Goal: Task Accomplishment & Management: Manage account settings

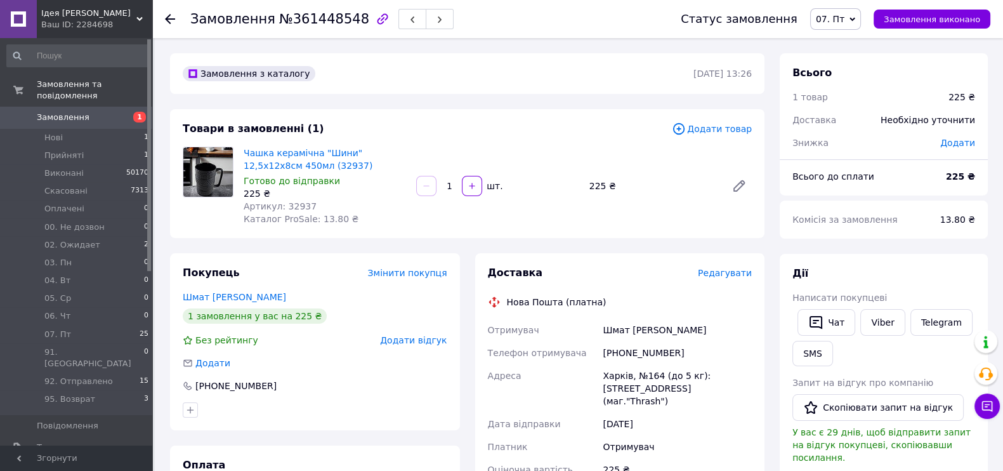
click at [308, 140] on div "Товари в замовленні (1) Додати товар Чашка керамічна "Шини" 12,5х12х8см 450мл (…" at bounding box center [467, 173] width 594 height 129
click at [308, 152] on link "Чашка керамічна "Шини" 12,5х12х8см 450мл (32937)" at bounding box center [308, 159] width 129 height 23
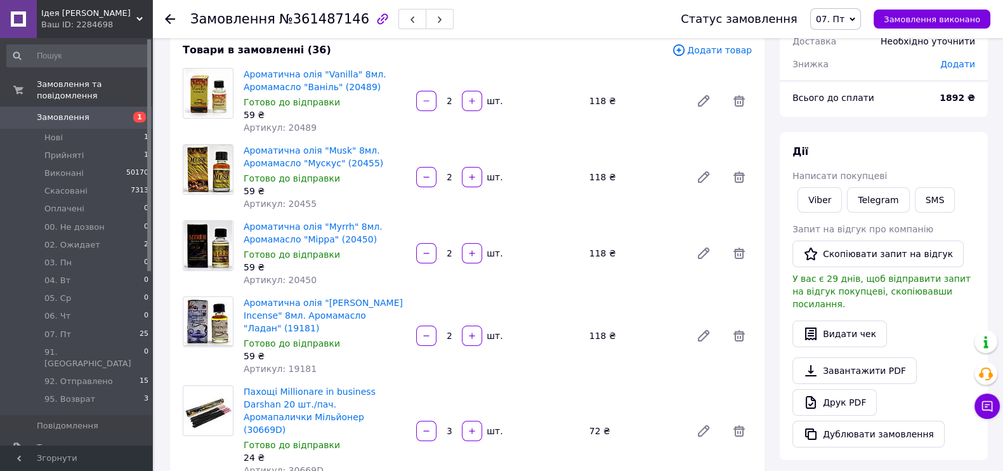
scroll to position [158, 0]
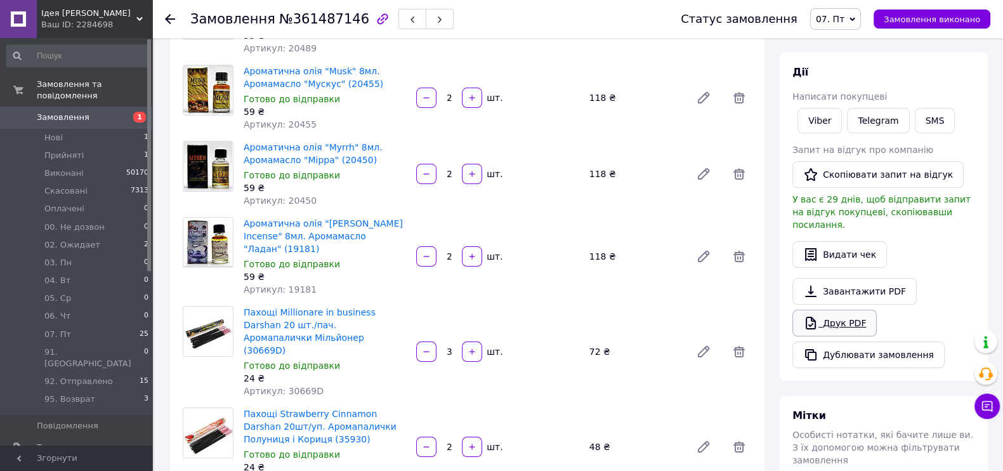
click at [828, 309] on link "Друк PDF" at bounding box center [834, 322] width 84 height 27
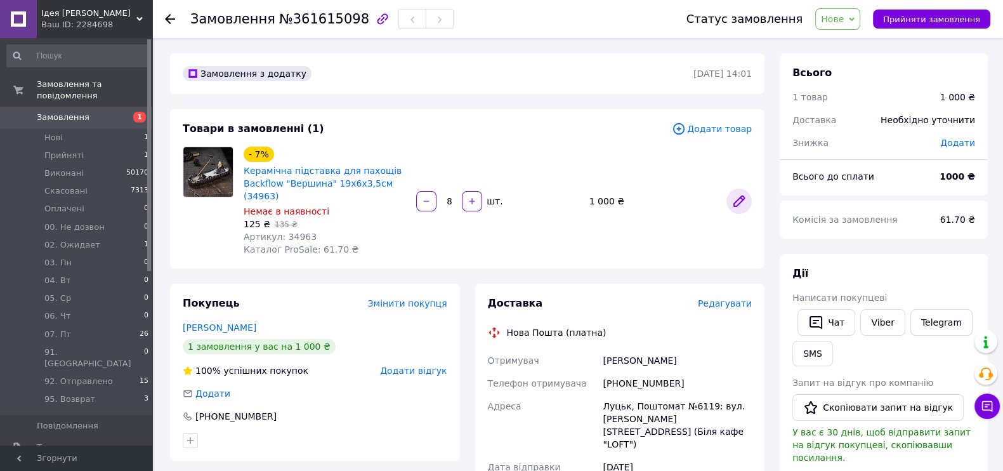
click at [737, 196] on icon at bounding box center [739, 201] width 10 height 10
click at [873, 327] on link "Viber" at bounding box center [882, 322] width 44 height 27
click at [308, 24] on span "№361615098" at bounding box center [324, 18] width 90 height 15
copy span "361615098"
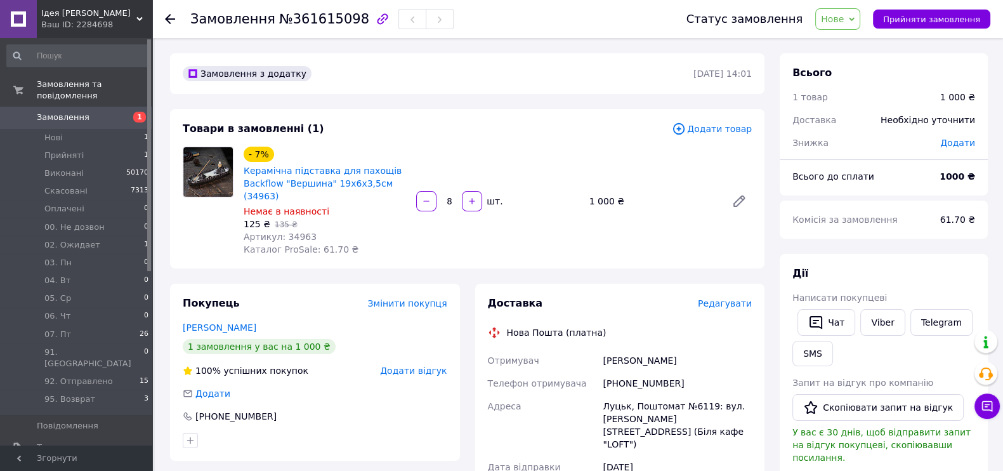
drag, startPoint x: 493, startPoint y: 410, endPoint x: 507, endPoint y: 115, distance: 295.2
click at [550, 130] on div "Товари в замовленні (1)" at bounding box center [427, 129] width 489 height 15
click at [843, 19] on span "Нове" at bounding box center [832, 19] width 23 height 10
click at [871, 138] on li "02. Ожидает" at bounding box center [872, 139] width 115 height 19
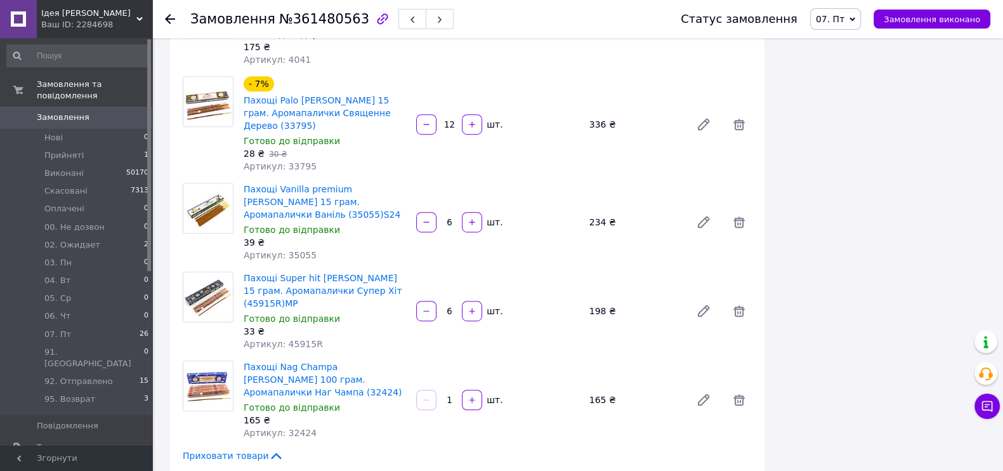
scroll to position [1188, 0]
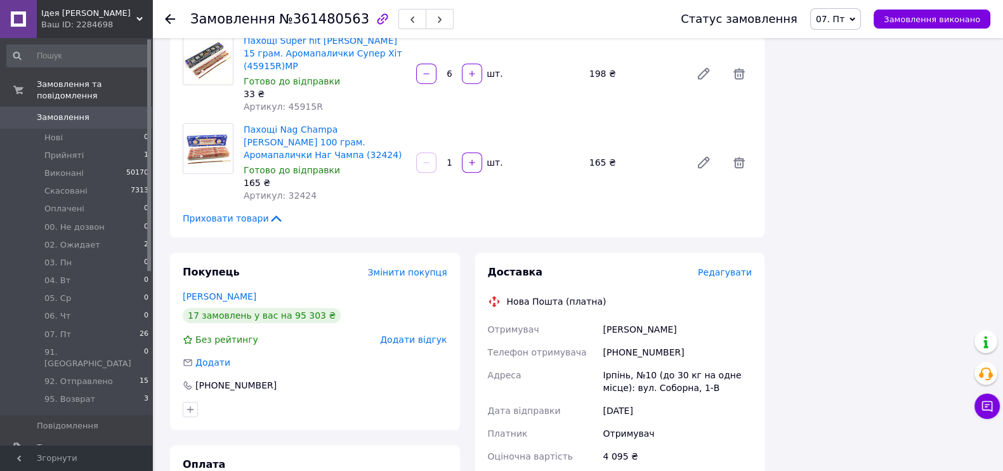
click at [271, 215] on icon at bounding box center [276, 218] width 10 height 6
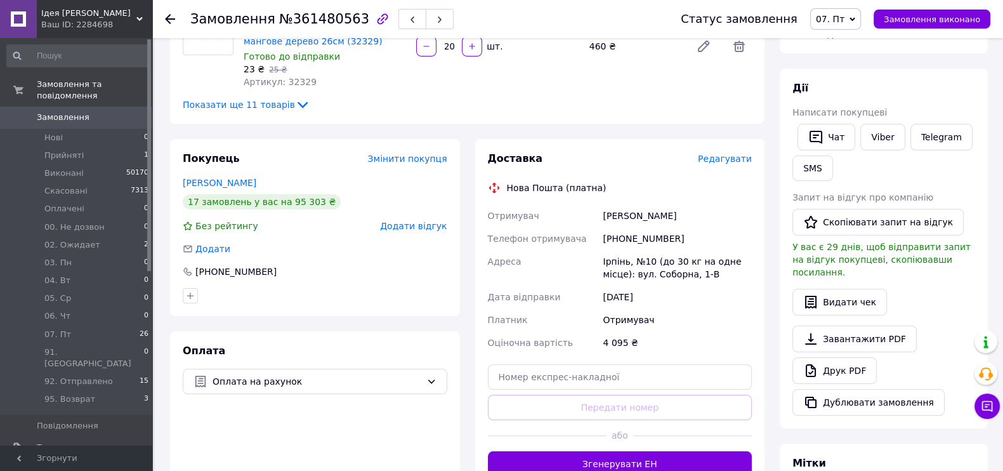
scroll to position [0, 0]
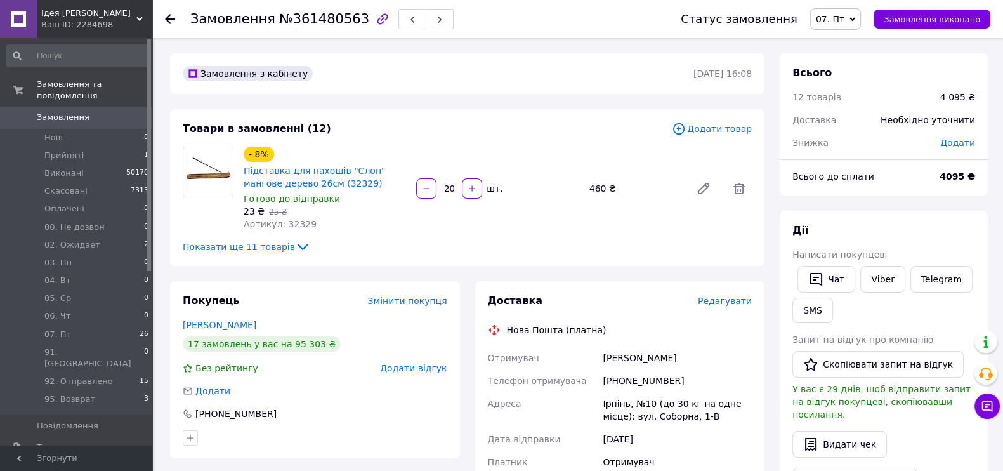
click at [685, 126] on icon at bounding box center [679, 129] width 14 height 14
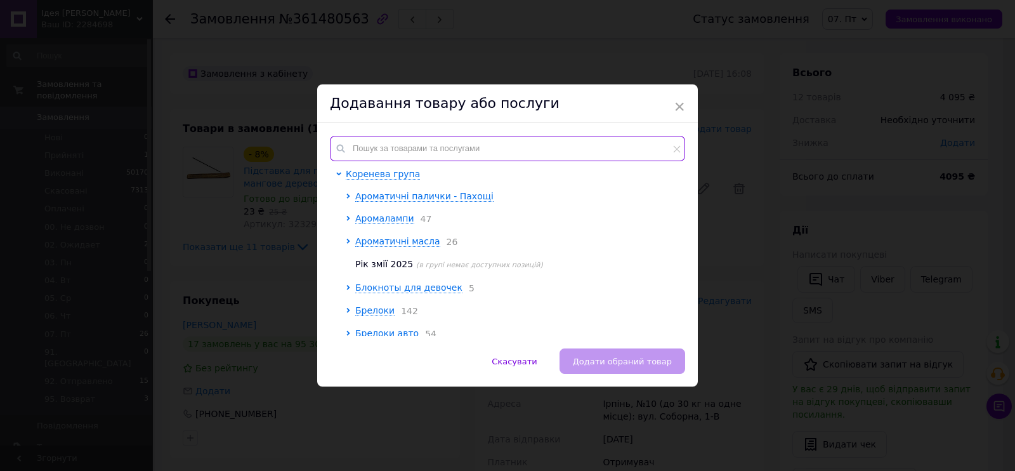
click at [588, 140] on input "text" at bounding box center [507, 148] width 355 height 25
paste input "19182"
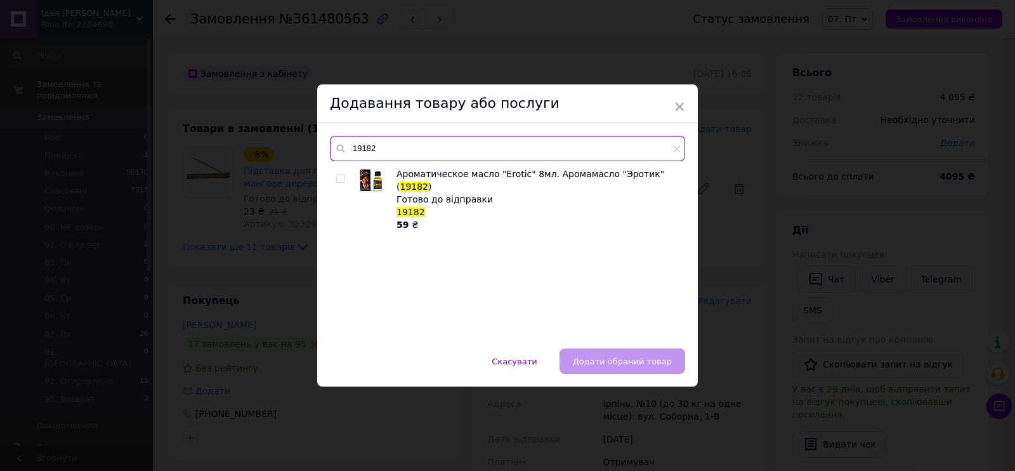
type input "19182"
click at [336, 176] on input "checkbox" at bounding box center [340, 178] width 8 height 8
checkbox input "true"
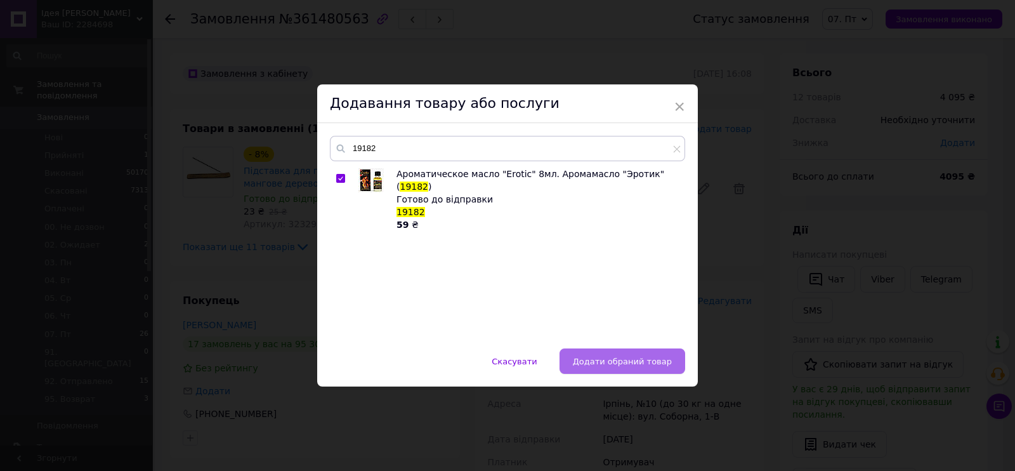
click at [588, 356] on span "Додати обраний товар" at bounding box center [622, 361] width 99 height 10
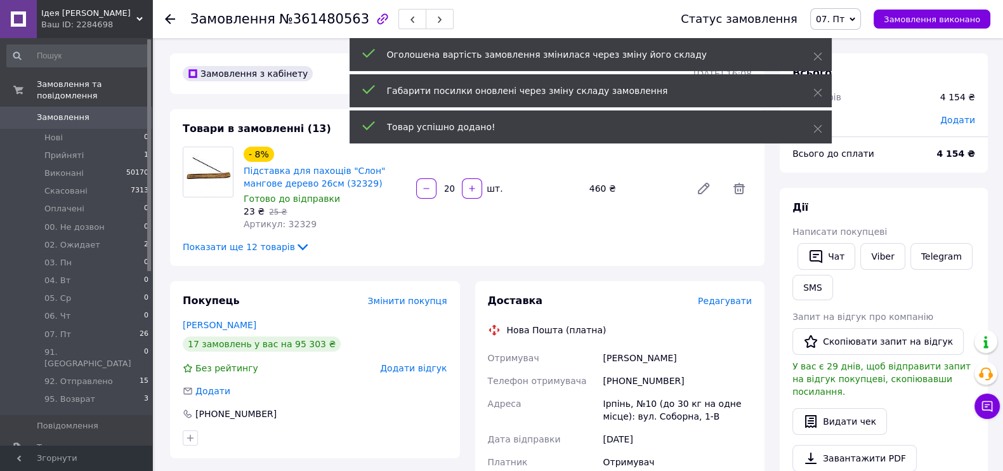
scroll to position [1141, 0]
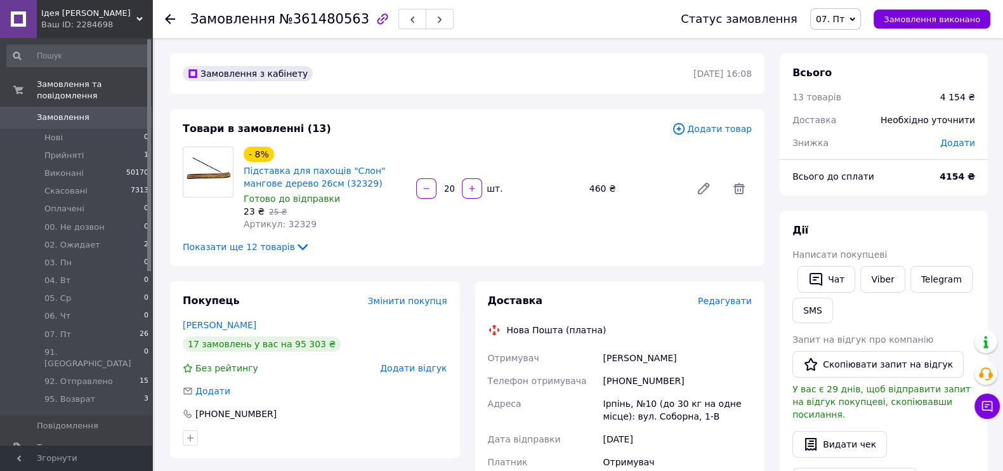
click at [685, 126] on icon at bounding box center [679, 129] width 14 height 14
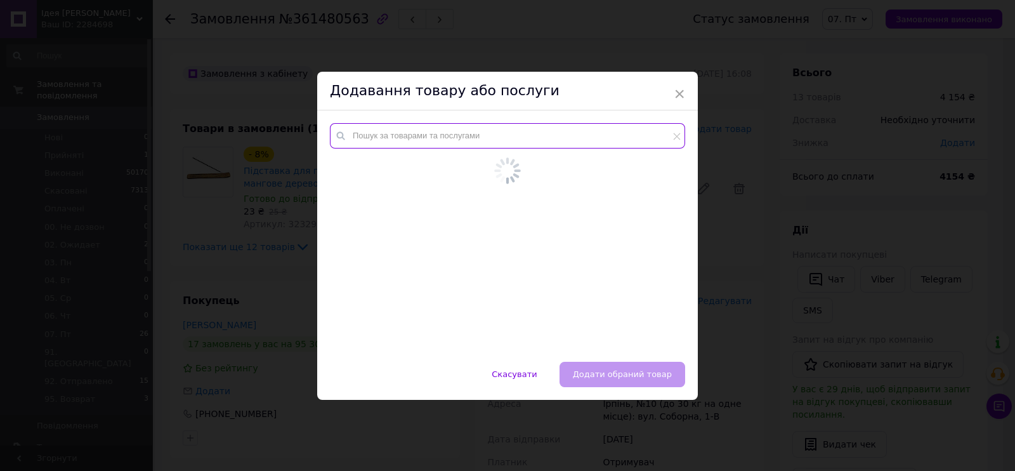
click at [579, 147] on input "text" at bounding box center [507, 135] width 355 height 25
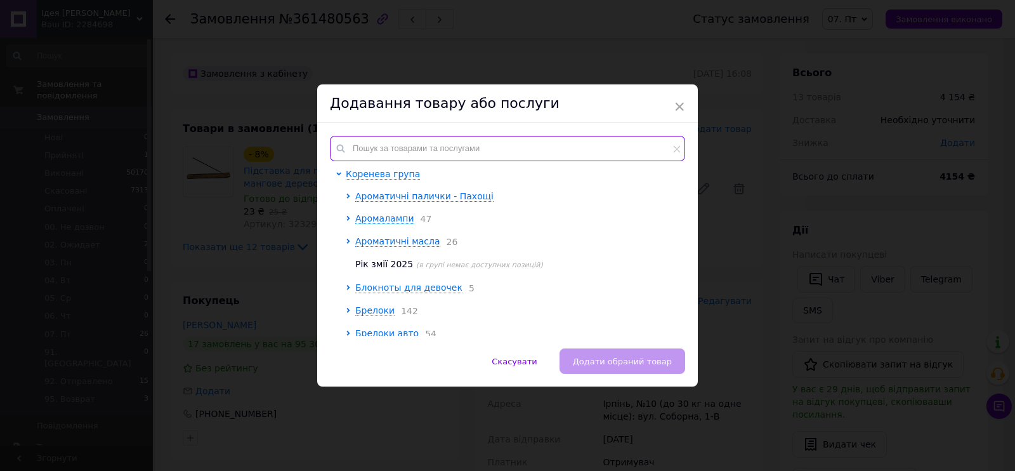
paste input "20451"
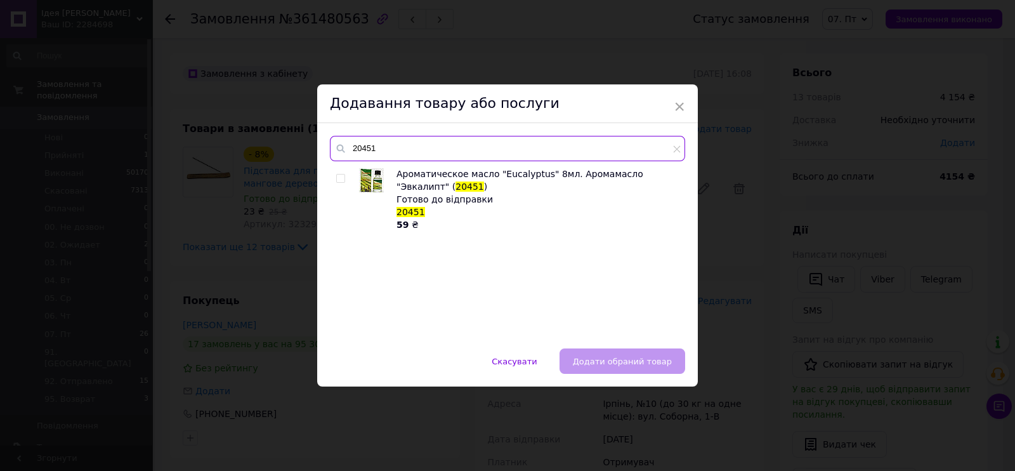
type input "20451"
click at [336, 179] on input "checkbox" at bounding box center [340, 178] width 8 height 8
checkbox input "true"
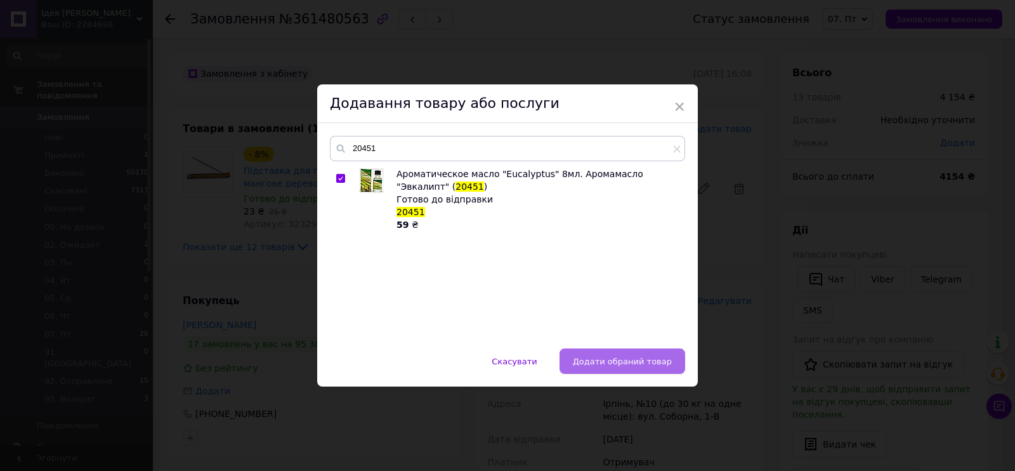
click at [607, 358] on span "Додати обраний товар" at bounding box center [622, 361] width 99 height 10
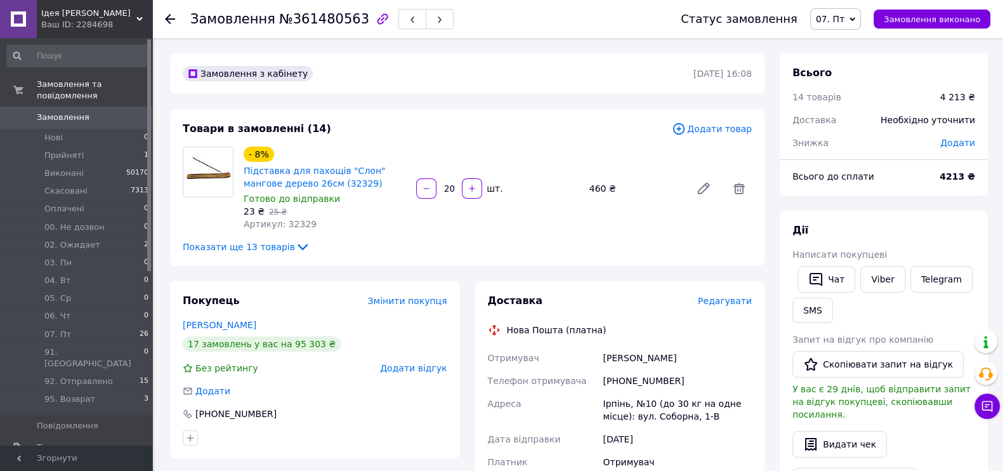
scroll to position [1171, 0]
click at [685, 128] on icon at bounding box center [679, 129] width 14 height 14
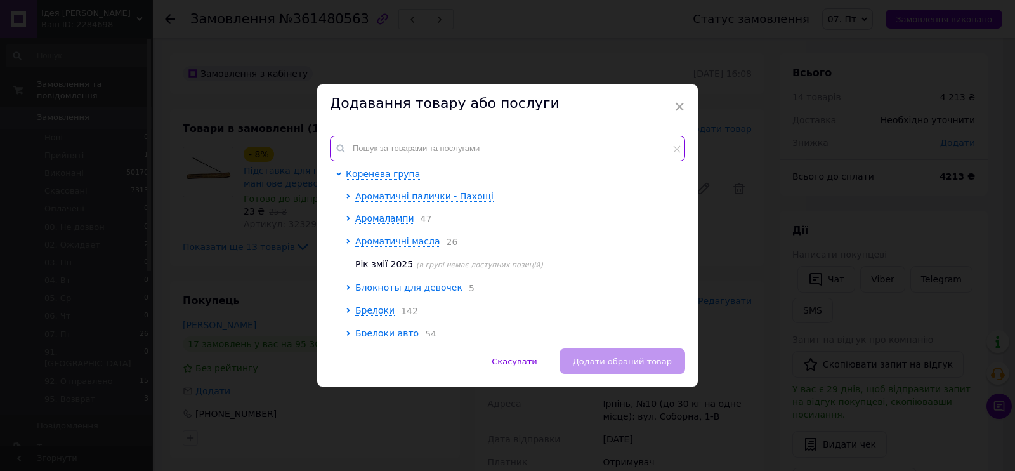
click at [590, 147] on input "text" at bounding box center [507, 148] width 355 height 25
paste input "26767"
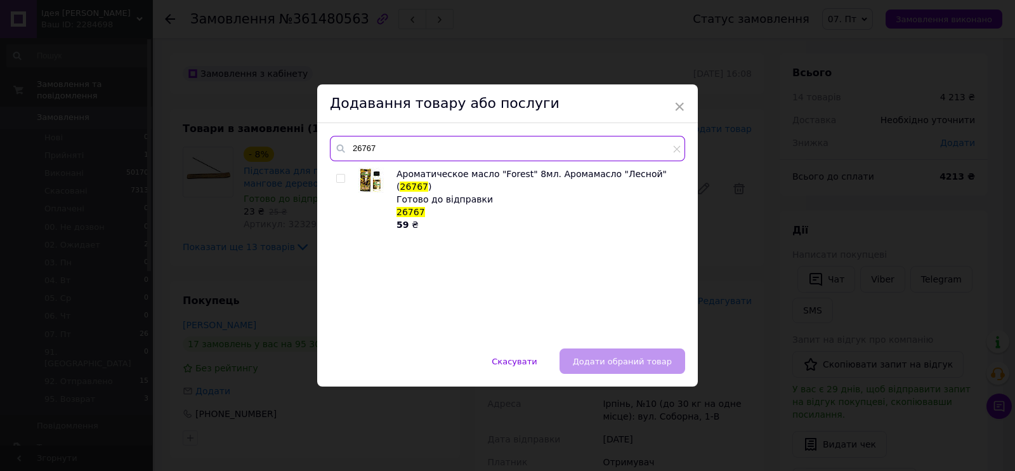
type input "26767"
click at [339, 174] on input "checkbox" at bounding box center [340, 178] width 8 height 8
checkbox input "true"
click at [659, 363] on span "Додати обраний товар" at bounding box center [622, 361] width 99 height 10
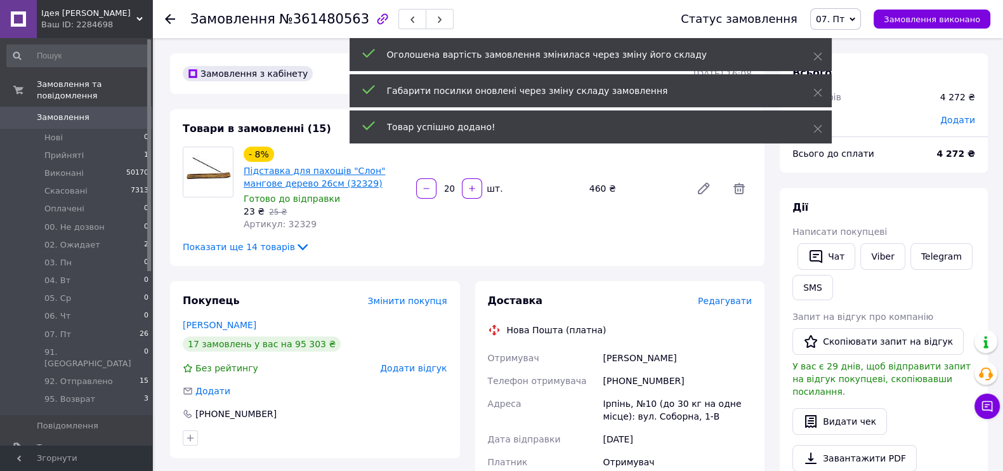
scroll to position [1202, 0]
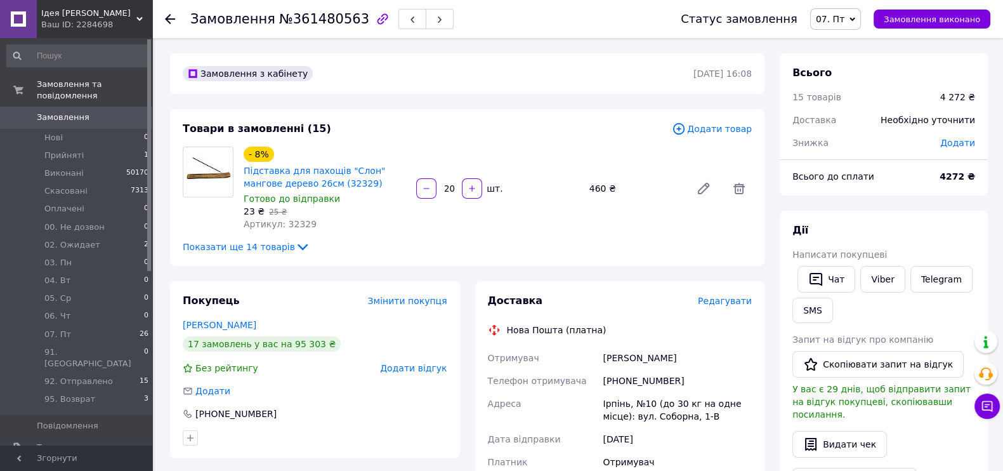
click at [680, 129] on icon at bounding box center [678, 128] width 4 height 4
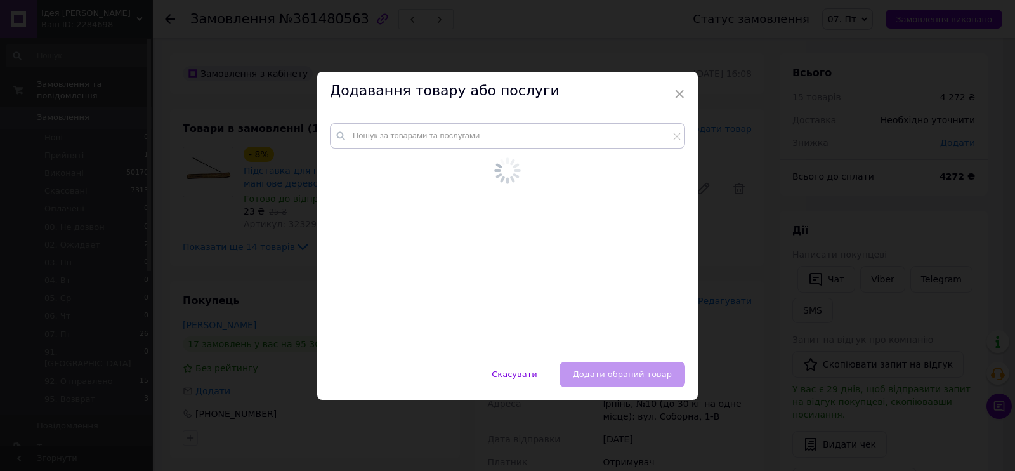
click at [545, 131] on div at bounding box center [507, 235] width 380 height 251
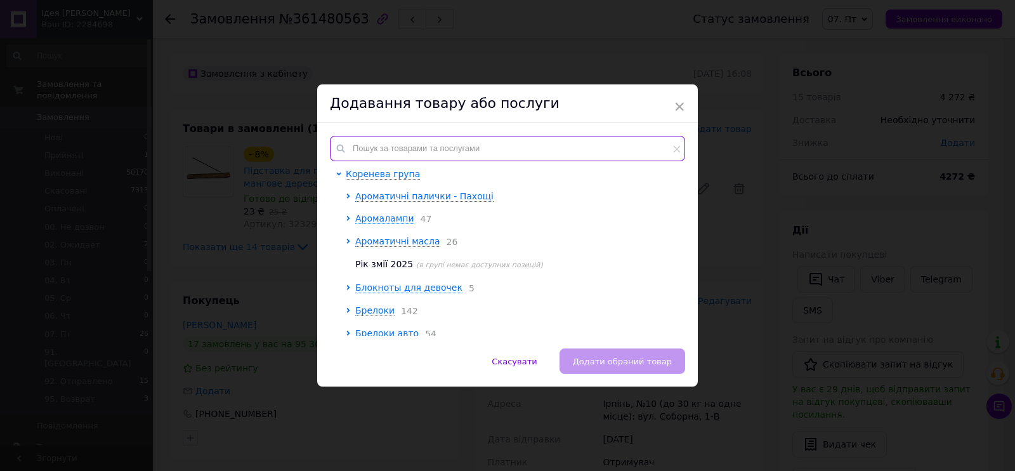
click at [545, 141] on input "text" at bounding box center [507, 148] width 355 height 25
paste input "19181"
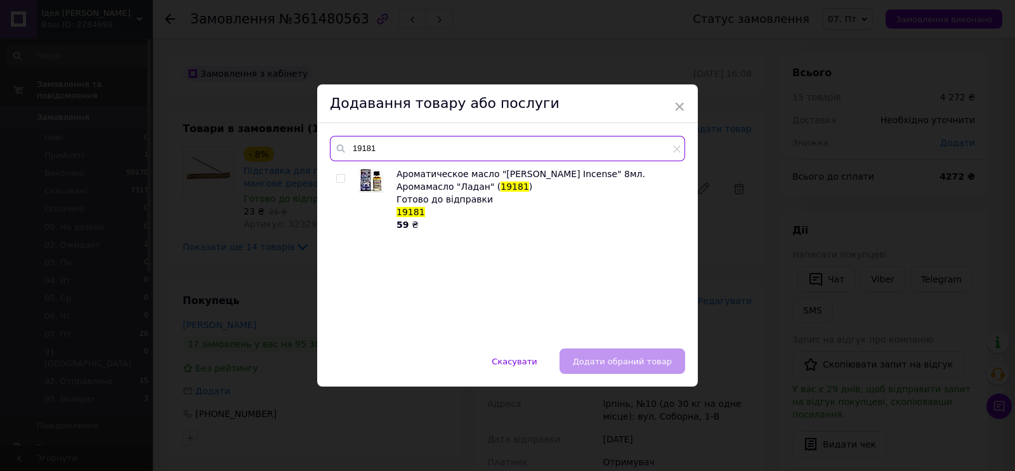
type input "19181"
click at [336, 176] on input "checkbox" at bounding box center [340, 178] width 8 height 8
checkbox input "true"
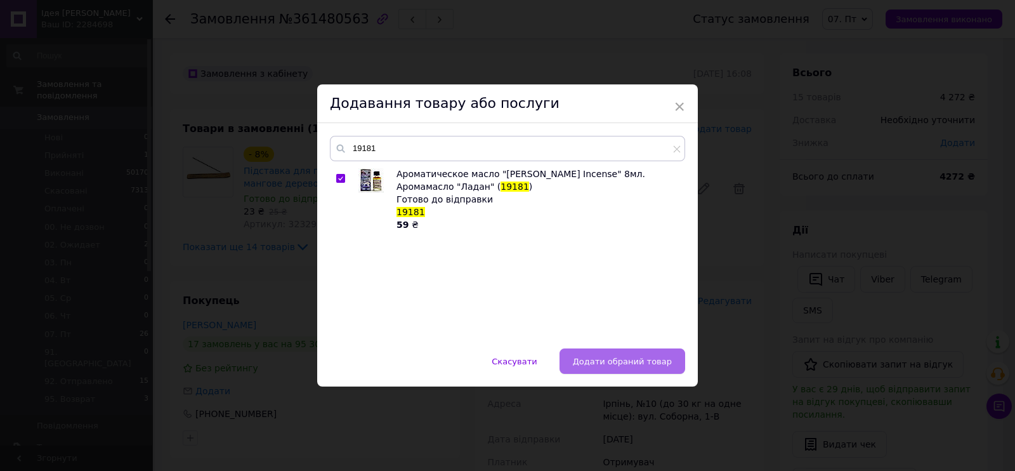
click at [613, 353] on button "Додати обраний товар" at bounding box center [622, 360] width 126 height 25
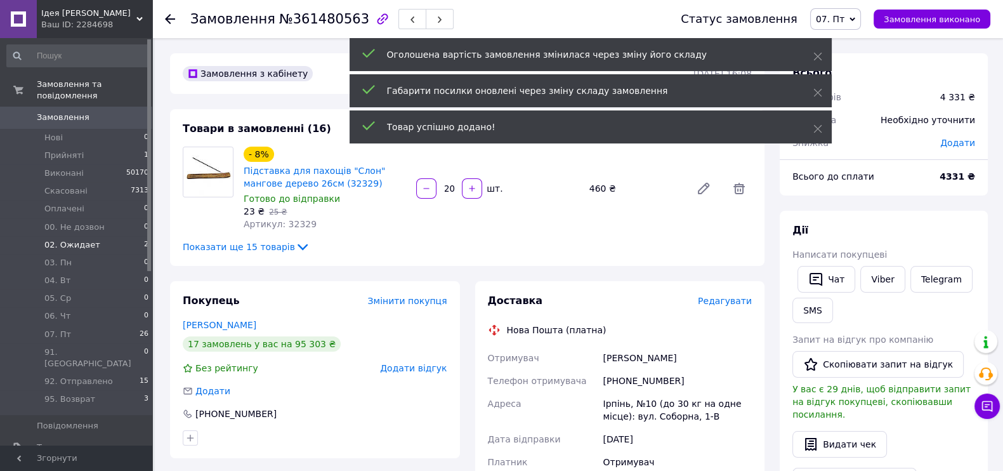
scroll to position [1233, 0]
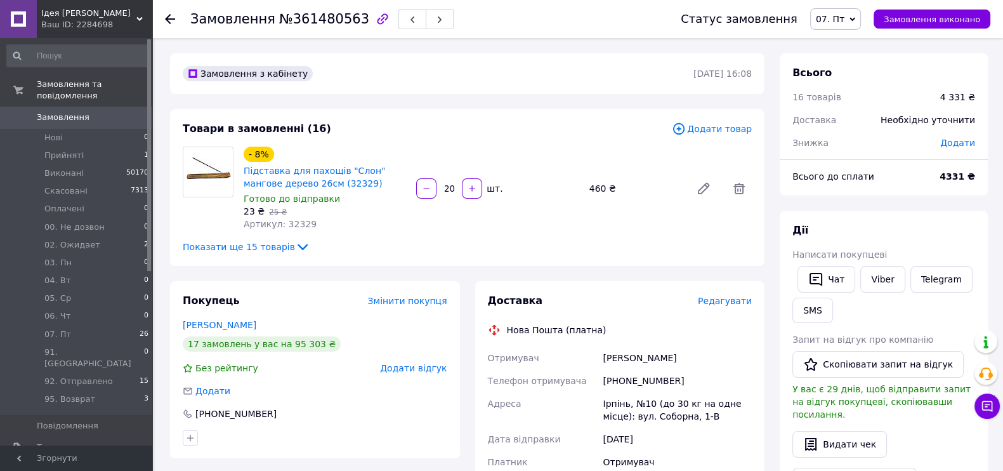
click at [685, 126] on icon at bounding box center [679, 129] width 14 height 14
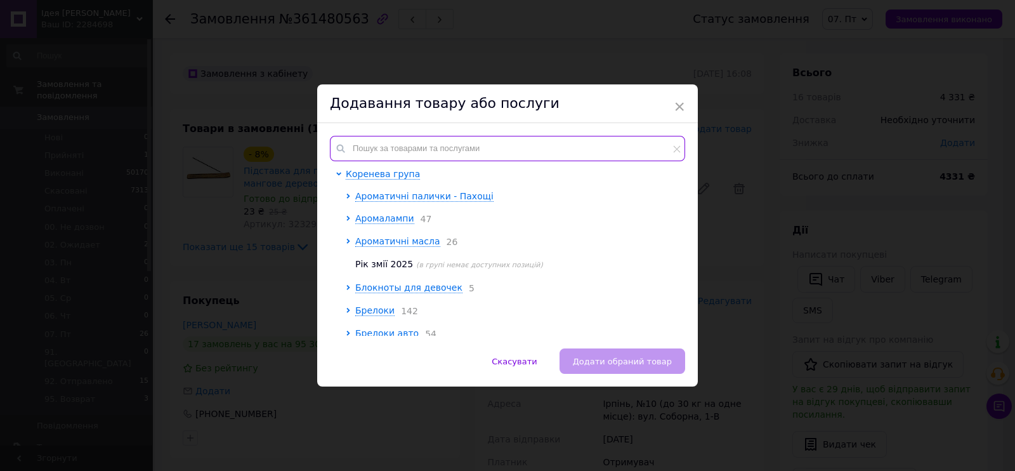
click at [491, 152] on input "text" at bounding box center [507, 148] width 355 height 25
paste input "18253"
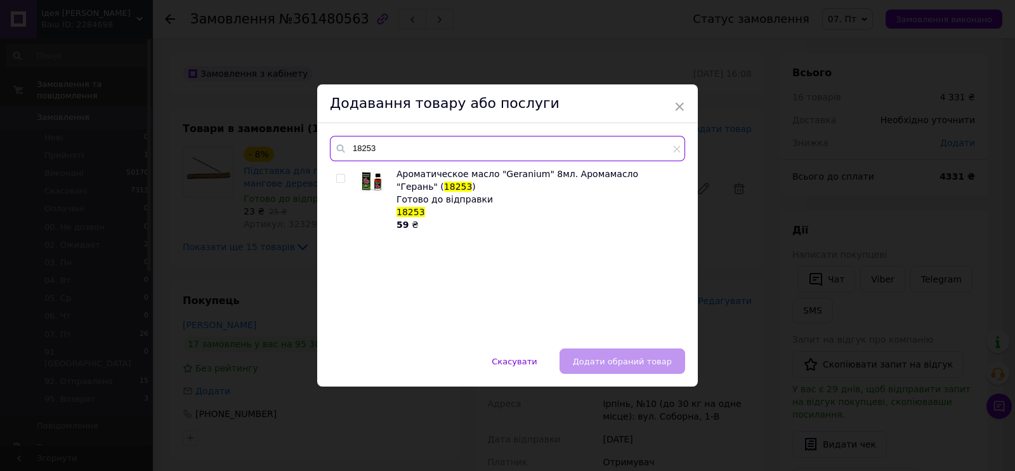
type input "18253"
click at [339, 179] on input "checkbox" at bounding box center [340, 178] width 8 height 8
checkbox input "true"
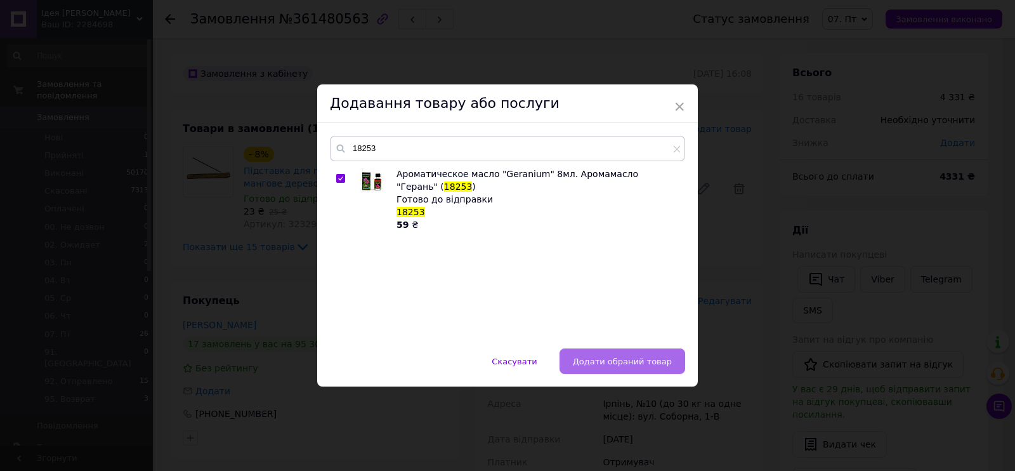
click at [594, 356] on span "Додати обраний товар" at bounding box center [622, 361] width 99 height 10
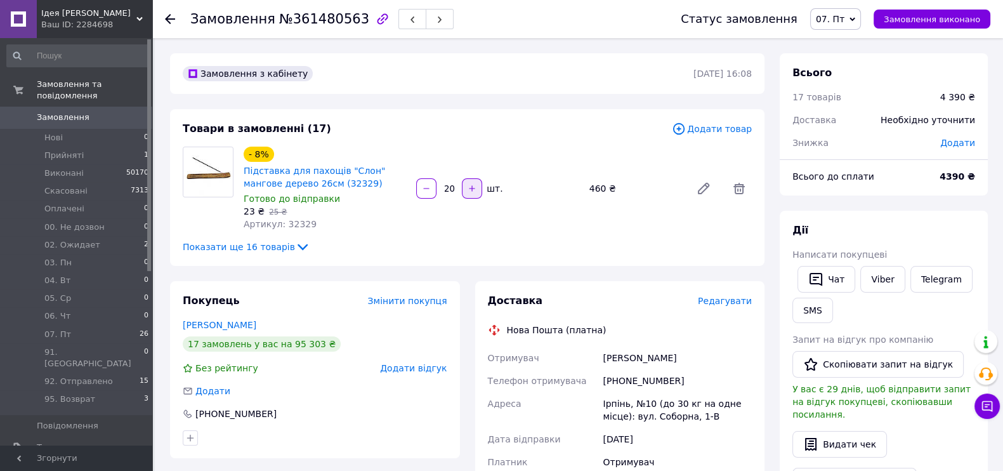
scroll to position [1263, 0]
click at [680, 127] on icon at bounding box center [678, 128] width 4 height 4
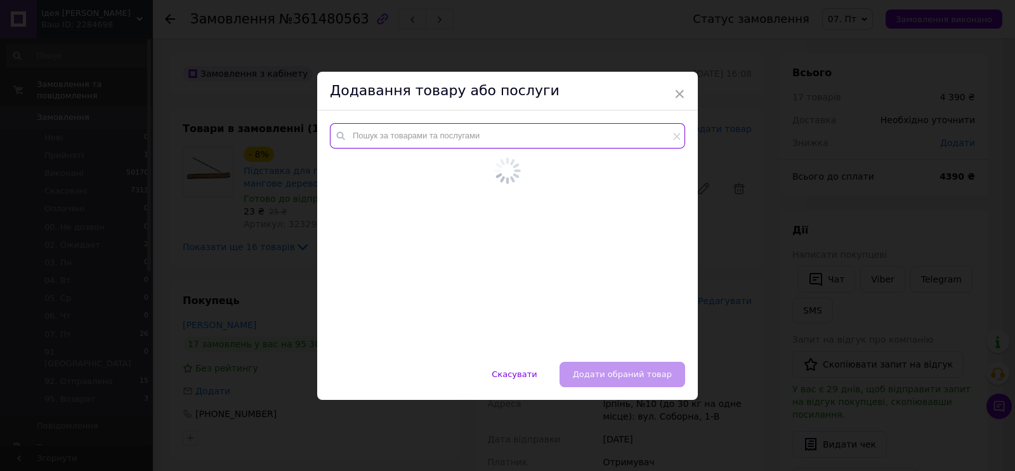
click at [540, 140] on input "text" at bounding box center [507, 135] width 355 height 25
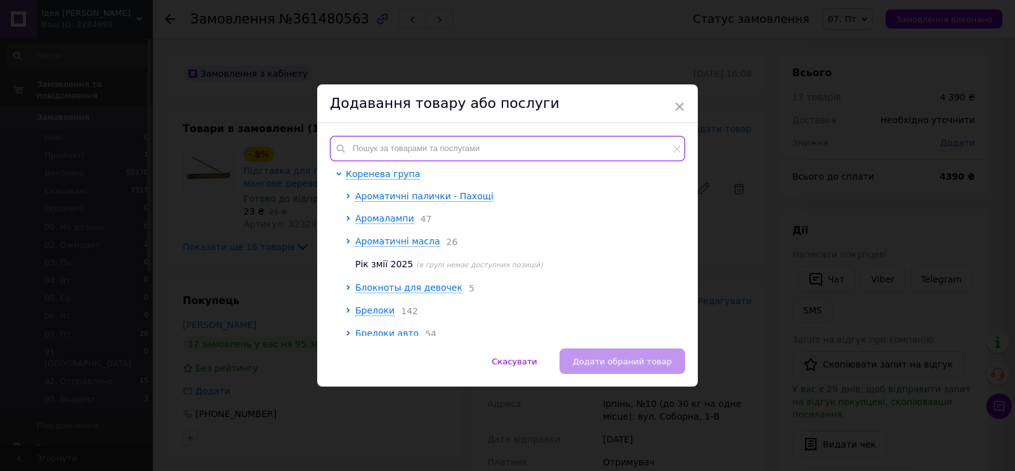
paste input "20490"
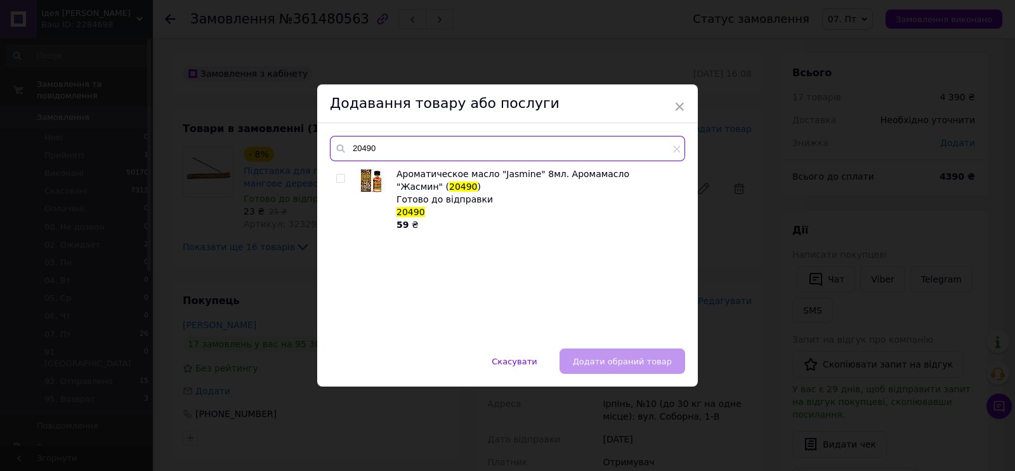
type input "20490"
click at [337, 179] on input "checkbox" at bounding box center [340, 178] width 8 height 8
checkbox input "true"
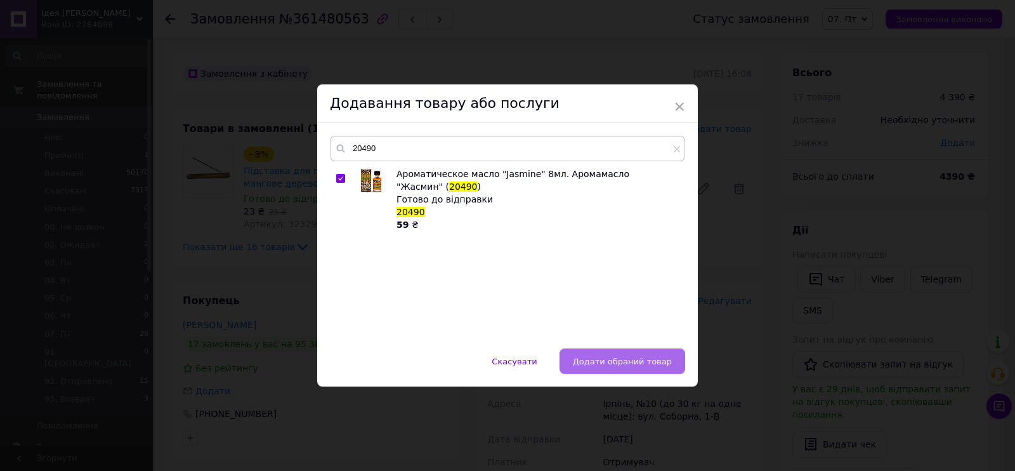
click at [618, 356] on span "Додати обраний товар" at bounding box center [622, 361] width 99 height 10
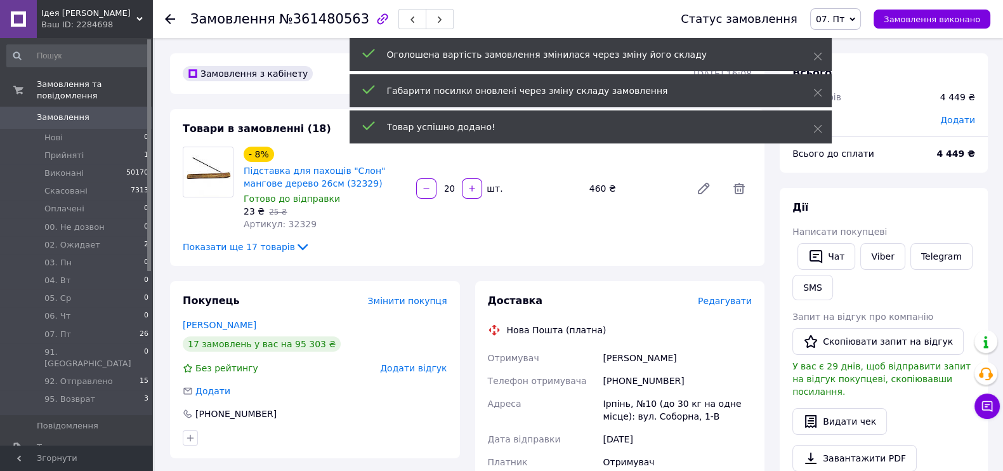
scroll to position [1293, 0]
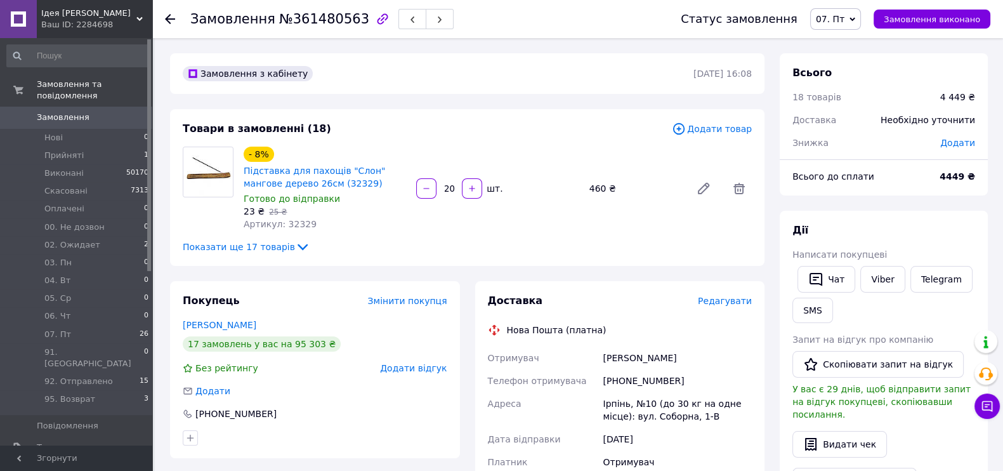
click at [684, 129] on icon at bounding box center [678, 128] width 11 height 11
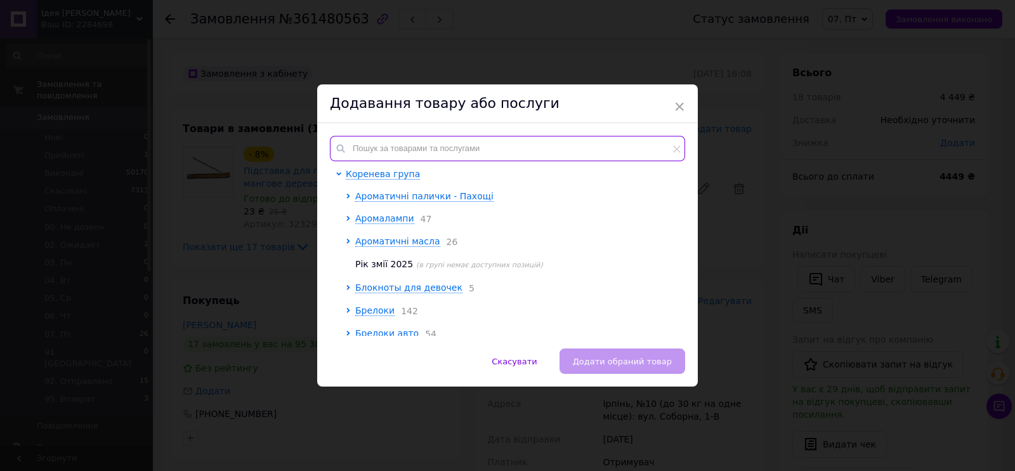
click at [471, 139] on input "text" at bounding box center [507, 148] width 355 height 25
paste input "20450"
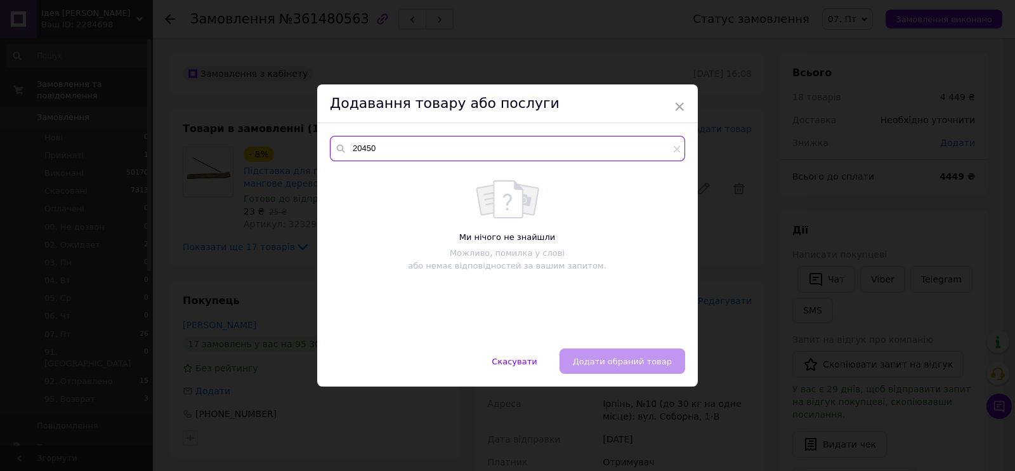
type input "20450"
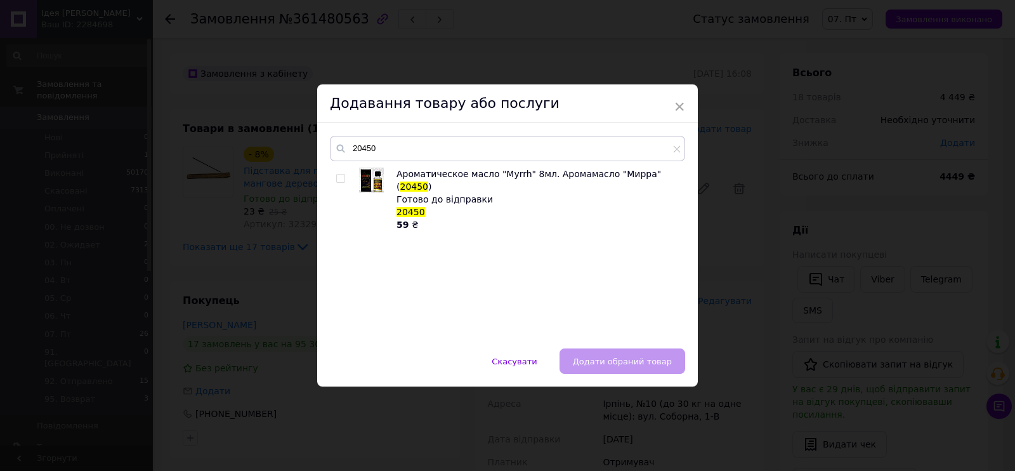
click at [339, 177] on input "checkbox" at bounding box center [340, 178] width 8 height 8
checkbox input "true"
click at [644, 361] on span "Додати обраний товар" at bounding box center [622, 361] width 99 height 10
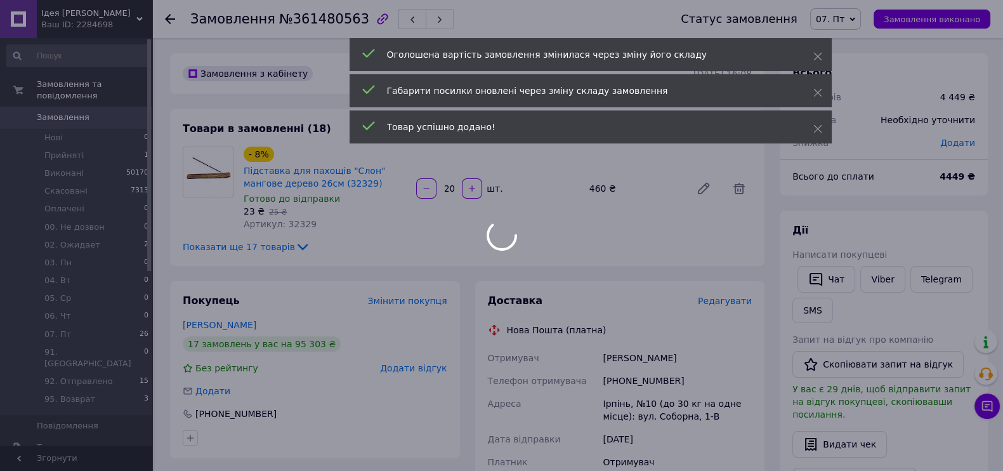
scroll to position [1323, 0]
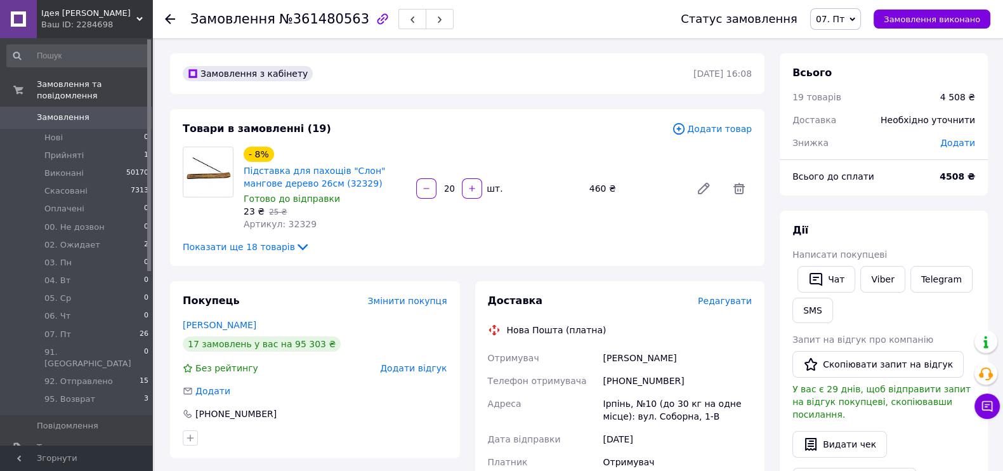
click at [685, 128] on icon at bounding box center [679, 129] width 14 height 14
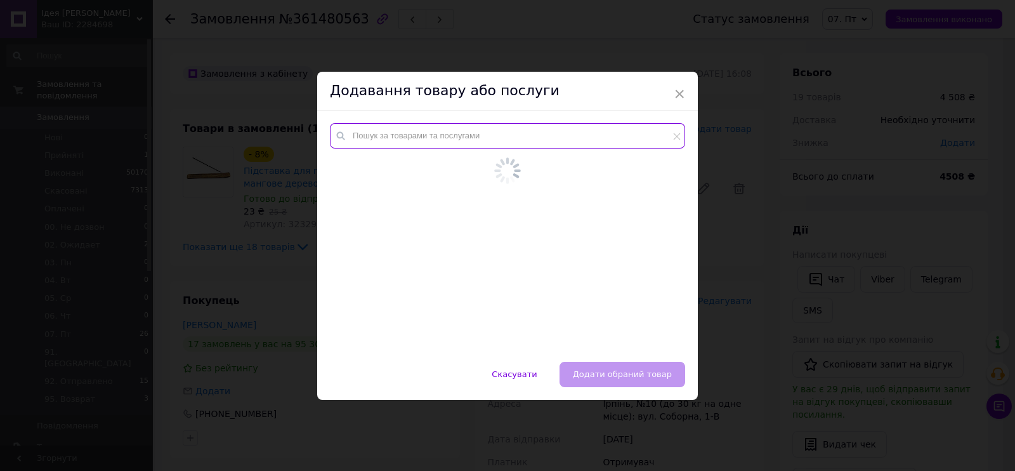
click at [583, 138] on input "text" at bounding box center [507, 135] width 355 height 25
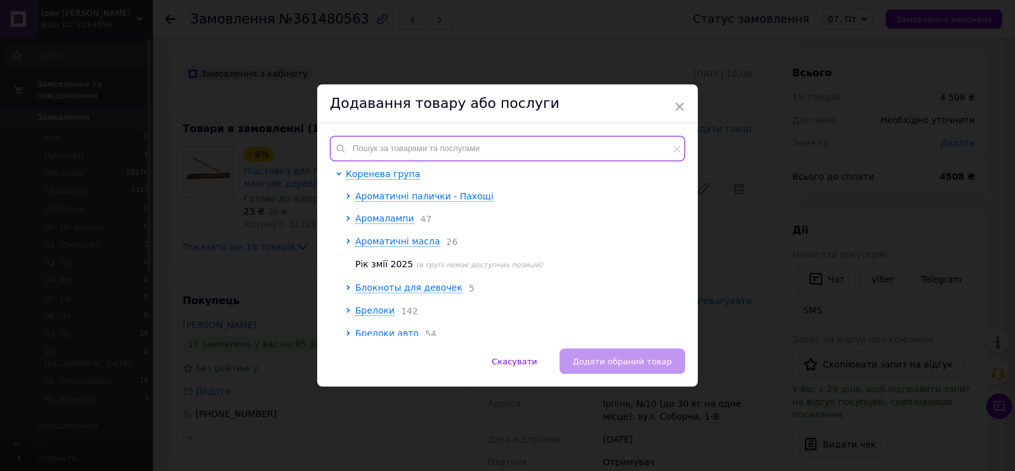
paste input "20457"
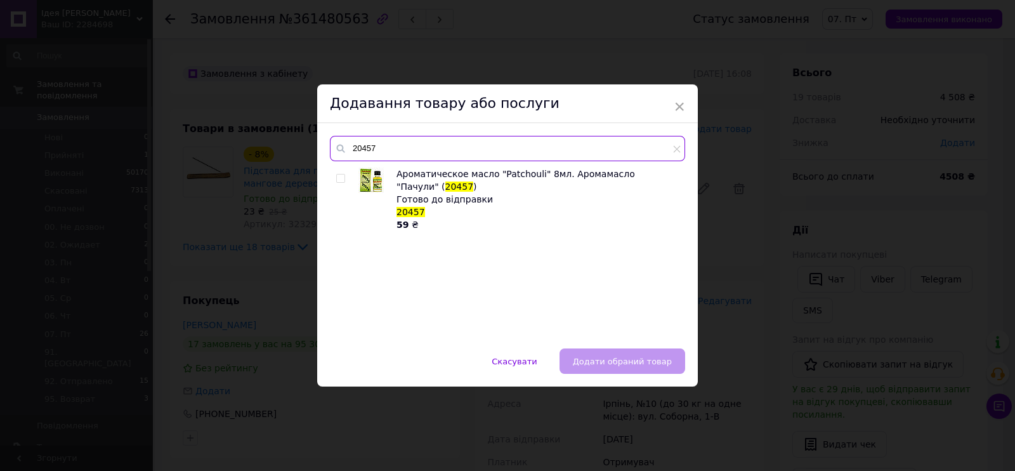
type input "20457"
click at [336, 181] on input "checkbox" at bounding box center [340, 178] width 8 height 8
checkbox input "true"
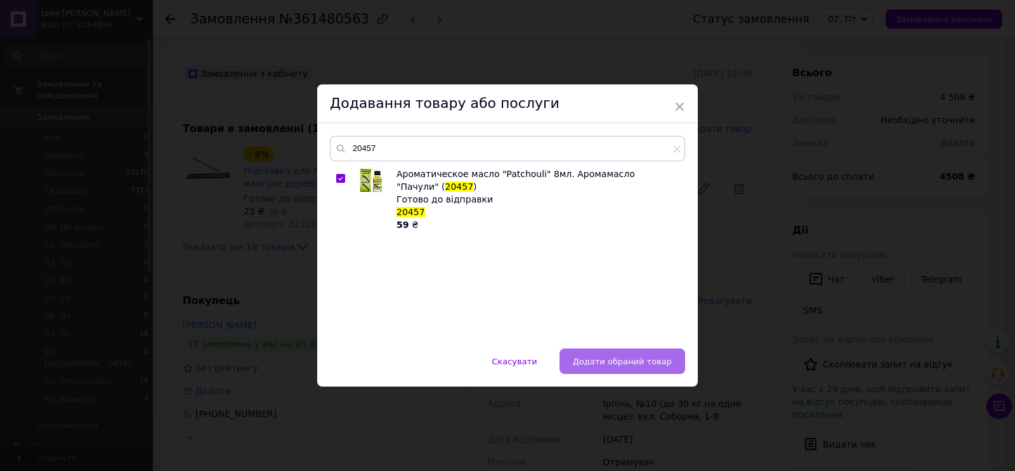
click at [575, 353] on button "Додати обраний товар" at bounding box center [622, 360] width 126 height 25
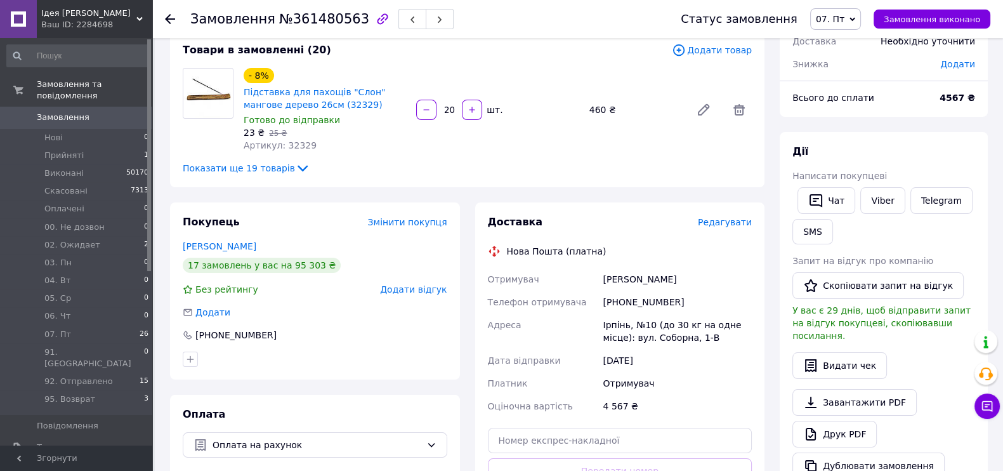
scroll to position [0, 0]
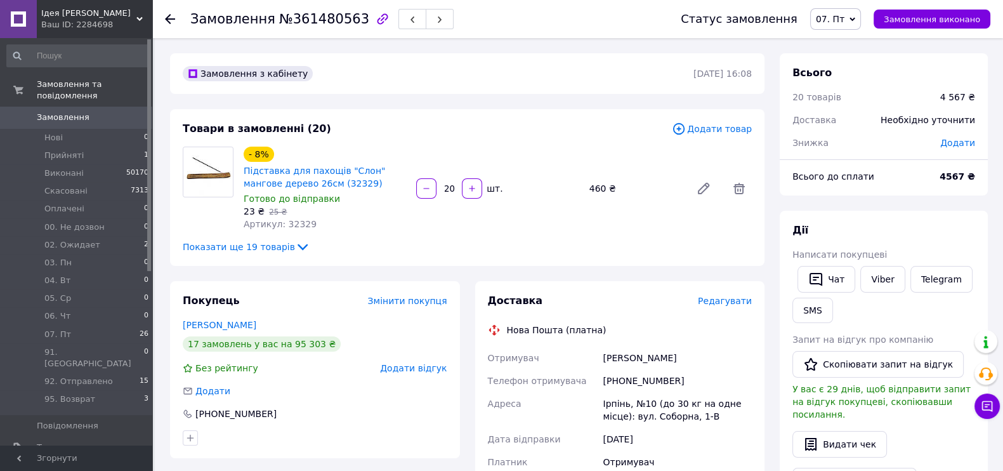
click at [685, 124] on icon at bounding box center [679, 129] width 14 height 14
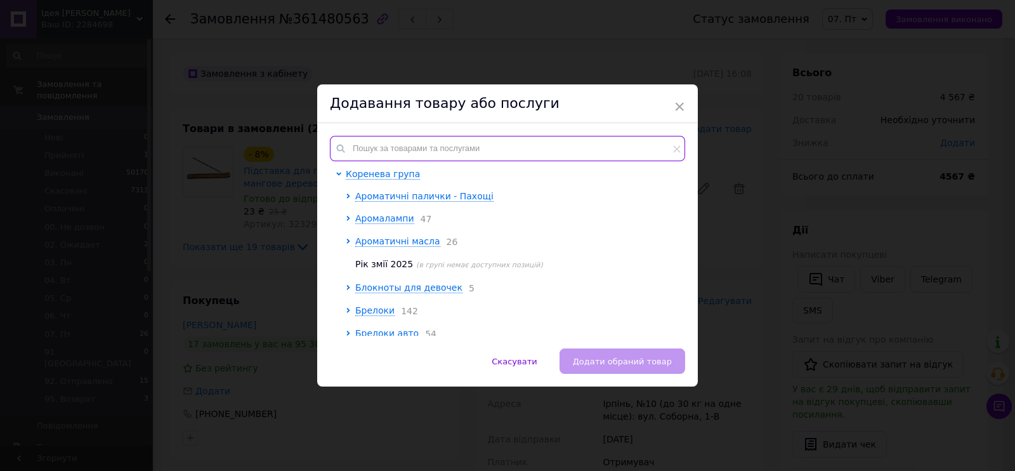
click at [578, 150] on input "text" at bounding box center [507, 148] width 355 height 25
paste input "20456"
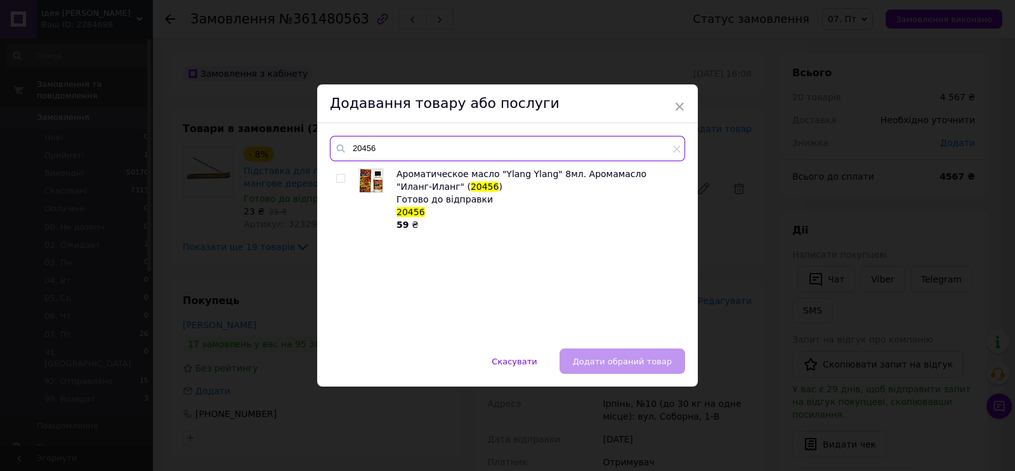
type input "20456"
click at [342, 174] on div at bounding box center [340, 178] width 9 height 9
click at [342, 174] on input "checkbox" at bounding box center [340, 178] width 8 height 8
checkbox input "true"
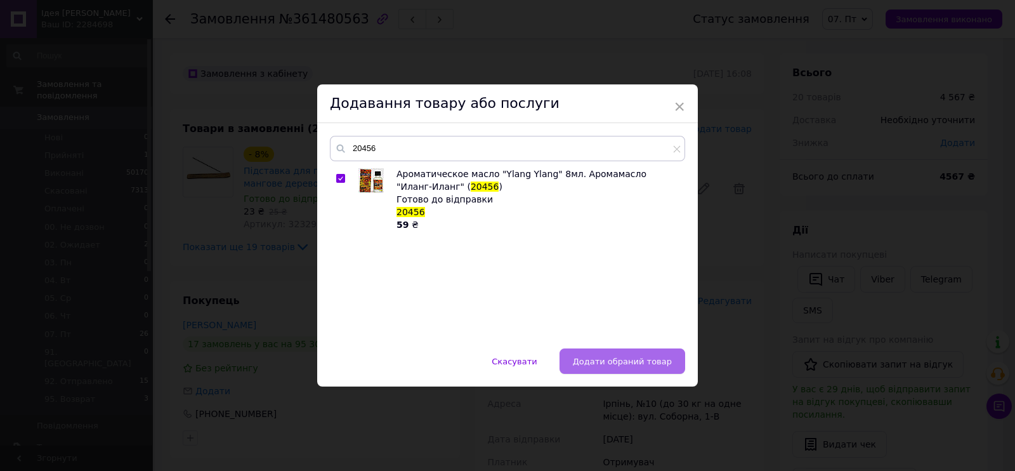
click at [601, 370] on button "Додати обраний товар" at bounding box center [622, 360] width 126 height 25
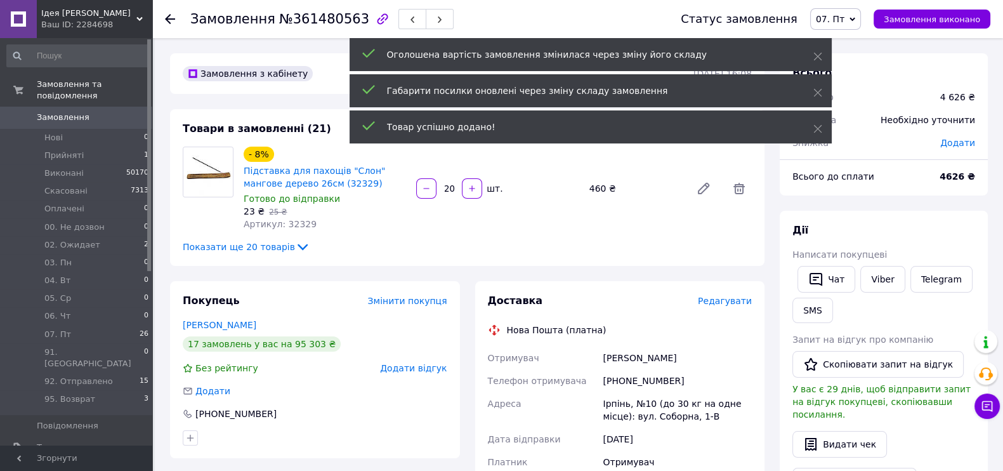
scroll to position [1384, 0]
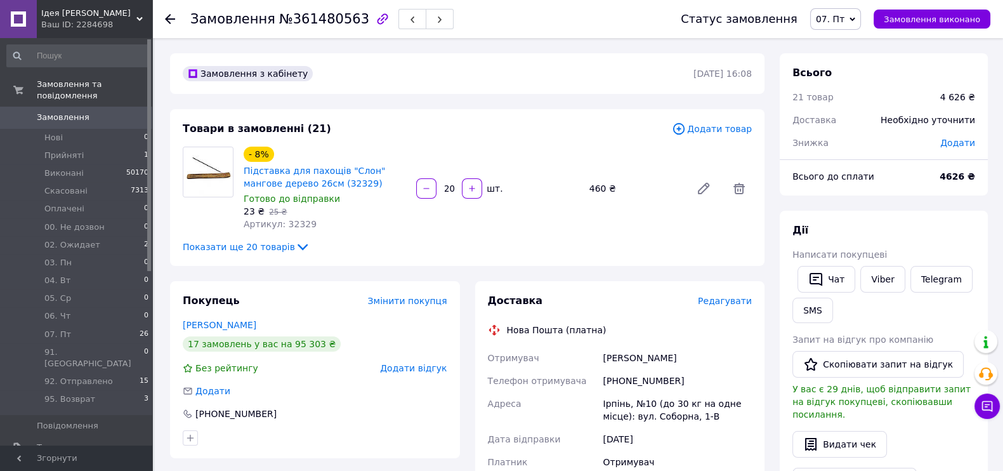
click at [685, 126] on icon at bounding box center [679, 129] width 14 height 14
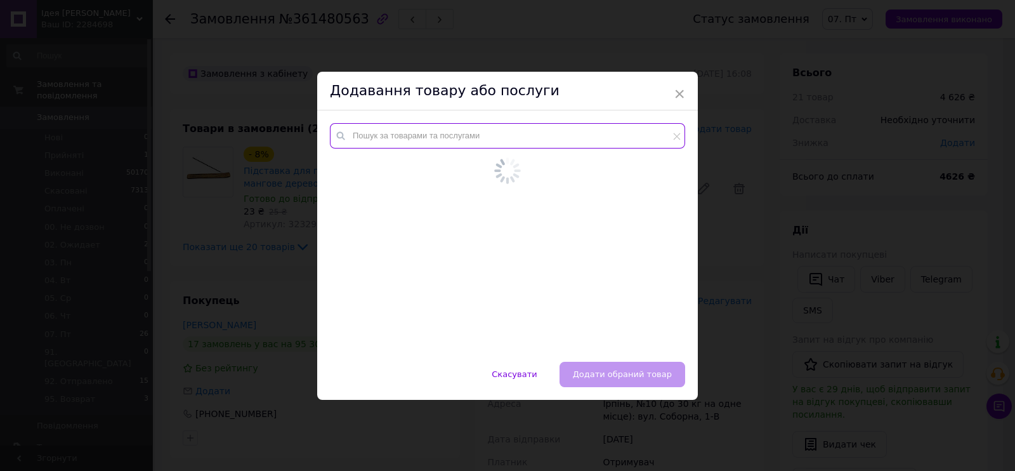
click at [623, 136] on input "text" at bounding box center [507, 135] width 355 height 25
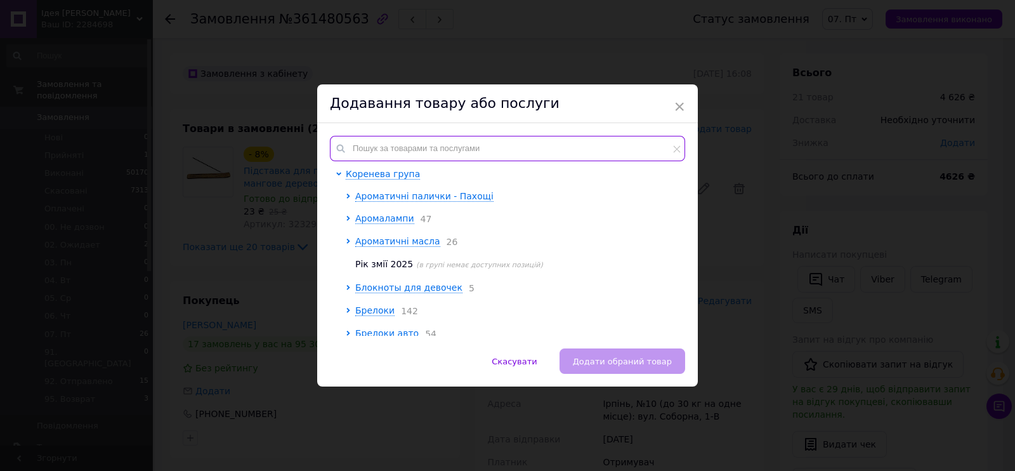
paste input "20447"
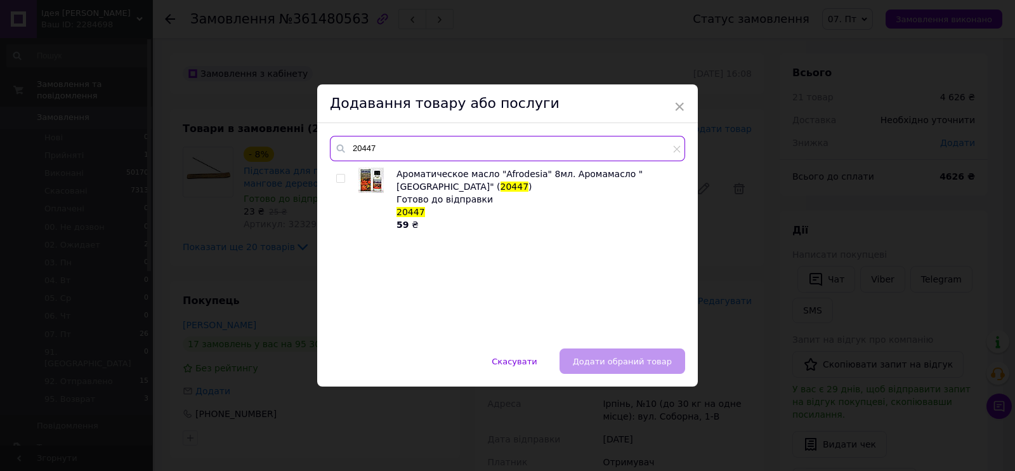
type input "20447"
click at [336, 179] on input "checkbox" at bounding box center [340, 178] width 8 height 8
checkbox input "true"
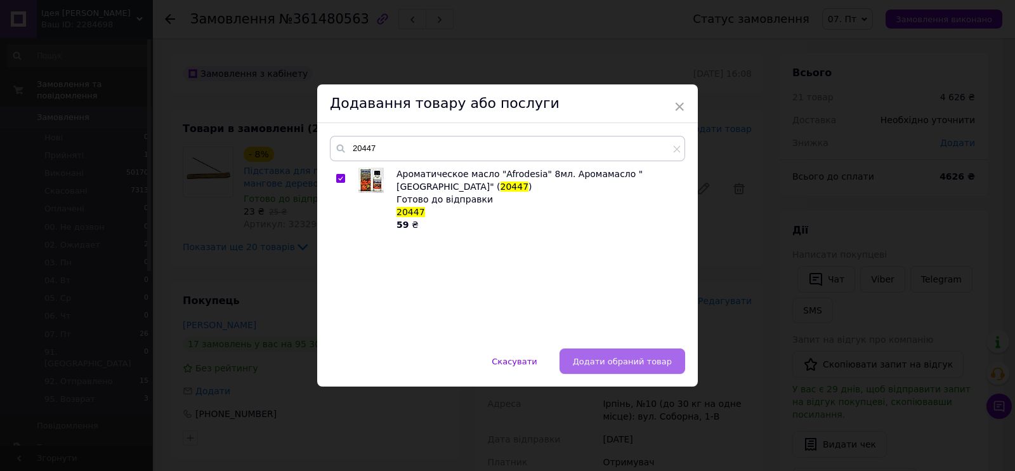
click at [605, 363] on span "Додати обраний товар" at bounding box center [622, 361] width 99 height 10
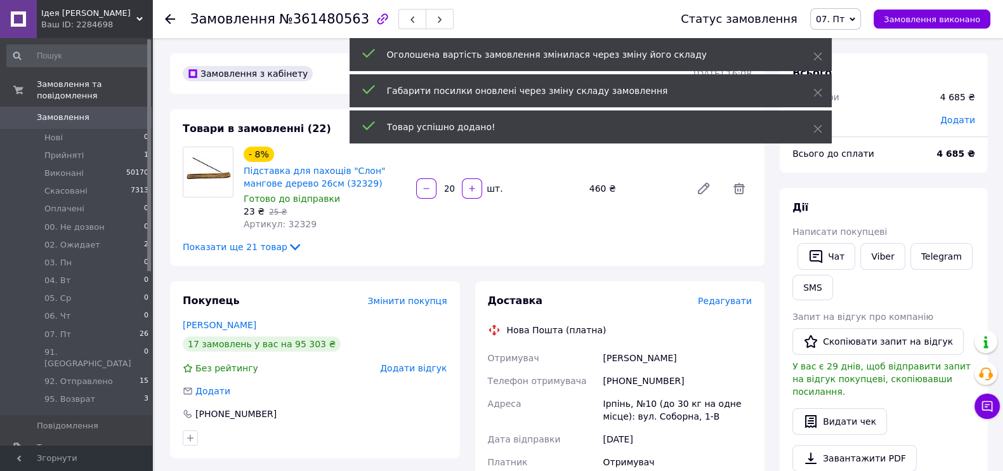
scroll to position [1415, 0]
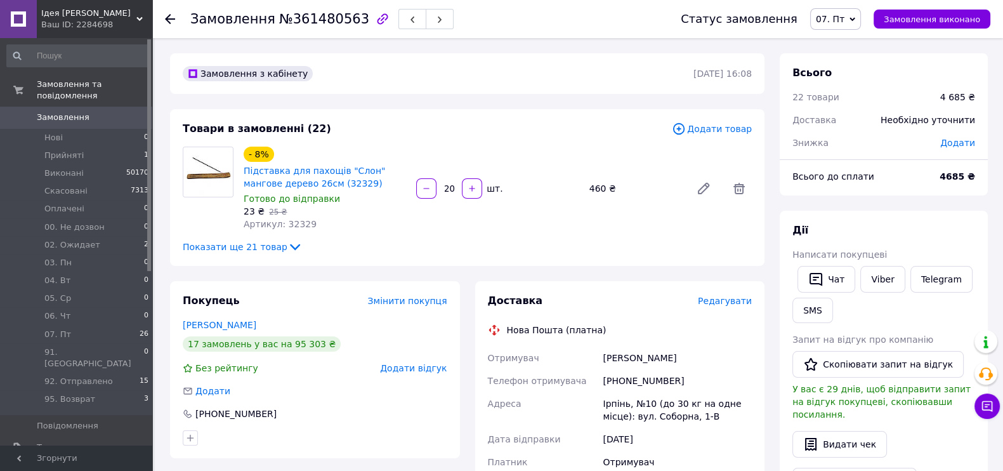
click at [684, 127] on icon at bounding box center [679, 129] width 14 height 14
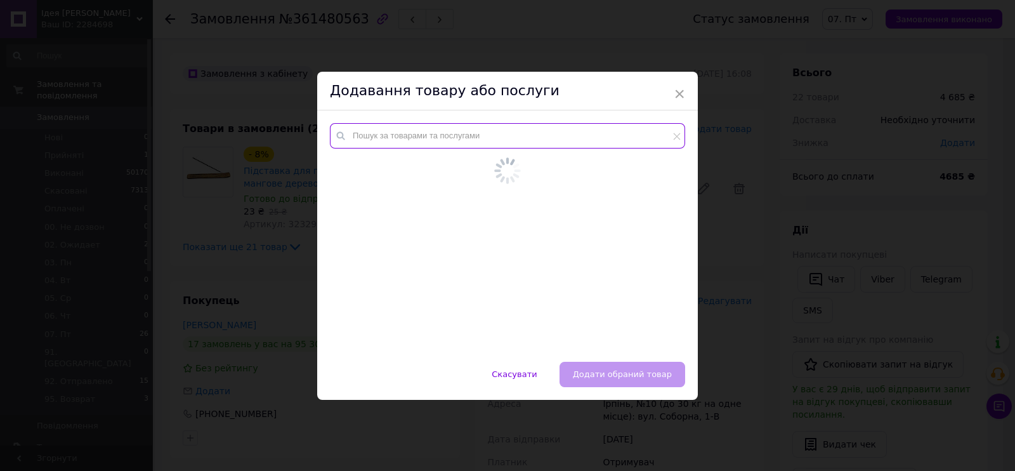
click at [434, 138] on input "text" at bounding box center [507, 135] width 355 height 25
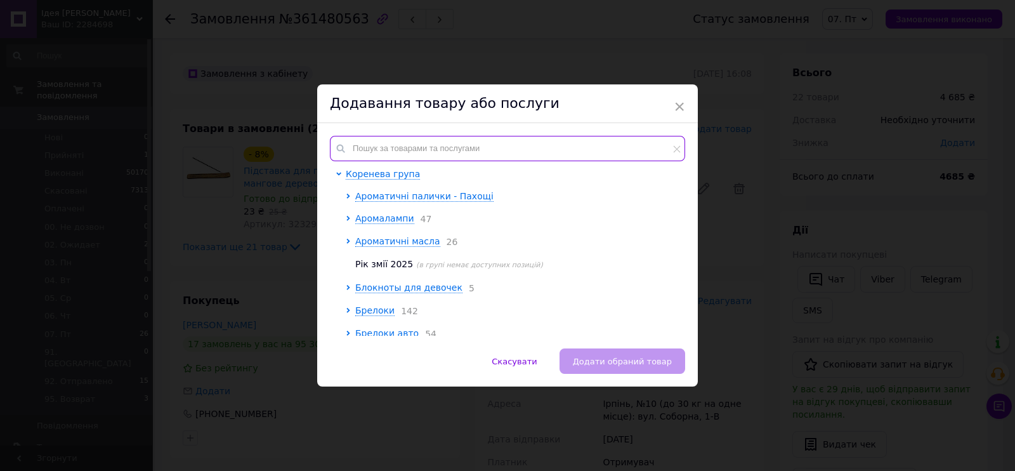
paste input "20492"
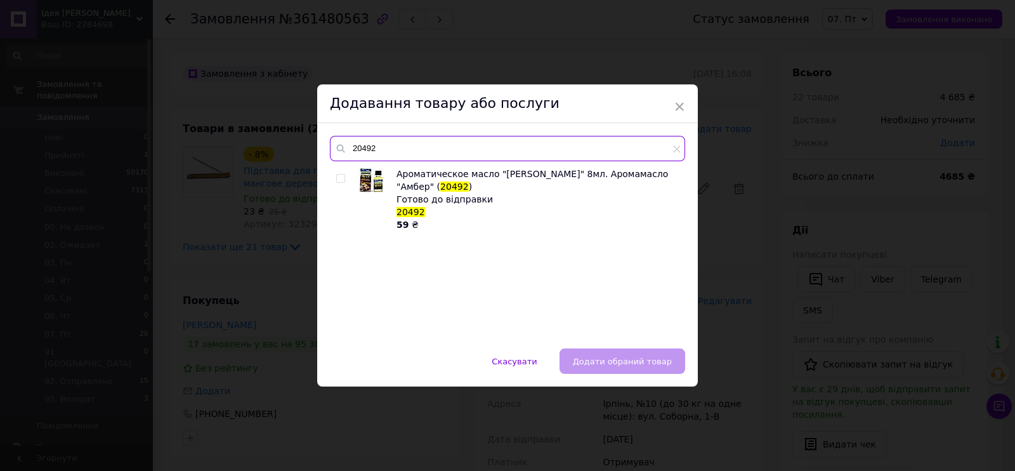
type input "20492"
click at [336, 178] on input "checkbox" at bounding box center [340, 178] width 8 height 8
checkbox input "true"
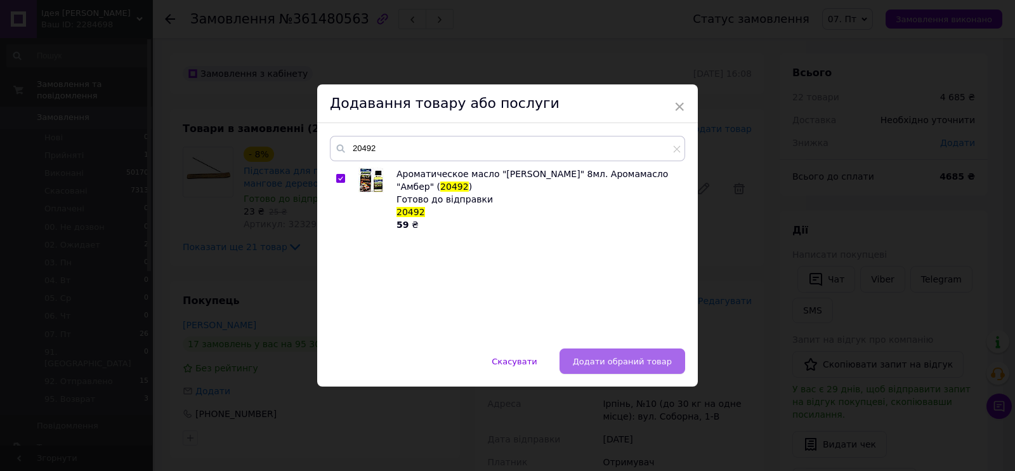
click at [599, 363] on span "Додати обраний товар" at bounding box center [622, 361] width 99 height 10
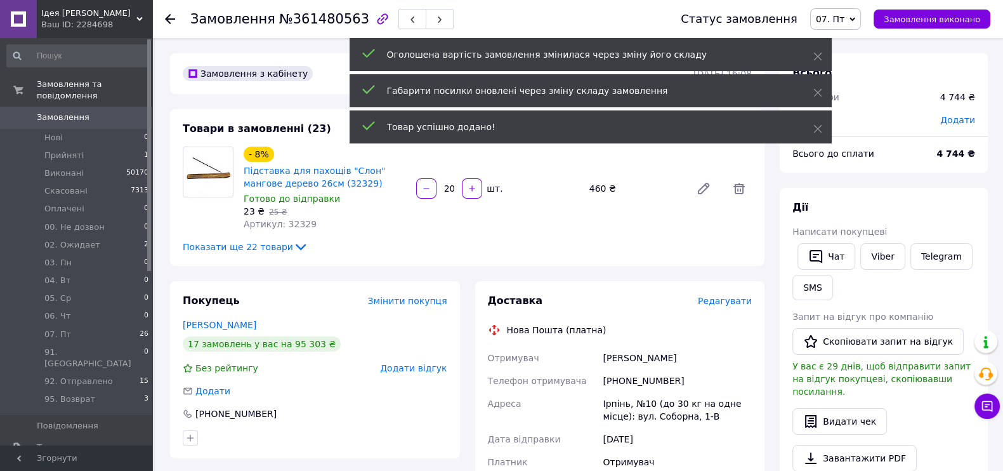
scroll to position [1446, 0]
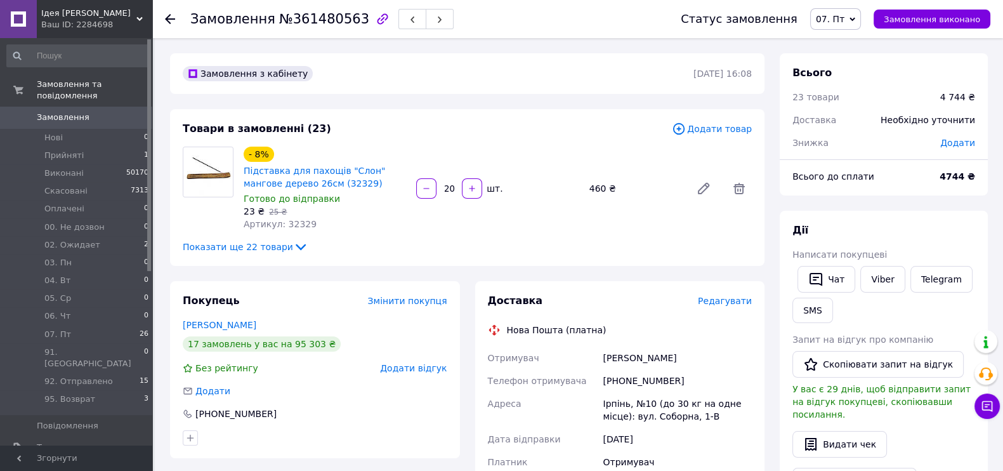
click at [685, 126] on icon at bounding box center [679, 129] width 14 height 14
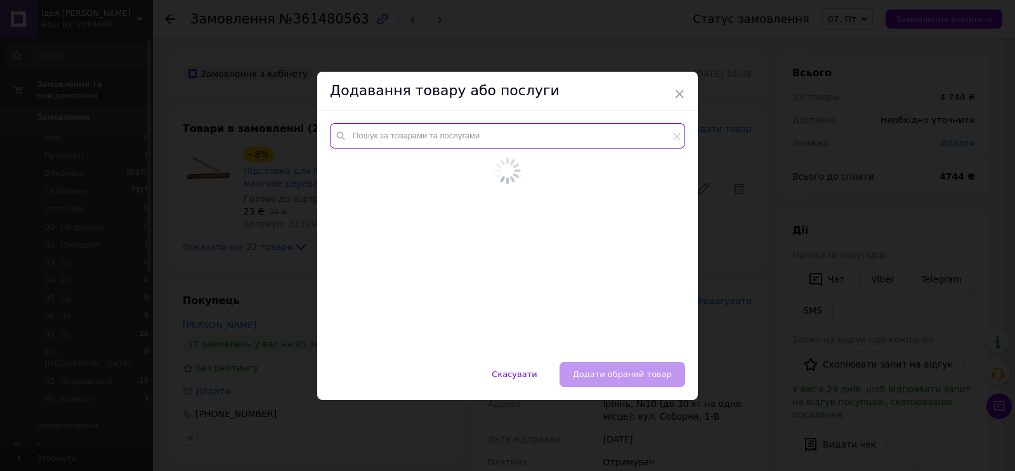
click at [651, 138] on input "text" at bounding box center [507, 135] width 355 height 25
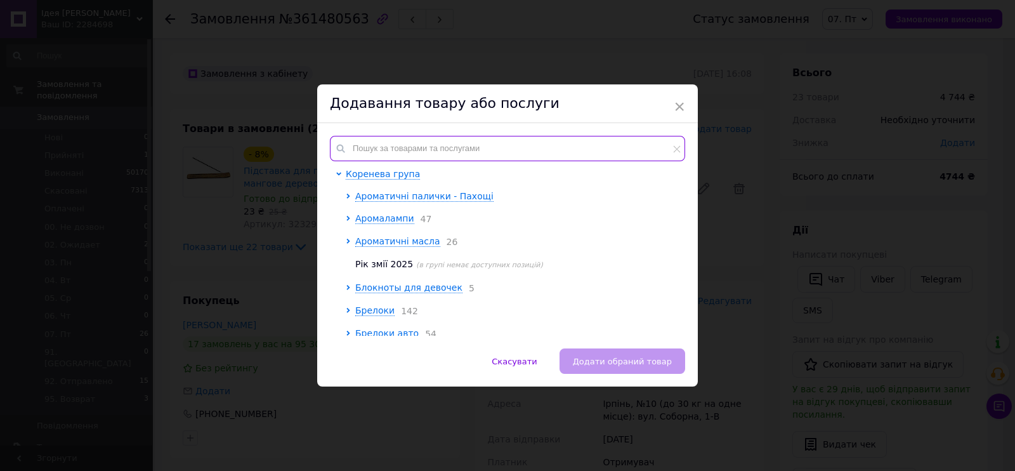
paste input "20454"
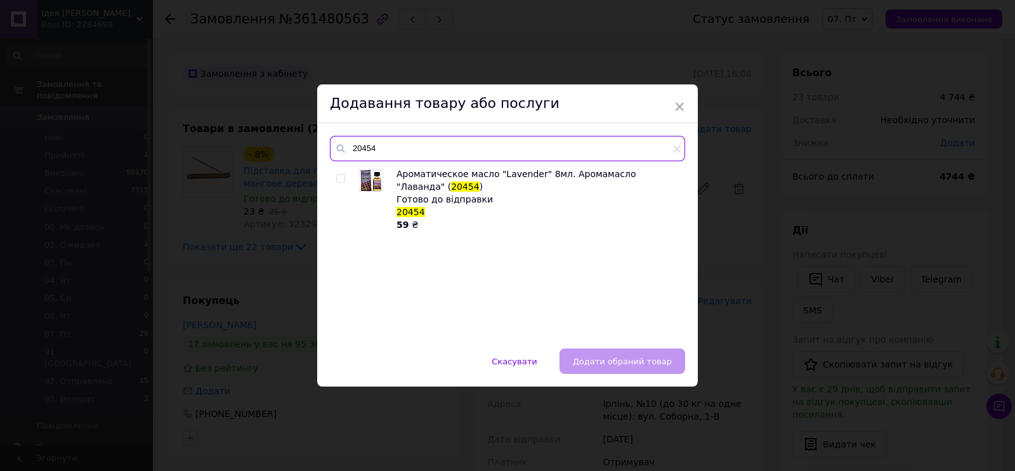
type input "20454"
click at [341, 179] on input "checkbox" at bounding box center [340, 178] width 8 height 8
checkbox input "true"
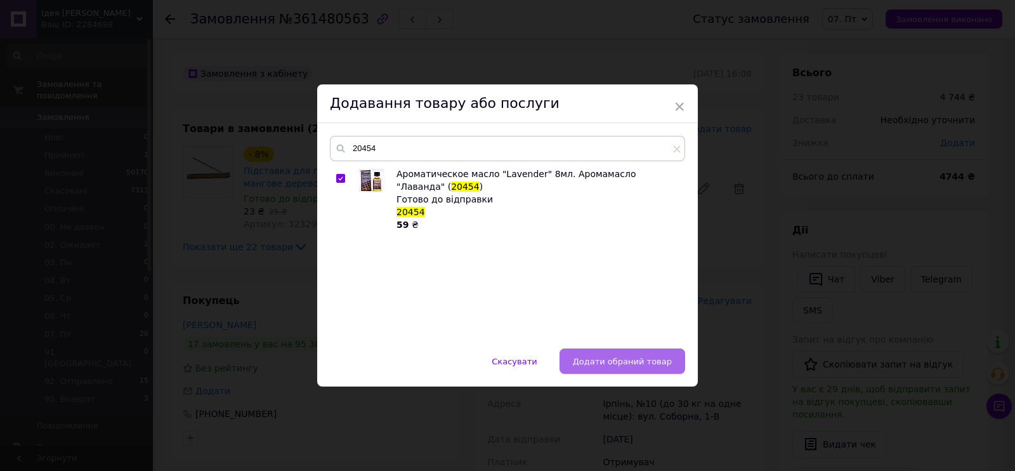
click at [649, 356] on span "Додати обраний товар" at bounding box center [622, 361] width 99 height 10
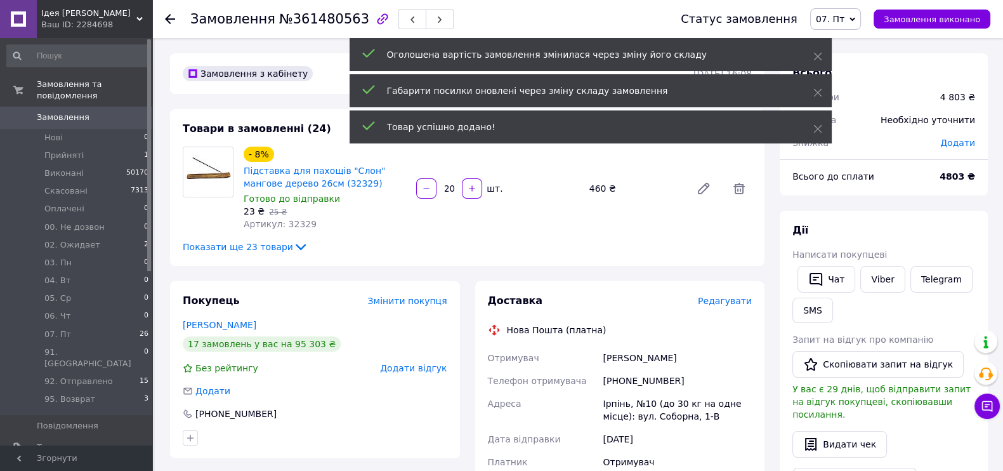
scroll to position [1476, 0]
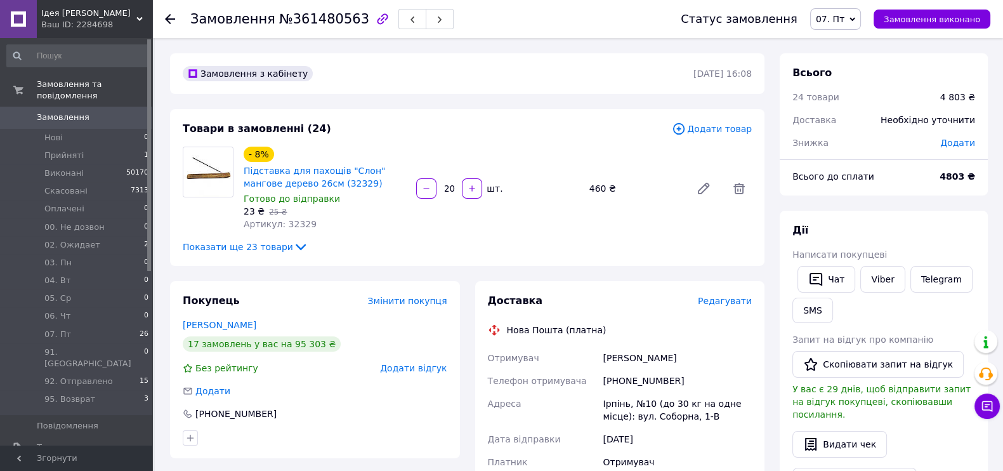
click at [684, 124] on icon at bounding box center [678, 128] width 11 height 11
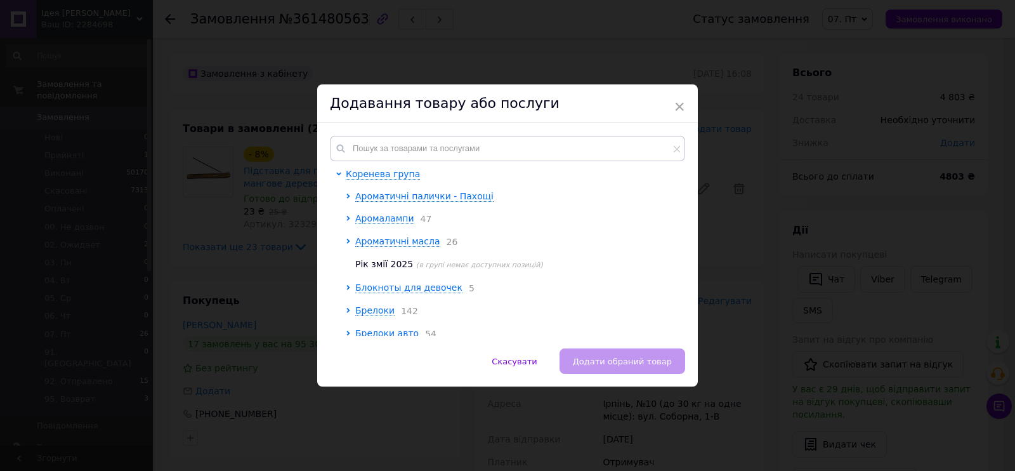
click at [581, 134] on div "Коренева група Ароматичні палички - Пахощі Аромалампи 47 Ароматичні масла 26 Рі…" at bounding box center [507, 235] width 380 height 225
click at [580, 147] on input "text" at bounding box center [507, 148] width 355 height 25
paste input "29339"
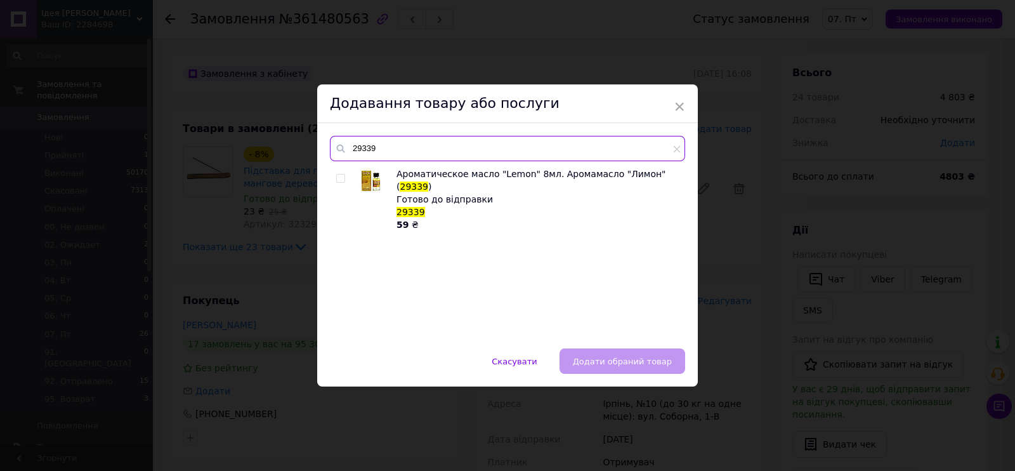
type input "29339"
click at [341, 176] on input "checkbox" at bounding box center [340, 178] width 8 height 8
checkbox input "true"
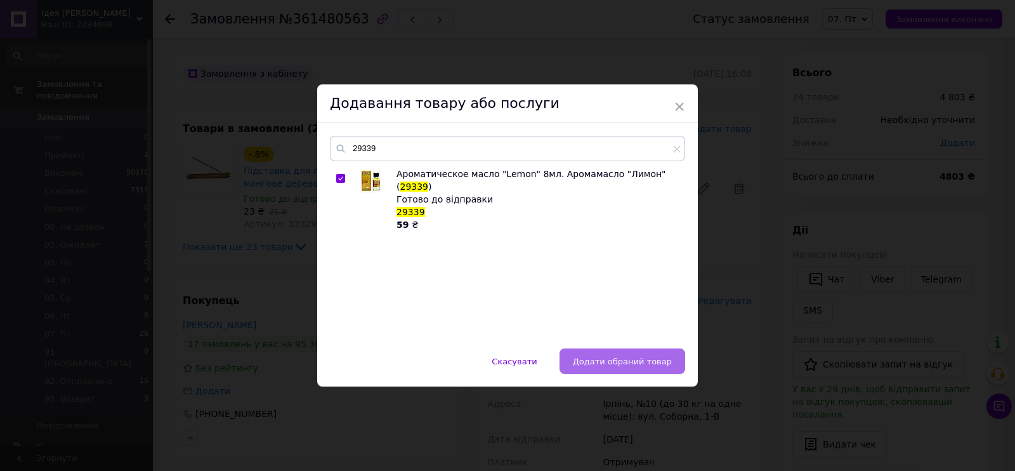
click at [624, 353] on button "Додати обраний товар" at bounding box center [622, 360] width 126 height 25
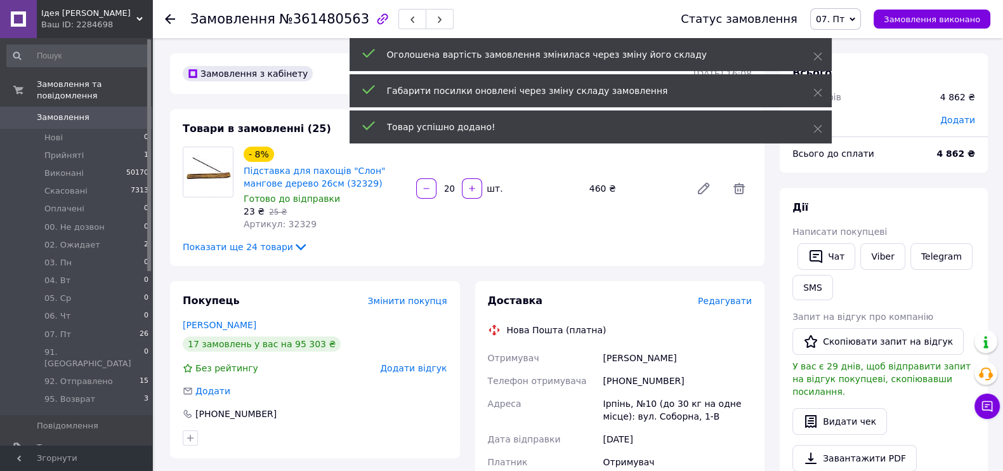
scroll to position [1506, 0]
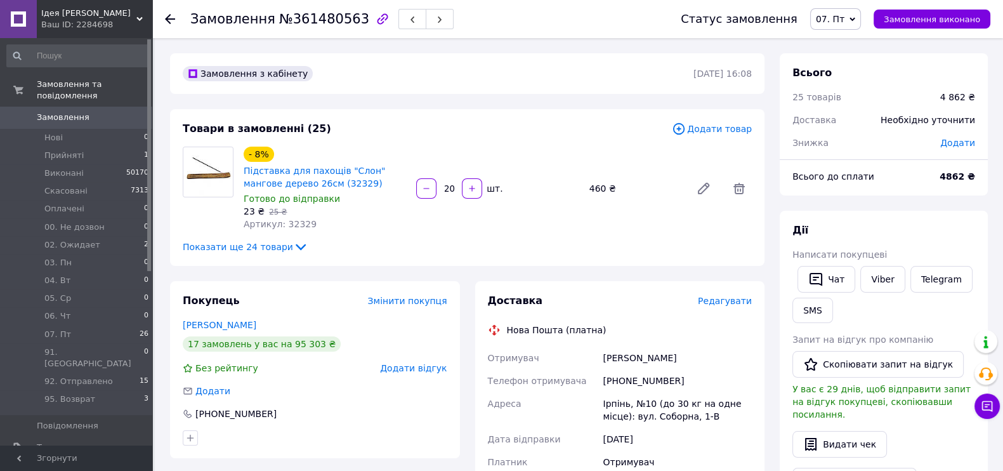
click at [685, 131] on icon at bounding box center [679, 129] width 14 height 14
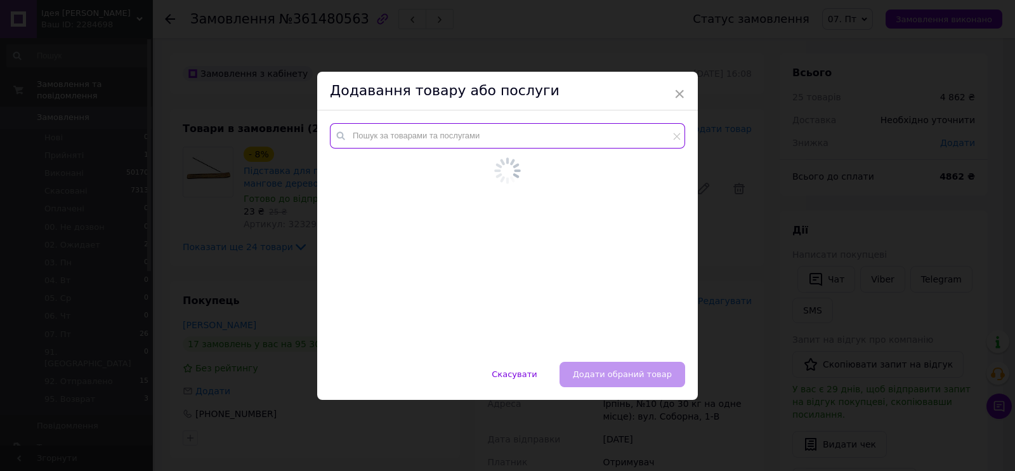
click at [610, 132] on div at bounding box center [507, 235] width 380 height 251
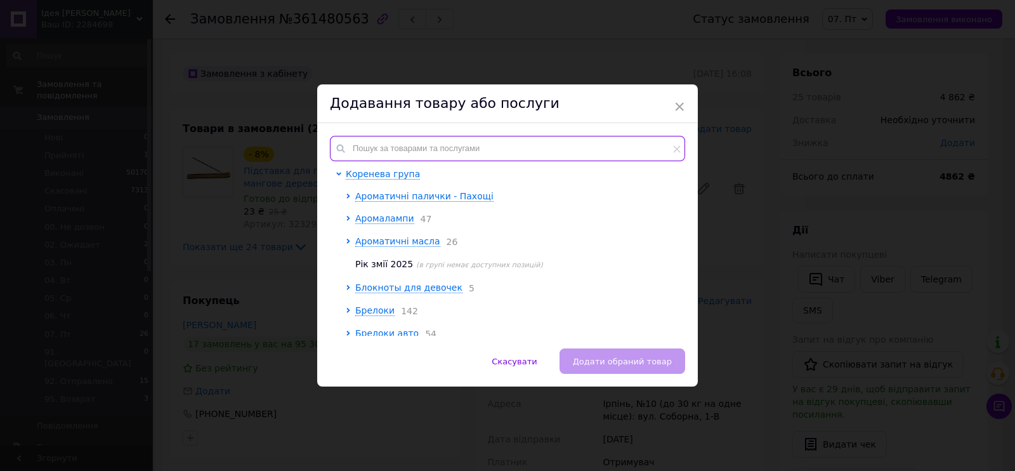
paste input "18245"
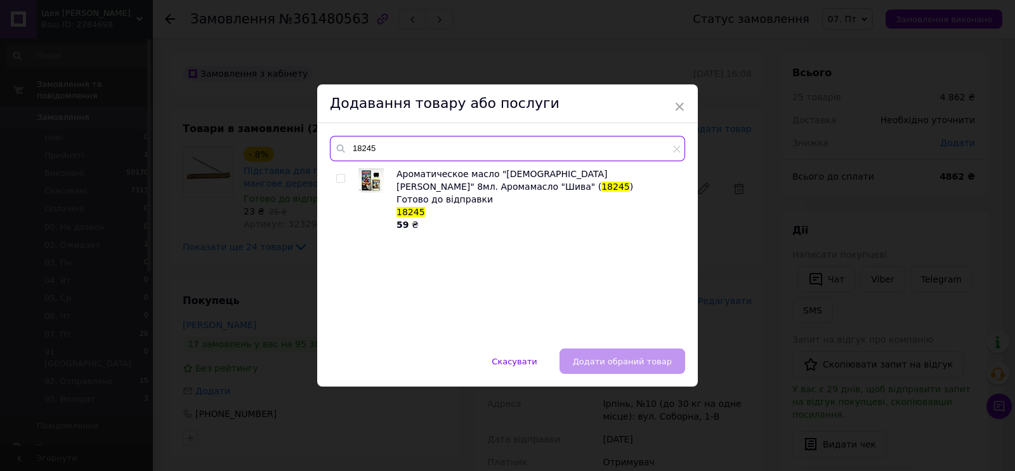
type input "18245"
click at [339, 176] on input "checkbox" at bounding box center [340, 178] width 8 height 8
checkbox input "true"
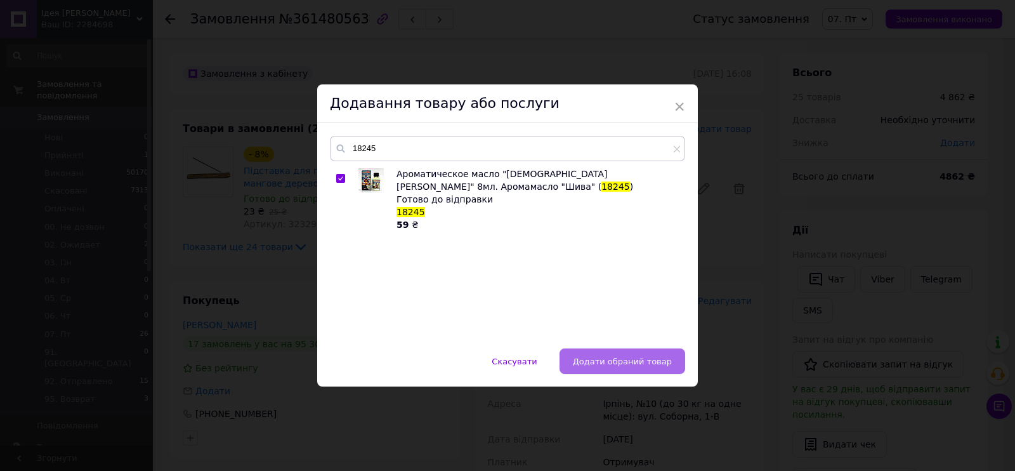
click at [611, 362] on span "Додати обраний товар" at bounding box center [622, 361] width 99 height 10
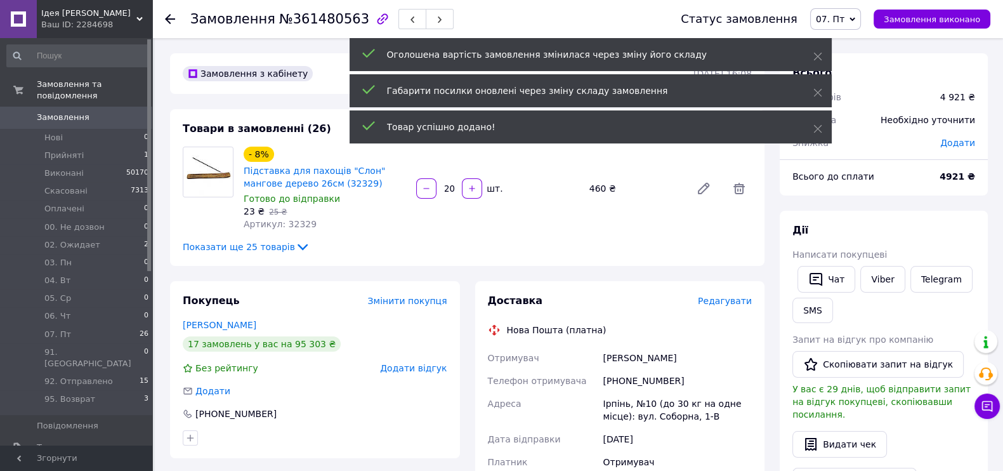
scroll to position [1536, 0]
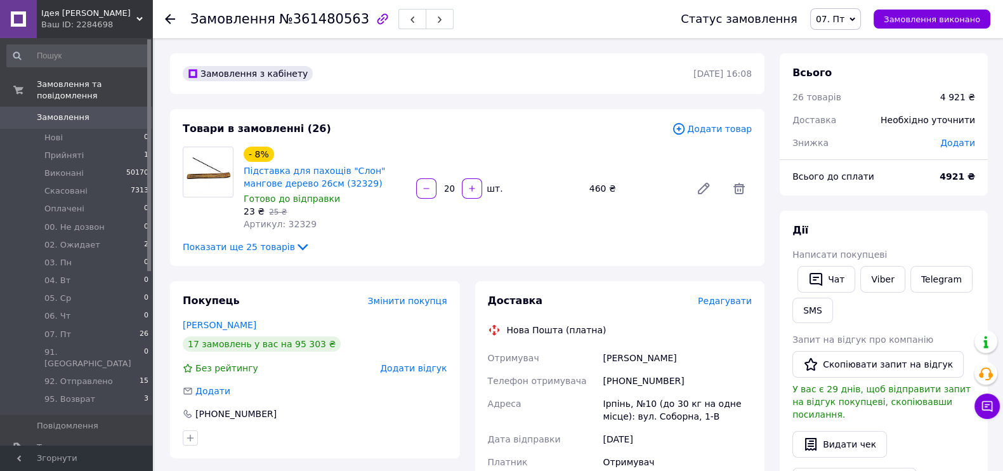
click at [684, 124] on icon at bounding box center [678, 128] width 11 height 11
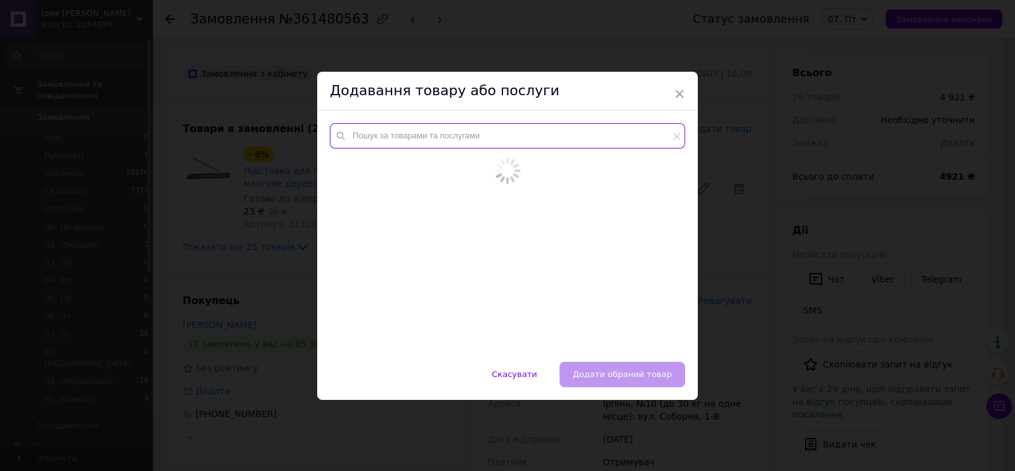
click at [413, 131] on input "text" at bounding box center [507, 135] width 355 height 25
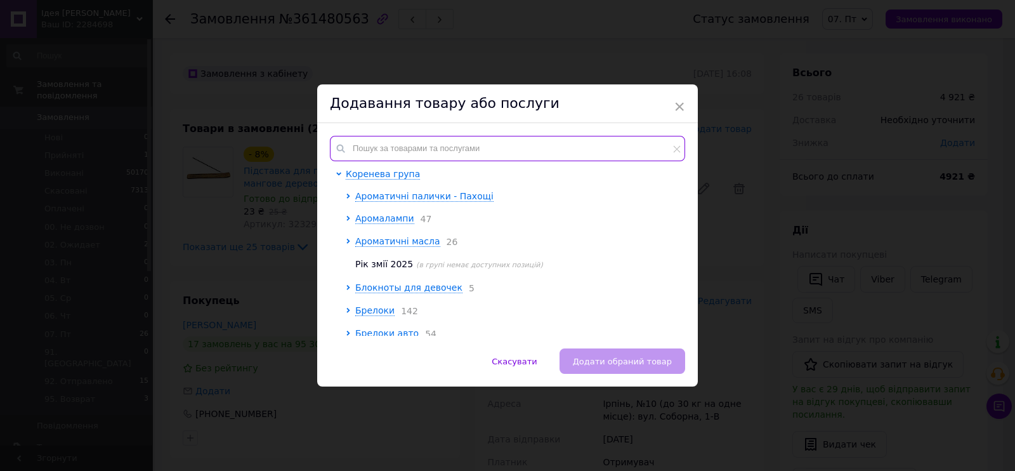
paste input "18248"
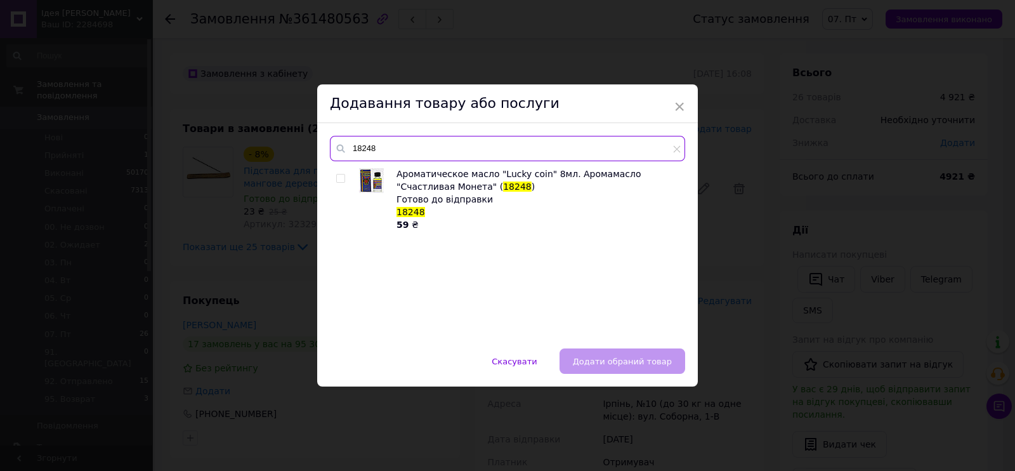
type input "18248"
click at [339, 174] on span at bounding box center [340, 178] width 9 height 9
click at [339, 174] on input "checkbox" at bounding box center [340, 178] width 8 height 8
checkbox input "true"
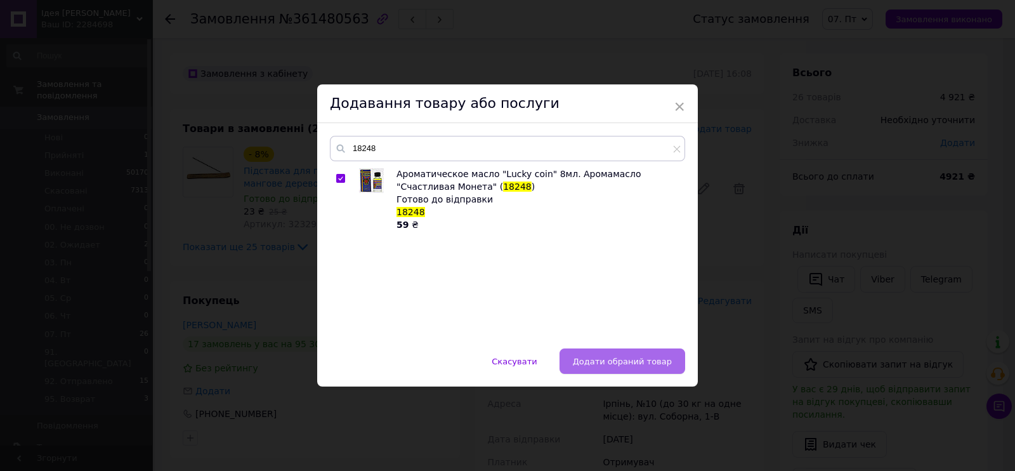
click at [610, 357] on span "Додати обраний товар" at bounding box center [622, 361] width 99 height 10
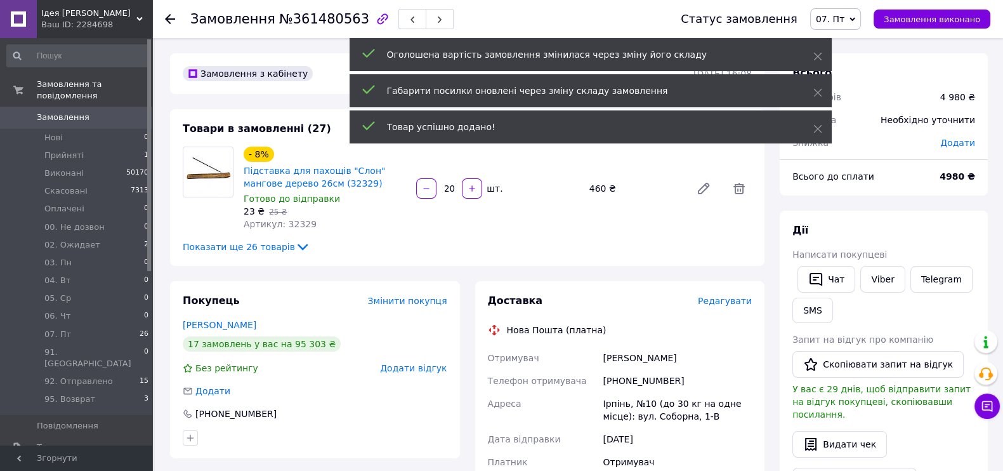
scroll to position [1567, 0]
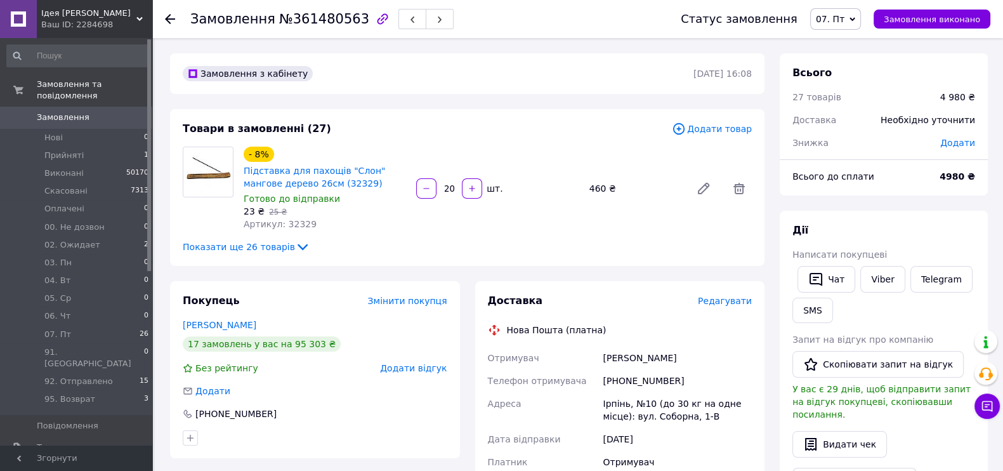
click at [685, 125] on icon at bounding box center [679, 129] width 14 height 14
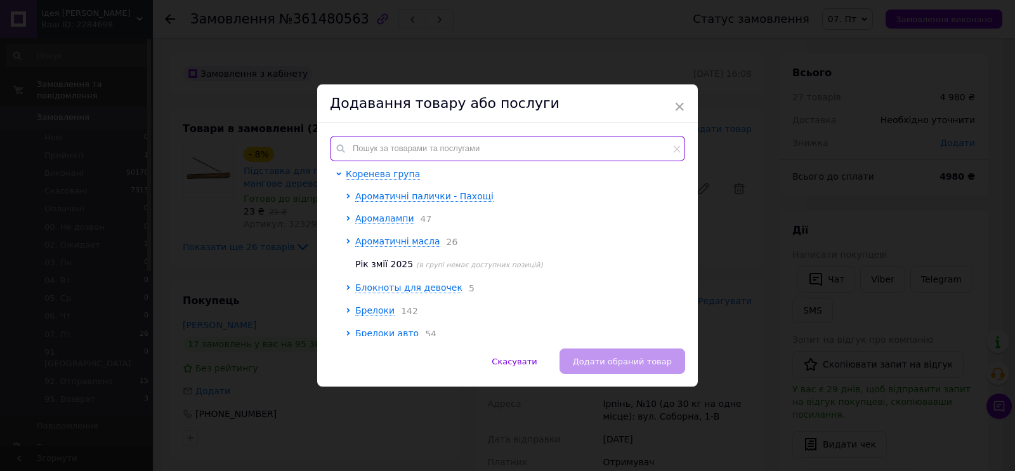
click at [536, 144] on input "text" at bounding box center [507, 148] width 355 height 25
paste input "20455"
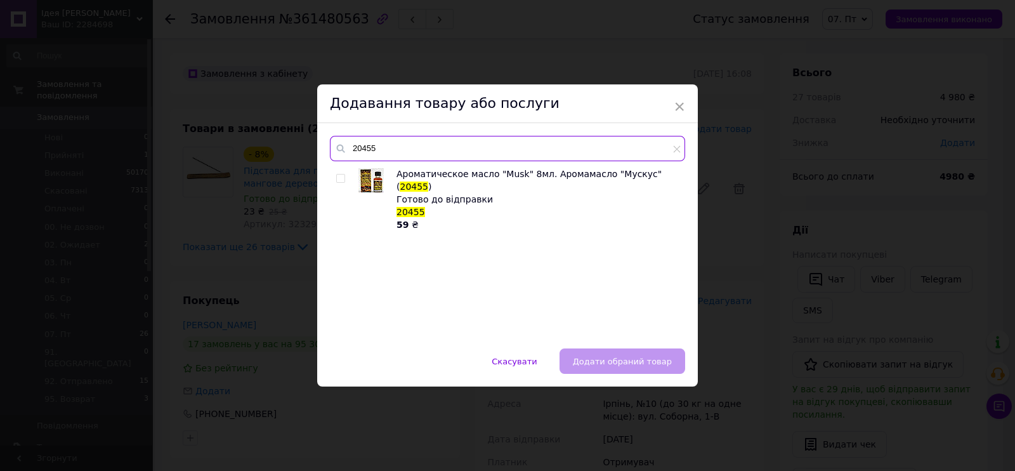
type input "20455"
click at [340, 179] on input "checkbox" at bounding box center [340, 178] width 8 height 8
checkbox input "true"
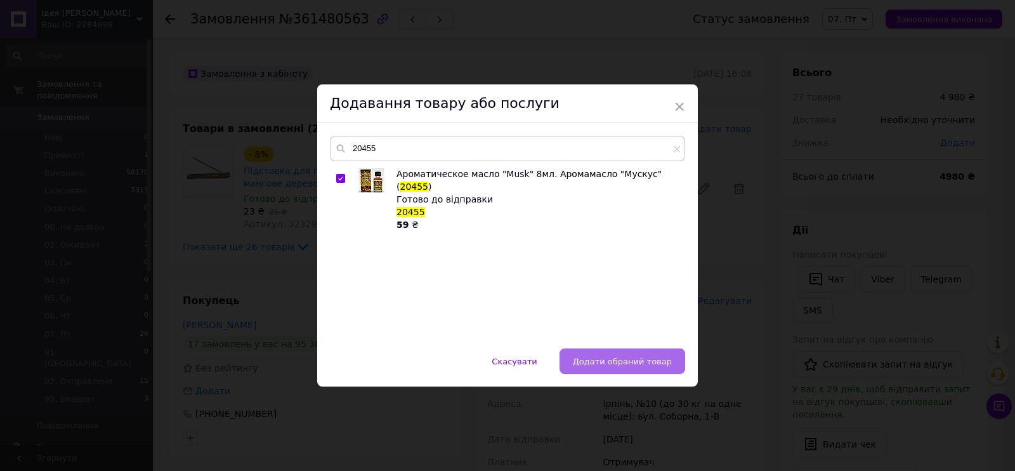
click at [620, 358] on span "Додати обраний товар" at bounding box center [622, 361] width 99 height 10
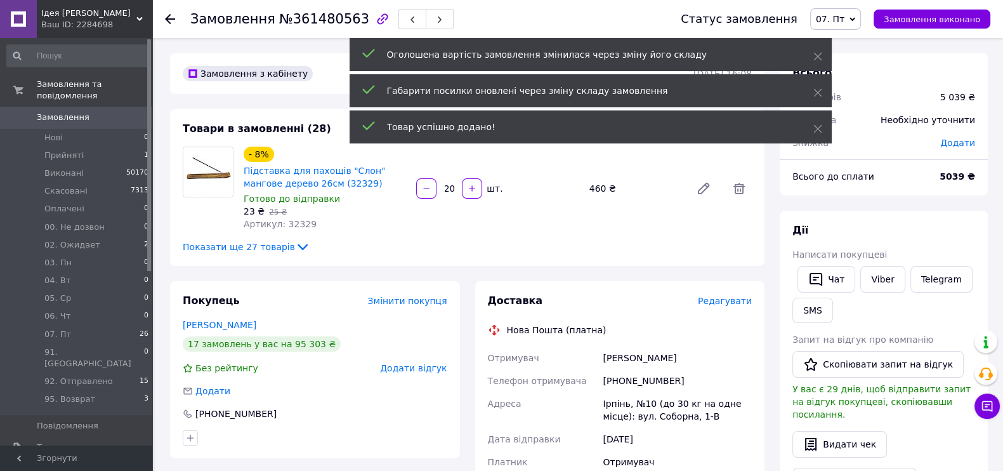
scroll to position [1598, 0]
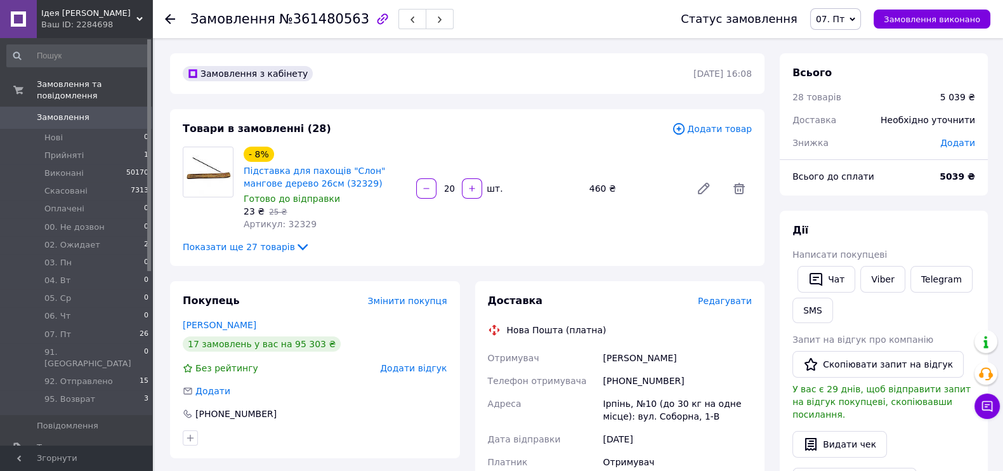
click at [684, 125] on icon at bounding box center [678, 128] width 11 height 11
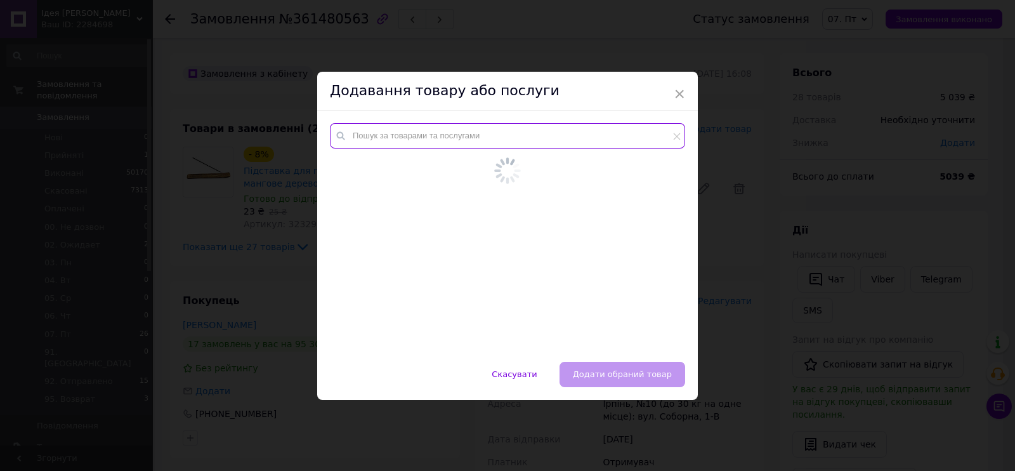
click at [595, 138] on input "text" at bounding box center [507, 135] width 355 height 25
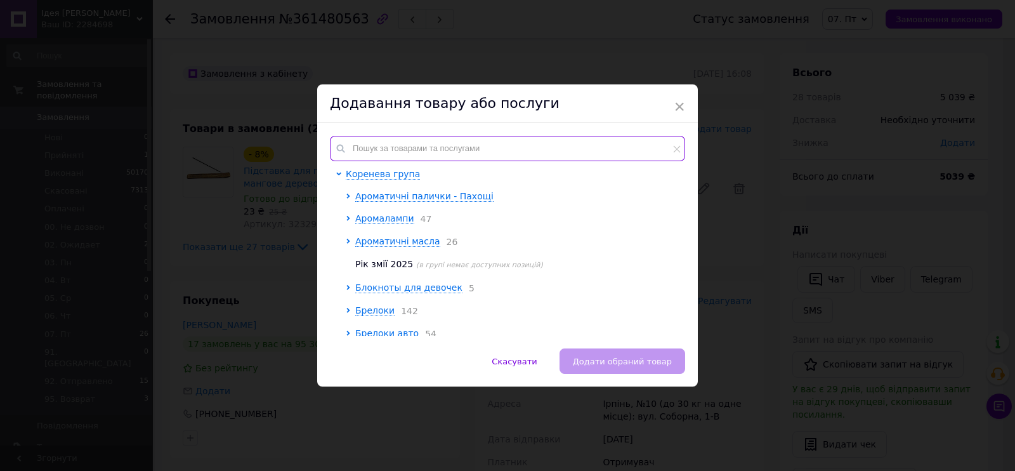
paste input "18262"
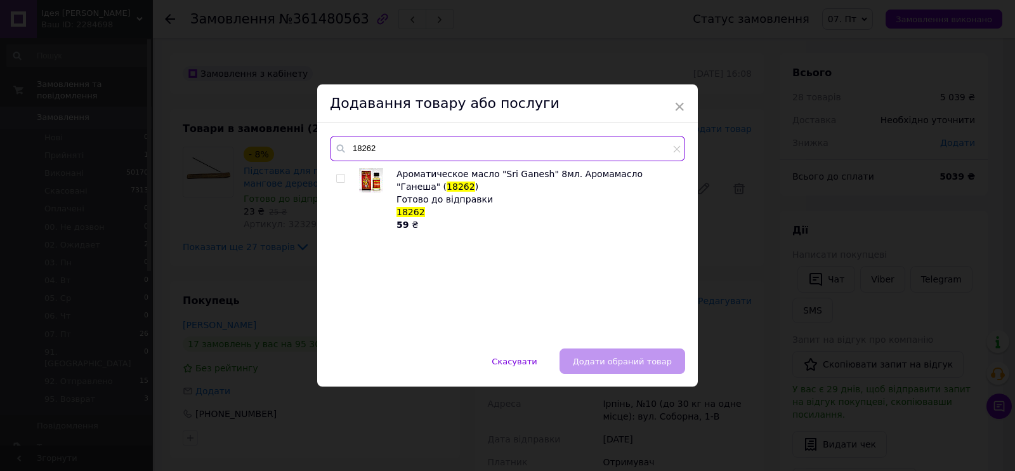
type input "18262"
click at [337, 179] on input "checkbox" at bounding box center [340, 178] width 8 height 8
checkbox input "true"
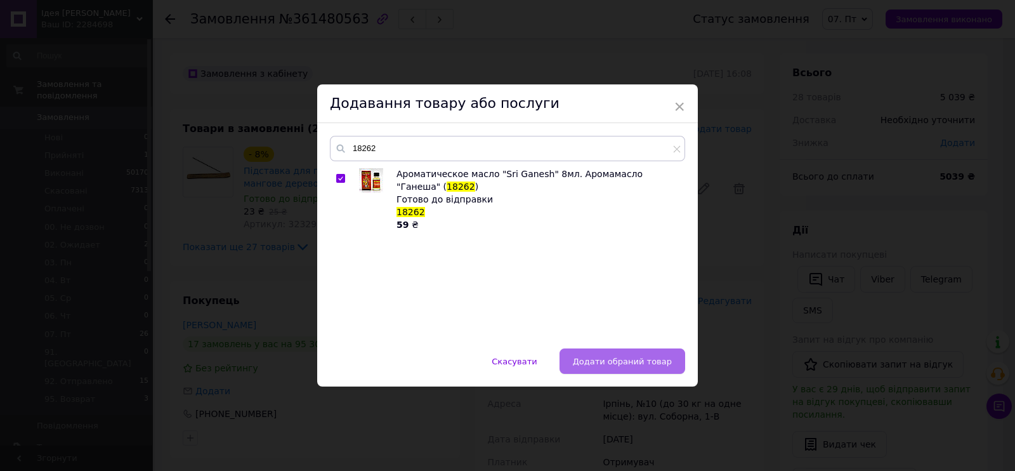
click at [618, 361] on span "Додати обраний товар" at bounding box center [622, 361] width 99 height 10
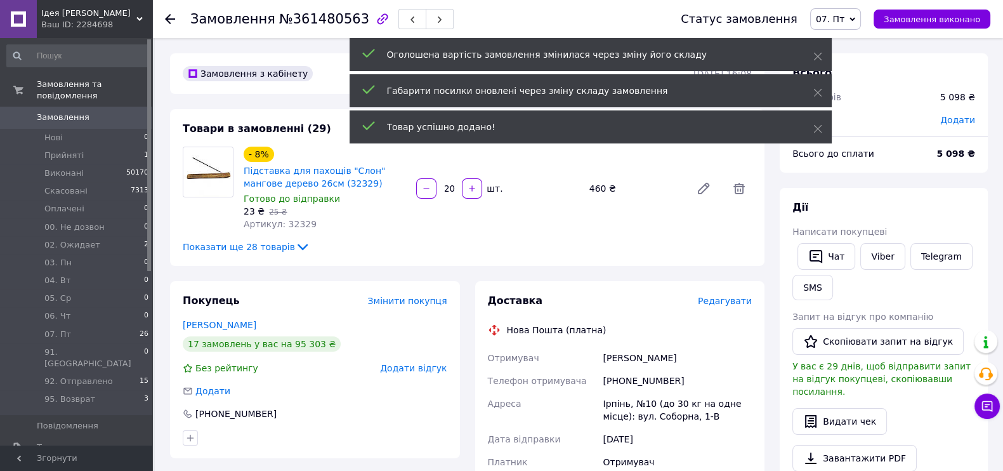
scroll to position [1628, 0]
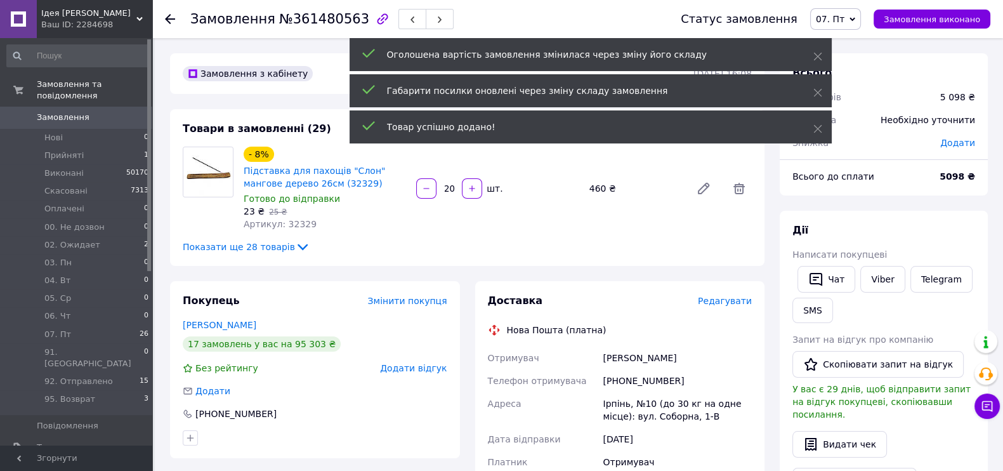
click at [717, 145] on div "Оголошена вартість замовлення змінилася через зміну його складу Габарити посилк…" at bounding box center [590, 92] width 482 height 108
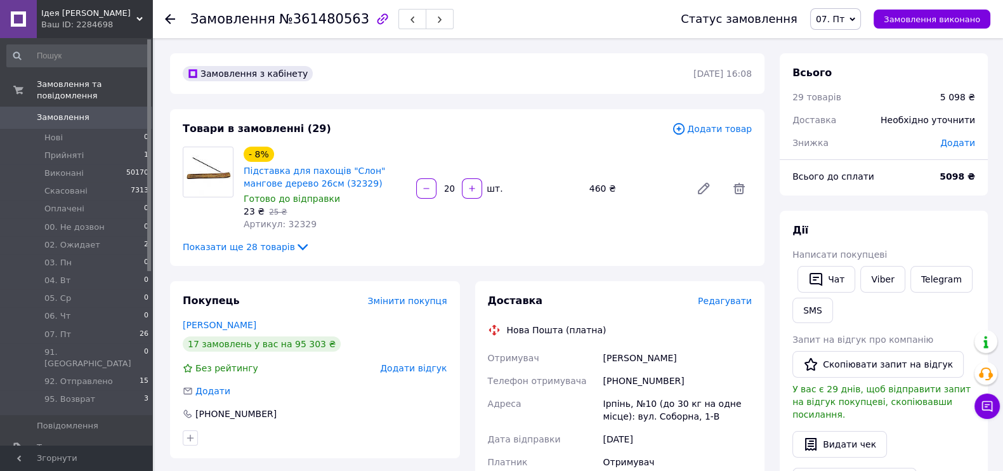
click at [723, 164] on div "- 8% Підставка для пахощів "Слон" мангове дерево 26см (32329) Готово до відправ…" at bounding box center [497, 188] width 518 height 89
click at [685, 130] on icon at bounding box center [679, 129] width 14 height 14
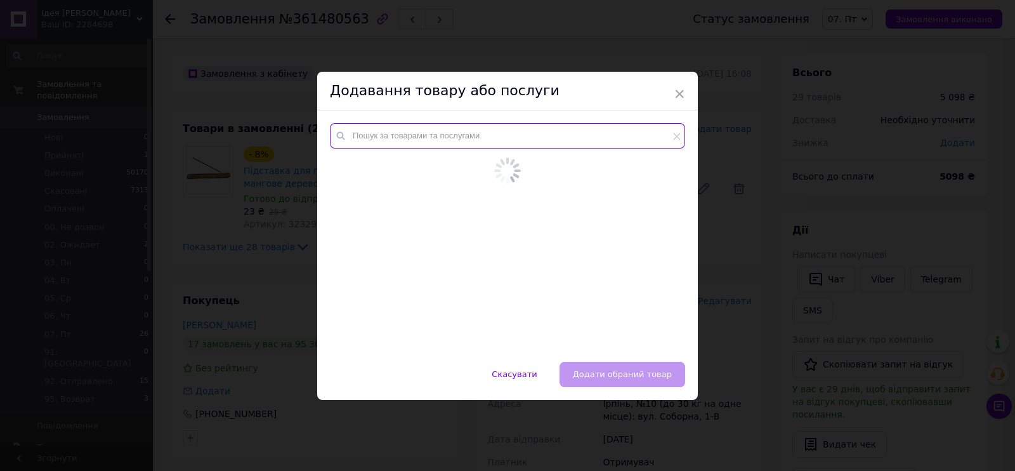
click at [509, 134] on div at bounding box center [507, 235] width 380 height 251
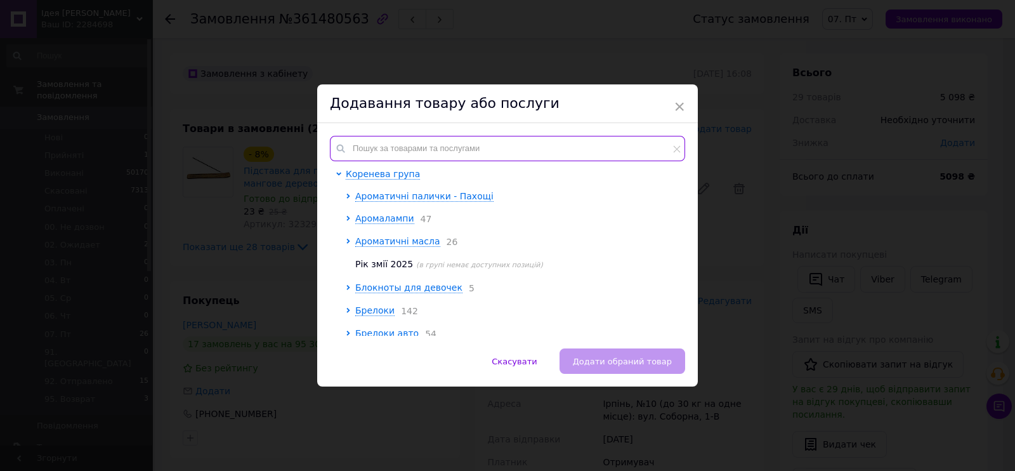
paste input "20489"
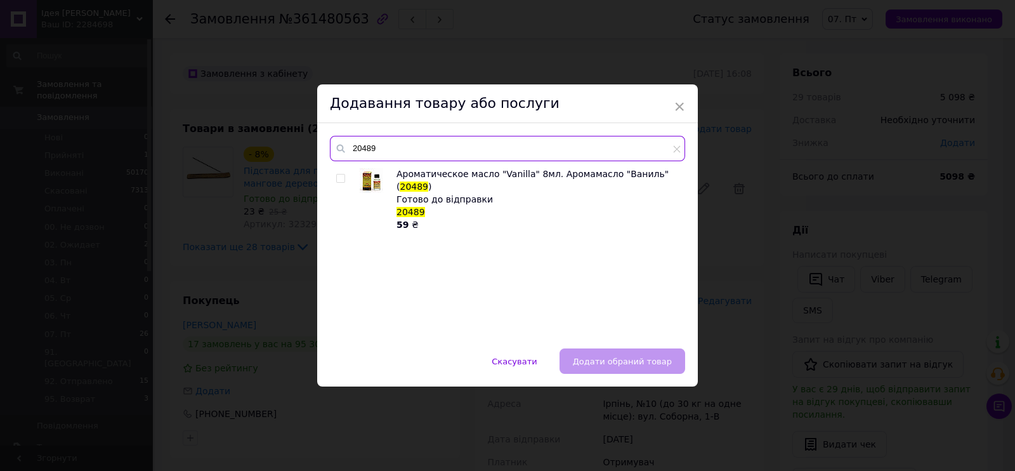
type input "20489"
click at [344, 178] on div at bounding box center [342, 198] width 13 height 63
click at [342, 179] on input "checkbox" at bounding box center [340, 178] width 8 height 8
checkbox input "true"
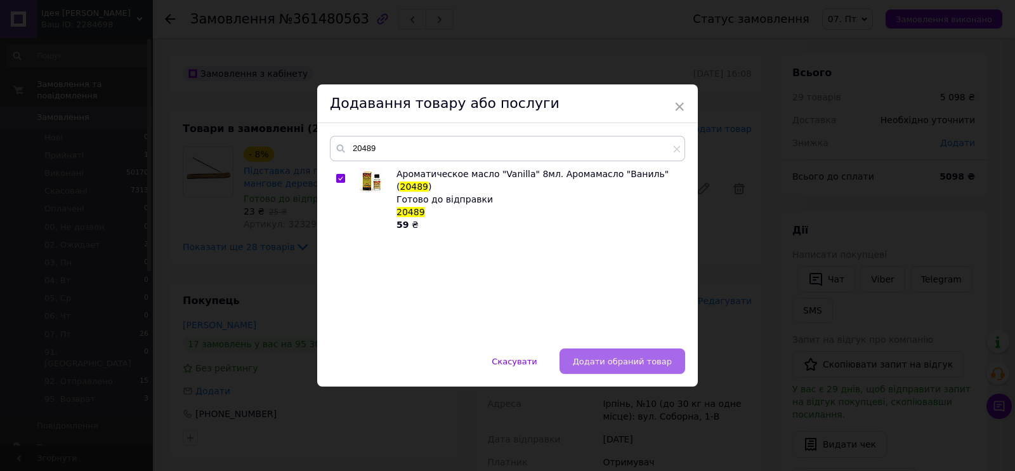
click at [611, 360] on span "Додати обраний товар" at bounding box center [622, 361] width 99 height 10
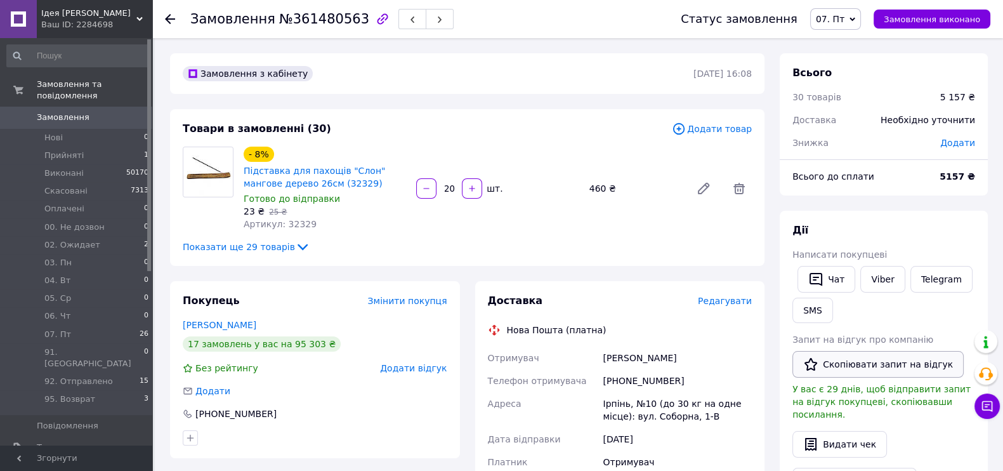
scroll to position [158, 0]
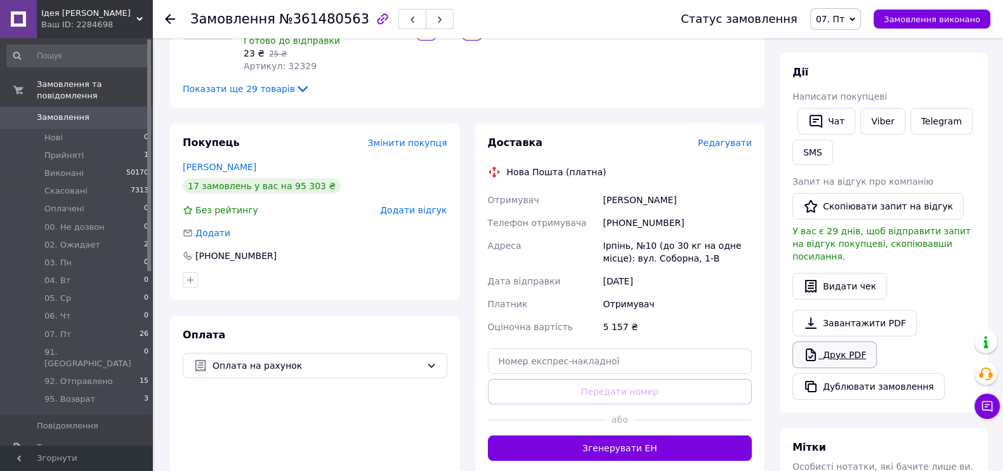
click at [859, 341] on link "Друк PDF" at bounding box center [834, 354] width 84 height 27
click at [831, 309] on link "Завантажити PDF" at bounding box center [854, 322] width 124 height 27
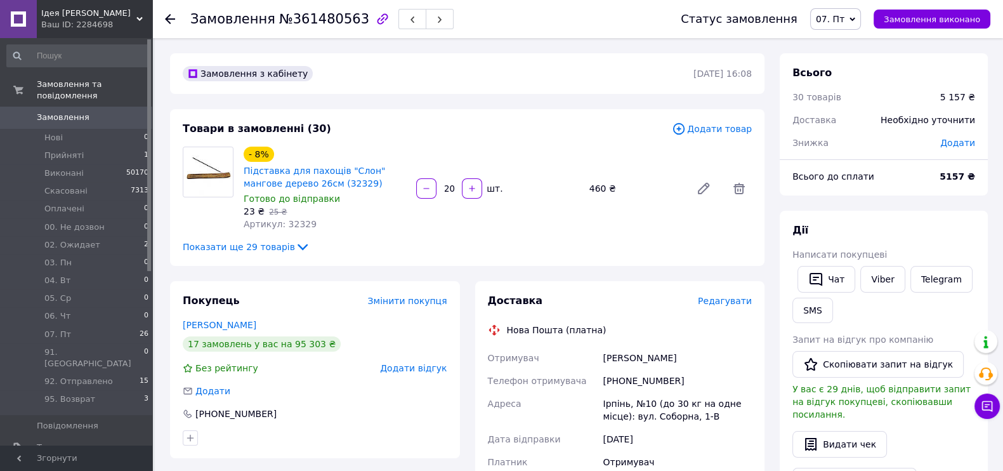
click at [295, 245] on icon at bounding box center [302, 246] width 15 height 15
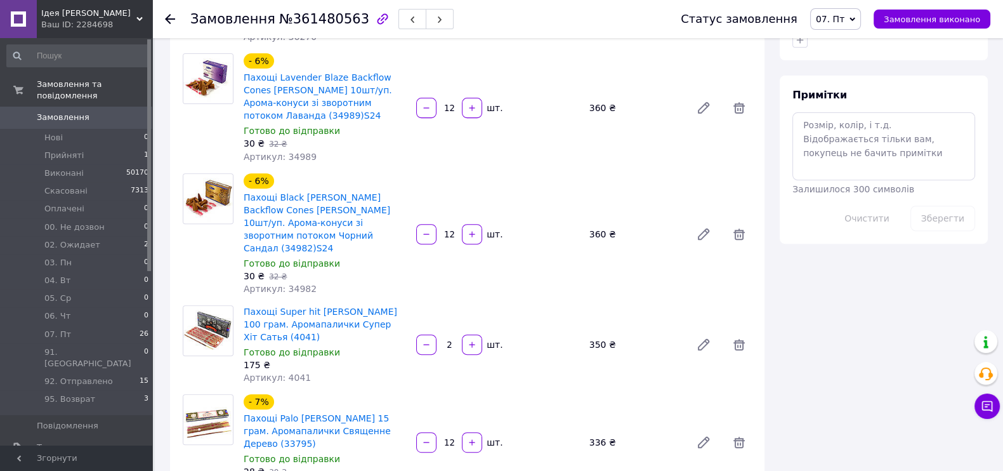
scroll to position [396, 0]
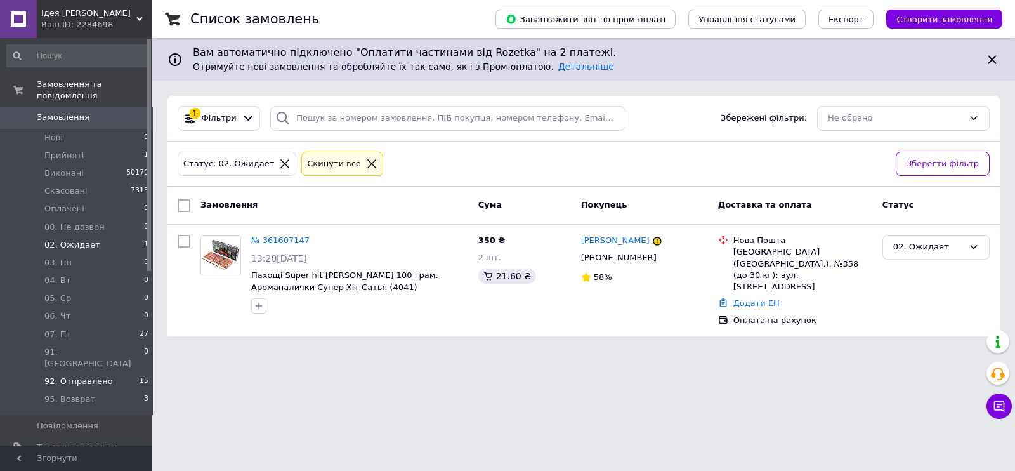
click at [98, 375] on span "92. Отправлено" at bounding box center [78, 380] width 68 height 11
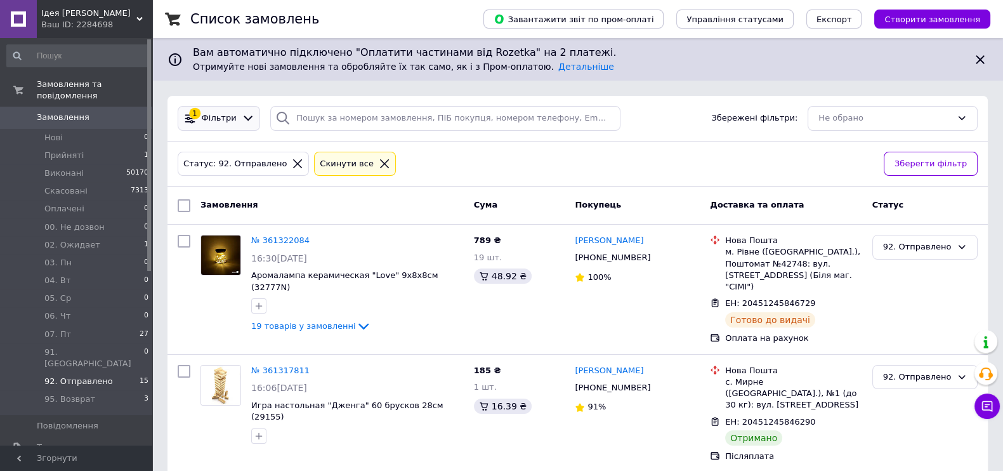
click at [212, 108] on div "1 Фільтри" at bounding box center [219, 118] width 82 height 25
click at [219, 119] on span "Фільтри" at bounding box center [219, 118] width 35 height 12
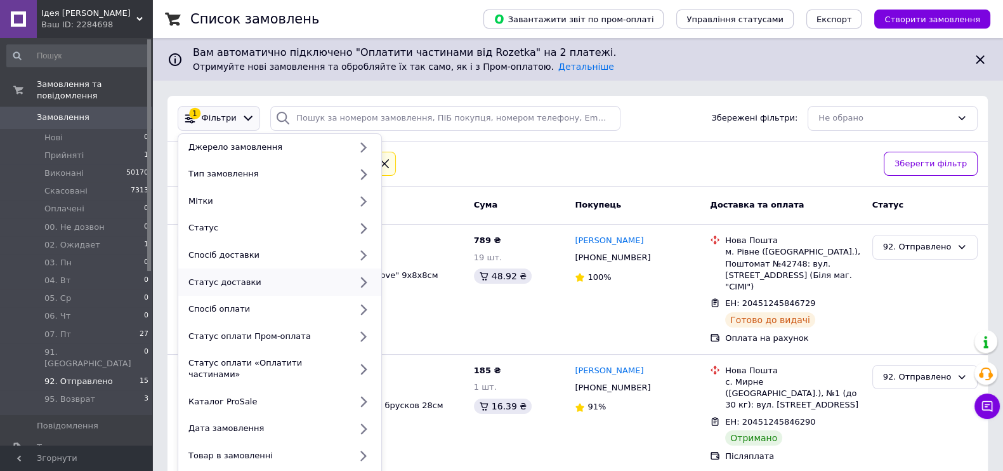
click at [234, 282] on div "Статус доставки" at bounding box center [266, 281] width 167 height 11
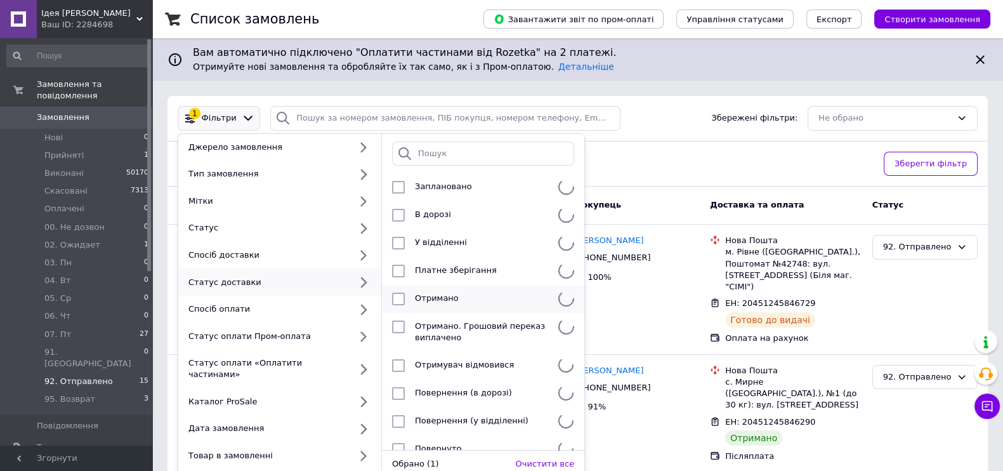
click at [397, 296] on input "checkbox" at bounding box center [398, 298] width 13 height 13
checkbox input "true"
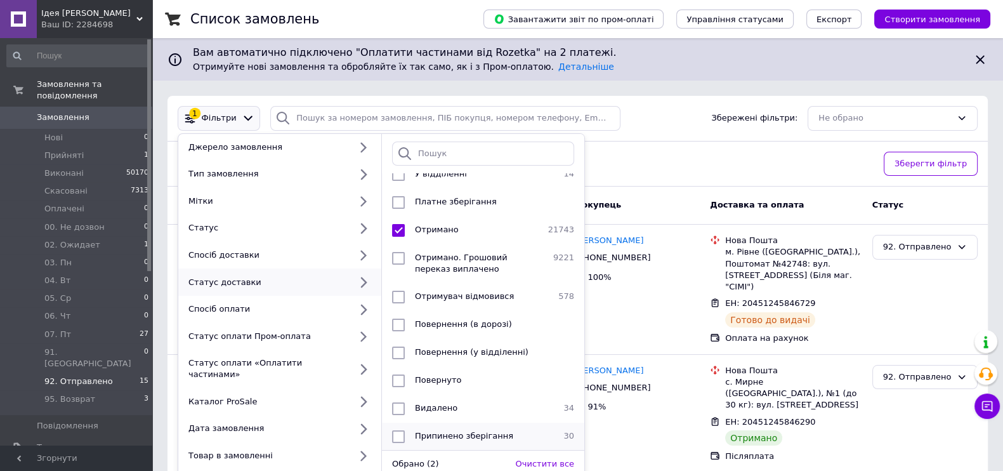
scroll to position [238, 0]
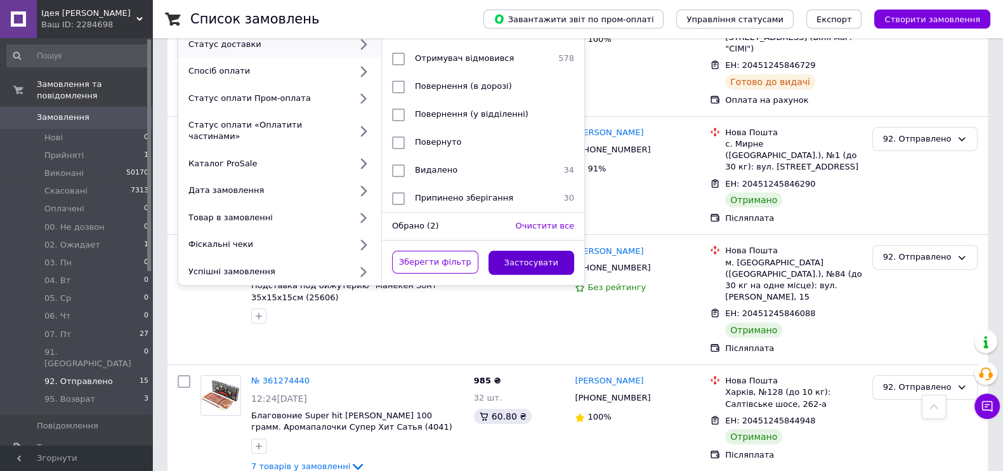
click at [539, 251] on button "Застосувати" at bounding box center [531, 262] width 86 height 25
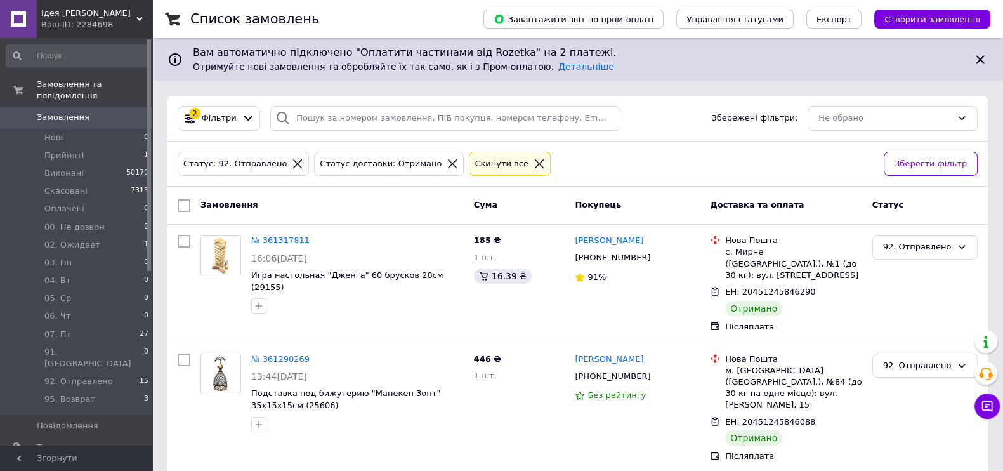
click at [178, 204] on input "checkbox" at bounding box center [184, 205] width 13 height 13
checkbox input "true"
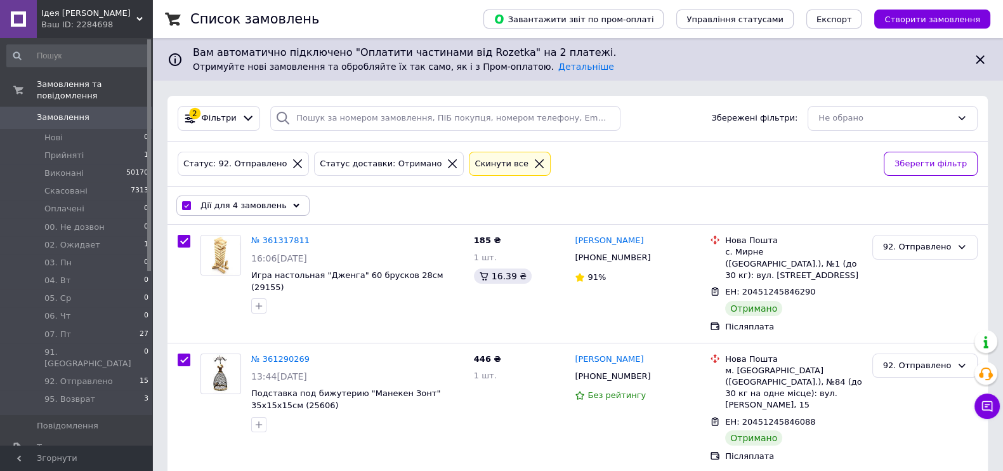
click at [239, 198] on div "Дії для 4 замовлень" at bounding box center [242, 205] width 133 height 20
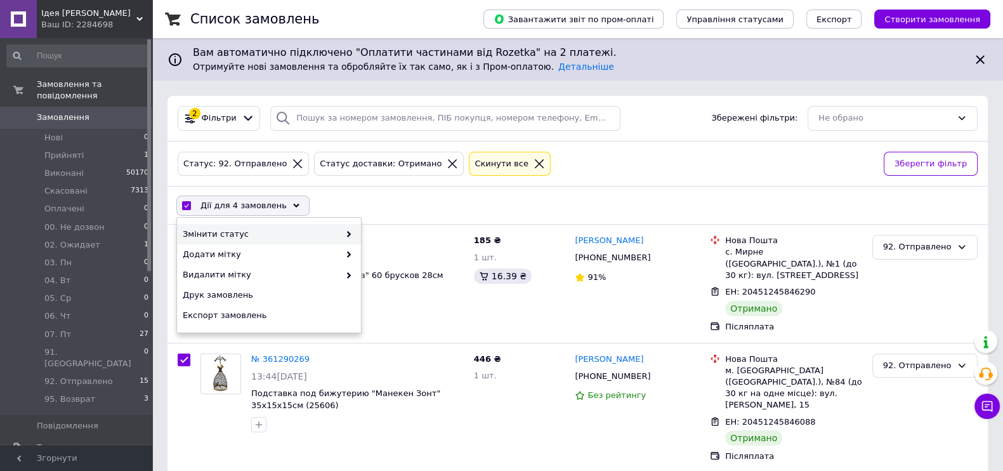
click at [258, 230] on span "Змінити статус" at bounding box center [261, 233] width 157 height 11
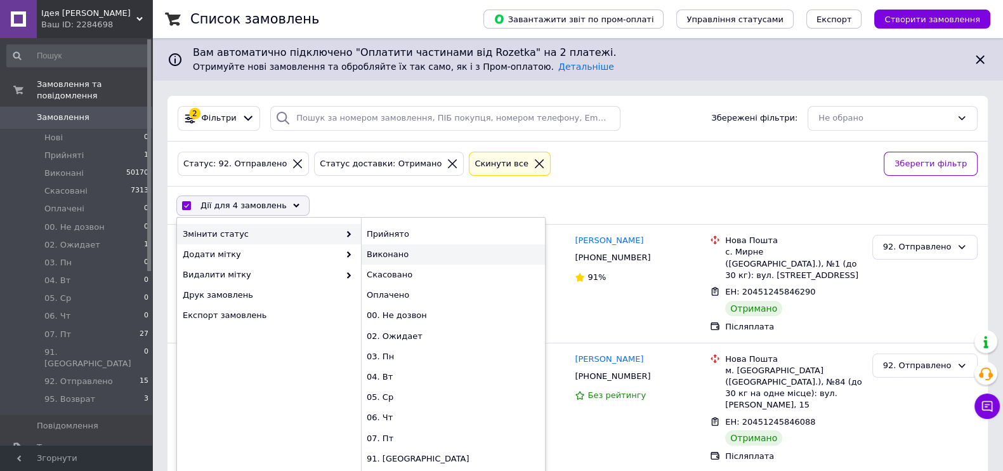
click at [382, 255] on div "Виконано" at bounding box center [453, 254] width 184 height 20
checkbox input "false"
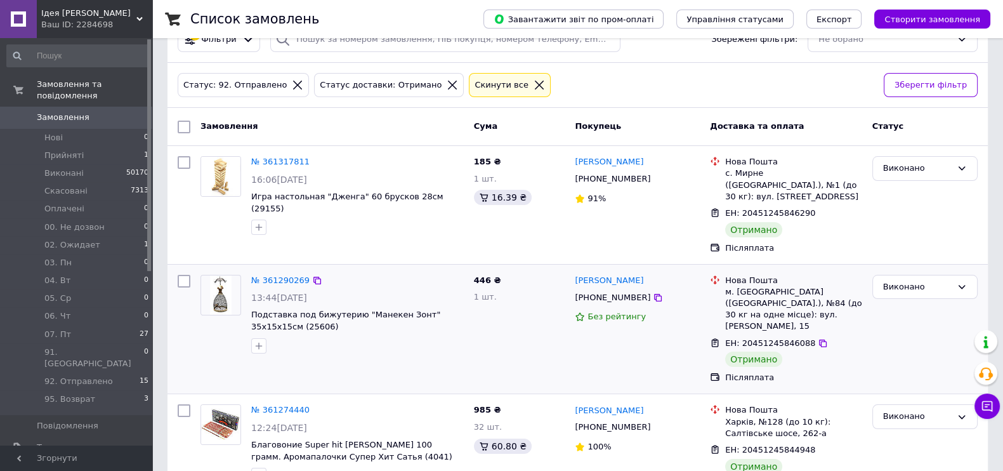
scroll to position [231, 0]
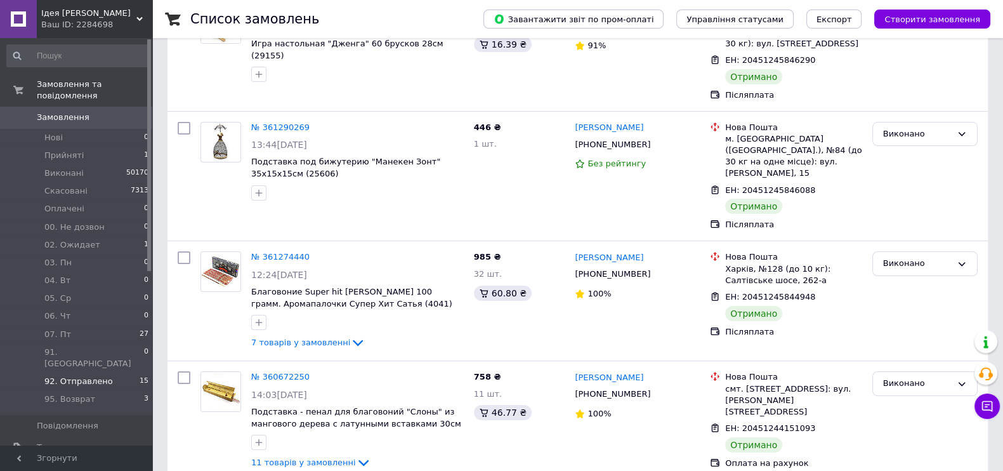
click at [79, 375] on span "92. Отправлено" at bounding box center [78, 380] width 68 height 11
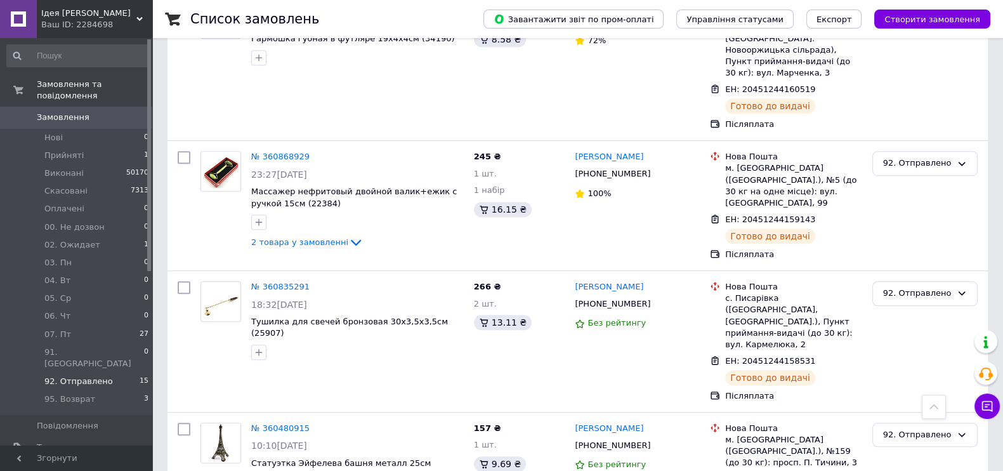
scroll to position [824, 0]
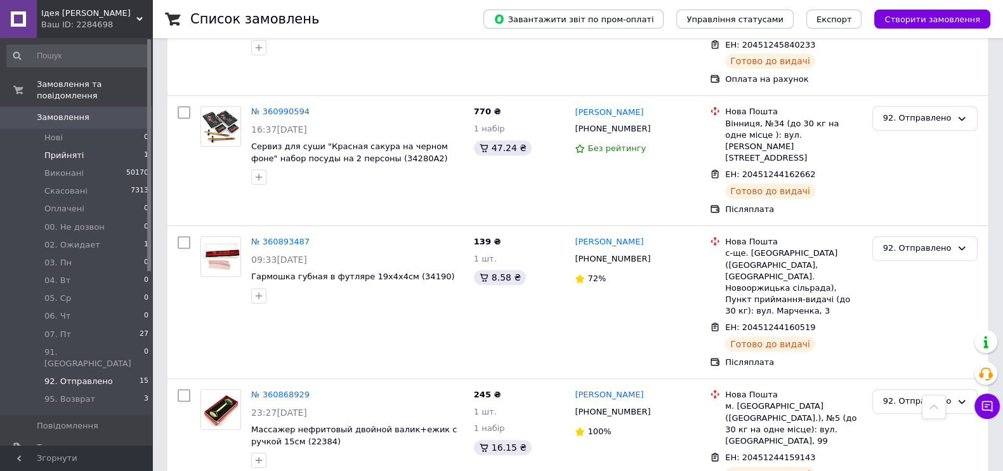
click at [56, 150] on span "Прийняті" at bounding box center [63, 155] width 39 height 11
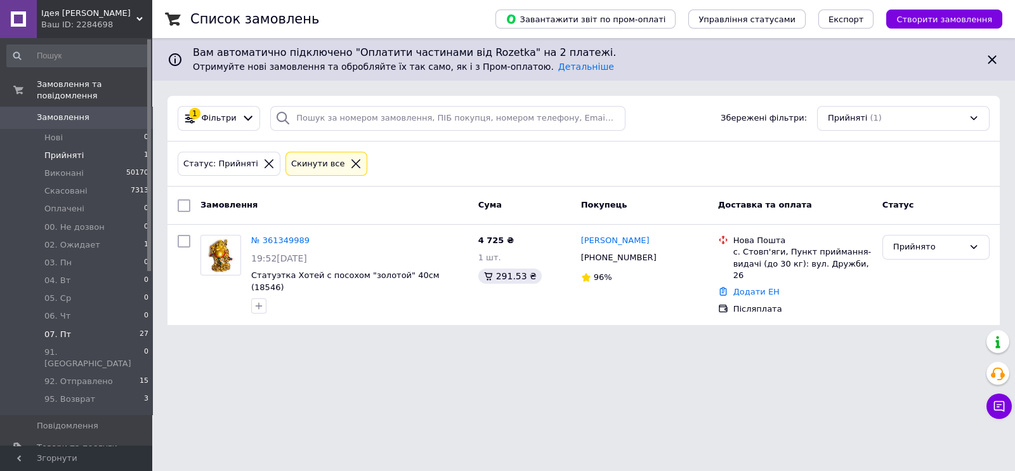
click at [59, 328] on span "07. Пт" at bounding box center [57, 333] width 27 height 11
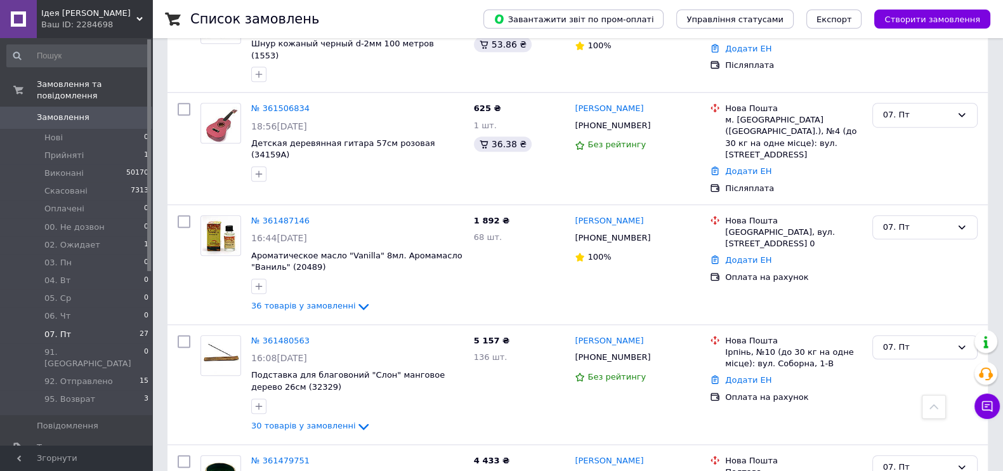
scroll to position [1018, 0]
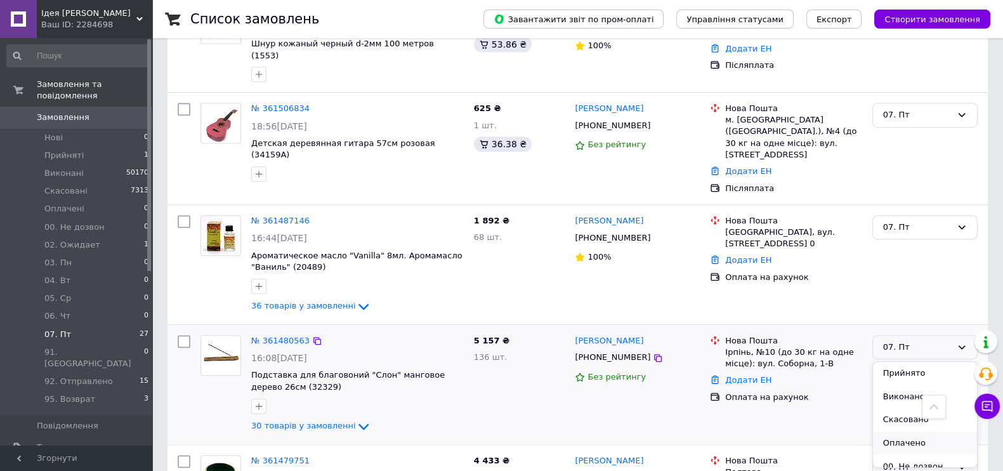
scroll to position [79, 0]
click at [910, 399] on li "02. Ожидает" at bounding box center [925, 410] width 104 height 23
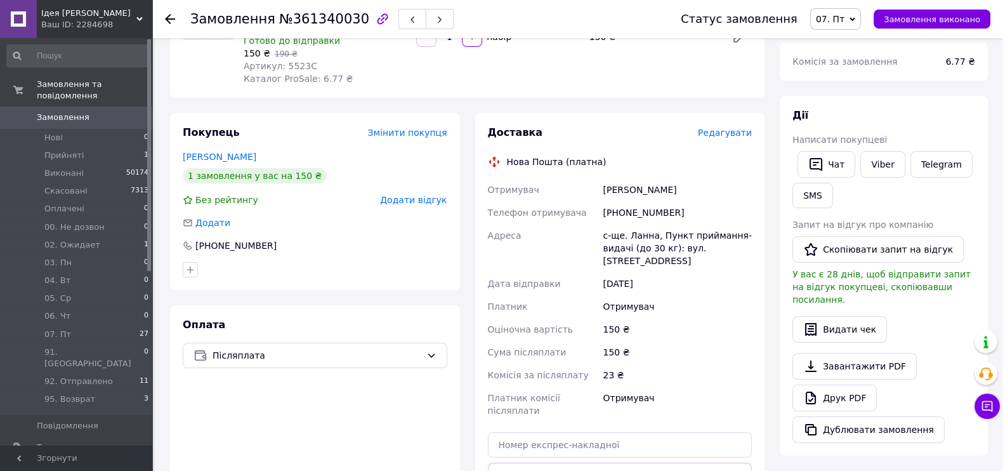
scroll to position [316, 0]
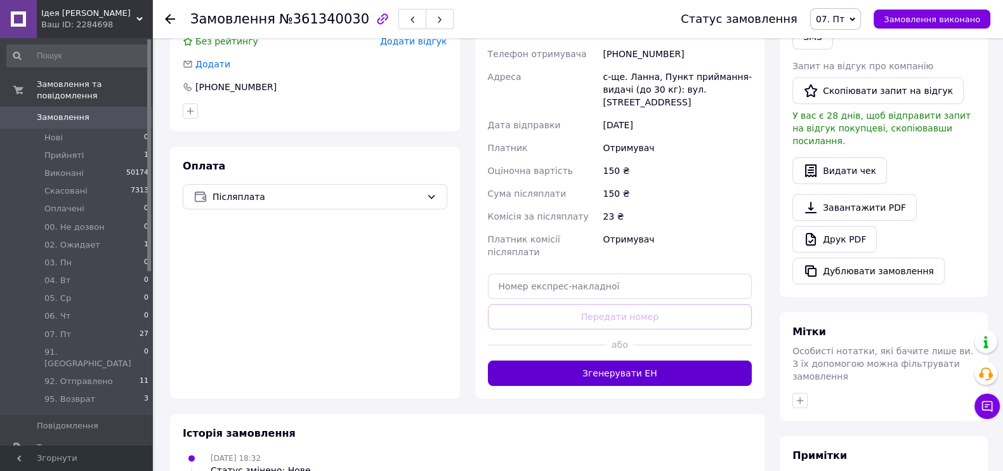
click at [616, 361] on button "Згенерувати ЕН" at bounding box center [620, 372] width 264 height 25
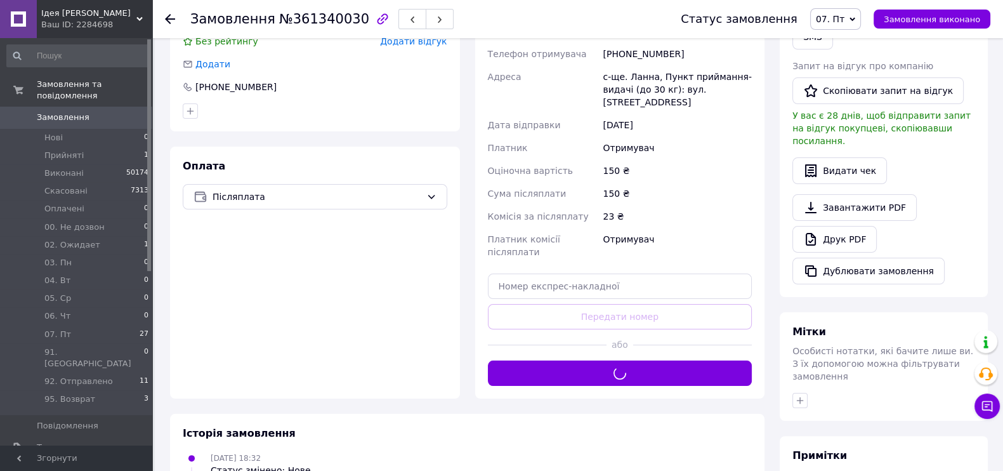
scroll to position [158, 0]
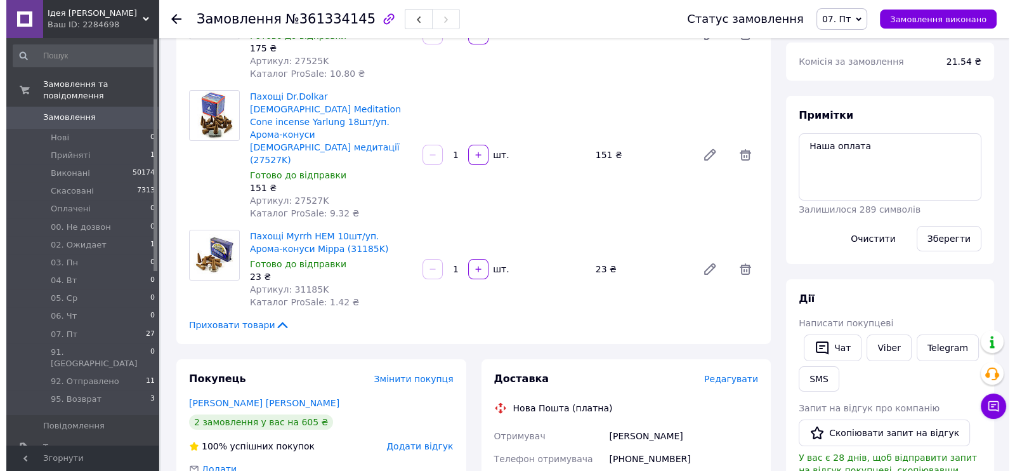
scroll to position [316, 0]
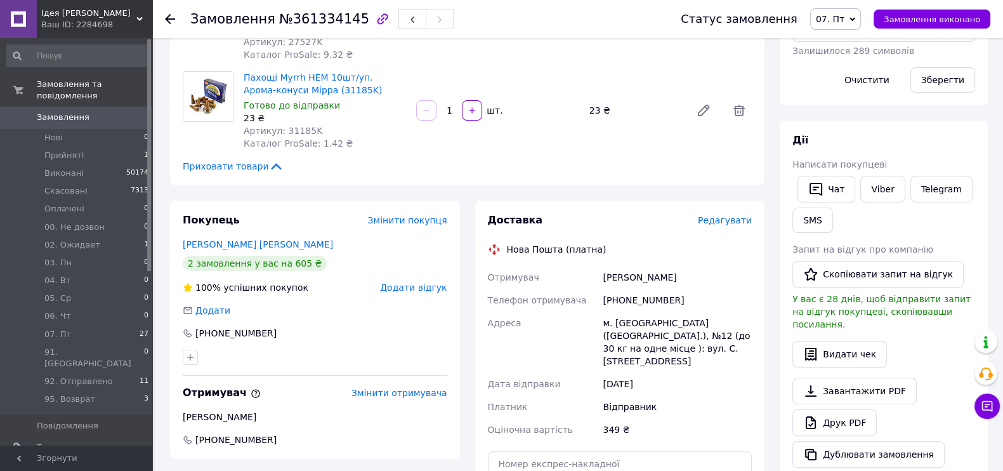
click at [727, 215] on span "Редагувати" at bounding box center [725, 220] width 54 height 10
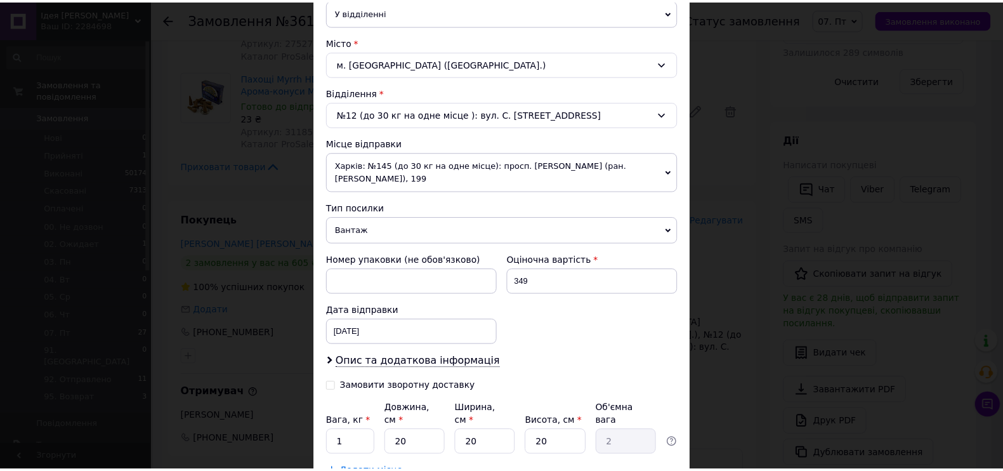
scroll to position [404, 0]
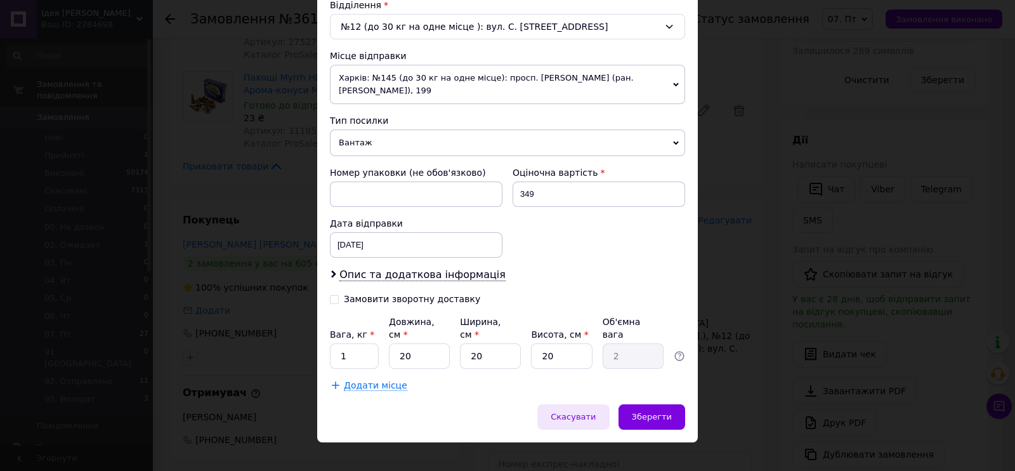
click at [575, 412] on span "Скасувати" at bounding box center [572, 417] width 45 height 10
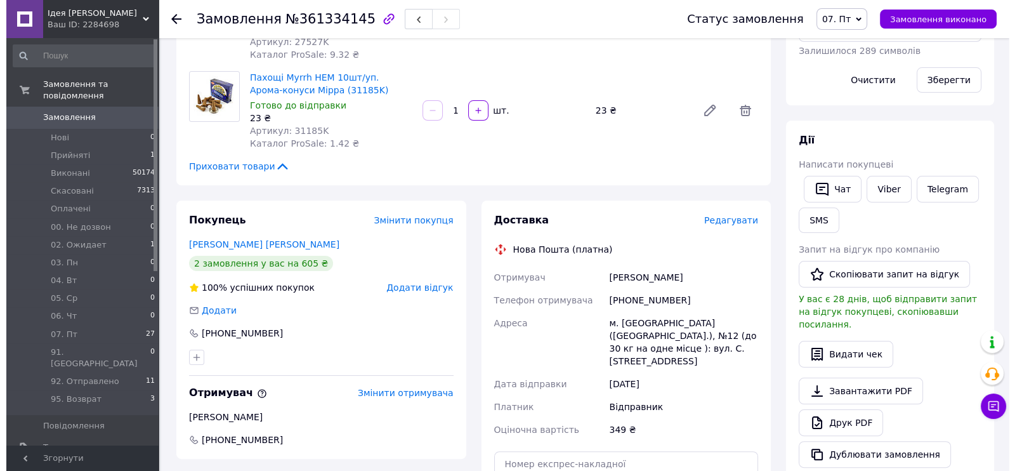
scroll to position [396, 0]
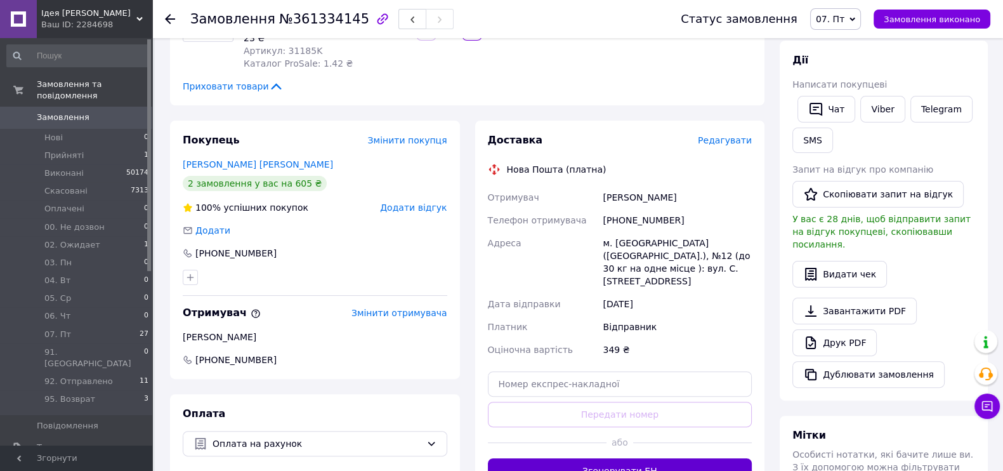
click at [599, 458] on button "Згенерувати ЕН" at bounding box center [620, 470] width 264 height 25
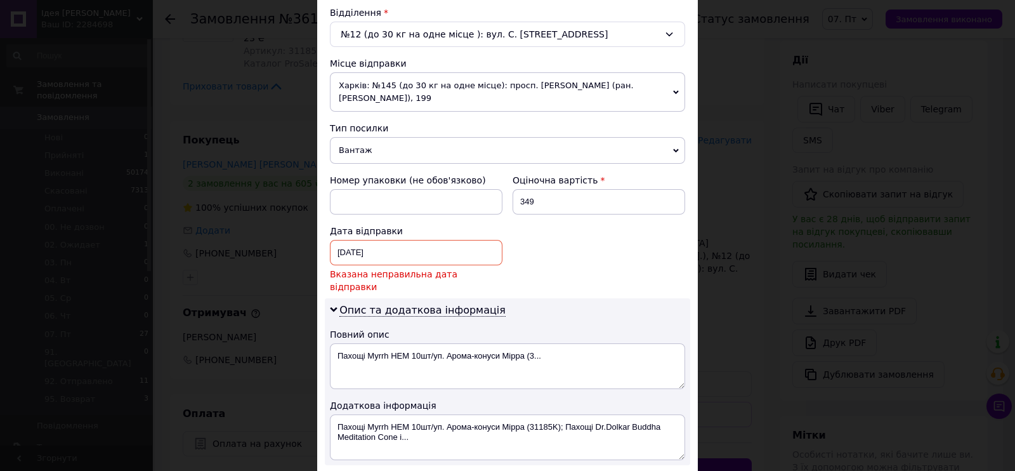
click at [384, 247] on div "11.09.2025 < 2025 > < Сентябрь > Пн Вт Ср Чт Пт Сб Вс 1 2 3 4 5 6 7 8 9 10 11 1…" at bounding box center [416, 252] width 172 height 25
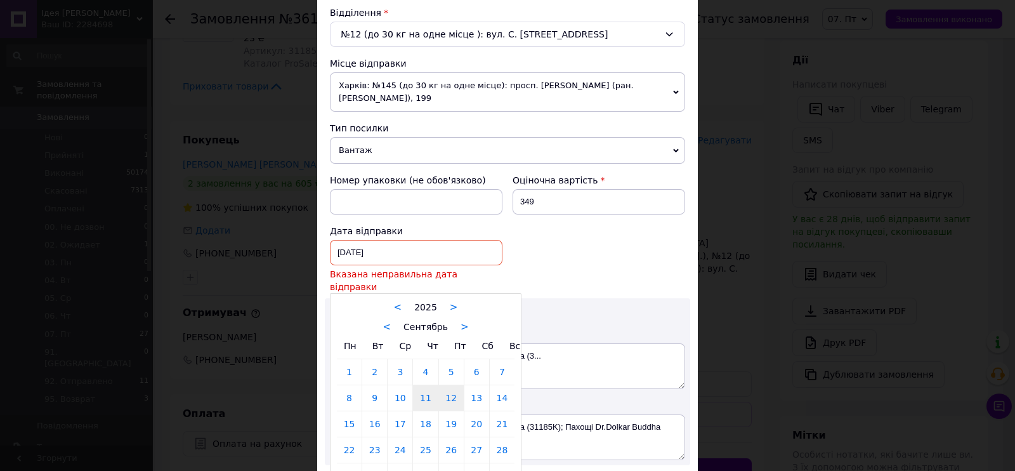
click at [450, 387] on link "12" at bounding box center [451, 397] width 25 height 25
type input "[DATE]"
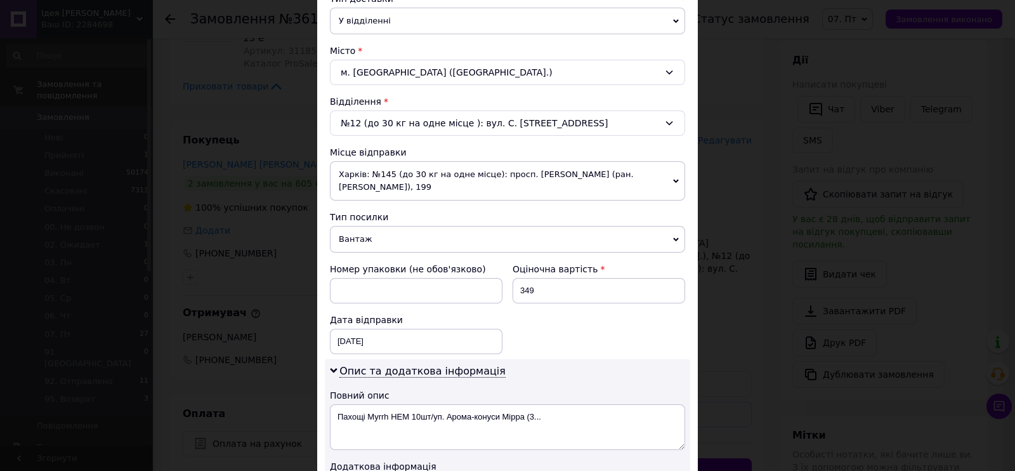
scroll to position [149, 0]
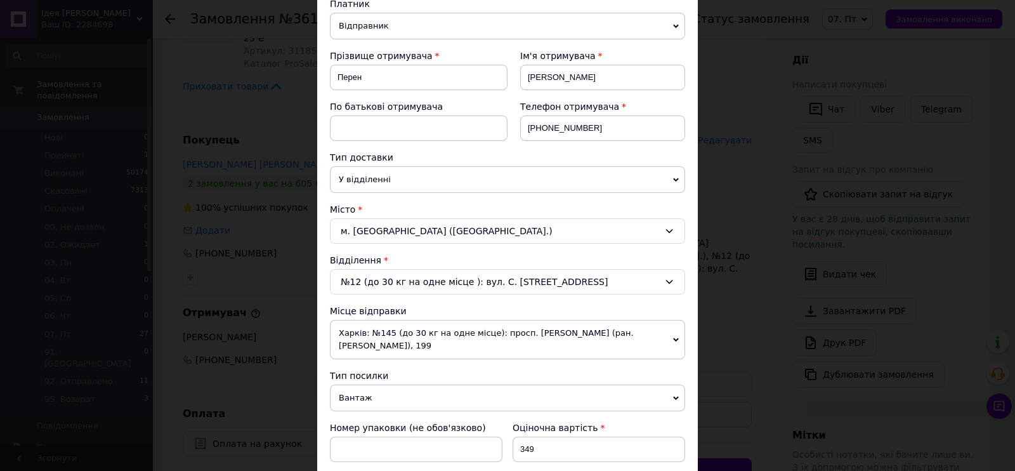
click at [435, 32] on span "Відправник" at bounding box center [507, 26] width 355 height 27
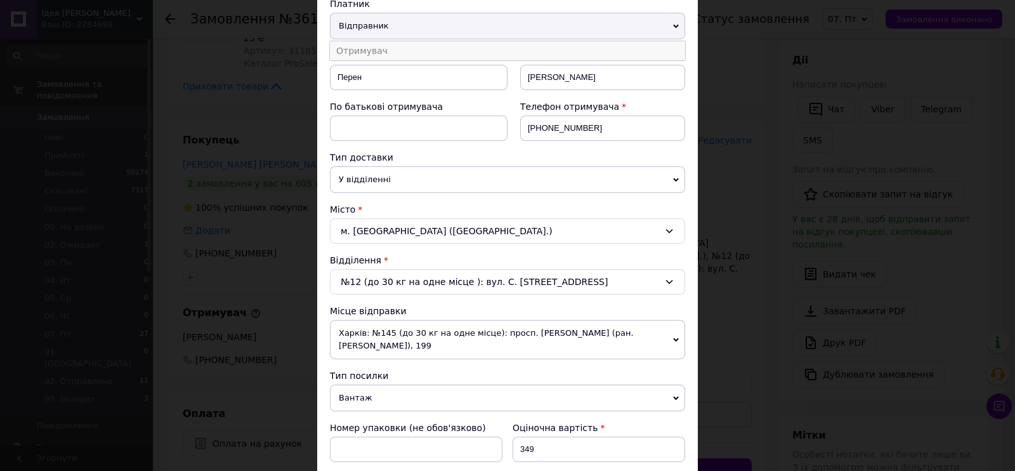
click at [401, 45] on li "Отримувач" at bounding box center [507, 50] width 355 height 19
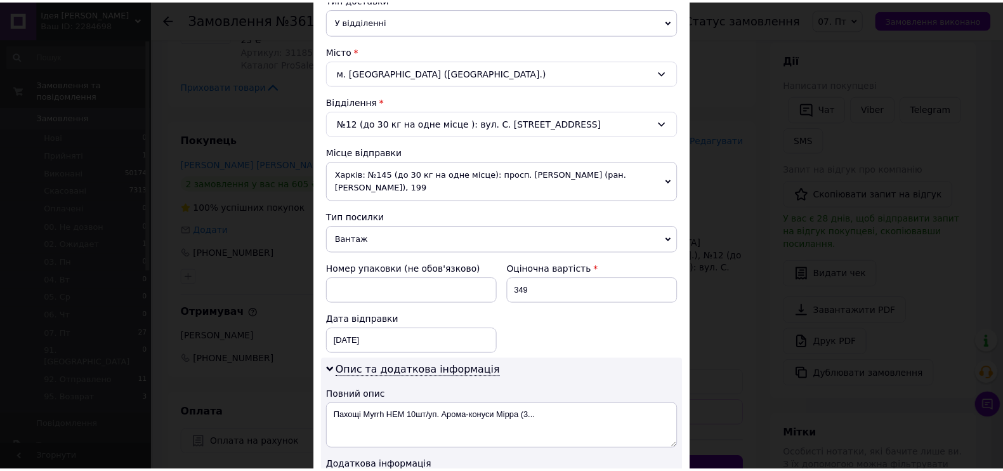
scroll to position [545, 0]
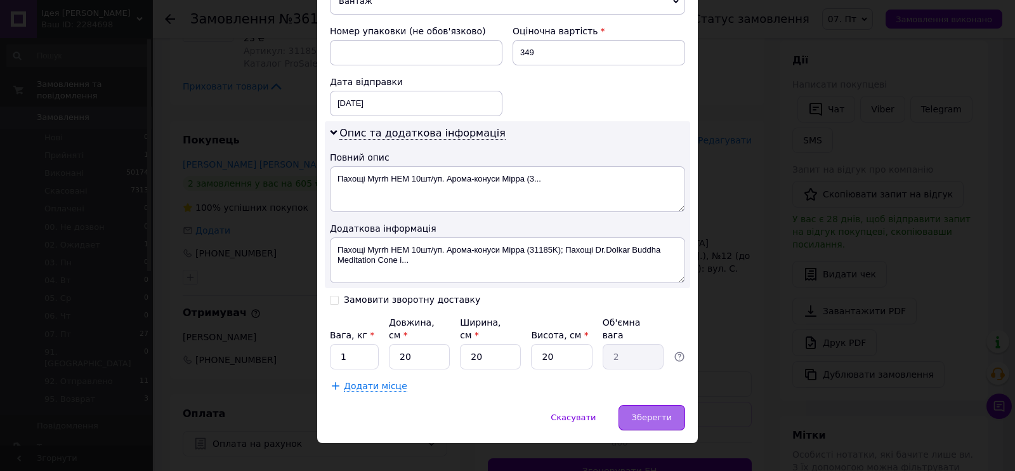
click at [659, 412] on span "Зберегти" at bounding box center [652, 417] width 40 height 10
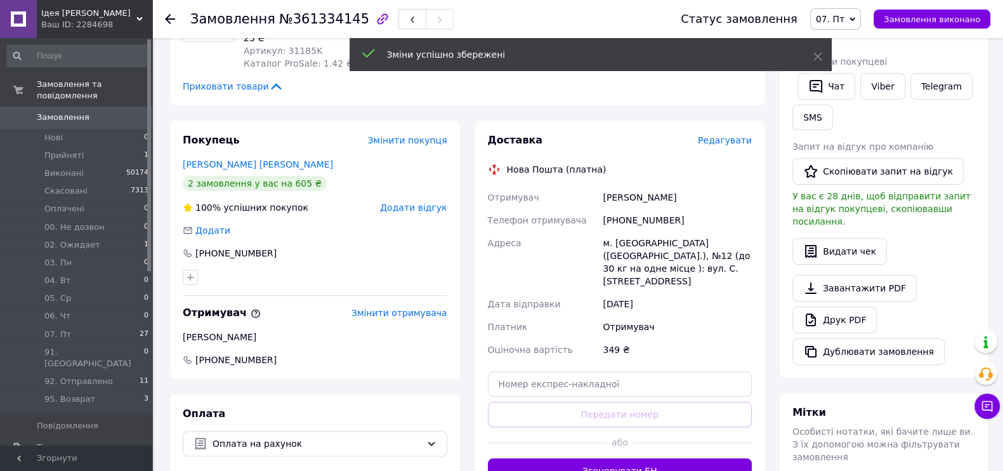
scroll to position [554, 0]
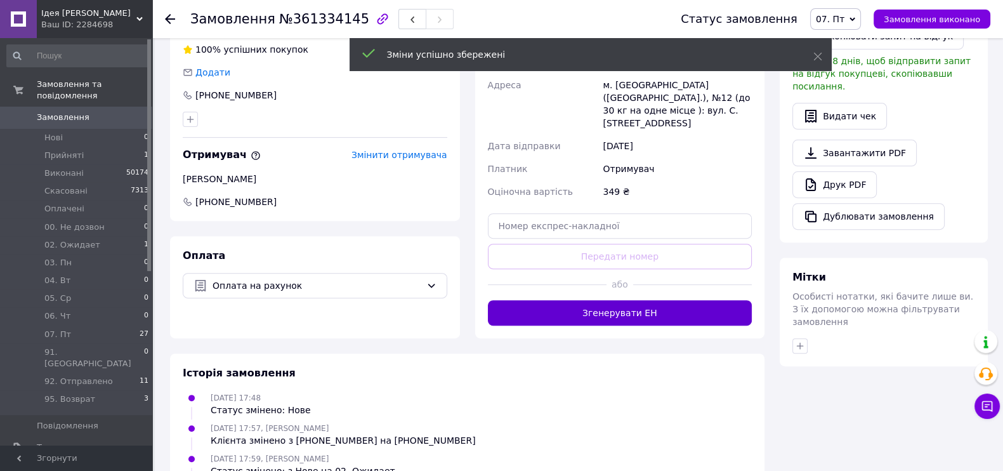
click at [636, 300] on button "Згенерувати ЕН" at bounding box center [620, 312] width 264 height 25
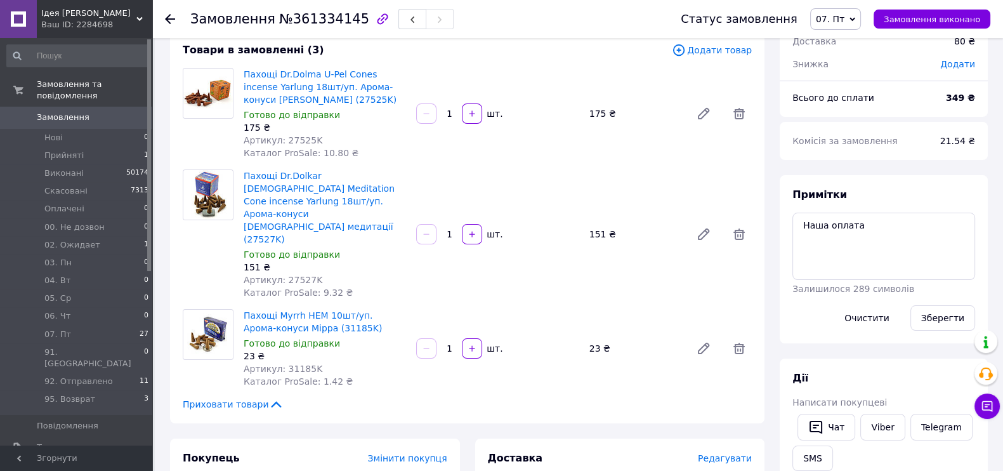
scroll to position [238, 0]
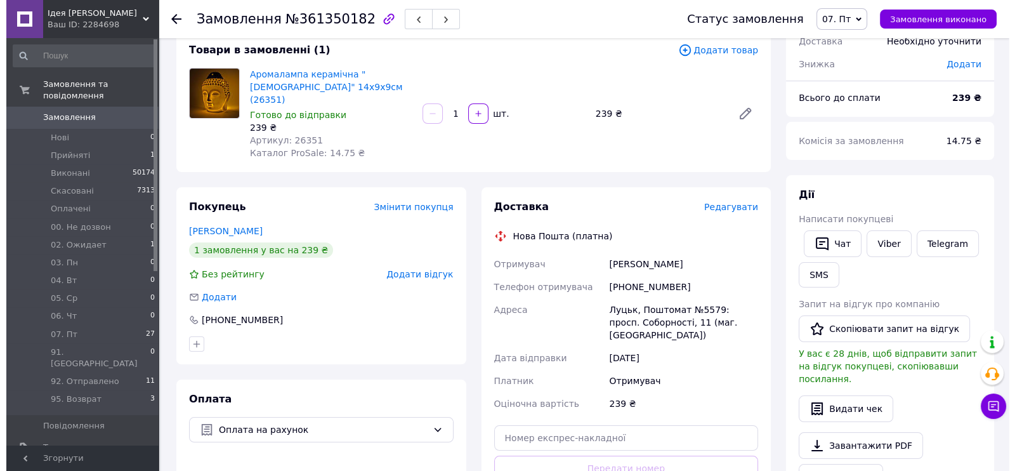
scroll to position [158, 0]
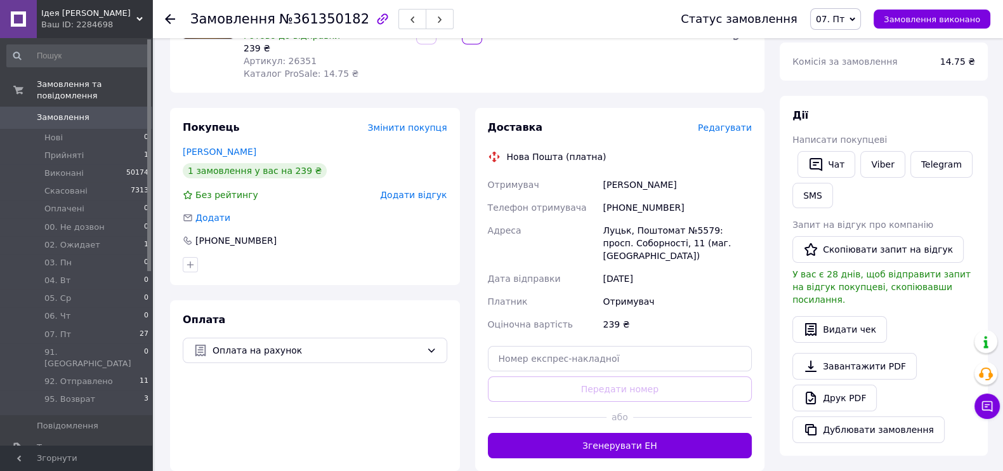
click at [729, 120] on div "Доставка Редагувати" at bounding box center [620, 127] width 264 height 15
click at [729, 122] on span "Редагувати" at bounding box center [725, 127] width 54 height 10
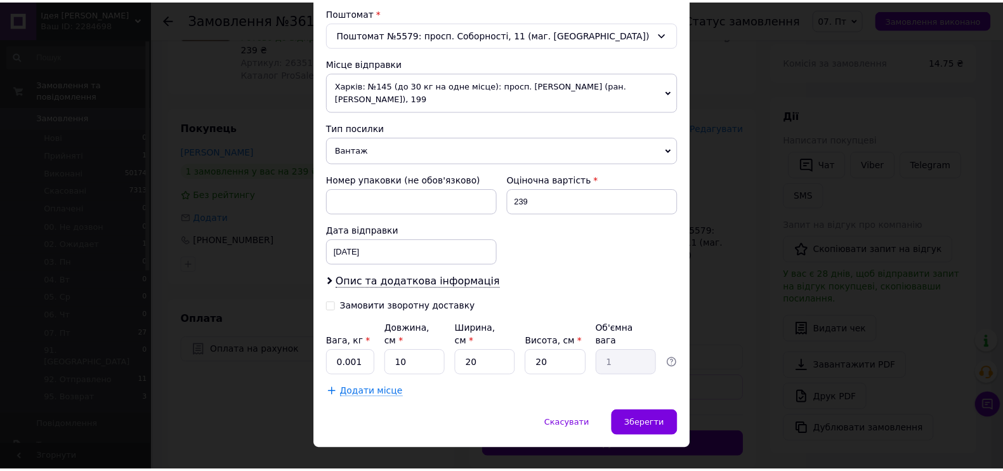
scroll to position [404, 0]
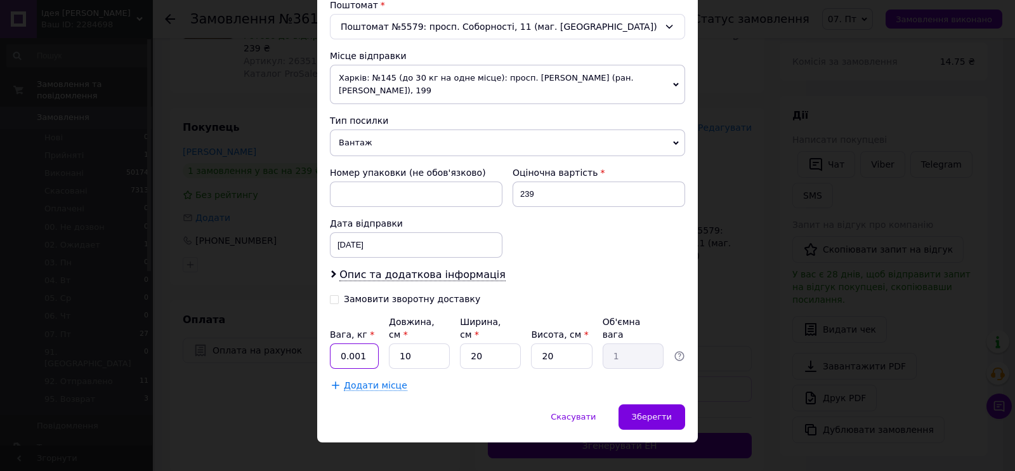
drag, startPoint x: 361, startPoint y: 341, endPoint x: 325, endPoint y: 338, distance: 36.2
click at [325, 338] on div "Спосіб доставки Нова Пошта (платна) Платник Отримувач Відправник Прізвище отрим…" at bounding box center [507, 41] width 380 height 725
type input "1"
click at [629, 404] on div "Зберегти" at bounding box center [651, 416] width 67 height 25
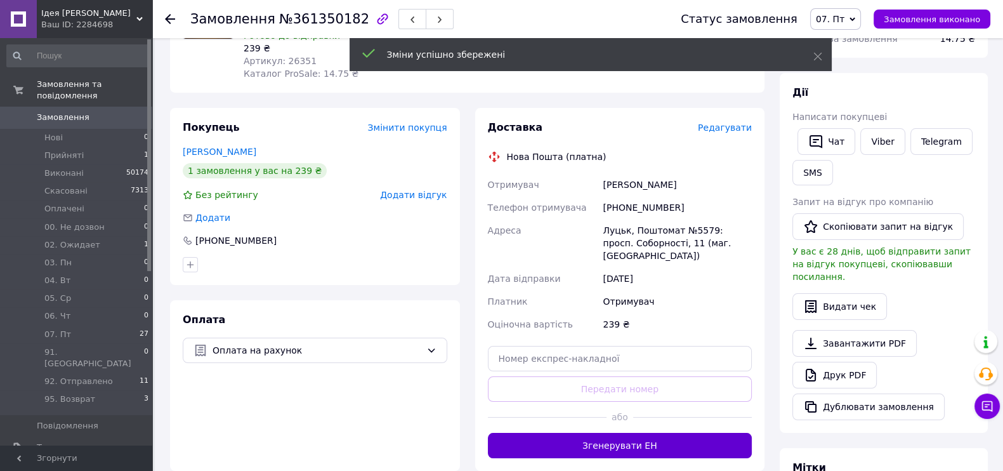
click at [601, 432] on button "Згенерувати ЕН" at bounding box center [620, 444] width 264 height 25
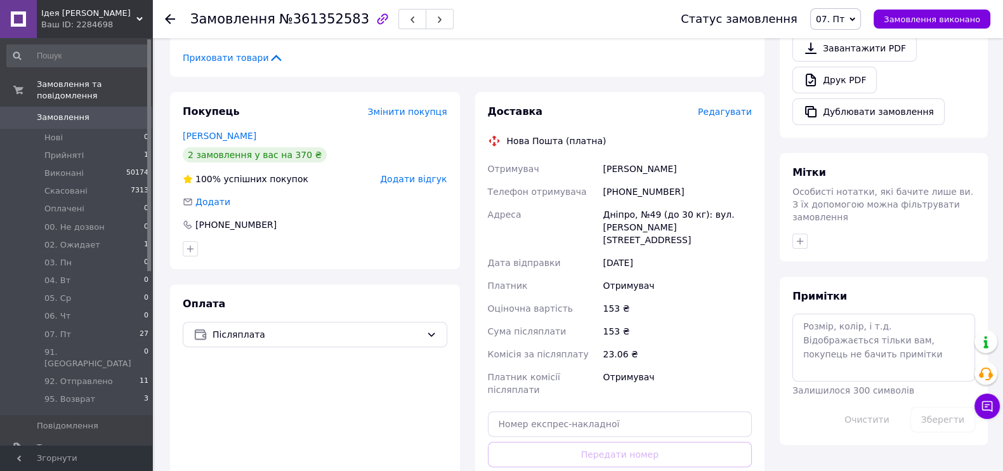
scroll to position [625, 0]
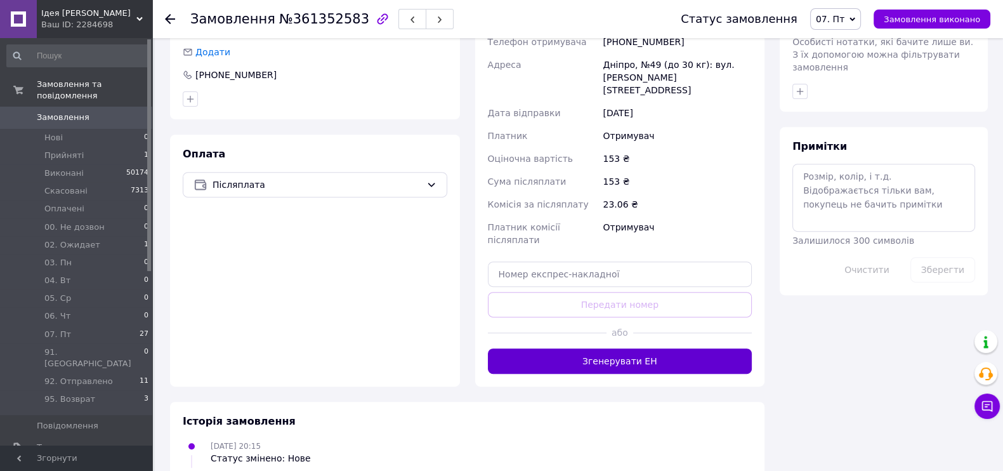
click at [589, 348] on button "Згенерувати ЕН" at bounding box center [620, 360] width 264 height 25
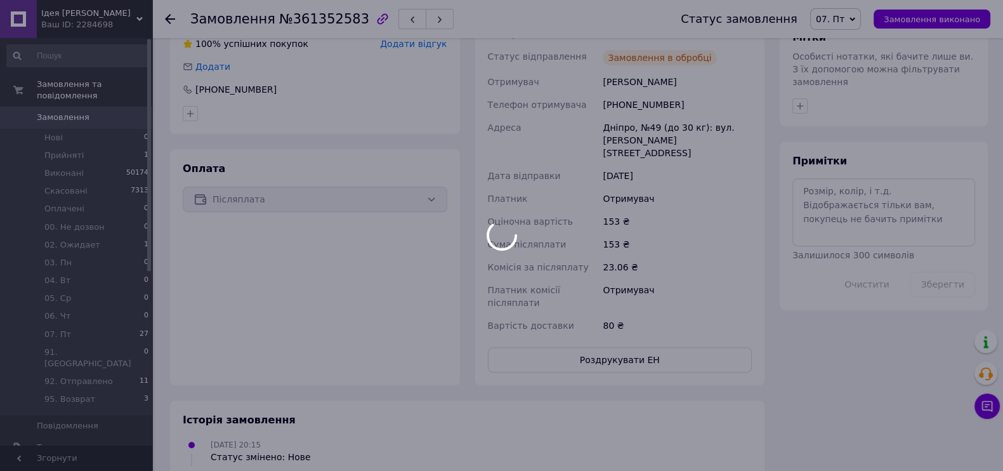
scroll to position [531, 0]
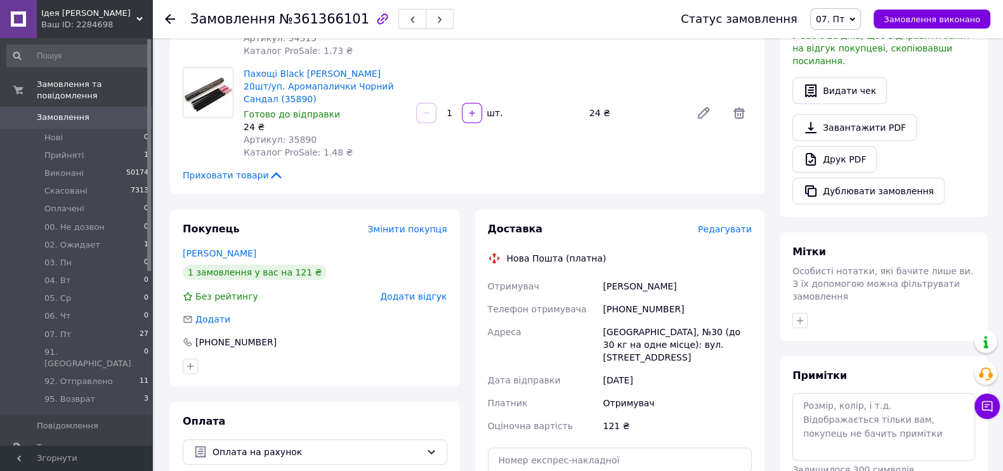
scroll to position [554, 0]
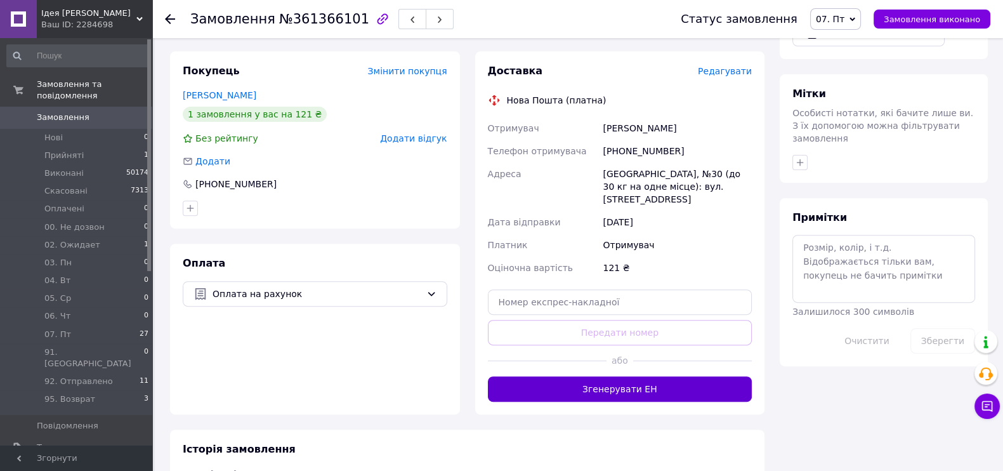
click at [624, 376] on button "Згенерувати ЕН" at bounding box center [620, 388] width 264 height 25
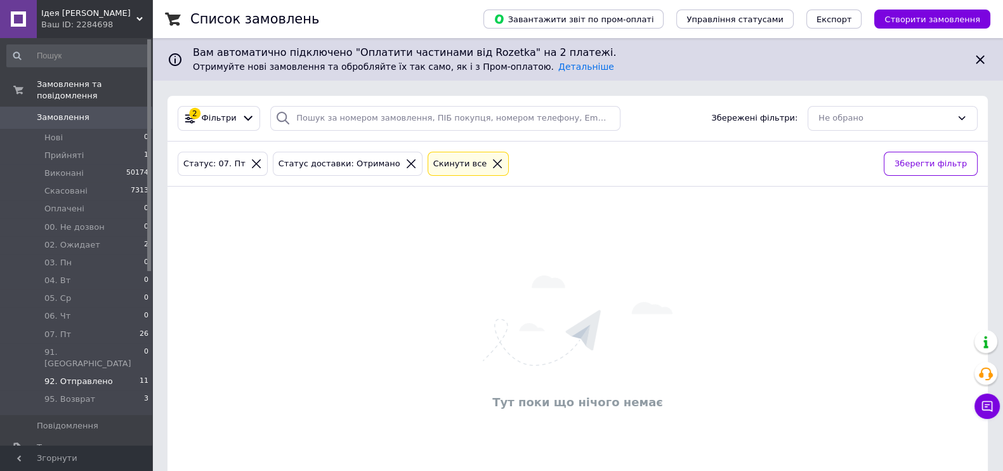
click at [111, 372] on li "92. Отправлено 11" at bounding box center [78, 381] width 156 height 18
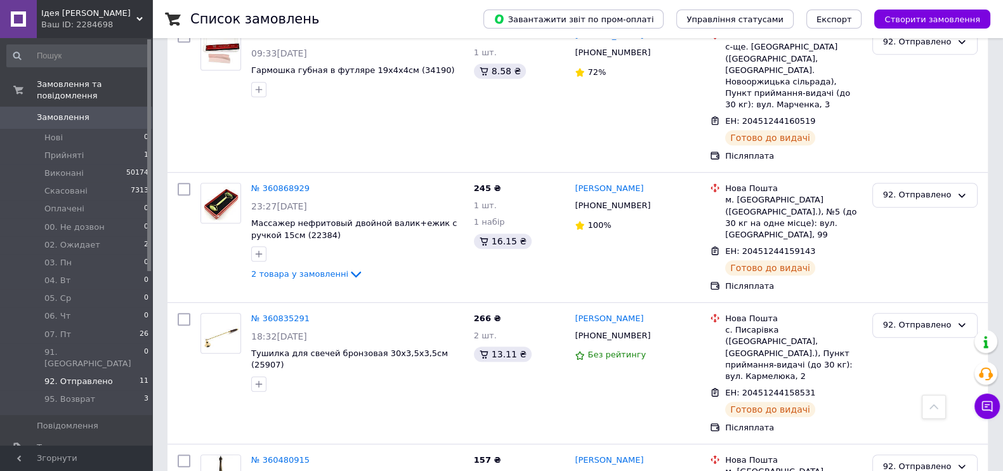
scroll to position [1062, 0]
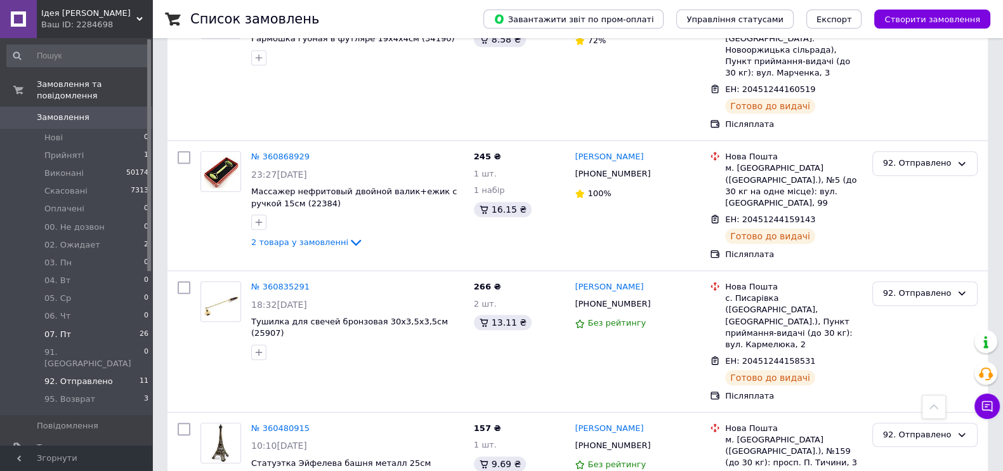
click at [67, 325] on li "07. Пт 26" at bounding box center [78, 334] width 156 height 18
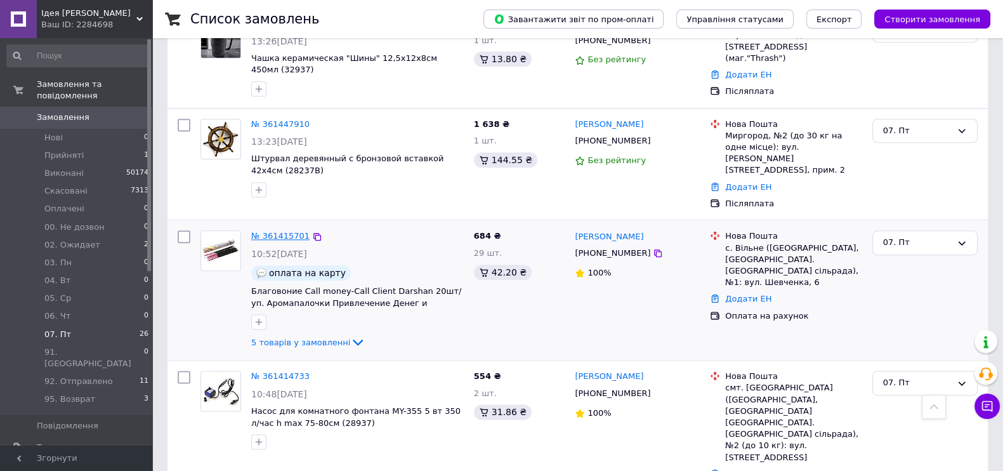
scroll to position [1807, 0]
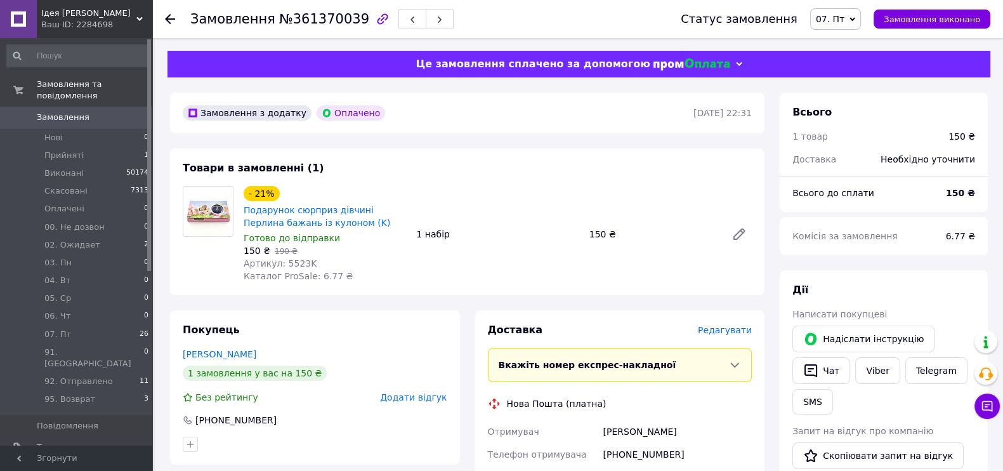
scroll to position [238, 0]
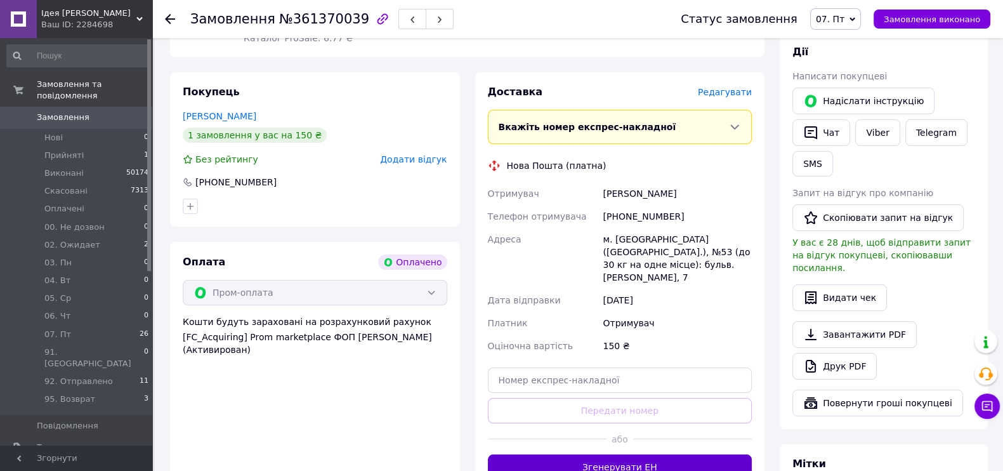
click at [591, 458] on button "Згенерувати ЕН" at bounding box center [620, 466] width 264 height 25
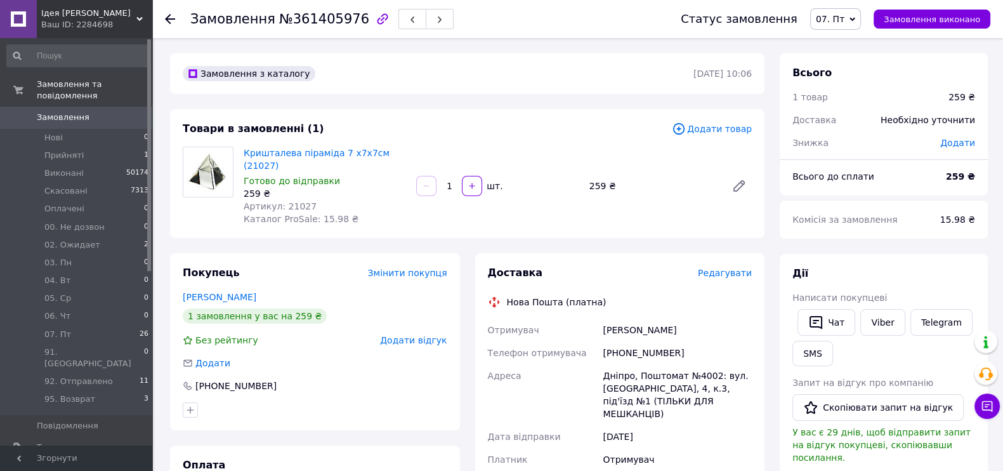
click at [718, 268] on span "Редагувати" at bounding box center [725, 273] width 54 height 10
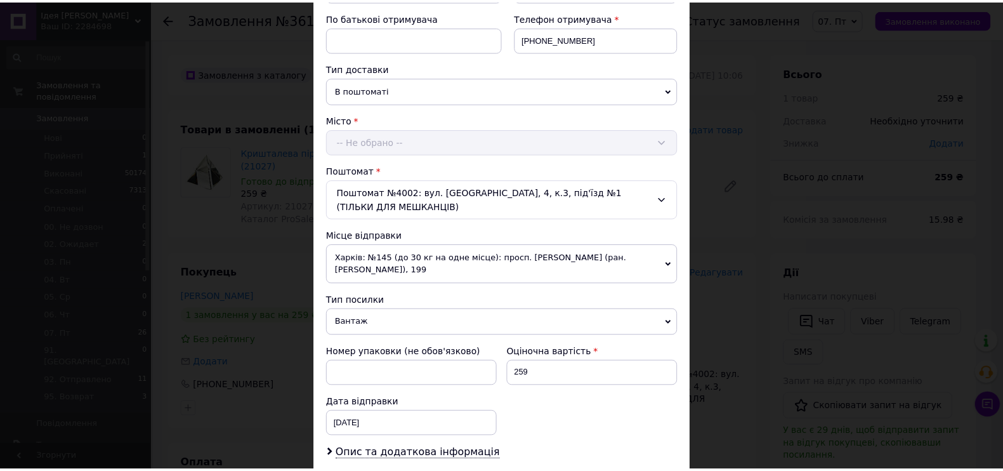
scroll to position [418, 0]
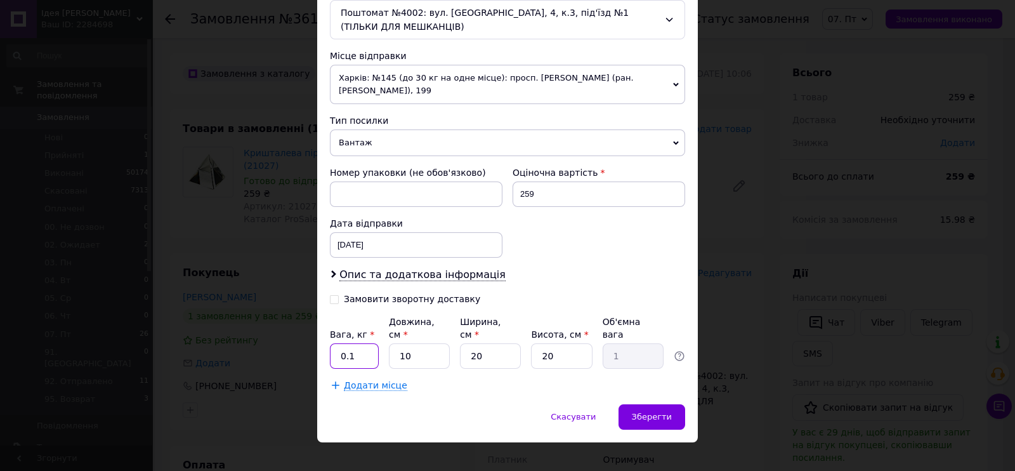
drag, startPoint x: 361, startPoint y: 347, endPoint x: 338, endPoint y: 347, distance: 23.5
click at [338, 347] on input "0.1" at bounding box center [354, 355] width 49 height 25
type input "1"
click at [637, 404] on div "Зберегти" at bounding box center [651, 416] width 67 height 25
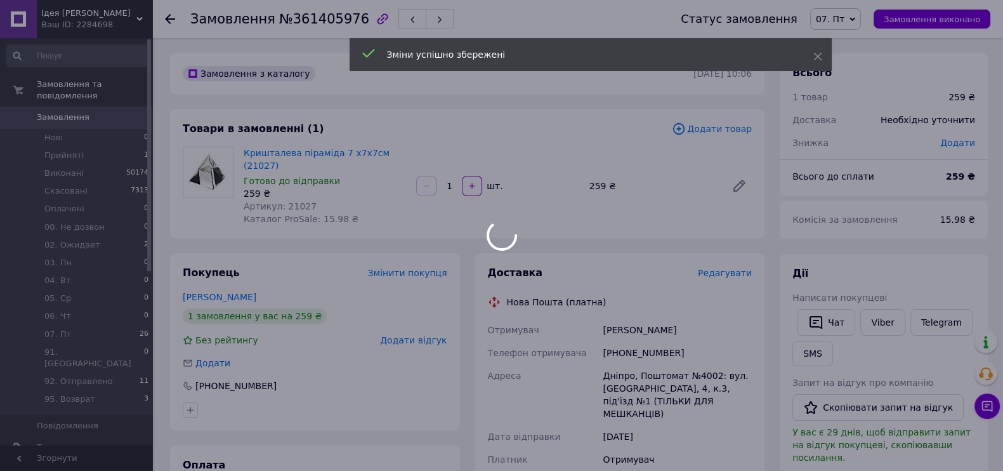
scroll to position [158, 0]
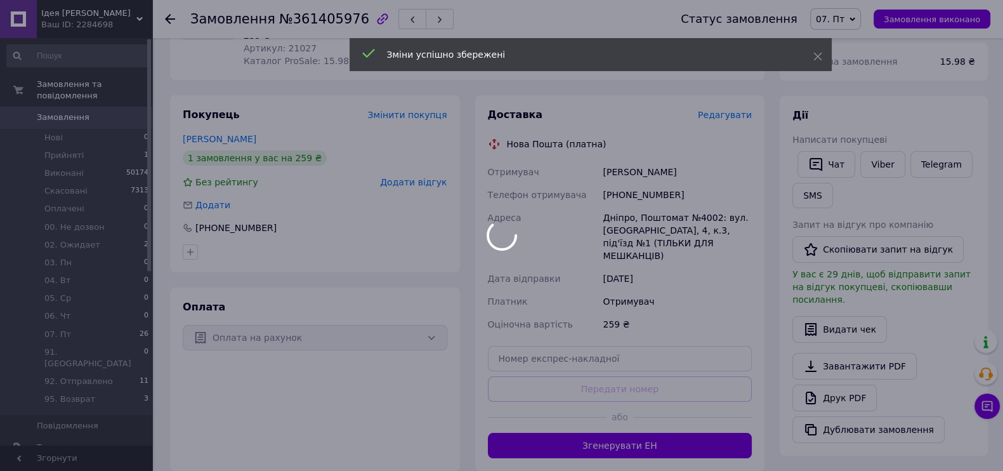
click at [612, 417] on div at bounding box center [501, 235] width 1003 height 471
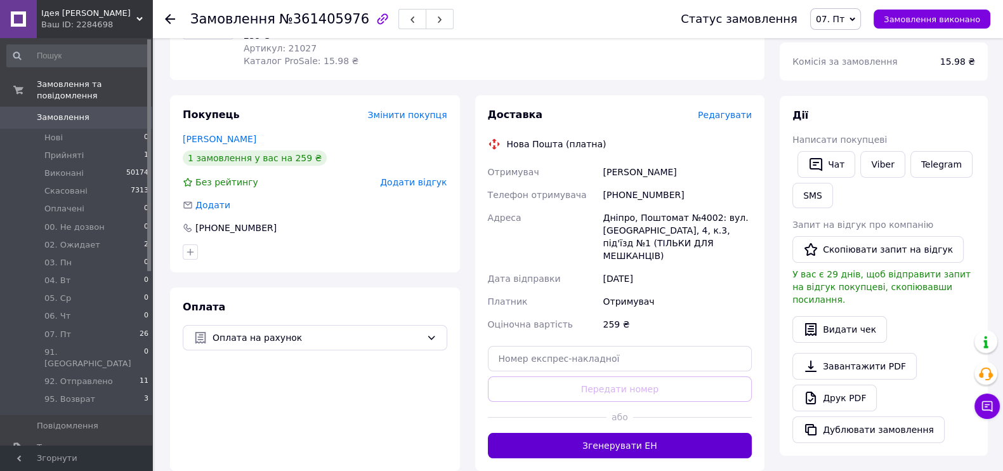
click at [602, 432] on button "Згенерувати ЕН" at bounding box center [620, 444] width 264 height 25
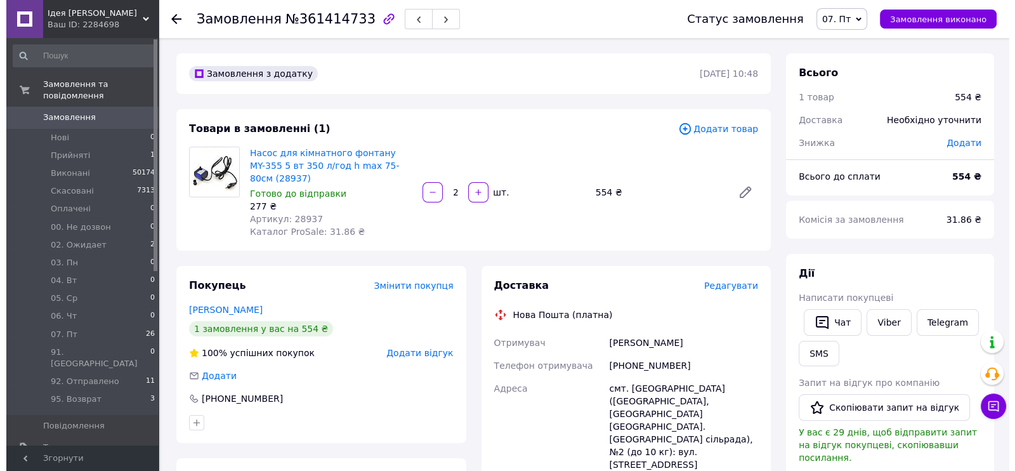
scroll to position [158, 0]
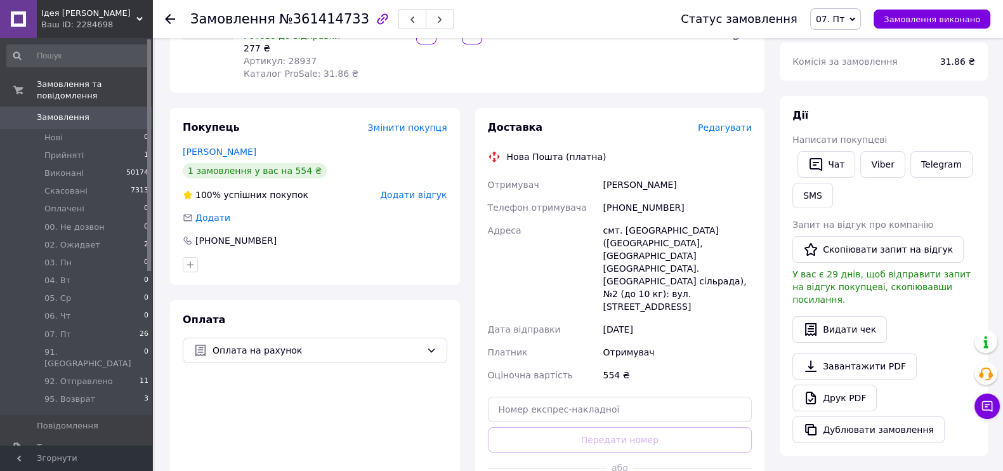
click at [730, 122] on span "Редагувати" at bounding box center [725, 127] width 54 height 10
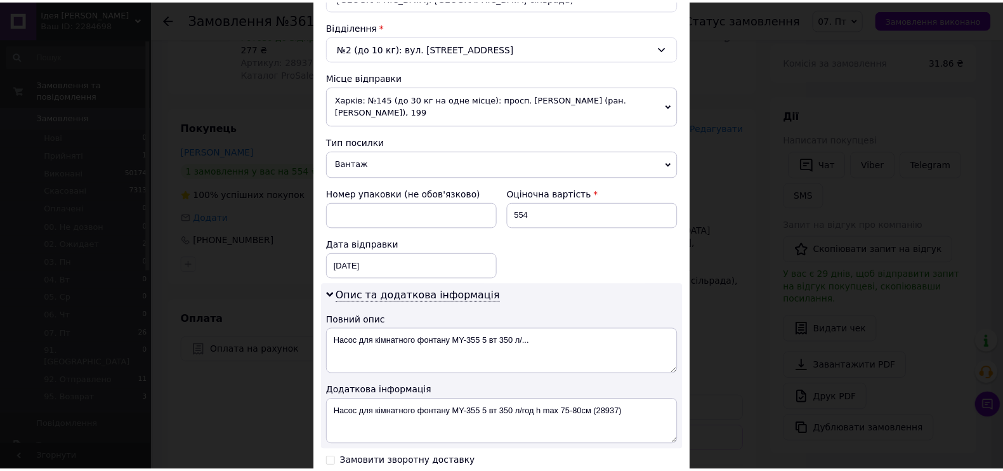
scroll to position [554, 0]
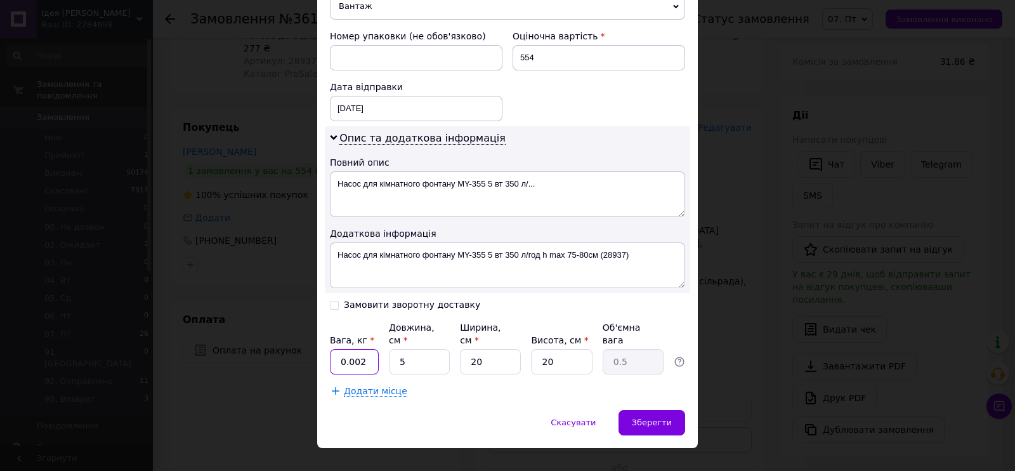
drag, startPoint x: 361, startPoint y: 349, endPoint x: 339, endPoint y: 344, distance: 22.6
click at [339, 349] on input "0.002" at bounding box center [354, 361] width 49 height 25
type input "1"
click at [643, 410] on div "Зберегти" at bounding box center [651, 422] width 67 height 25
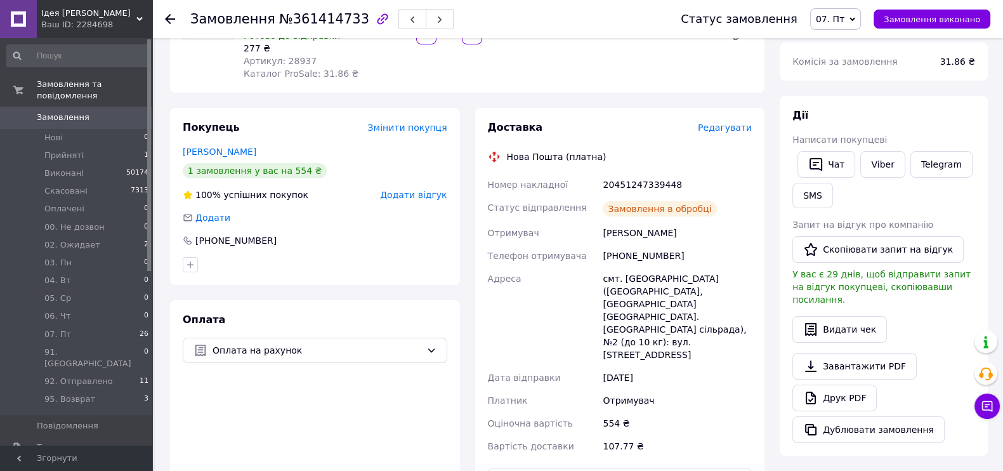
scroll to position [0, 0]
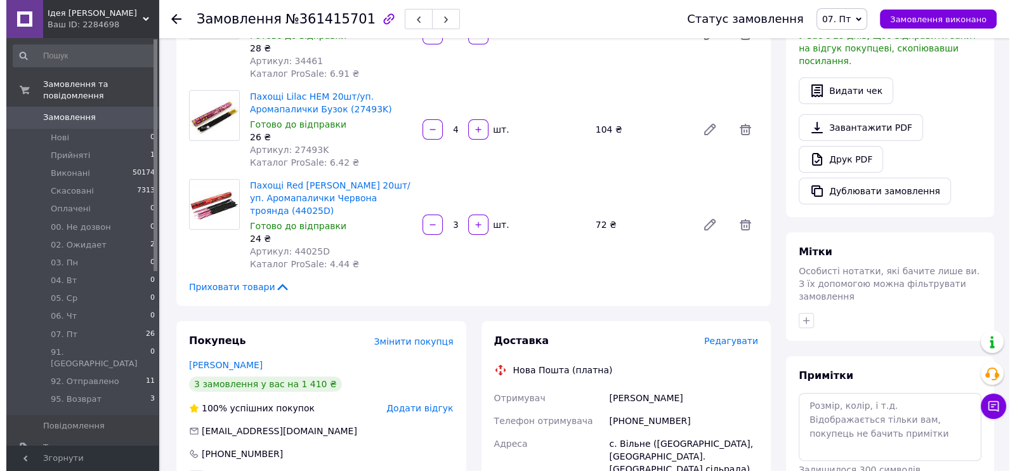
scroll to position [554, 0]
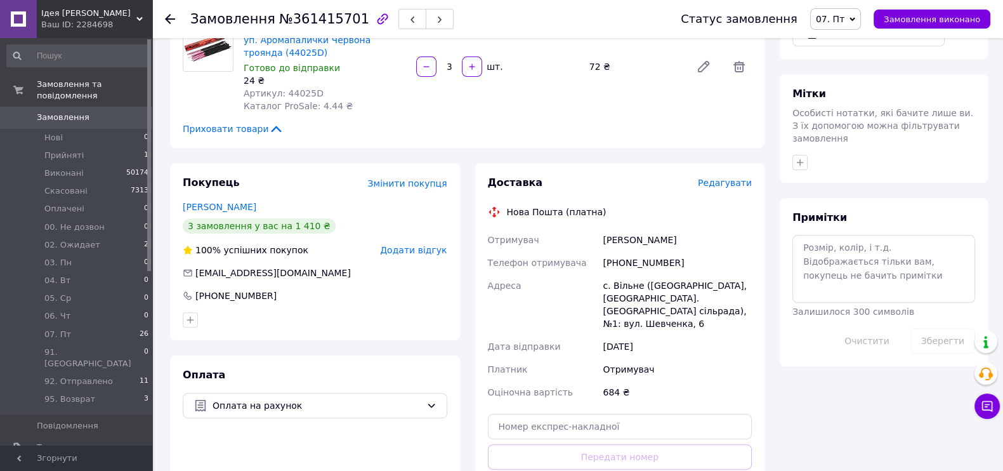
click at [724, 178] on span "Редагувати" at bounding box center [725, 183] width 54 height 10
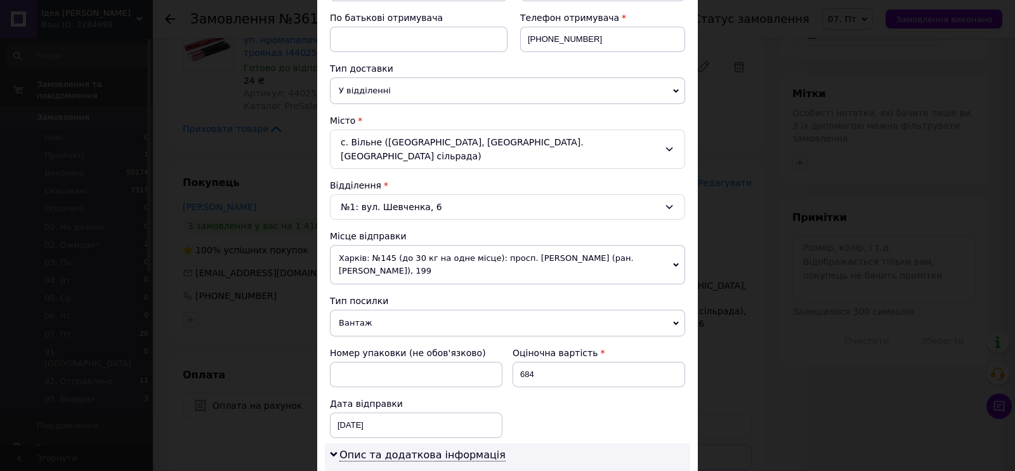
scroll to position [476, 0]
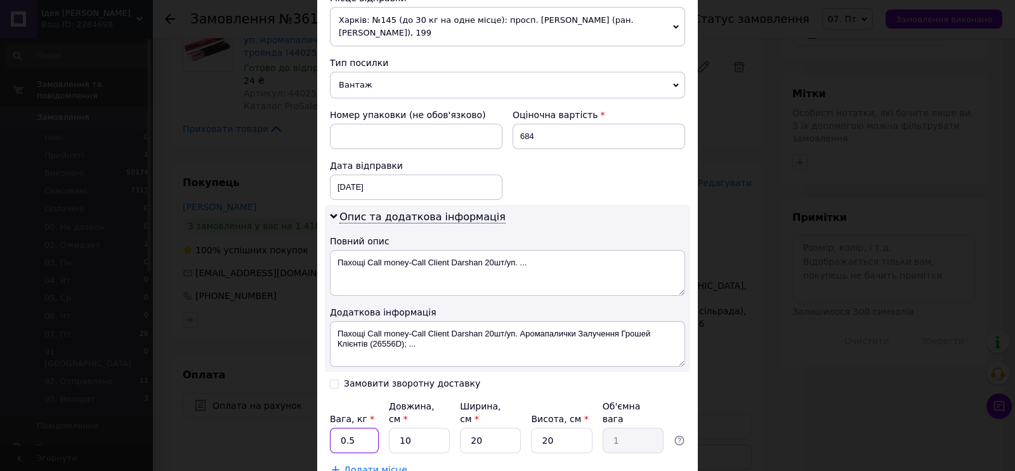
drag, startPoint x: 353, startPoint y: 410, endPoint x: 335, endPoint y: 405, distance: 19.1
click at [335, 427] on input "0.5" at bounding box center [354, 439] width 49 height 25
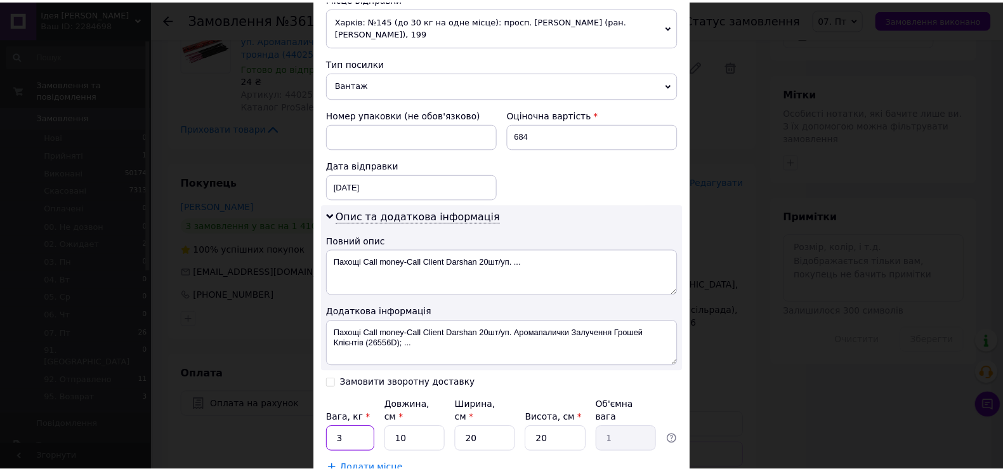
scroll to position [545, 0]
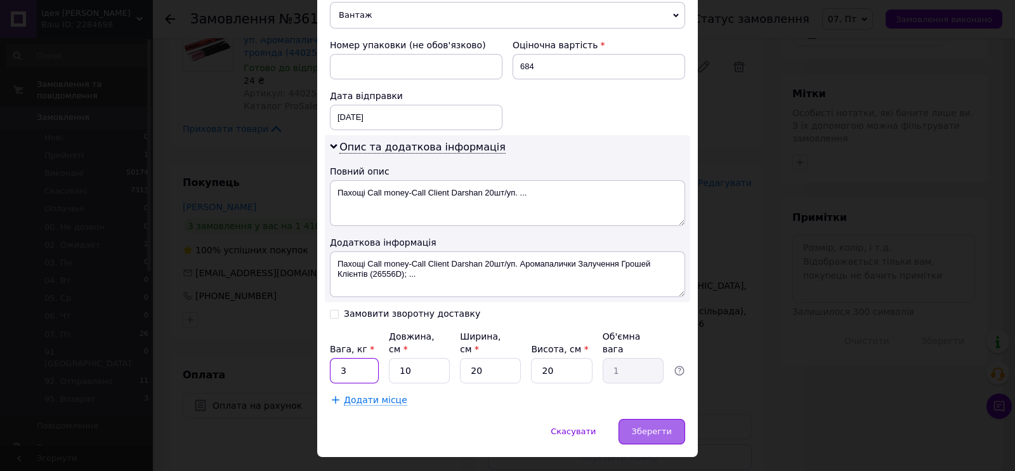
type input "3"
click at [644, 419] on div "Зберегти" at bounding box center [651, 431] width 67 height 25
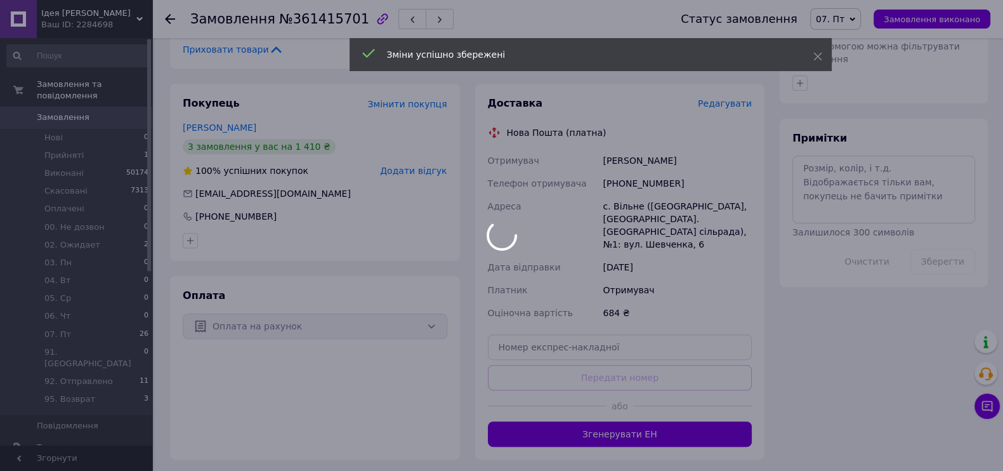
scroll to position [713, 0]
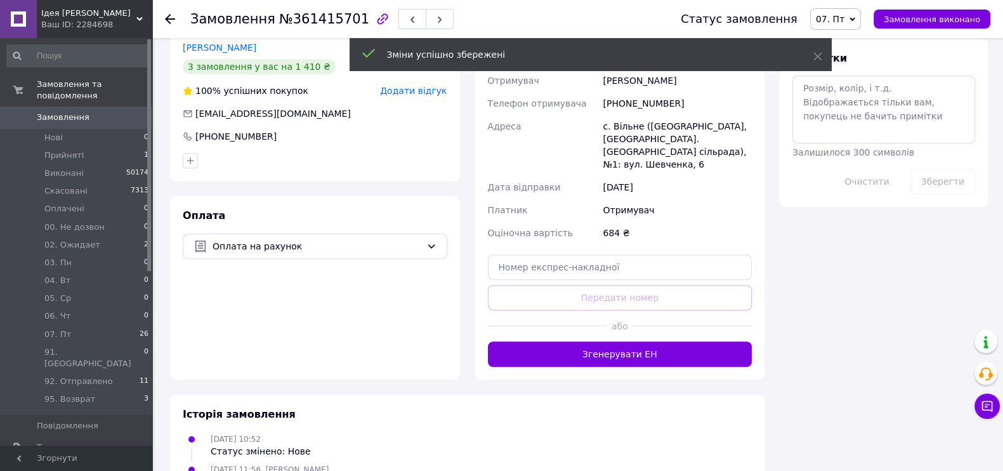
scroll to position [633, 0]
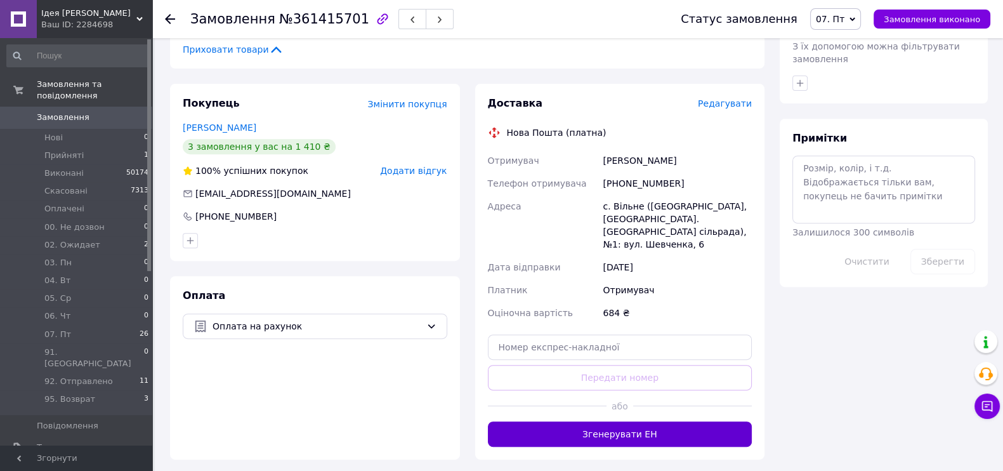
click at [593, 421] on button "Згенерувати ЕН" at bounding box center [620, 433] width 264 height 25
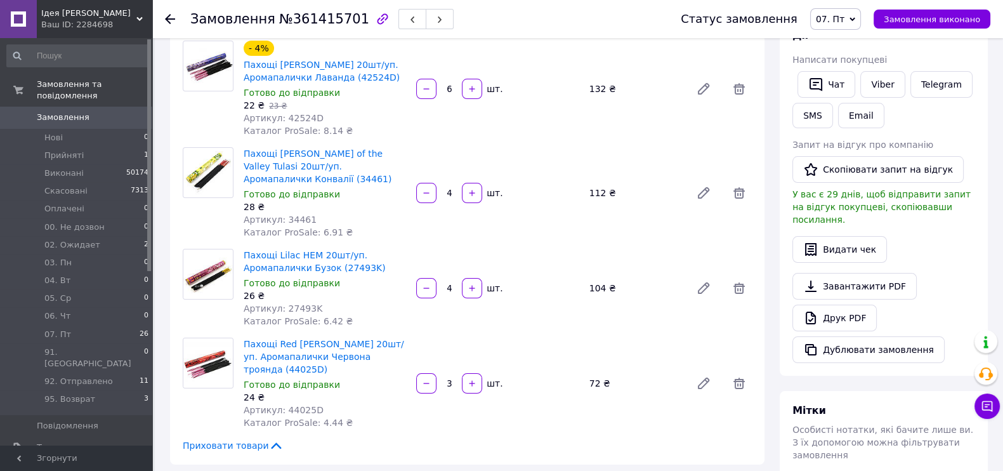
scroll to position [476, 0]
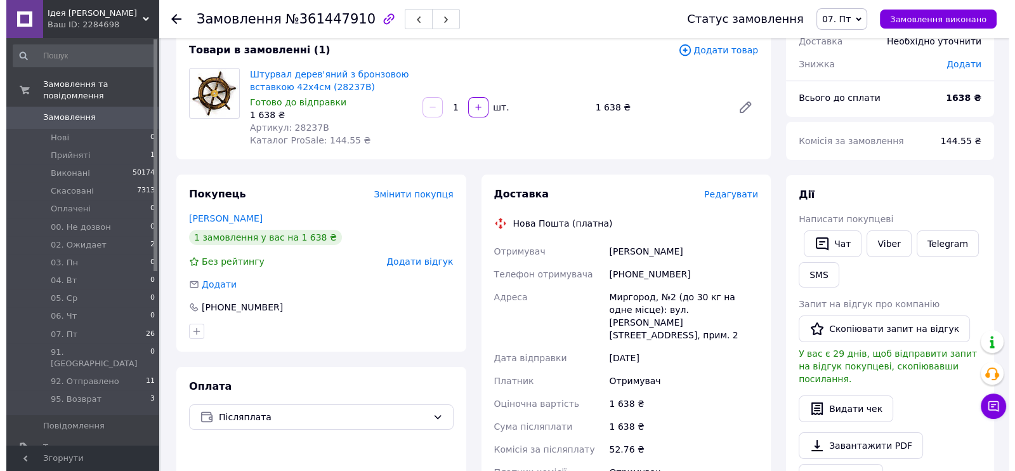
scroll to position [158, 0]
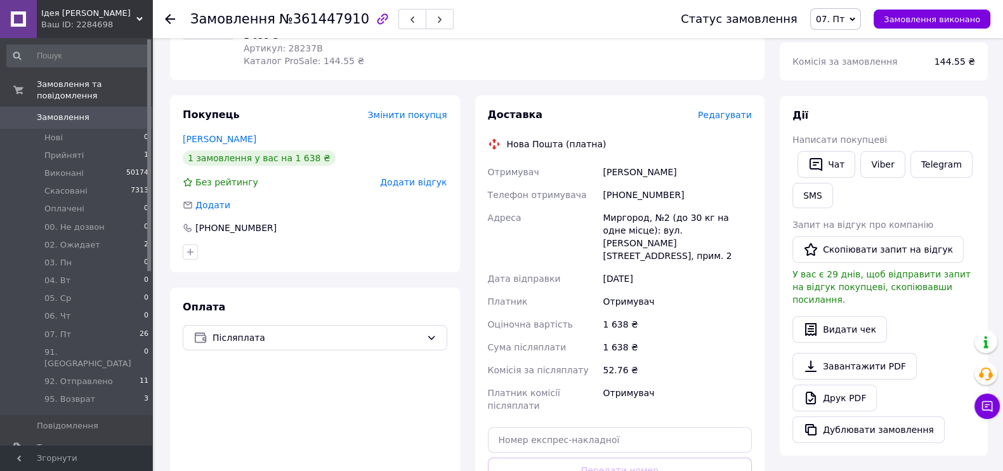
click at [724, 113] on span "Редагувати" at bounding box center [725, 115] width 54 height 10
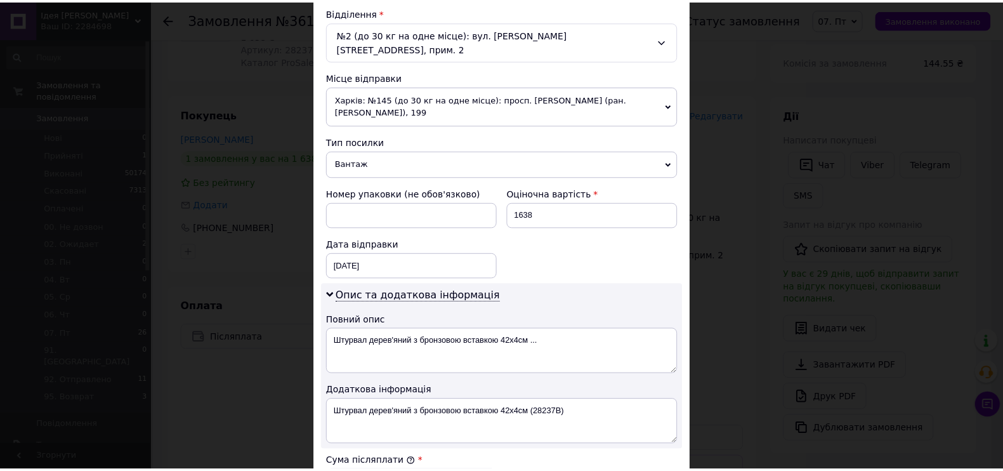
scroll to position [633, 0]
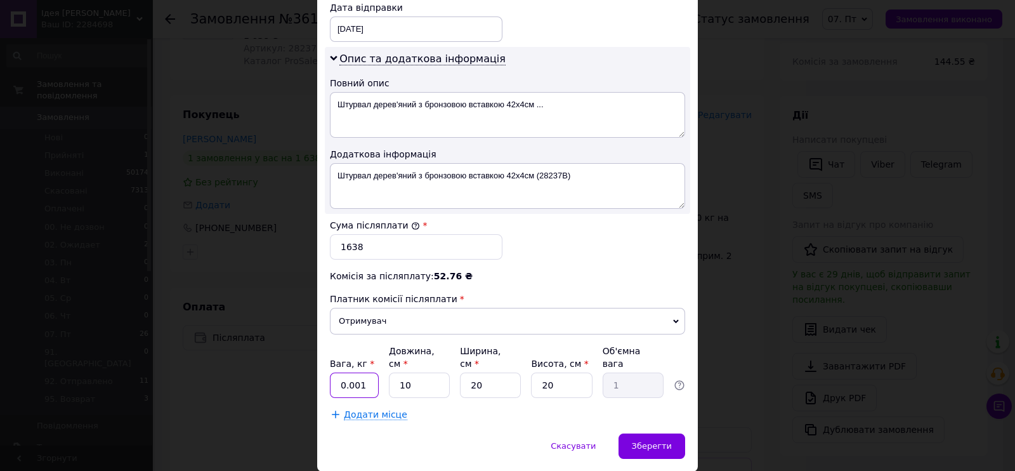
drag, startPoint x: 371, startPoint y: 358, endPoint x: 335, endPoint y: 356, distance: 36.2
click at [335, 372] on input "0.001" at bounding box center [354, 384] width 49 height 25
type input "5"
click at [655, 433] on div "Зберегти" at bounding box center [651, 445] width 67 height 25
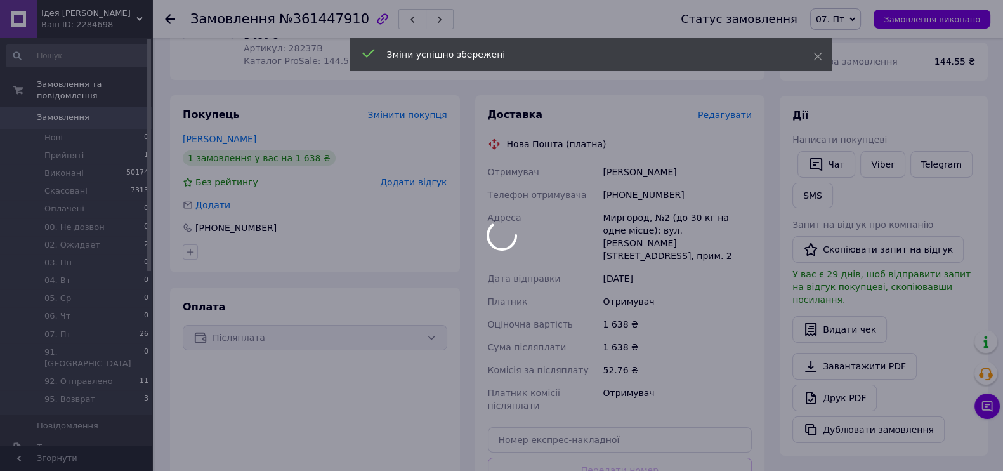
scroll to position [396, 0]
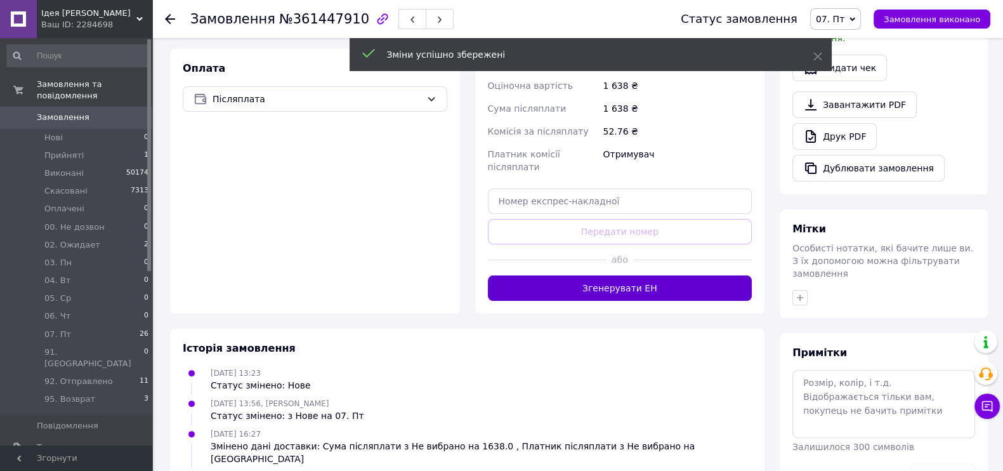
click at [580, 275] on button "Згенерувати ЕН" at bounding box center [620, 287] width 264 height 25
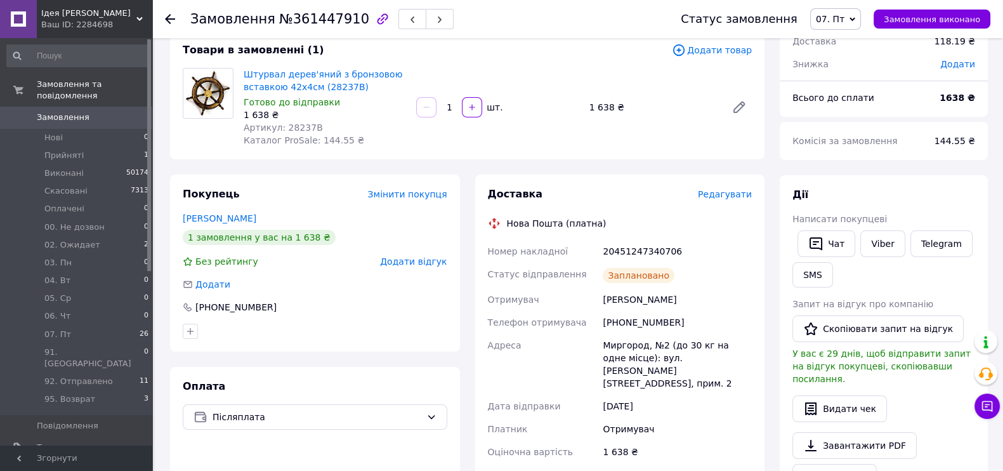
scroll to position [0, 0]
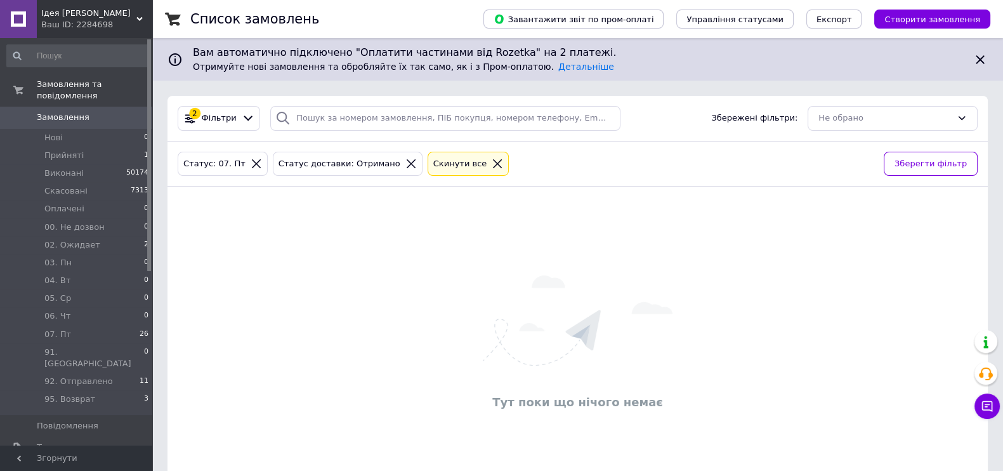
scroll to position [45, 0]
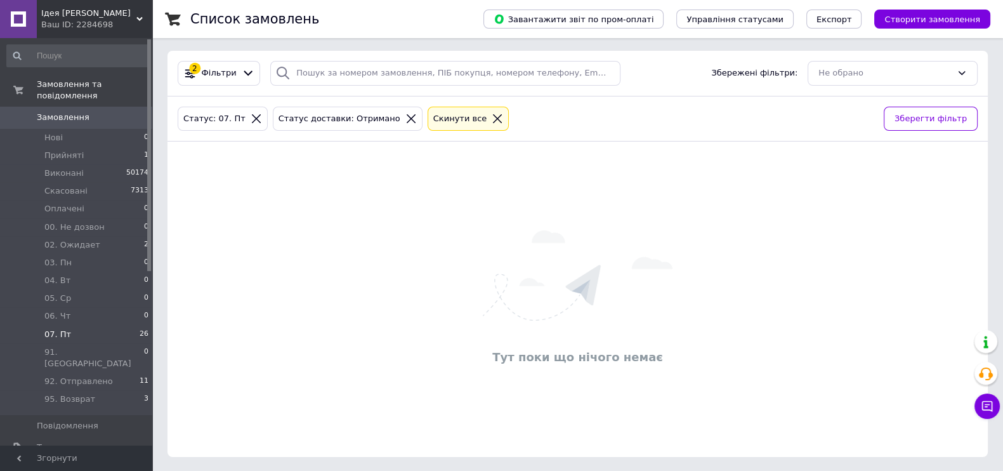
click at [67, 325] on li "07. Пт 26" at bounding box center [78, 334] width 156 height 18
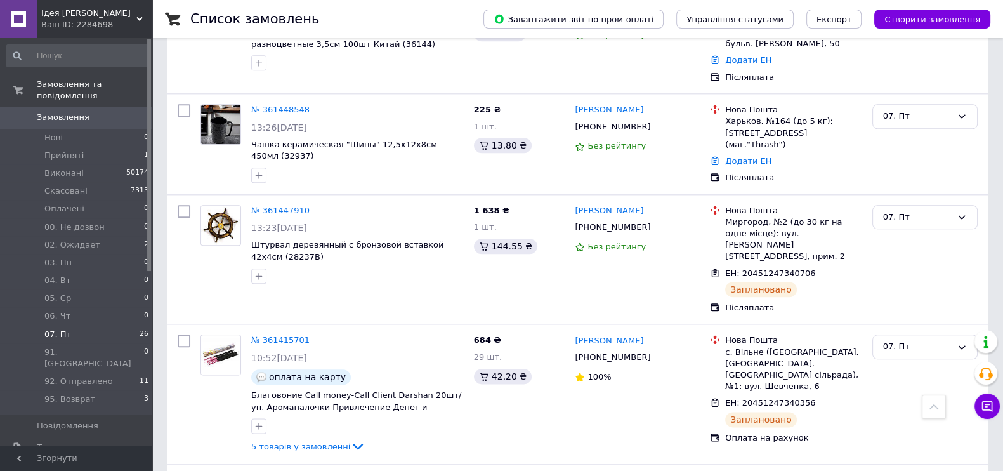
scroll to position [1641, 0]
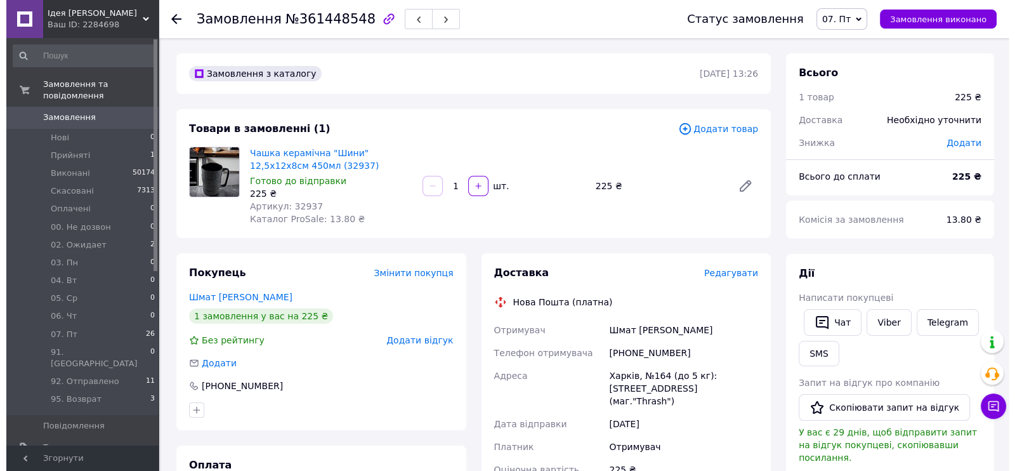
scroll to position [158, 0]
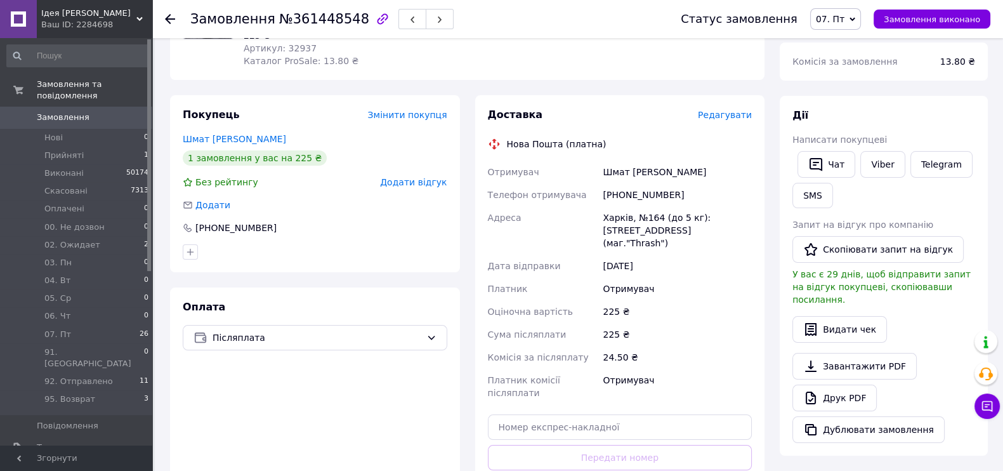
click at [728, 117] on span "Редагувати" at bounding box center [725, 115] width 54 height 10
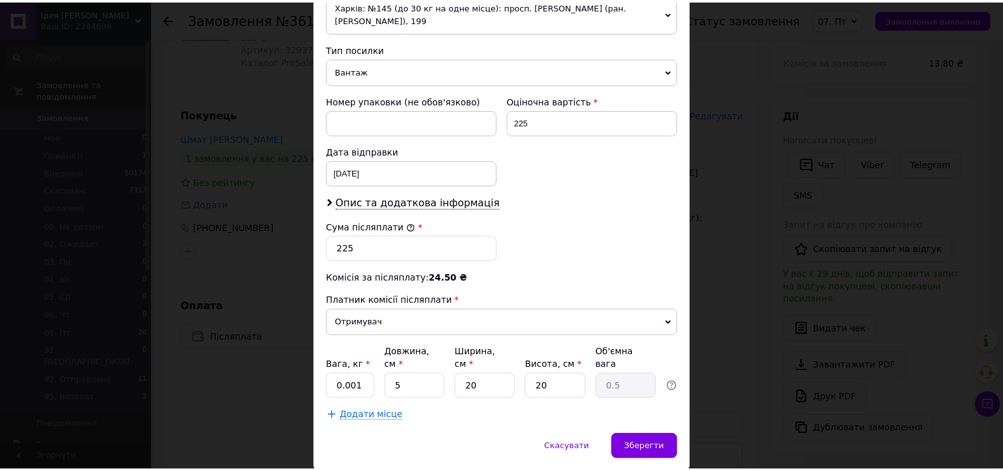
scroll to position [506, 0]
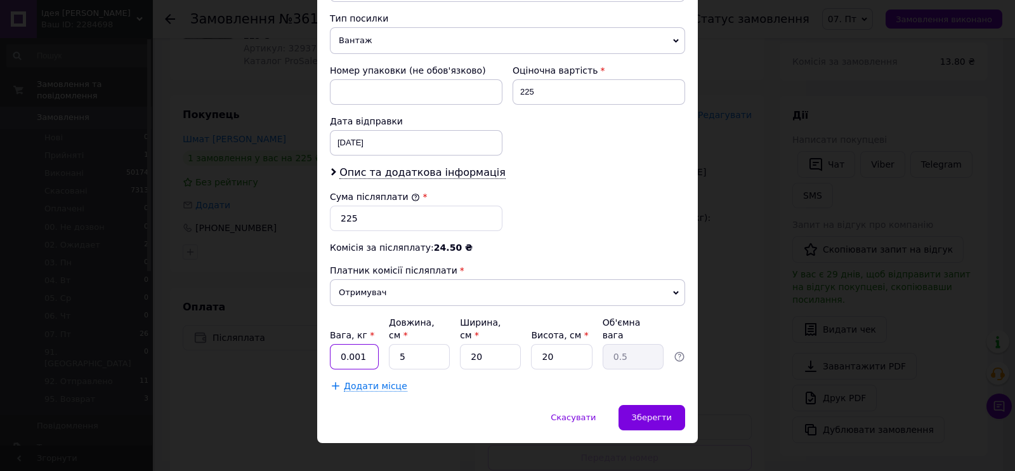
drag, startPoint x: 363, startPoint y: 349, endPoint x: 335, endPoint y: 351, distance: 28.6
click at [335, 351] on input "0.001" at bounding box center [354, 356] width 49 height 25
type input "1"
click at [639, 412] on span "Зберегти" at bounding box center [652, 417] width 40 height 10
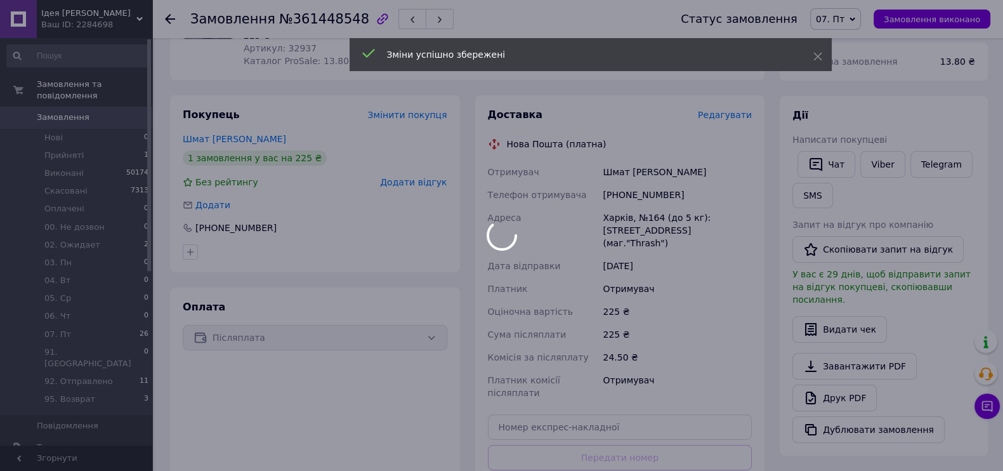
scroll to position [316, 0]
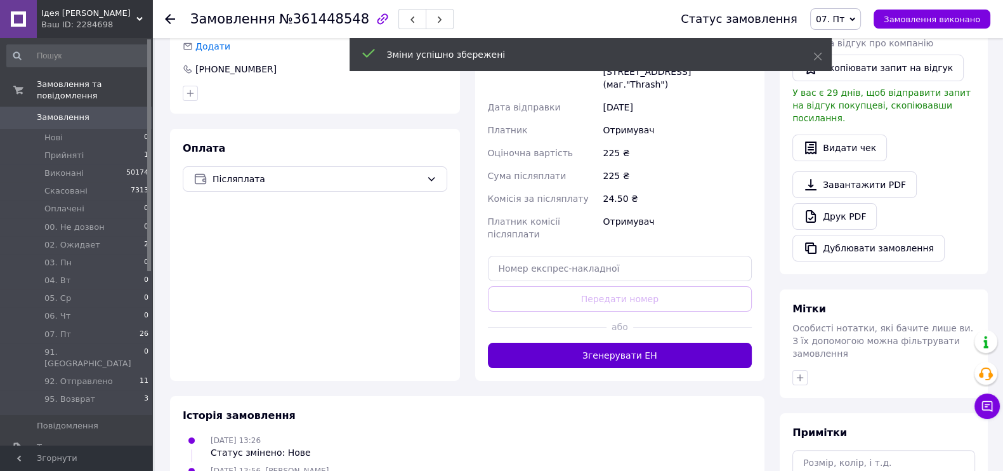
click at [622, 342] on button "Згенерувати ЕН" at bounding box center [620, 354] width 264 height 25
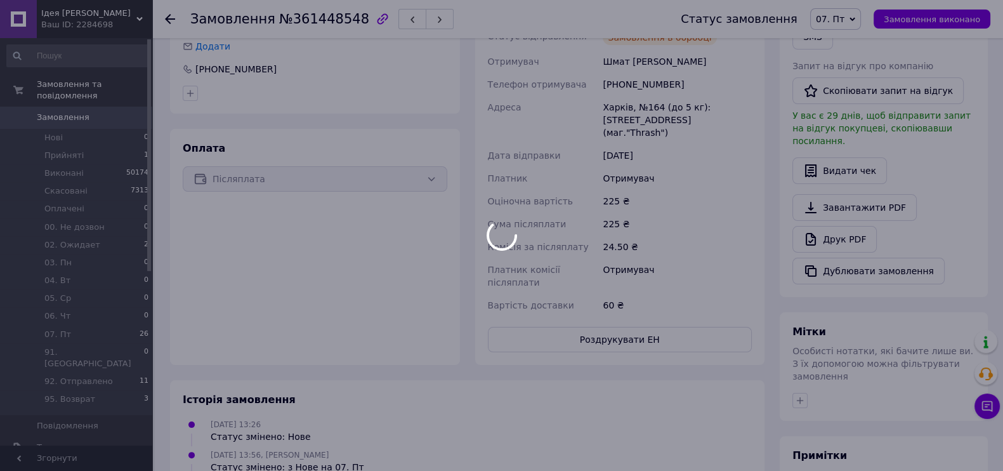
scroll to position [79, 0]
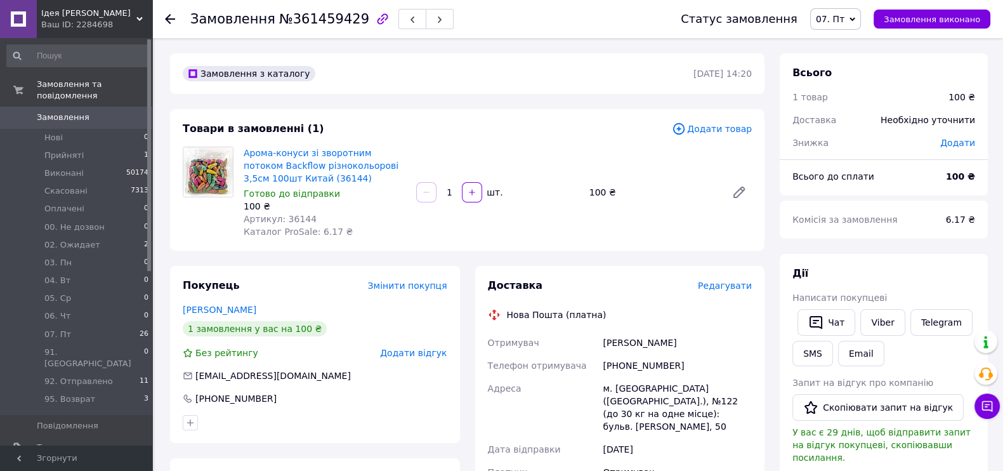
click at [735, 282] on span "Редагувати" at bounding box center [725, 285] width 54 height 10
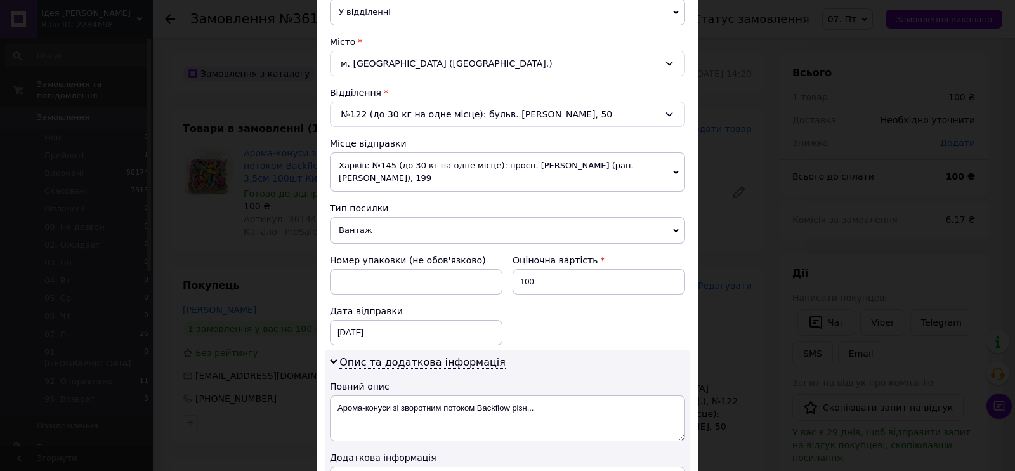
scroll to position [476, 0]
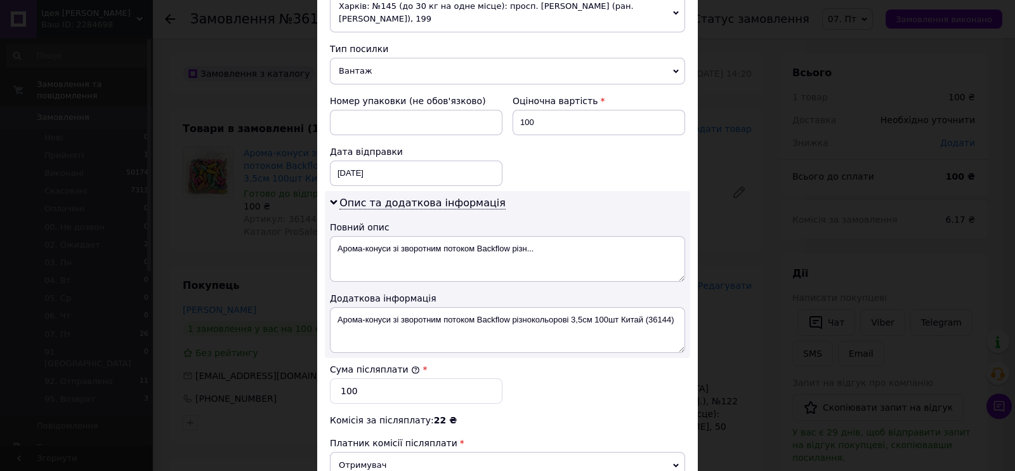
click at [392, 66] on span "Вантаж" at bounding box center [507, 71] width 355 height 27
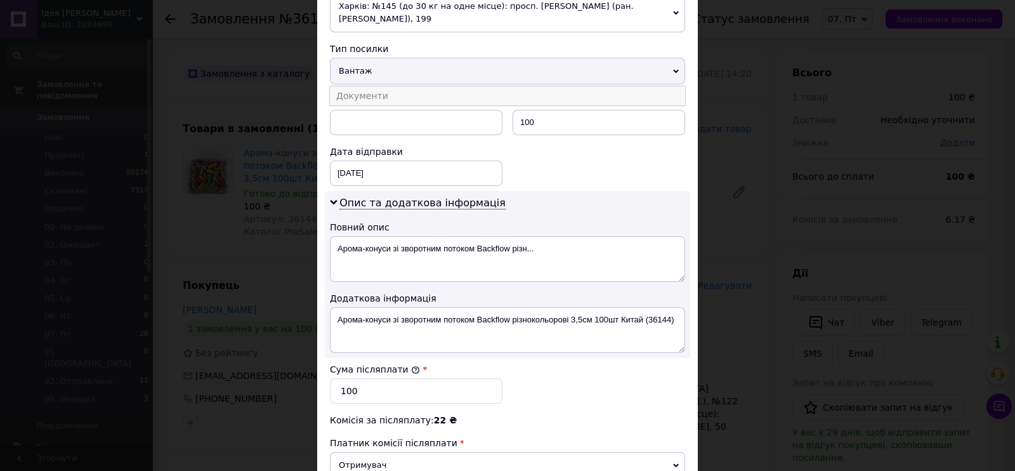
click at [384, 89] on li "Документи" at bounding box center [507, 95] width 355 height 19
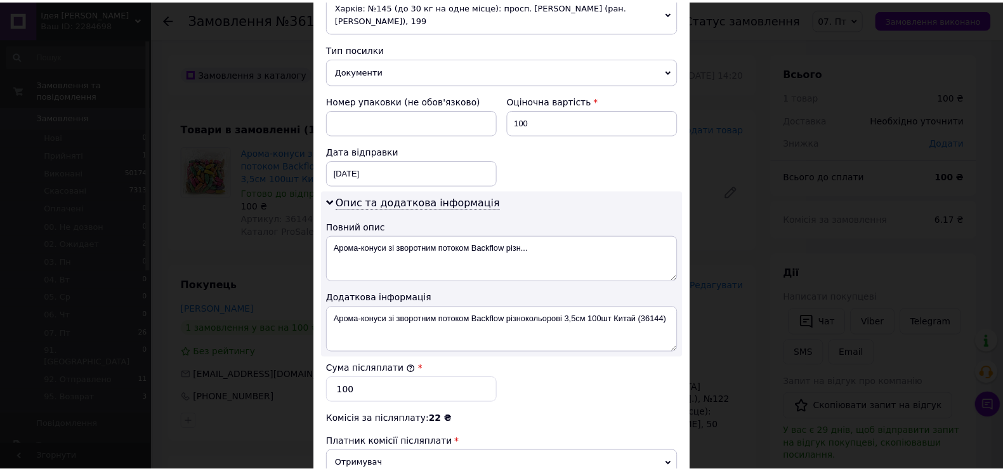
scroll to position [633, 0]
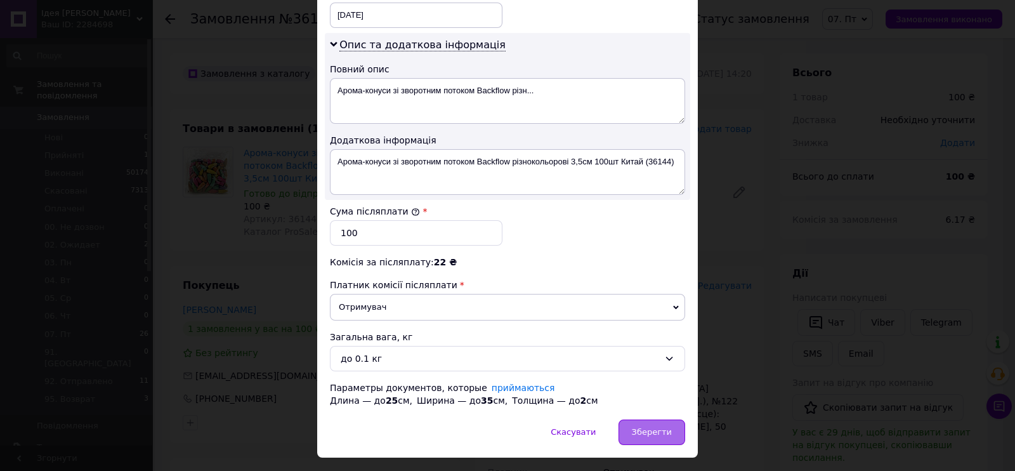
click at [663, 427] on span "Зберегти" at bounding box center [652, 432] width 40 height 10
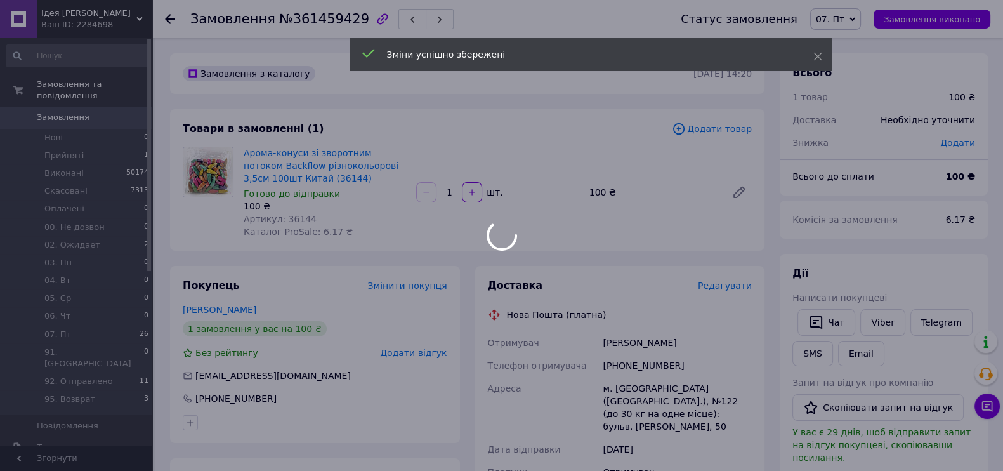
scroll to position [238, 0]
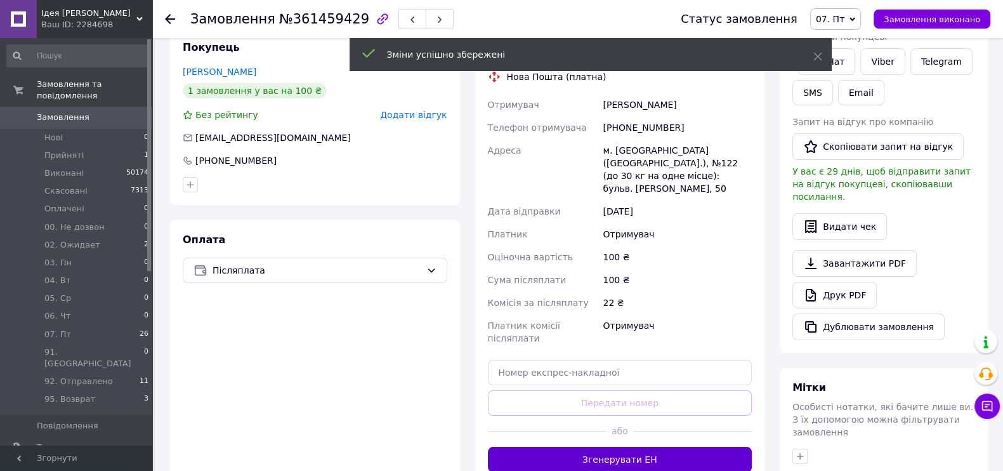
click at [597, 446] on button "Згенерувати ЕН" at bounding box center [620, 458] width 264 height 25
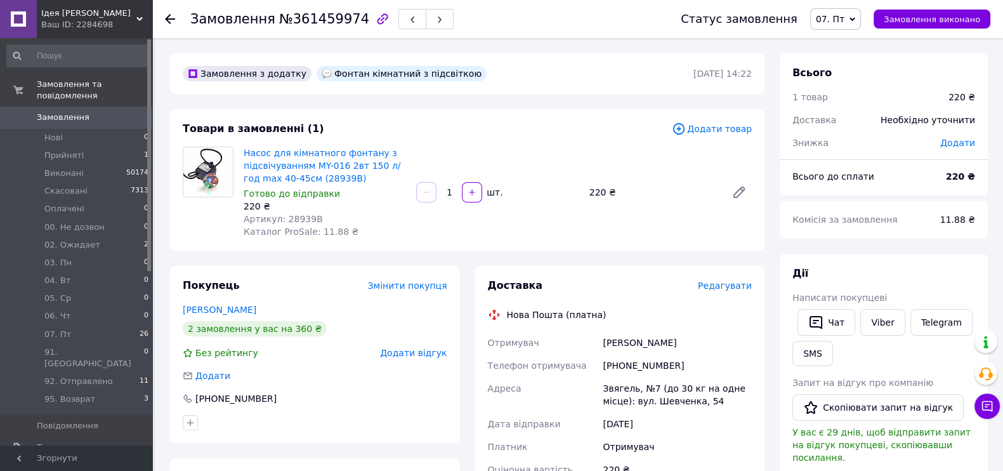
click at [737, 290] on span "Редагувати" at bounding box center [725, 285] width 54 height 10
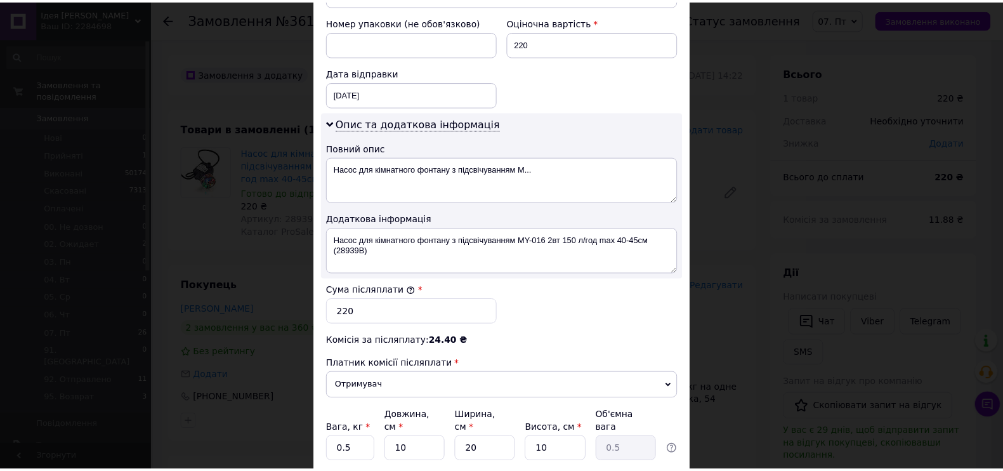
scroll to position [633, 0]
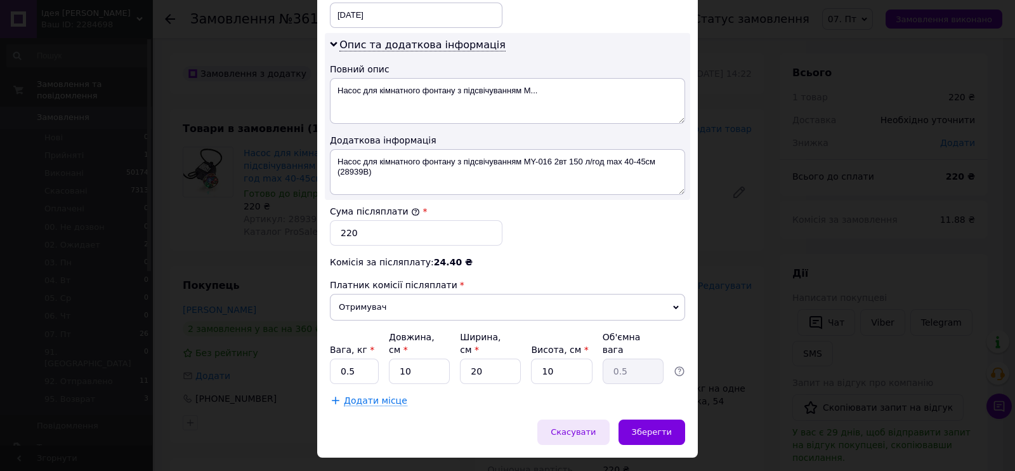
click at [594, 419] on div "Скасувати" at bounding box center [573, 431] width 72 height 25
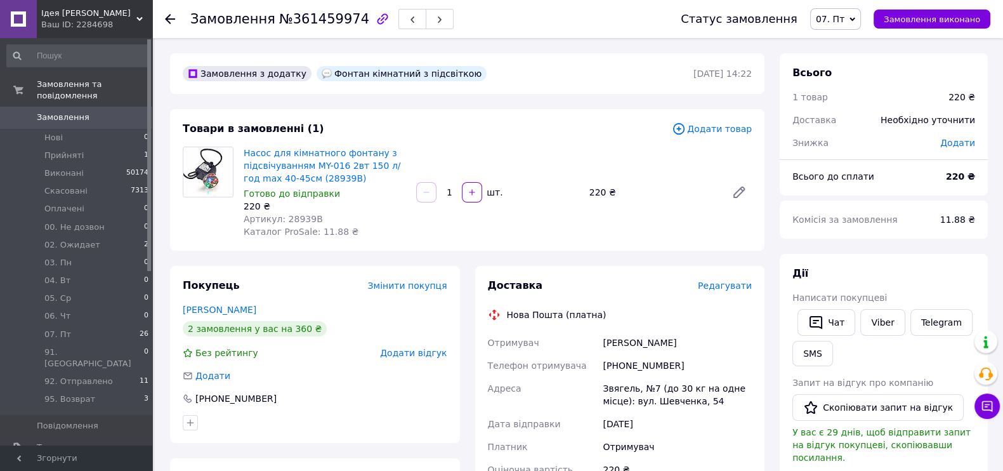
scroll to position [238, 0]
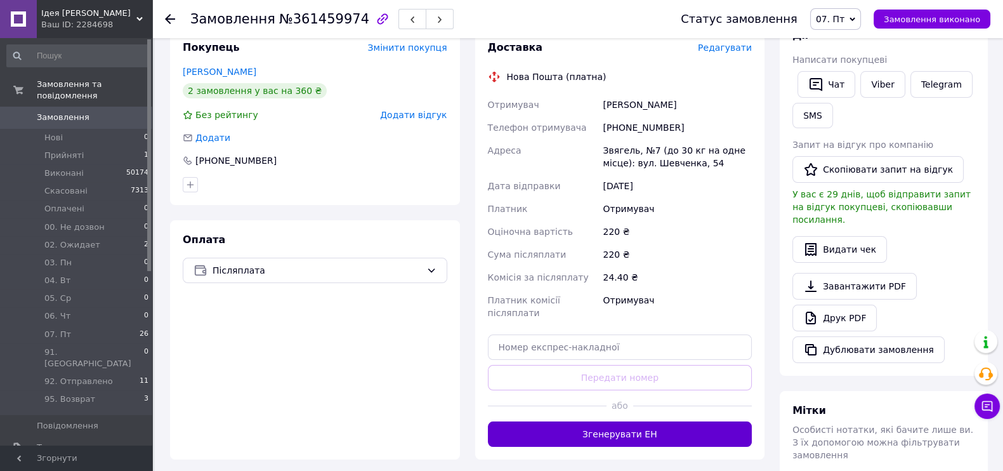
click at [602, 421] on button "Згенерувати ЕН" at bounding box center [620, 433] width 264 height 25
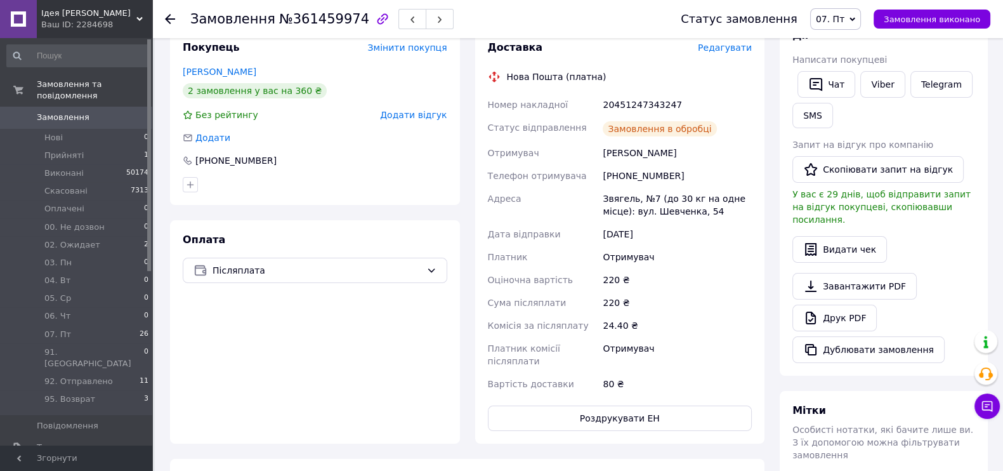
scroll to position [158, 0]
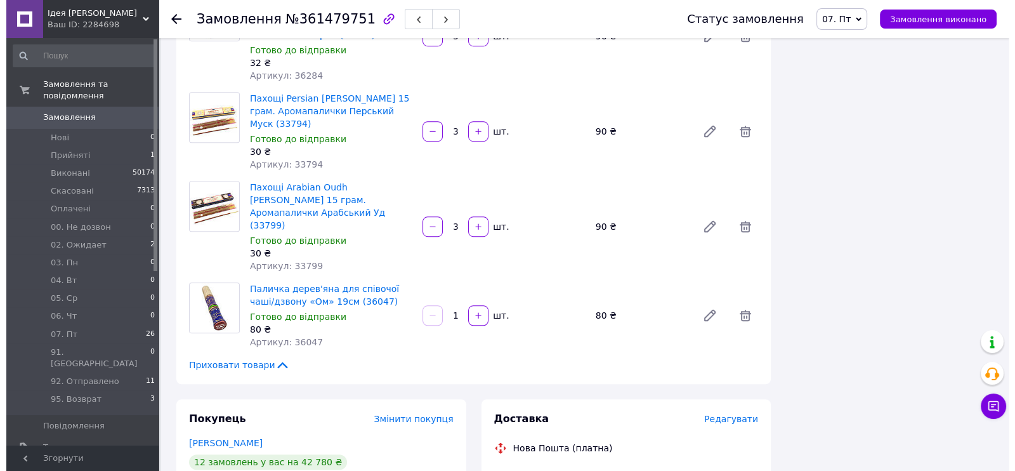
scroll to position [1190, 0]
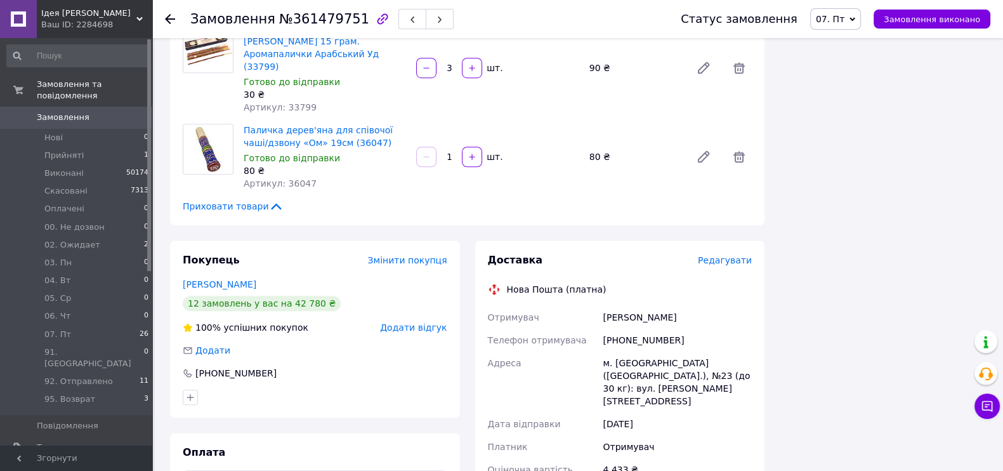
click at [745, 255] on span "Редагувати" at bounding box center [725, 260] width 54 height 10
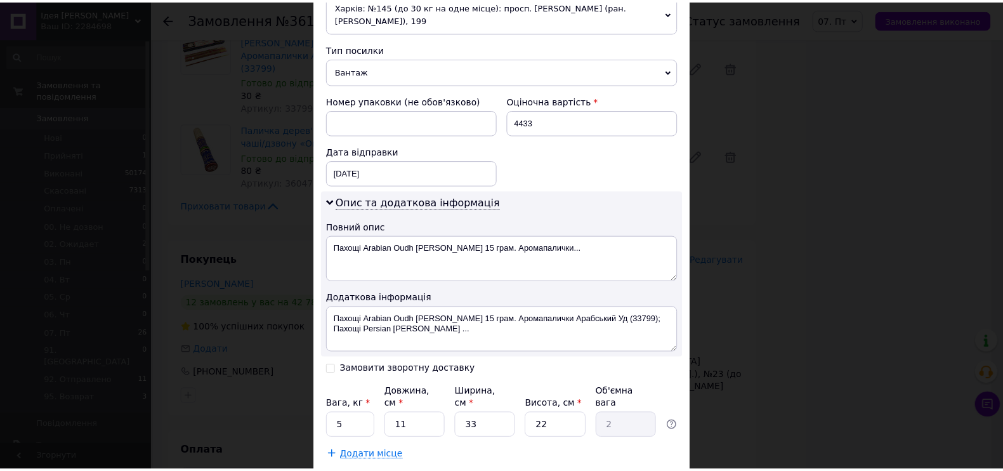
scroll to position [545, 0]
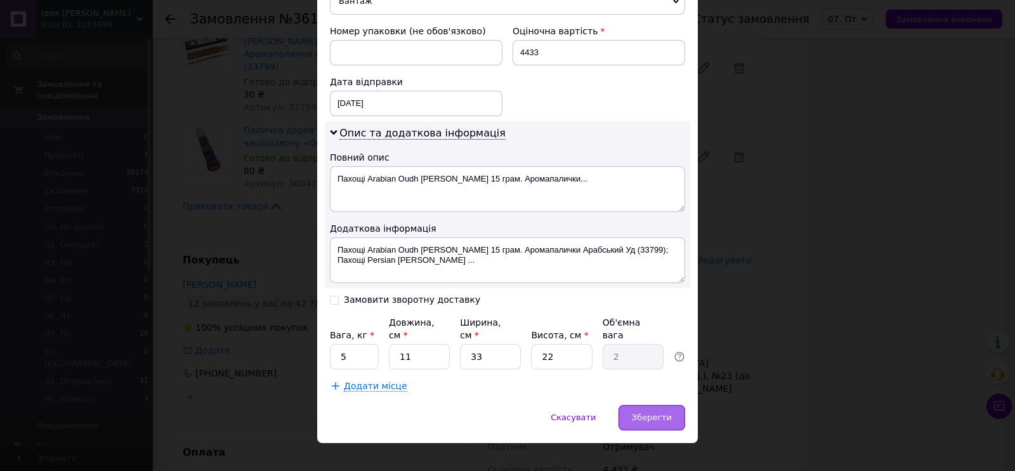
click at [646, 412] on span "Зберегти" at bounding box center [652, 417] width 40 height 10
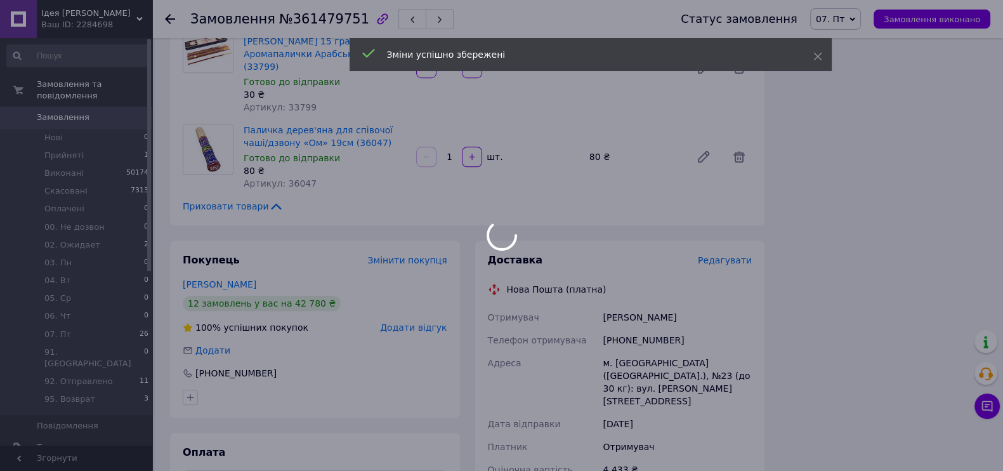
scroll to position [1348, 0]
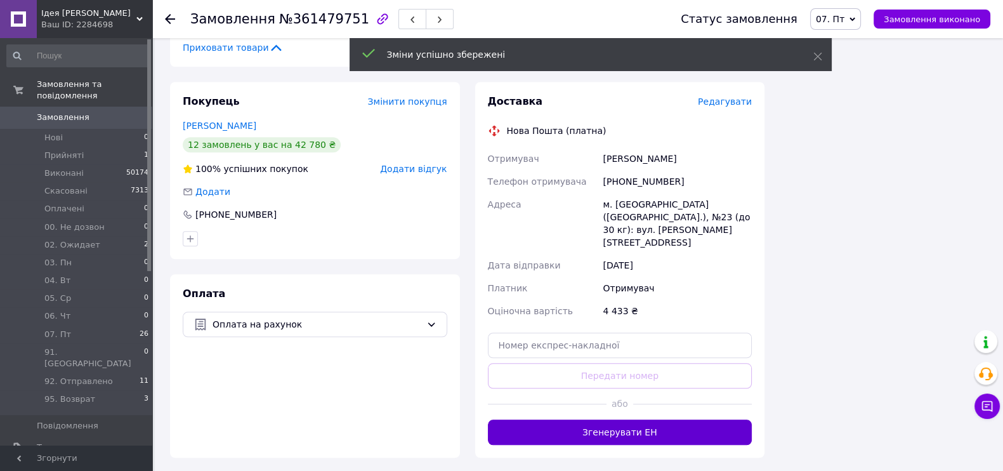
click at [593, 419] on button "Згенерувати ЕН" at bounding box center [620, 431] width 264 height 25
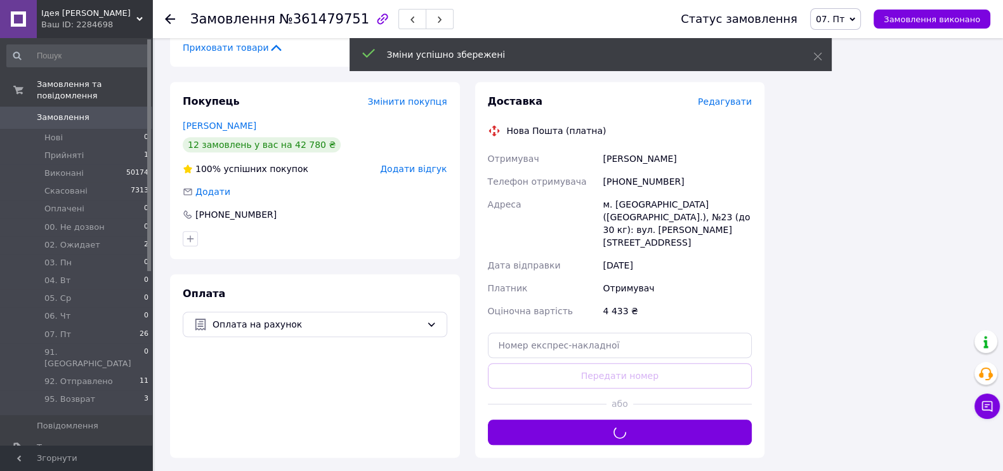
scroll to position [1190, 0]
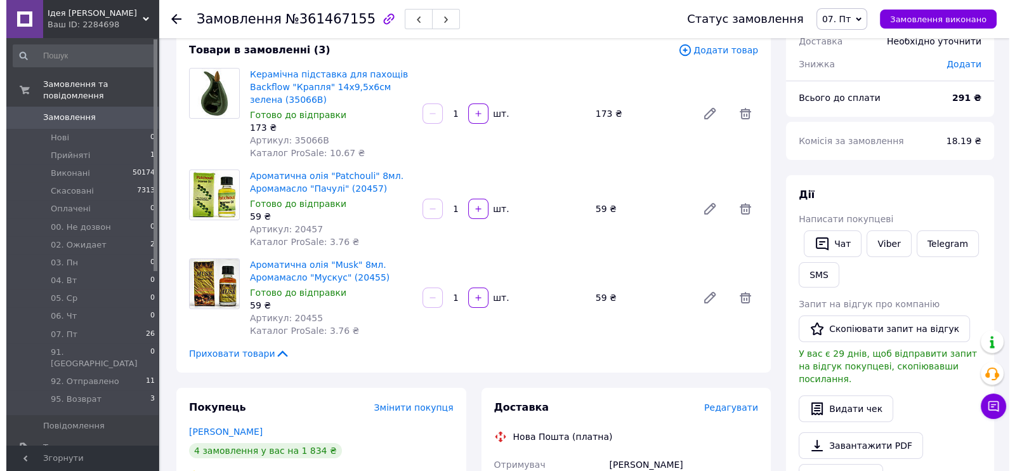
scroll to position [238, 0]
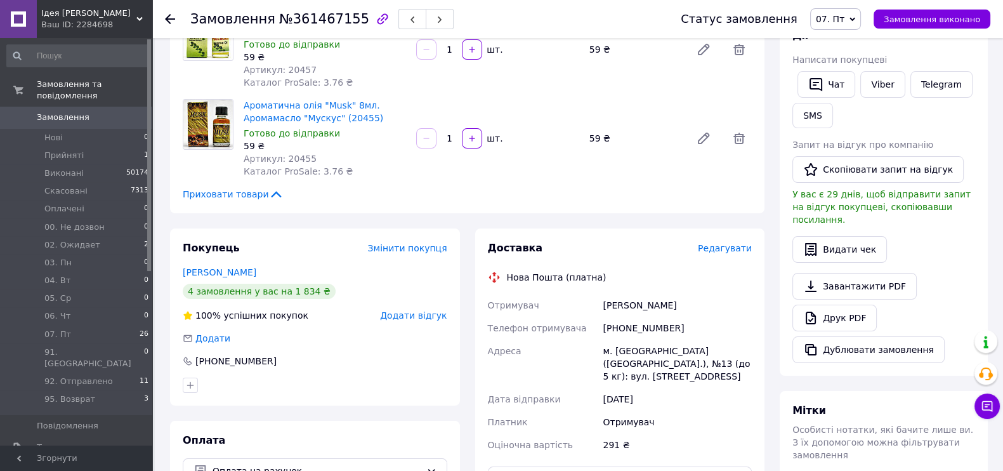
click at [738, 253] on span "Редагувати" at bounding box center [725, 248] width 54 height 10
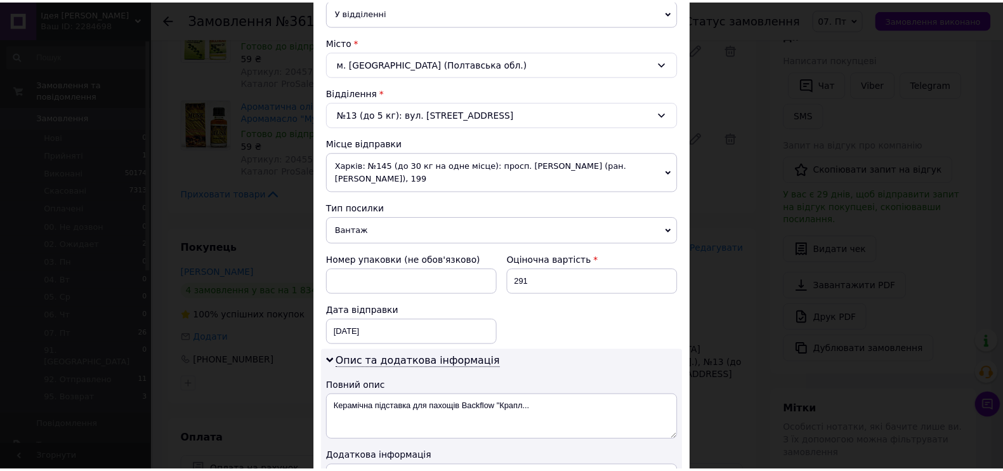
scroll to position [545, 0]
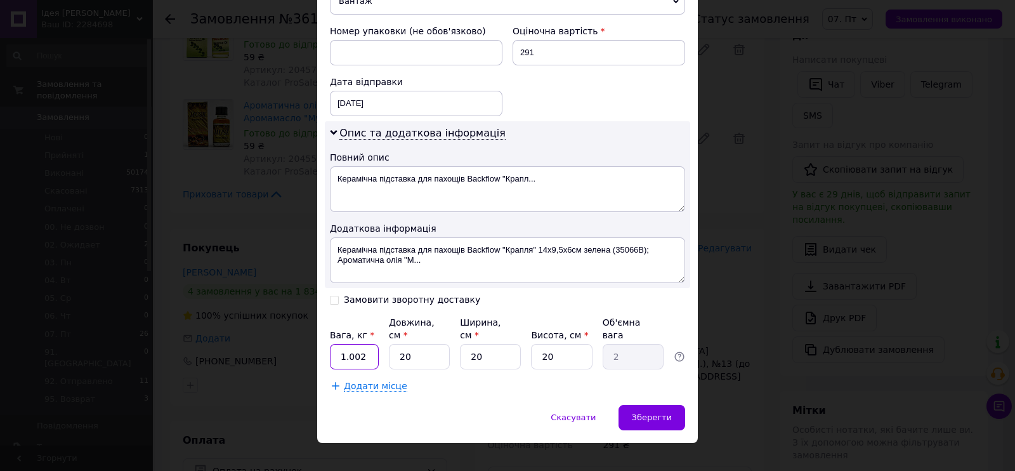
drag, startPoint x: 368, startPoint y: 345, endPoint x: 334, endPoint y: 344, distance: 34.2
click at [334, 344] on input "1.002" at bounding box center [354, 356] width 49 height 25
type input "1"
click at [503, 345] on input "20" at bounding box center [490, 356] width 61 height 25
type input "2"
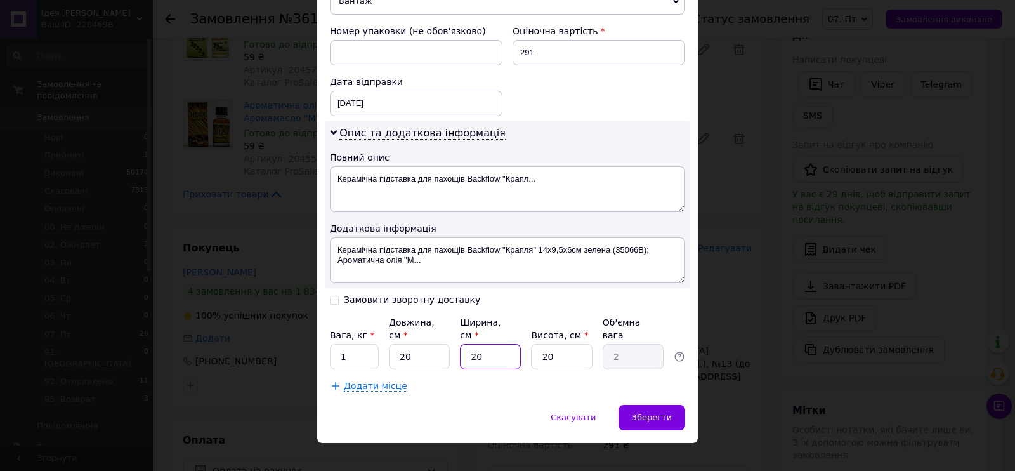
type input "0.2"
type input "2"
click at [640, 412] on span "Зберегти" at bounding box center [652, 417] width 40 height 10
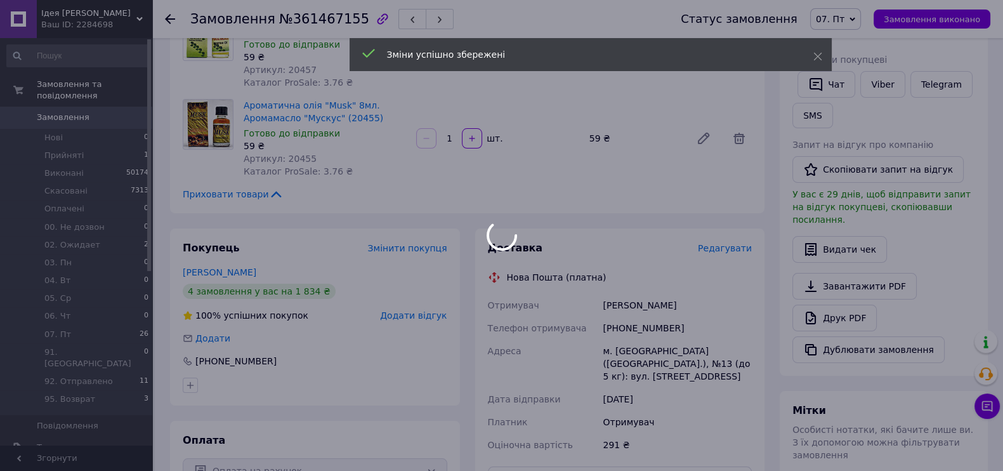
scroll to position [396, 0]
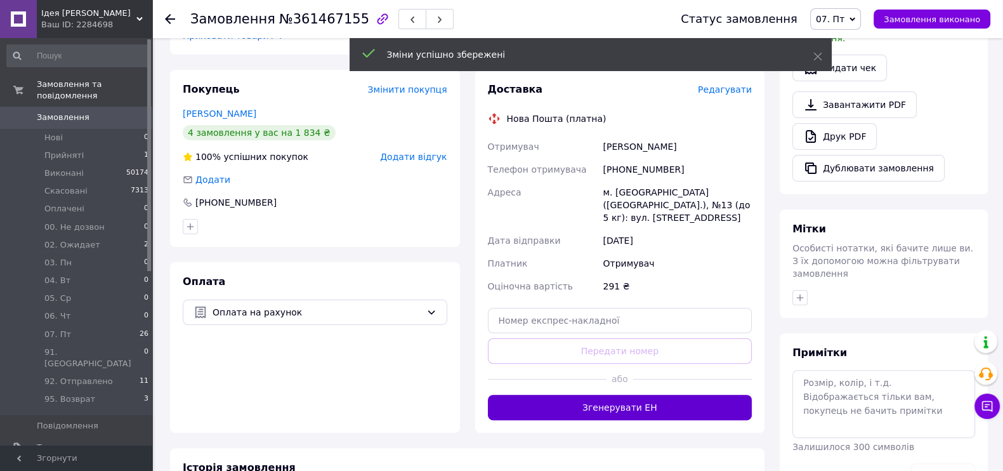
click at [555, 404] on button "Згенерувати ЕН" at bounding box center [620, 406] width 264 height 25
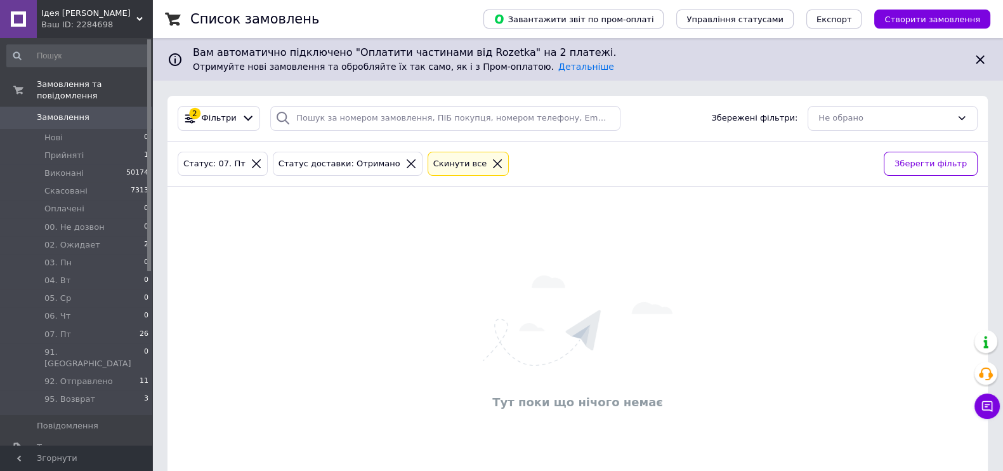
scroll to position [45, 0]
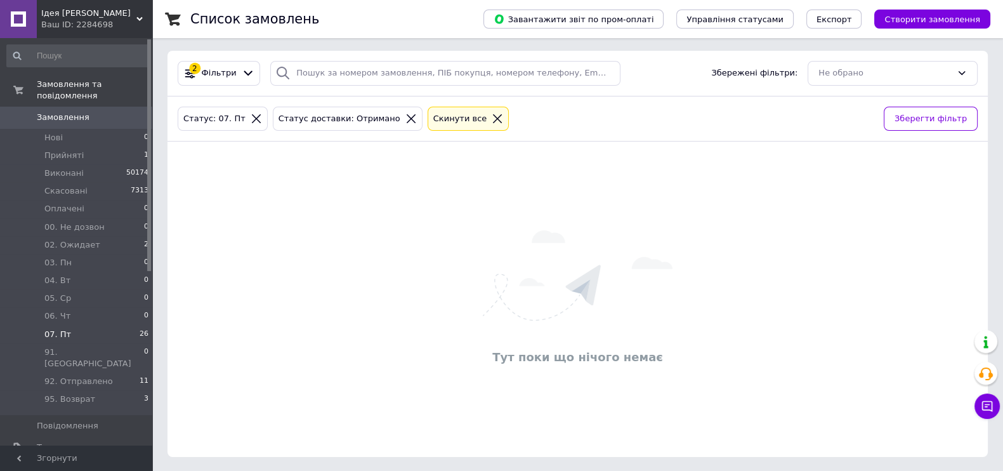
click at [76, 325] on li "07. Пт 26" at bounding box center [78, 334] width 156 height 18
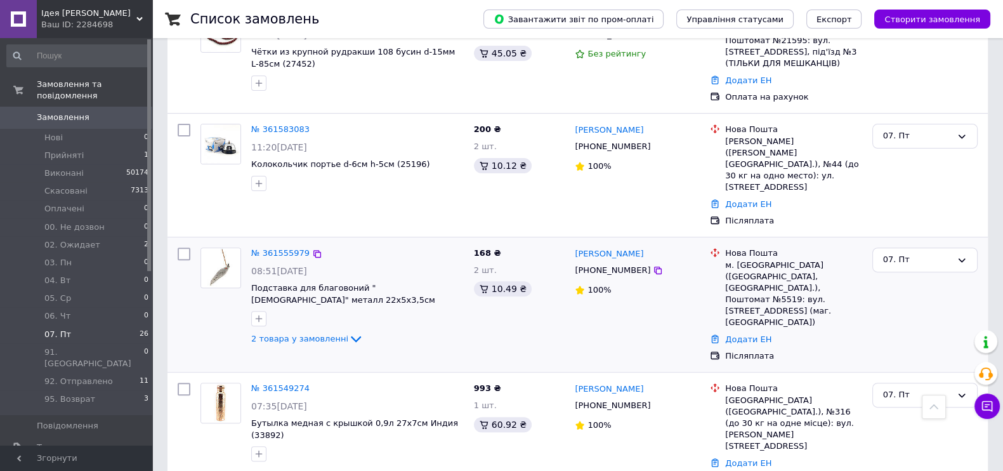
scroll to position [476, 0]
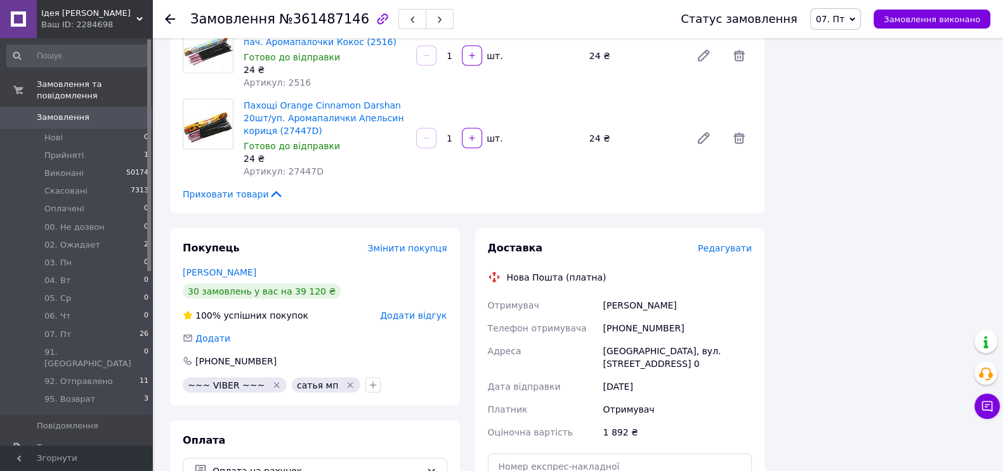
scroll to position [2933, 0]
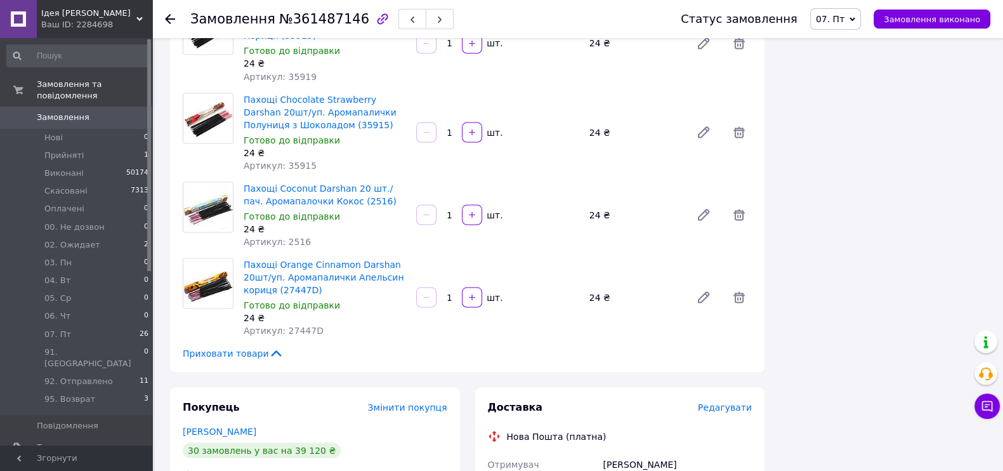
click at [268, 345] on icon at bounding box center [275, 352] width 15 height 15
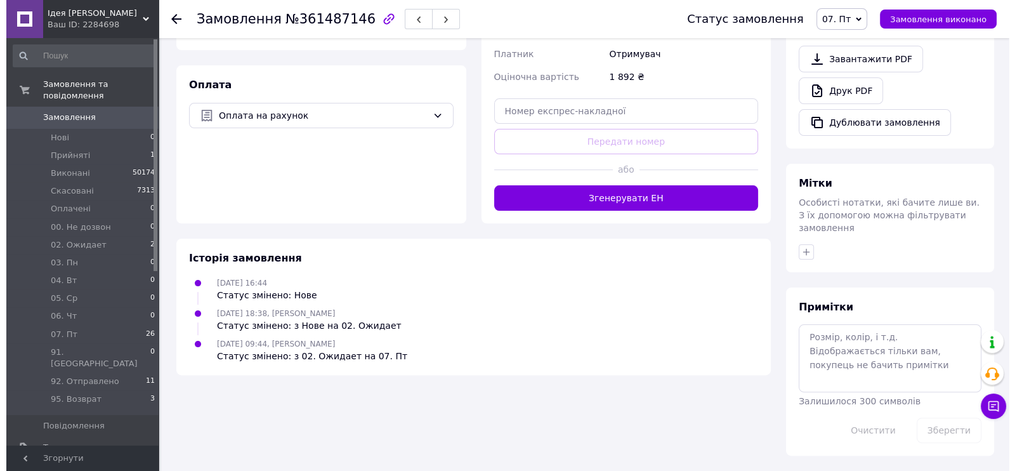
scroll to position [41, 0]
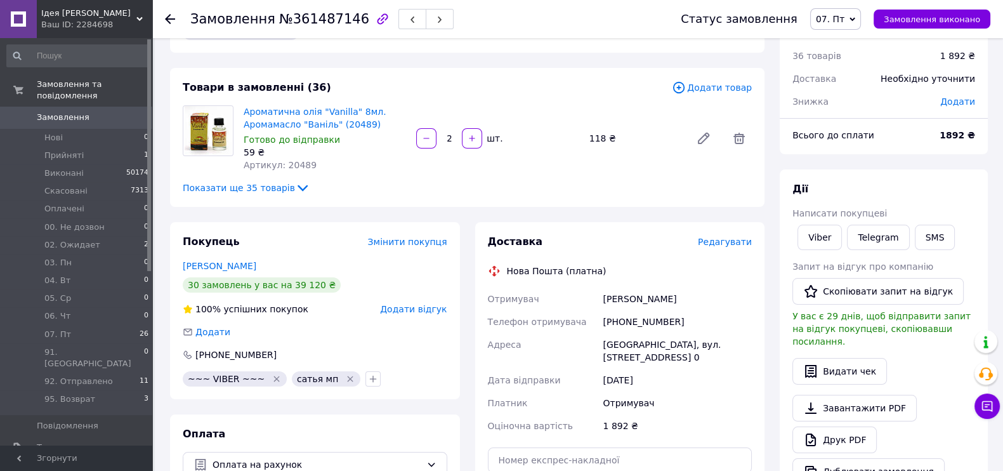
click at [717, 237] on span "Редагувати" at bounding box center [725, 242] width 54 height 10
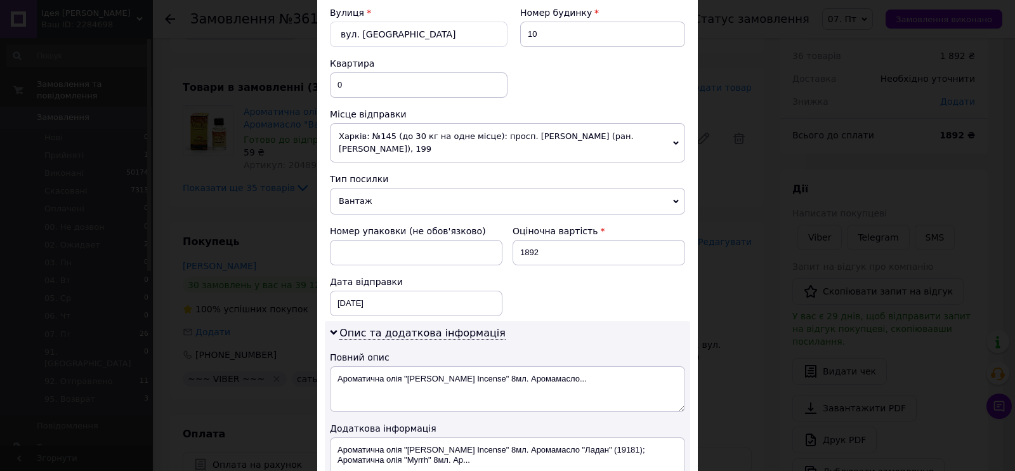
scroll to position [554, 0]
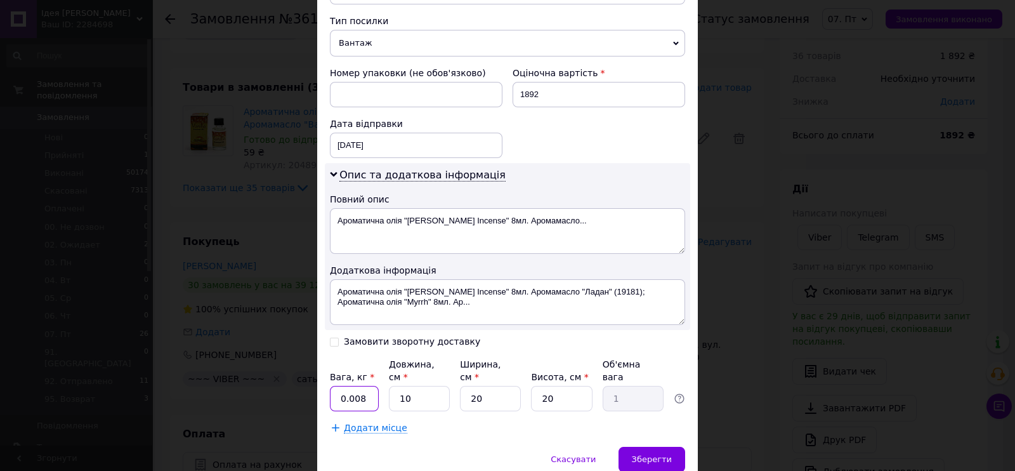
drag, startPoint x: 365, startPoint y: 386, endPoint x: 335, endPoint y: 380, distance: 29.6
click at [335, 386] on input "0.008" at bounding box center [354, 398] width 49 height 25
type input "5"
click at [656, 454] on span "Зберегти" at bounding box center [652, 459] width 40 height 10
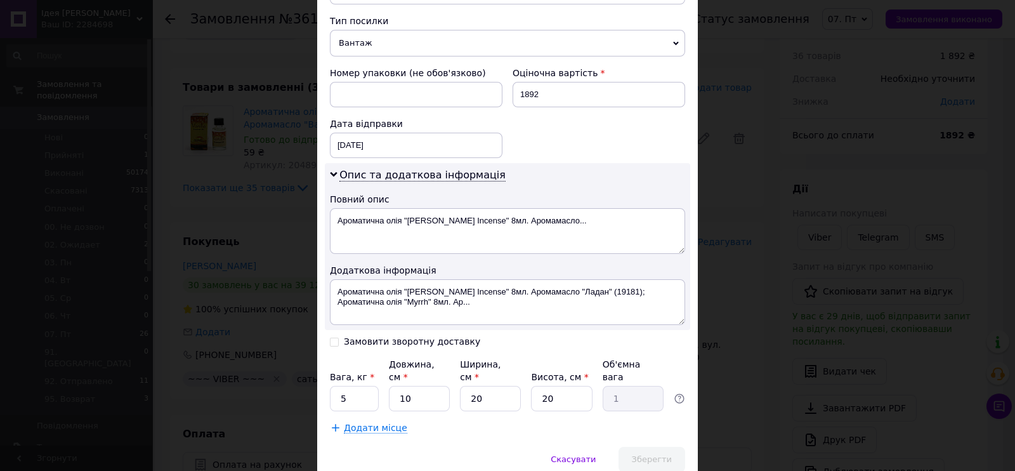
scroll to position [41, 0]
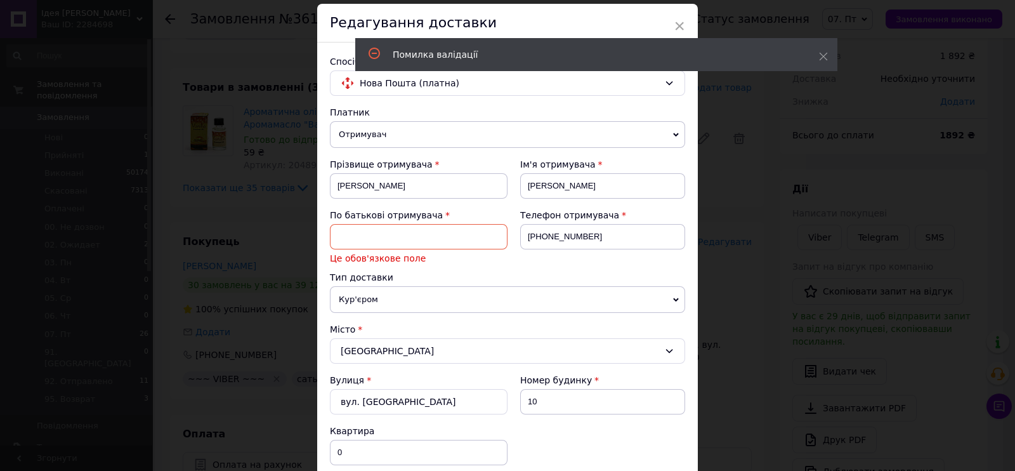
click at [456, 235] on input at bounding box center [419, 236] width 178 height 25
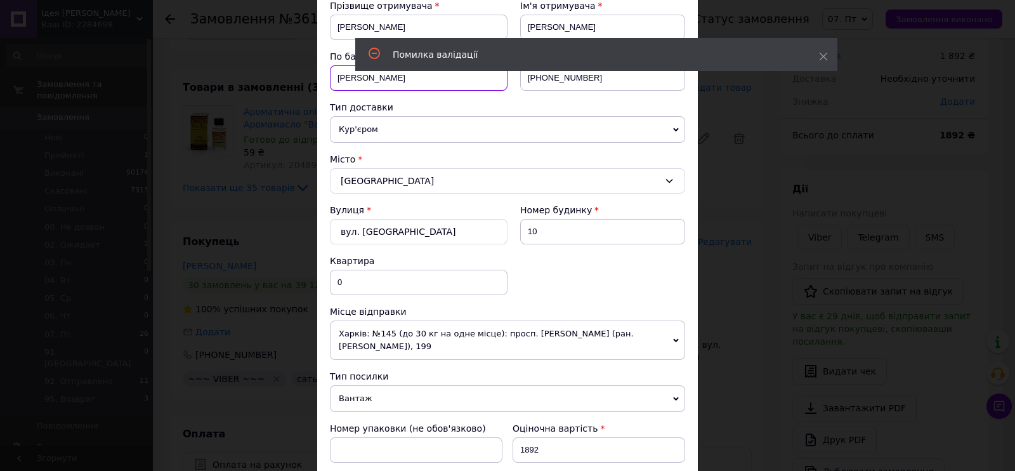
scroll to position [358, 0]
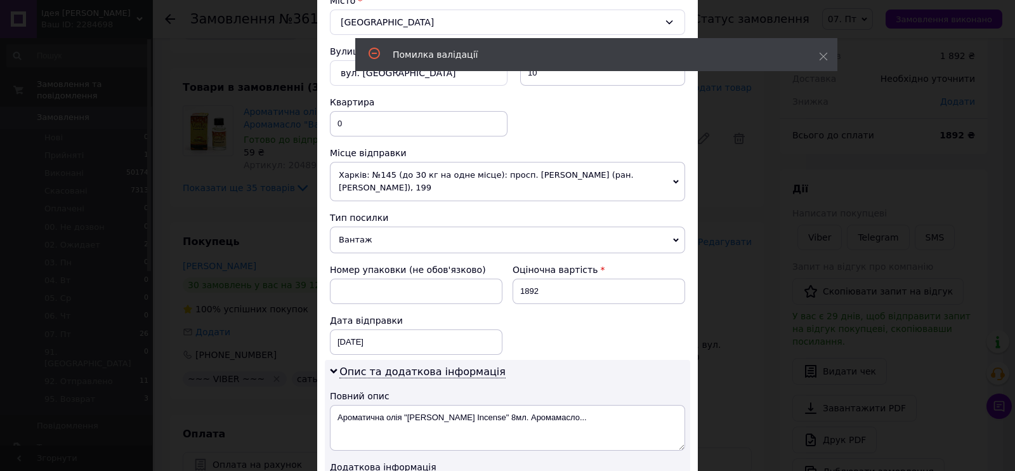
type input "[PERSON_NAME]"
click at [352, 119] on input "0" at bounding box center [419, 123] width 178 height 25
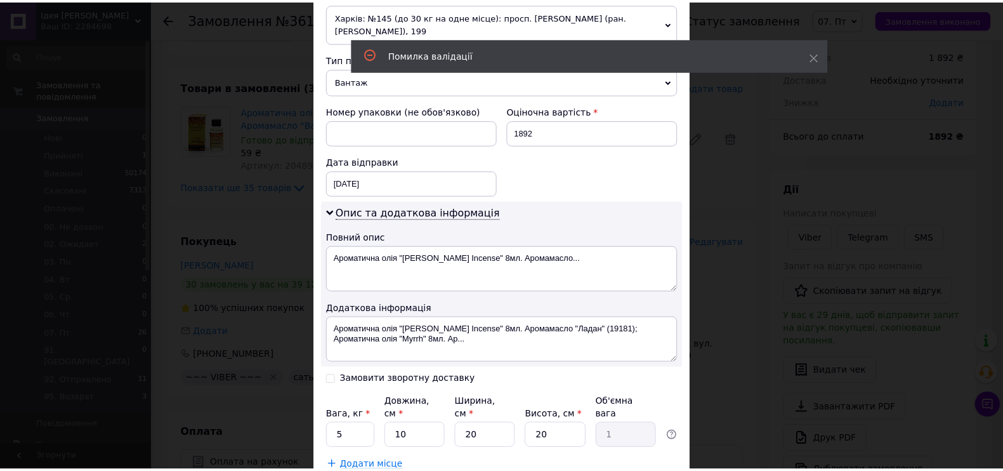
scroll to position [595, 0]
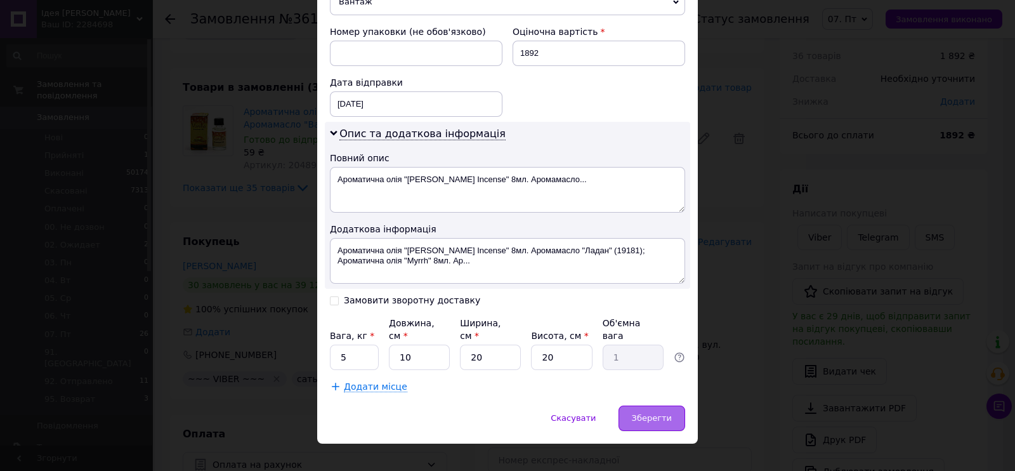
click at [672, 405] on div "Зберегти" at bounding box center [651, 417] width 67 height 25
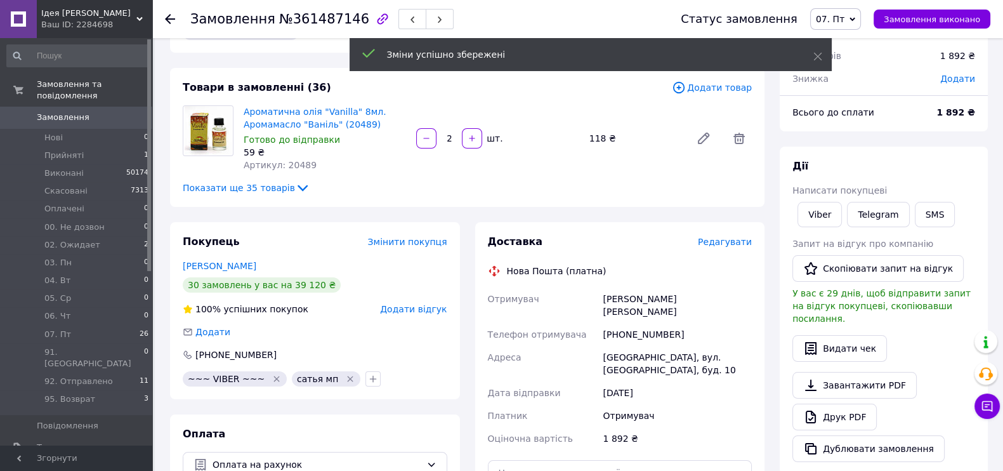
scroll to position [278, 0]
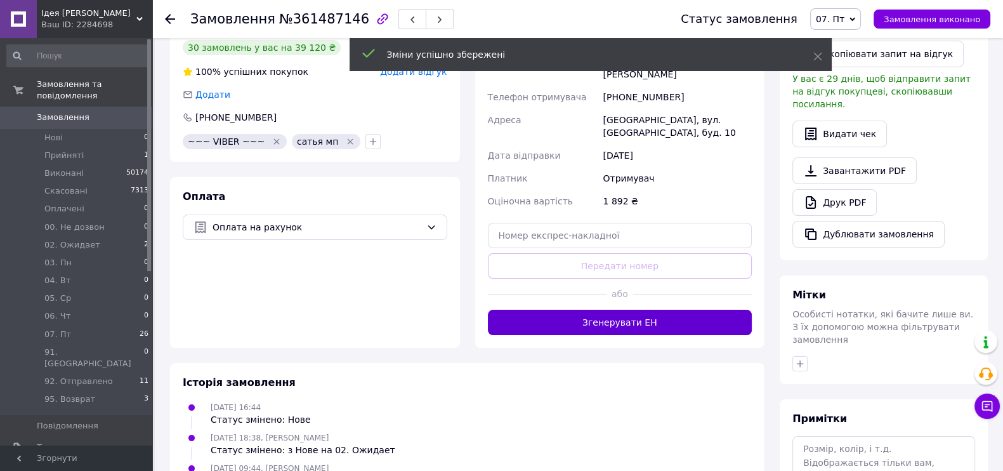
click at [595, 309] on button "Згенерувати ЕН" at bounding box center [620, 321] width 264 height 25
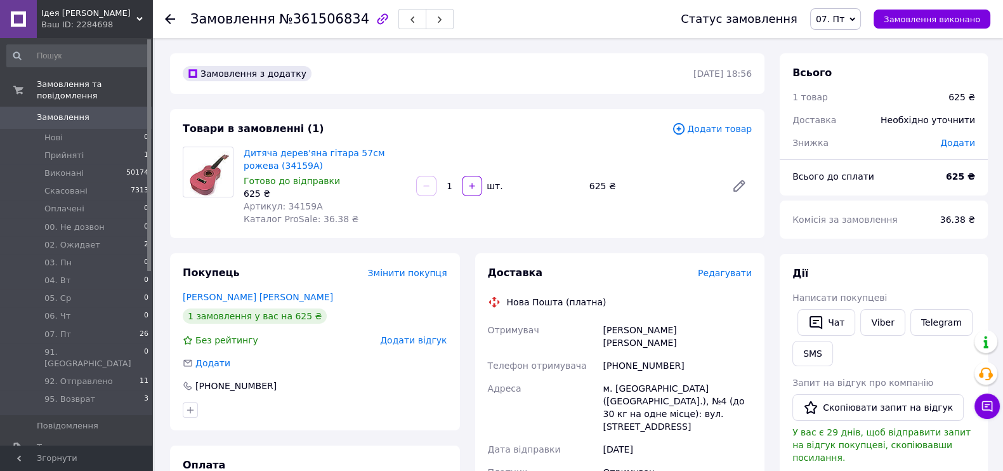
click at [734, 276] on span "Редагувати" at bounding box center [725, 273] width 54 height 10
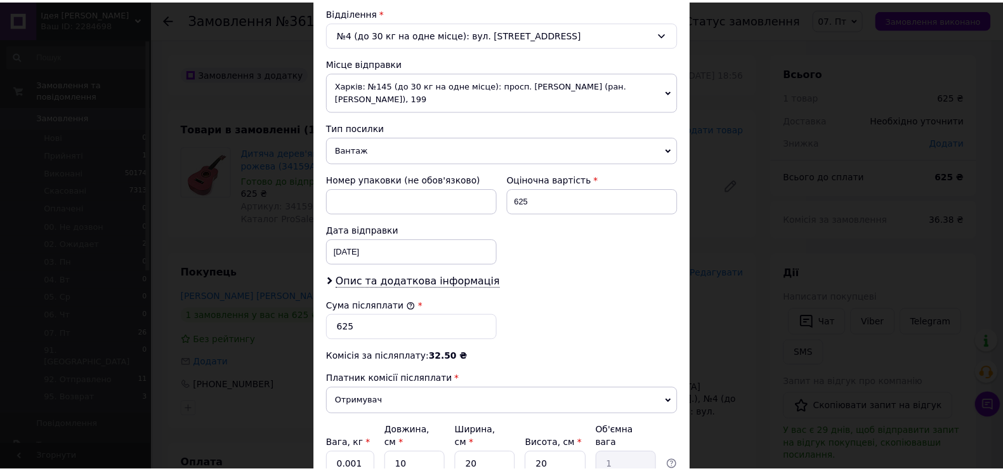
scroll to position [506, 0]
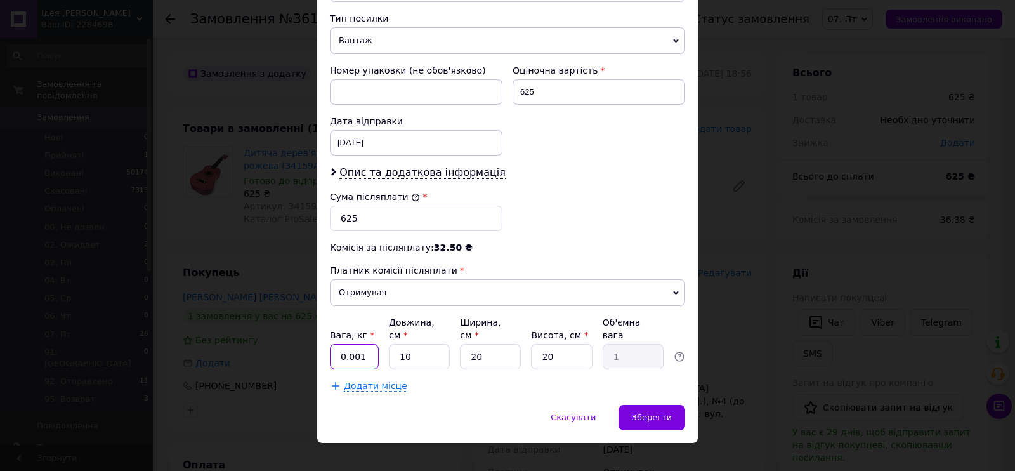
drag, startPoint x: 370, startPoint y: 341, endPoint x: 334, endPoint y: 344, distance: 36.9
click at [334, 344] on input "0.001" at bounding box center [354, 356] width 49 height 25
type input "3"
click at [651, 412] on span "Зберегти" at bounding box center [652, 417] width 40 height 10
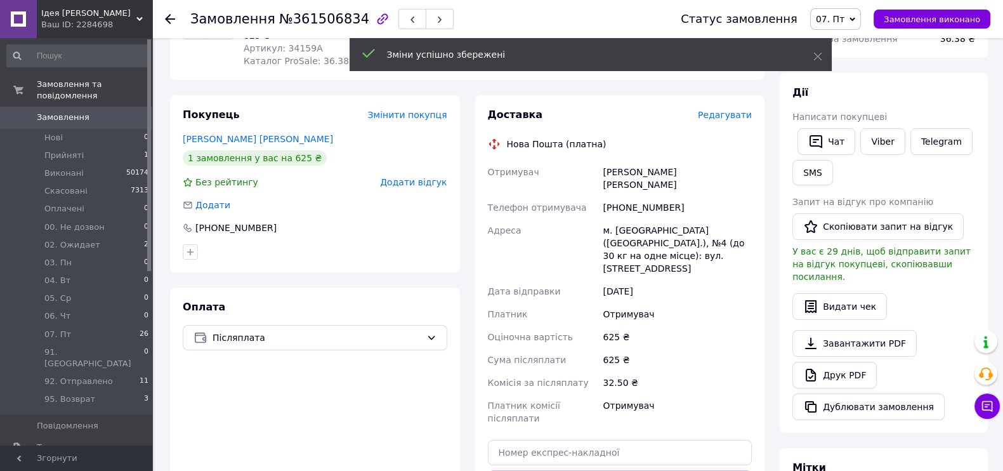
scroll to position [238, 0]
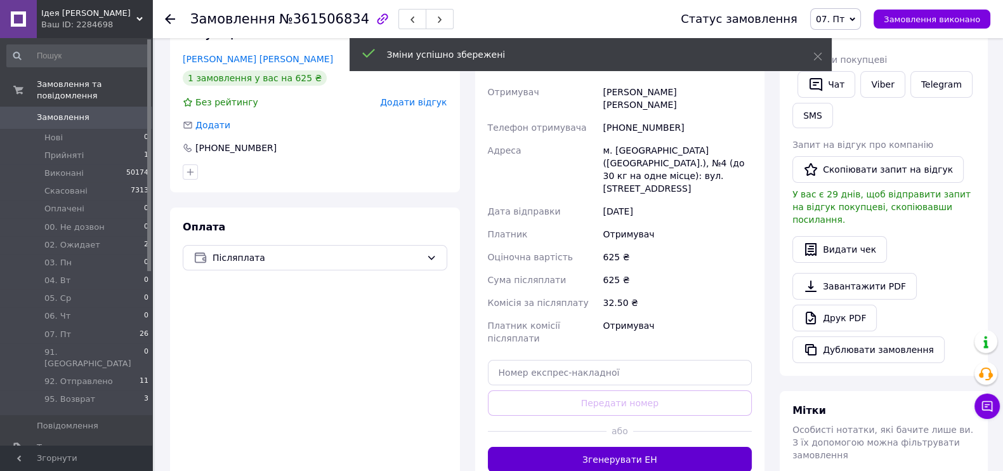
click at [593, 446] on button "Згенерувати ЕН" at bounding box center [620, 458] width 264 height 25
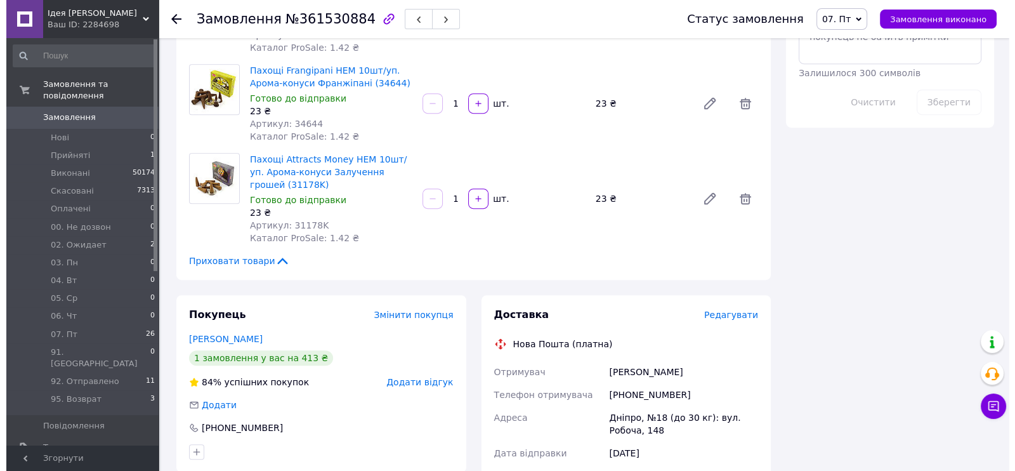
scroll to position [951, 0]
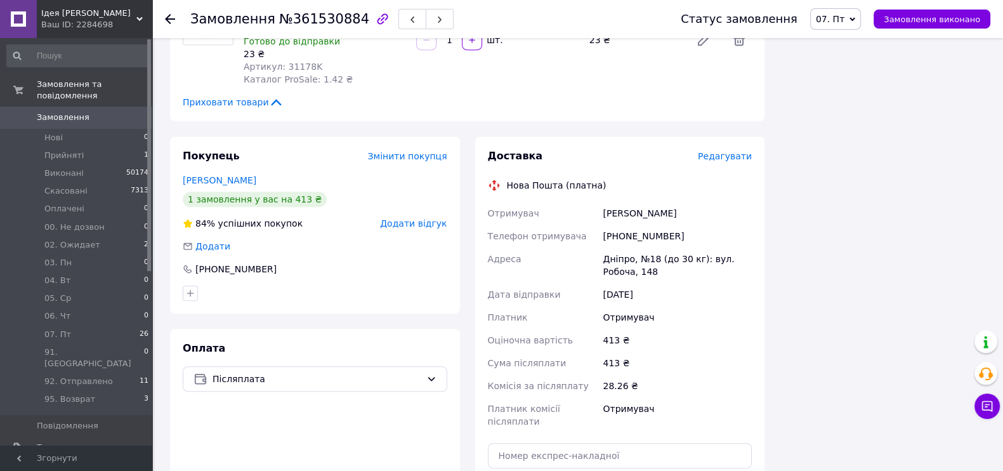
click at [720, 151] on span "Редагувати" at bounding box center [725, 156] width 54 height 10
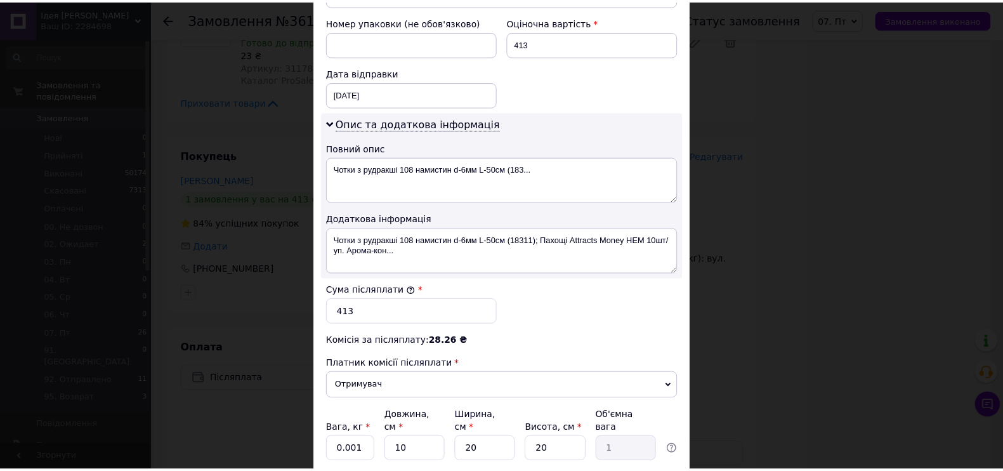
scroll to position [647, 0]
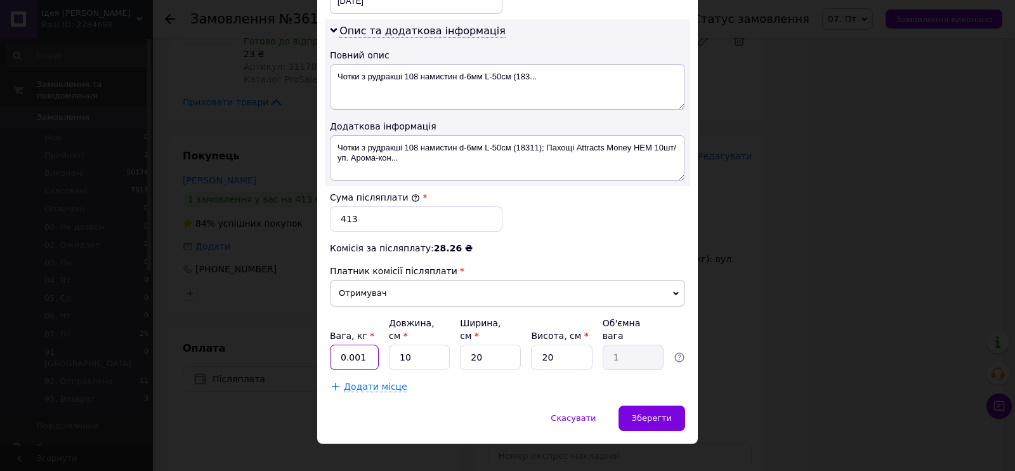
drag, startPoint x: 363, startPoint y: 340, endPoint x: 332, endPoint y: 340, distance: 31.1
click at [332, 344] on input "0.001" at bounding box center [354, 356] width 49 height 25
type input "1"
click at [656, 413] on span "Зберегти" at bounding box center [652, 418] width 40 height 10
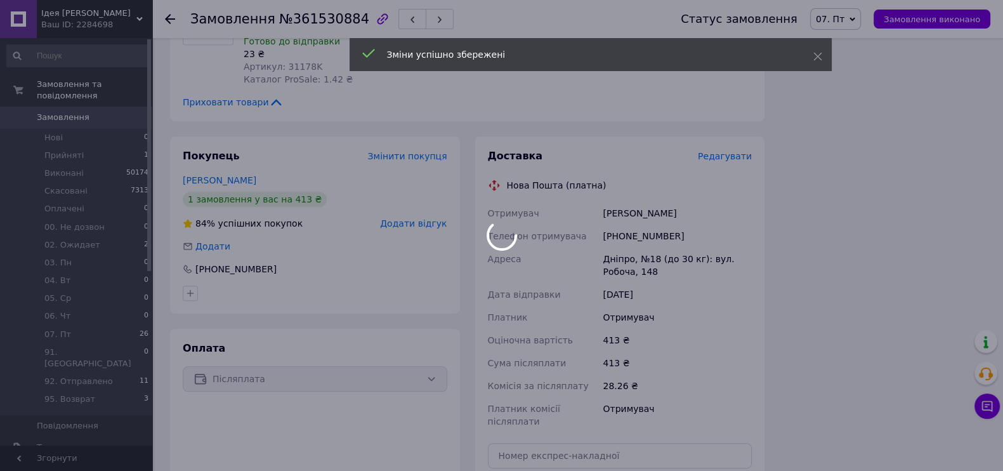
scroll to position [1109, 0]
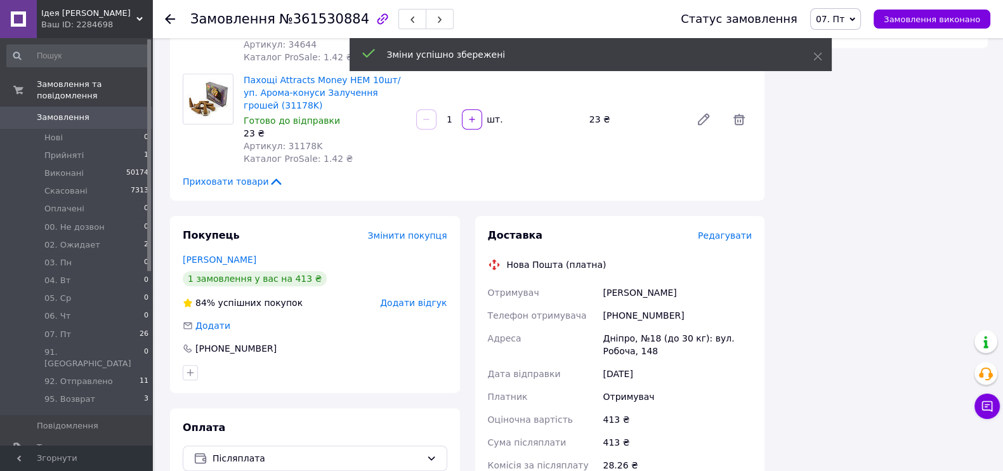
scroll to position [1030, 0]
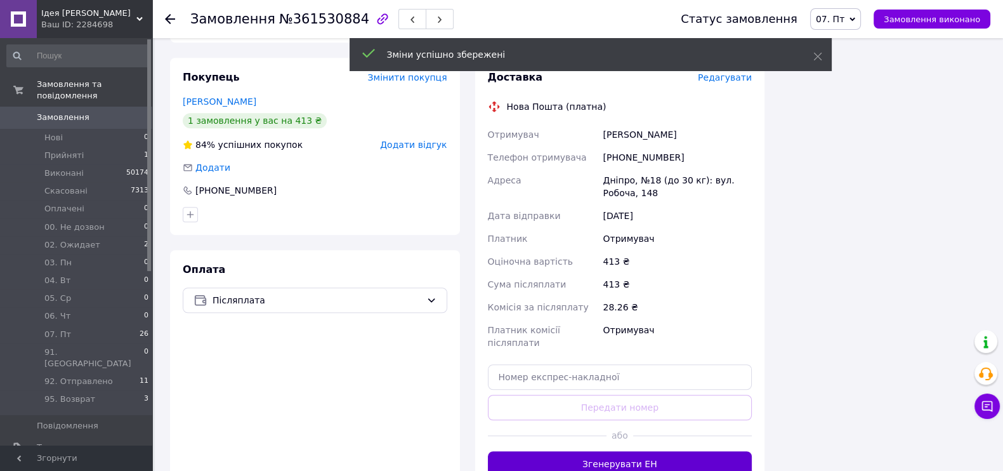
click at [628, 451] on button "Згенерувати ЕН" at bounding box center [620, 463] width 264 height 25
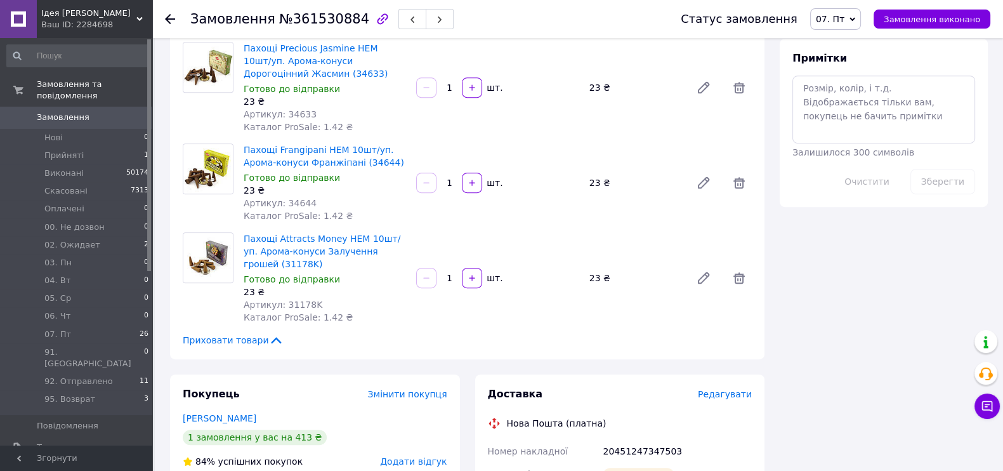
scroll to position [951, 0]
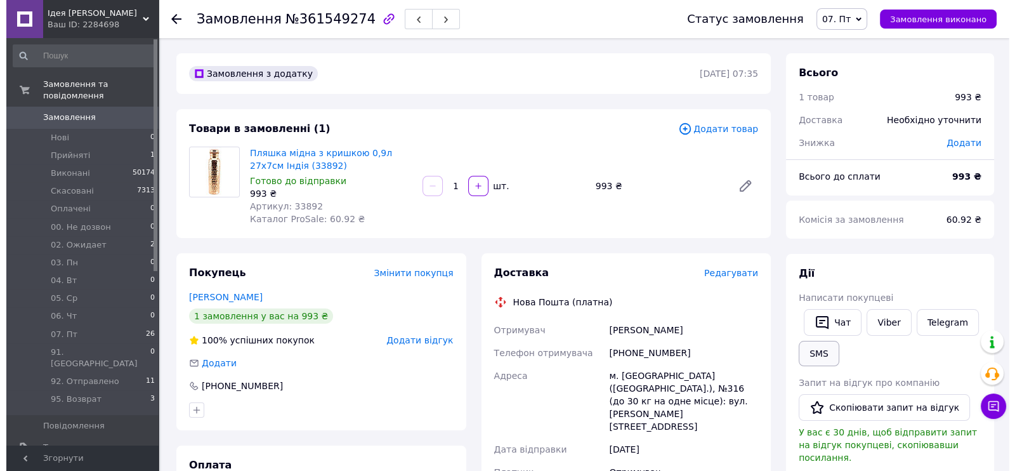
scroll to position [158, 0]
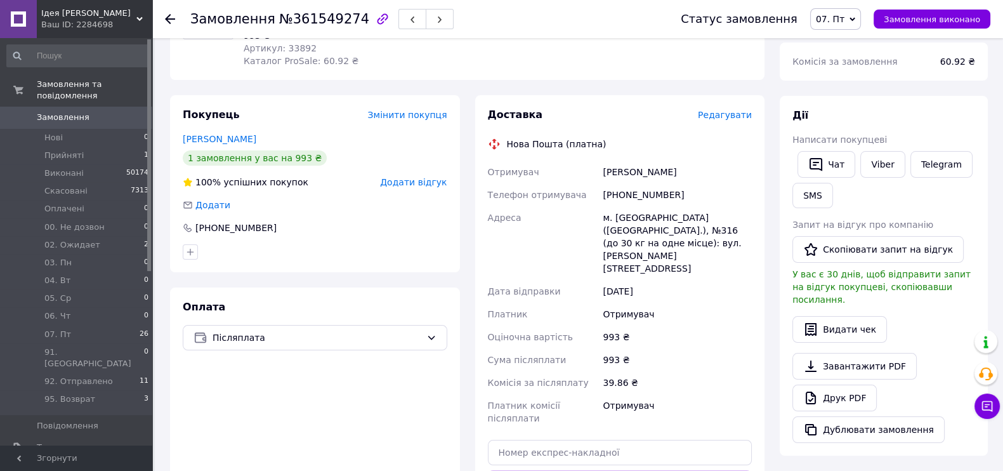
click at [722, 119] on span "Редагувати" at bounding box center [725, 115] width 54 height 10
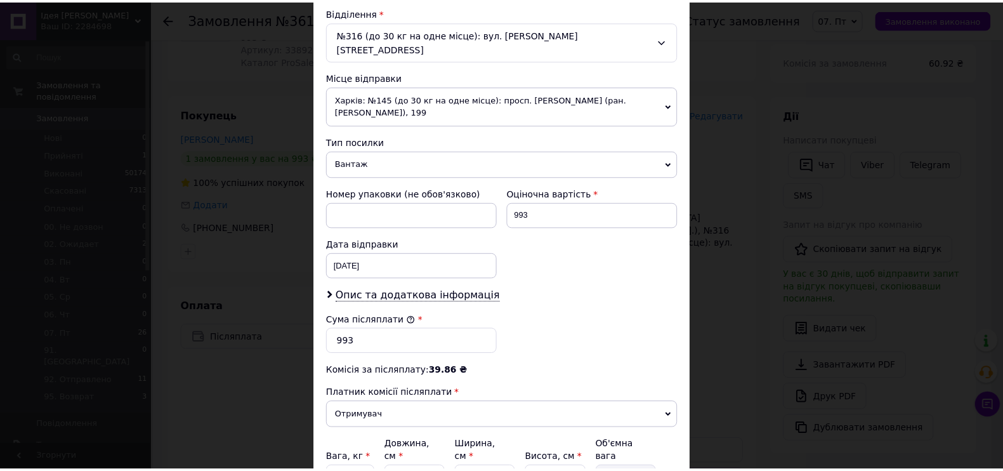
scroll to position [506, 0]
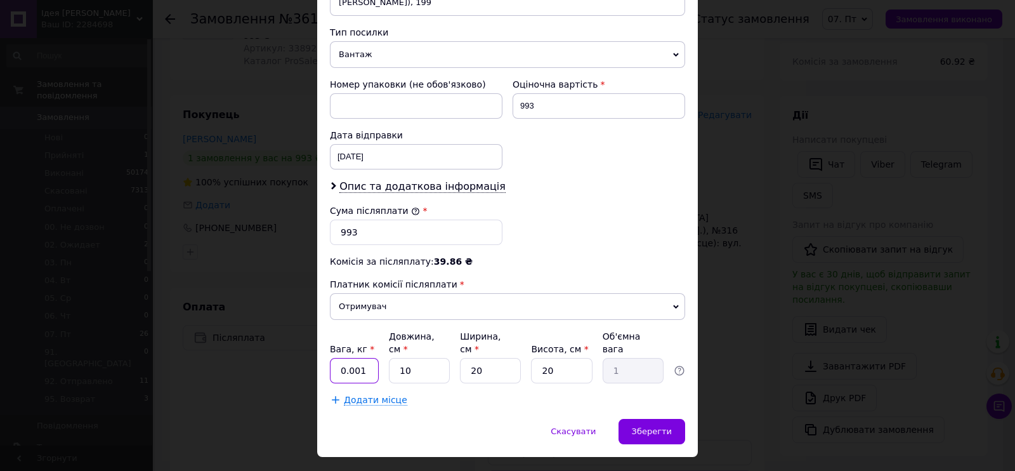
drag, startPoint x: 365, startPoint y: 346, endPoint x: 340, endPoint y: 344, distance: 24.8
click at [340, 358] on input "0.001" at bounding box center [354, 370] width 49 height 25
type input "1"
click at [646, 426] on span "Зберегти" at bounding box center [652, 431] width 40 height 10
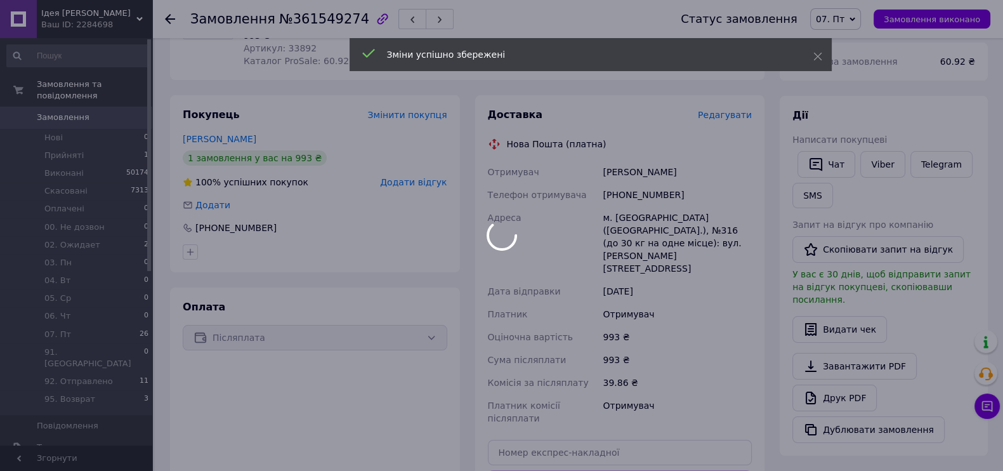
scroll to position [316, 0]
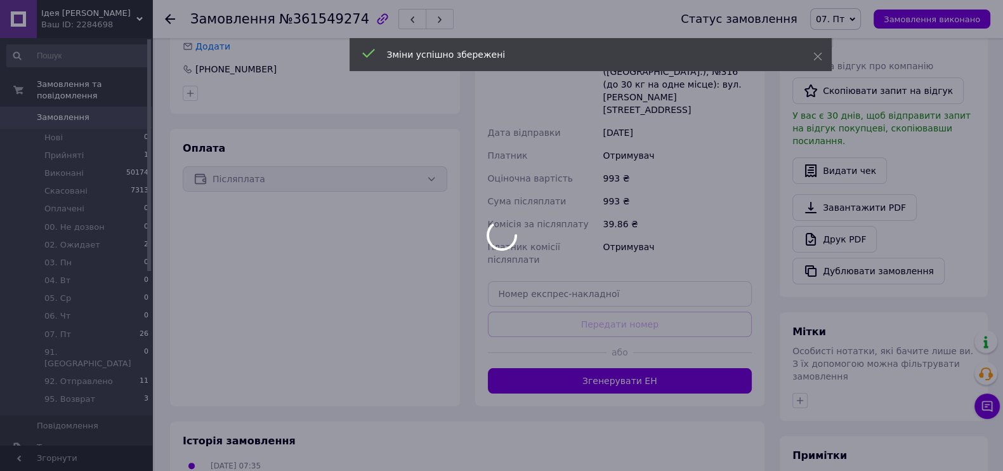
click at [628, 328] on div at bounding box center [501, 235] width 1003 height 471
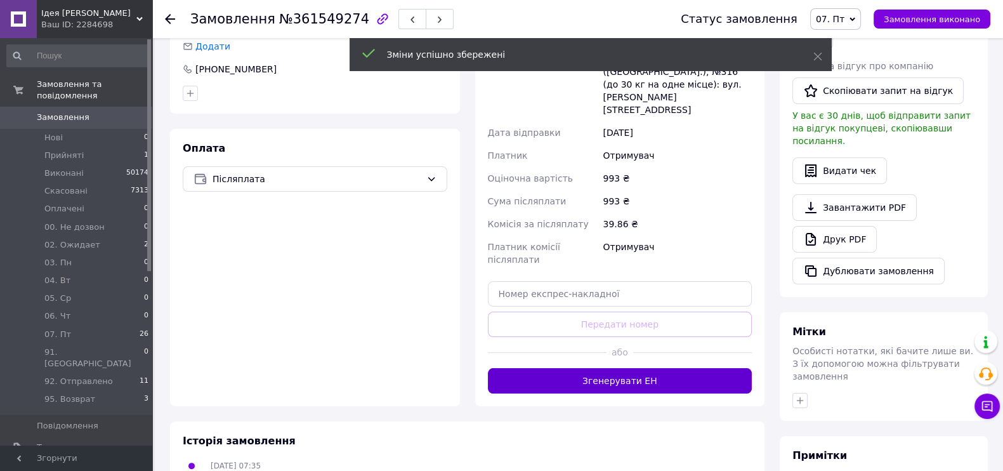
click at [599, 368] on button "Згенерувати ЕН" at bounding box center [620, 380] width 264 height 25
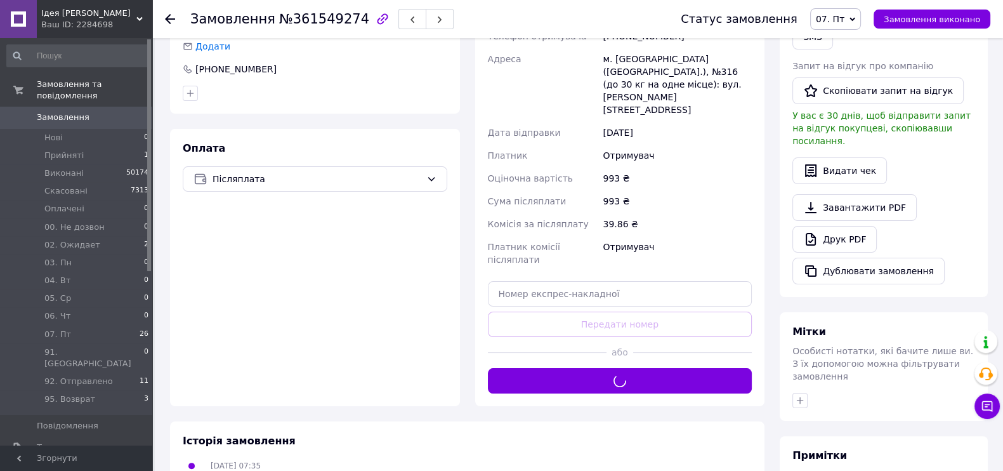
scroll to position [79, 0]
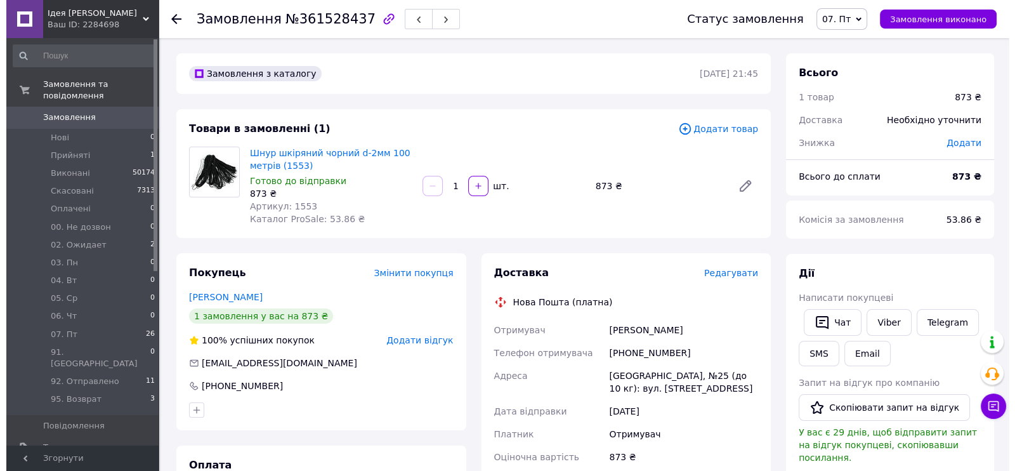
scroll to position [79, 0]
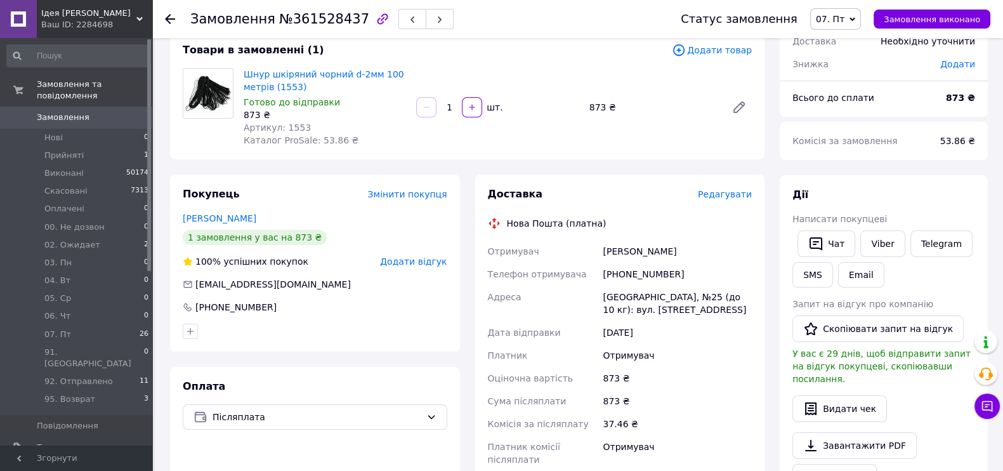
click at [741, 195] on span "Редагувати" at bounding box center [725, 194] width 54 height 10
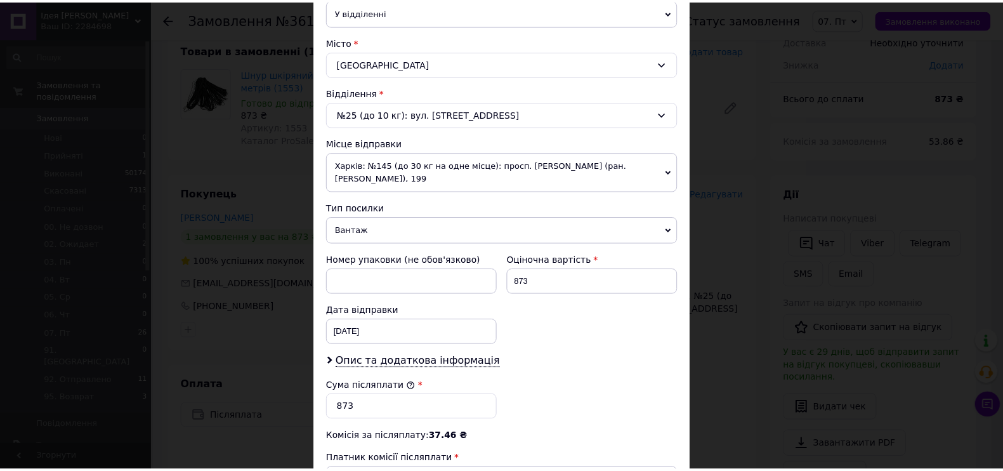
scroll to position [476, 0]
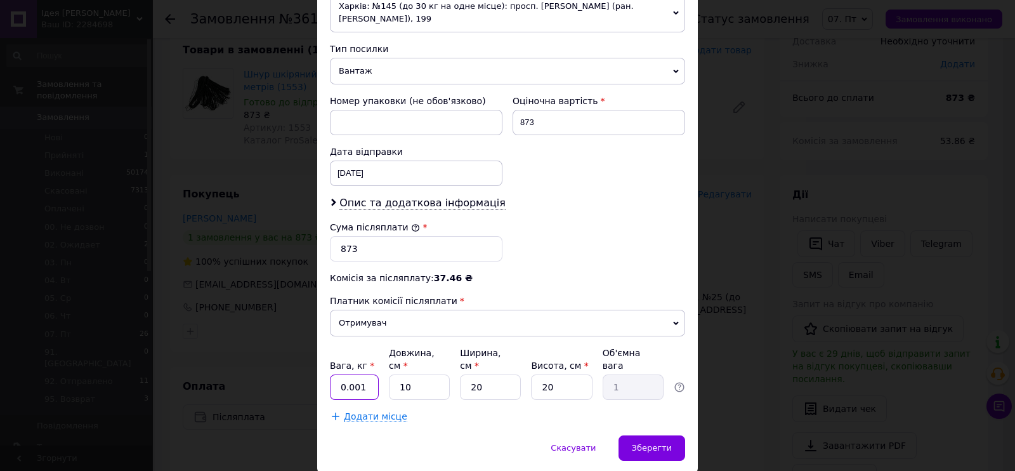
drag, startPoint x: 360, startPoint y: 372, endPoint x: 336, endPoint y: 372, distance: 24.1
click at [336, 374] on input "0.001" at bounding box center [354, 386] width 49 height 25
type input "1"
click at [684, 436] on div "Скасувати   Зберегти" at bounding box center [507, 454] width 380 height 38
click at [659, 443] on span "Зберегти" at bounding box center [652, 448] width 40 height 10
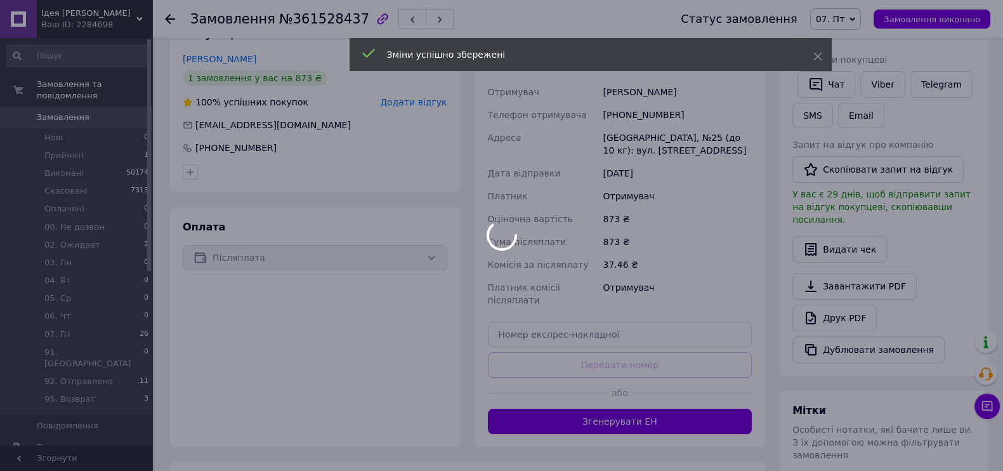
scroll to position [316, 0]
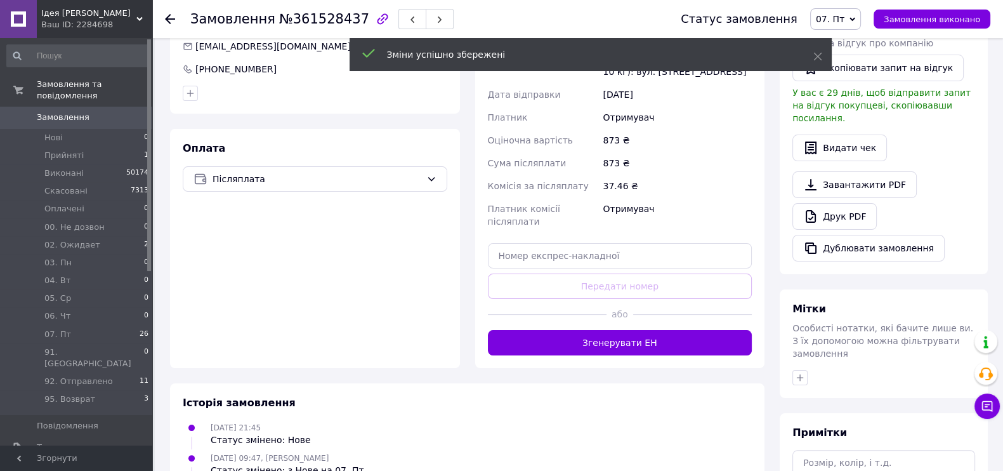
click at [623, 330] on button "Згенерувати ЕН" at bounding box center [620, 342] width 264 height 25
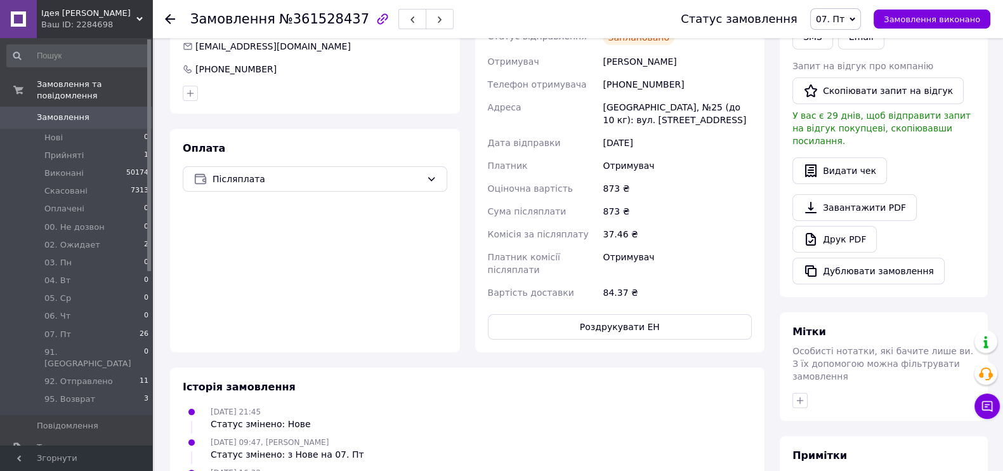
scroll to position [79, 0]
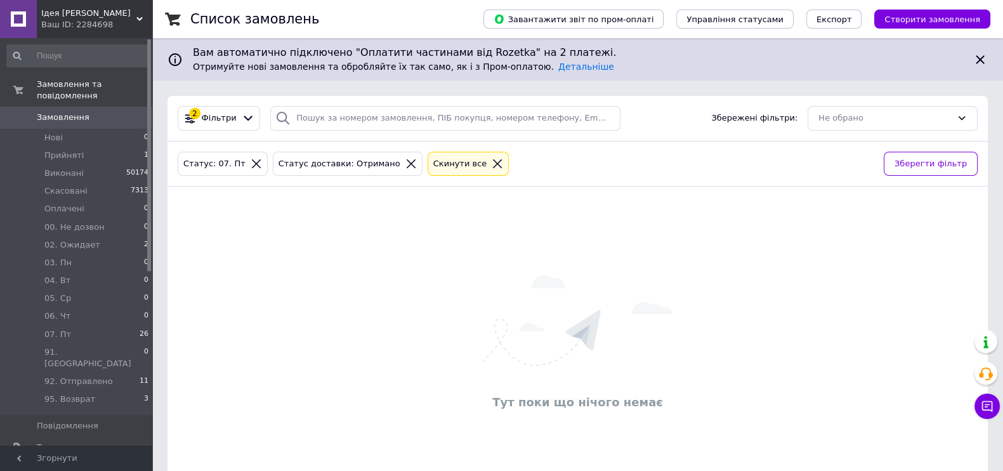
scroll to position [45, 0]
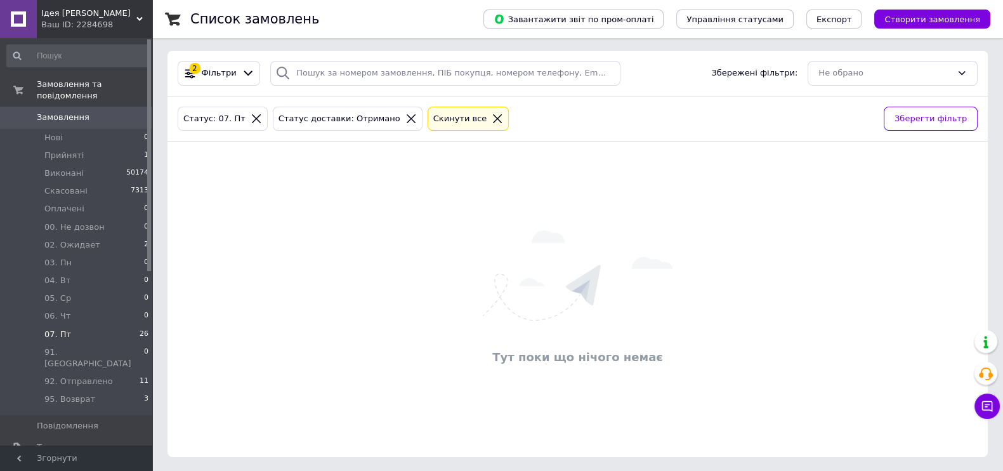
click at [55, 328] on span "07. Пт" at bounding box center [57, 333] width 27 height 11
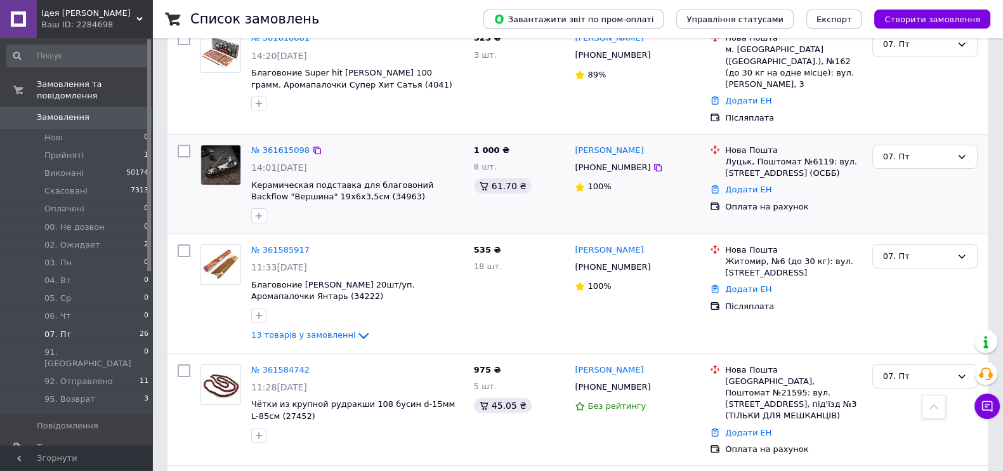
scroll to position [282, 0]
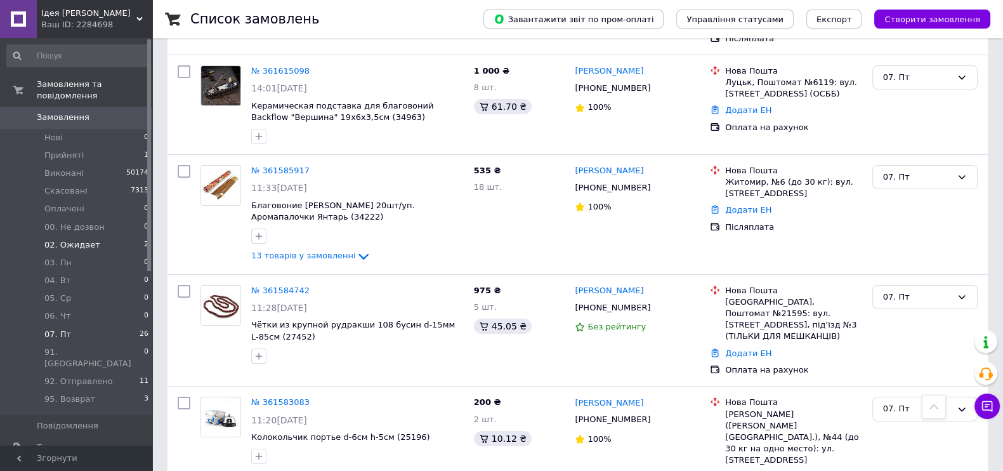
click at [75, 239] on span "02. Ожидает" at bounding box center [72, 244] width 56 height 11
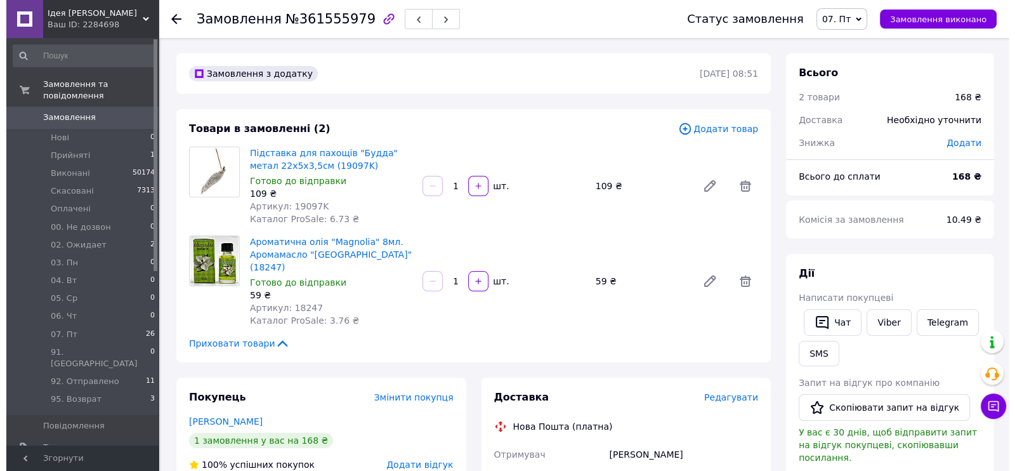
scroll to position [158, 0]
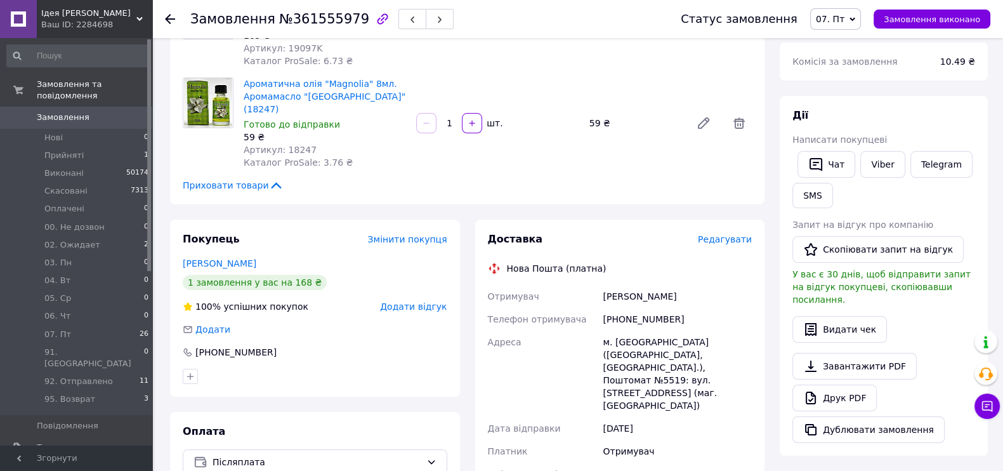
click at [729, 234] on span "Редагувати" at bounding box center [725, 239] width 54 height 10
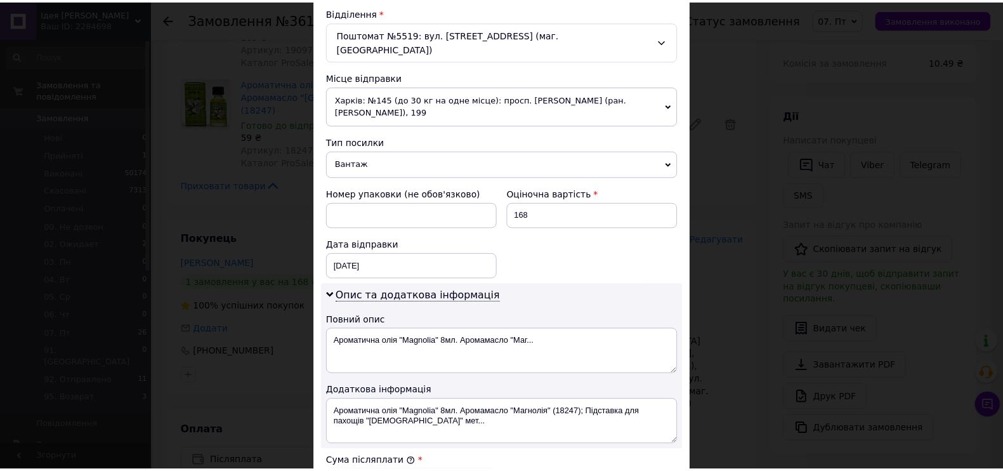
scroll to position [633, 0]
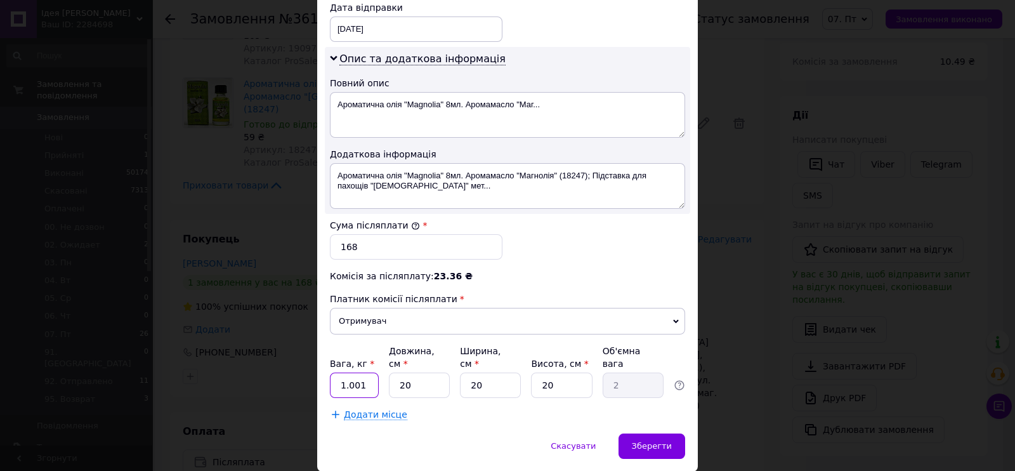
drag, startPoint x: 366, startPoint y: 353, endPoint x: 341, endPoint y: 353, distance: 25.4
click at [341, 372] on input "1.001" at bounding box center [354, 384] width 49 height 25
type input "1"
click at [491, 372] on input "20" at bounding box center [490, 384] width 61 height 25
type input "2"
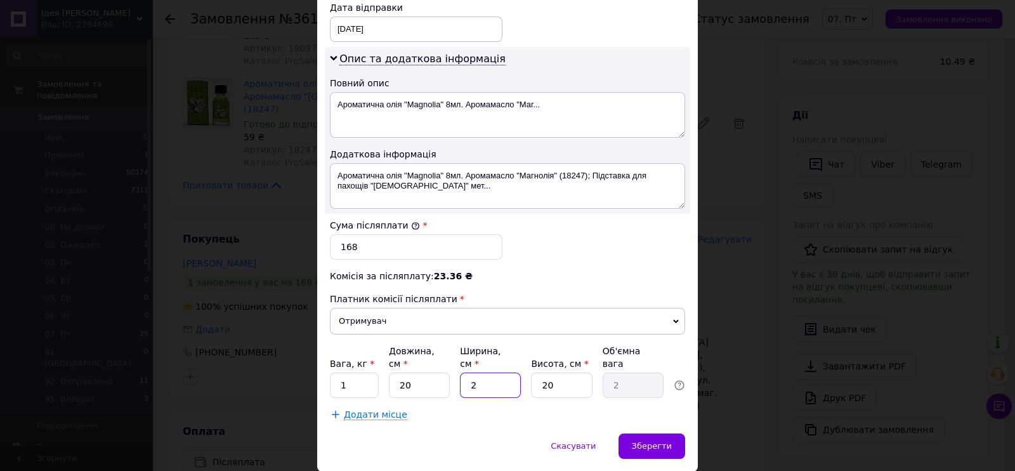
type input "0.2"
type input "2"
click at [670, 433] on div "Зберегти" at bounding box center [651, 445] width 67 height 25
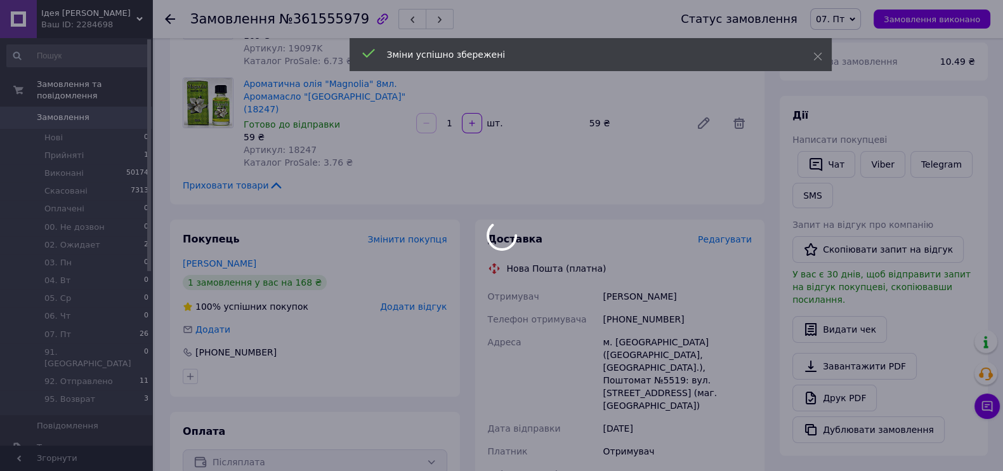
scroll to position [396, 0]
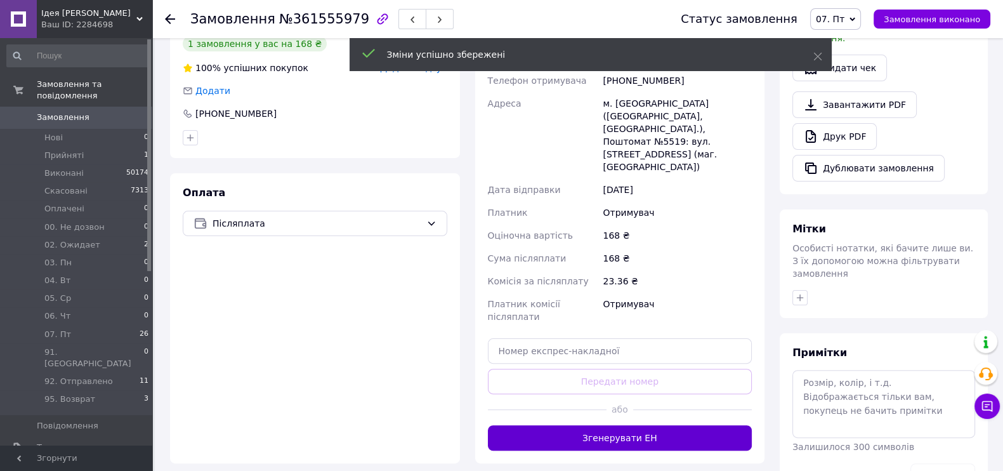
click at [632, 425] on button "Згенерувати ЕН" at bounding box center [620, 437] width 264 height 25
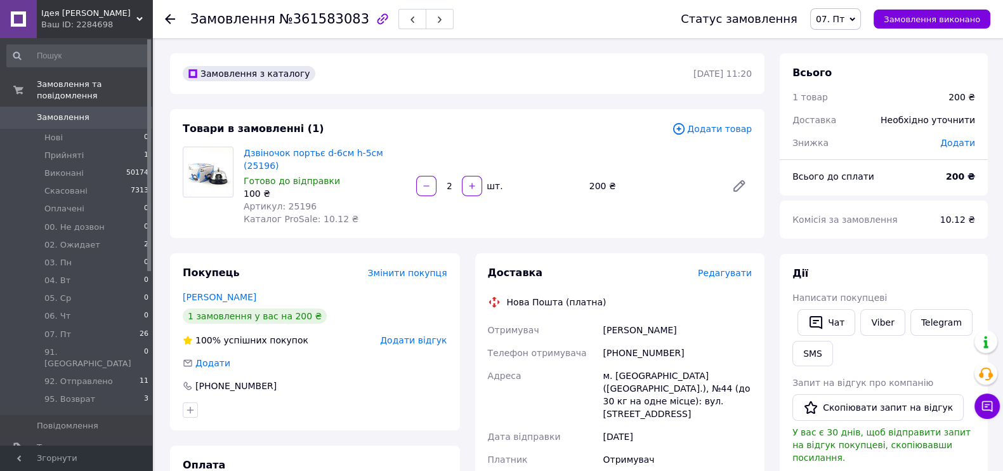
click at [717, 268] on span "Редагувати" at bounding box center [725, 273] width 54 height 10
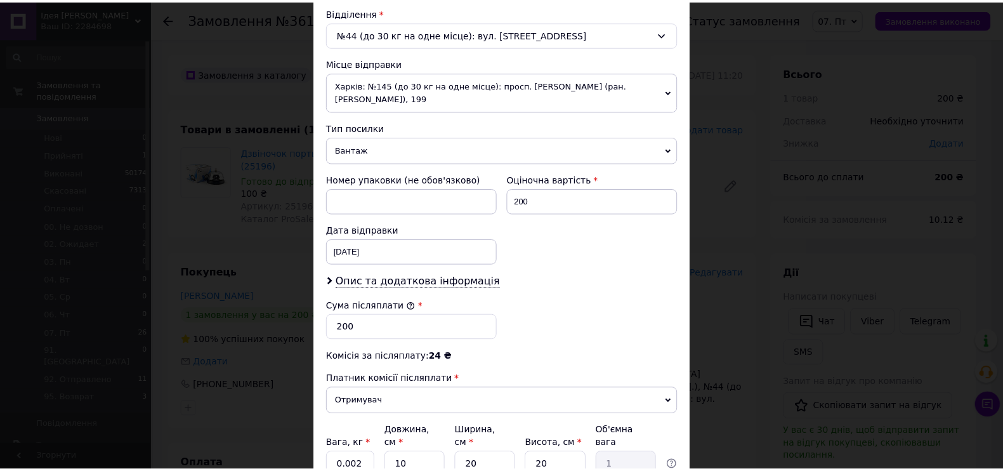
scroll to position [506, 0]
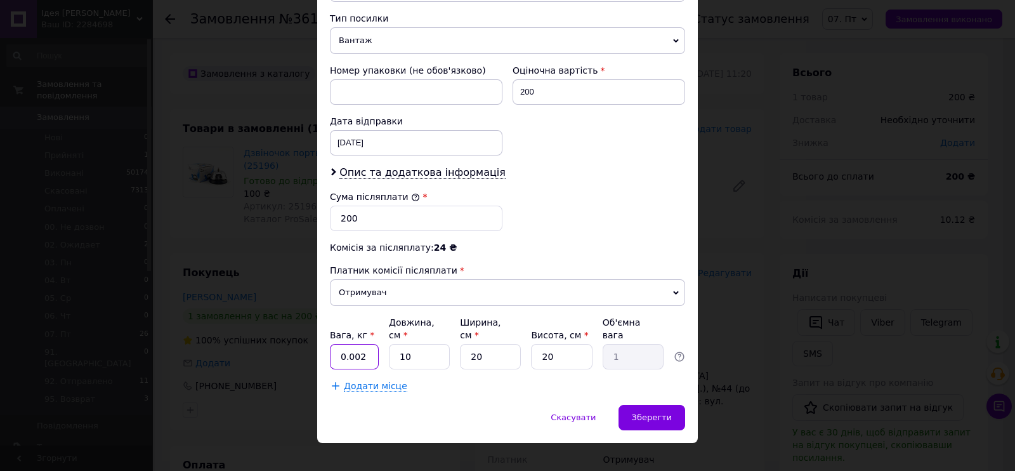
drag, startPoint x: 358, startPoint y: 340, endPoint x: 331, endPoint y: 339, distance: 27.3
click at [331, 344] on input "0.002" at bounding box center [354, 356] width 49 height 25
type input "1"
click at [656, 412] on span "Зберегти" at bounding box center [652, 417] width 40 height 10
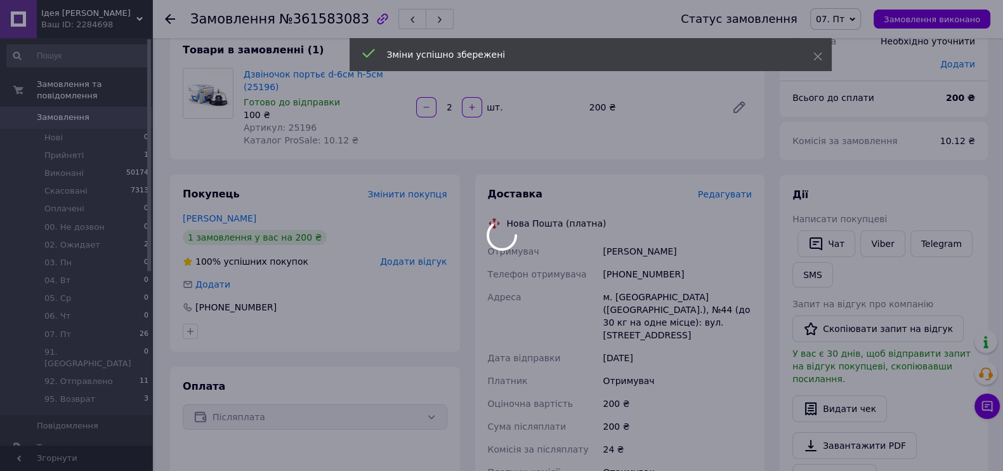
scroll to position [238, 0]
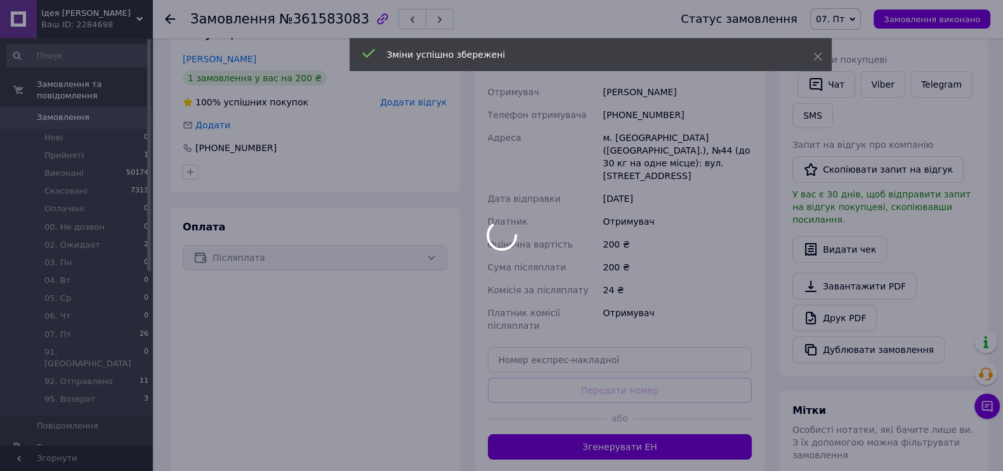
click at [617, 401] on body "Ідея [PERSON_NAME] ID: 2284698 Сайт Ідея [PERSON_NAME] покупця Перевірити стан …" at bounding box center [501, 229] width 1003 height 935
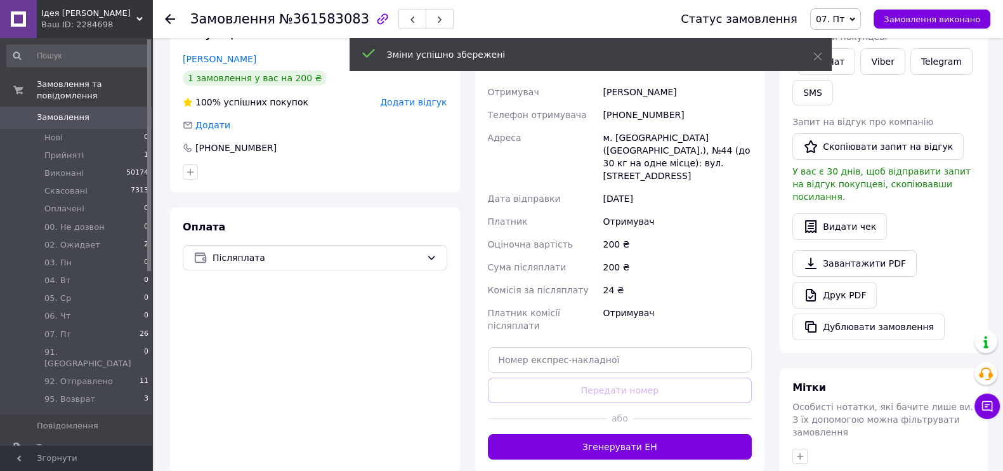
click at [617, 434] on button "Згенерувати ЕН" at bounding box center [620, 446] width 264 height 25
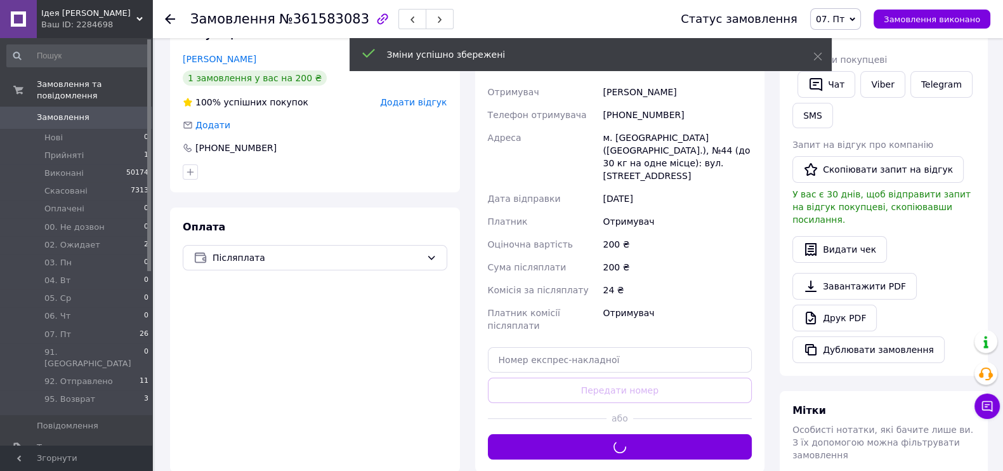
scroll to position [79, 0]
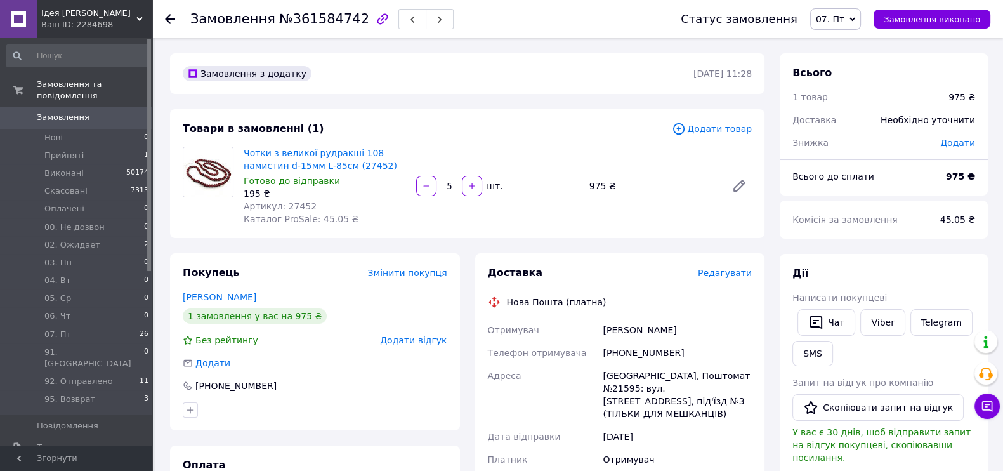
click at [726, 271] on span "Редагувати" at bounding box center [725, 273] width 54 height 10
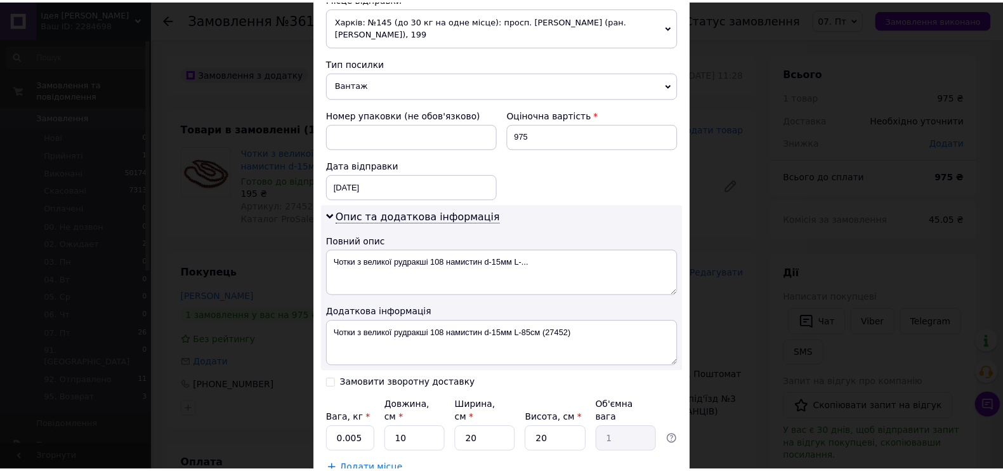
scroll to position [545, 0]
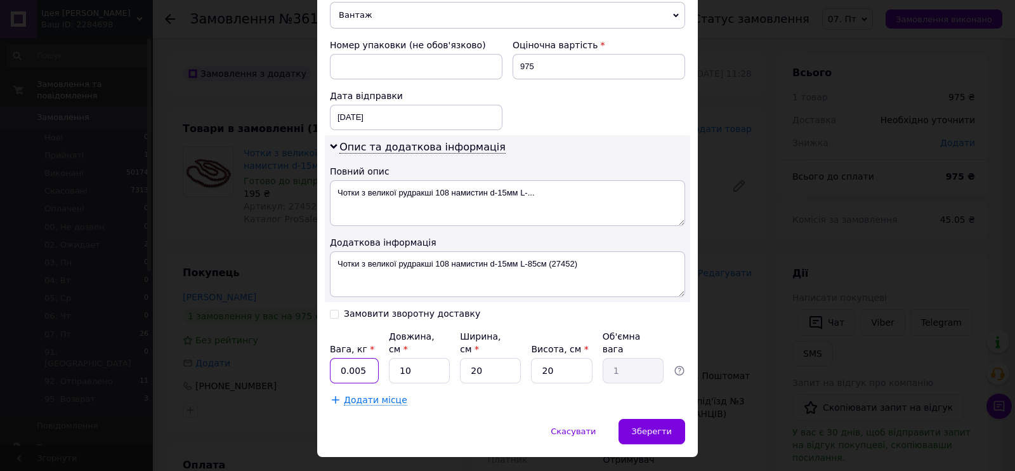
drag, startPoint x: 367, startPoint y: 345, endPoint x: 332, endPoint y: 343, distance: 34.3
click at [332, 358] on input "0.005" at bounding box center [354, 370] width 49 height 25
type input "2"
click at [663, 426] on span "Зберегти" at bounding box center [652, 431] width 40 height 10
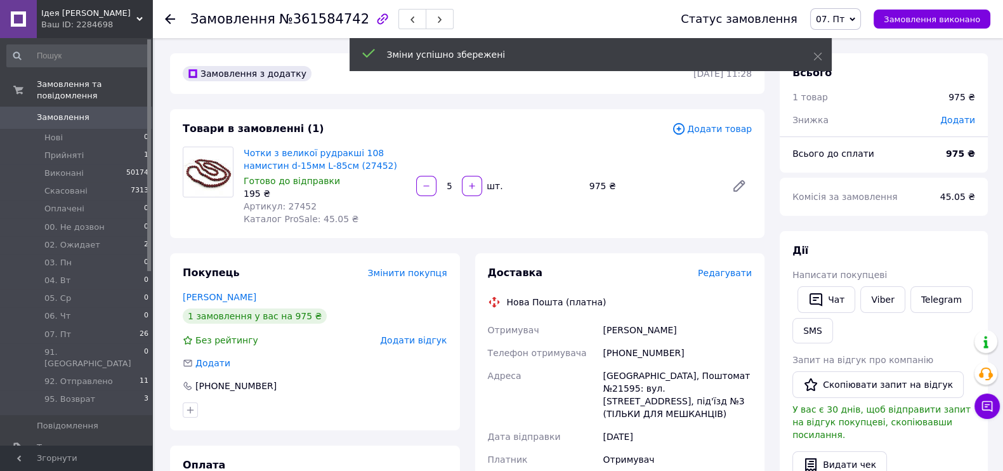
scroll to position [238, 0]
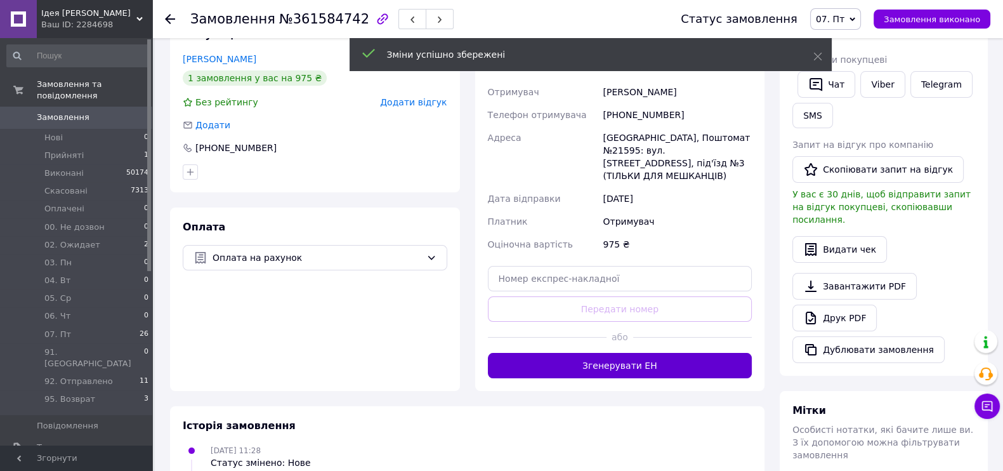
click at [588, 353] on button "Згенерувати ЕН" at bounding box center [620, 365] width 264 height 25
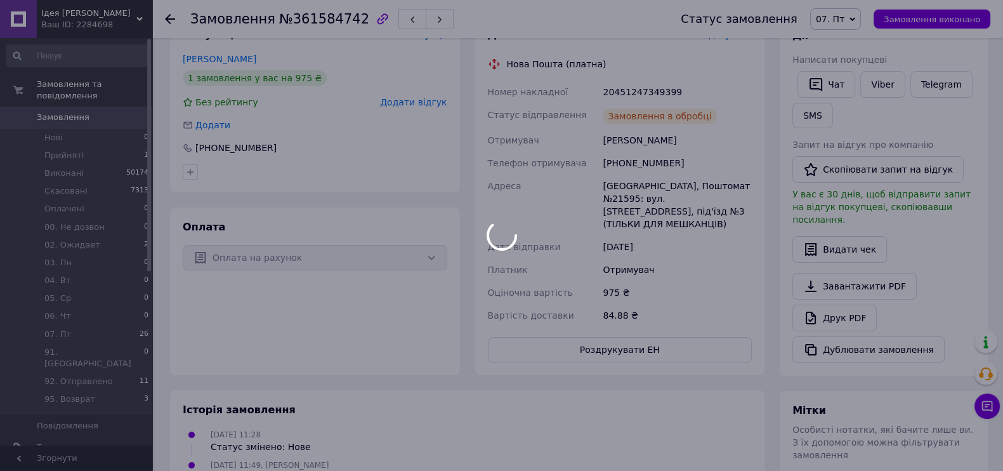
scroll to position [79, 0]
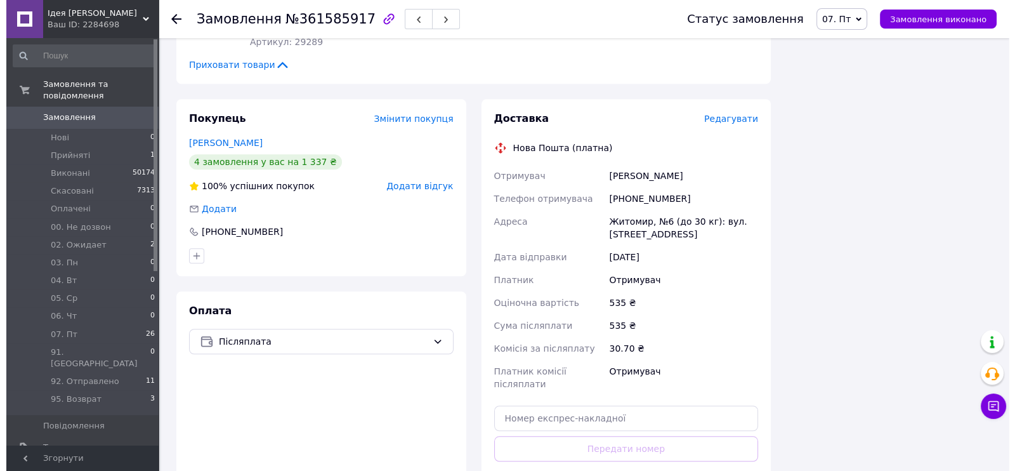
scroll to position [1109, 0]
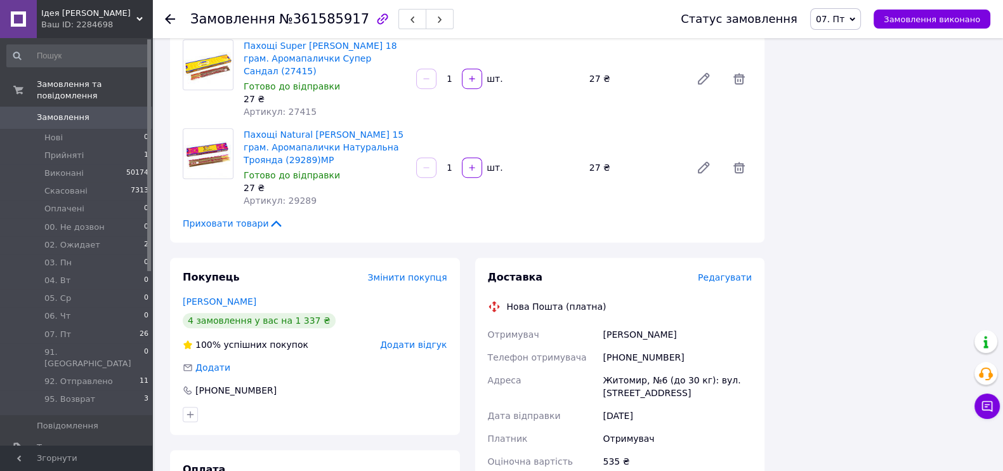
click at [726, 272] on span "Редагувати" at bounding box center [725, 277] width 54 height 10
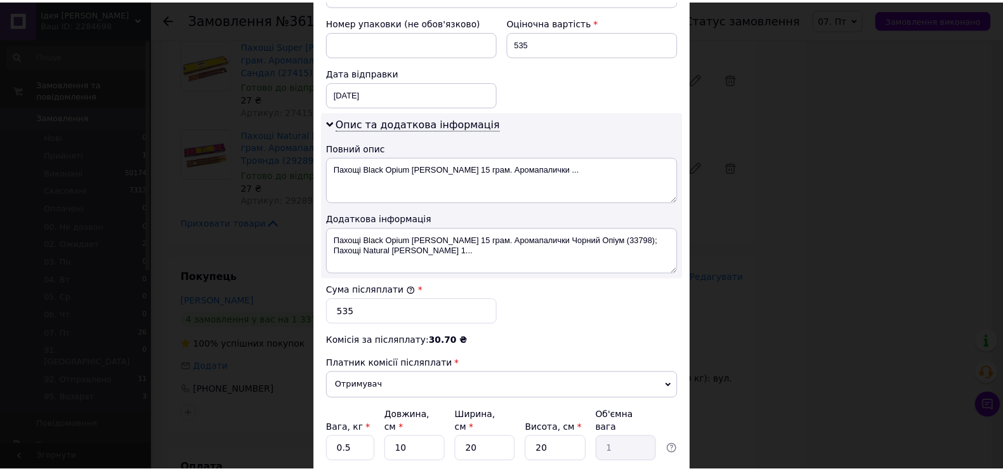
scroll to position [647, 0]
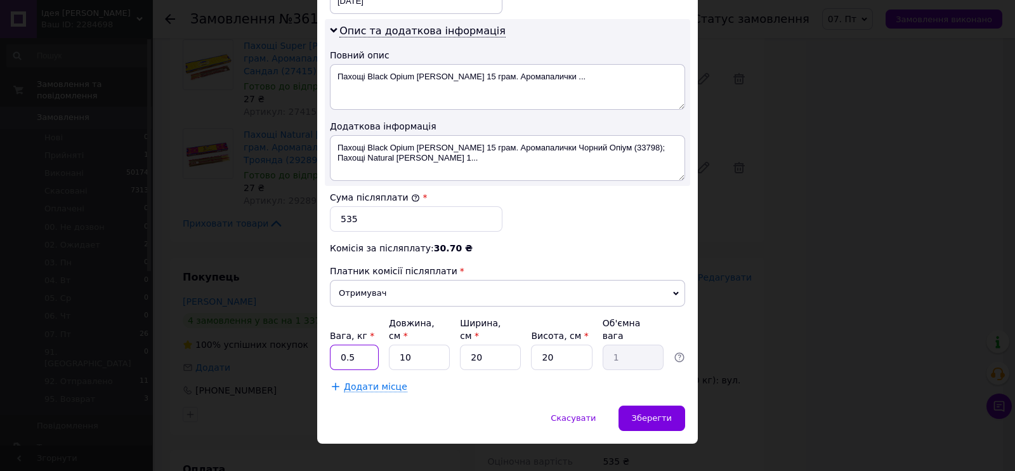
drag, startPoint x: 360, startPoint y: 344, endPoint x: 323, endPoint y: 344, distance: 36.1
type input "1.5"
click at [652, 413] on span "Зберегти" at bounding box center [652, 418] width 40 height 10
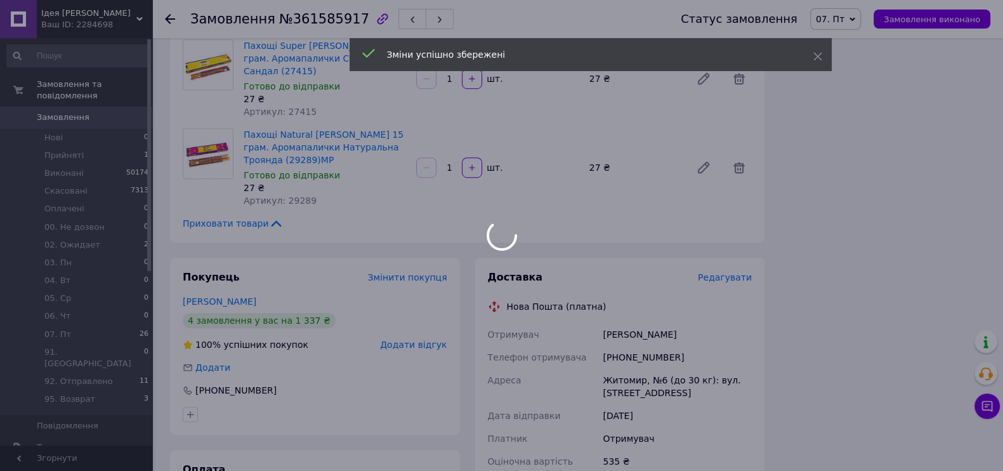
scroll to position [1268, 0]
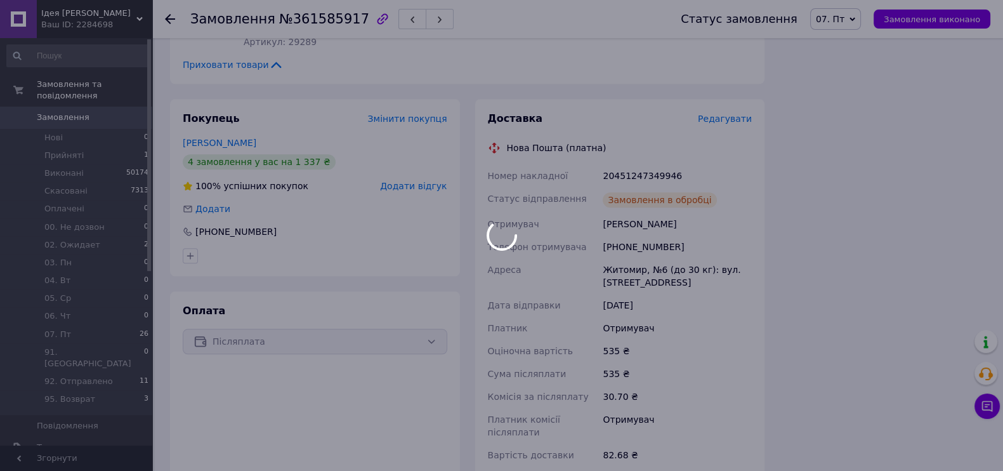
scroll to position [1109, 0]
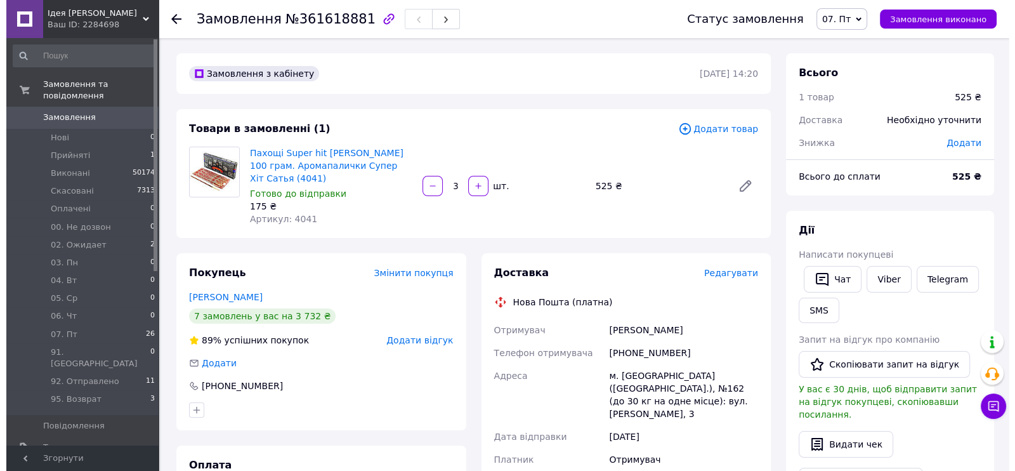
scroll to position [158, 0]
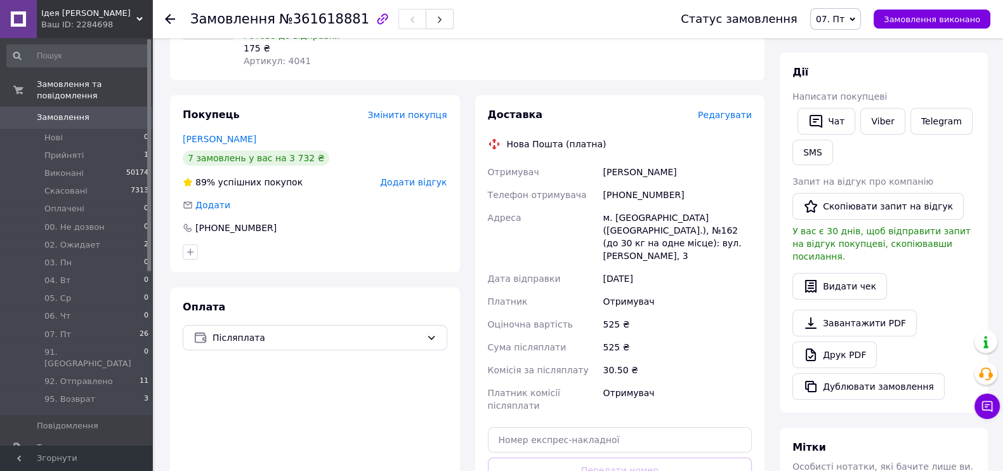
click at [723, 110] on span "Редагувати" at bounding box center [725, 115] width 54 height 10
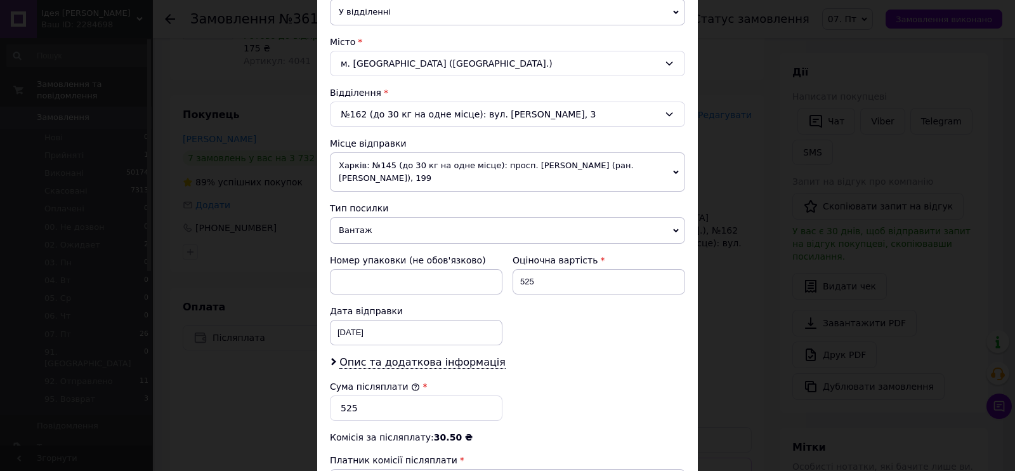
scroll to position [476, 0]
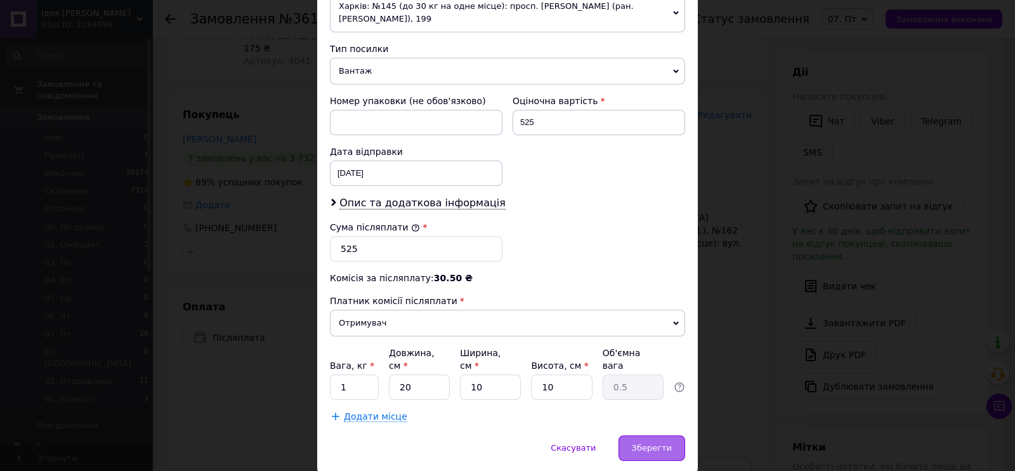
click at [649, 443] on span "Зберегти" at bounding box center [652, 448] width 40 height 10
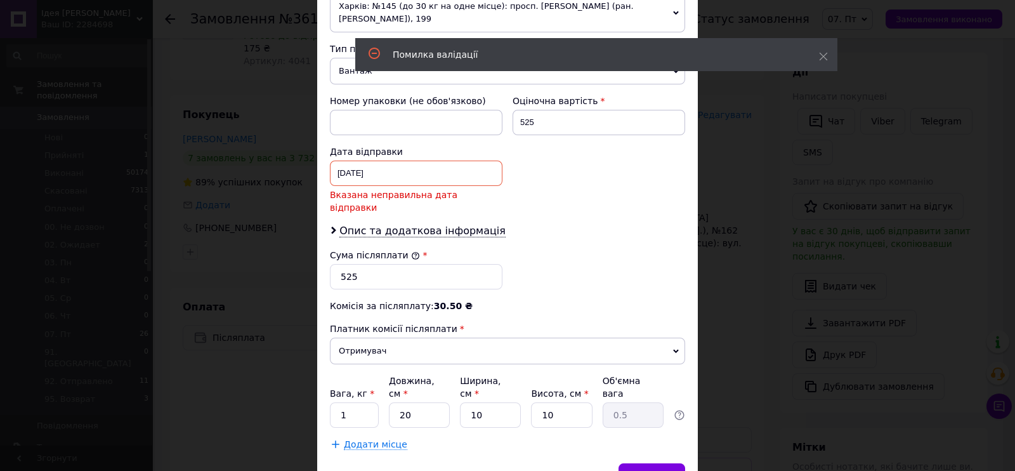
scroll to position [521, 0]
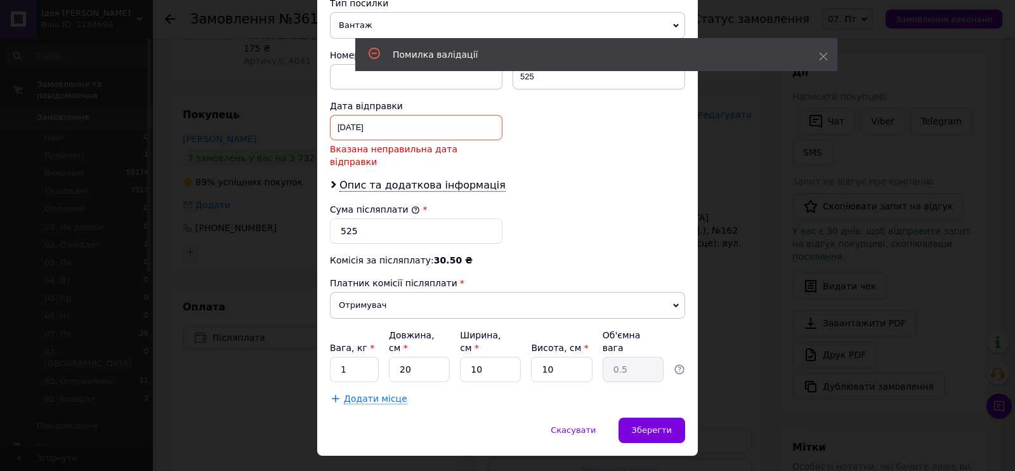
click at [436, 130] on div "[DATE] < 2025 > < Сентябрь > Пн Вт Ср Чт Пт Сб Вс 1 2 3 4 5 6 7 8 9 10 11 12 13…" at bounding box center [416, 127] width 172 height 25
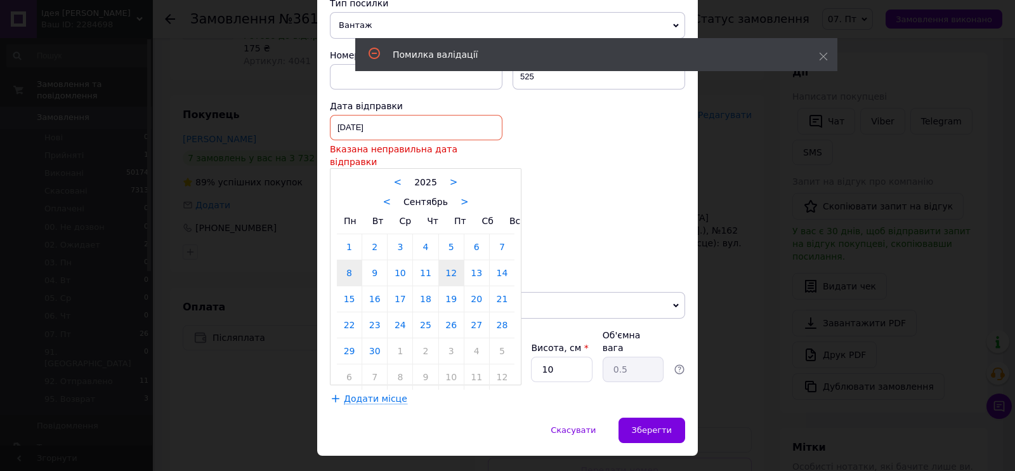
click at [455, 260] on link "12" at bounding box center [451, 272] width 25 height 25
type input "[DATE]"
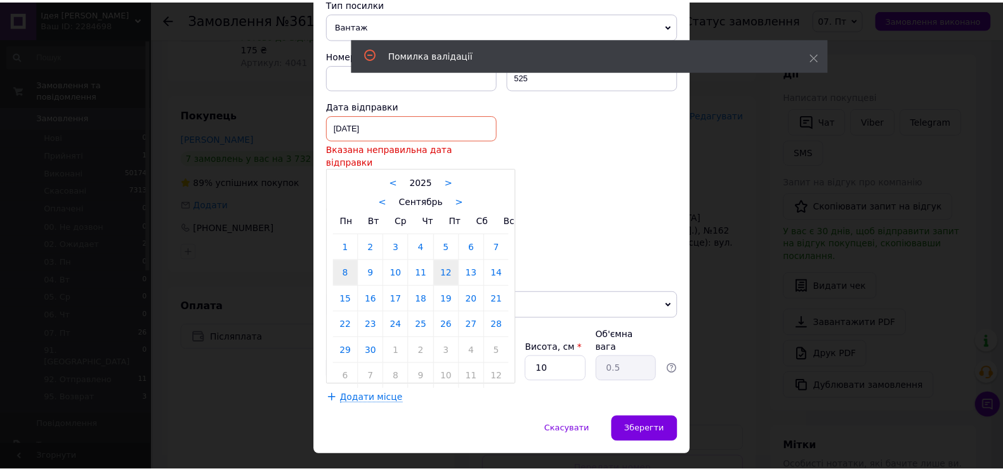
scroll to position [506, 0]
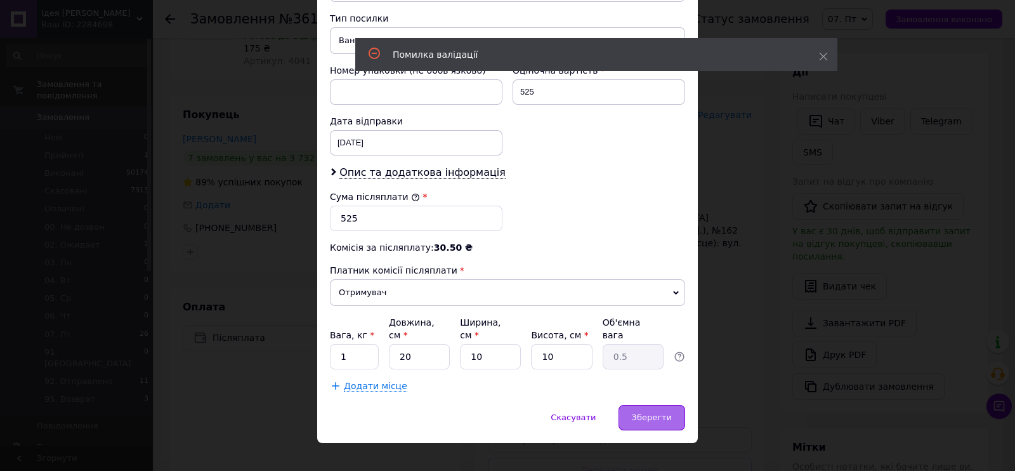
click at [635, 405] on div "Зберегти" at bounding box center [651, 417] width 67 height 25
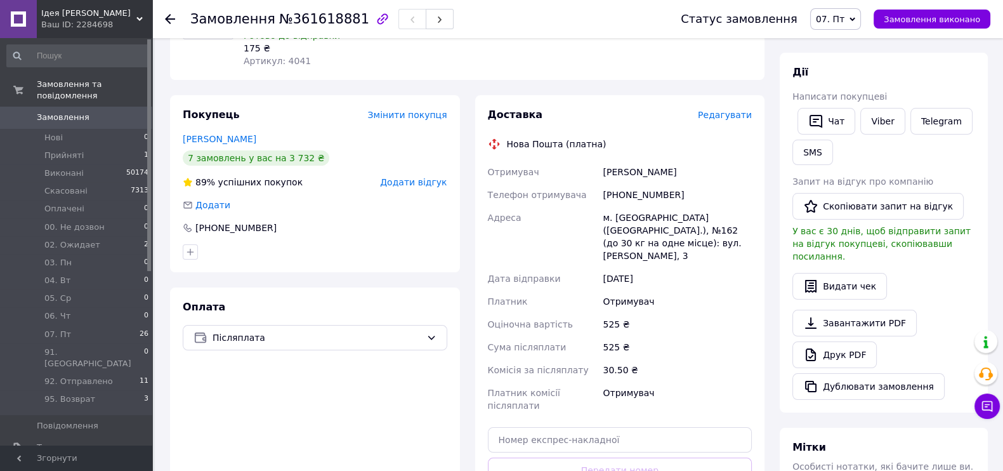
scroll to position [238, 0]
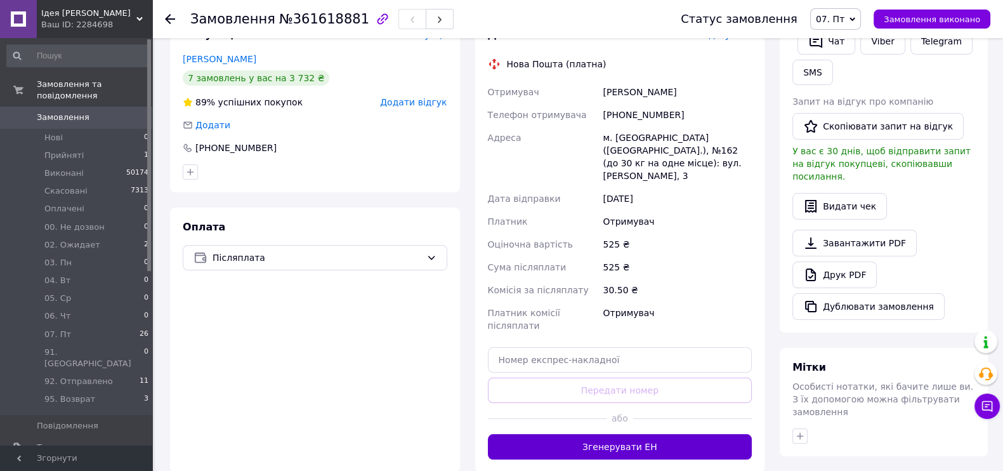
click at [628, 434] on button "Згенерувати ЕН" at bounding box center [620, 446] width 264 height 25
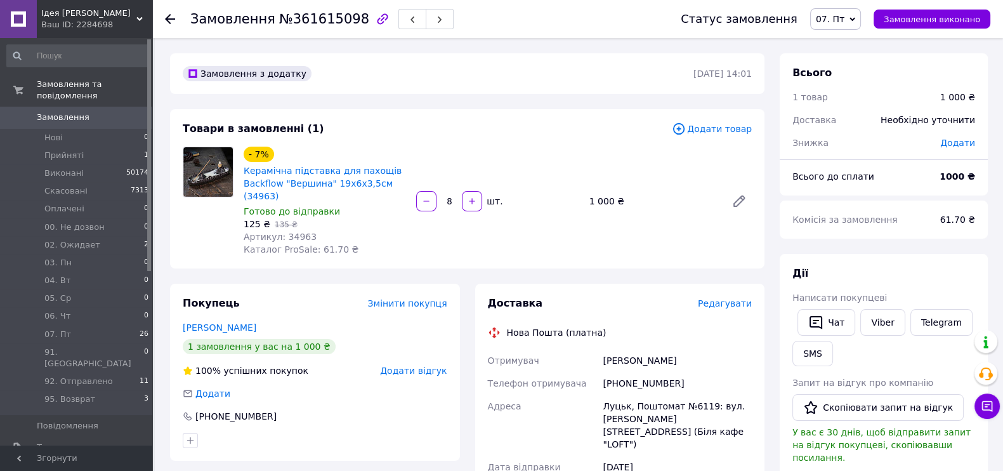
click at [716, 298] on span "Редагувати" at bounding box center [725, 303] width 54 height 10
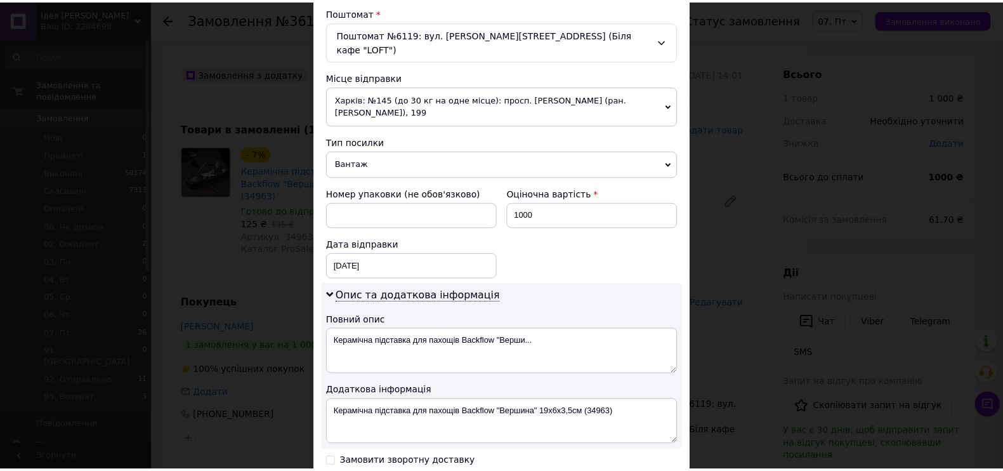
scroll to position [545, 0]
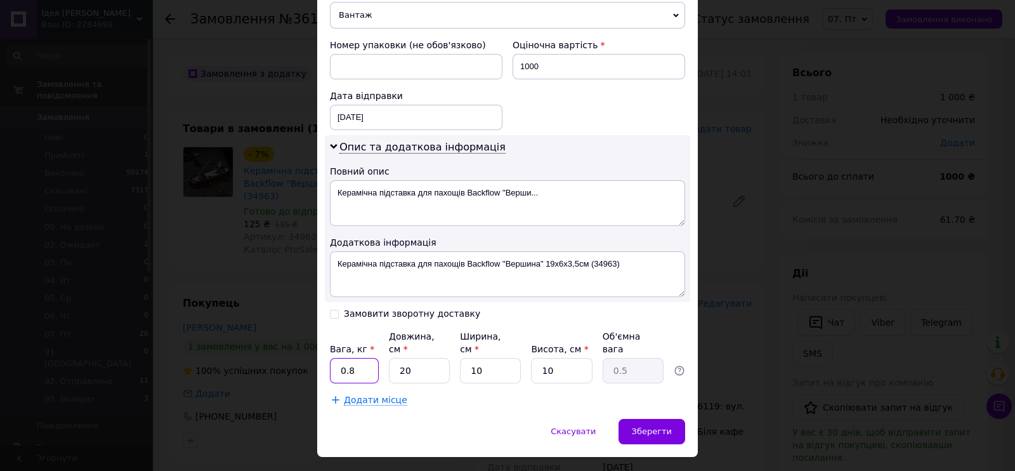
drag, startPoint x: 365, startPoint y: 335, endPoint x: 337, endPoint y: 341, distance: 27.7
click at [337, 358] on input "0.8" at bounding box center [354, 370] width 49 height 25
type input "2"
click at [655, 426] on span "Зберегти" at bounding box center [652, 431] width 40 height 10
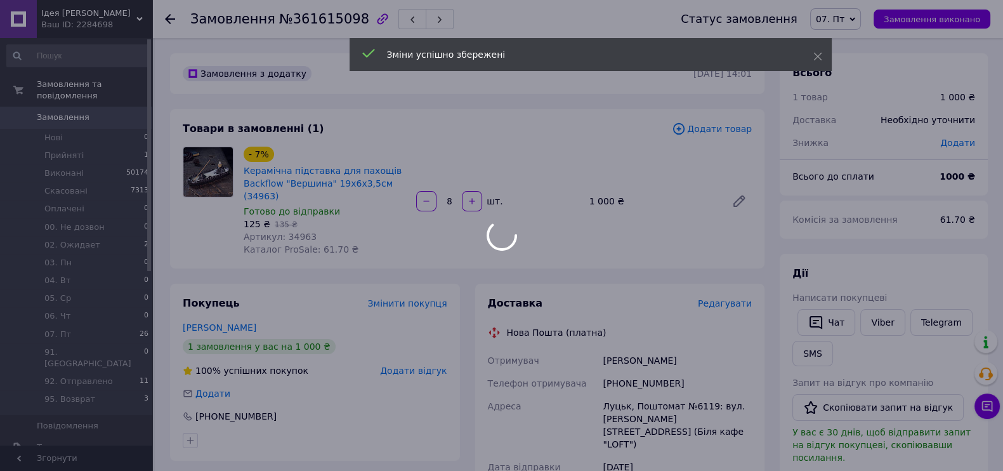
scroll to position [158, 0]
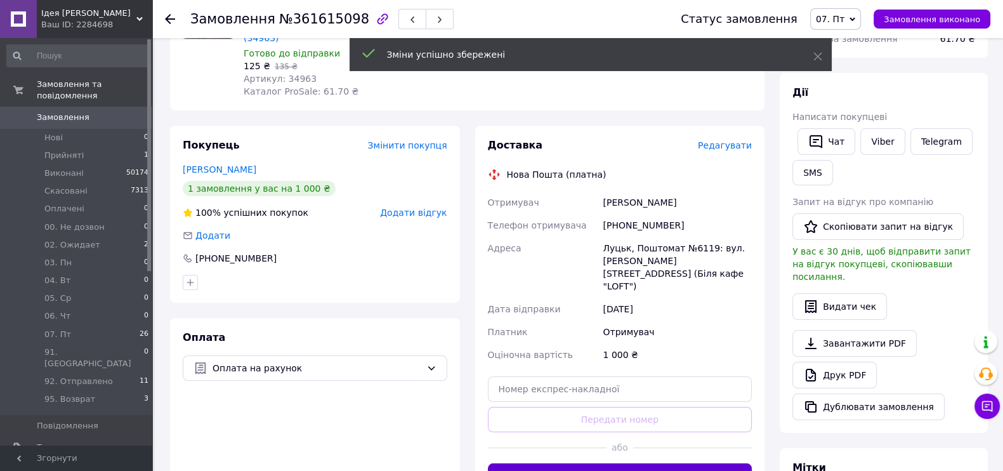
click at [611, 463] on button "Згенерувати ЕН" at bounding box center [620, 475] width 264 height 25
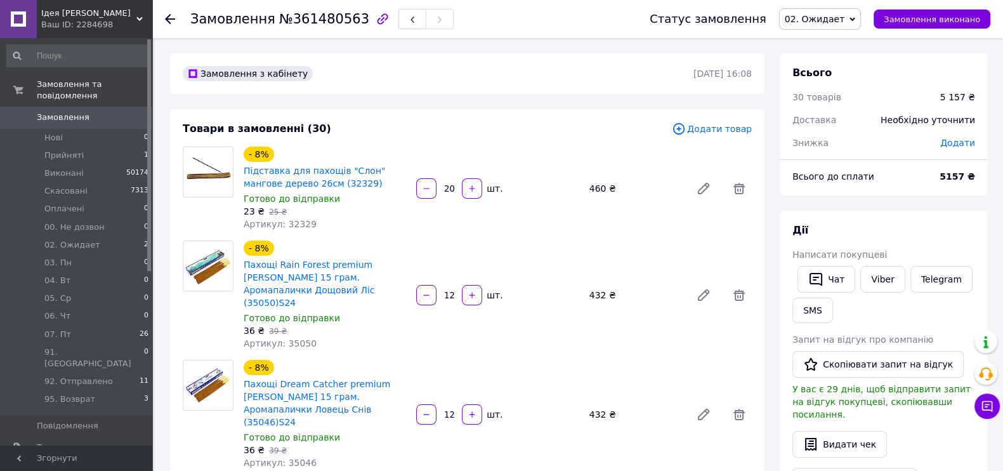
click at [840, 19] on span "02. Ожидает" at bounding box center [814, 19] width 60 height 10
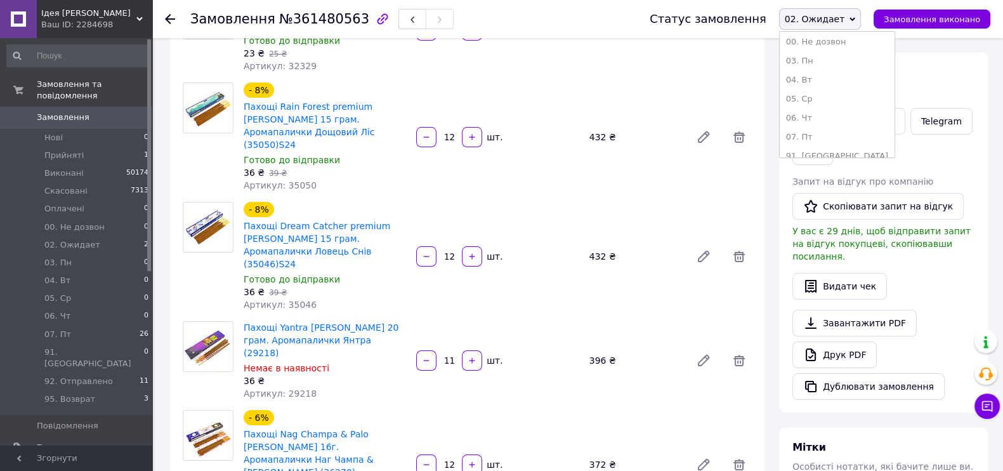
scroll to position [127, 0]
click at [833, 90] on li "07. Пт" at bounding box center [836, 88] width 115 height 19
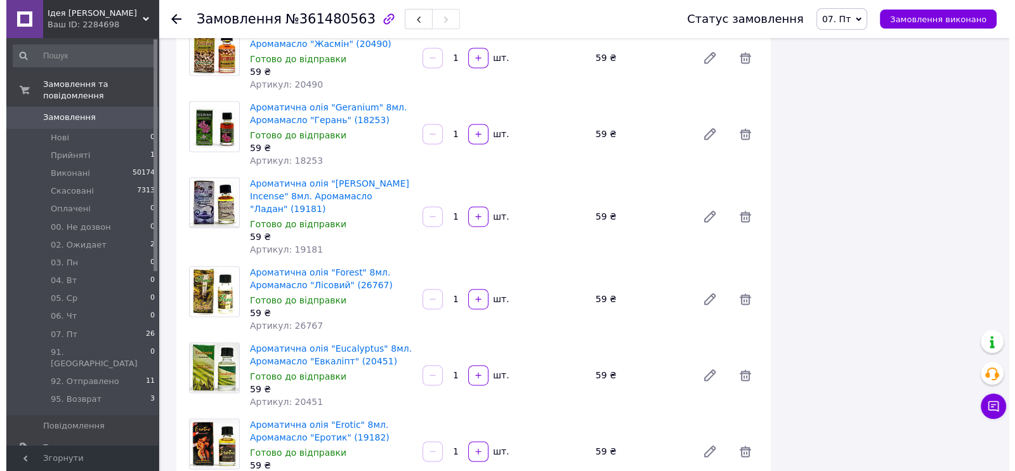
scroll to position [2616, 0]
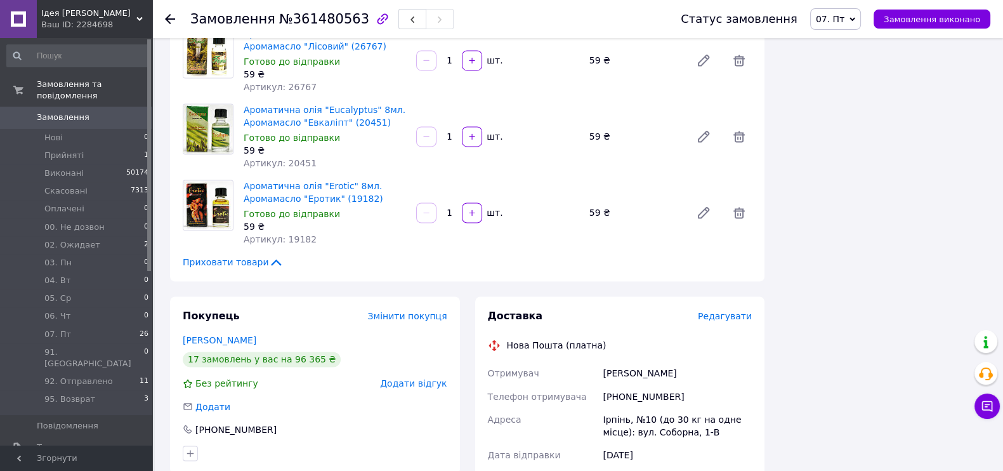
click at [711, 311] on span "Редагувати" at bounding box center [725, 316] width 54 height 10
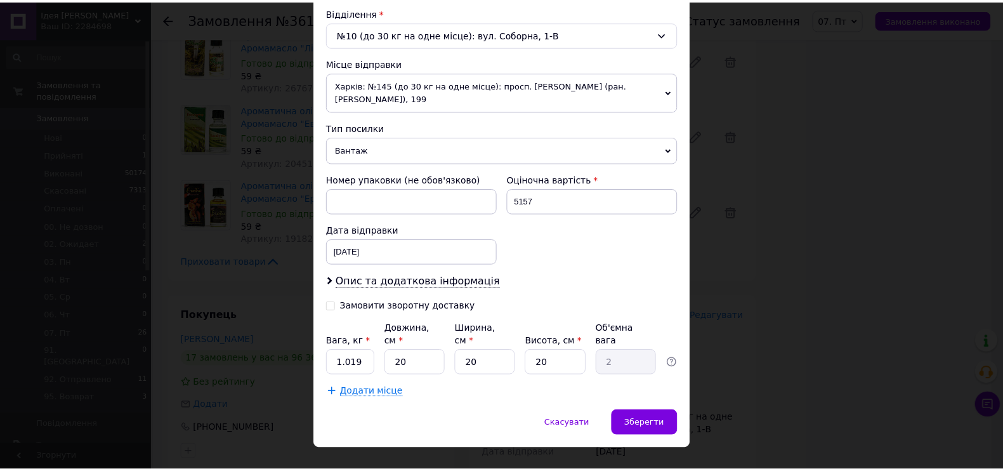
scroll to position [404, 0]
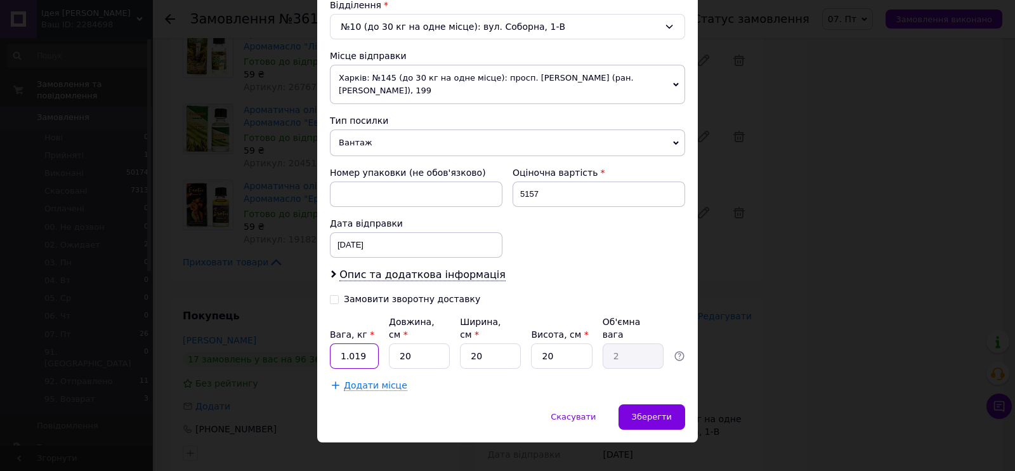
drag, startPoint x: 365, startPoint y: 338, endPoint x: 330, endPoint y: 337, distance: 34.9
click at [330, 343] on input "1.019" at bounding box center [354, 355] width 49 height 25
type input "8"
click at [647, 412] on span "Зберегти" at bounding box center [652, 417] width 40 height 10
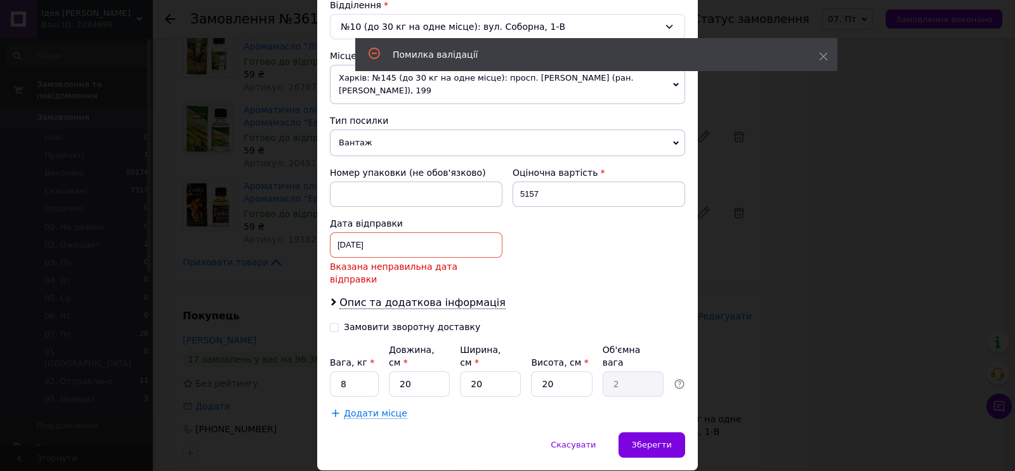
click at [395, 239] on div "[DATE] < 2025 > < Сентябрь > Пн Вт Ср Чт Пт Сб Вс 1 2 3 4 5 6 7 8 9 10 11 12 13…" at bounding box center [416, 244] width 172 height 25
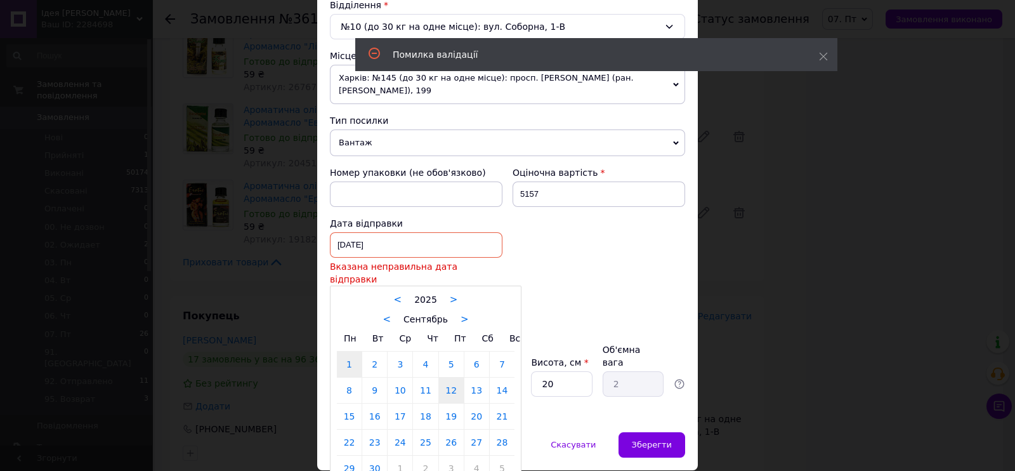
click at [451, 377] on link "12" at bounding box center [451, 389] width 25 height 25
type input "[DATE]"
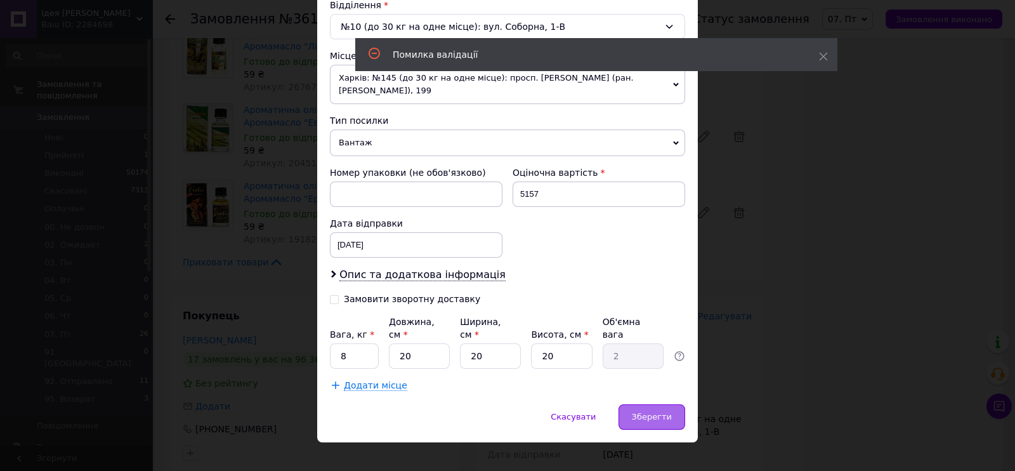
click at [628, 404] on div "Зберегти" at bounding box center [651, 416] width 67 height 25
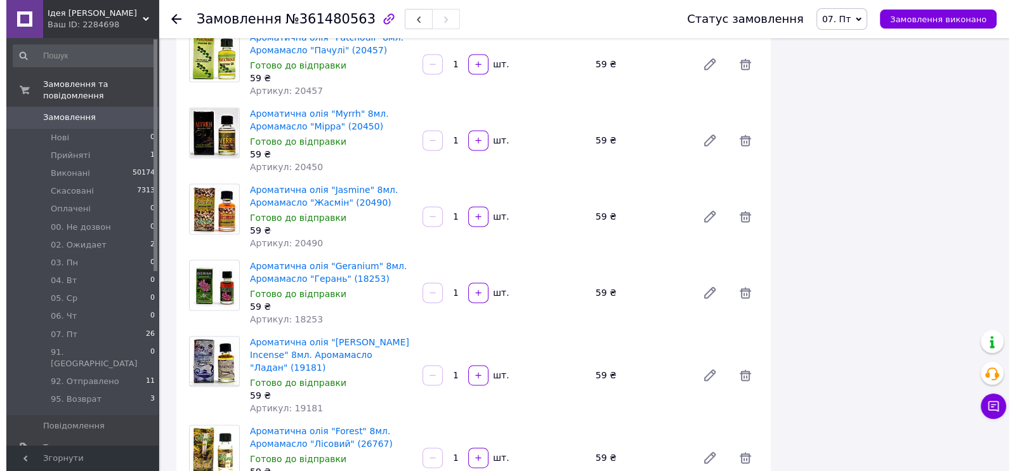
scroll to position [2457, 0]
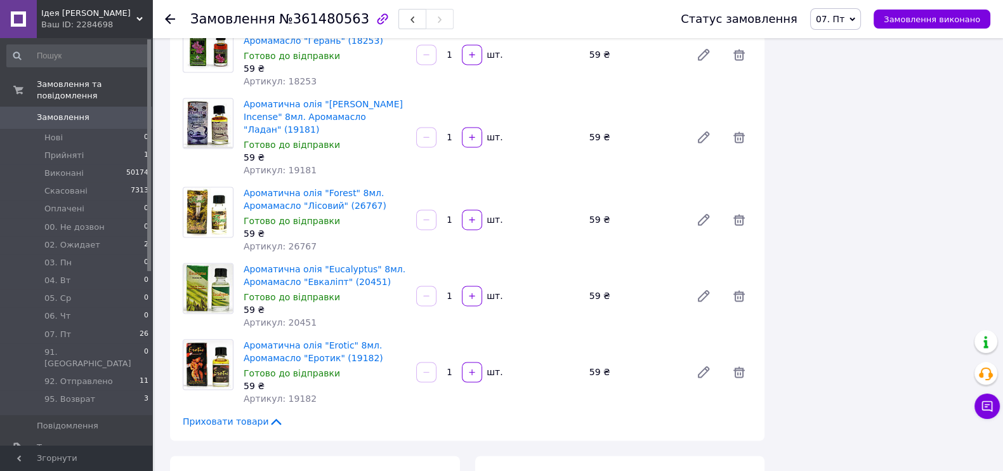
click at [732, 468] on div "Доставка Редагувати" at bounding box center [620, 475] width 264 height 15
click at [721, 470] on span "Редагувати" at bounding box center [725, 475] width 54 height 10
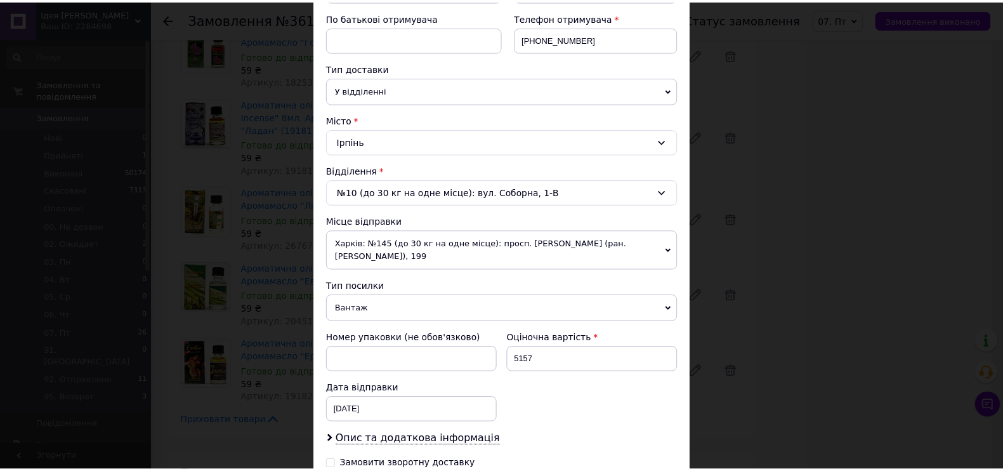
scroll to position [396, 0]
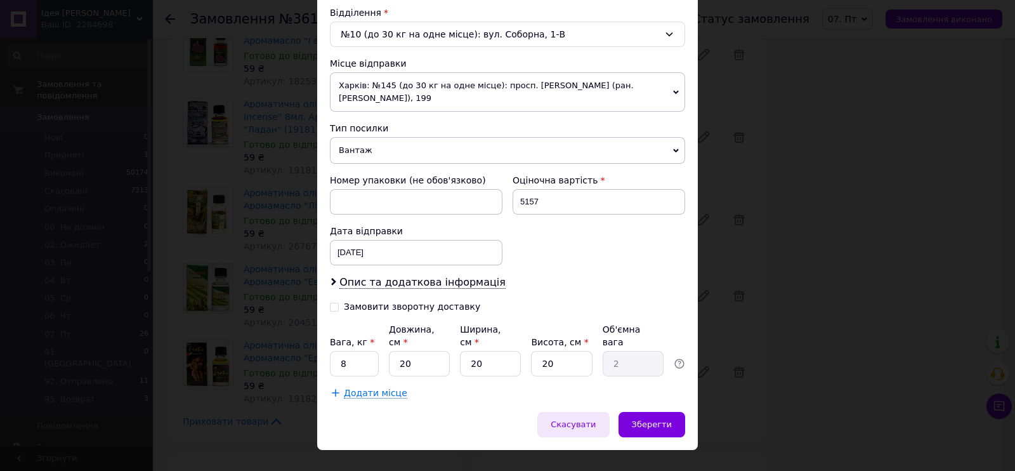
click at [584, 419] on span "Скасувати" at bounding box center [572, 424] width 45 height 10
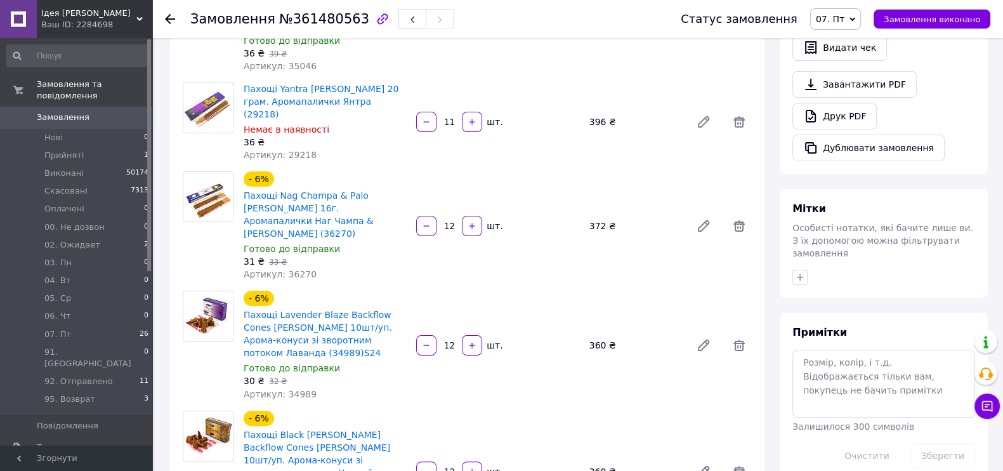
scroll to position [238, 0]
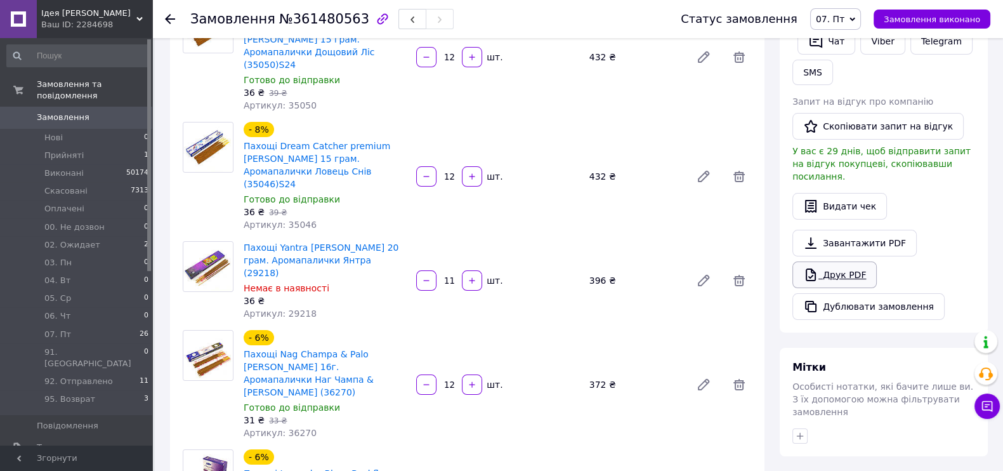
click at [845, 261] on link "Друк PDF" at bounding box center [834, 274] width 84 height 27
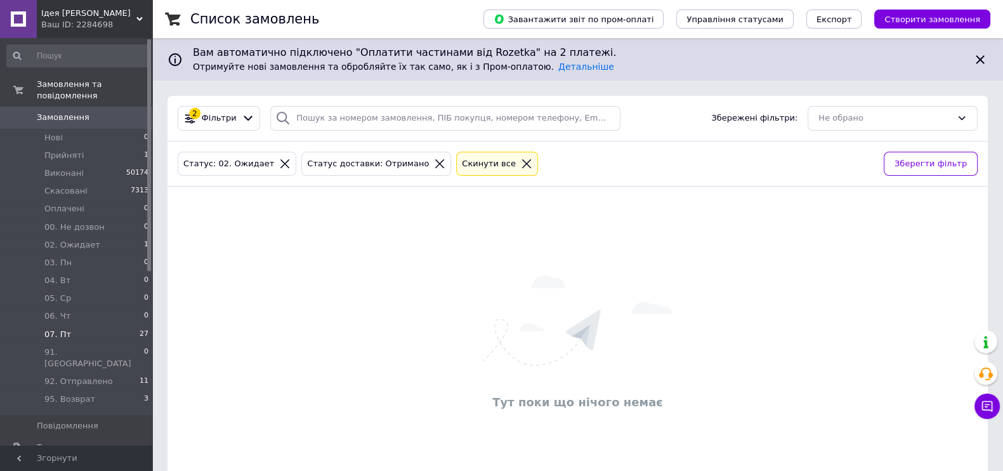
click at [63, 328] on span "07. Пт" at bounding box center [57, 333] width 27 height 11
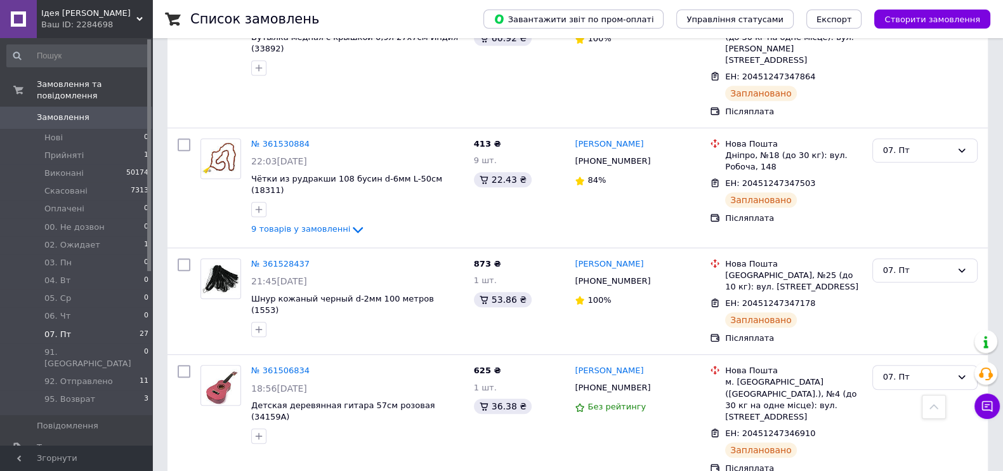
scroll to position [1188, 0]
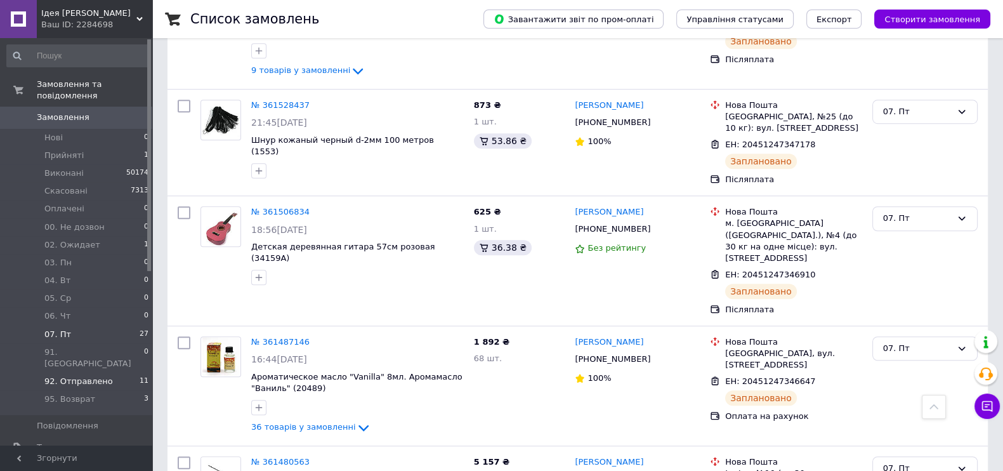
click at [70, 375] on span "92. Отправлено" at bounding box center [78, 380] width 68 height 11
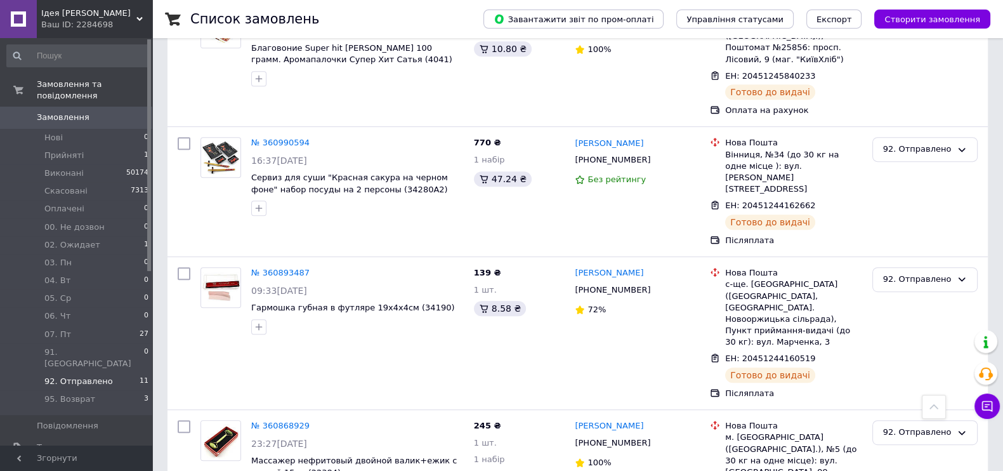
scroll to position [1062, 0]
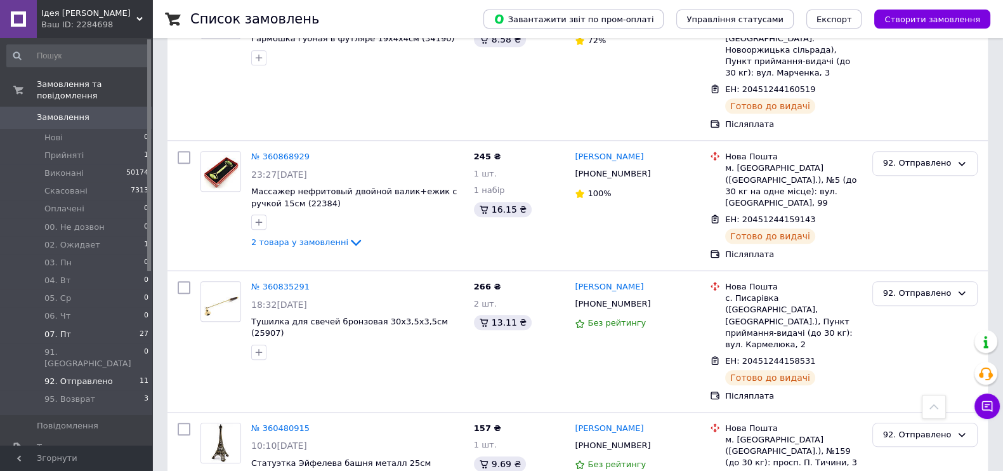
click at [91, 328] on li "07. Пт 27" at bounding box center [78, 334] width 156 height 18
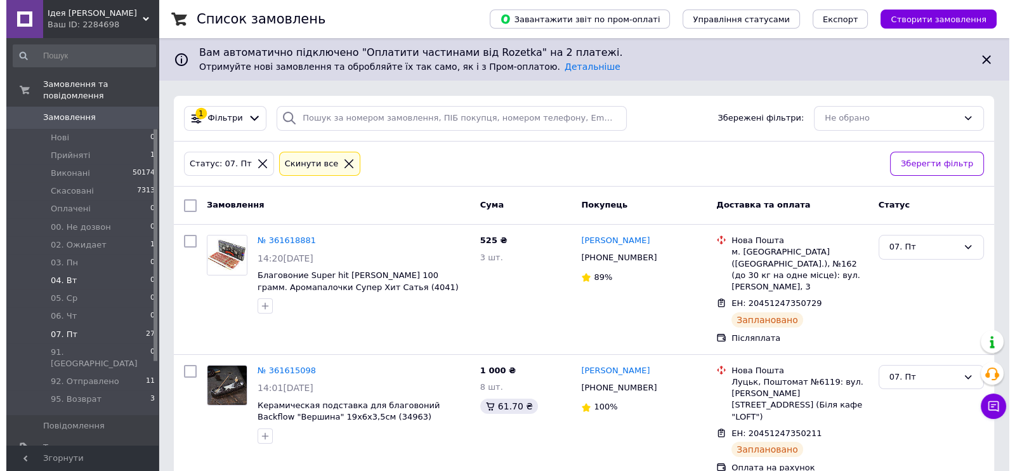
scroll to position [238, 0]
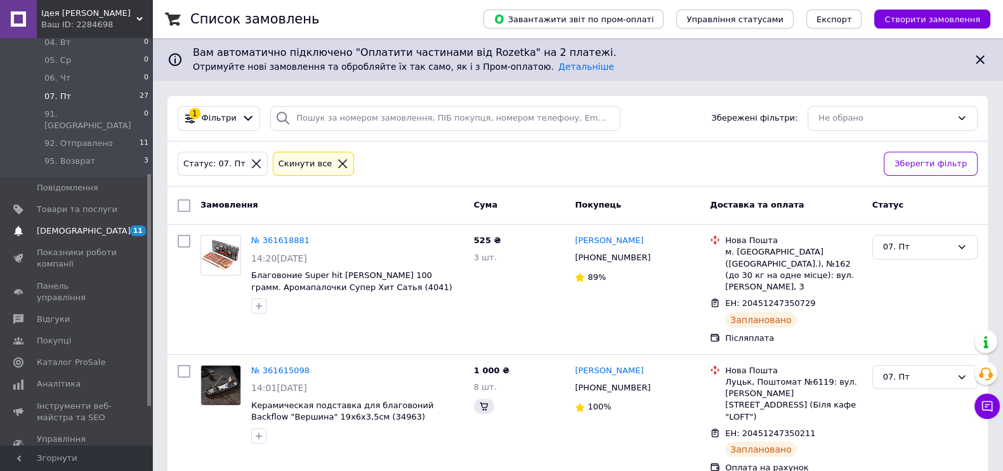
click at [76, 225] on span "[DEMOGRAPHIC_DATA]" at bounding box center [84, 230] width 94 height 11
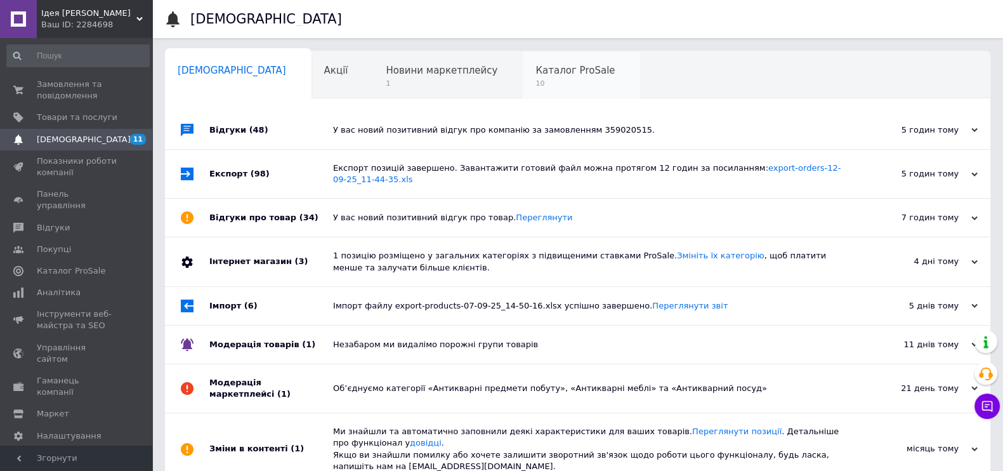
click at [535, 84] on span "10" at bounding box center [574, 84] width 79 height 10
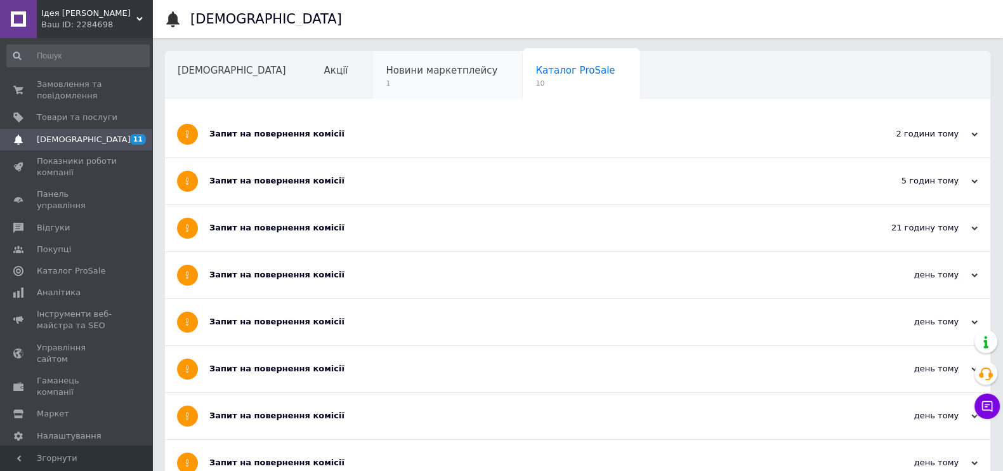
click at [390, 89] on div "Новини маркетплейсу 1" at bounding box center [448, 75] width 150 height 48
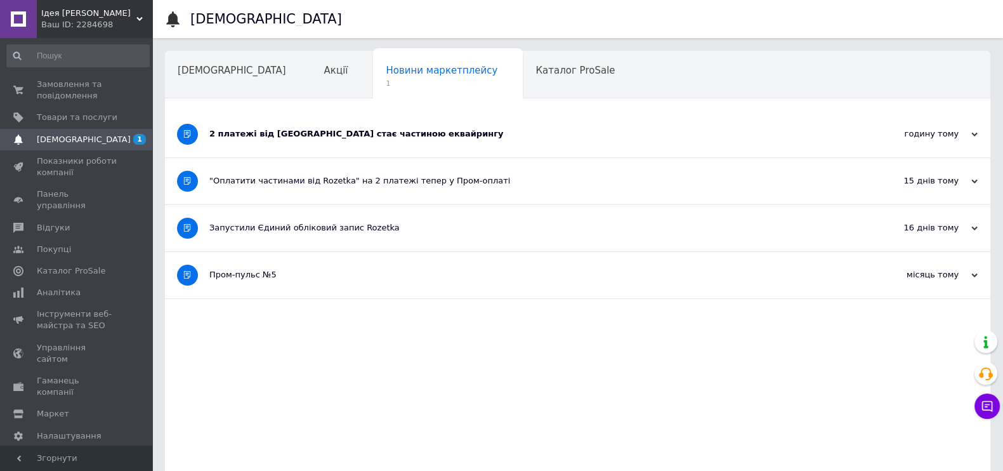
click at [408, 136] on div "2 платежі від Rozetka стає частиною еквайрингу" at bounding box center [529, 133] width 641 height 11
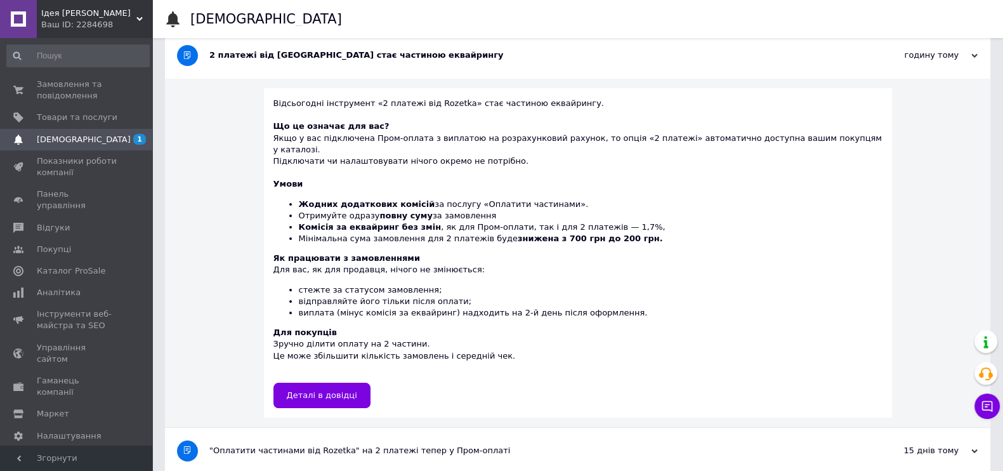
scroll to position [158, 0]
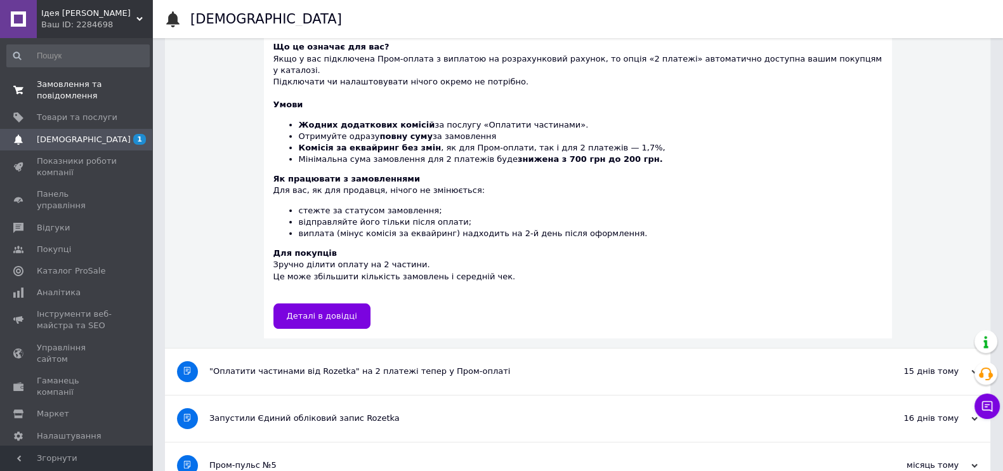
click at [63, 94] on span "Замовлення та повідомлення" at bounding box center [77, 90] width 81 height 23
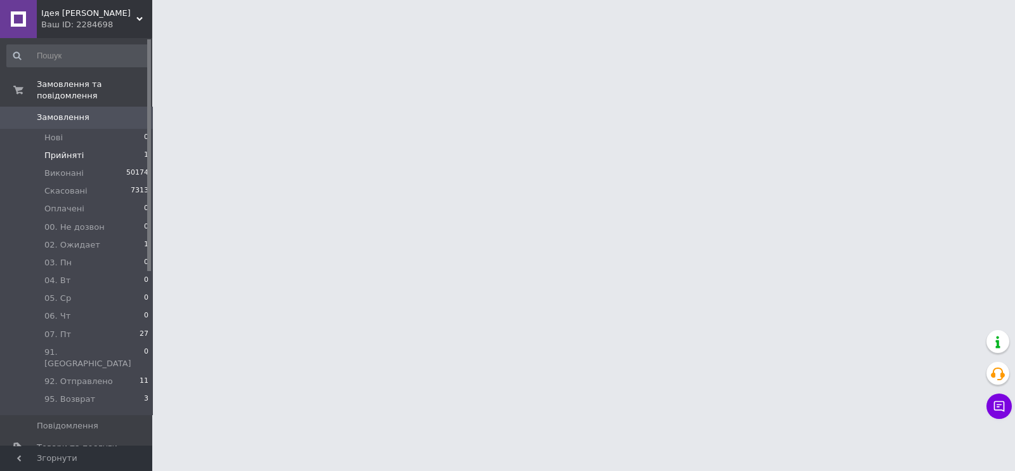
click at [52, 150] on span "Прийняті" at bounding box center [63, 155] width 39 height 11
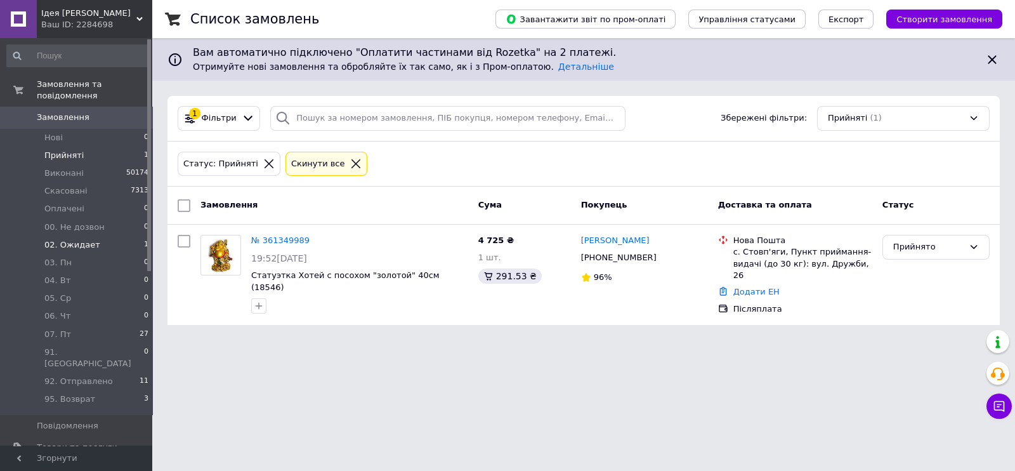
click at [69, 239] on span "02. Ожидает" at bounding box center [72, 244] width 56 height 11
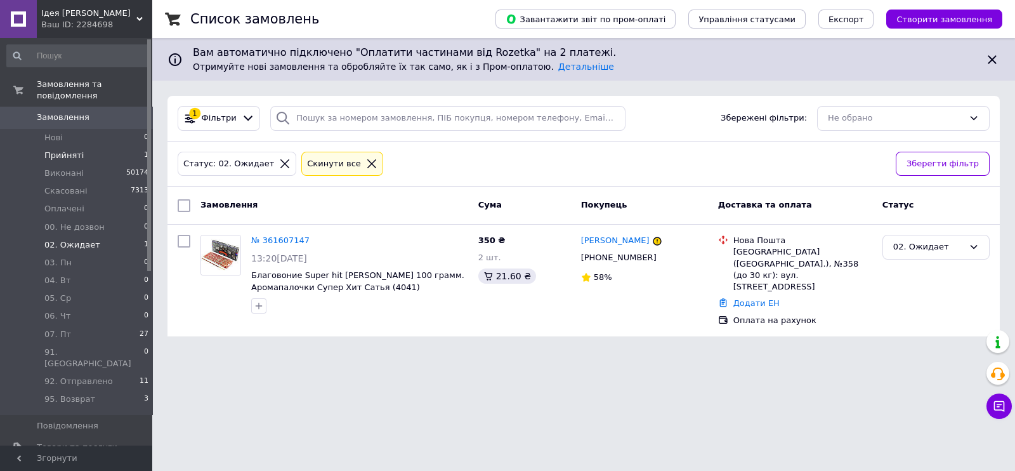
click at [67, 150] on span "Прийняті" at bounding box center [63, 155] width 39 height 11
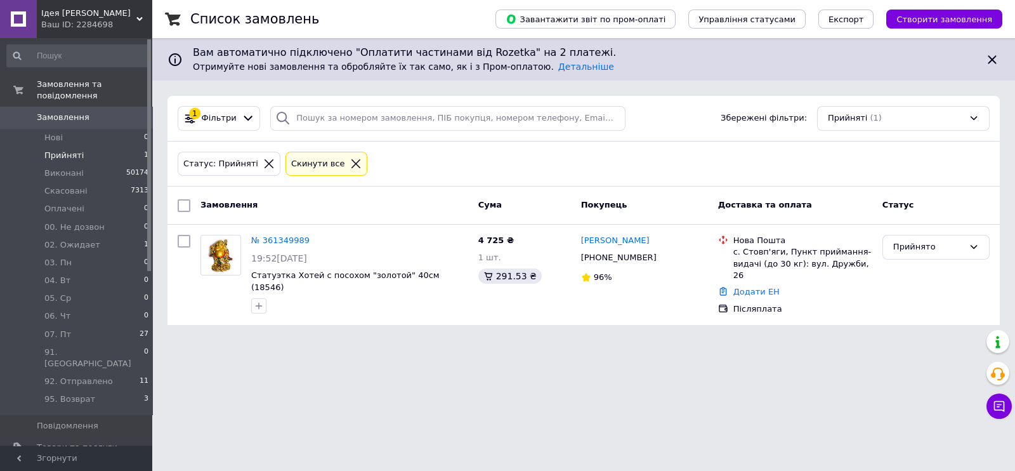
click at [55, 107] on link "Замовлення 0" at bounding box center [78, 118] width 156 height 22
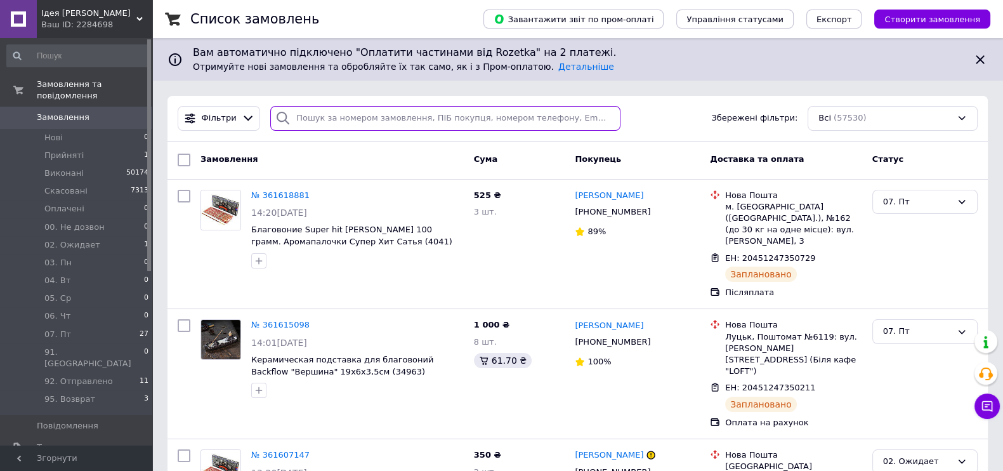
click at [336, 121] on input "search" at bounding box center [445, 118] width 350 height 25
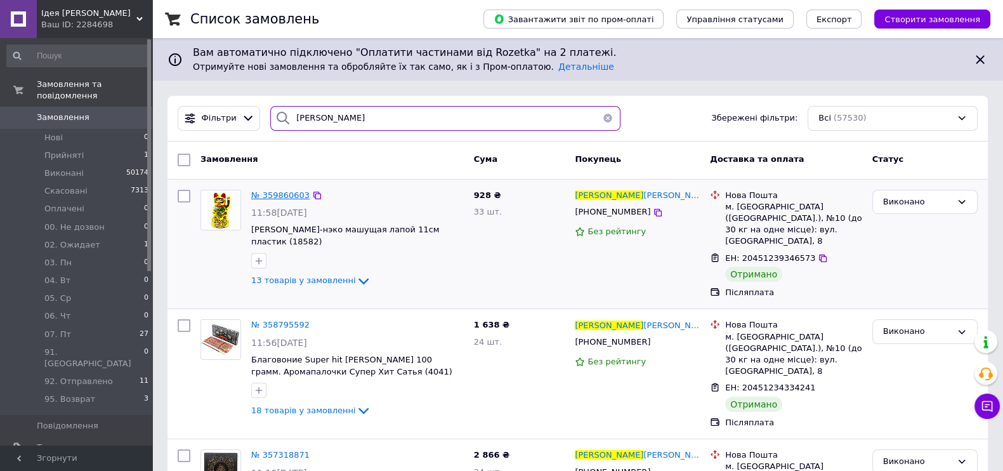
type input "анжела"
click at [56, 132] on span "Нові" at bounding box center [53, 137] width 18 height 11
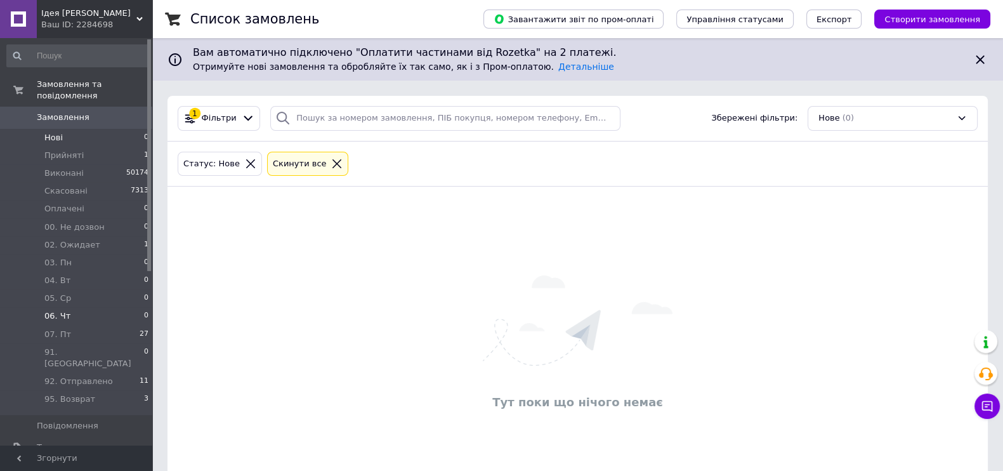
scroll to position [45, 0]
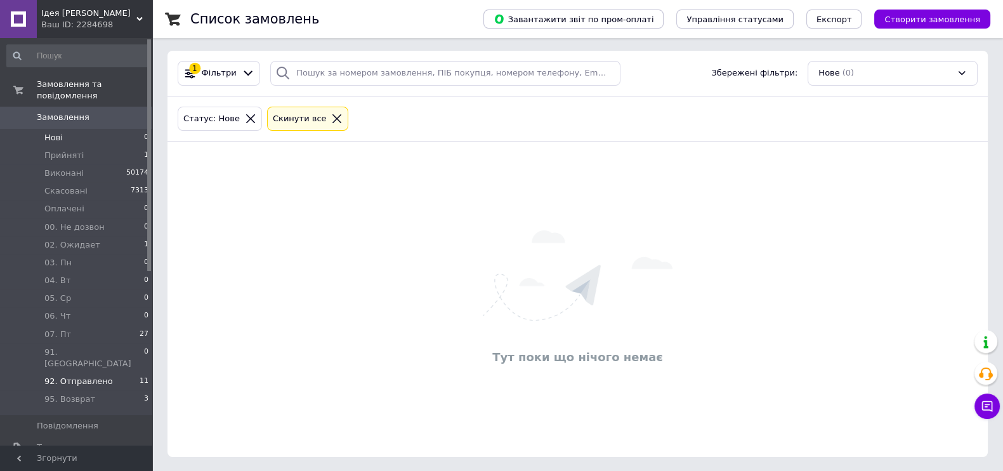
click at [97, 375] on span "92. Отправлено" at bounding box center [78, 380] width 68 height 11
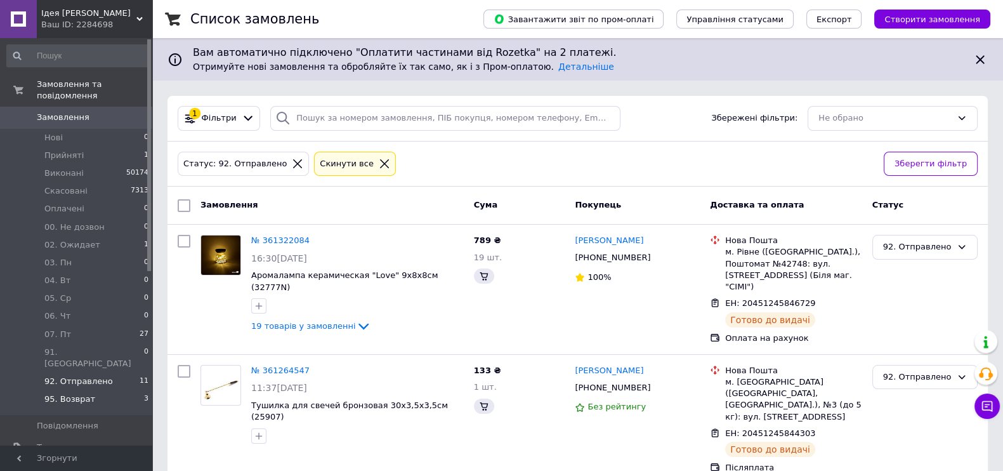
click at [70, 393] on span "95. Возврат" at bounding box center [69, 398] width 51 height 11
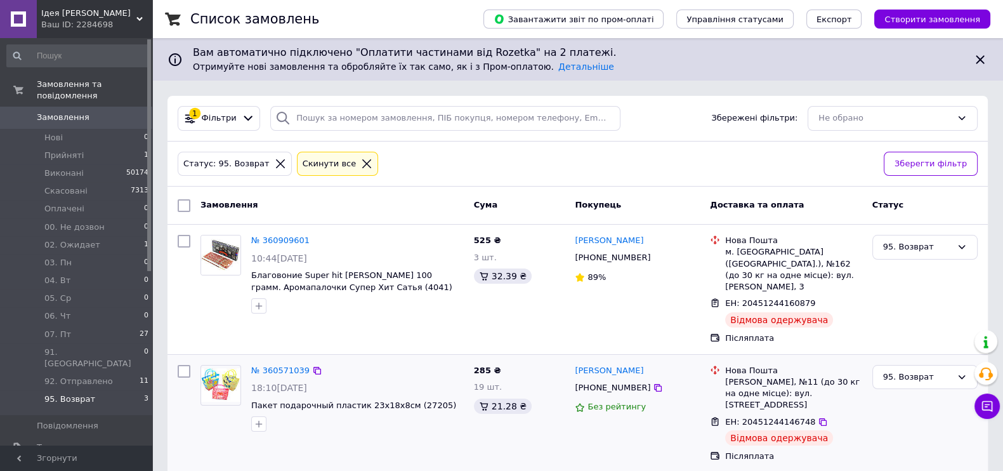
scroll to position [122, 0]
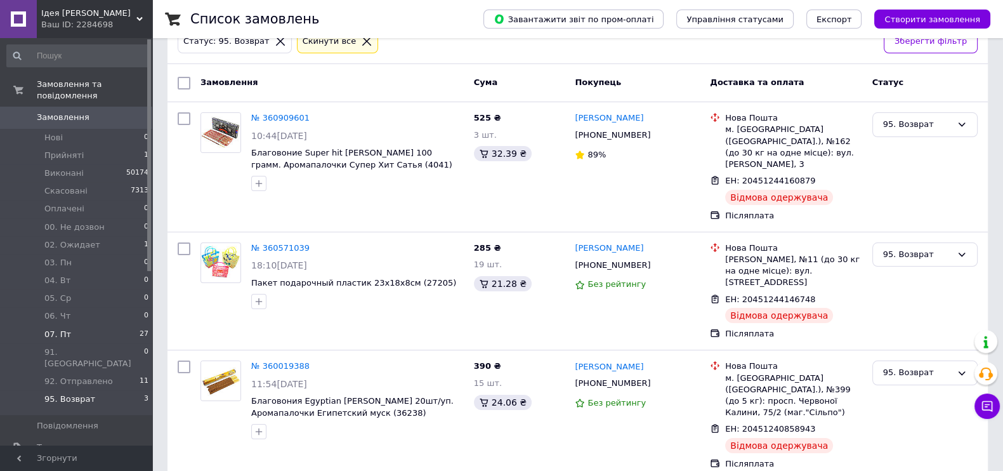
click at [66, 328] on span "07. Пт" at bounding box center [57, 333] width 27 height 11
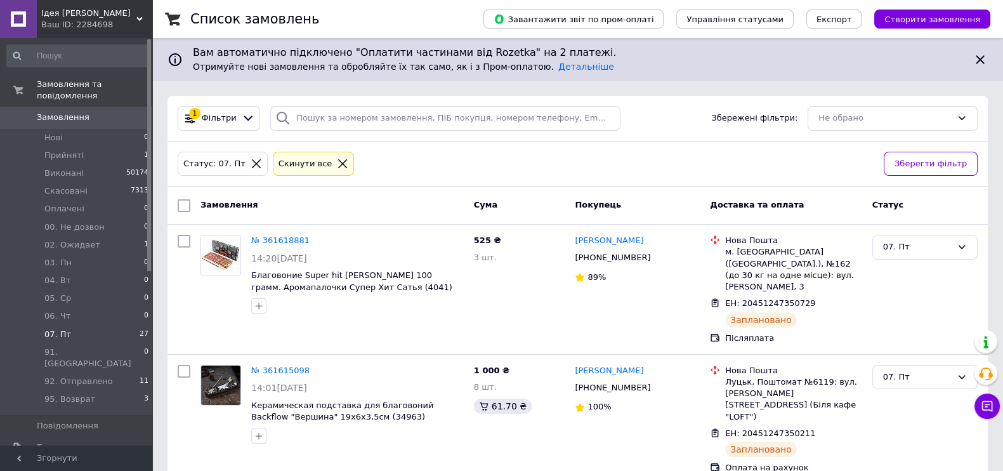
click at [60, 325] on li "07. Пт 27" at bounding box center [78, 334] width 156 height 18
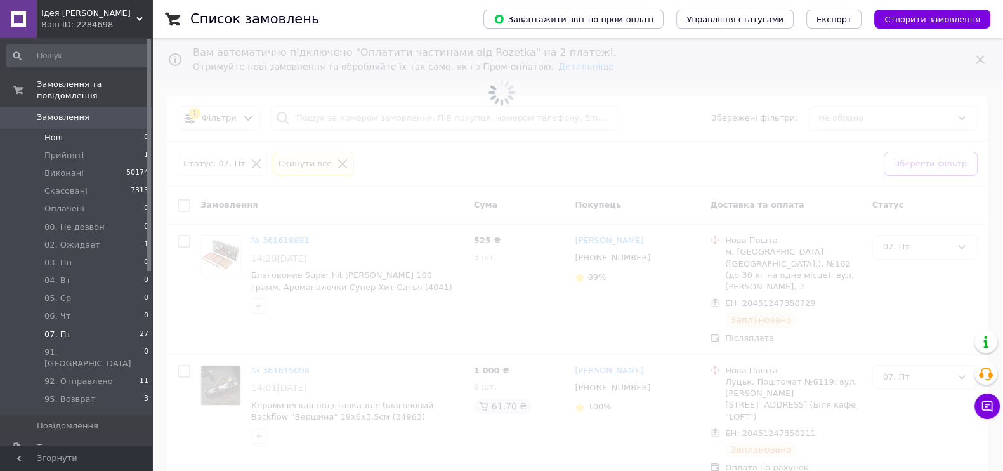
click at [66, 129] on li "Нові 0" at bounding box center [78, 138] width 156 height 18
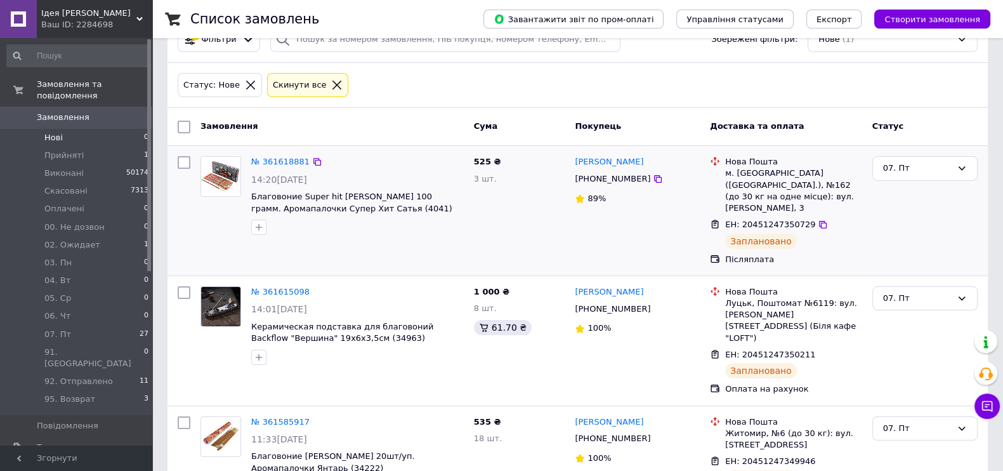
scroll to position [158, 0]
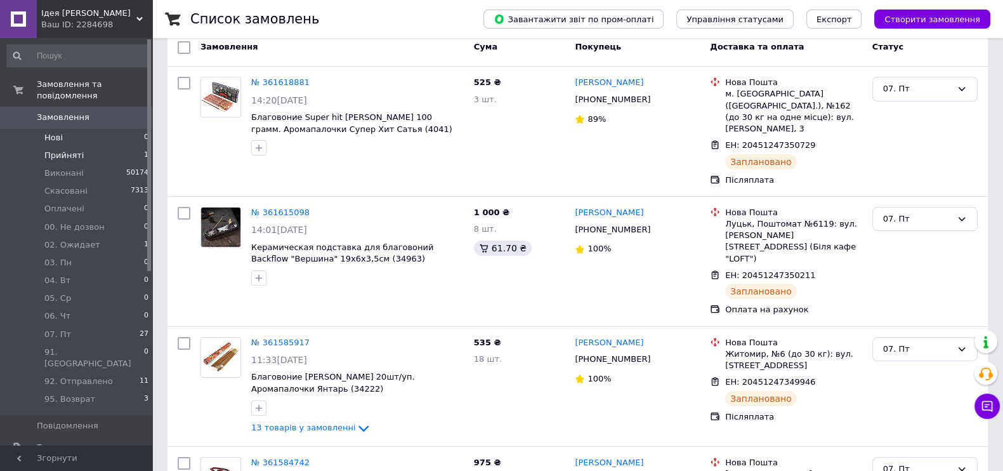
click at [67, 150] on span "Прийняті" at bounding box center [63, 155] width 39 height 11
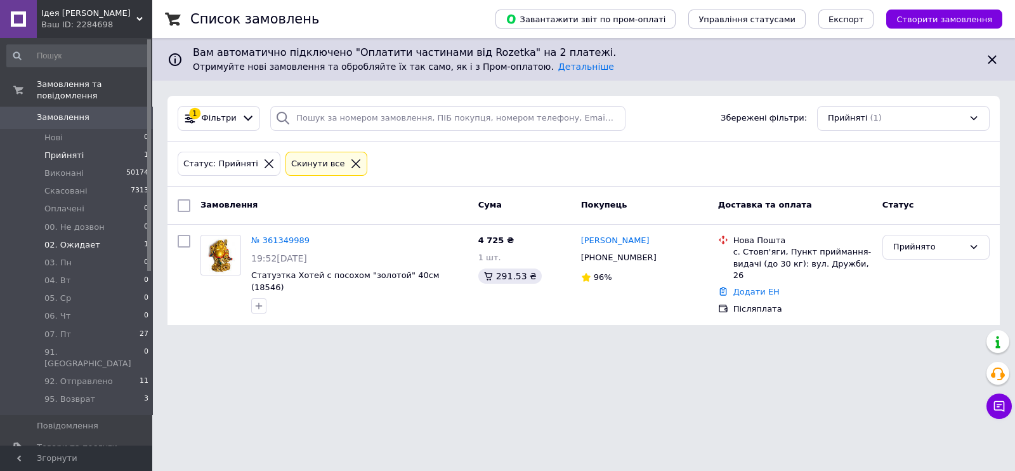
click at [76, 239] on span "02. Ожидает" at bounding box center [72, 244] width 56 height 11
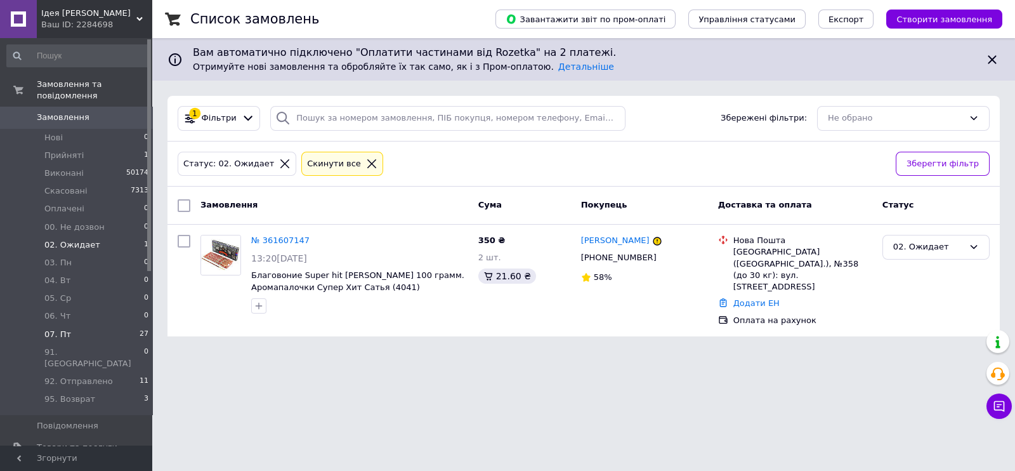
click at [71, 325] on li "07. Пт 27" at bounding box center [78, 334] width 156 height 18
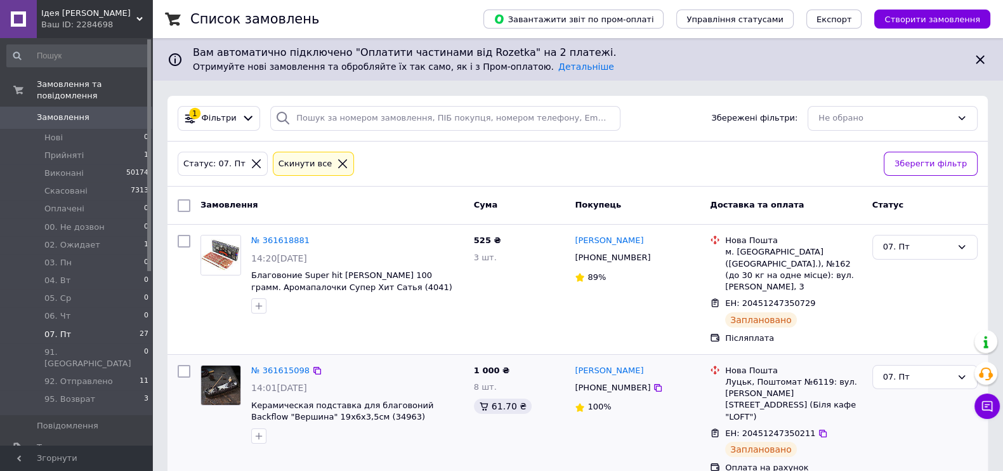
scroll to position [79, 0]
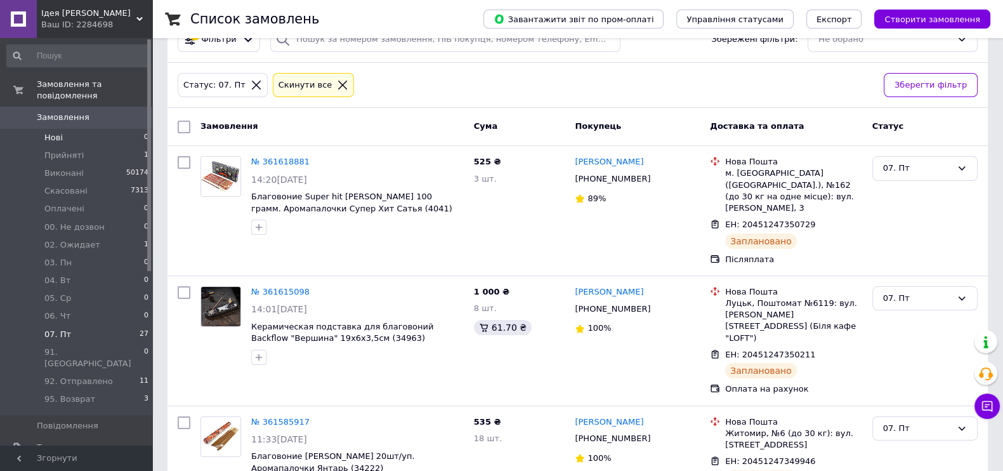
click at [62, 129] on li "Нові 0" at bounding box center [78, 138] width 156 height 18
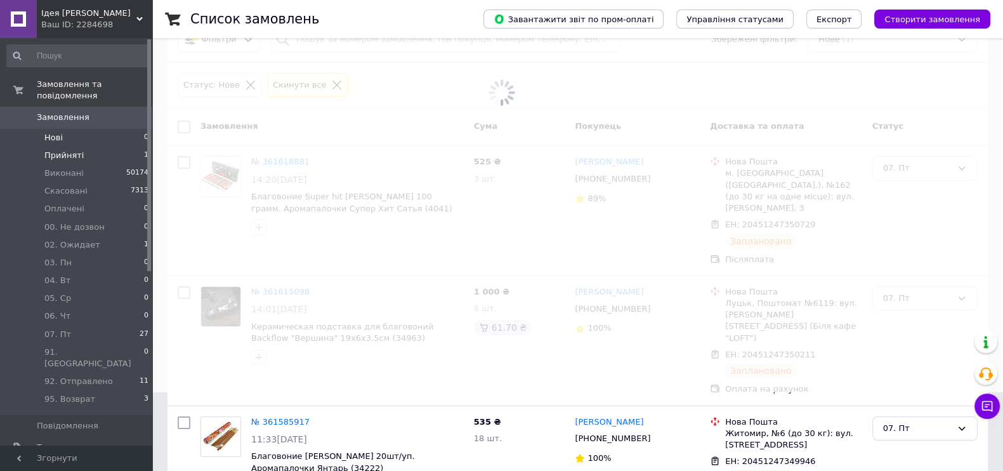
click at [62, 150] on span "Прийняті" at bounding box center [63, 155] width 39 height 11
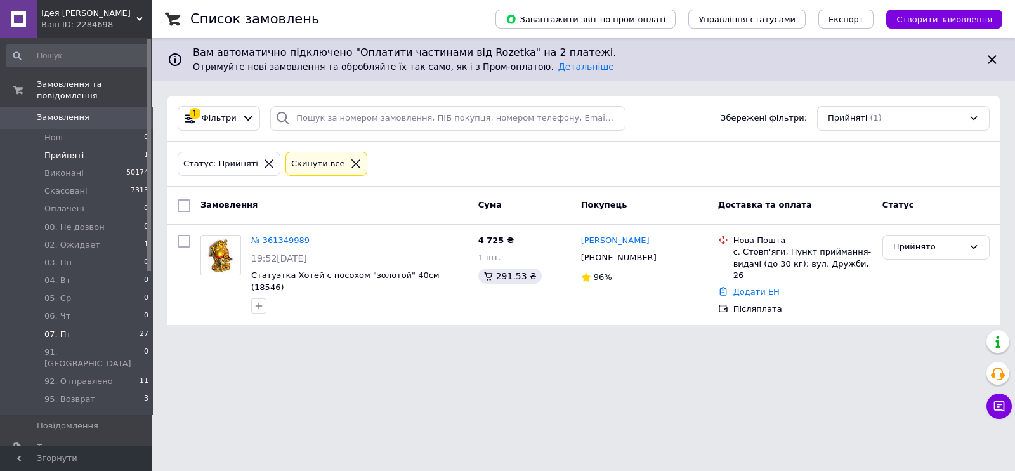
click at [73, 325] on li "07. Пт 27" at bounding box center [78, 334] width 156 height 18
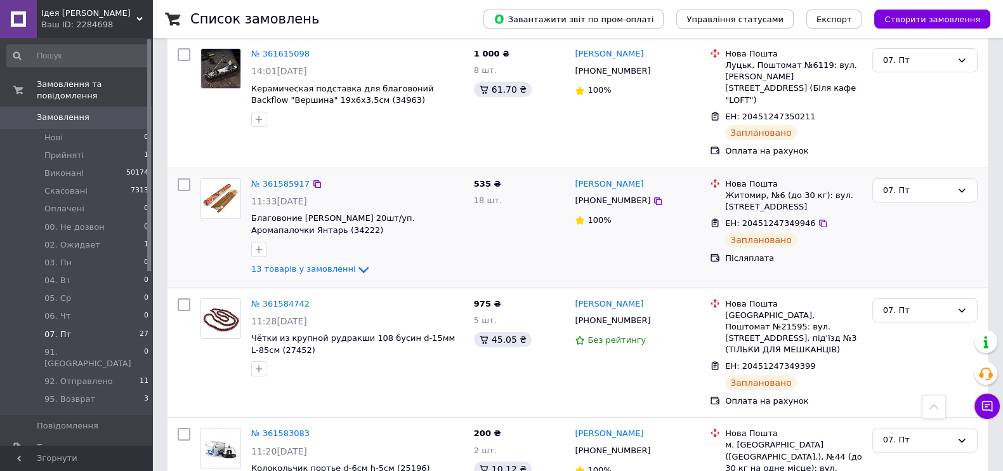
scroll to position [476, 0]
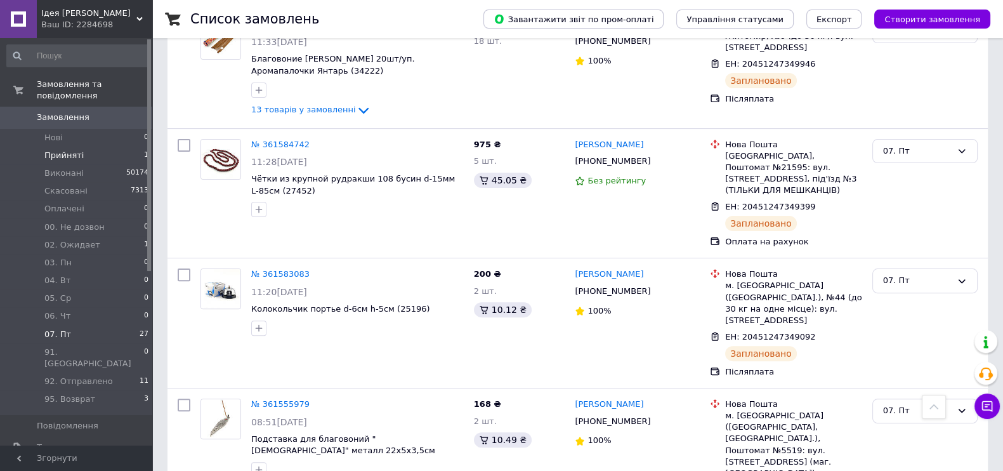
click at [48, 150] on span "Прийняті" at bounding box center [63, 155] width 39 height 11
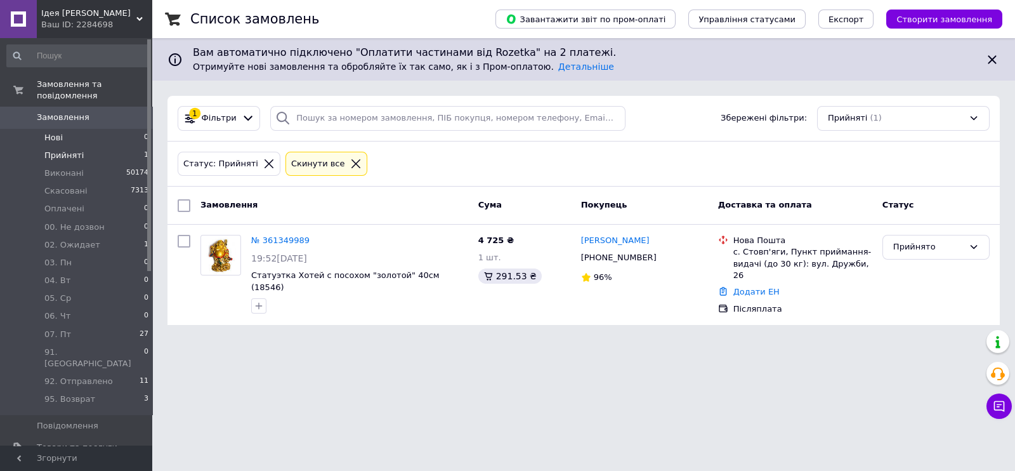
click at [55, 132] on span "Нові" at bounding box center [53, 137] width 18 height 11
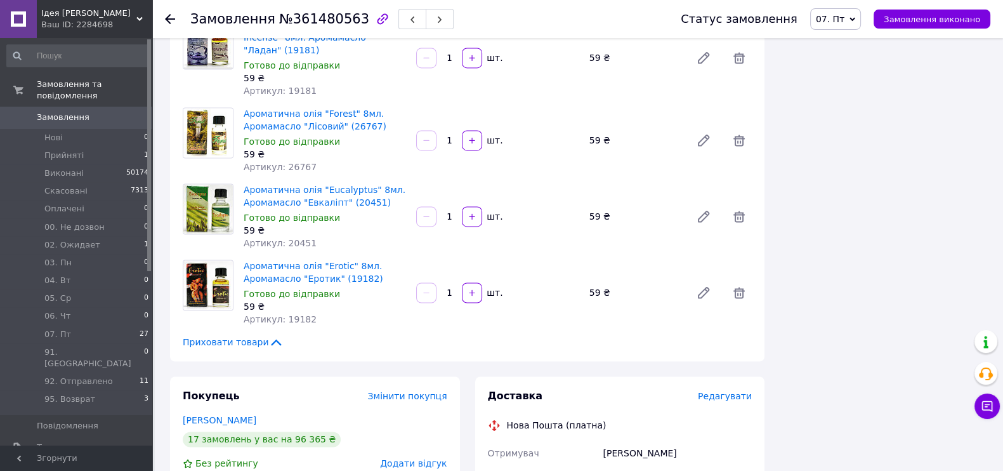
scroll to position [2616, 0]
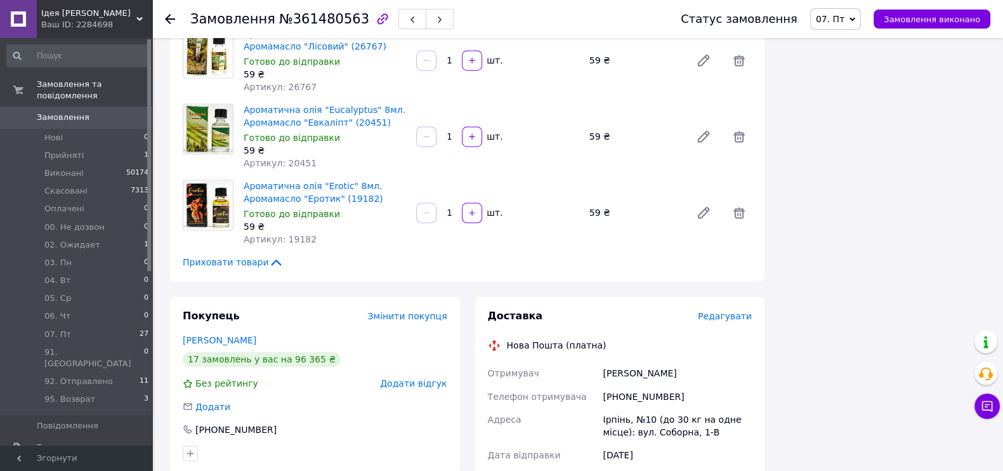
click at [268, 254] on icon at bounding box center [275, 261] width 15 height 15
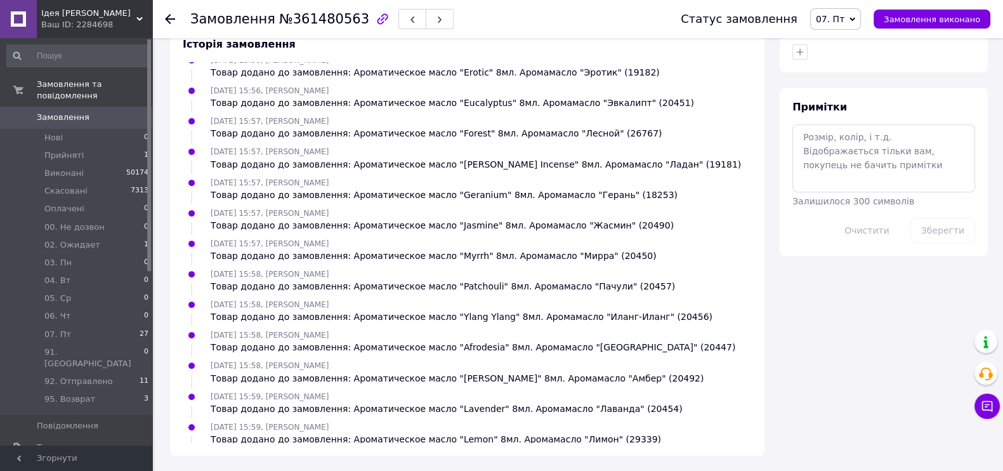
scroll to position [187, 0]
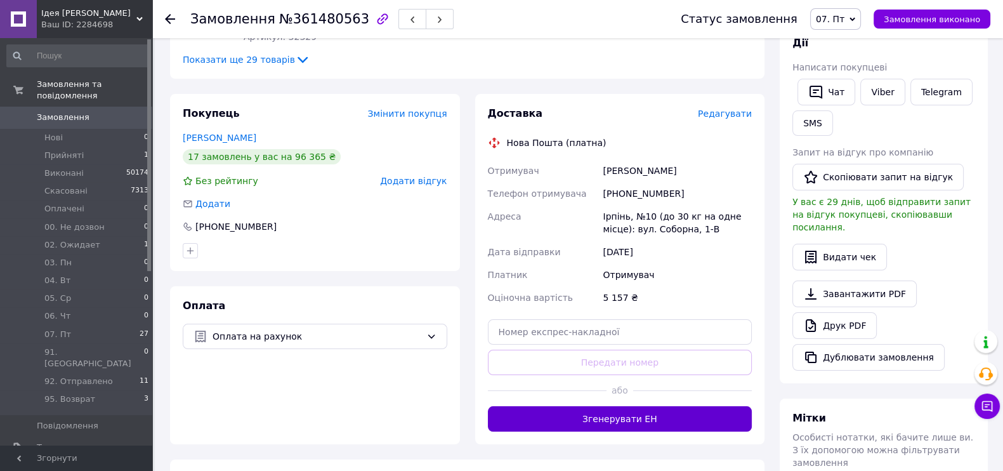
click at [615, 422] on button "Згенерувати ЕН" at bounding box center [620, 418] width 264 height 25
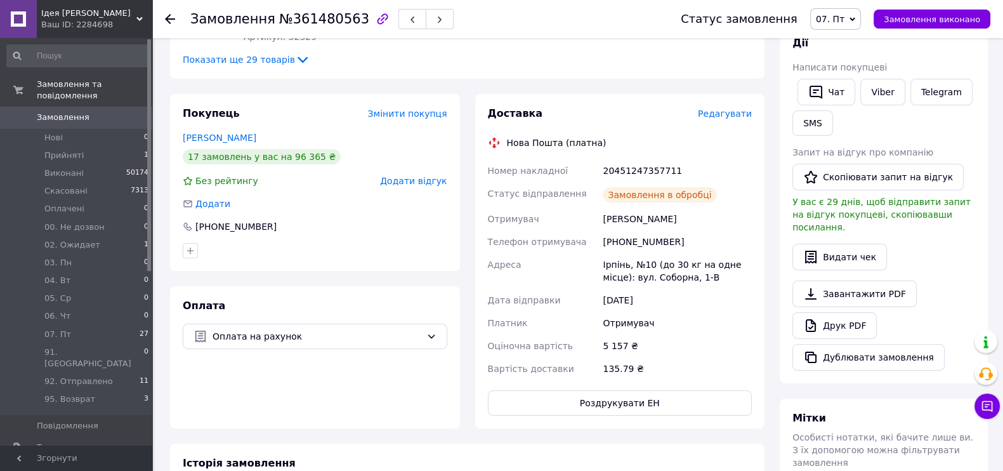
scroll to position [1793, 0]
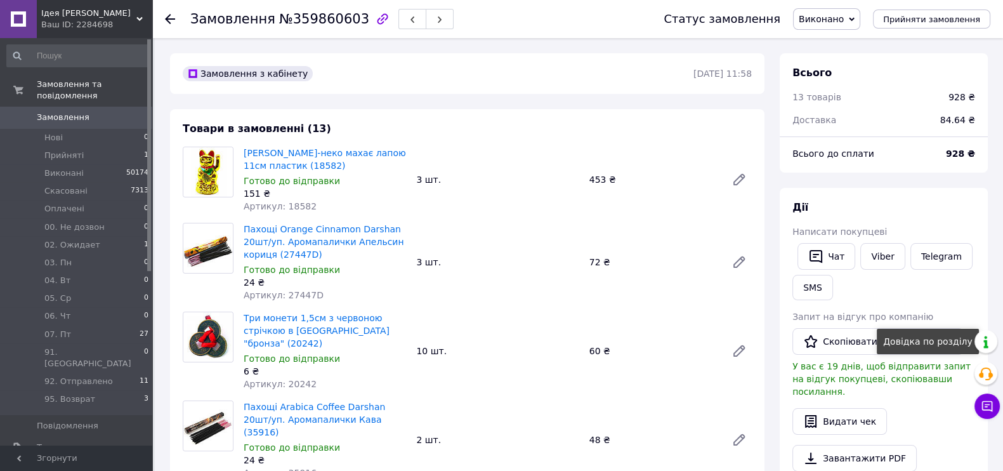
scroll to position [158, 0]
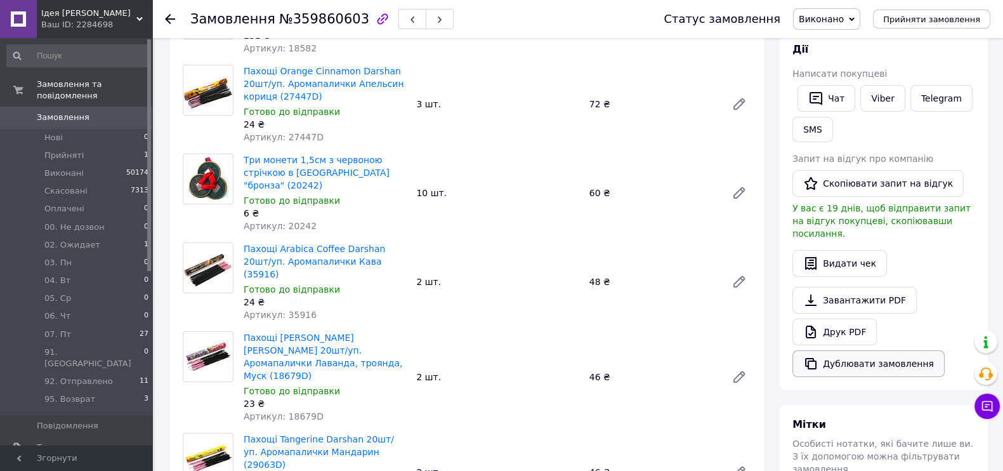
click at [887, 352] on button "Дублювати замовлення" at bounding box center [868, 363] width 152 height 27
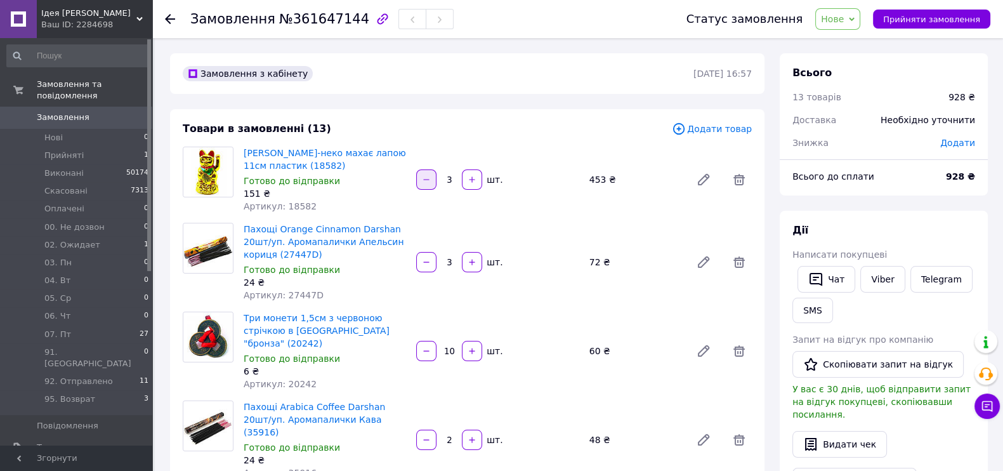
click at [427, 180] on icon "button" at bounding box center [426, 179] width 9 height 9
type input "2"
click at [685, 126] on icon at bounding box center [679, 129] width 14 height 14
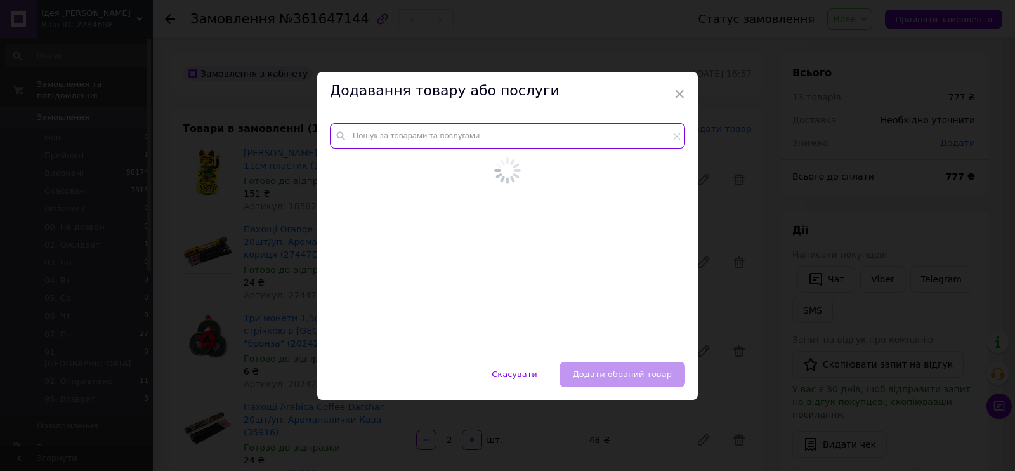
click at [568, 136] on input "text" at bounding box center [507, 135] width 355 height 25
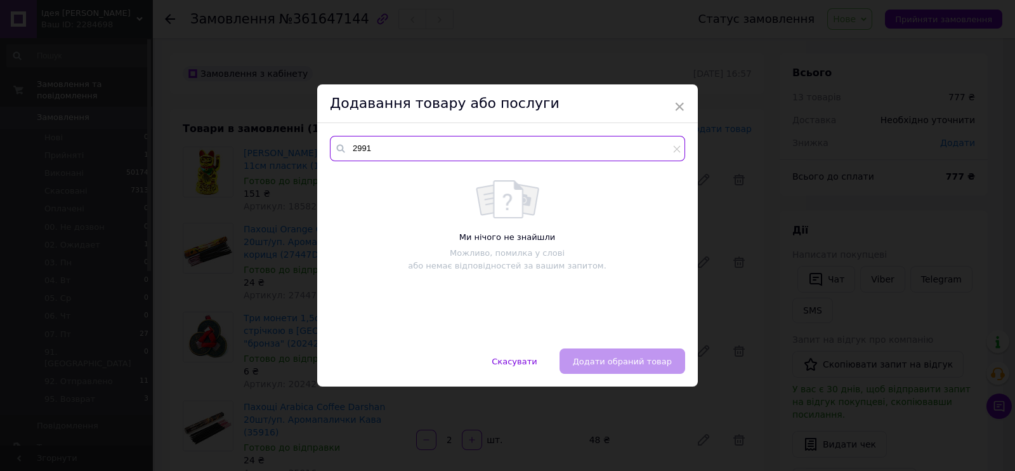
type input "29918"
drag, startPoint x: 399, startPoint y: 146, endPoint x: 341, endPoint y: 146, distance: 58.3
click at [341, 146] on div "29918" at bounding box center [507, 148] width 355 height 25
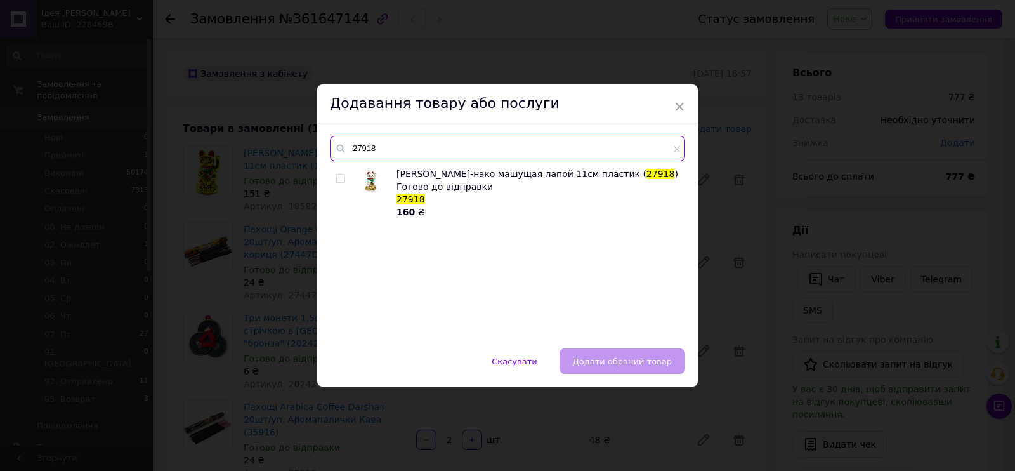
type input "27918"
click at [337, 176] on input "checkbox" at bounding box center [340, 178] width 8 height 8
checkbox input "true"
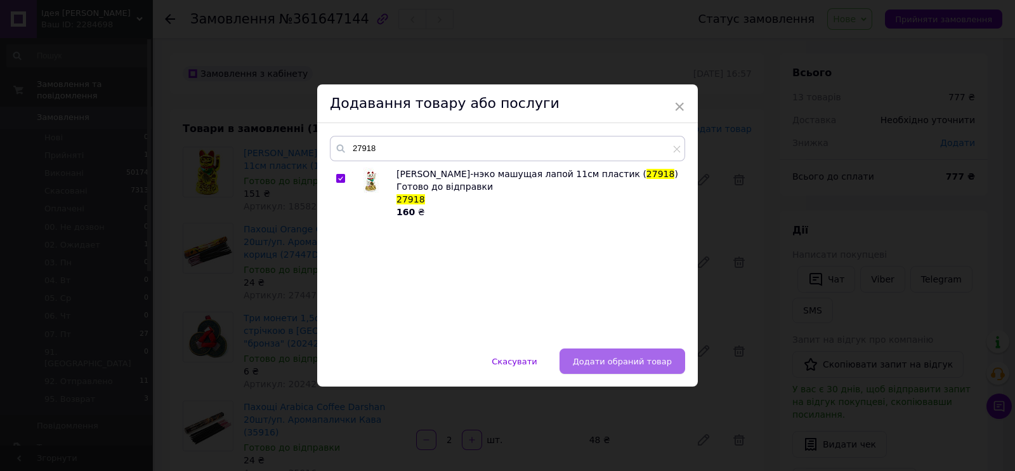
click at [602, 361] on span "Додати обраний товар" at bounding box center [622, 361] width 99 height 10
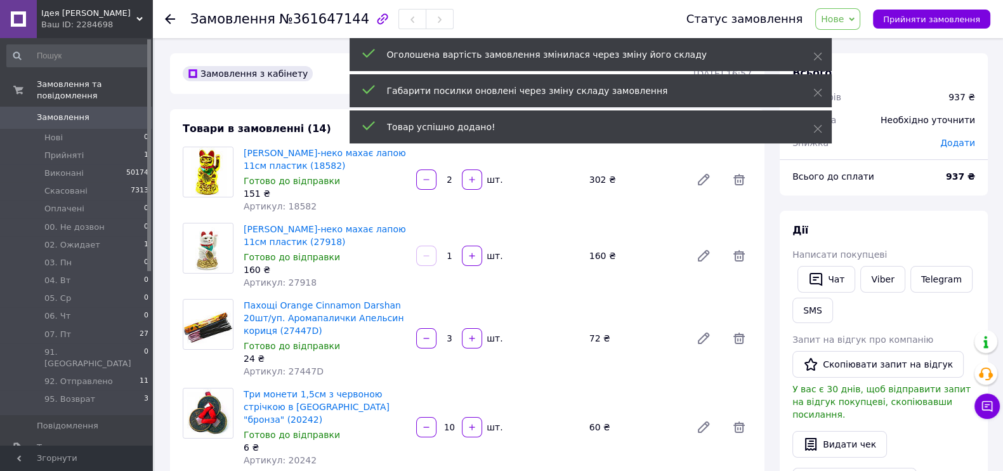
drag, startPoint x: 446, startPoint y: 257, endPoint x: 455, endPoint y: 258, distance: 8.9
click at [455, 258] on input "1" at bounding box center [449, 256] width 20 height 10
type input "3"
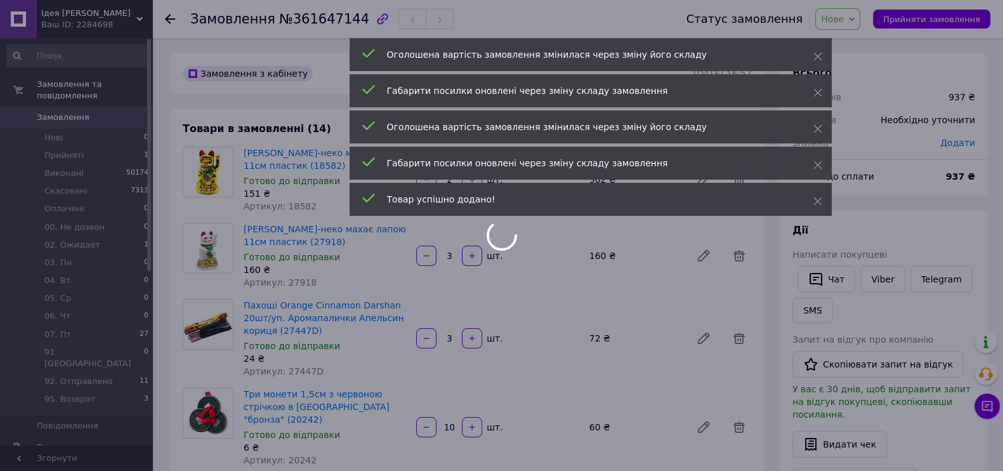
type input "3"
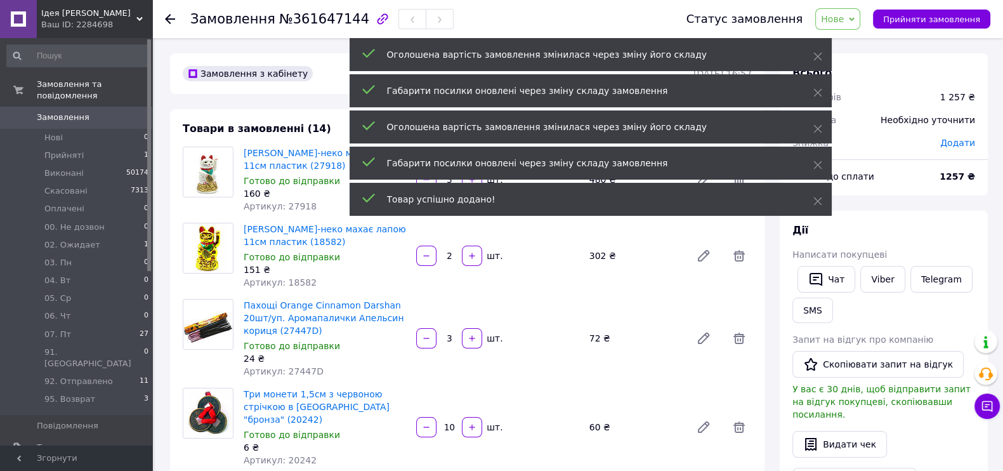
click at [640, 353] on div "Пахощі Orange Cinnamon Darshan 20шт/уп. Аромапалички Апельсин кориця (27447D) Г…" at bounding box center [497, 338] width 518 height 84
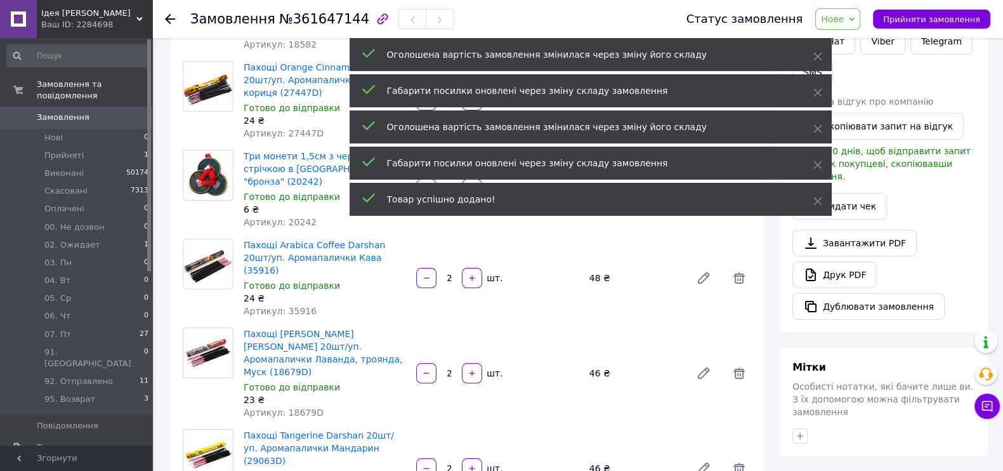
scroll to position [79, 0]
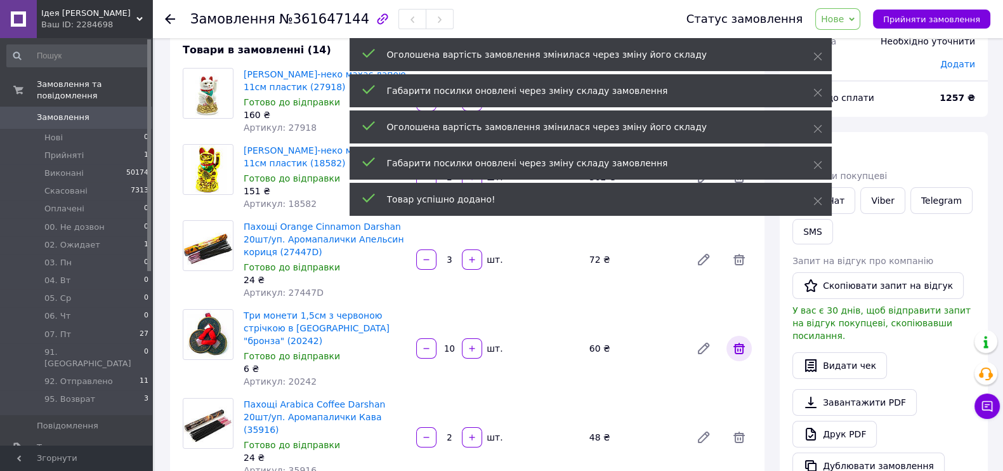
click at [738, 342] on icon at bounding box center [738, 347] width 11 height 11
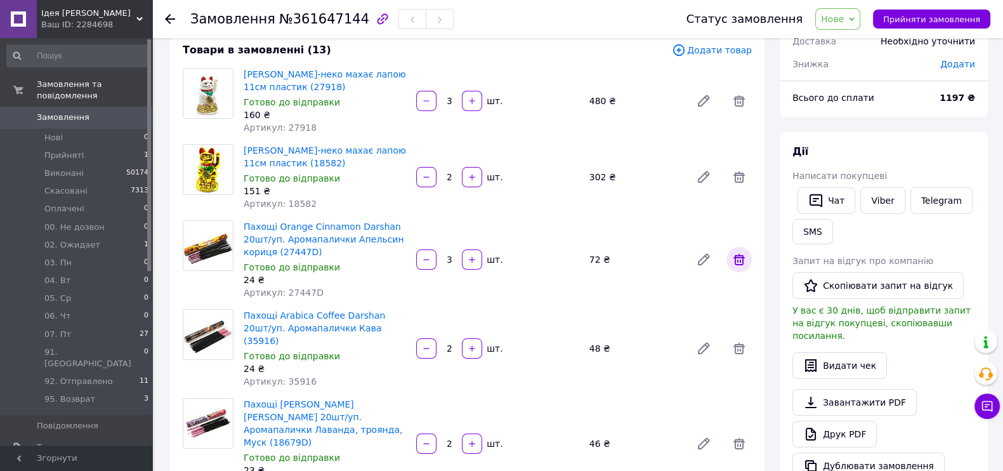
click at [744, 255] on icon at bounding box center [738, 259] width 15 height 15
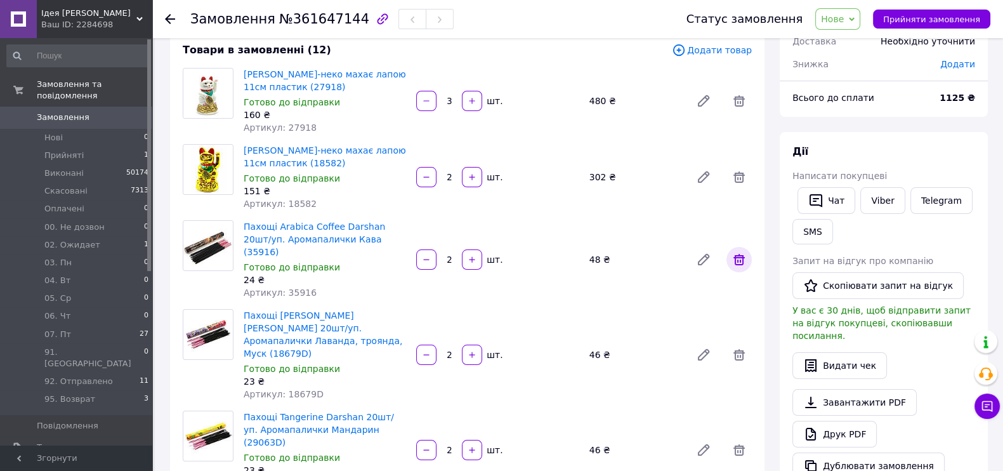
click at [744, 253] on icon at bounding box center [738, 259] width 15 height 15
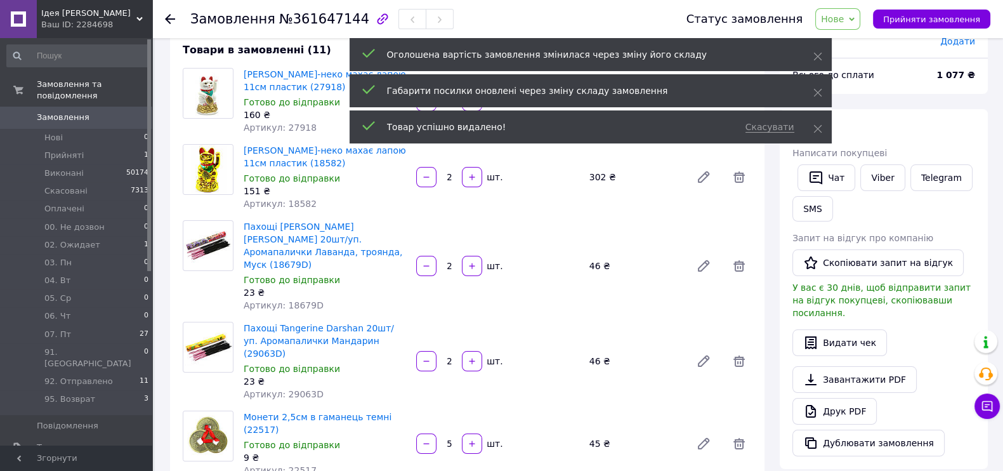
scroll to position [10, 0]
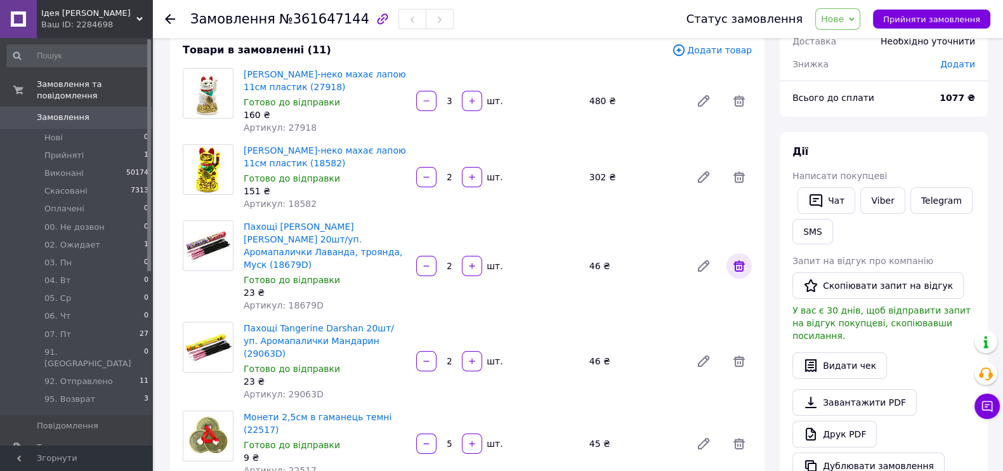
click at [739, 264] on icon at bounding box center [738, 265] width 15 height 15
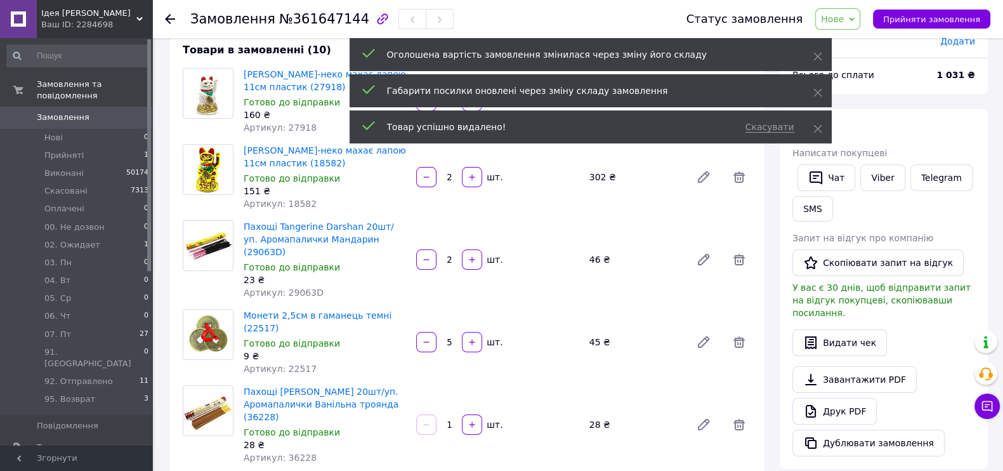
scroll to position [70, 0]
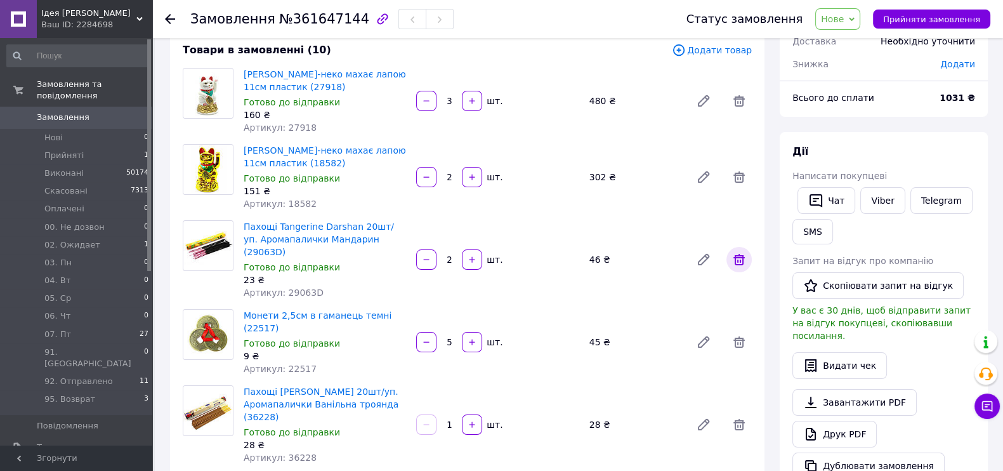
click at [734, 254] on icon at bounding box center [738, 259] width 11 height 11
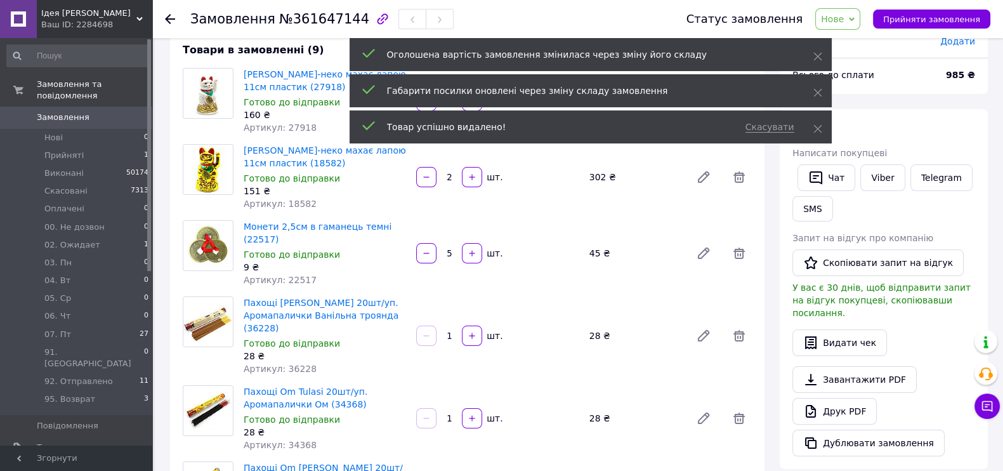
scroll to position [132, 0]
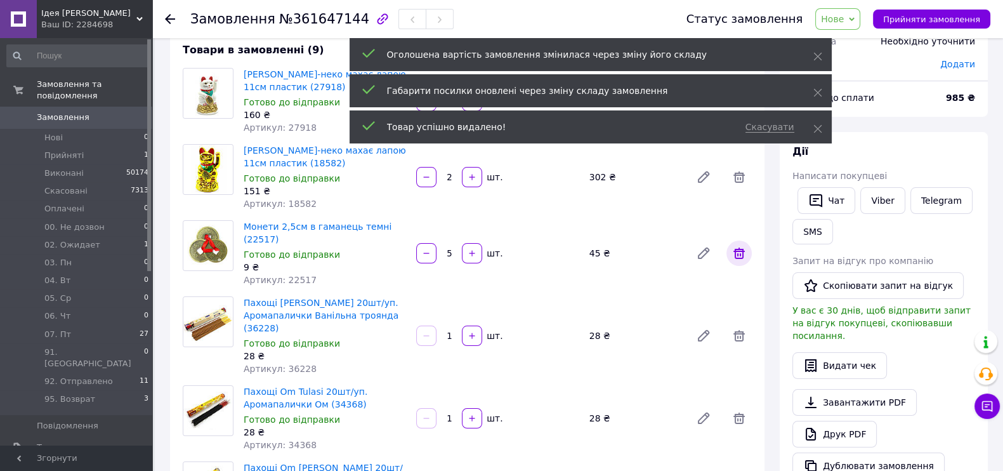
click at [734, 249] on icon at bounding box center [738, 252] width 11 height 11
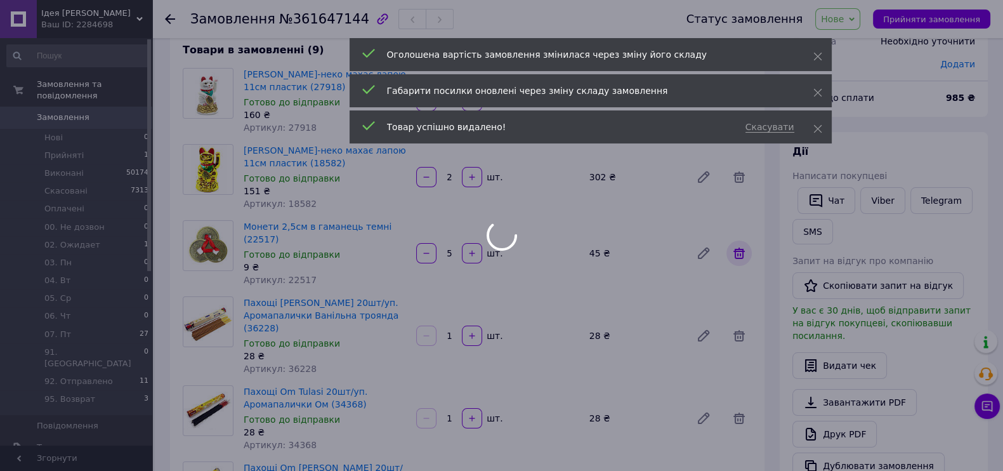
scroll to position [193, 0]
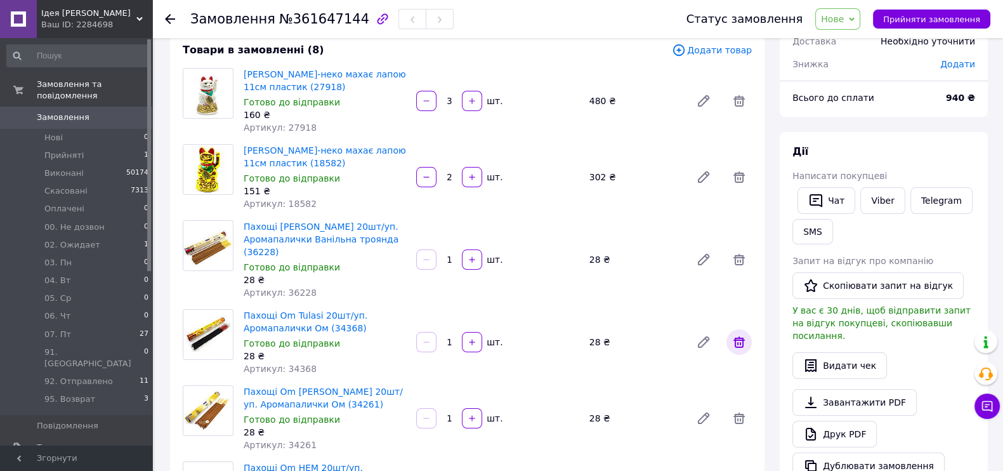
click at [741, 341] on icon at bounding box center [738, 341] width 15 height 15
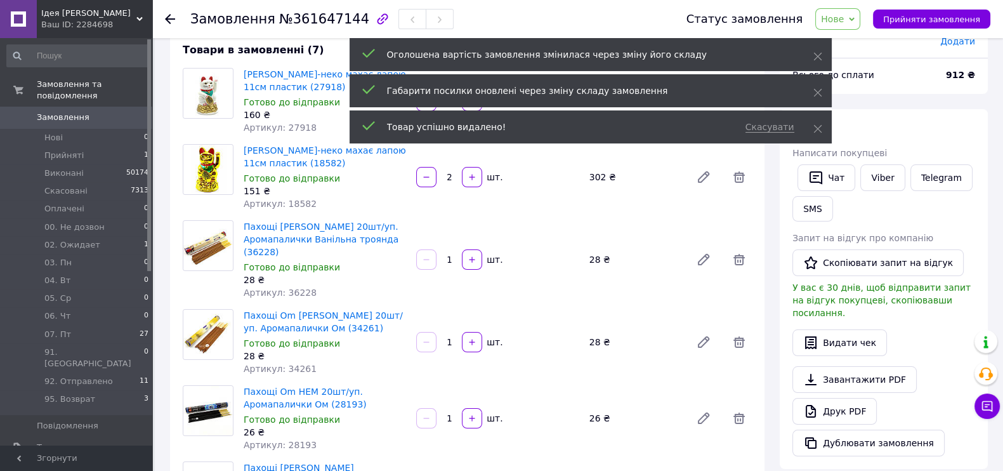
scroll to position [253, 0]
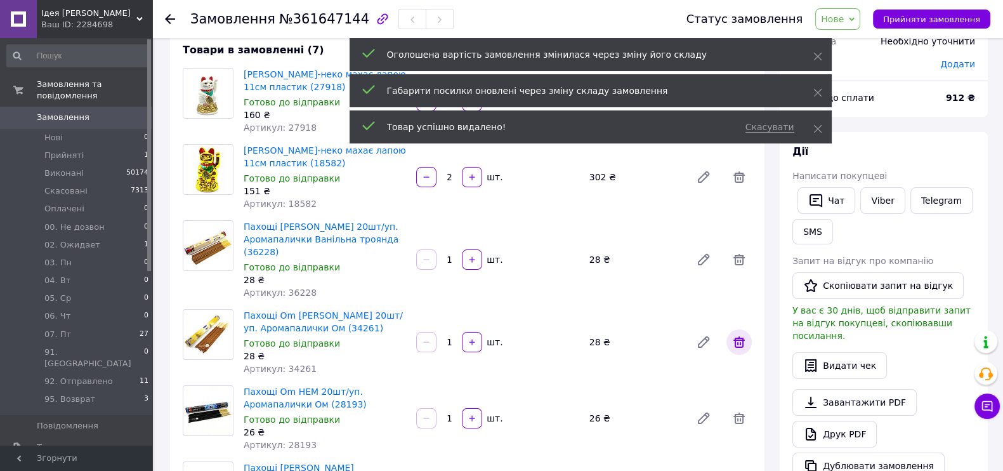
click at [741, 341] on icon at bounding box center [738, 341] width 15 height 15
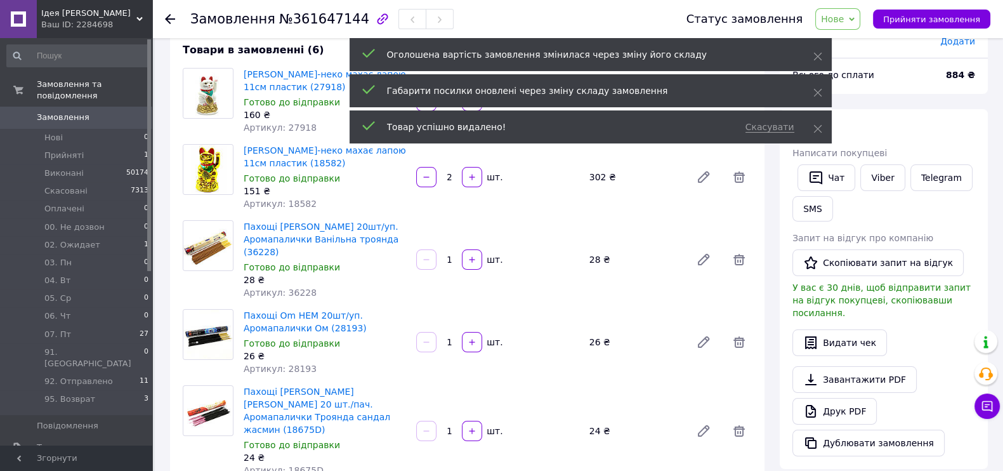
scroll to position [314, 0]
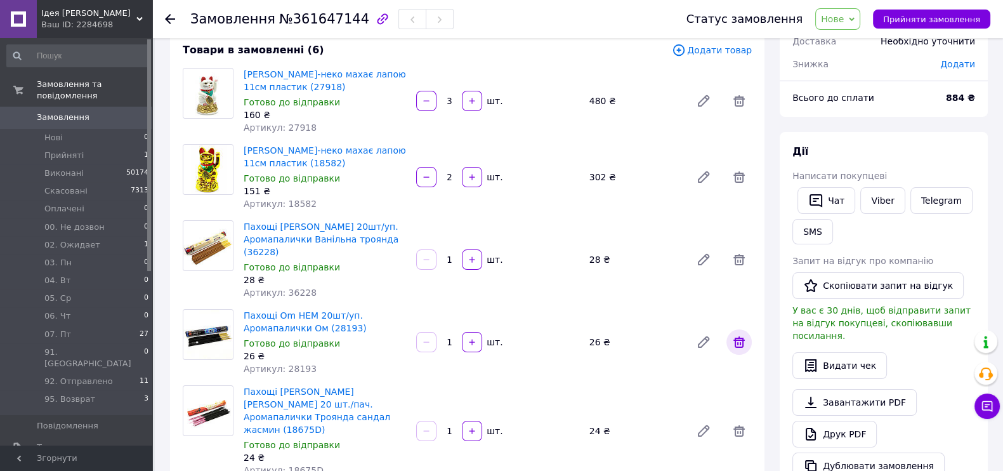
click at [744, 343] on icon at bounding box center [738, 341] width 15 height 15
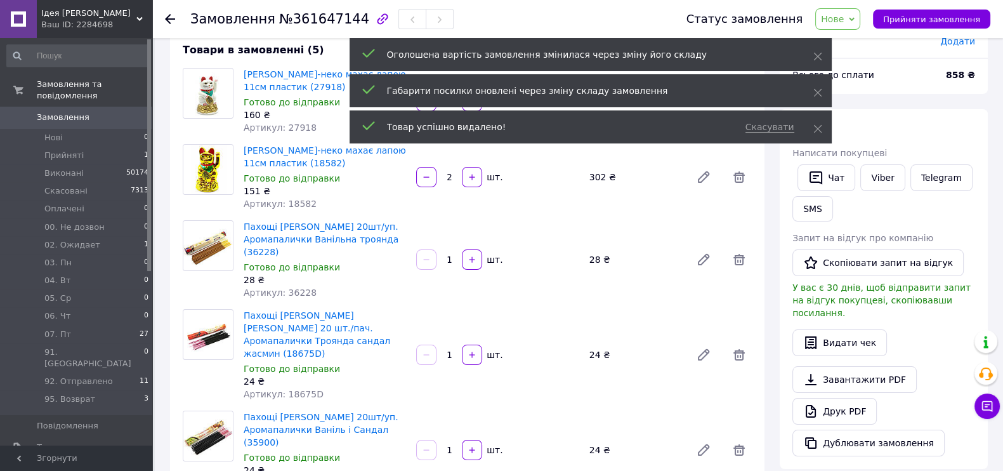
scroll to position [375, 0]
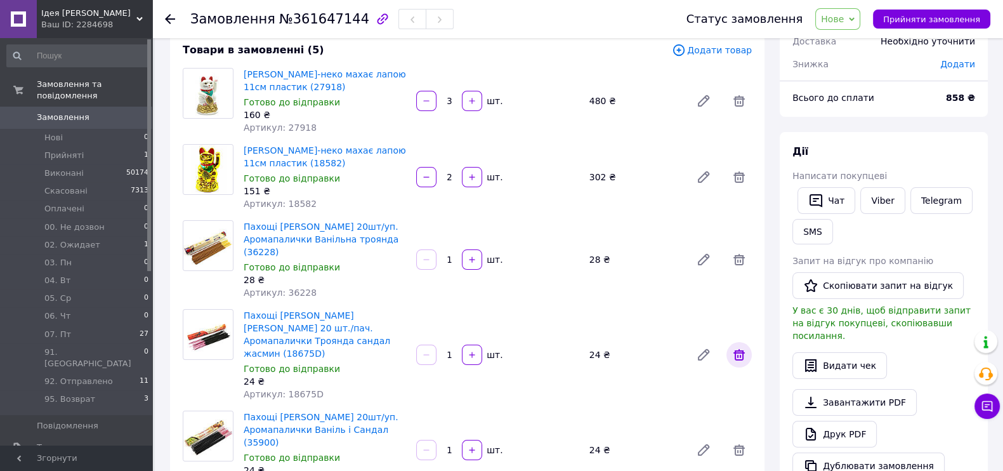
click at [744, 347] on icon at bounding box center [738, 354] width 15 height 15
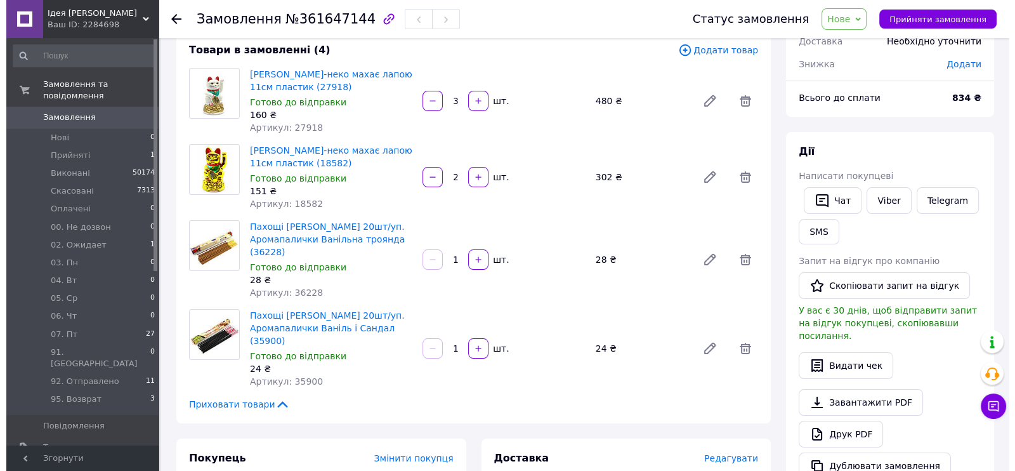
scroll to position [0, 0]
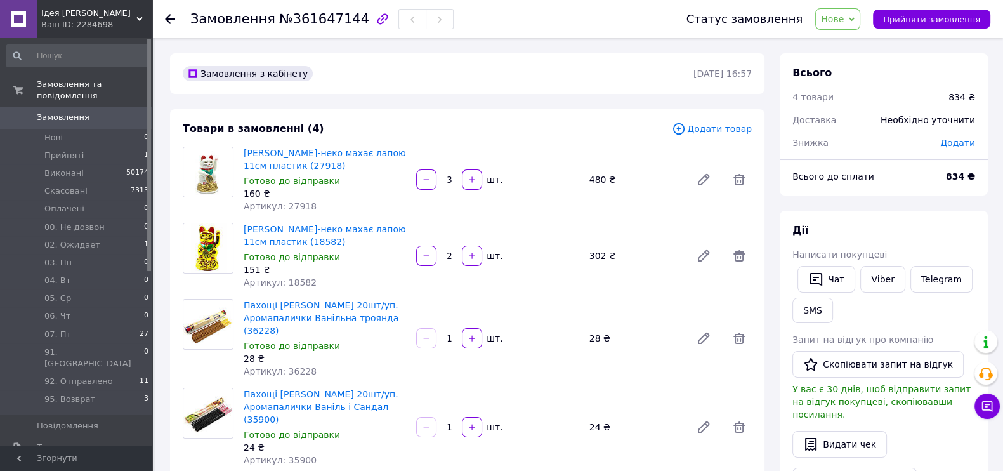
click at [685, 129] on icon at bounding box center [679, 129] width 14 height 14
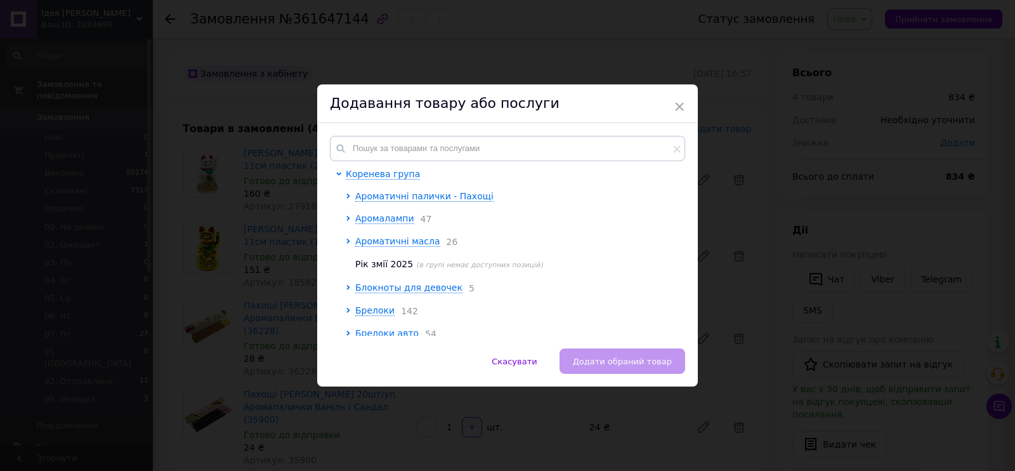
click at [503, 133] on div "Коренева група Ароматичні палички - Пахощі Аромалампи 47 Ароматичні масла 26 Рі…" at bounding box center [507, 235] width 380 height 225
click at [502, 153] on input "text" at bounding box center [507, 148] width 355 height 25
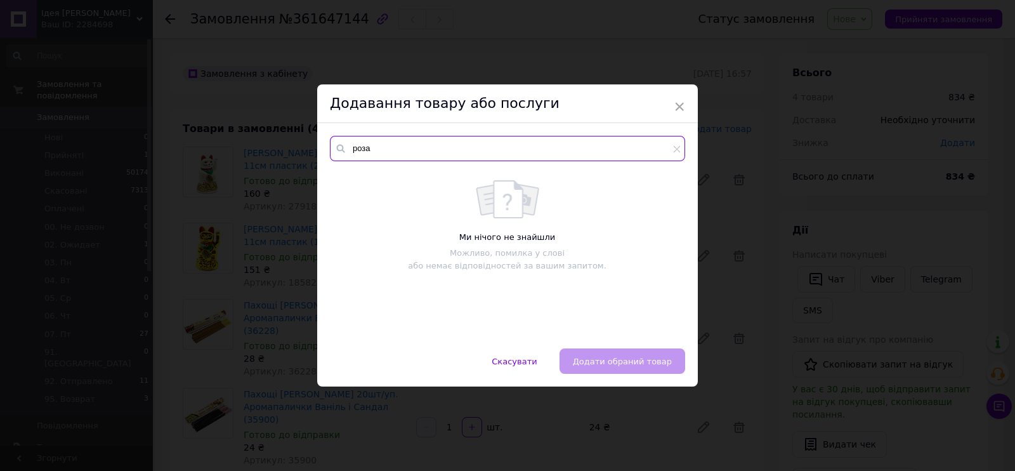
type input "роза"
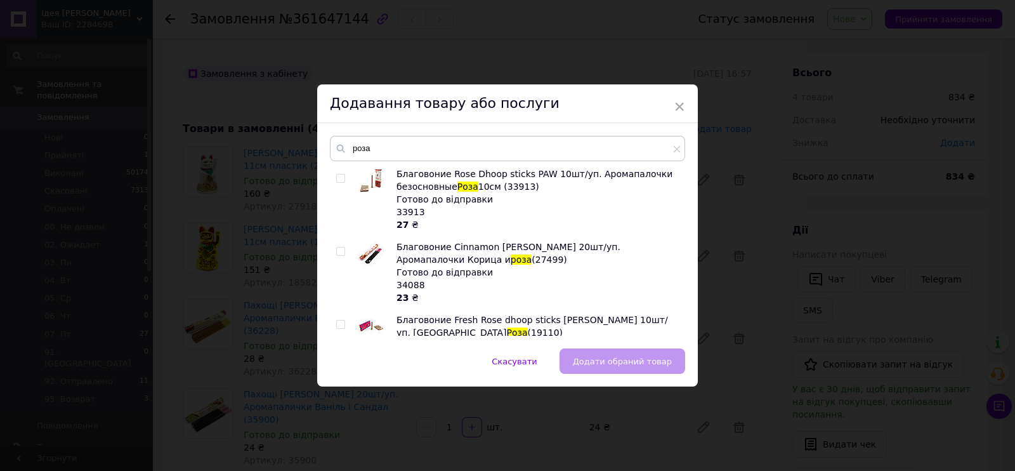
click at [336, 250] on input "checkbox" at bounding box center [340, 251] width 8 height 8
checkbox input "true"
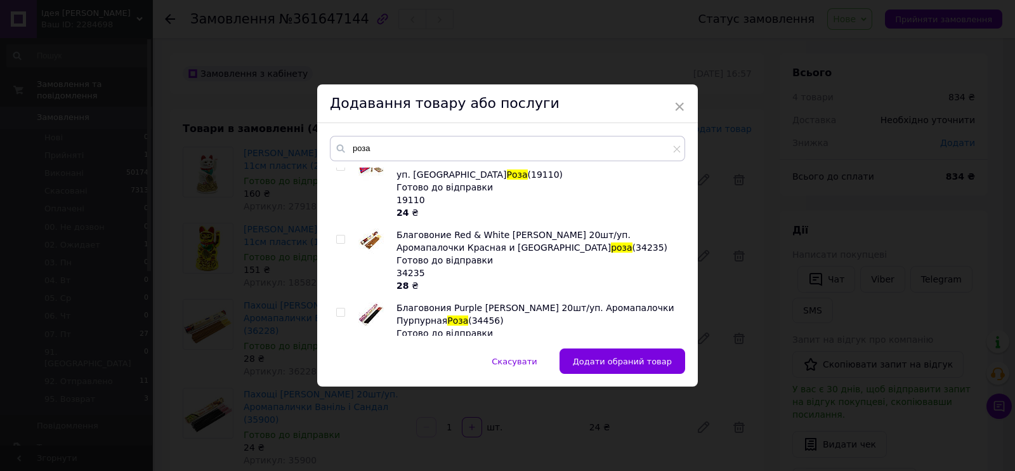
click at [336, 238] on input "checkbox" at bounding box center [340, 239] width 8 height 8
checkbox input "true"
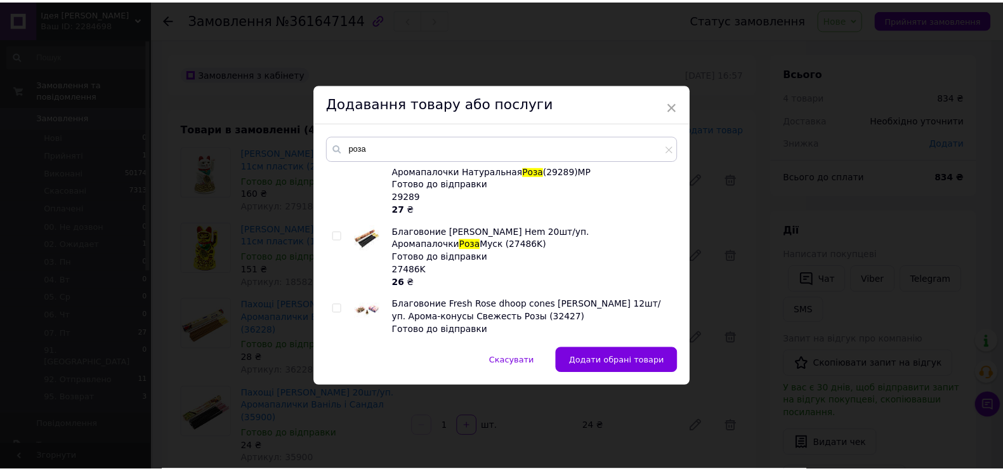
scroll to position [2603, 0]
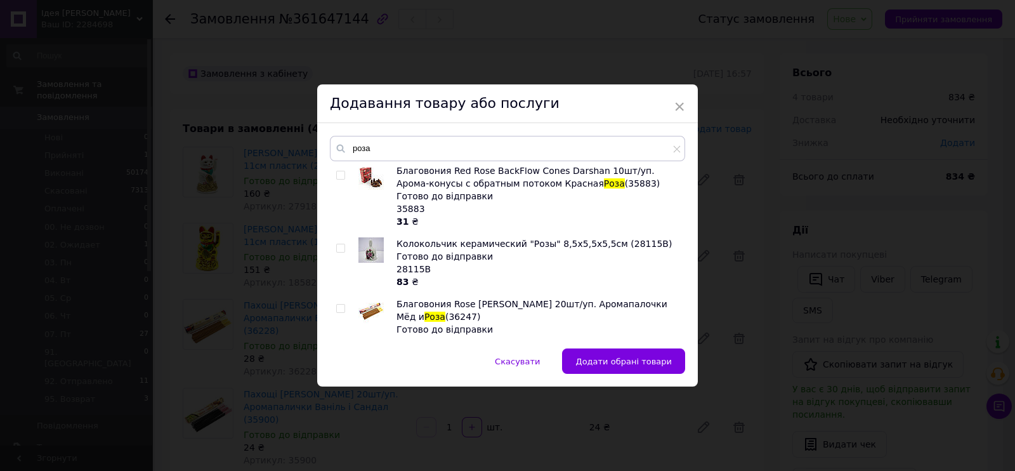
click at [338, 304] on input "checkbox" at bounding box center [340, 308] width 8 height 8
checkbox input "true"
click at [633, 356] on span "Додати обрані товари" at bounding box center [623, 361] width 96 height 10
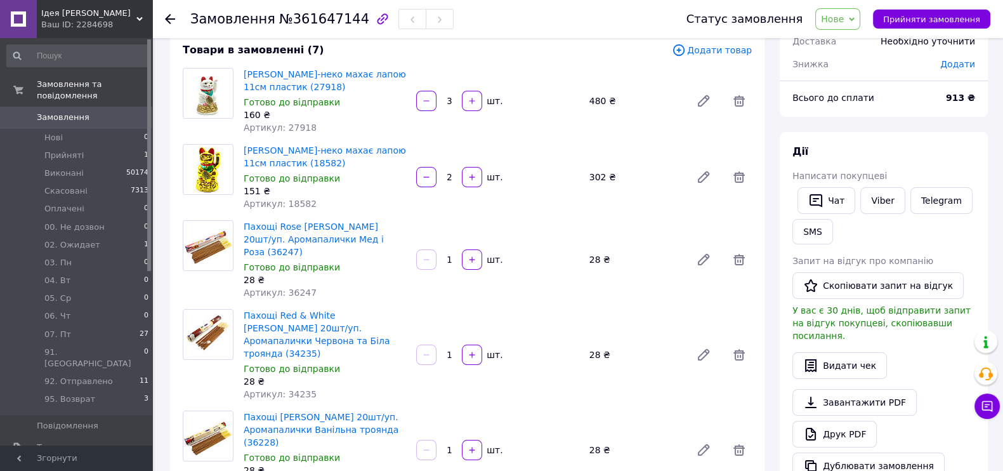
scroll to position [158, 0]
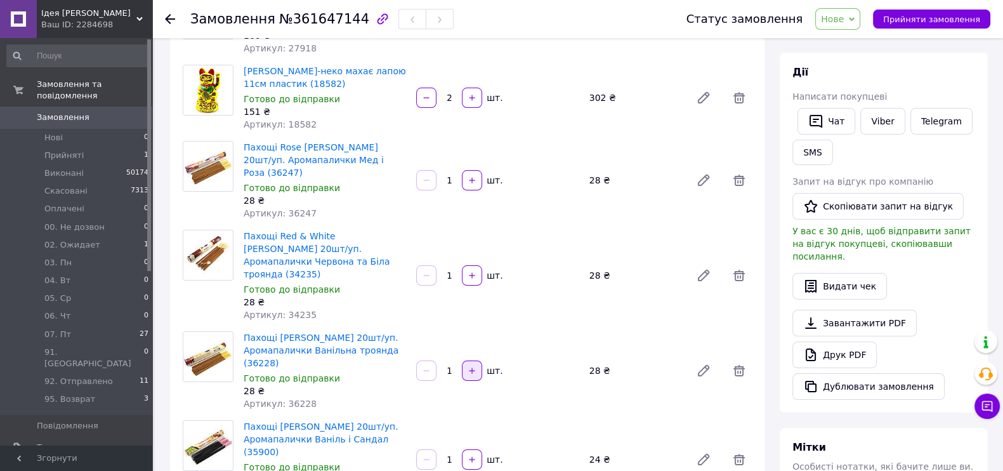
drag, startPoint x: 441, startPoint y: 342, endPoint x: 465, endPoint y: 342, distance: 23.5
click at [465, 360] on div "1   шт." at bounding box center [497, 370] width 165 height 20
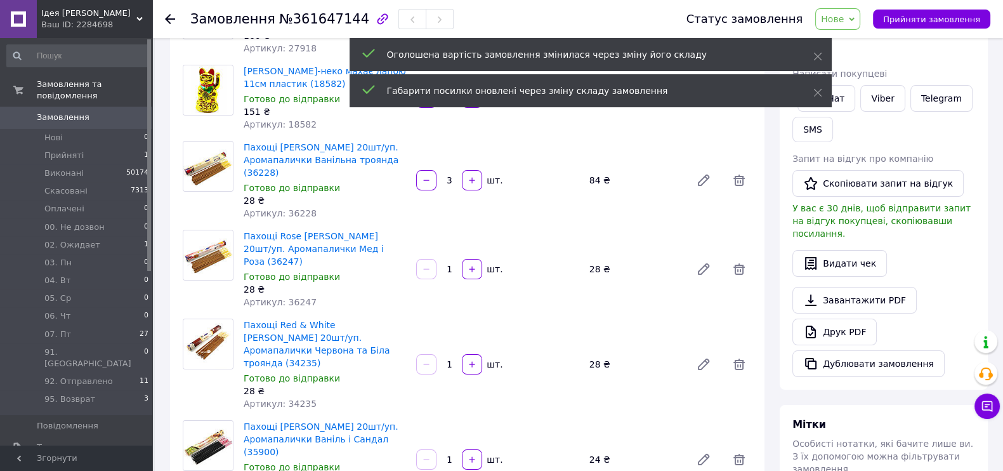
scroll to position [557, 0]
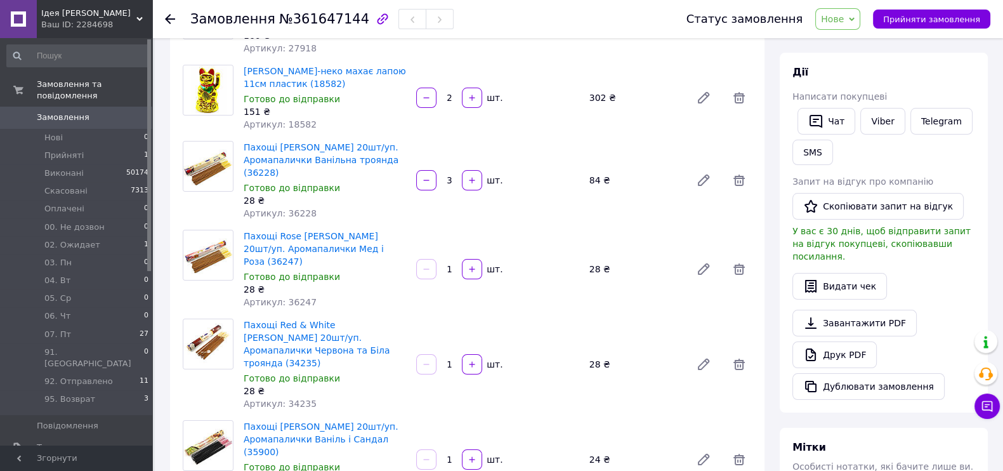
type input "3"
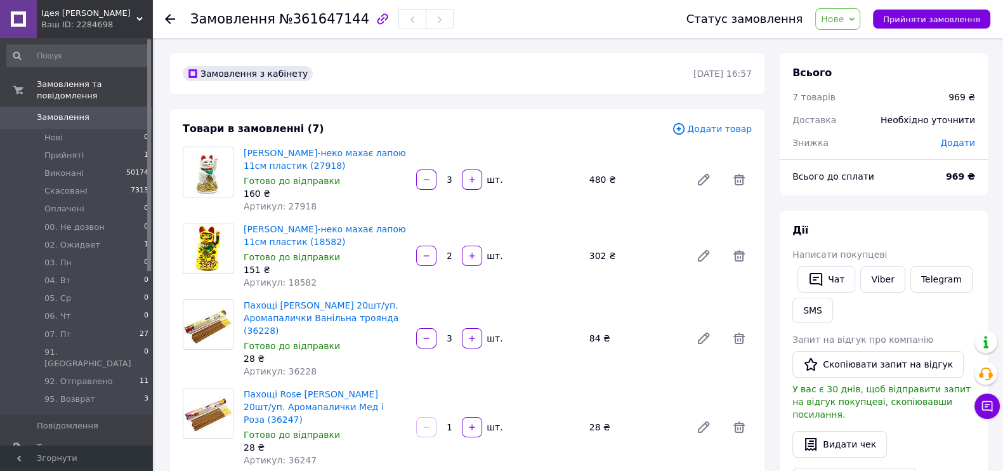
click at [685, 131] on icon at bounding box center [679, 129] width 14 height 14
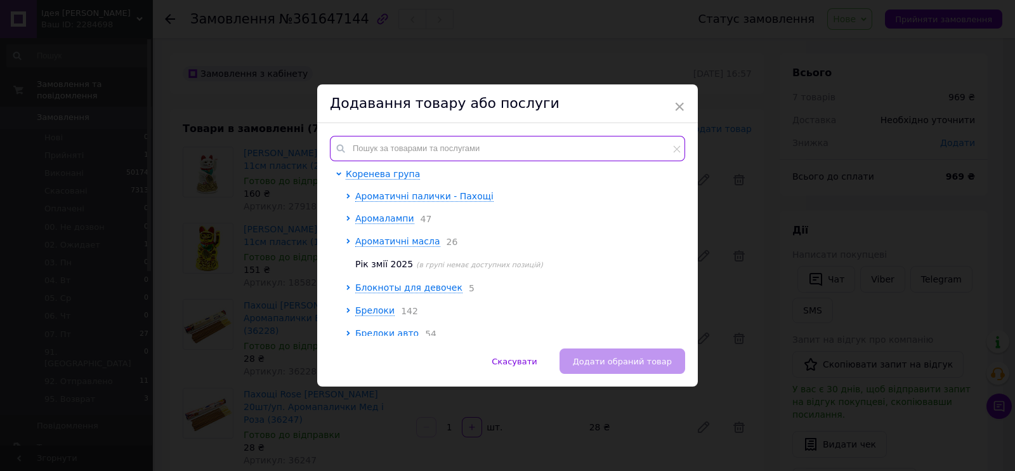
click at [637, 143] on input "text" at bounding box center [507, 148] width 355 height 25
paste input "28601K"
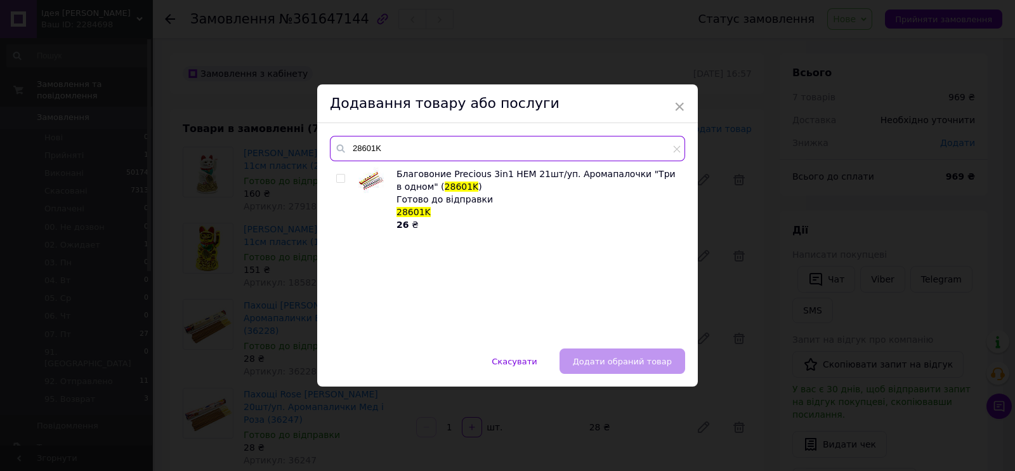
type input "28601K"
click at [336, 179] on input "checkbox" at bounding box center [340, 178] width 8 height 8
checkbox input "true"
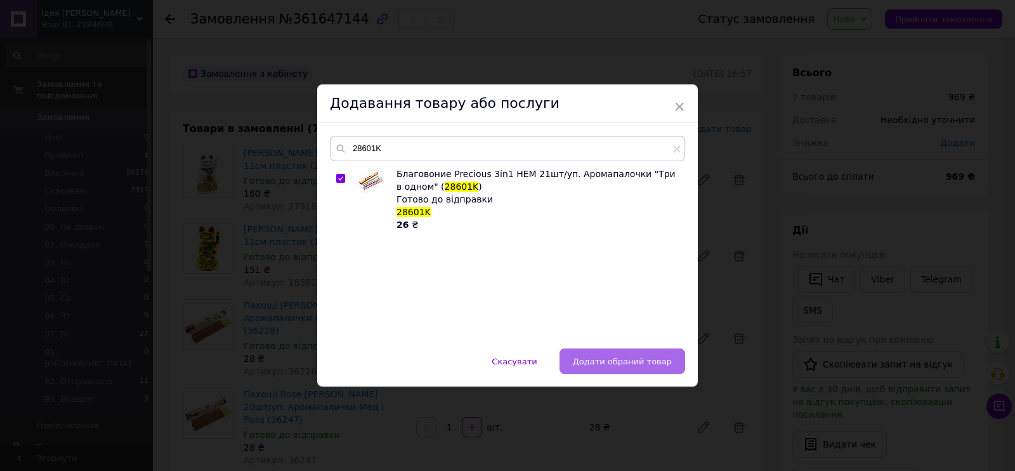
click at [604, 349] on button "Додати обраний товар" at bounding box center [622, 360] width 126 height 25
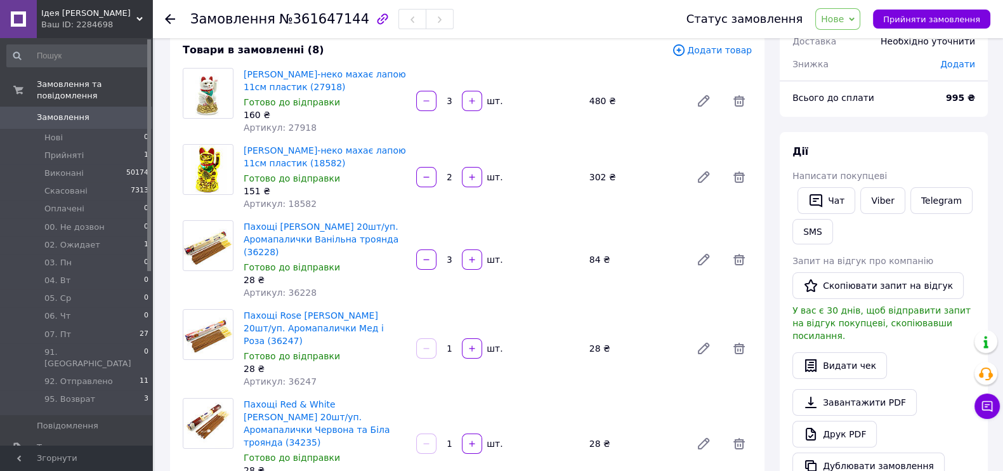
scroll to position [238, 0]
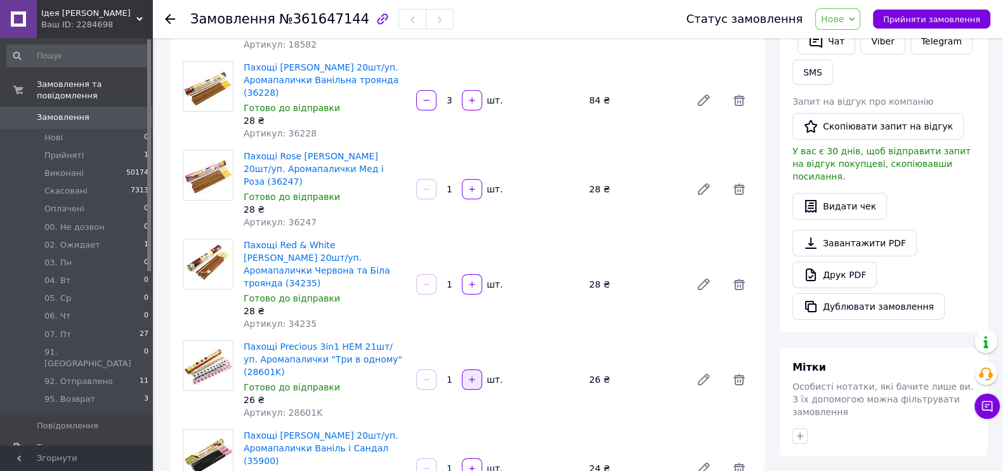
click at [472, 376] on icon "button" at bounding box center [472, 379] width 6 height 6
type input "2"
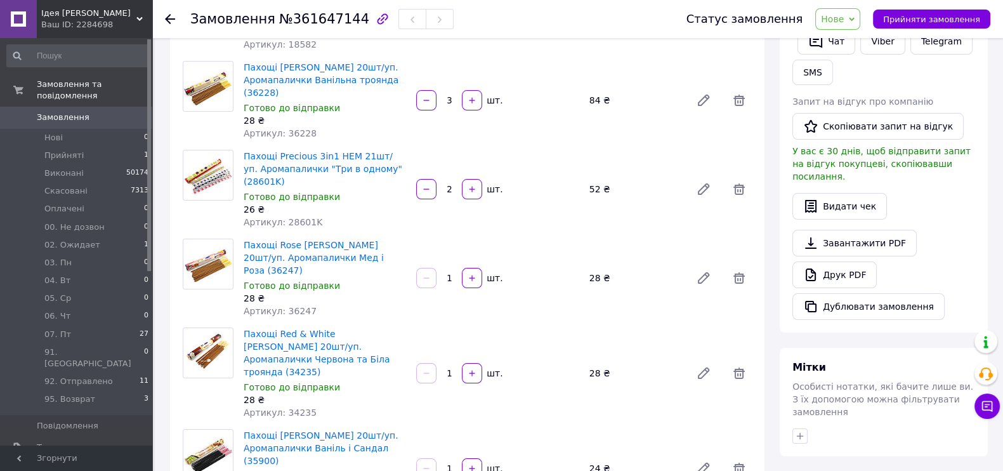
scroll to position [79, 0]
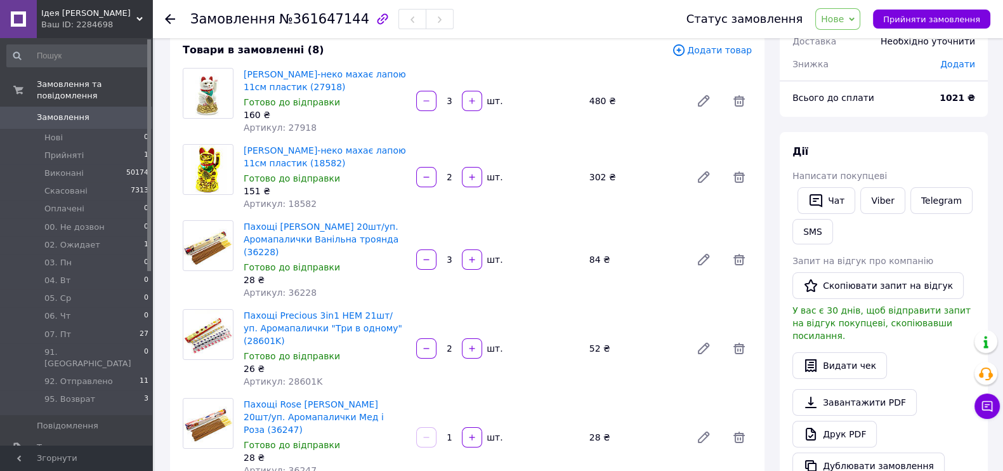
click at [685, 44] on icon at bounding box center [679, 50] width 14 height 14
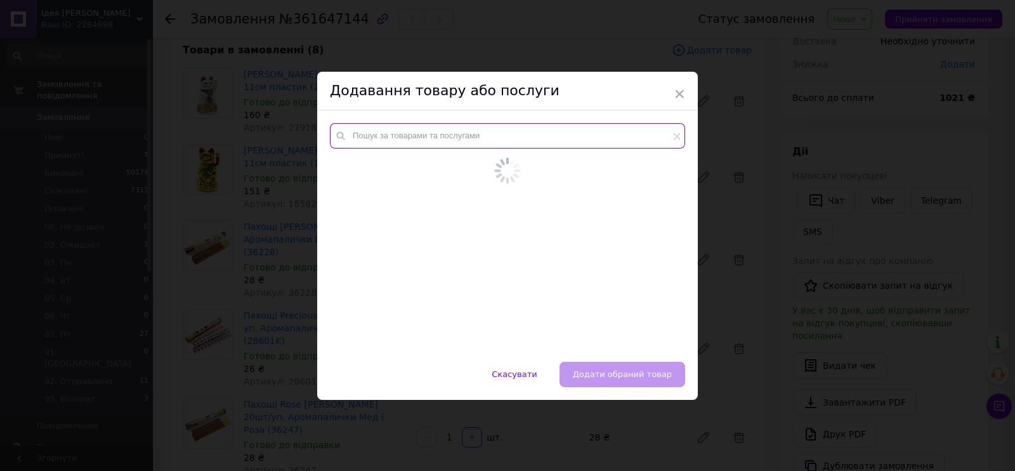
click at [489, 145] on input "text" at bounding box center [507, 135] width 355 height 25
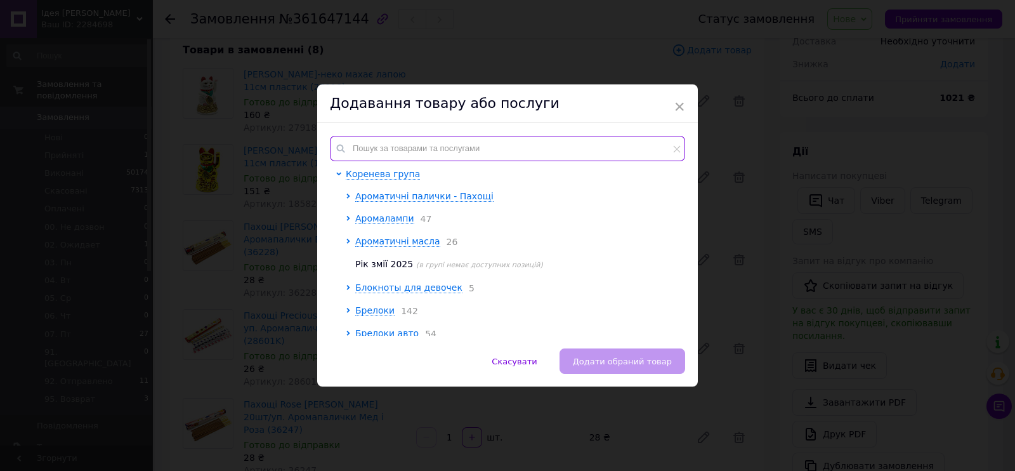
paste input "34381"
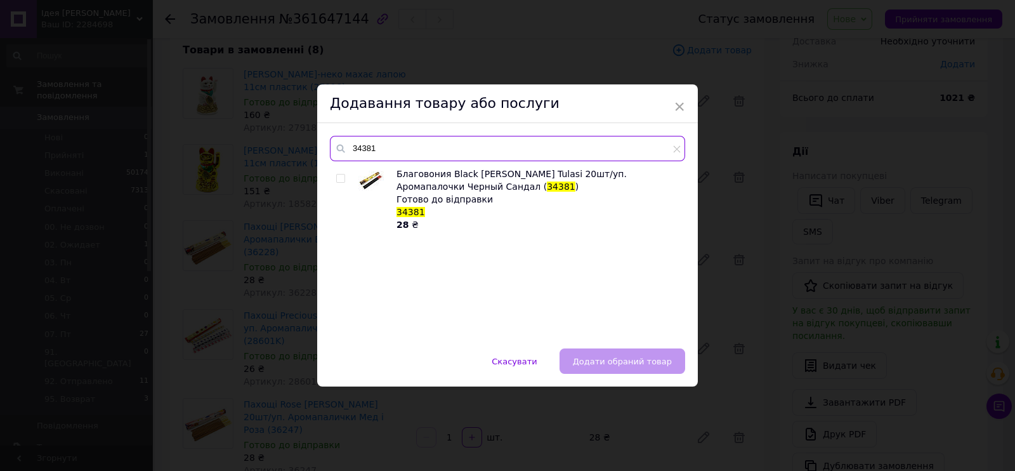
type input "34381"
click at [342, 174] on input "checkbox" at bounding box center [340, 178] width 8 height 8
checkbox input "true"
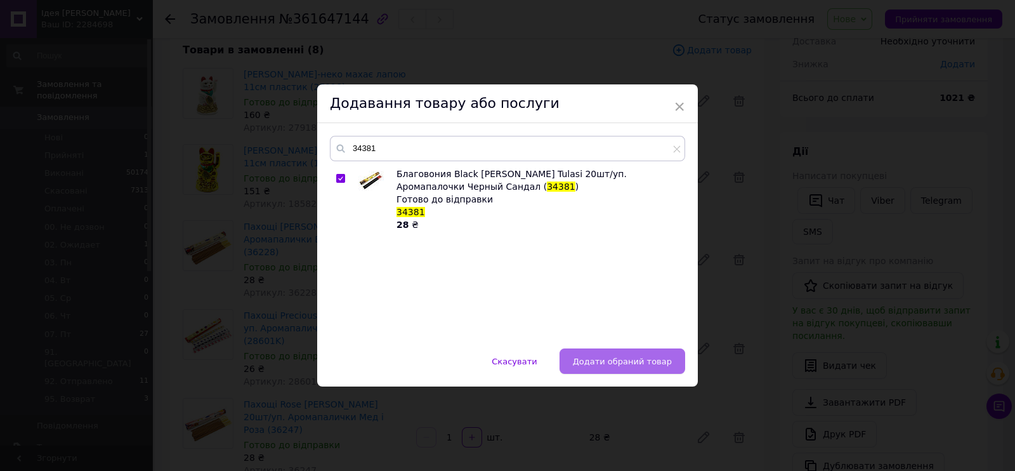
click at [601, 359] on span "Додати обраний товар" at bounding box center [622, 361] width 99 height 10
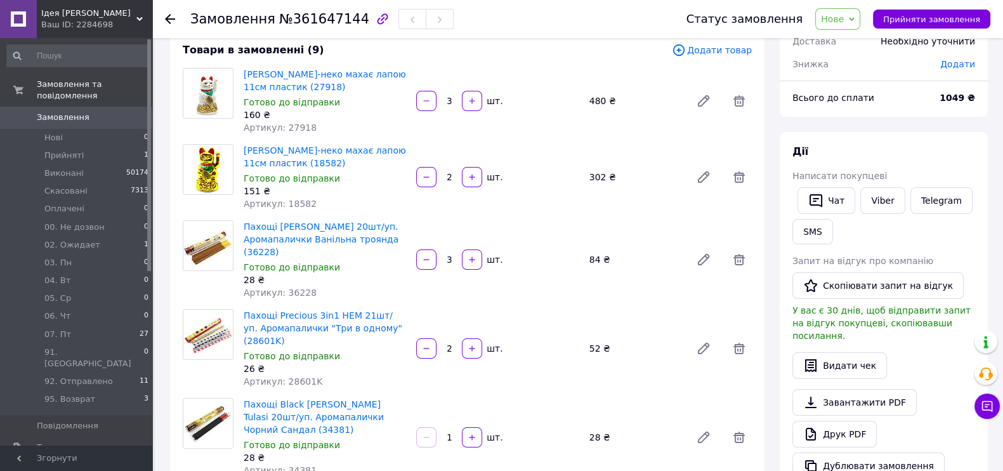
scroll to position [0, 0]
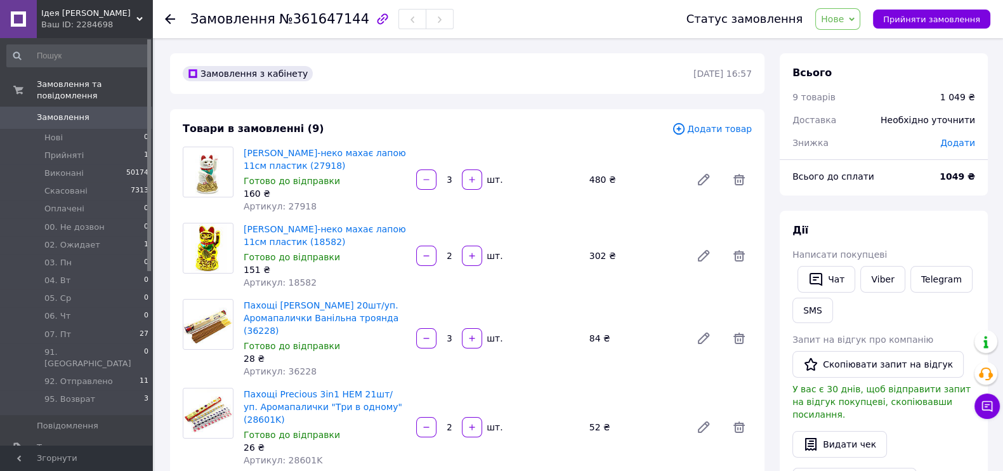
click at [680, 129] on icon at bounding box center [678, 128] width 4 height 4
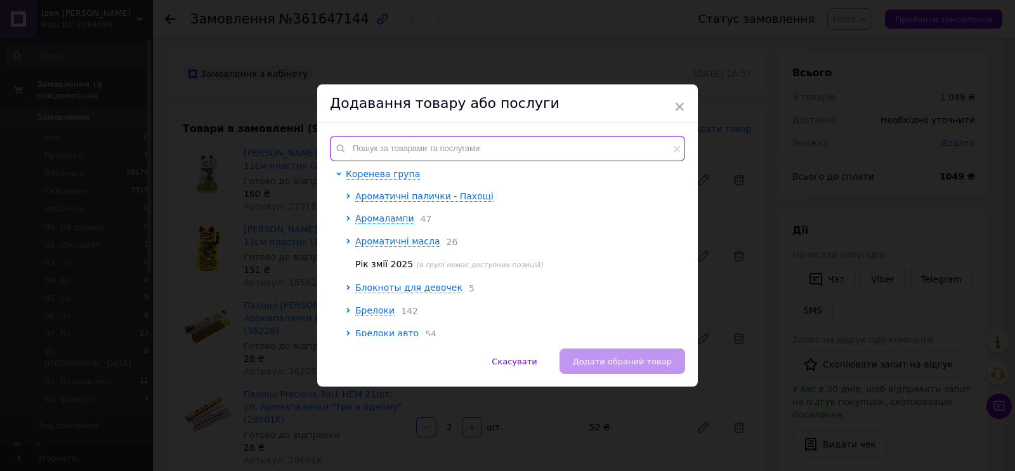
click at [632, 150] on input "text" at bounding box center [507, 148] width 355 height 25
paste input "20617D"
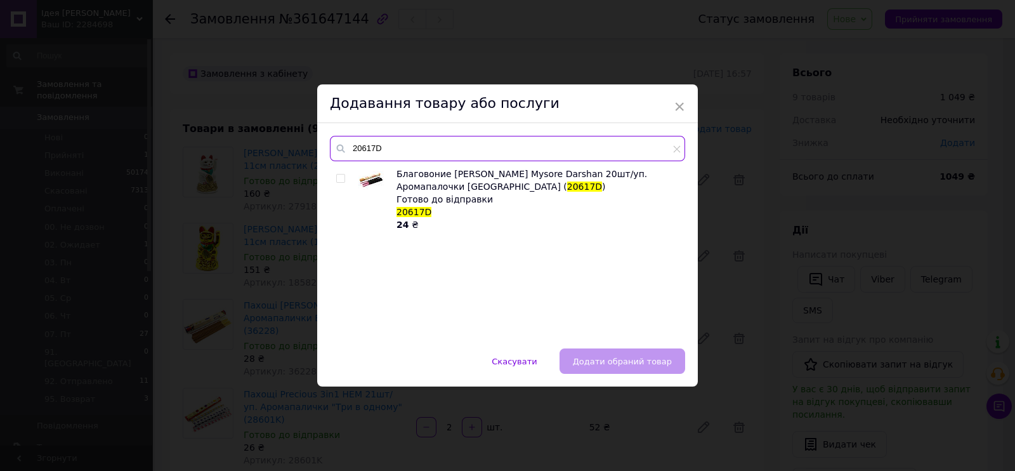
type input "20617D"
click at [336, 174] on span at bounding box center [340, 178] width 9 height 9
click at [336, 174] on input "checkbox" at bounding box center [340, 178] width 8 height 8
checkbox input "true"
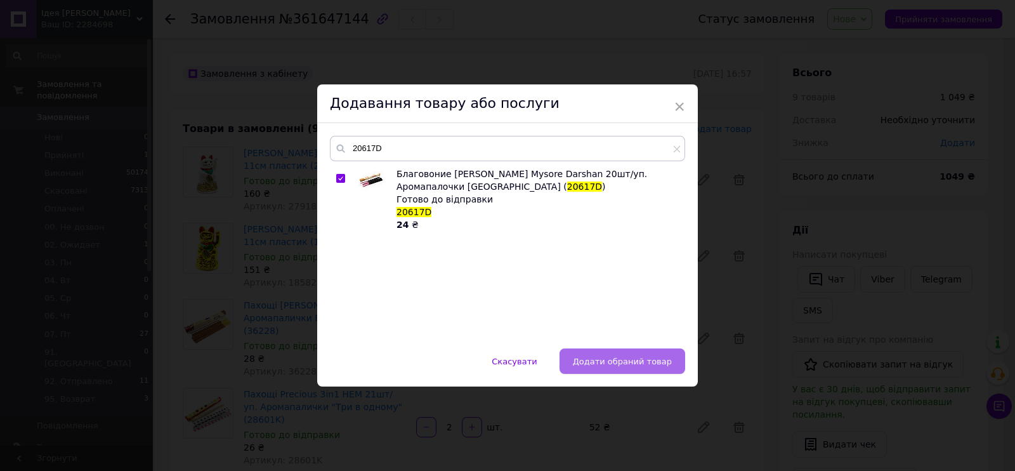
click at [602, 363] on span "Додати обраний товар" at bounding box center [622, 361] width 99 height 10
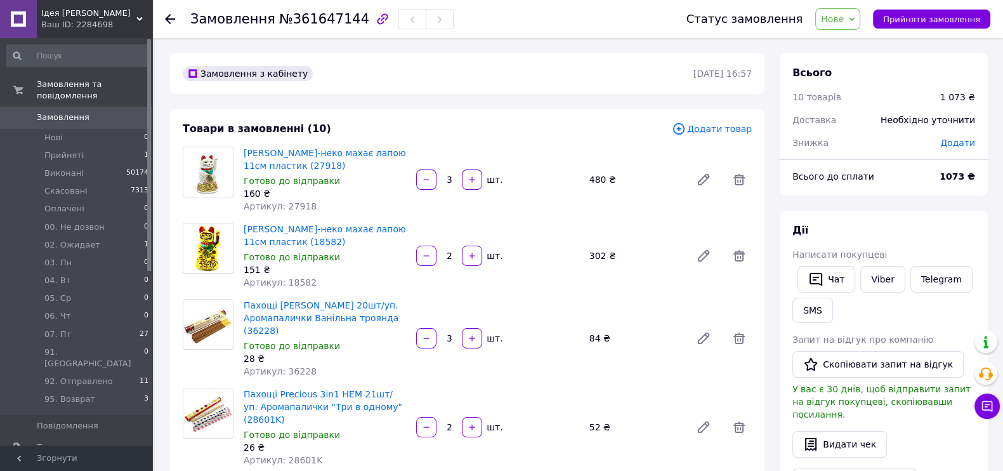
scroll to position [802, 0]
click at [685, 122] on icon at bounding box center [679, 129] width 14 height 14
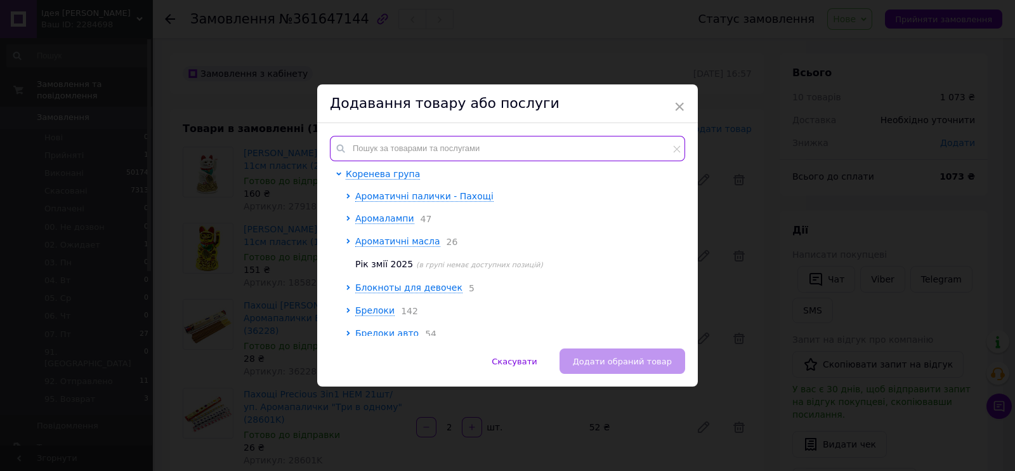
click at [566, 156] on input "text" at bounding box center [507, 148] width 355 height 25
paste input "44009D"
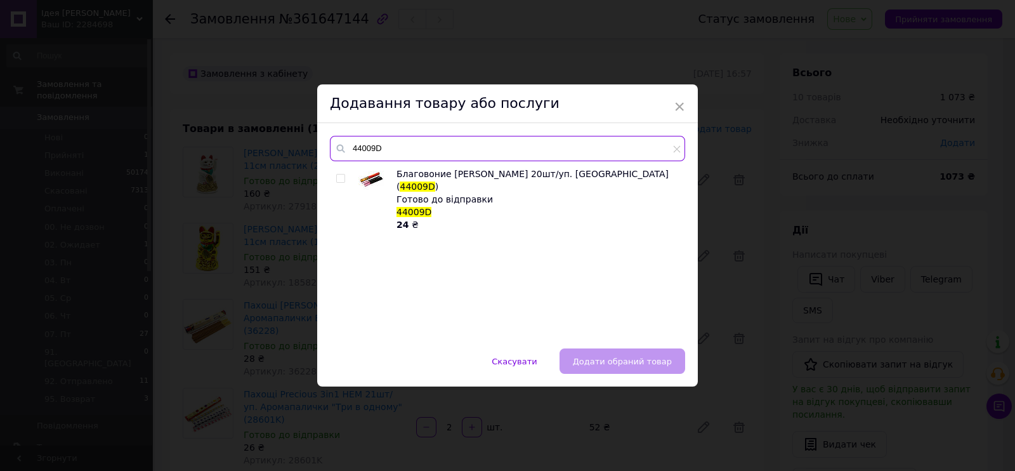
type input "44009D"
click at [336, 176] on input "checkbox" at bounding box center [340, 178] width 8 height 8
checkbox input "true"
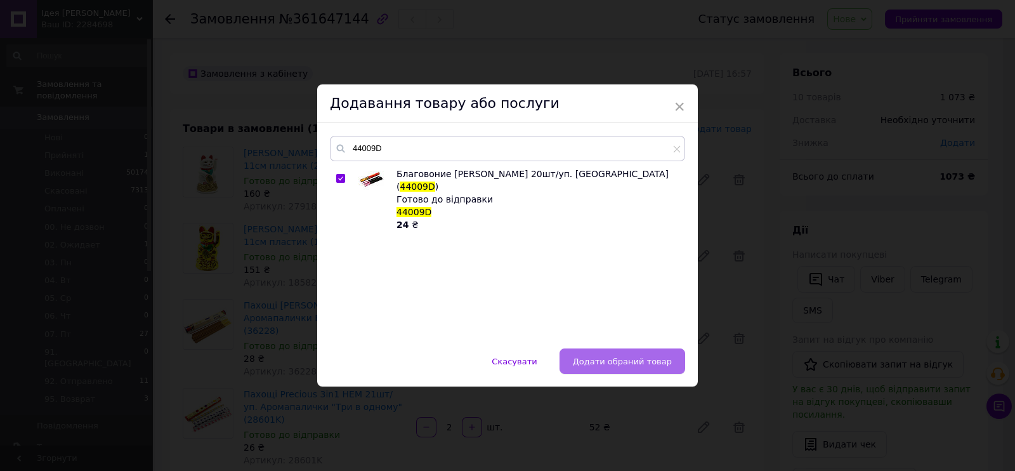
click at [616, 360] on span "Додати обраний товар" at bounding box center [622, 361] width 99 height 10
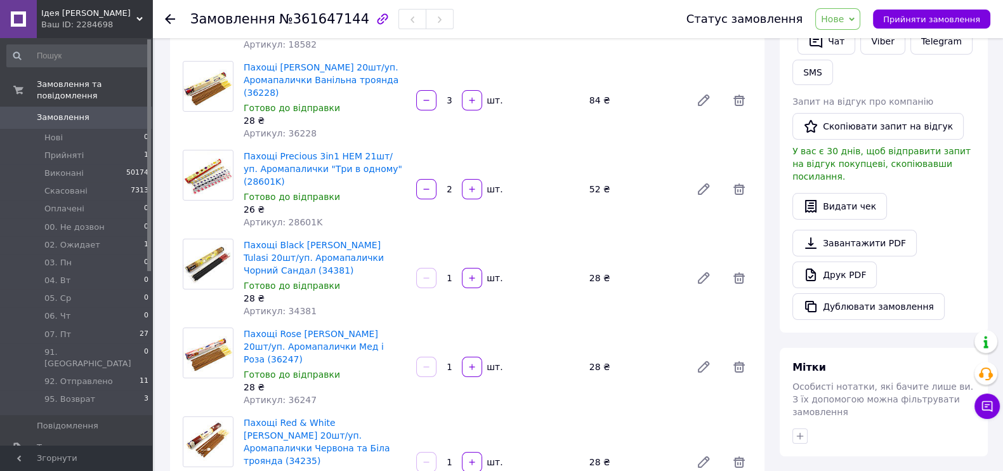
scroll to position [79, 0]
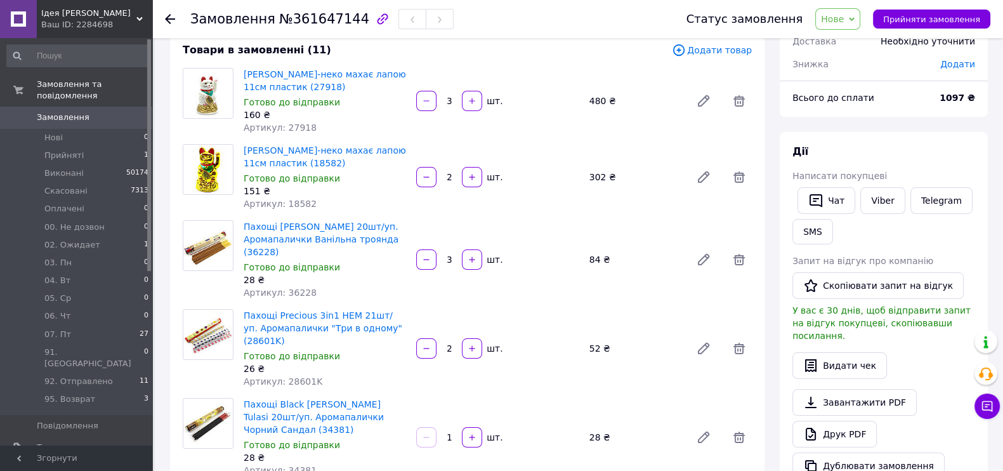
click at [684, 55] on icon at bounding box center [678, 49] width 11 height 11
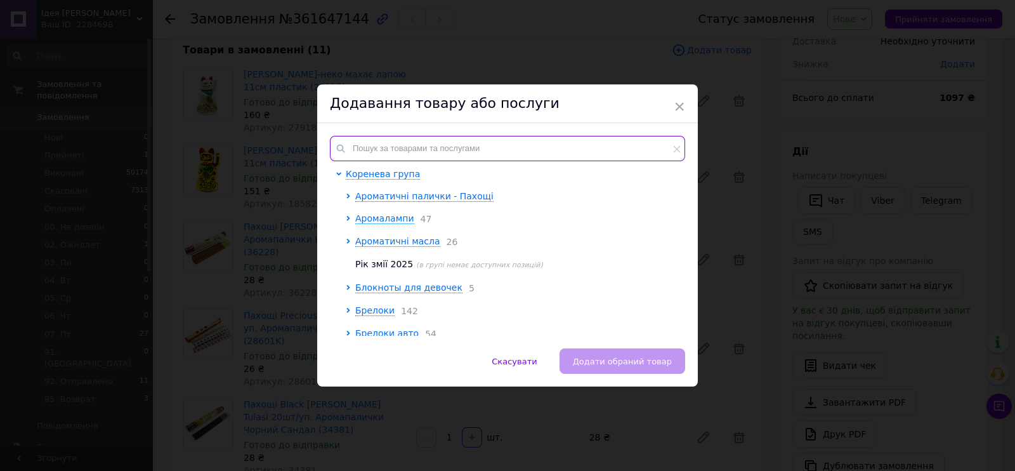
click at [543, 152] on input "text" at bounding box center [507, 148] width 355 height 25
paste input "34229"
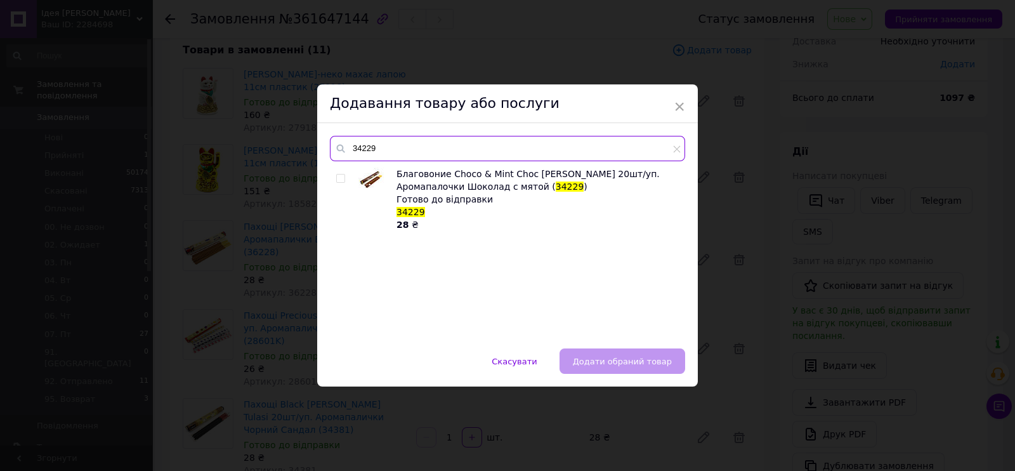
type input "34229"
click at [336, 176] on input "checkbox" at bounding box center [340, 178] width 8 height 8
checkbox input "true"
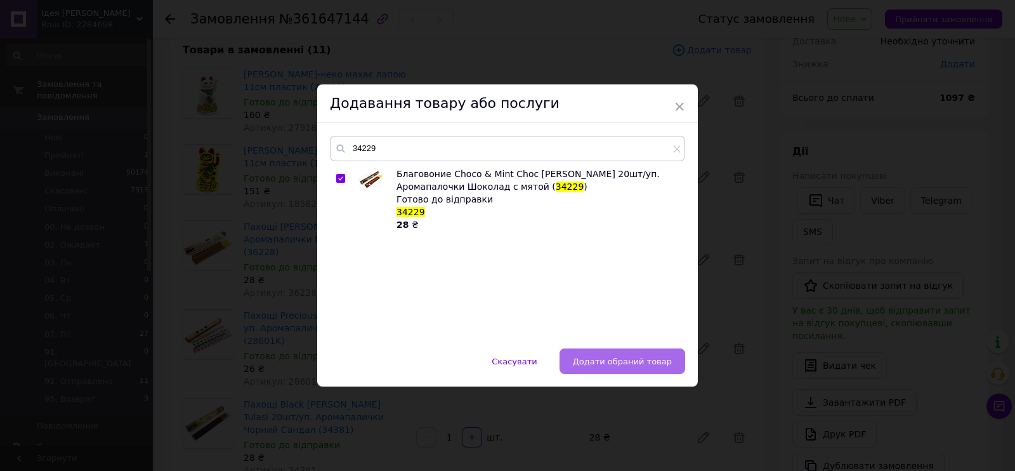
click at [612, 361] on span "Додати обраний товар" at bounding box center [622, 361] width 99 height 10
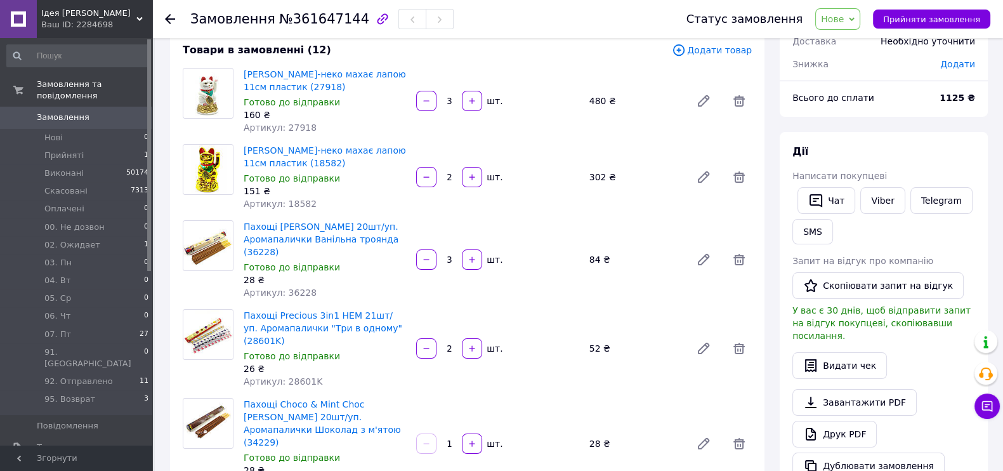
scroll to position [923, 0]
click at [685, 51] on icon at bounding box center [679, 50] width 14 height 14
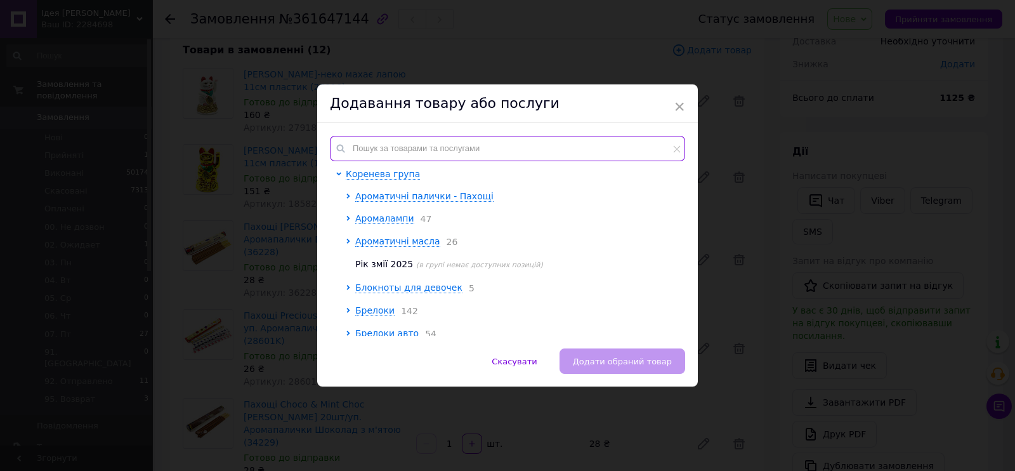
click at [555, 155] on input "text" at bounding box center [507, 148] width 355 height 25
paste input "34242"
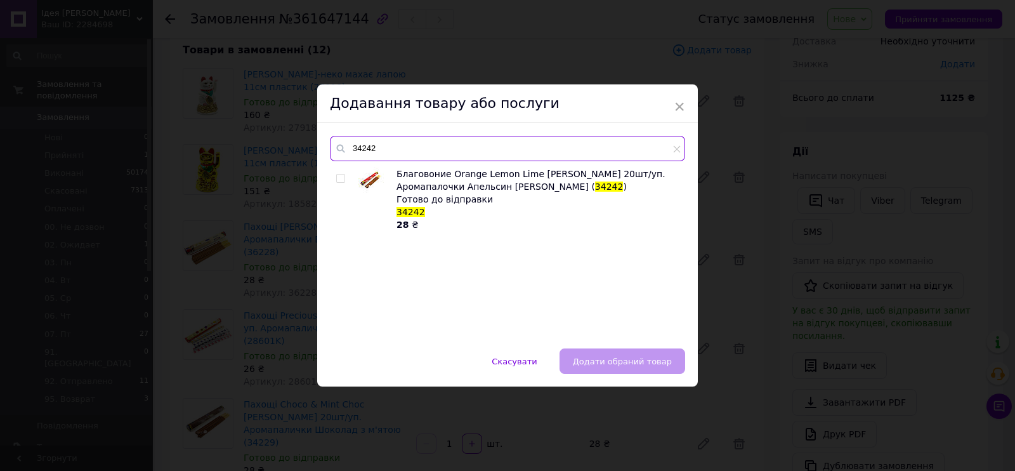
type input "34242"
click at [337, 178] on input "checkbox" at bounding box center [340, 178] width 8 height 8
checkbox input "true"
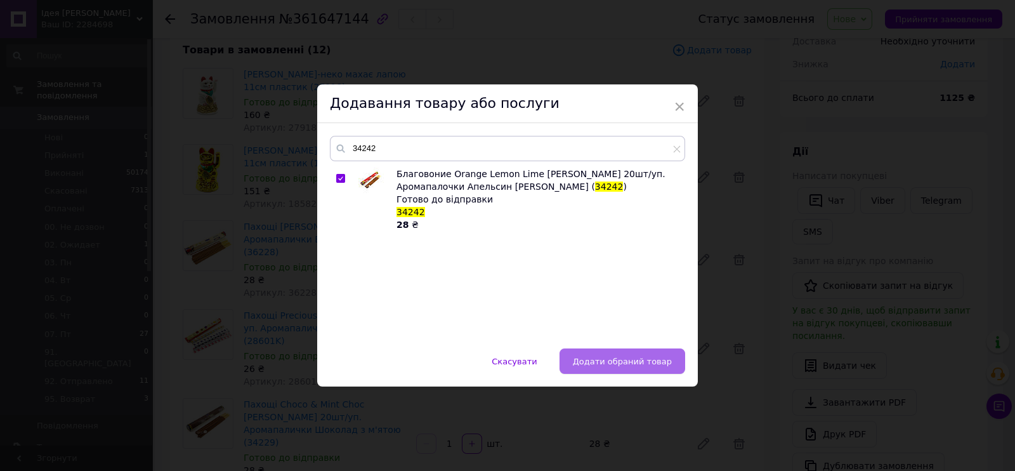
click at [607, 356] on span "Додати обраний товар" at bounding box center [622, 361] width 99 height 10
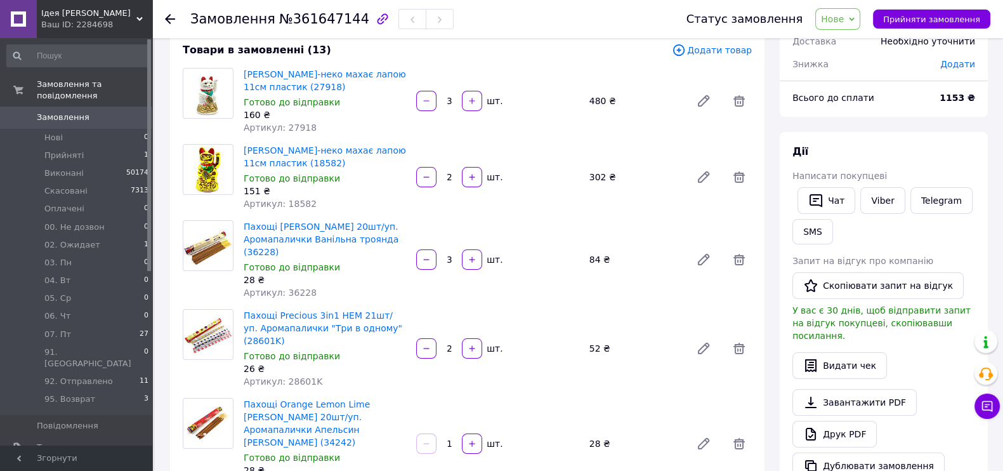
scroll to position [984, 0]
click at [685, 44] on icon at bounding box center [679, 50] width 14 height 14
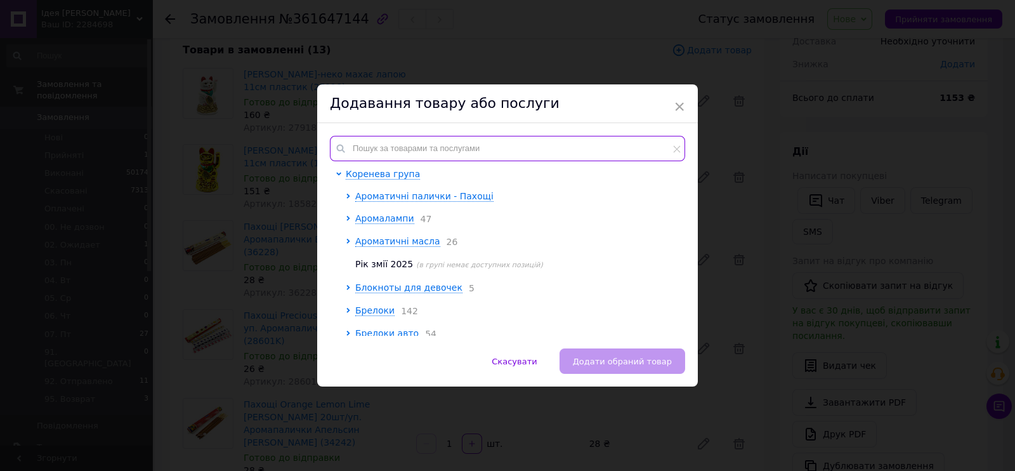
click at [542, 151] on input "text" at bounding box center [507, 148] width 355 height 25
paste input "34267"
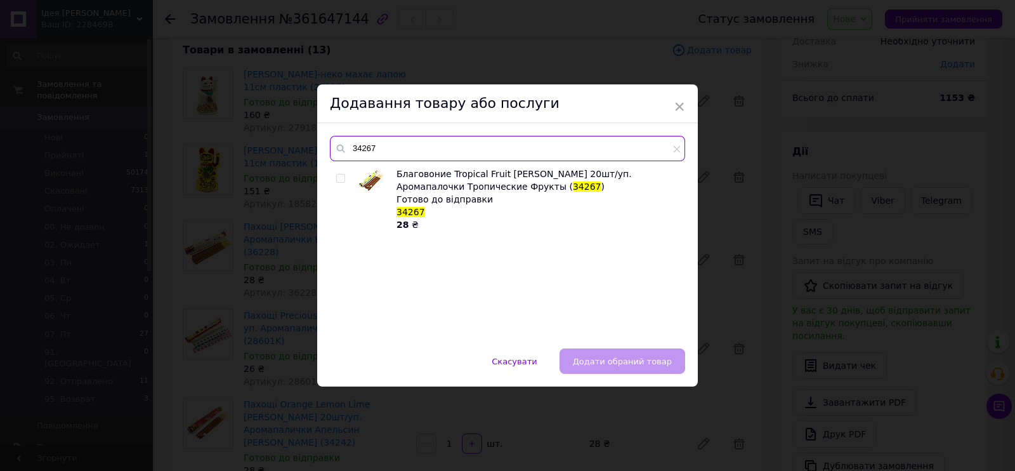
type input "34267"
click at [339, 175] on input "checkbox" at bounding box center [340, 178] width 8 height 8
checkbox input "true"
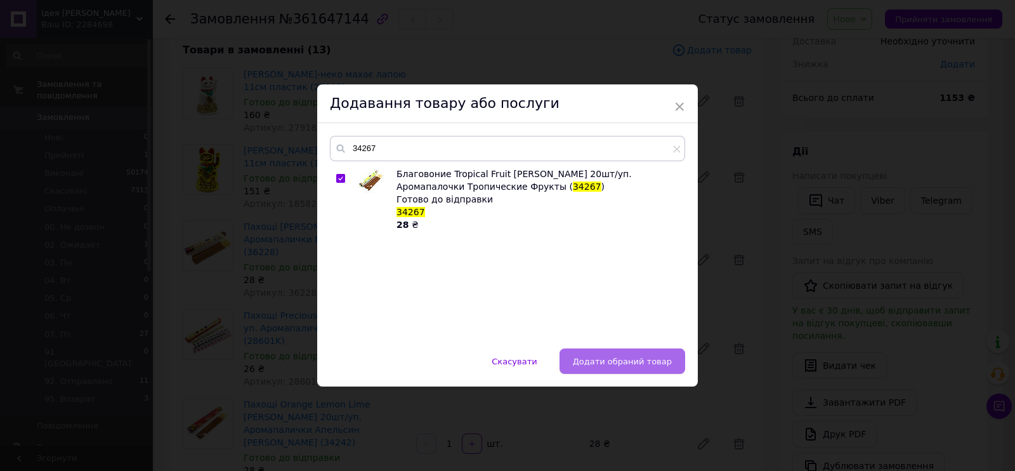
click at [632, 364] on span "Додати обраний товар" at bounding box center [622, 361] width 99 height 10
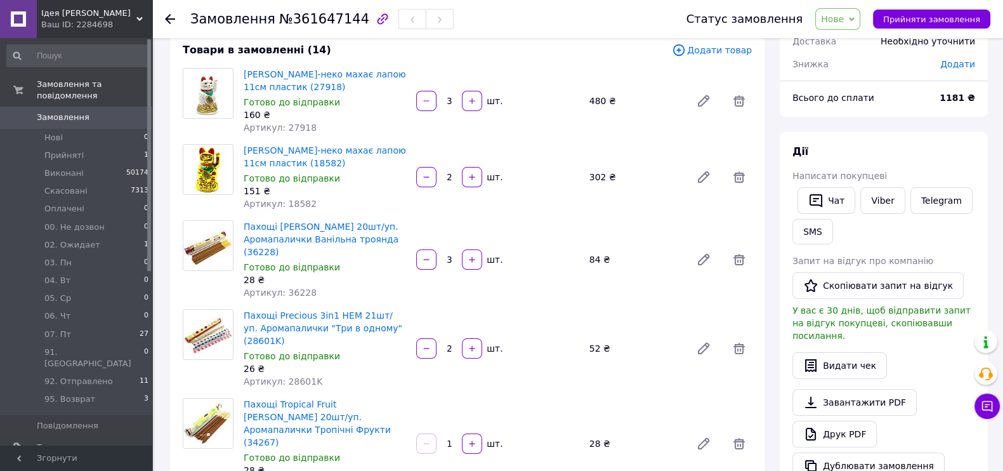
scroll to position [1044, 0]
click at [685, 43] on icon at bounding box center [679, 50] width 14 height 14
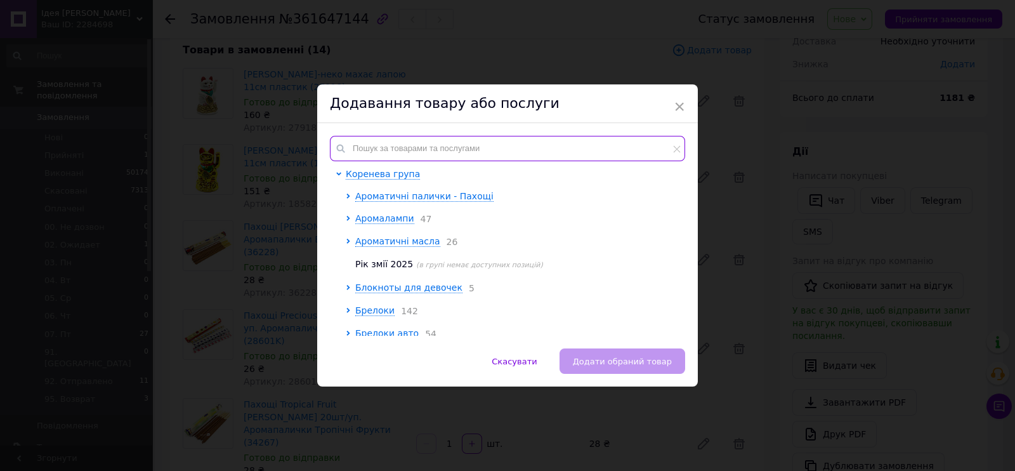
click at [567, 153] on input "text" at bounding box center [507, 148] width 355 height 25
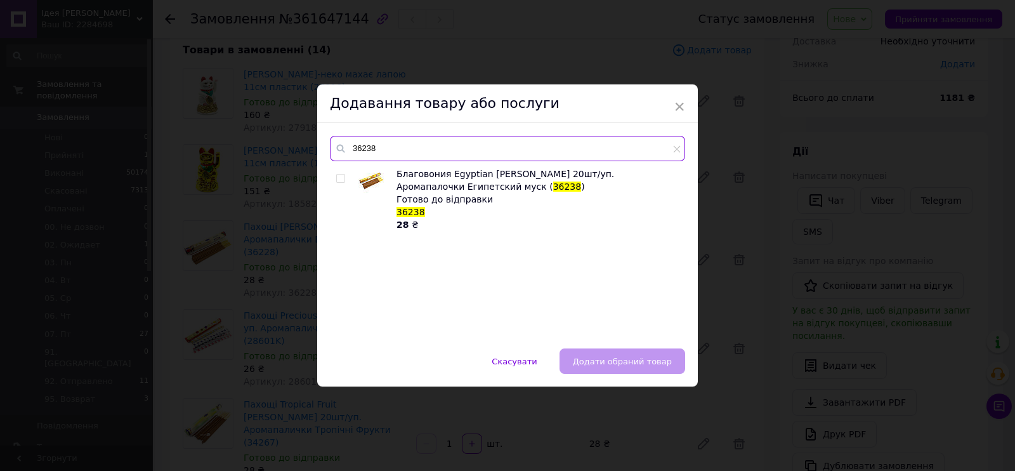
type input "36238"
click at [336, 174] on input "checkbox" at bounding box center [340, 178] width 8 height 8
checkbox input "true"
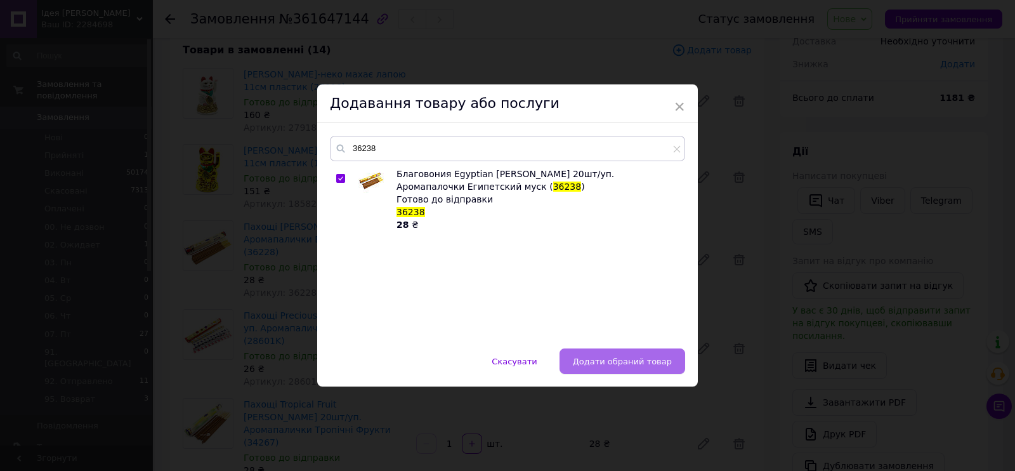
click at [653, 358] on span "Додати обраний товар" at bounding box center [622, 361] width 99 height 10
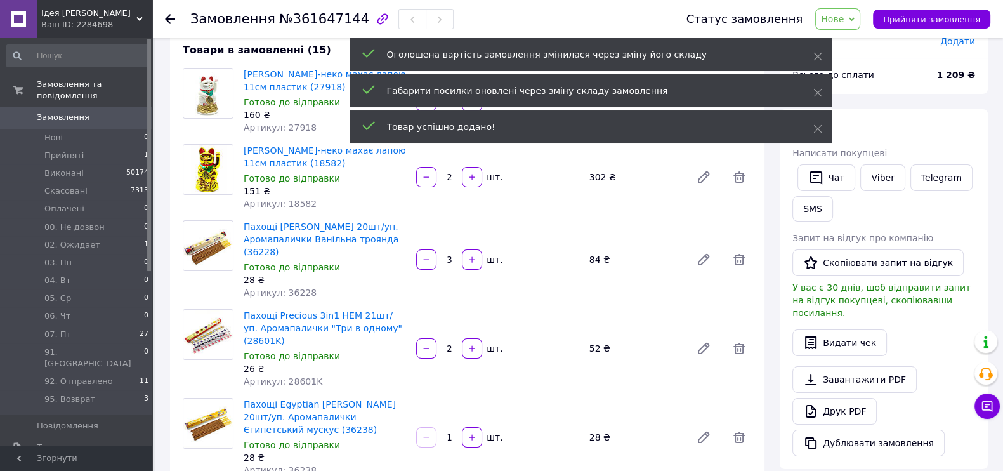
scroll to position [1106, 0]
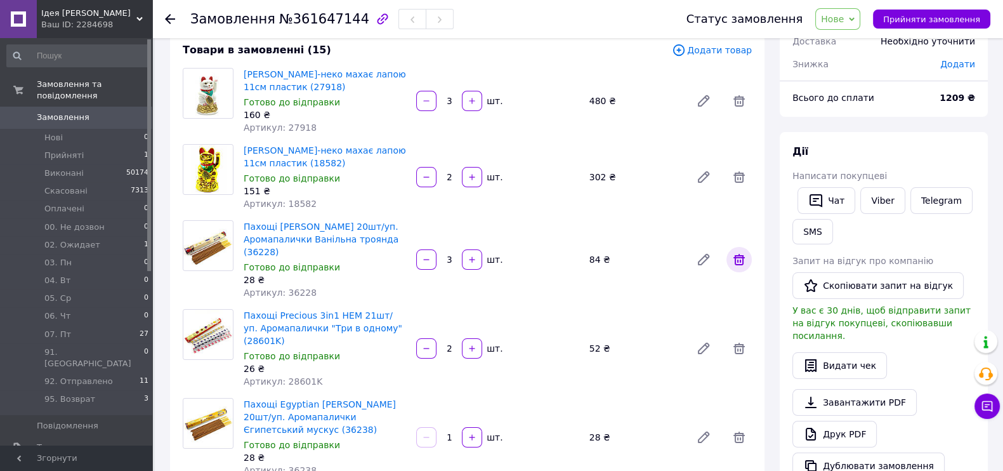
click at [739, 258] on icon at bounding box center [738, 259] width 15 height 15
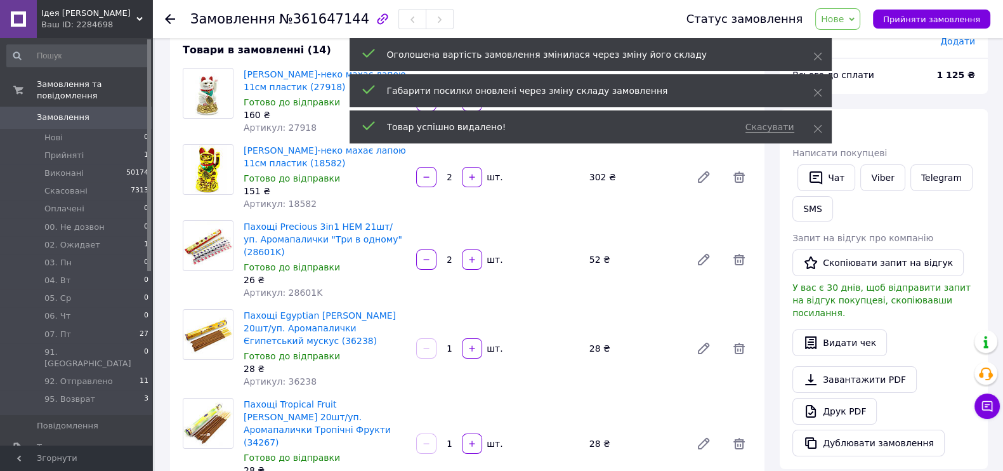
scroll to position [1166, 0]
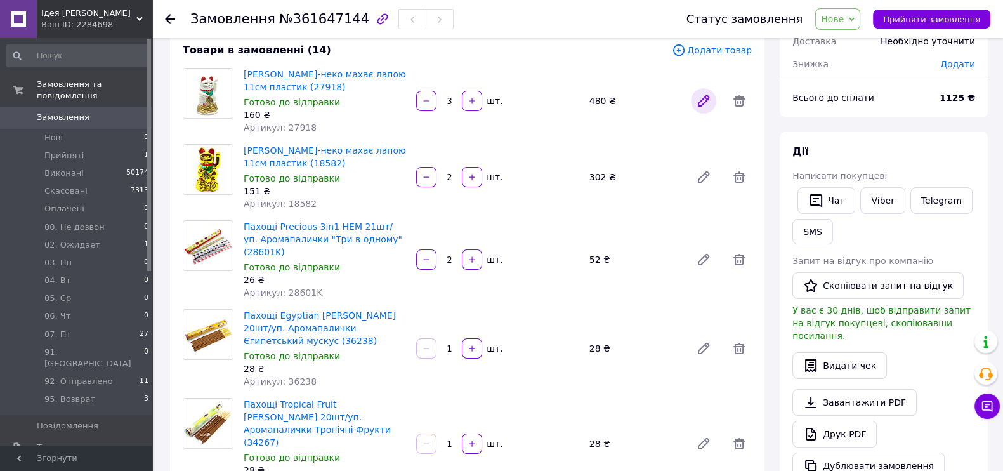
click at [701, 100] on icon at bounding box center [703, 101] width 10 height 10
click at [290, 124] on span "Артикул: 27918" at bounding box center [280, 127] width 73 height 10
copy span "27918"
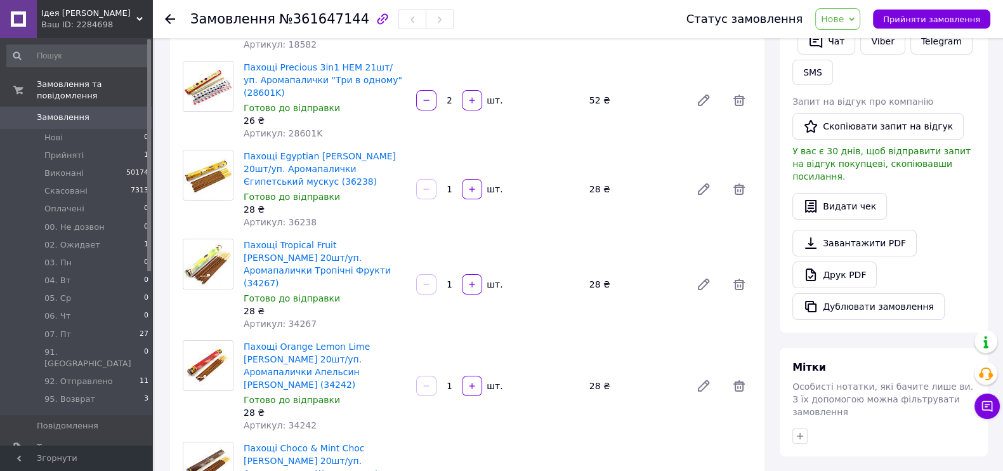
scroll to position [79, 0]
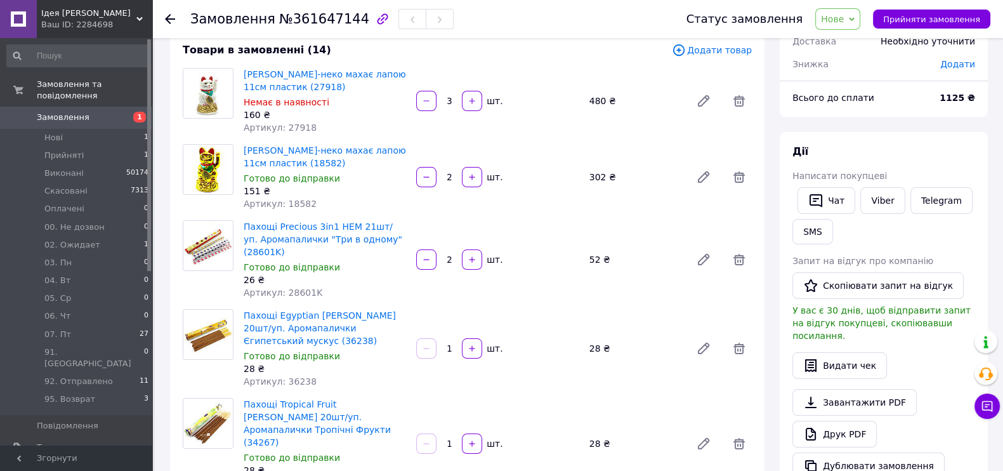
scroll to position [1166, 0]
click at [736, 102] on icon at bounding box center [738, 100] width 15 height 15
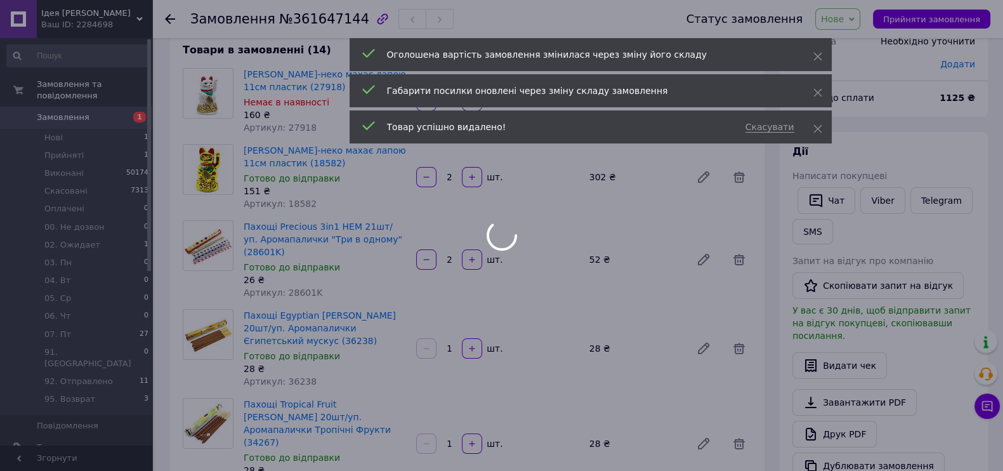
type input "2"
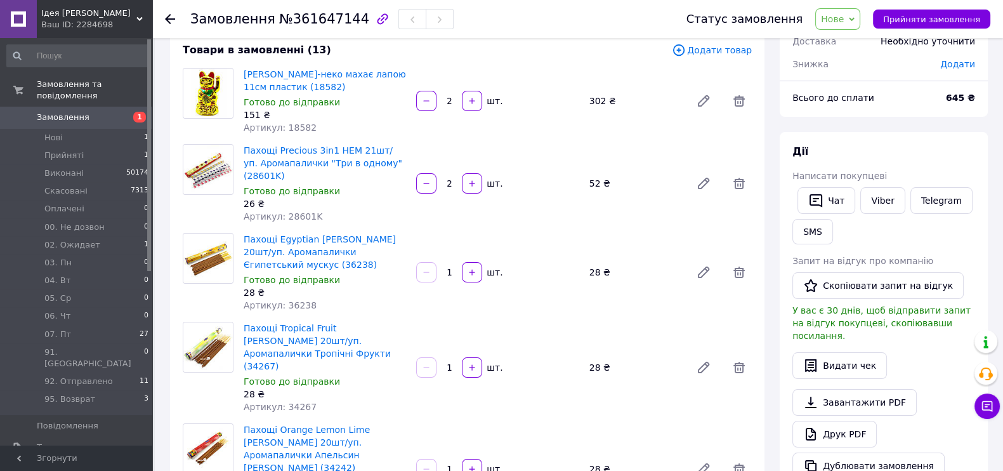
scroll to position [158, 0]
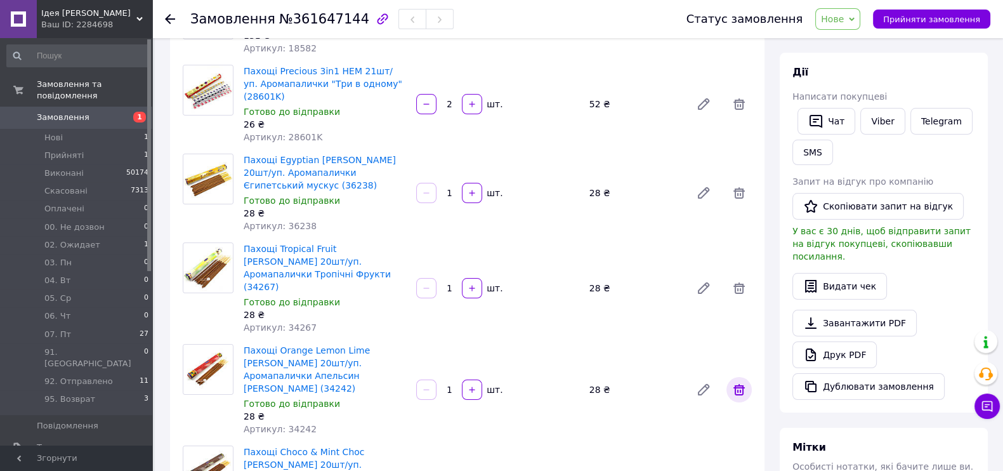
click at [739, 382] on icon at bounding box center [738, 389] width 15 height 15
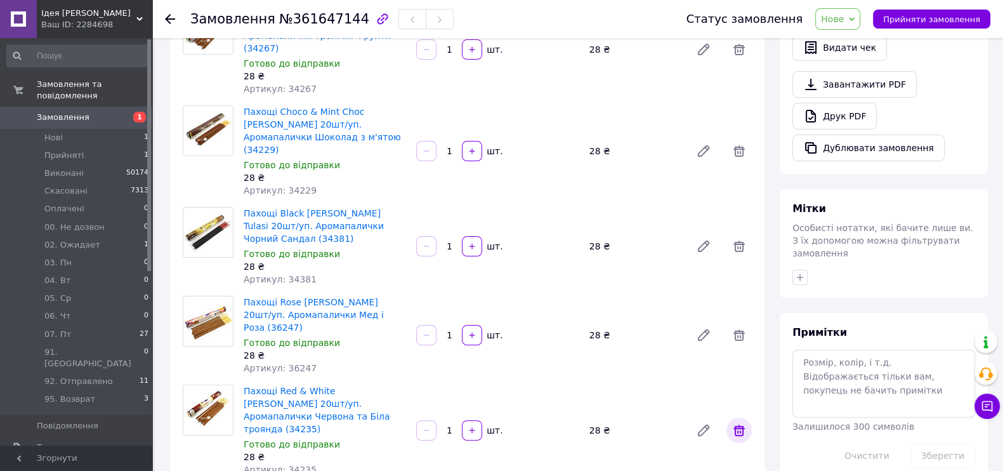
click at [743, 424] on icon at bounding box center [738, 429] width 11 height 11
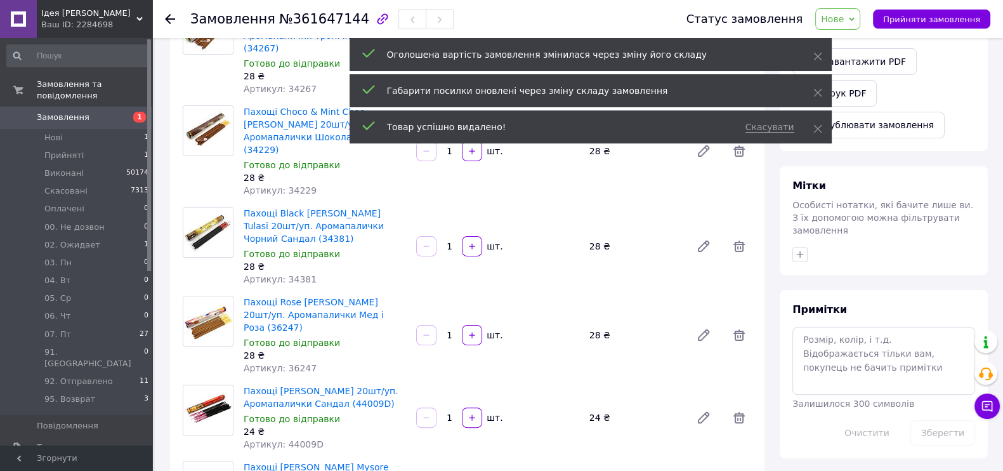
scroll to position [1349, 0]
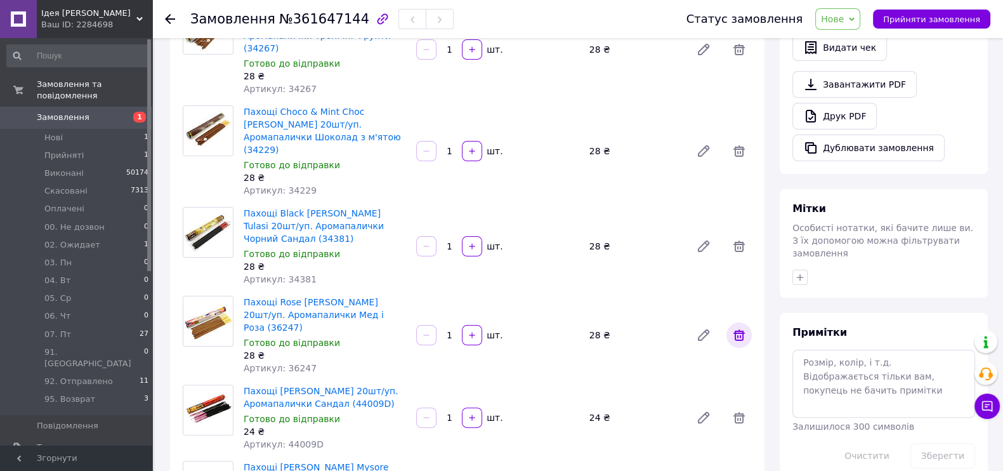
click at [743, 327] on icon at bounding box center [738, 334] width 15 height 15
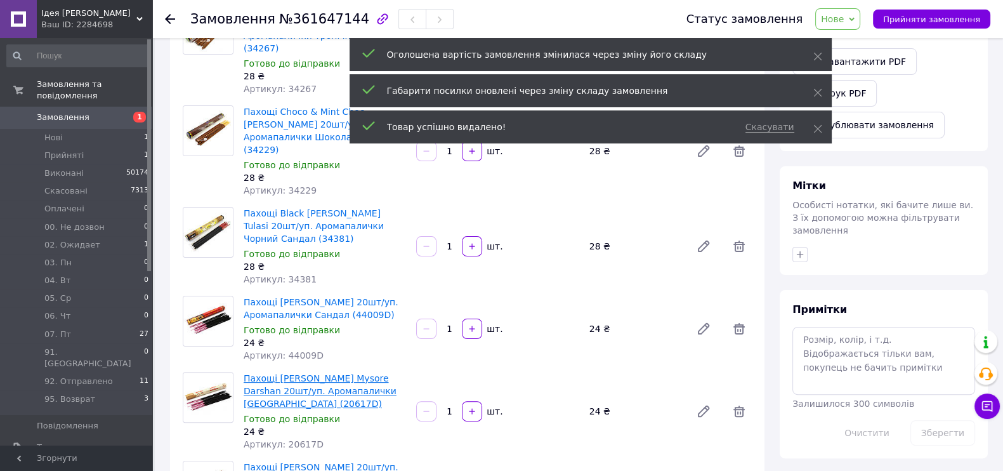
scroll to position [554, 0]
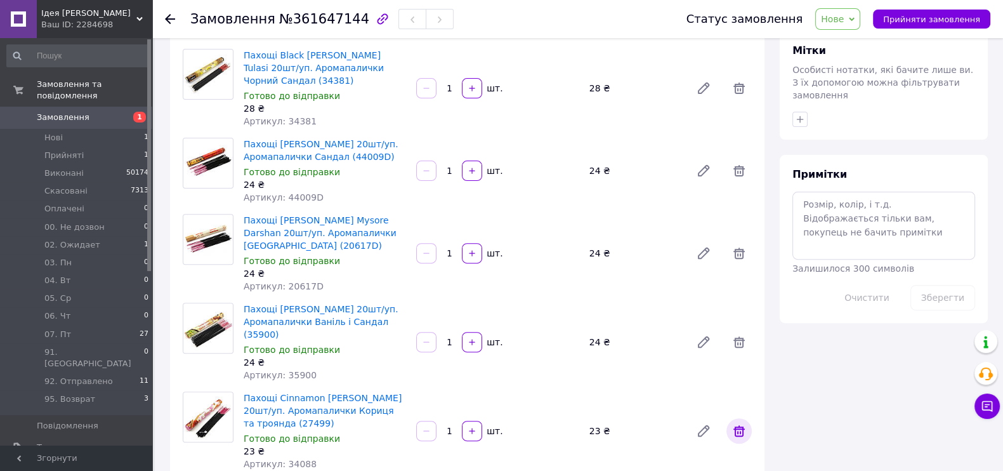
click at [737, 425] on icon at bounding box center [738, 430] width 11 height 11
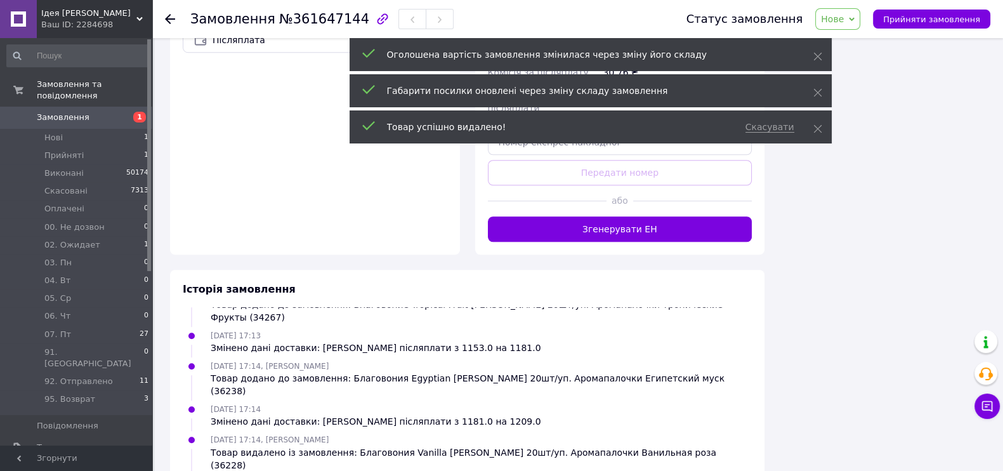
scroll to position [1344, 0]
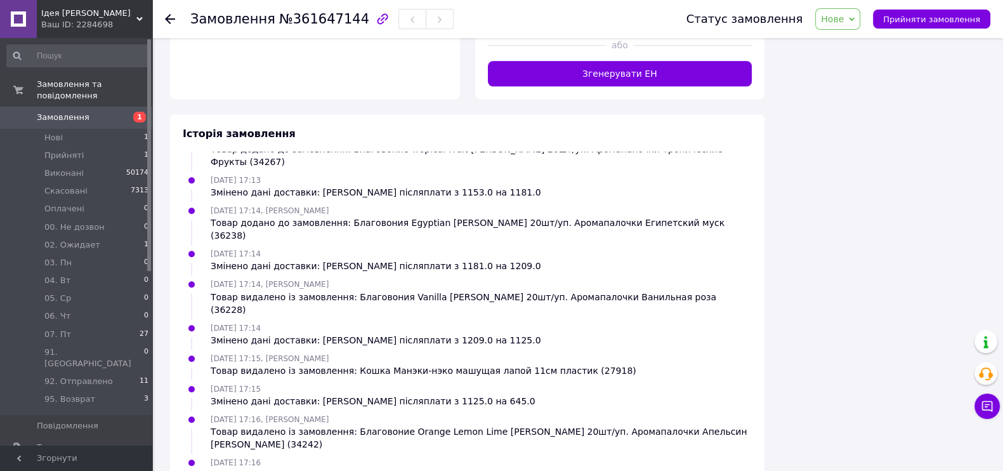
click at [639, 290] on div "Товар видалено із замовлення: Благовония Vanilla [PERSON_NAME] 20шт/уп. Аромапа…" at bounding box center [481, 302] width 541 height 25
copy div "36228"
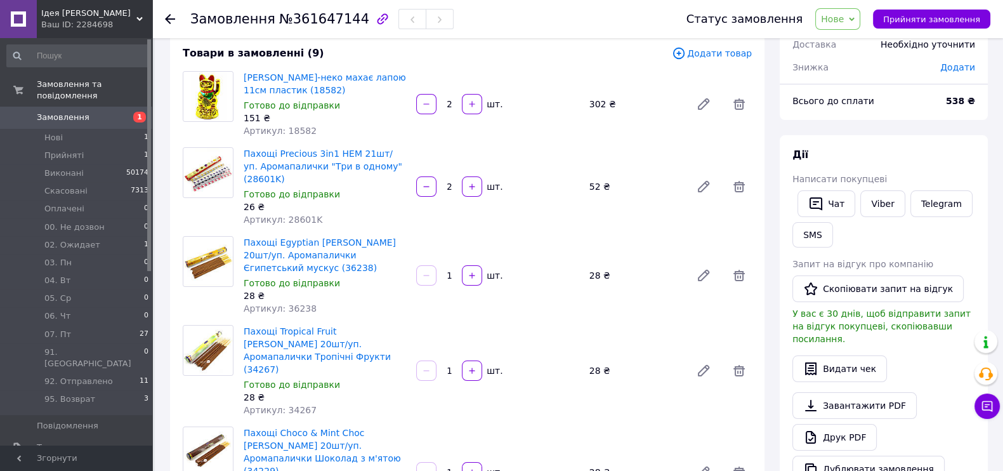
scroll to position [0, 0]
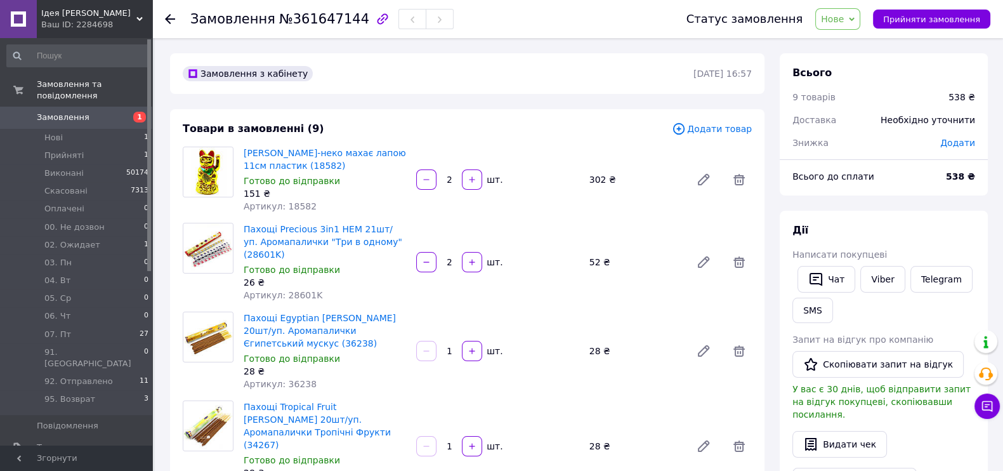
click at [685, 126] on icon at bounding box center [679, 129] width 14 height 14
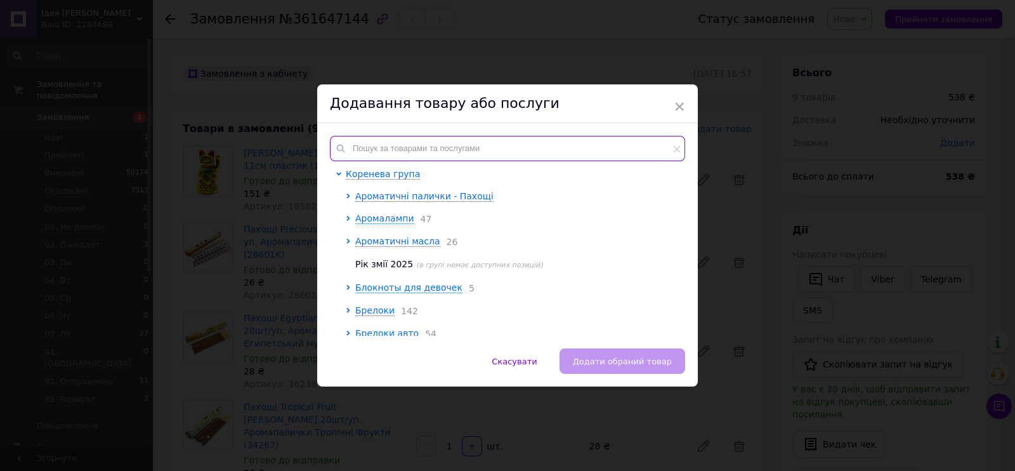
click at [557, 153] on input "text" at bounding box center [507, 148] width 355 height 25
paste input "36228"
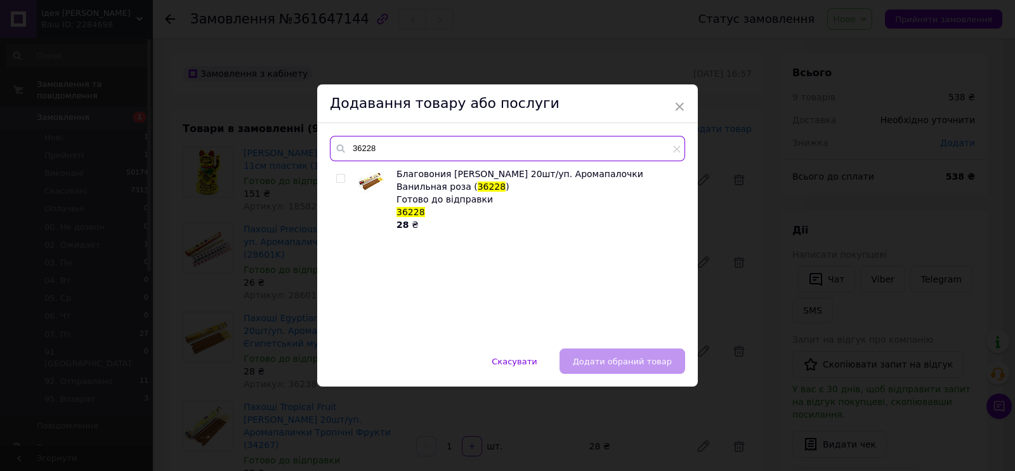
type input "36228"
click at [336, 176] on input "checkbox" at bounding box center [340, 178] width 8 height 8
checkbox input "true"
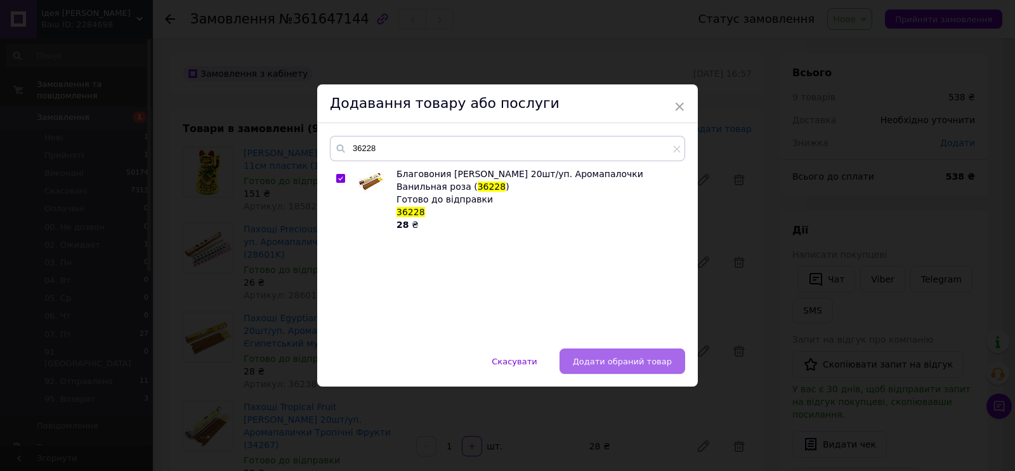
click at [629, 359] on span "Додати обраний товар" at bounding box center [622, 361] width 99 height 10
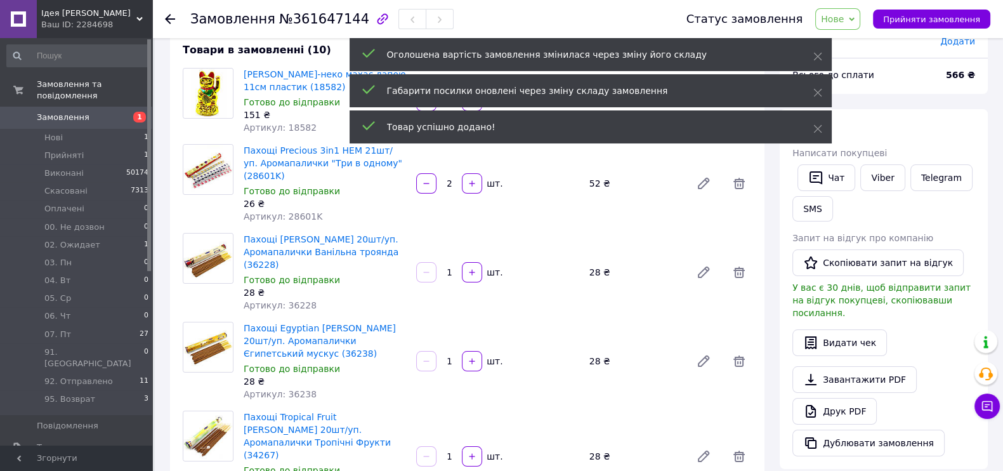
scroll to position [158, 0]
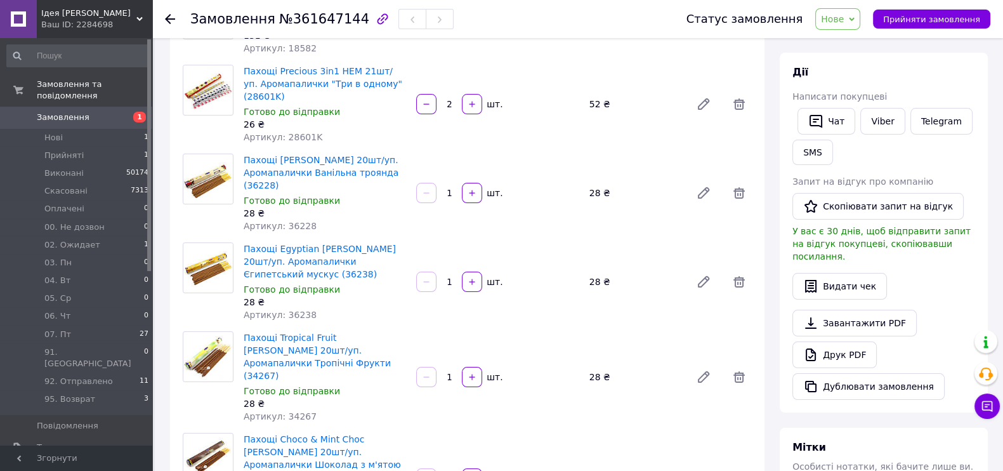
drag, startPoint x: 442, startPoint y: 188, endPoint x: 455, endPoint y: 190, distance: 12.9
click at [455, 190] on input "1" at bounding box center [449, 193] width 20 height 10
type input "3"
click at [298, 192] on div "Пахощі Precious 3in1 HEM 21шт/уп. Аромапалички "Три в одному" (28601K) Готово д…" at bounding box center [324, 193] width 172 height 84
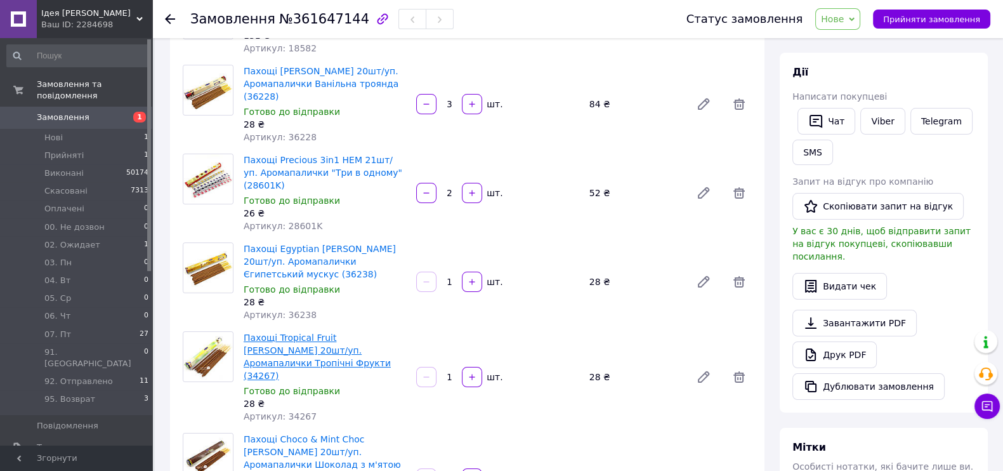
scroll to position [0, 0]
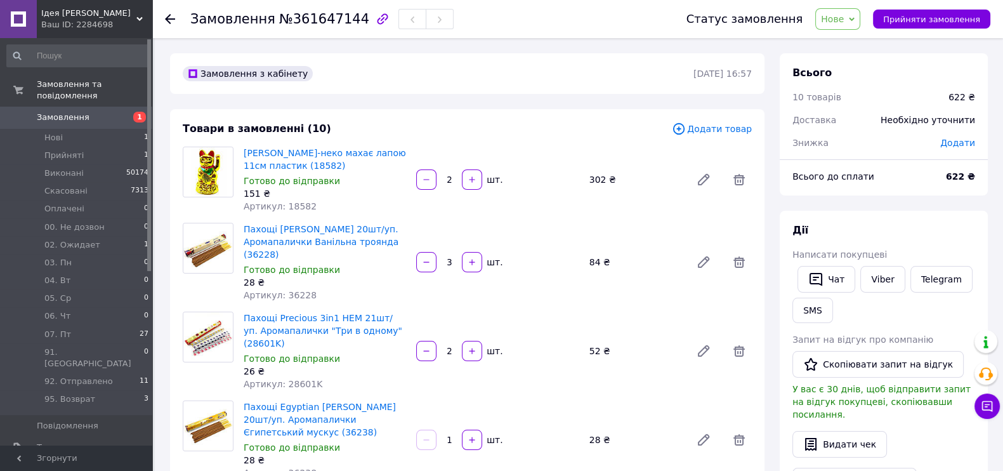
scroll to position [1592, 0]
click at [472, 179] on icon "button" at bounding box center [472, 179] width 6 height 6
type input "3"
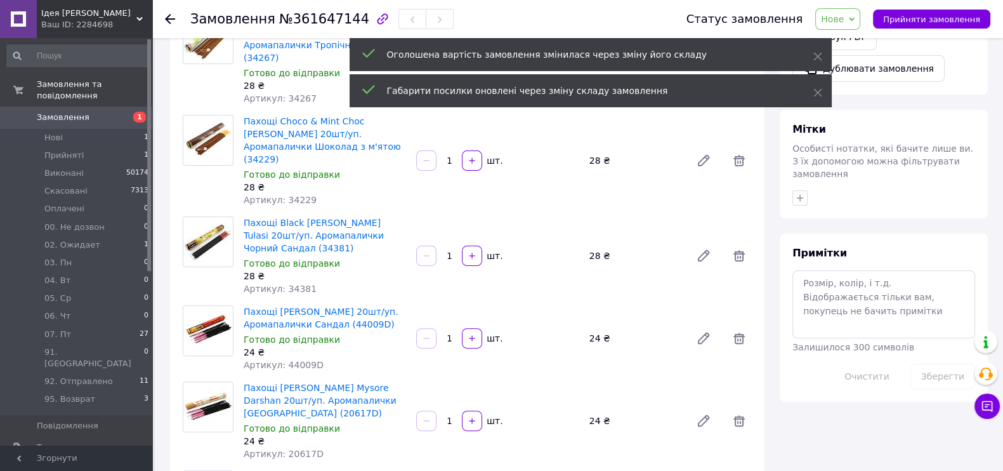
scroll to position [633, 0]
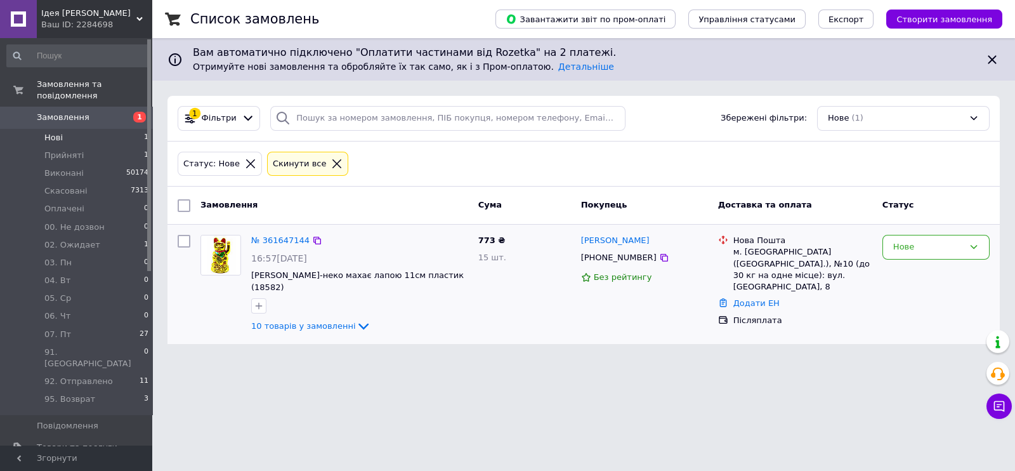
click at [182, 236] on input "checkbox" at bounding box center [184, 241] width 13 height 13
click at [256, 200] on span "Дії для 1 замовлення" at bounding box center [246, 205] width 92 height 11
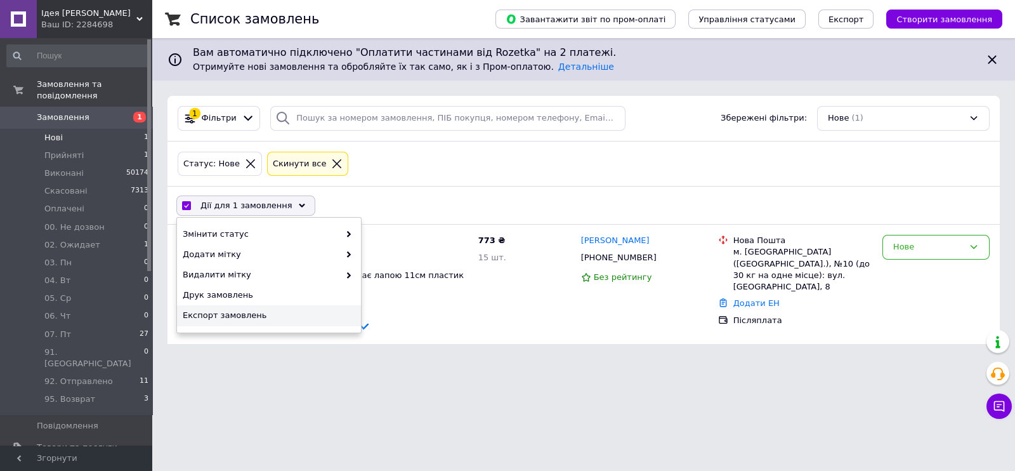
click at [248, 313] on span "Експорт замовлень" at bounding box center [267, 314] width 169 height 11
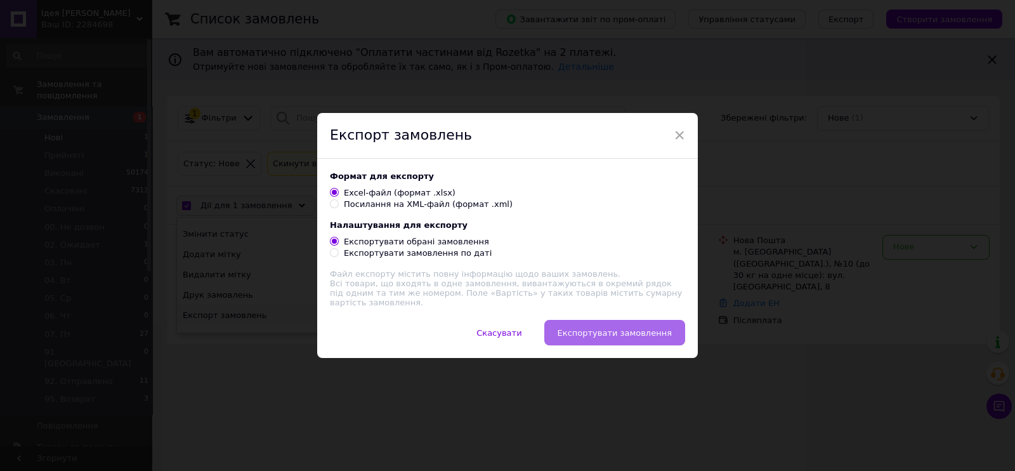
click at [649, 332] on span "Експортувати замовлення" at bounding box center [614, 333] width 114 height 10
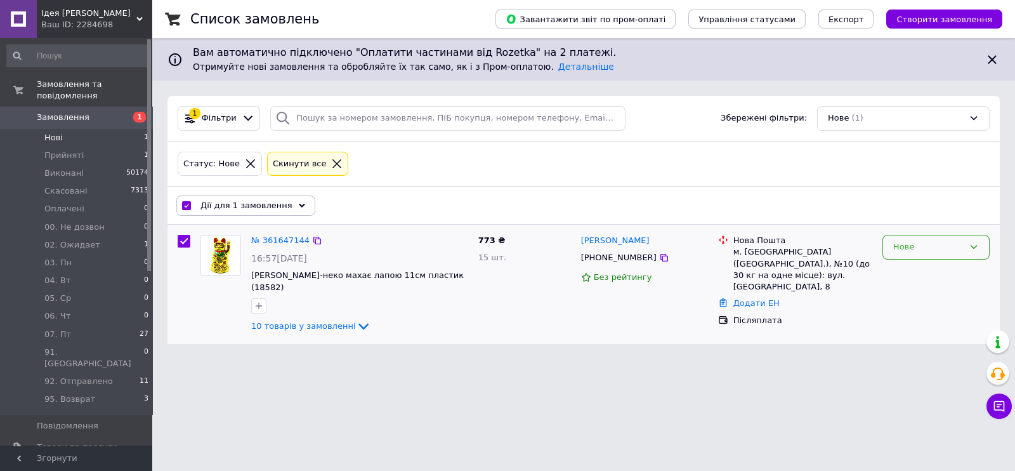
click at [914, 238] on div "Нове" at bounding box center [935, 247] width 107 height 25
click at [926, 285] on li "07. Пт" at bounding box center [936, 286] width 106 height 23
checkbox input "false"
click at [907, 242] on div "Нове" at bounding box center [928, 246] width 70 height 13
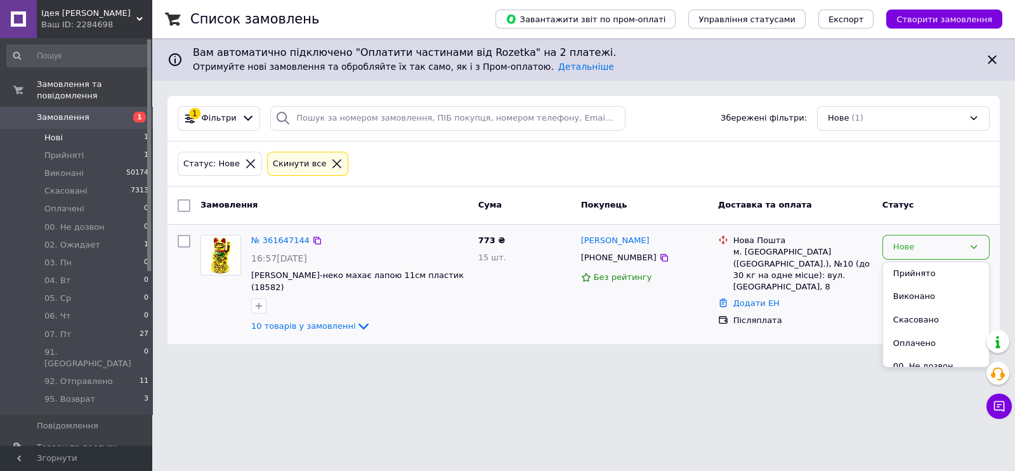
scroll to position [158, 0]
click at [908, 346] on li "07. Пт" at bounding box center [936, 347] width 106 height 23
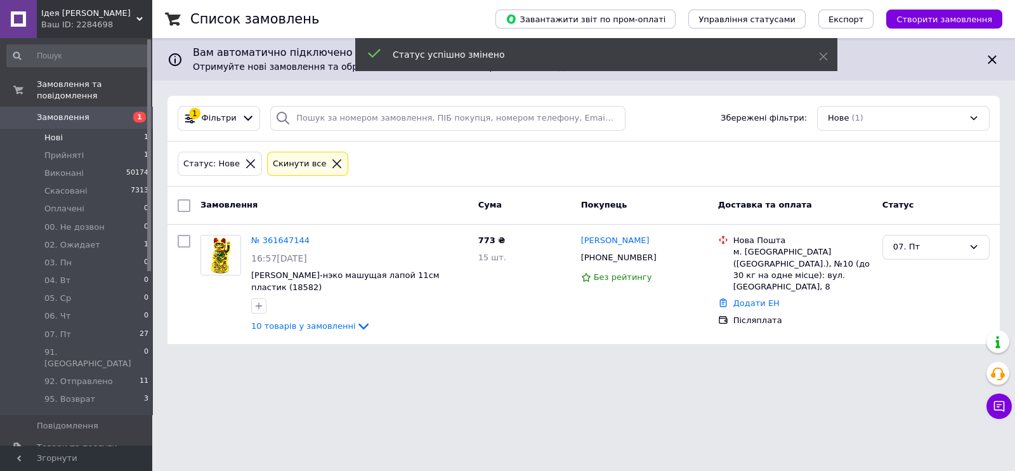
click at [66, 129] on li "Нові 1" at bounding box center [78, 138] width 156 height 18
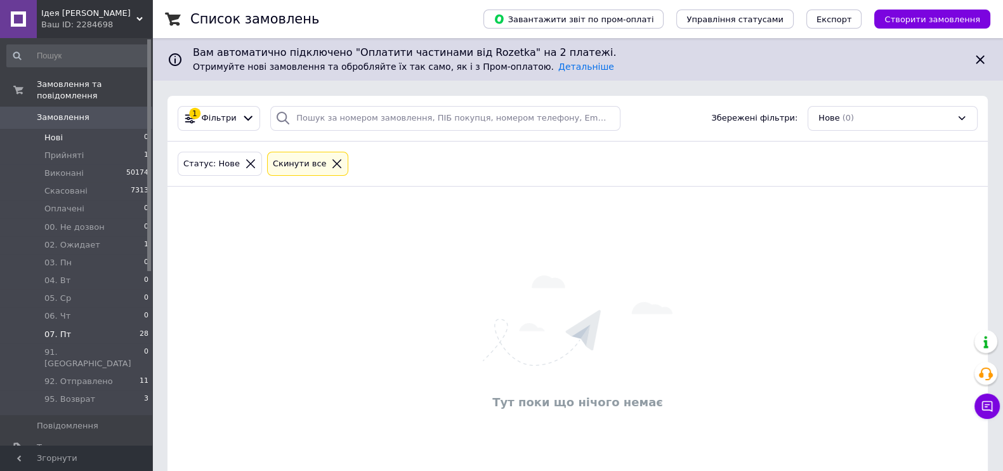
click at [64, 328] on span "07. Пт" at bounding box center [57, 333] width 27 height 11
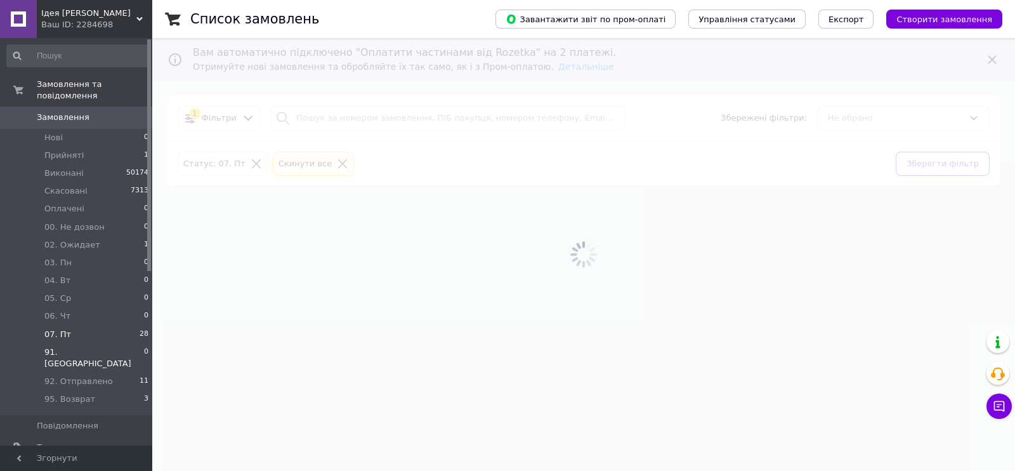
scroll to position [79, 0]
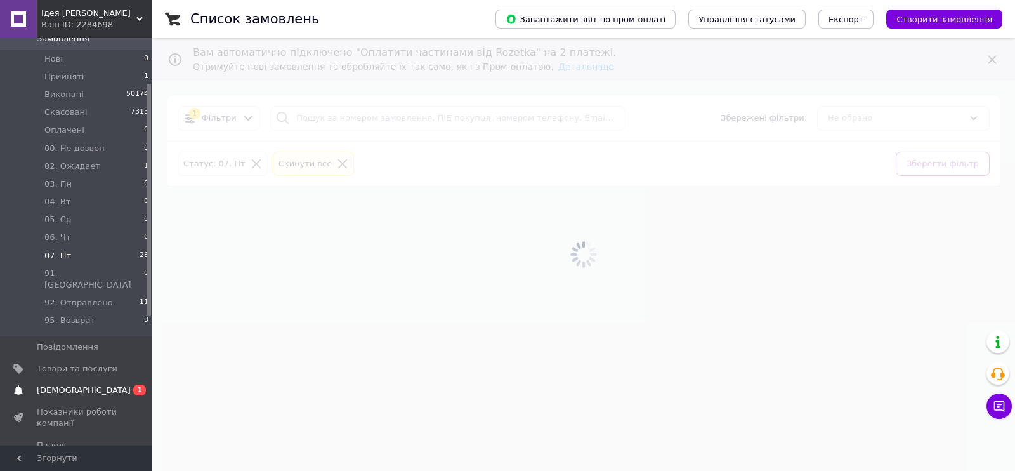
click at [84, 384] on span "[DEMOGRAPHIC_DATA]" at bounding box center [77, 389] width 81 height 11
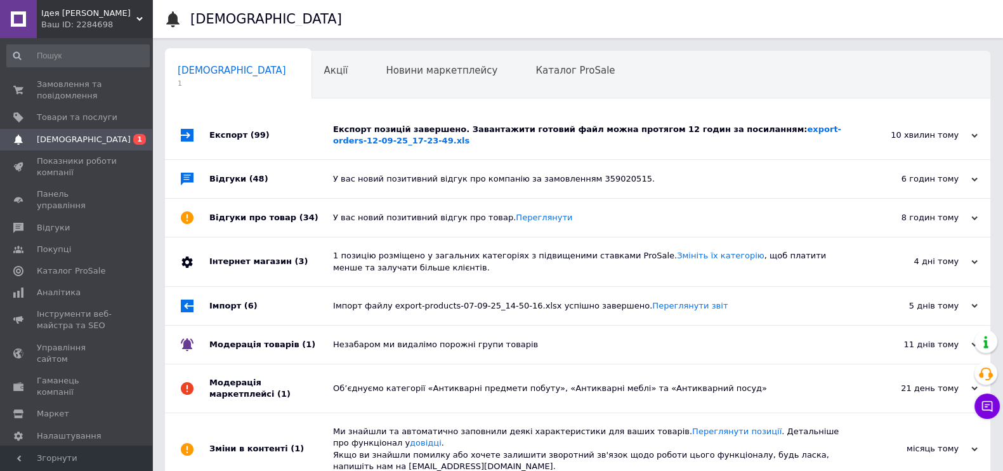
click at [302, 141] on div "Експорт (99)" at bounding box center [271, 135] width 124 height 48
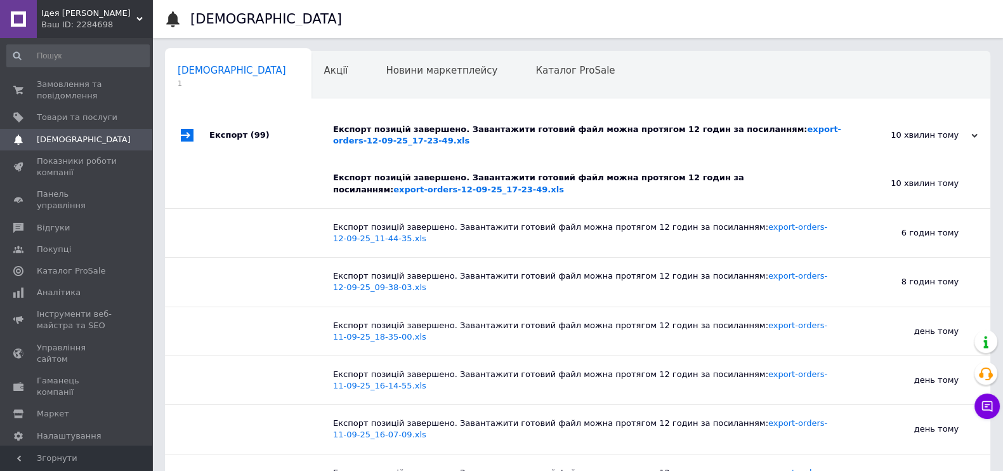
click at [302, 141] on div "Експорт (99)" at bounding box center [271, 135] width 124 height 48
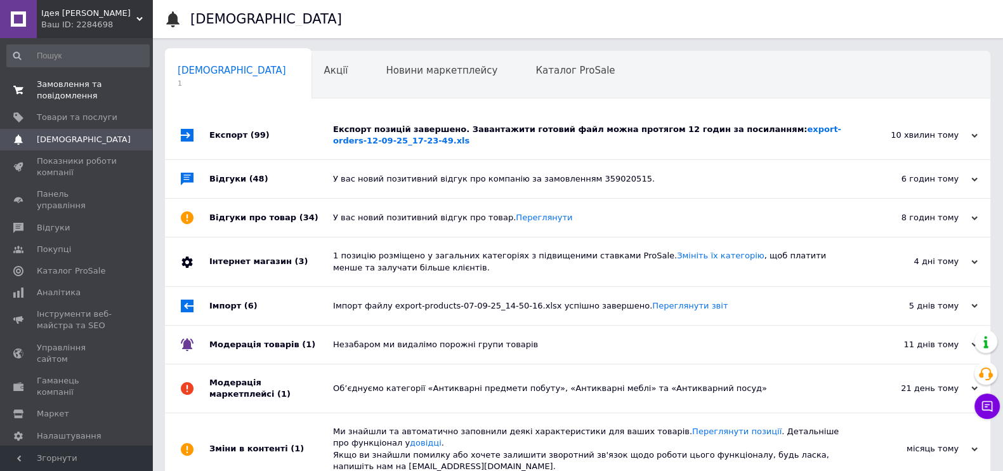
click at [67, 91] on span "Замовлення та повідомлення" at bounding box center [77, 90] width 81 height 23
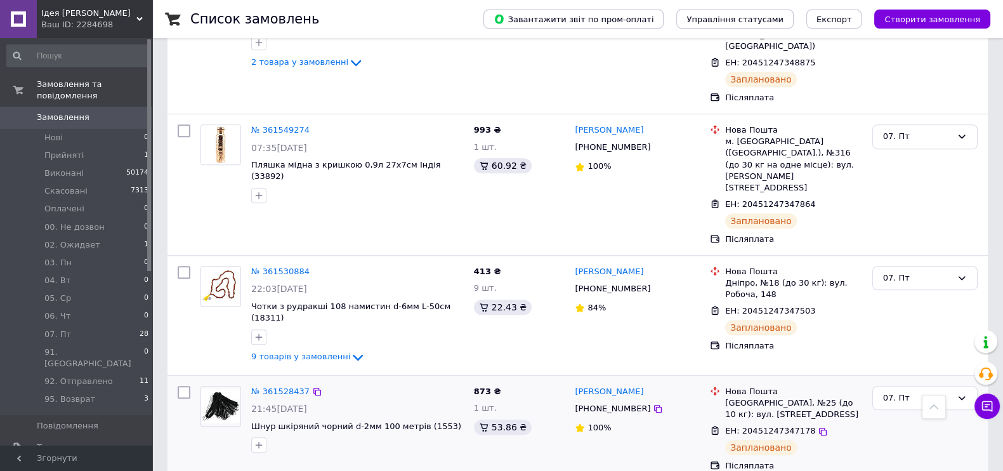
scroll to position [1268, 0]
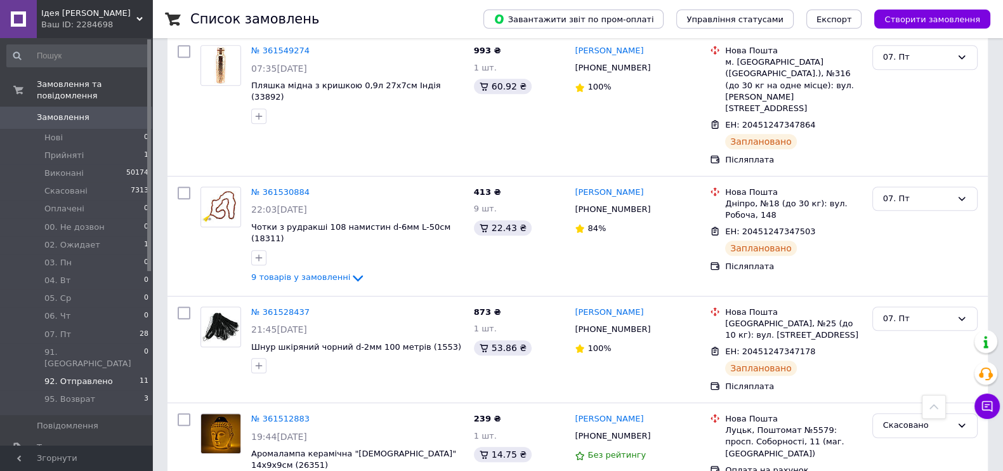
drag, startPoint x: 86, startPoint y: 351, endPoint x: 107, endPoint y: 359, distance: 23.1
click at [86, 372] on li "92. Отправлено 11" at bounding box center [78, 381] width 156 height 18
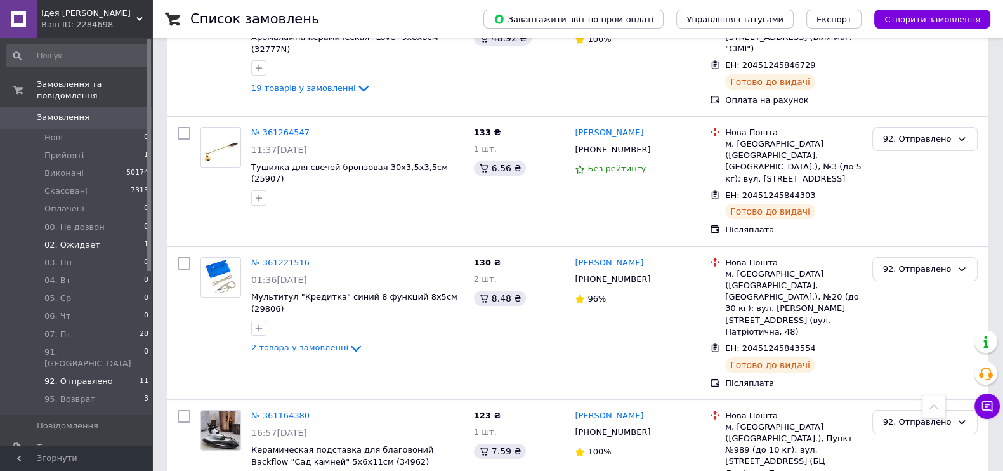
click at [78, 239] on span "02. Ожидает" at bounding box center [72, 244] width 56 height 11
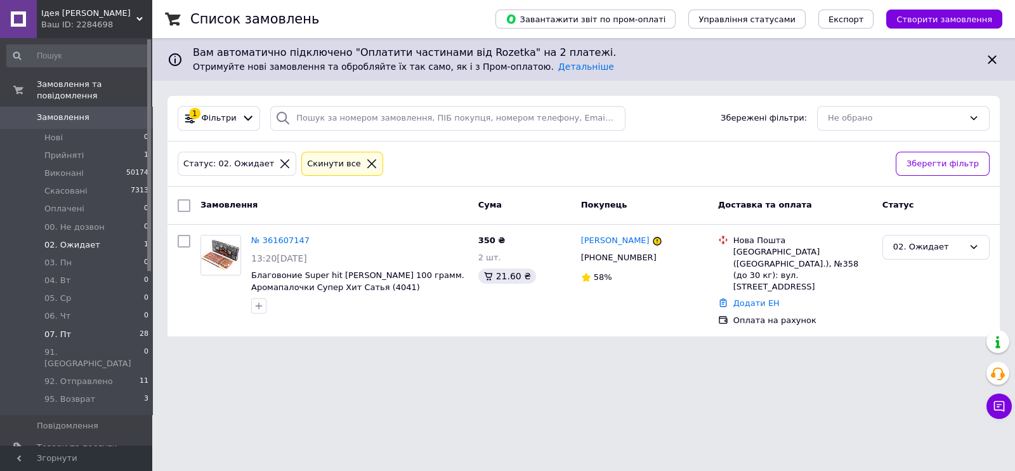
click at [67, 325] on li "07. Пт 28" at bounding box center [78, 334] width 156 height 18
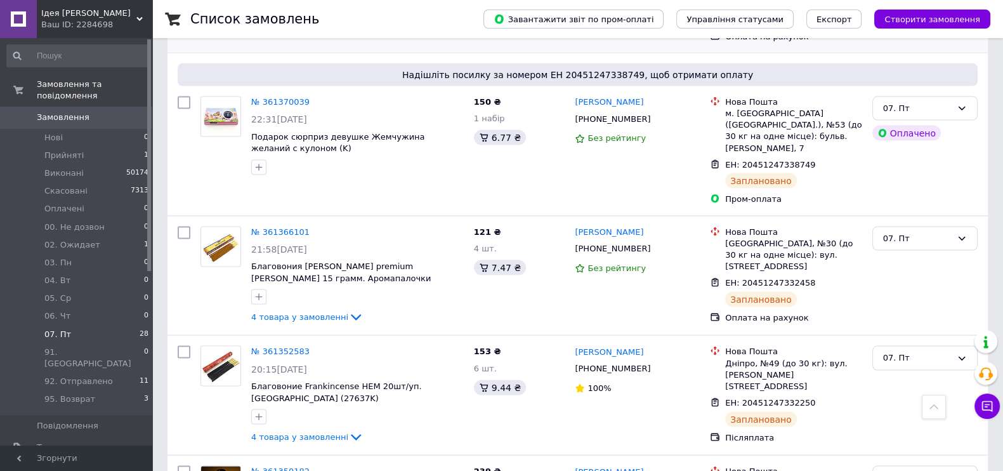
scroll to position [3161, 0]
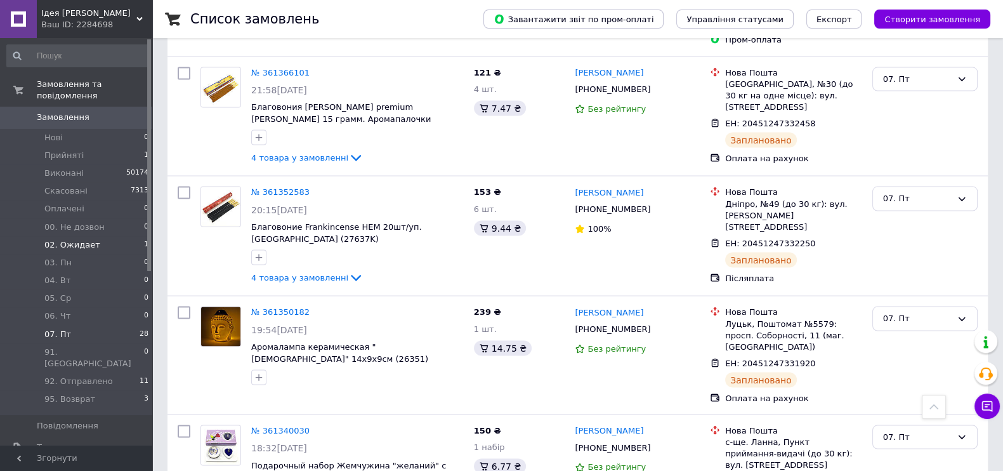
click at [88, 239] on span "02. Ожидает" at bounding box center [72, 244] width 56 height 11
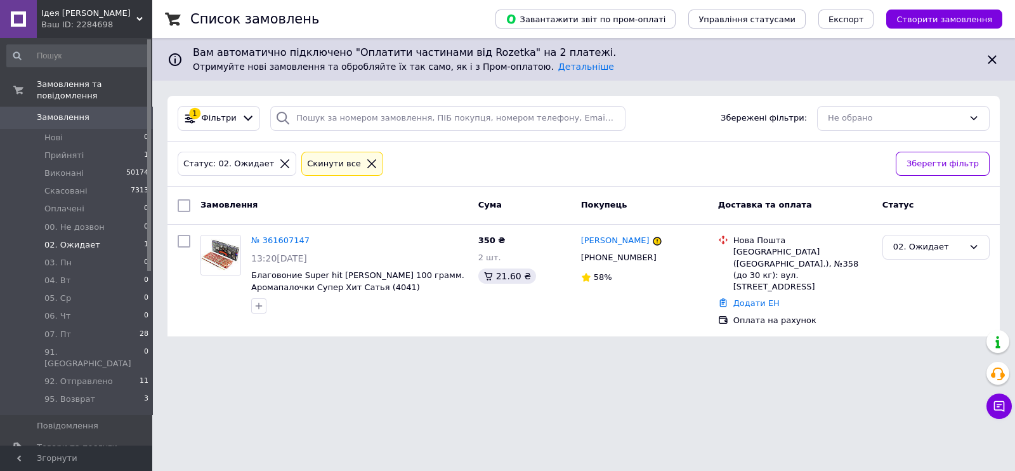
scroll to position [158, 0]
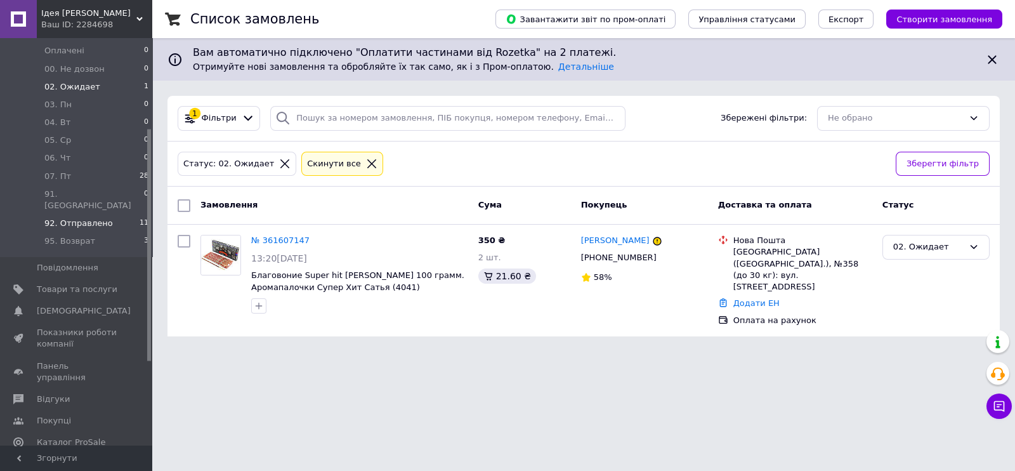
click at [94, 218] on span "92. Отправлено" at bounding box center [78, 223] width 68 height 11
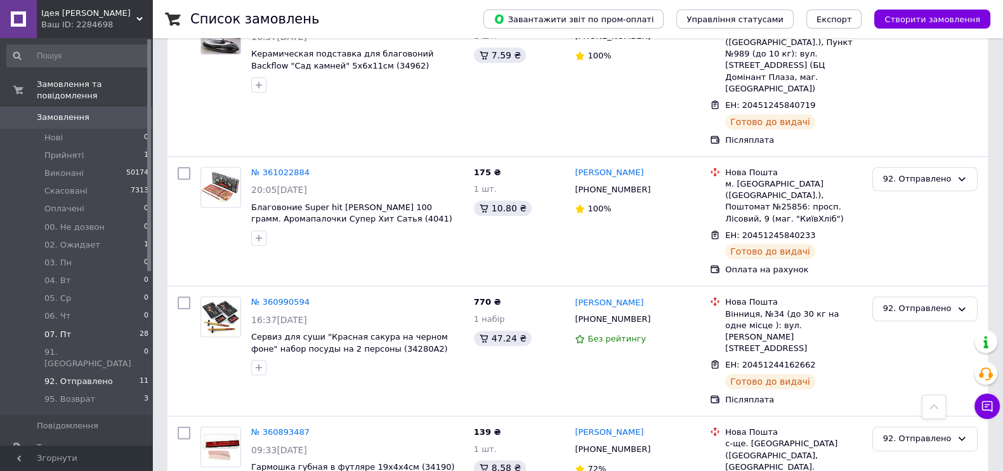
click at [70, 325] on li "07. Пт 28" at bounding box center [78, 334] width 156 height 18
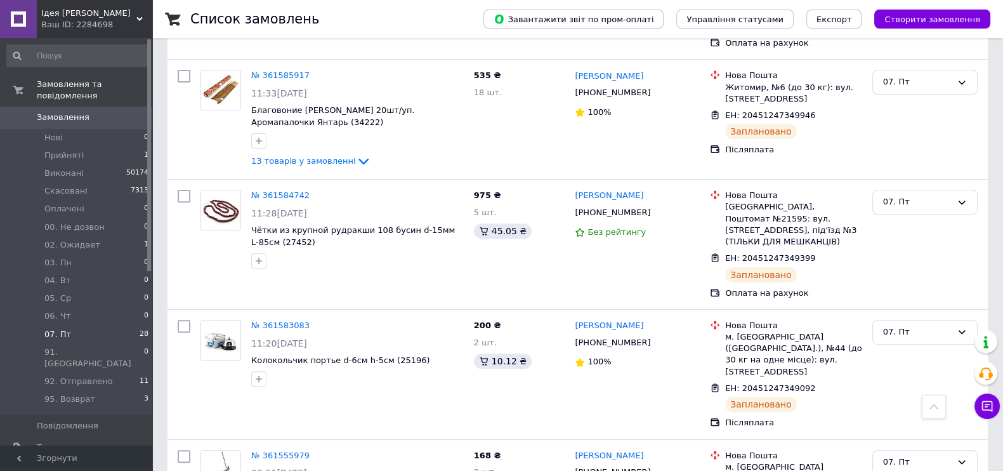
scroll to position [633, 0]
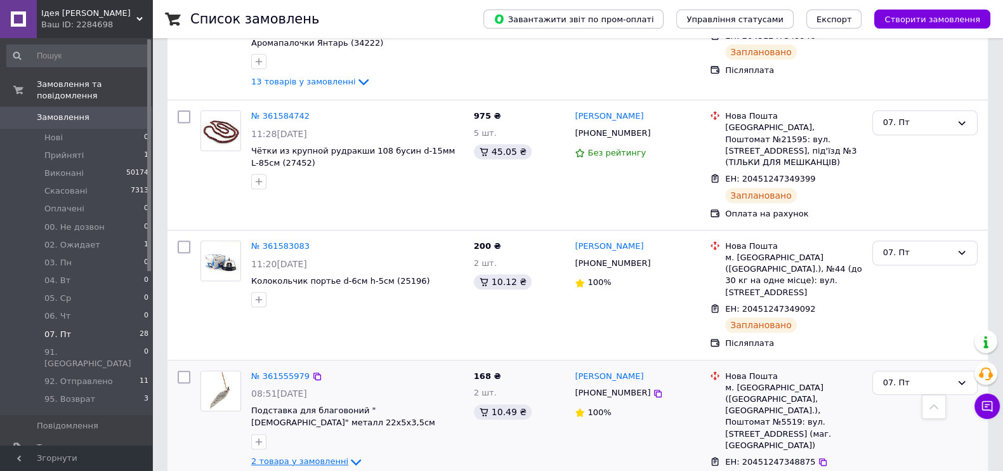
click at [348, 454] on icon at bounding box center [355, 461] width 15 height 15
click at [351, 458] on icon at bounding box center [356, 461] width 10 height 6
click at [348, 454] on icon at bounding box center [355, 461] width 15 height 15
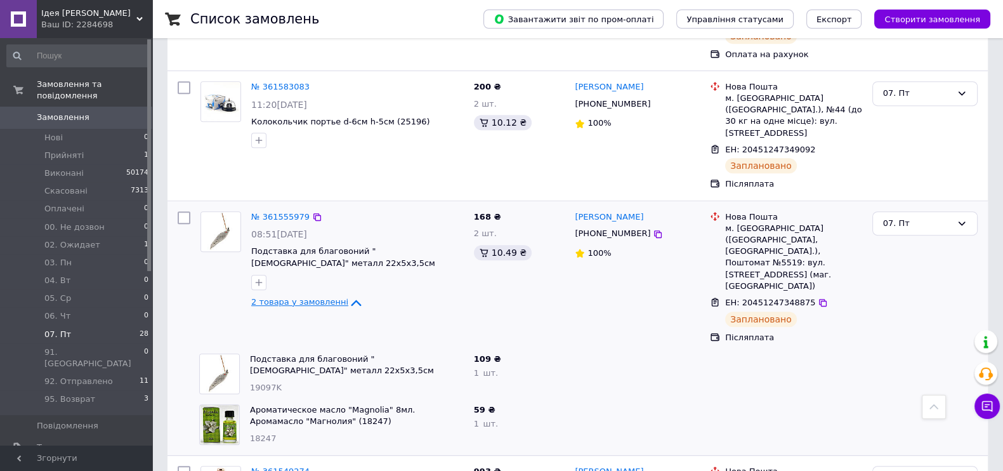
click at [348, 295] on icon at bounding box center [355, 302] width 15 height 15
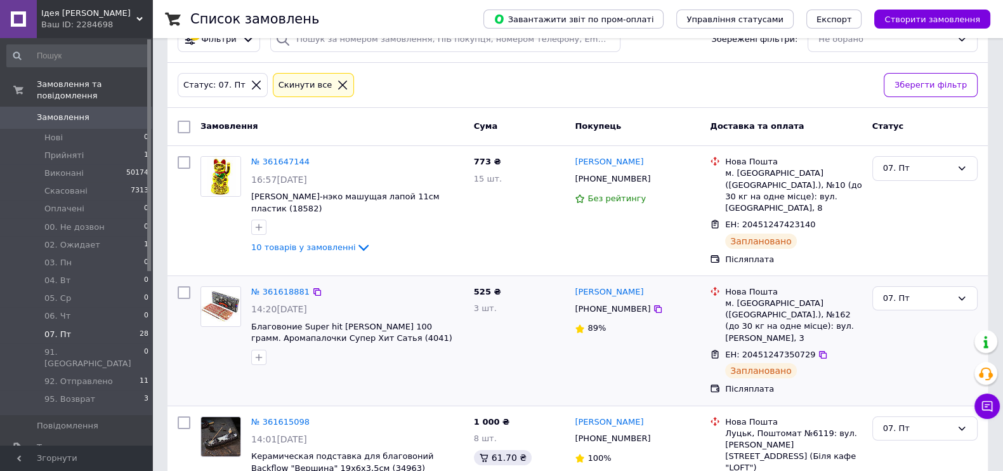
scroll to position [0, 0]
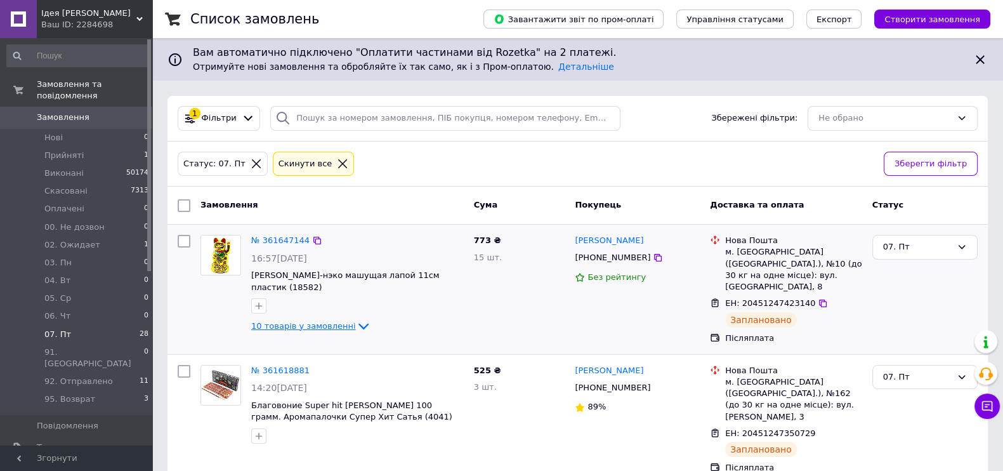
click at [356, 322] on icon at bounding box center [363, 325] width 15 height 15
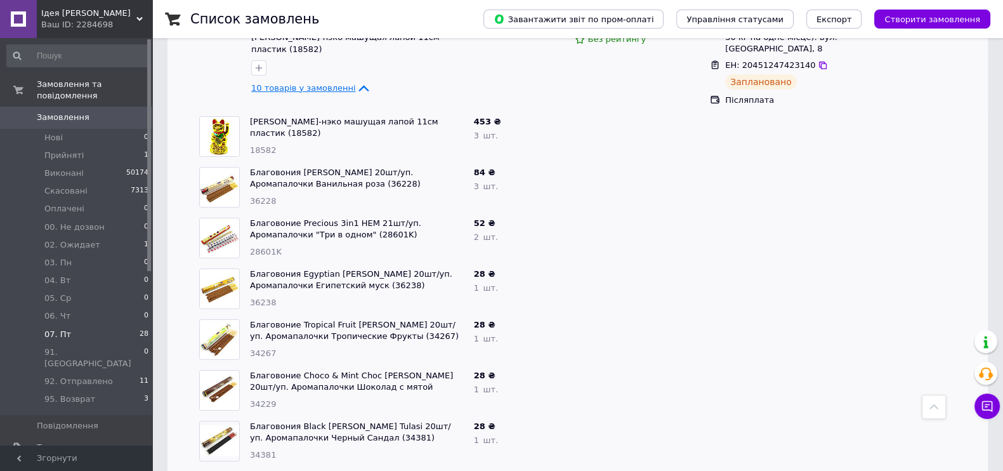
scroll to position [79, 0]
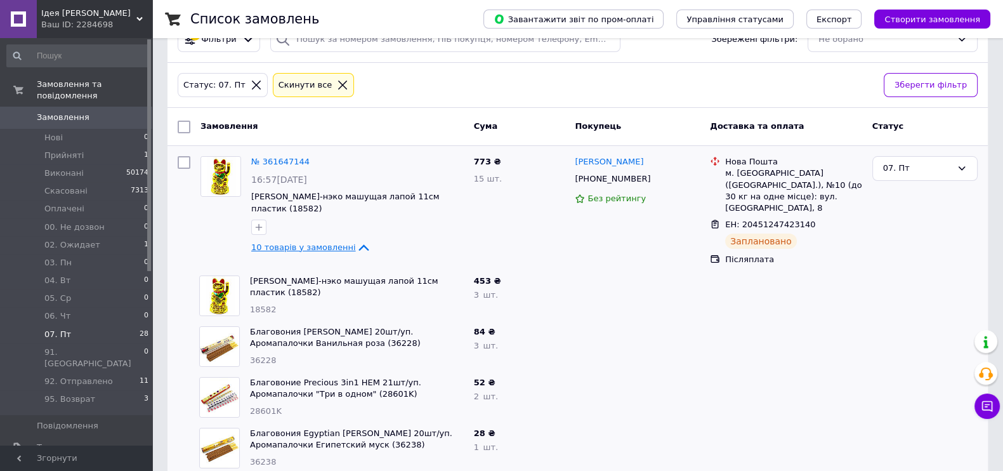
click at [358, 245] on icon at bounding box center [363, 247] width 10 height 6
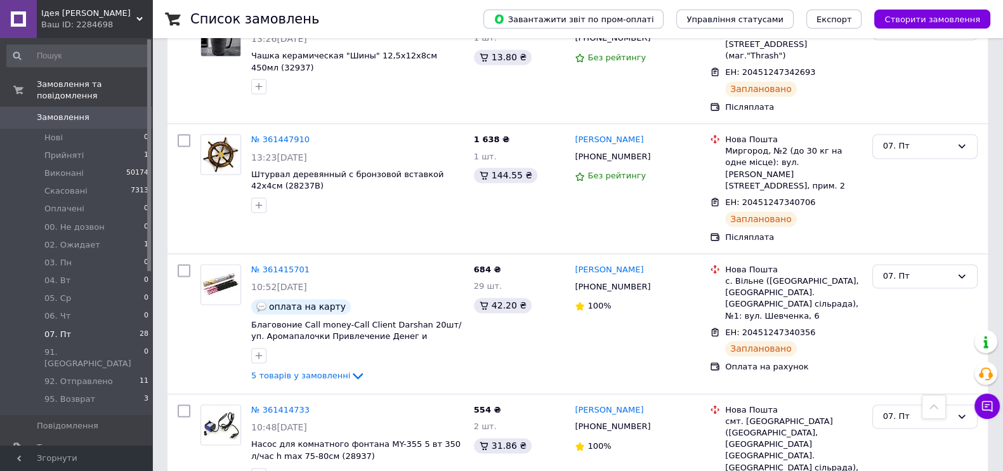
scroll to position [2616, 0]
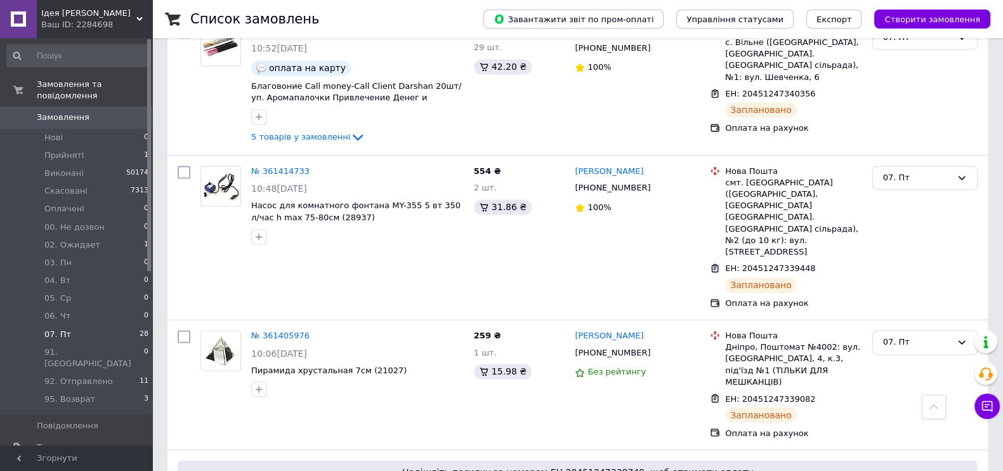
click at [70, 325] on li "07. Пт 28" at bounding box center [78, 334] width 156 height 18
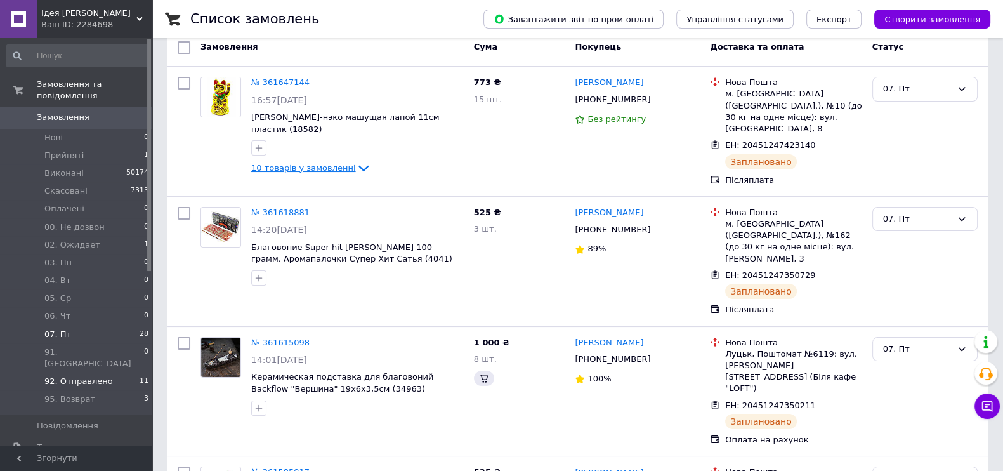
scroll to position [0, 0]
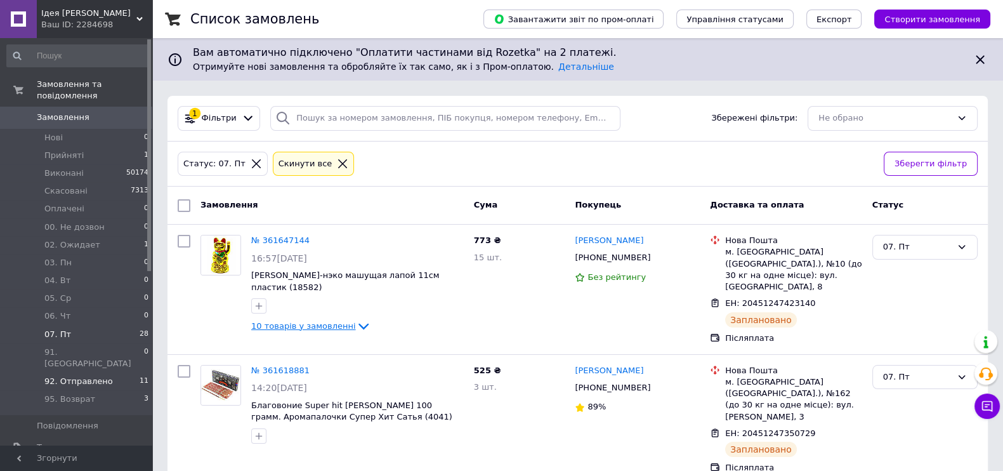
click at [89, 375] on span "92. Отправлено" at bounding box center [78, 380] width 68 height 11
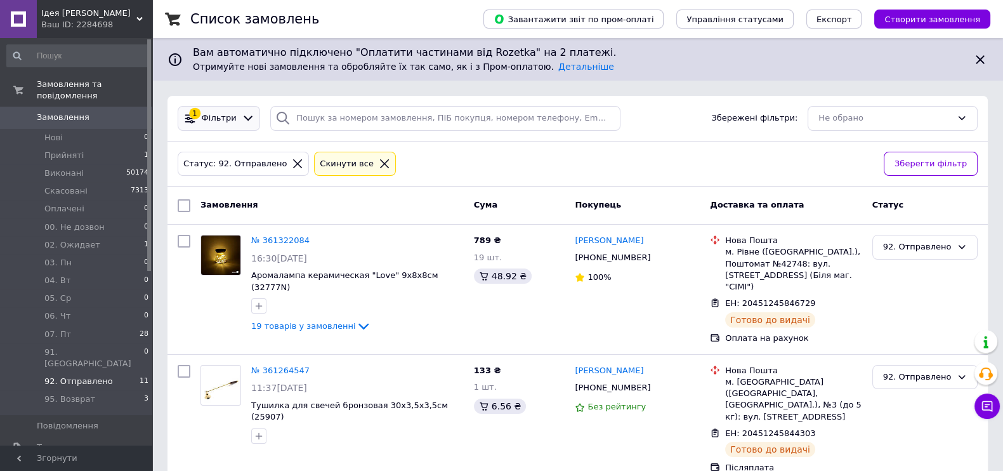
click at [216, 124] on div "1 Фільтри" at bounding box center [219, 118] width 82 height 25
click at [210, 110] on div "1 Фільтри" at bounding box center [219, 118] width 82 height 25
click at [231, 121] on div "Фільтри" at bounding box center [219, 118] width 40 height 12
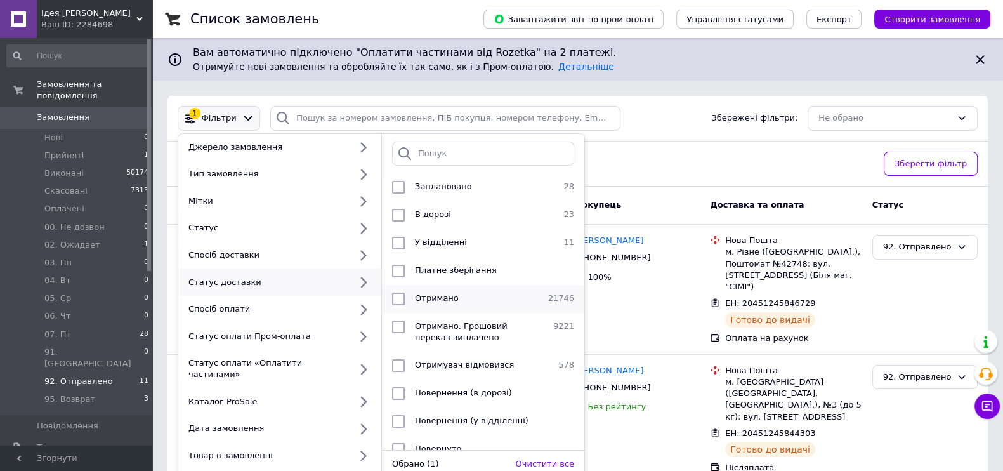
click at [404, 292] on input "checkbox" at bounding box center [398, 298] width 13 height 13
checkbox input "true"
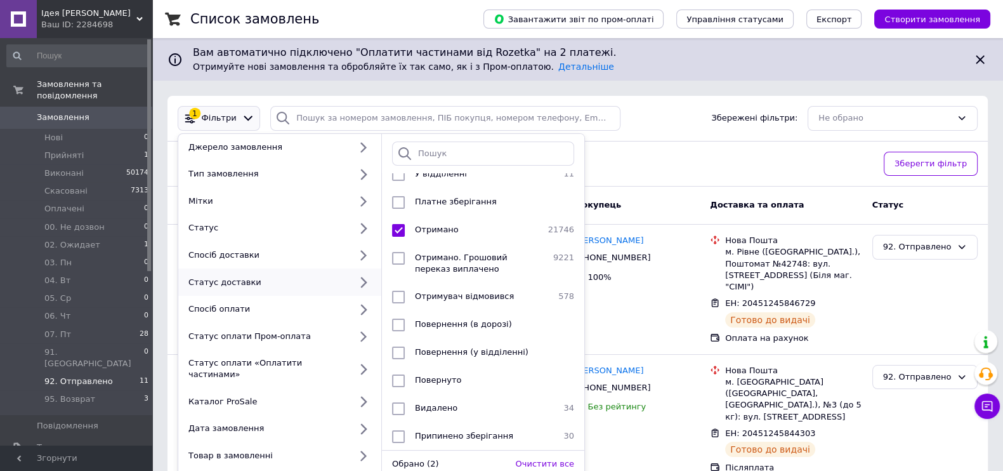
scroll to position [158, 0]
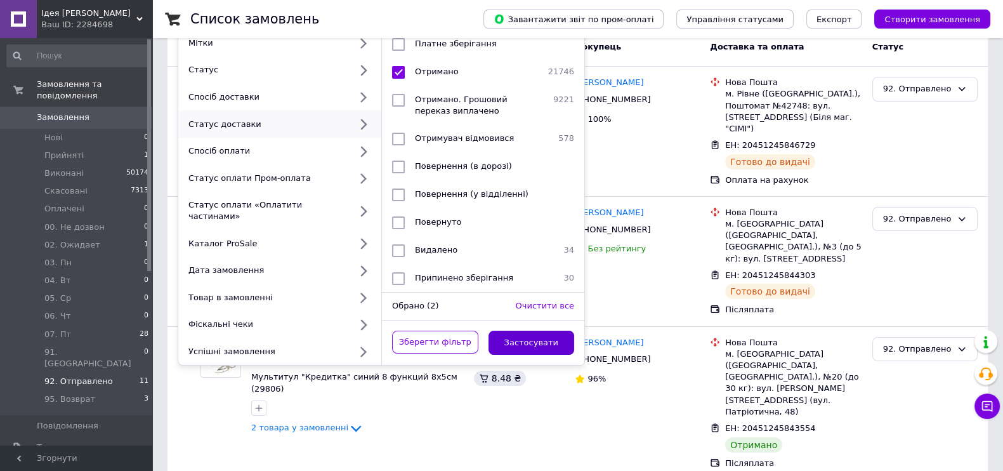
click at [517, 330] on button "Застосувати" at bounding box center [531, 342] width 86 height 25
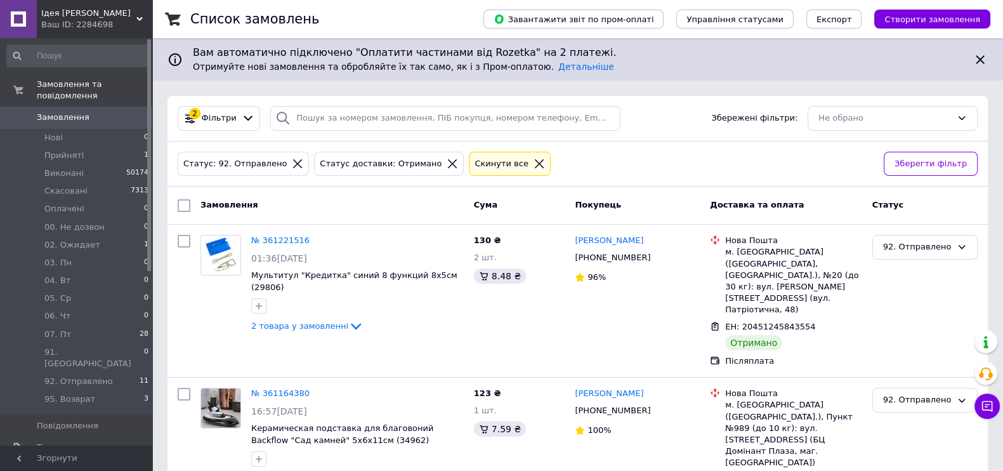
click at [181, 204] on input "checkbox" at bounding box center [184, 205] width 13 height 13
checkbox input "true"
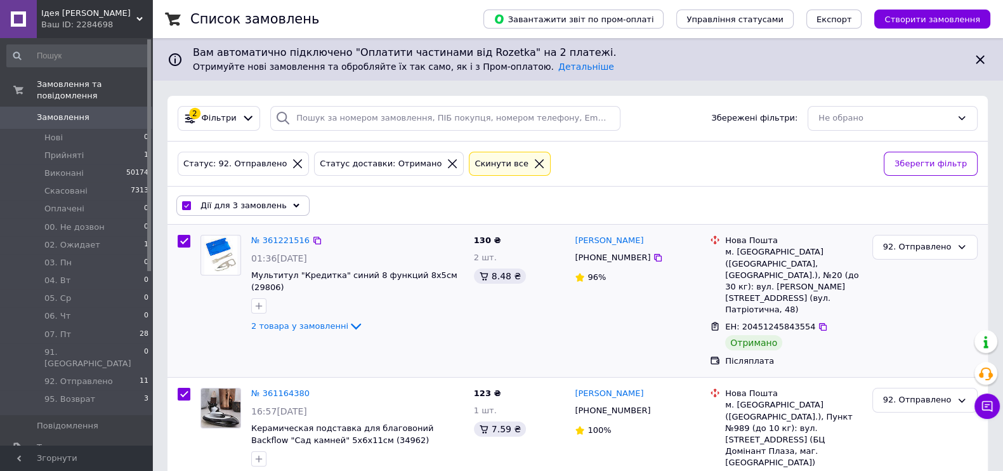
scroll to position [134, 0]
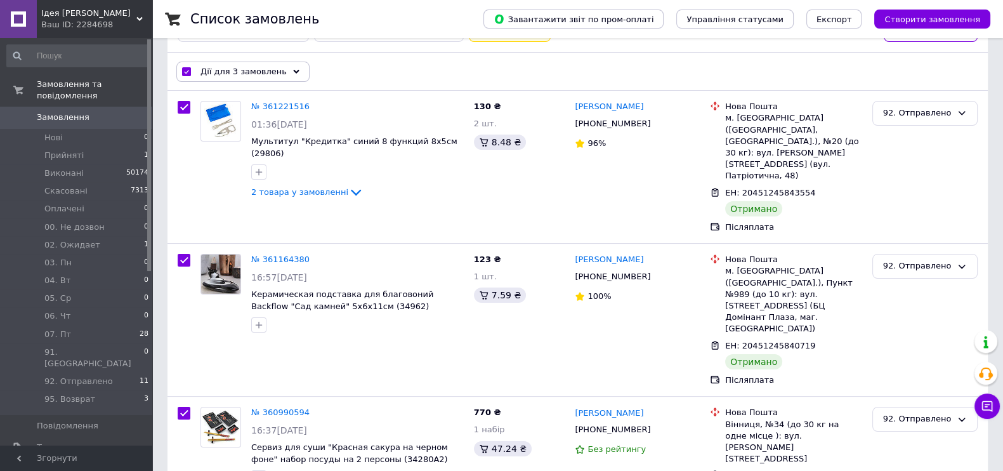
click at [244, 74] on span "Дії для 3 замовлень" at bounding box center [243, 71] width 86 height 11
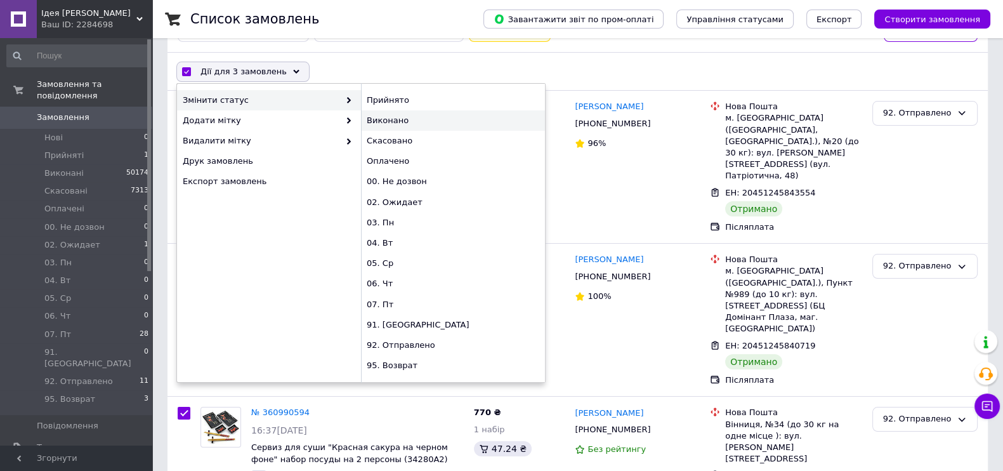
click at [398, 116] on div "Виконано" at bounding box center [453, 120] width 184 height 20
checkbox input "false"
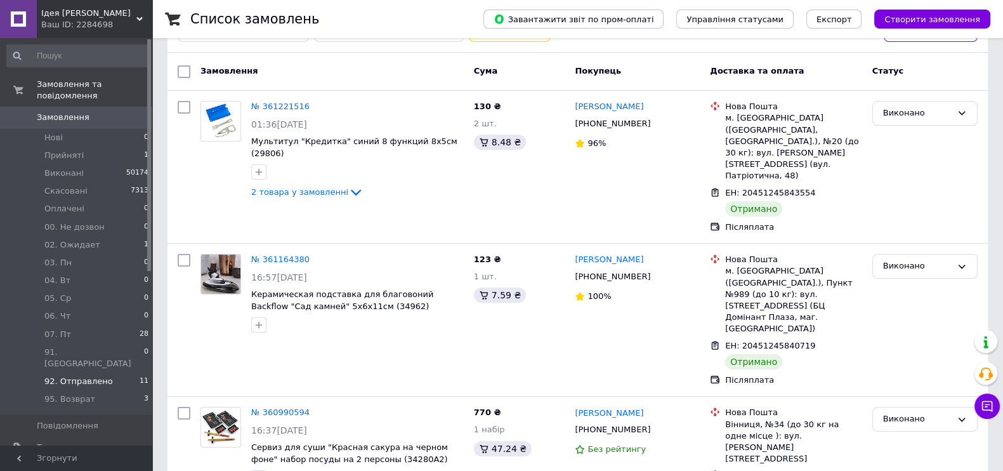
click at [86, 375] on span "92. Отправлено" at bounding box center [78, 380] width 68 height 11
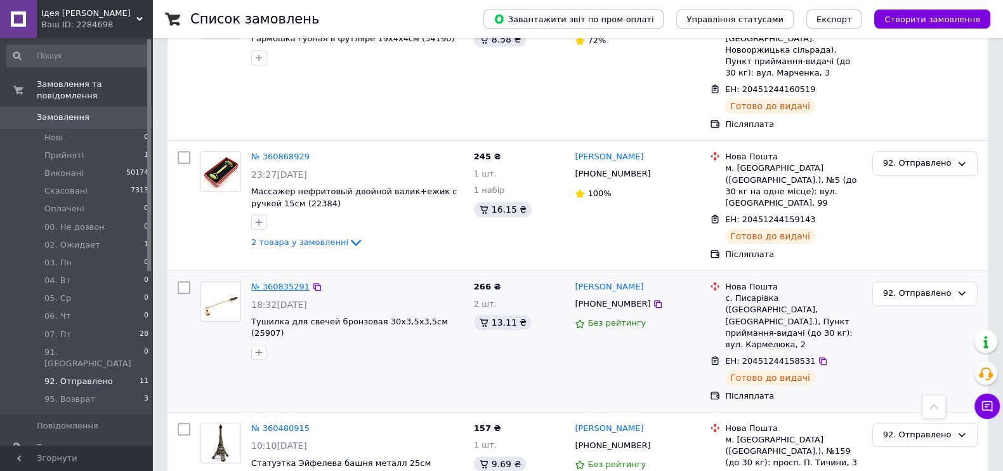
scroll to position [903, 0]
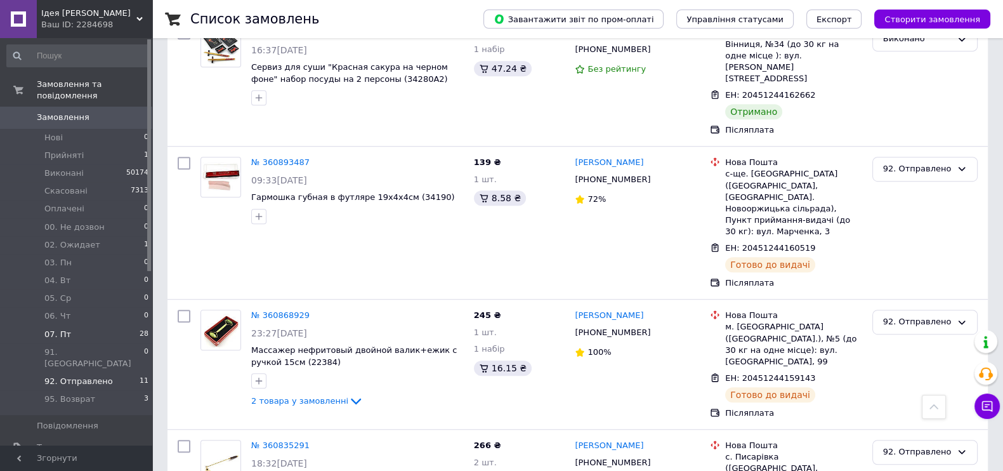
click at [63, 329] on li "07. Пт 28" at bounding box center [78, 334] width 156 height 18
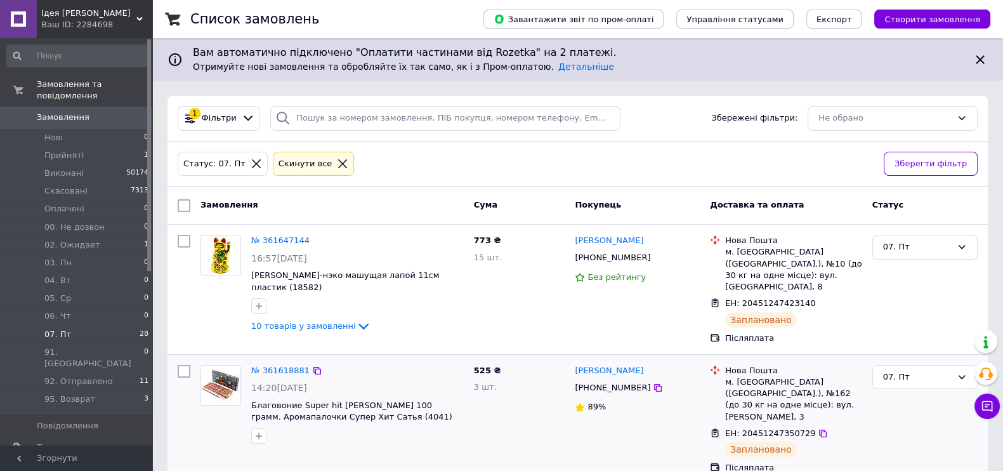
scroll to position [79, 0]
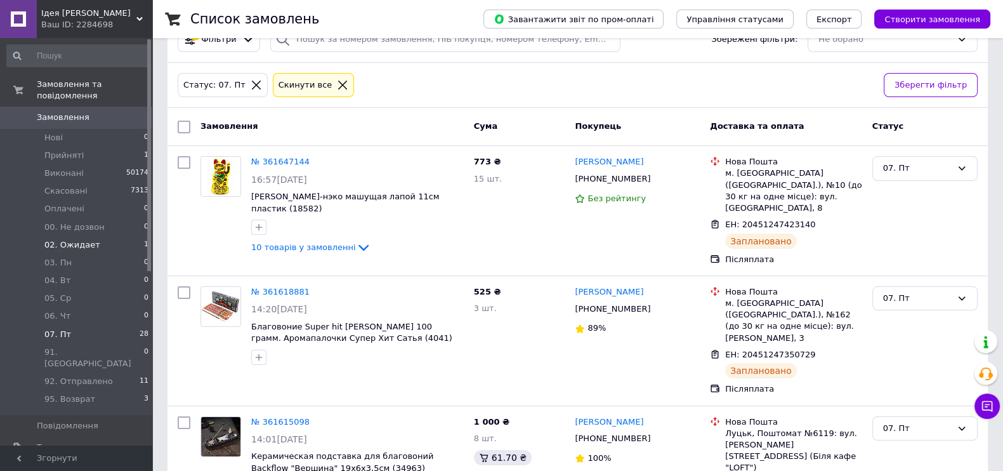
click at [88, 239] on span "02. Ожидает" at bounding box center [72, 244] width 56 height 11
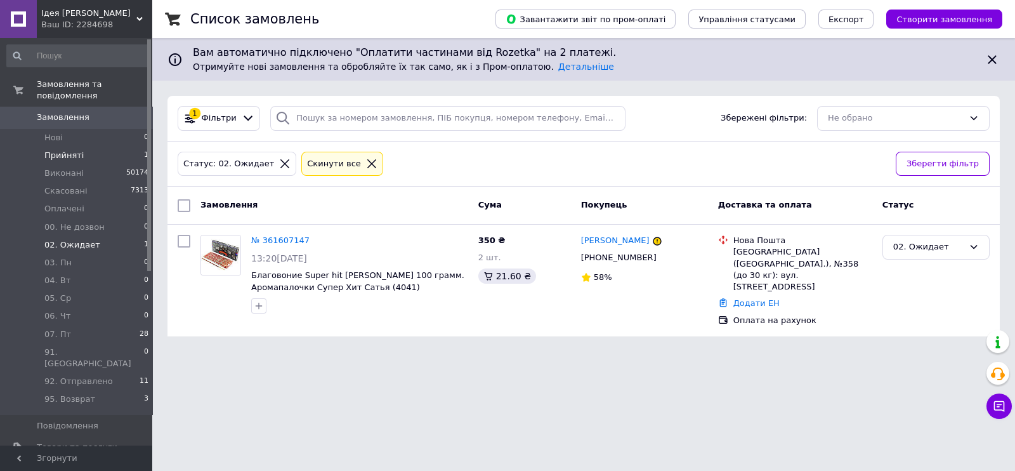
click at [81, 148] on li "Прийняті 1" at bounding box center [78, 155] width 156 height 18
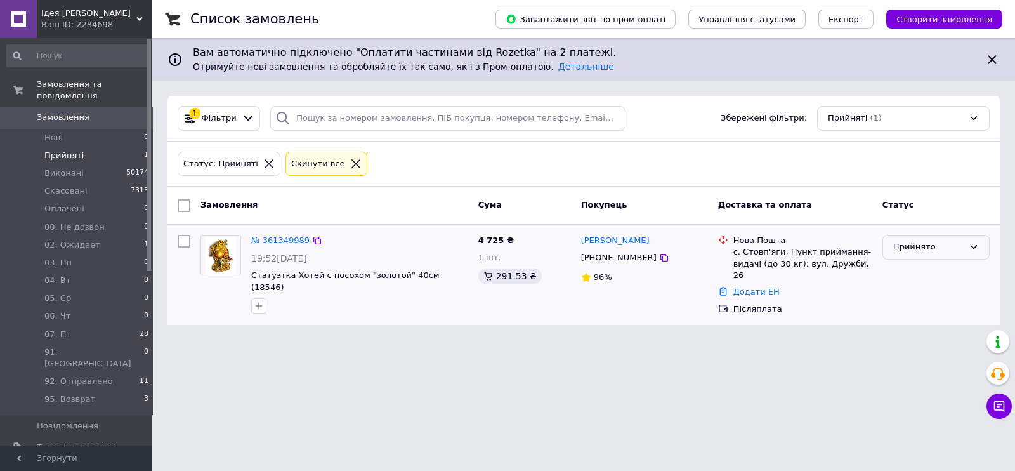
click at [913, 252] on div "Прийнято" at bounding box center [935, 247] width 107 height 25
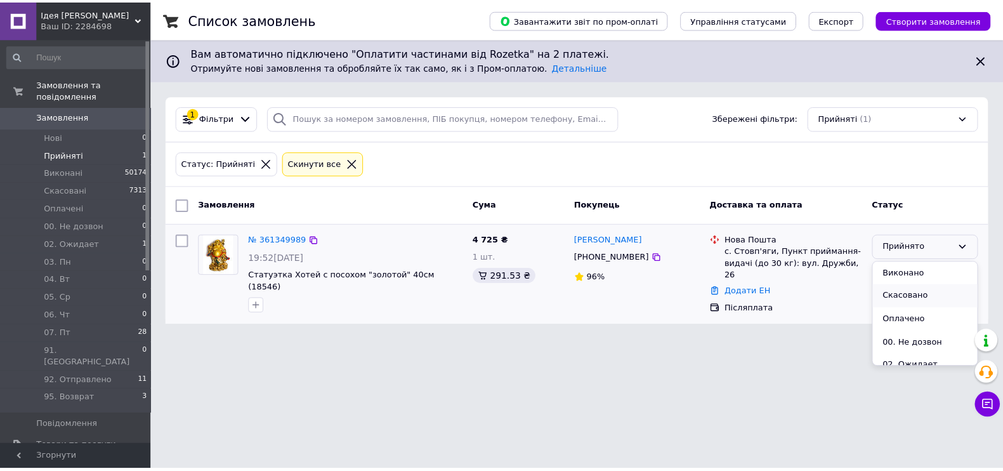
scroll to position [79, 0]
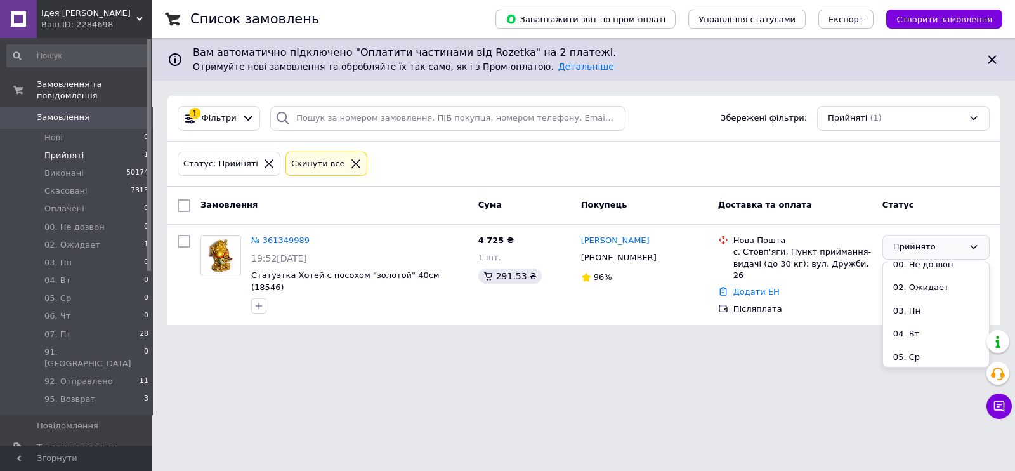
click at [756, 340] on html "Ідея Фікс Ваш ID: 2284698 Сайт Ідея Фікс Кабінет покупця Перевірити стан систем…" at bounding box center [507, 170] width 1015 height 340
click at [77, 325] on li "07. Пт 28" at bounding box center [78, 334] width 156 height 18
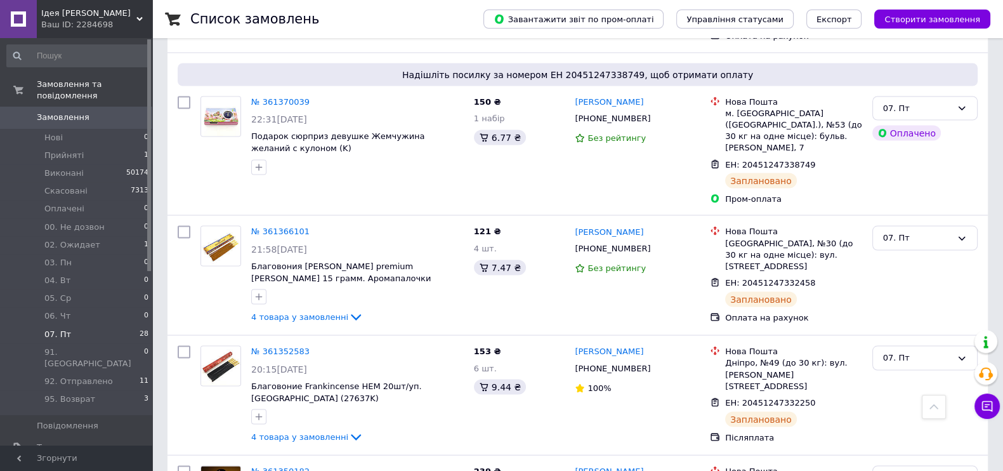
scroll to position [3161, 0]
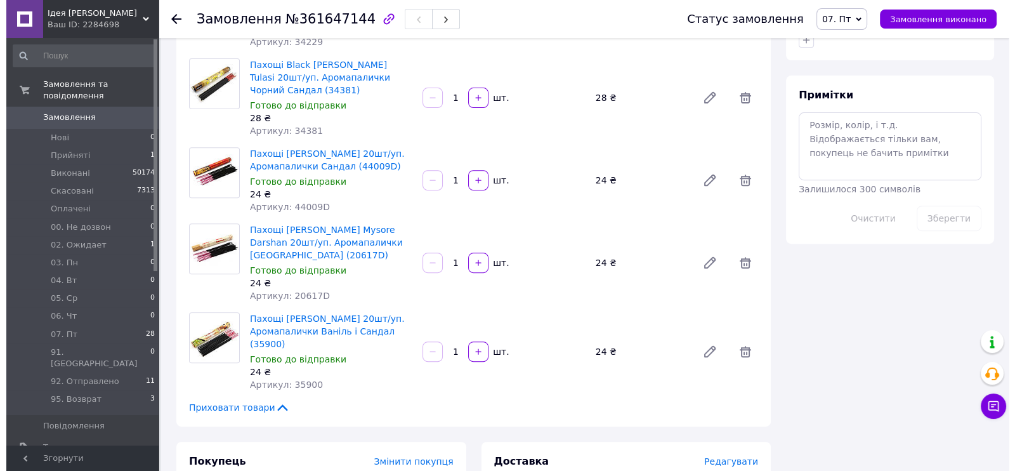
scroll to position [872, 0]
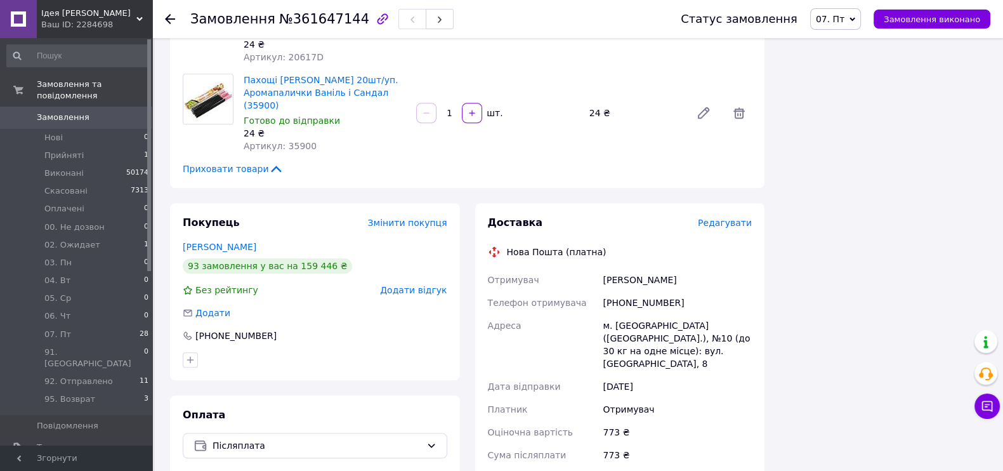
click at [723, 218] on span "Редагувати" at bounding box center [725, 223] width 54 height 10
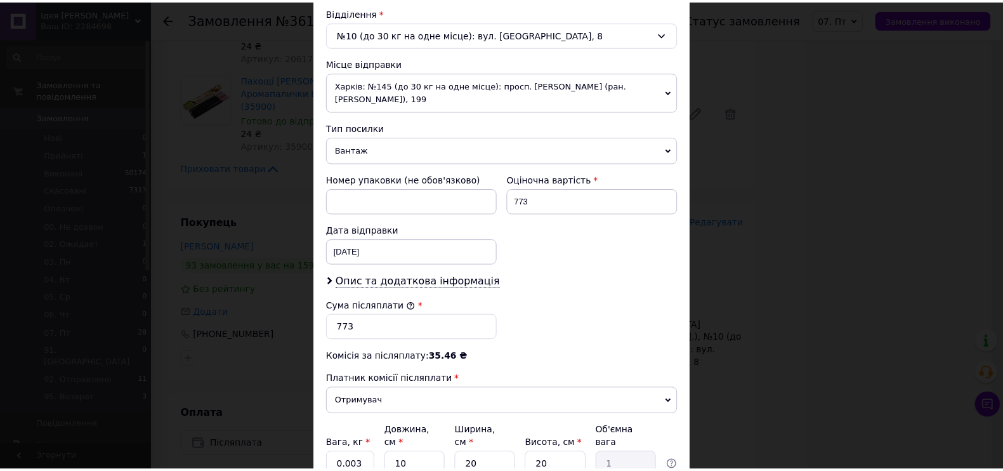
scroll to position [506, 0]
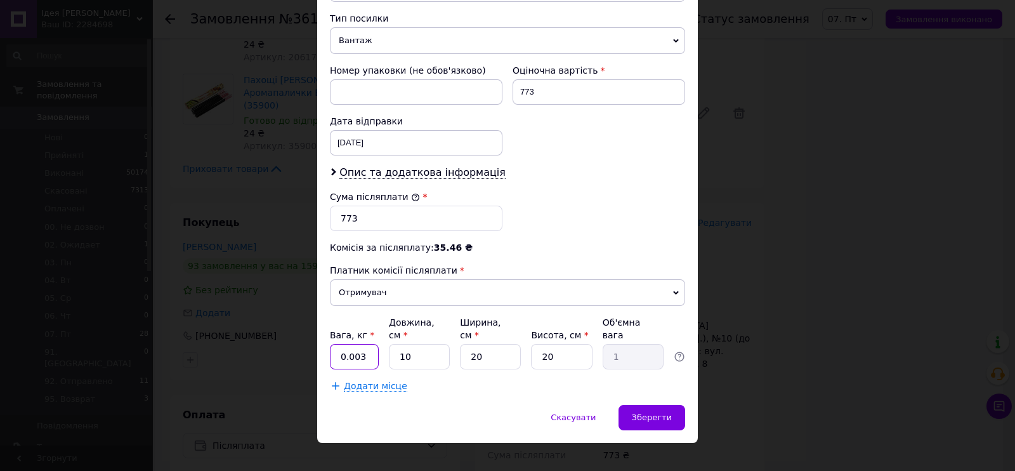
drag, startPoint x: 369, startPoint y: 341, endPoint x: 334, endPoint y: 344, distance: 35.0
click at [334, 344] on input "0.003" at bounding box center [354, 356] width 49 height 25
type input "2"
click at [647, 412] on span "Зберегти" at bounding box center [652, 417] width 40 height 10
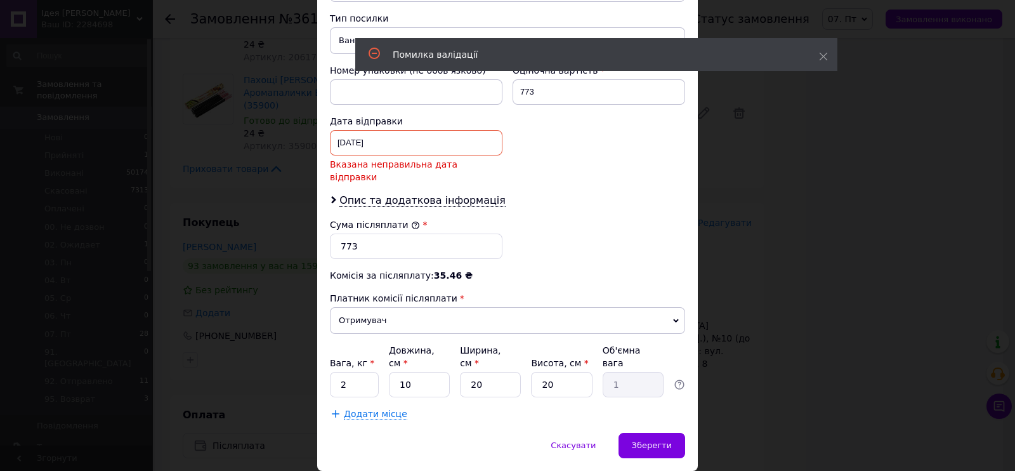
click at [405, 138] on div "[DATE] < 2025 > < Сентябрь > Пн Вт Ср Чт Пт Сб Вс 1 2 3 4 5 6 7 8 9 10 11 12 13…" at bounding box center [416, 142] width 172 height 25
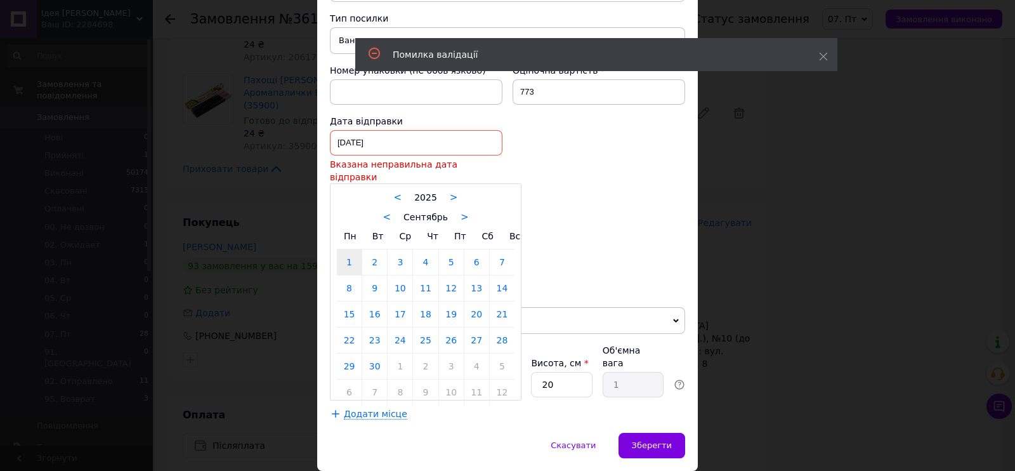
click at [419, 136] on div at bounding box center [507, 235] width 1015 height 471
click at [408, 136] on div "[DATE] < 2025 > < Сентябрь > Пн Вт Ср Чт Пт Сб Вс 1 2 3 4 5 6 7 8 9 10 11 12 13…" at bounding box center [416, 142] width 172 height 25
click at [446, 275] on link "12" at bounding box center [451, 287] width 25 height 25
type input "[DATE]"
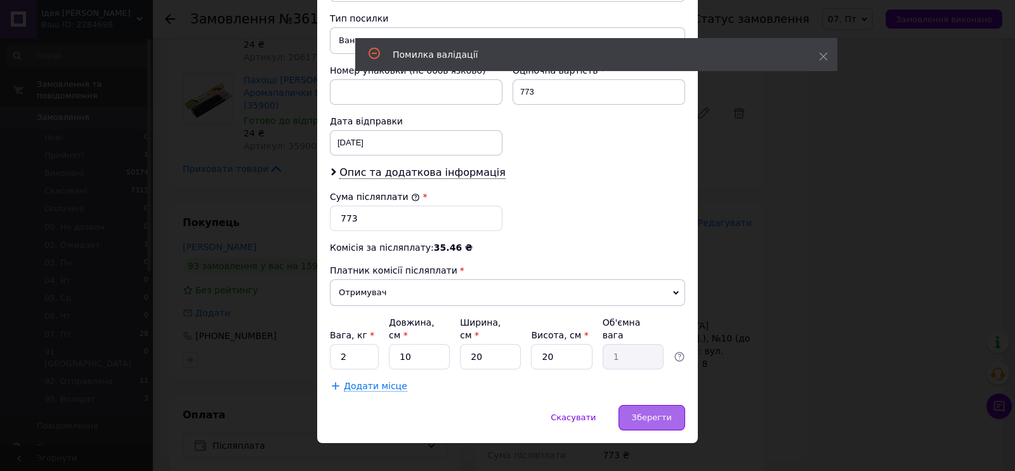
click at [653, 412] on span "Зберегти" at bounding box center [652, 417] width 40 height 10
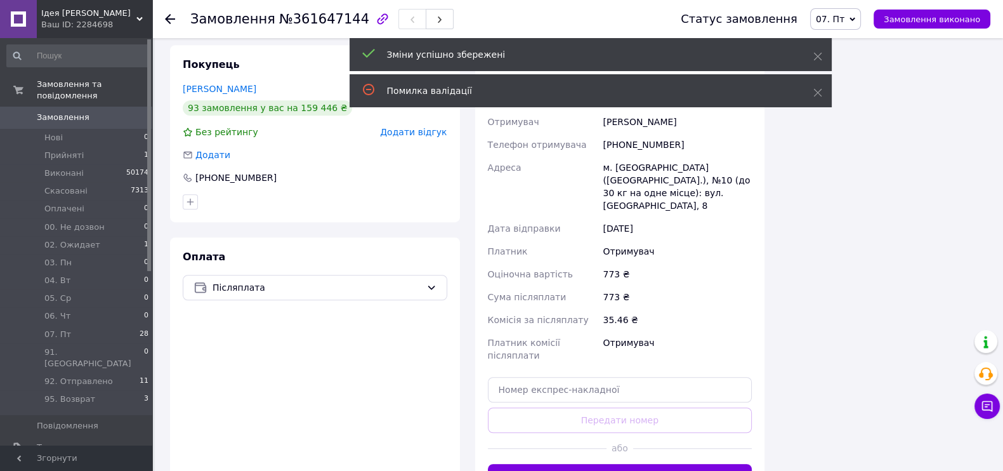
scroll to position [1727, 0]
click at [639, 464] on button "Згенерувати ЕН" at bounding box center [620, 476] width 264 height 25
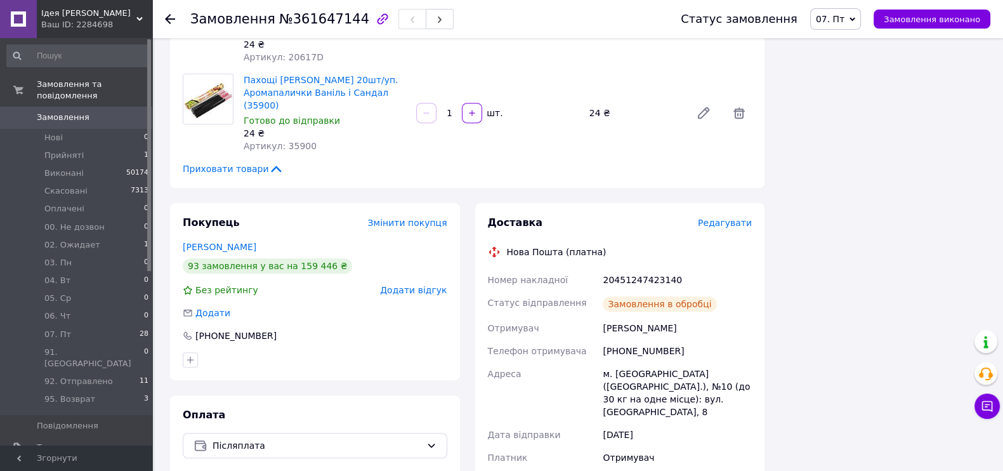
scroll to position [1757, 0]
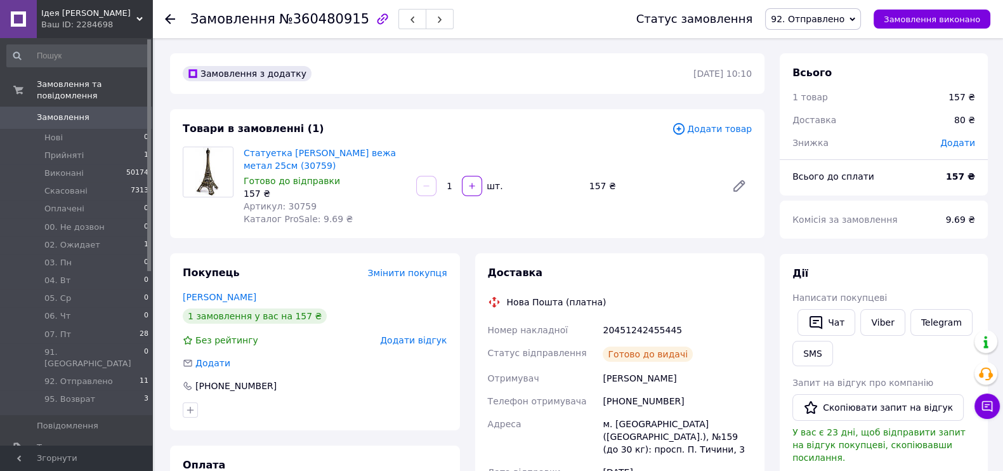
scroll to position [158, 0]
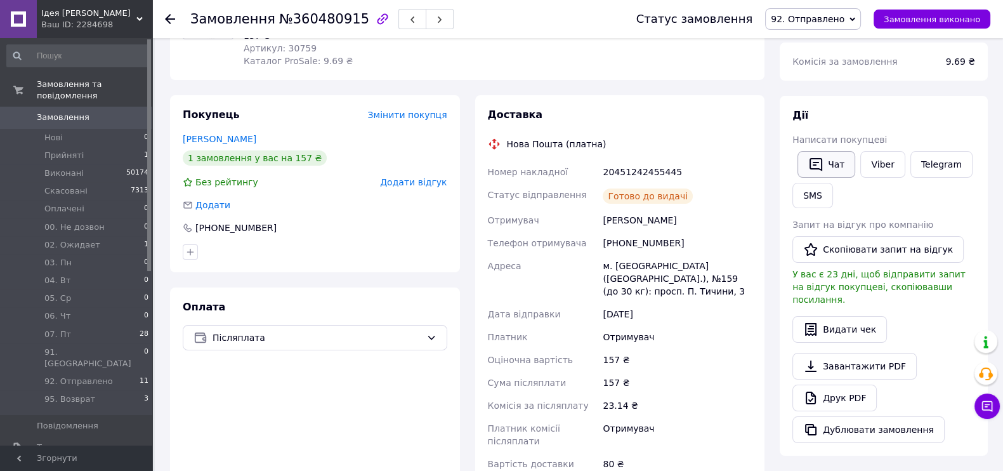
click at [831, 157] on button "Чат" at bounding box center [826, 164] width 58 height 27
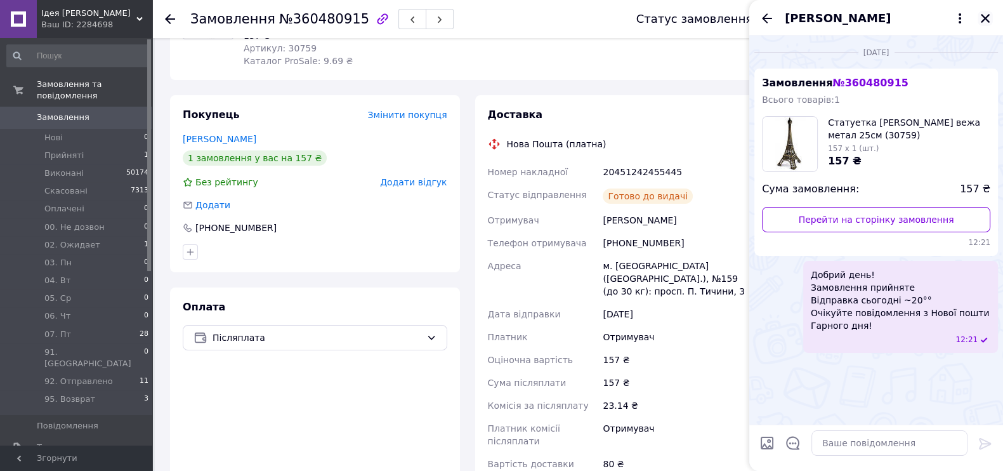
click at [988, 18] on icon "Закрити" at bounding box center [984, 18] width 11 height 11
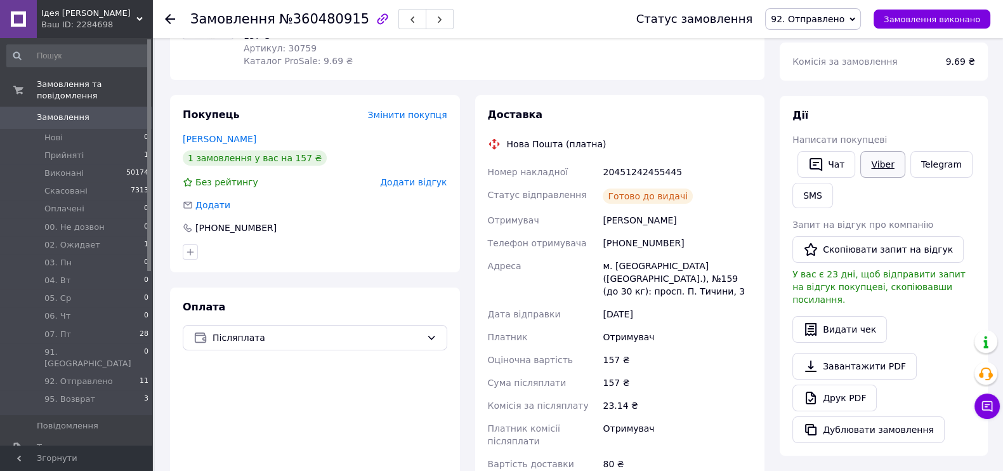
click at [880, 164] on link "Viber" at bounding box center [882, 164] width 44 height 27
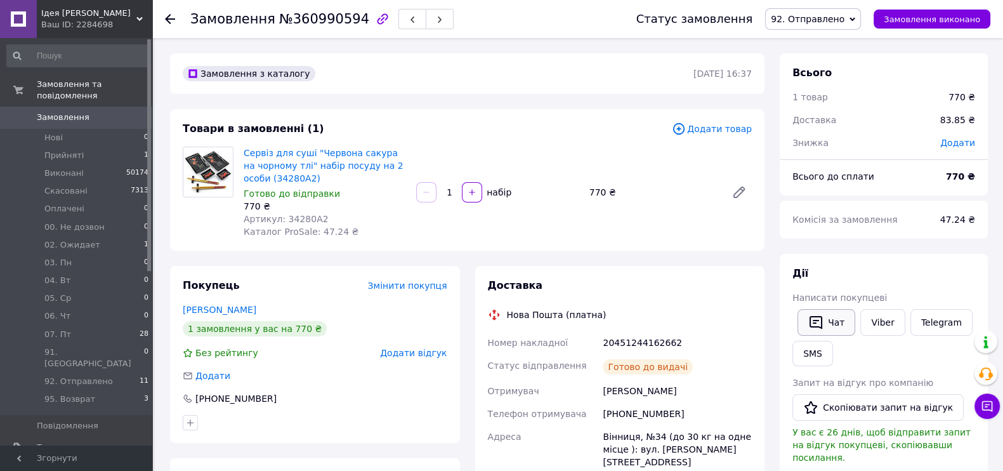
click at [817, 316] on icon "button" at bounding box center [815, 322] width 13 height 13
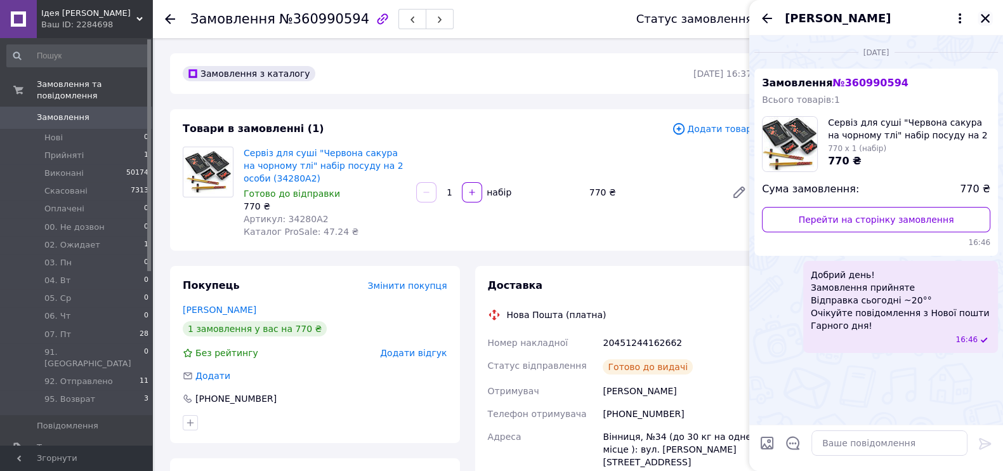
click at [987, 13] on icon "Закрити" at bounding box center [984, 18] width 11 height 11
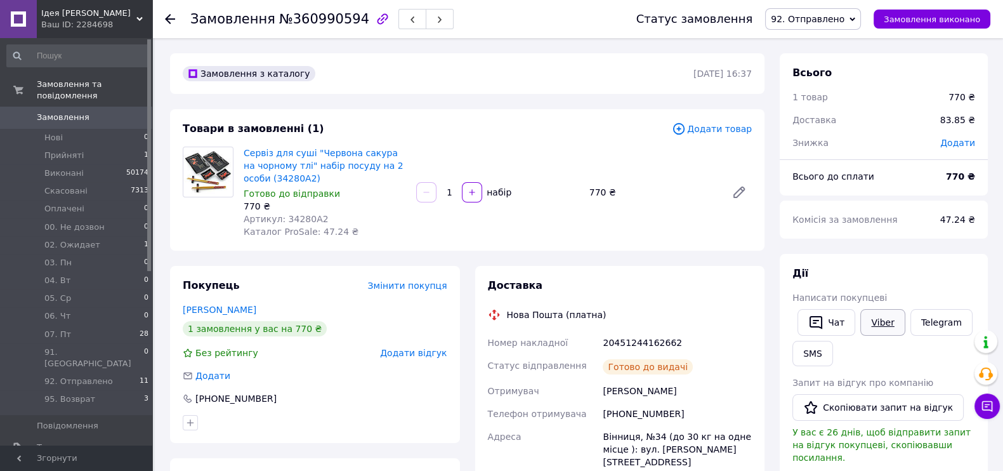
click at [877, 315] on link "Viber" at bounding box center [882, 322] width 44 height 27
click at [872, 318] on link "Viber" at bounding box center [882, 322] width 44 height 27
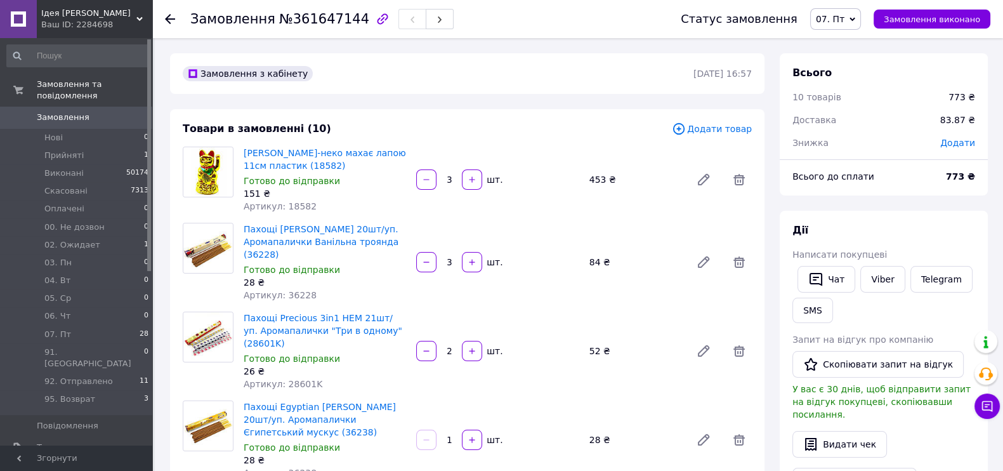
scroll to position [158, 0]
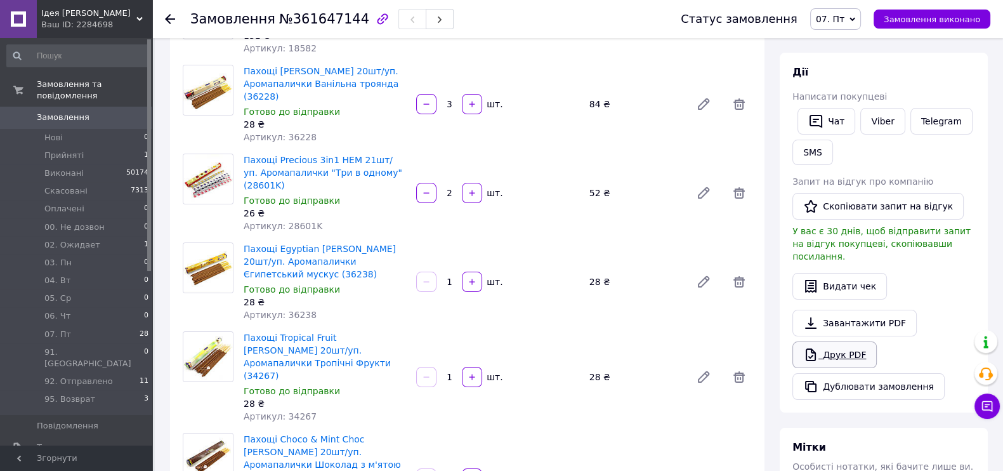
click at [850, 341] on link "Друк PDF" at bounding box center [834, 354] width 84 height 27
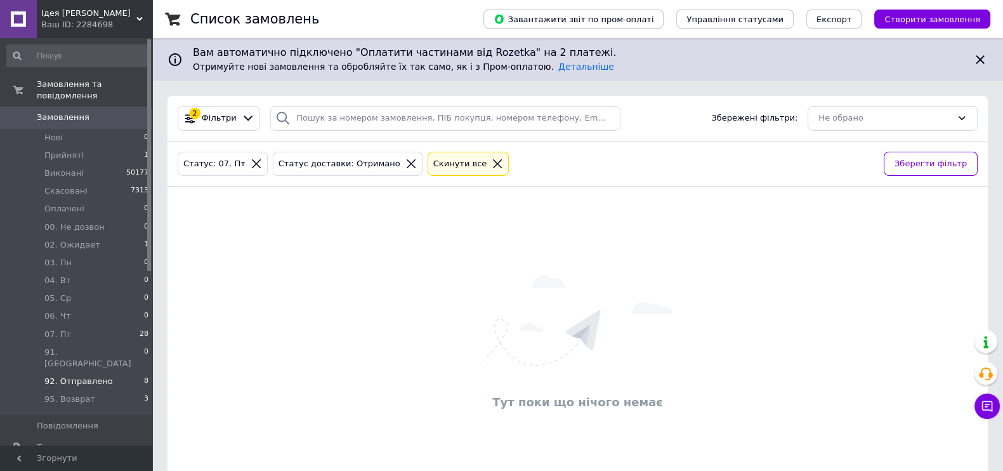
click at [86, 375] on span "92. Отправлено" at bounding box center [78, 380] width 68 height 11
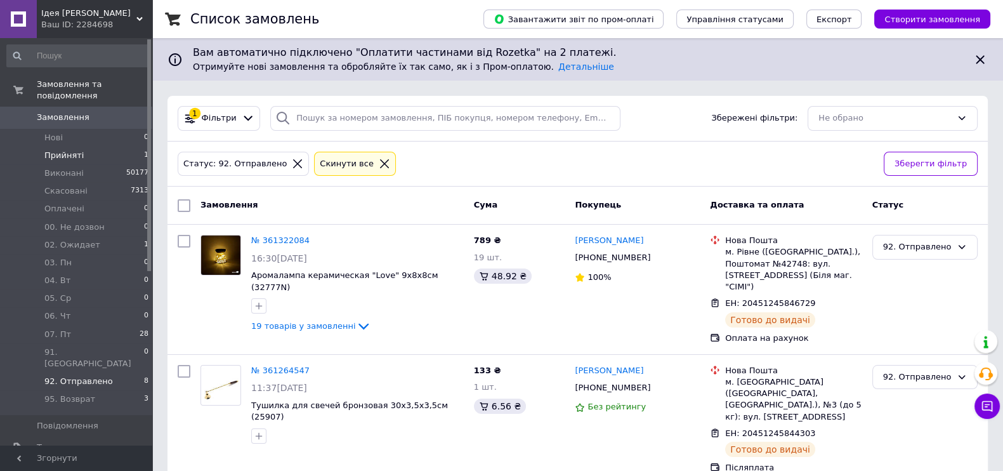
click at [63, 150] on span "Прийняті" at bounding box center [63, 155] width 39 height 11
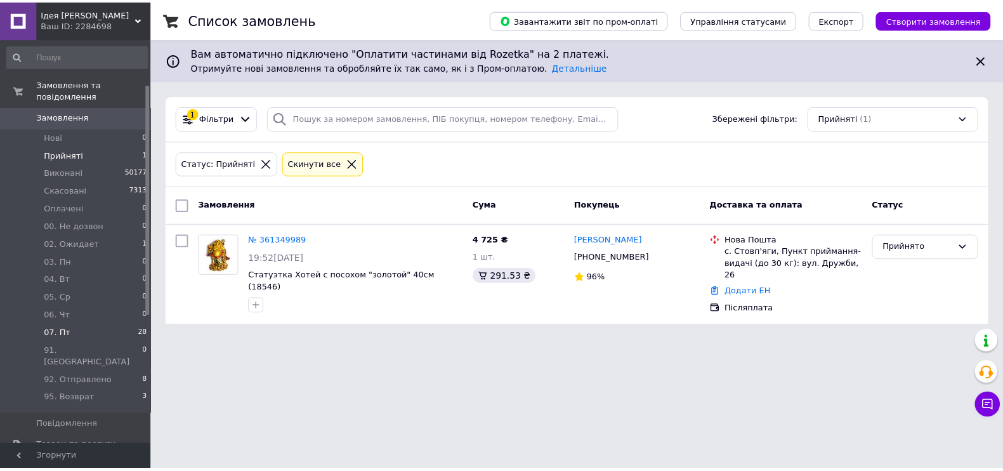
scroll to position [79, 0]
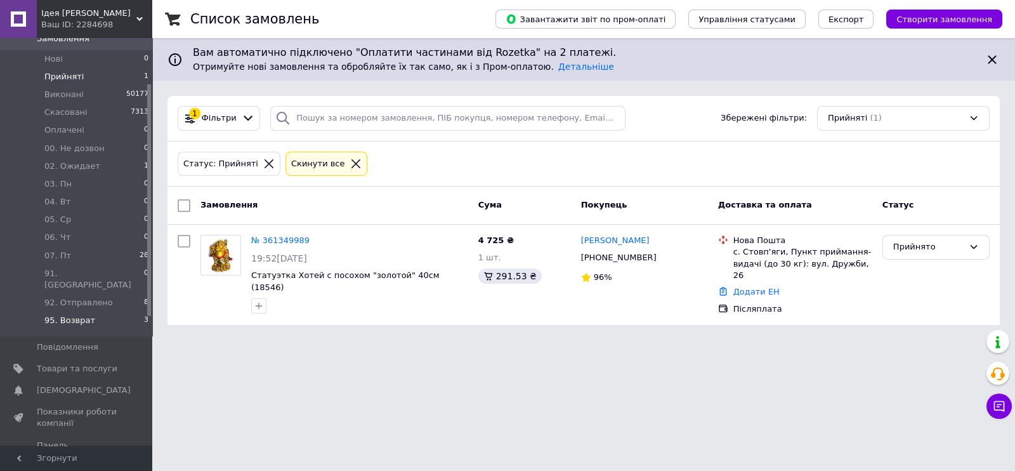
click at [73, 315] on span "95. Возврат" at bounding box center [69, 320] width 51 height 11
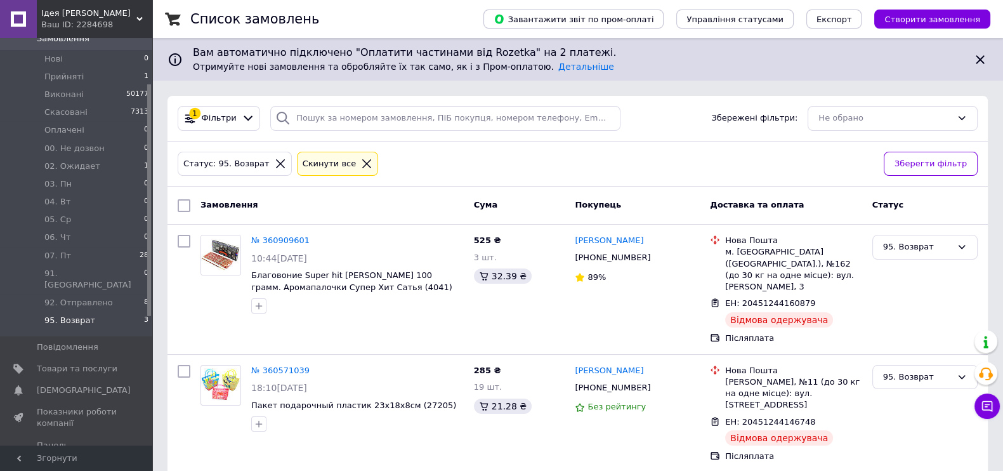
scroll to position [122, 0]
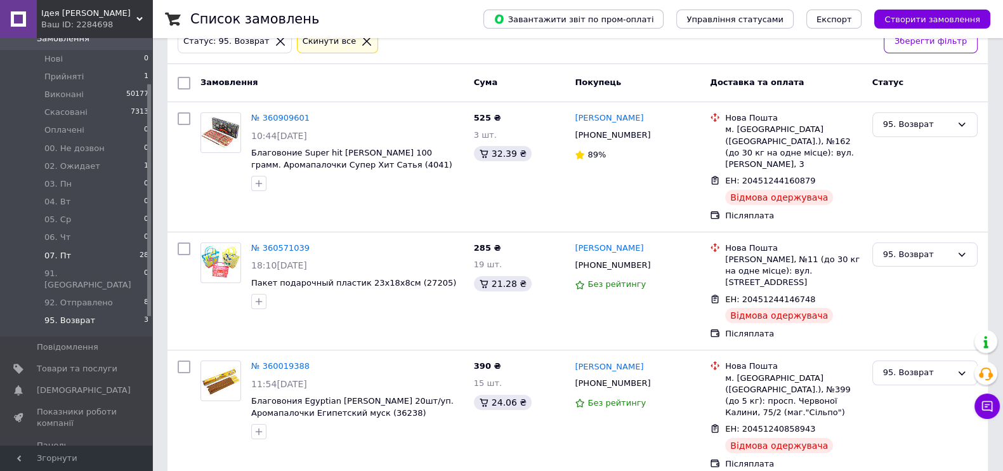
click at [75, 249] on li "07. Пт 28" at bounding box center [78, 256] width 156 height 18
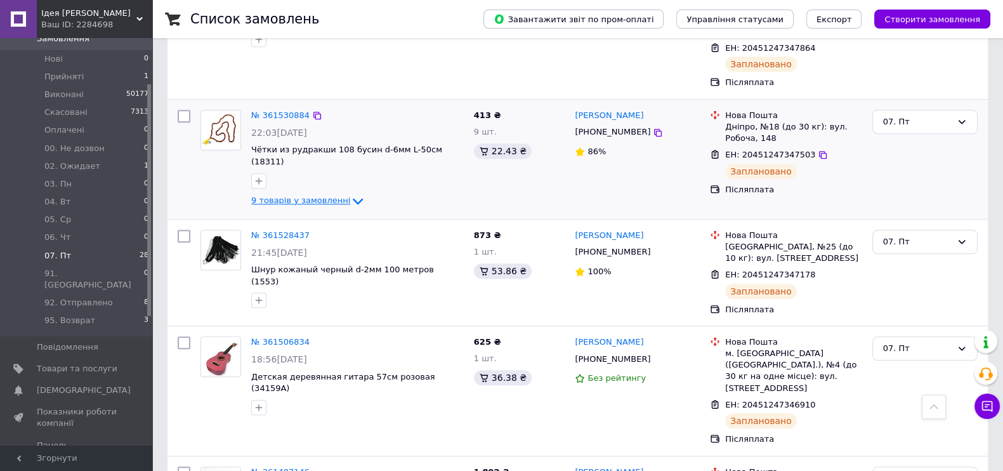
scroll to position [1427, 0]
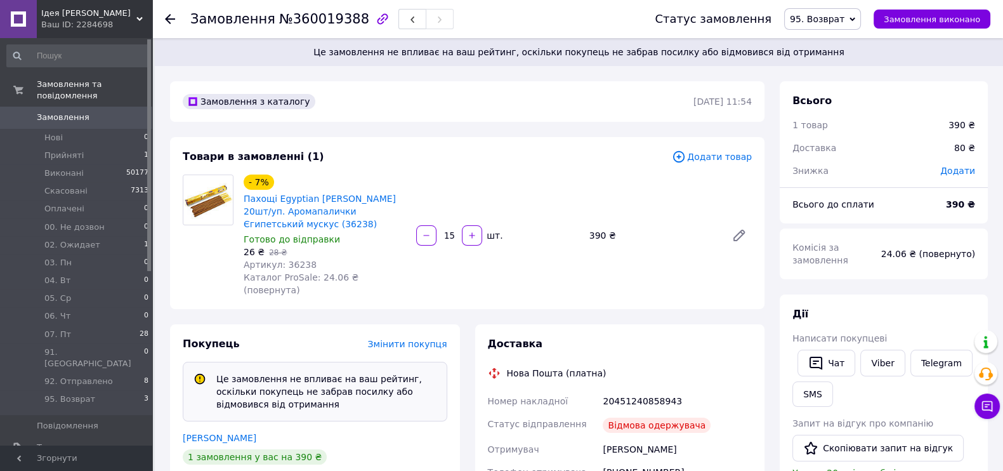
scroll to position [25, 0]
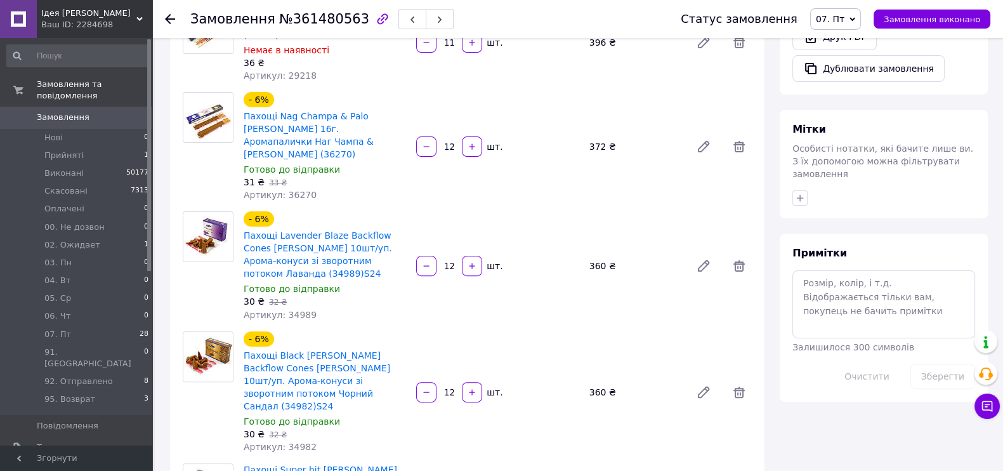
scroll to position [1793, 0]
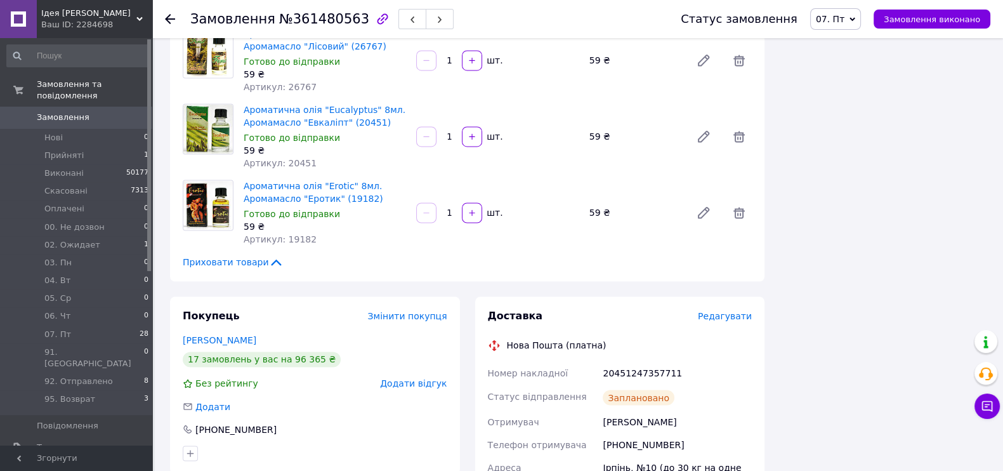
click at [721, 311] on span "Редагувати" at bounding box center [725, 316] width 54 height 10
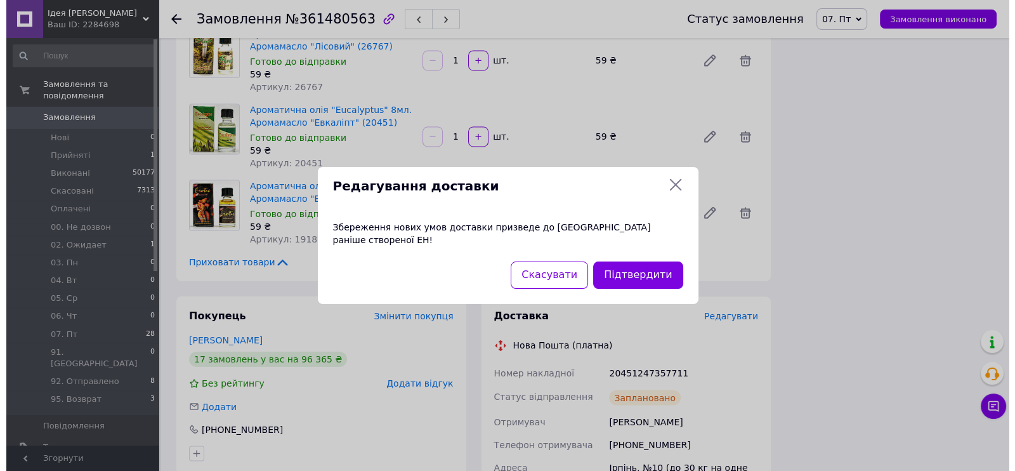
scroll to position [1767, 0]
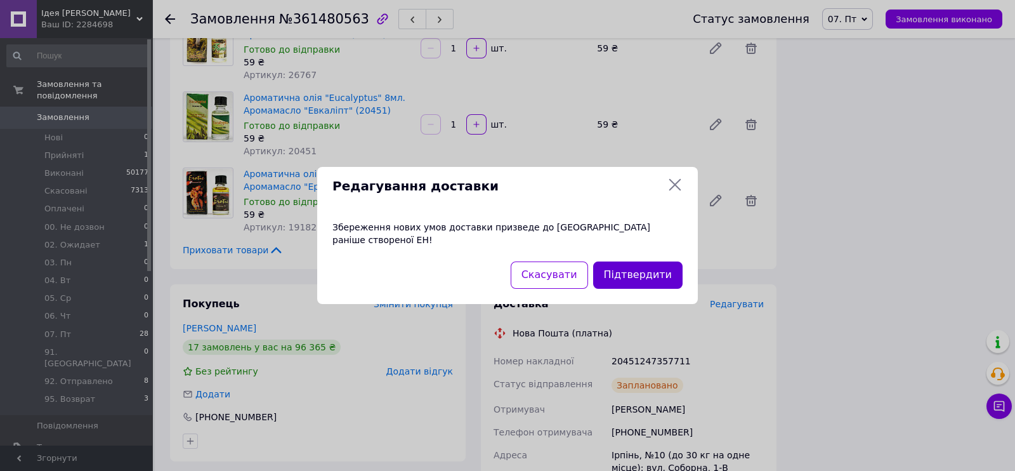
click at [640, 270] on button "Підтвердити" at bounding box center [637, 274] width 89 height 27
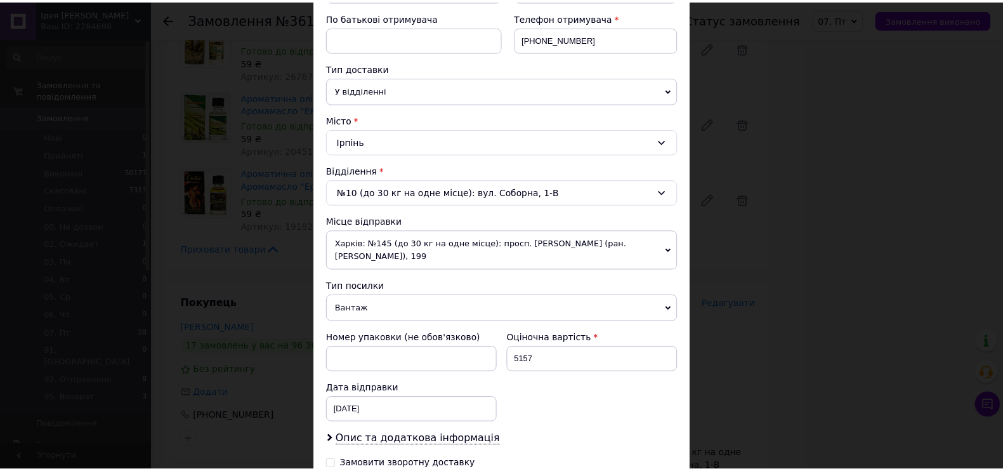
scroll to position [404, 0]
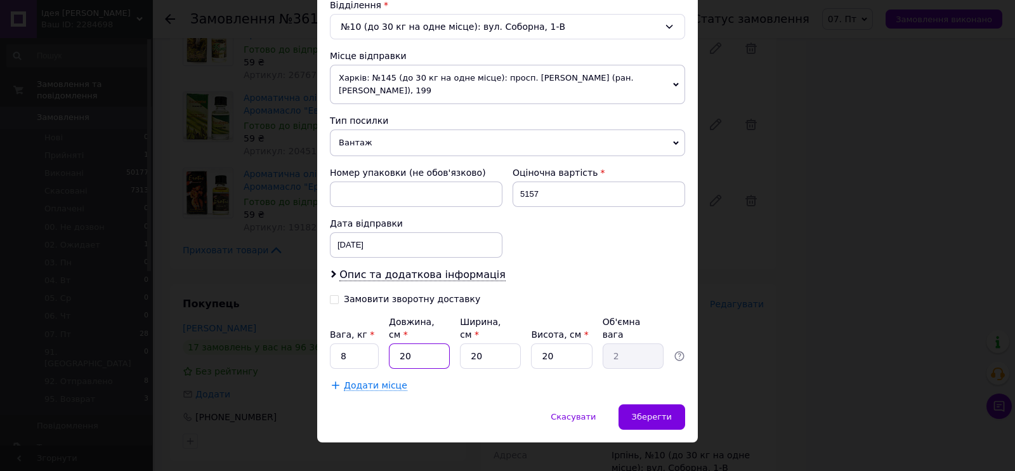
drag, startPoint x: 413, startPoint y: 334, endPoint x: 394, endPoint y: 337, distance: 19.3
click at [394, 343] on input "20" at bounding box center [419, 355] width 61 height 25
type input "3"
type input "0.3"
type input "34"
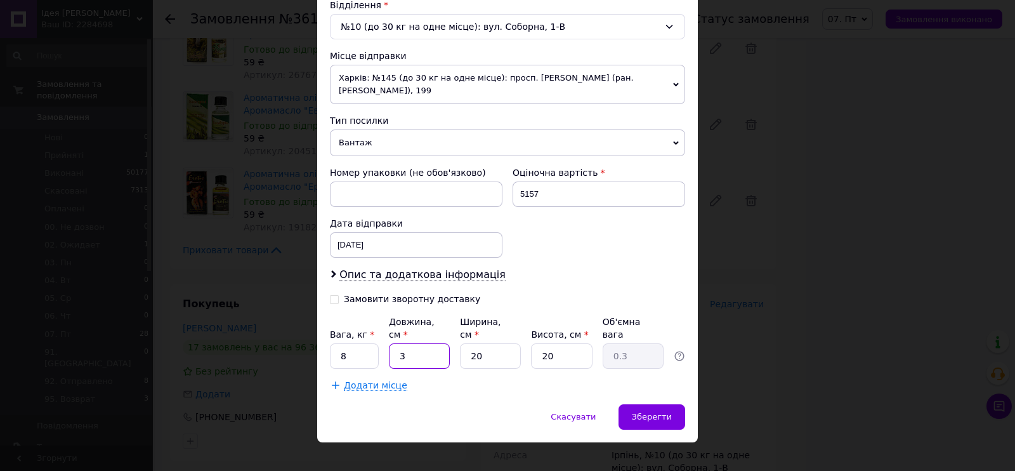
type input "3.4"
type input "34"
type input "4"
type input "0.68"
type input "46"
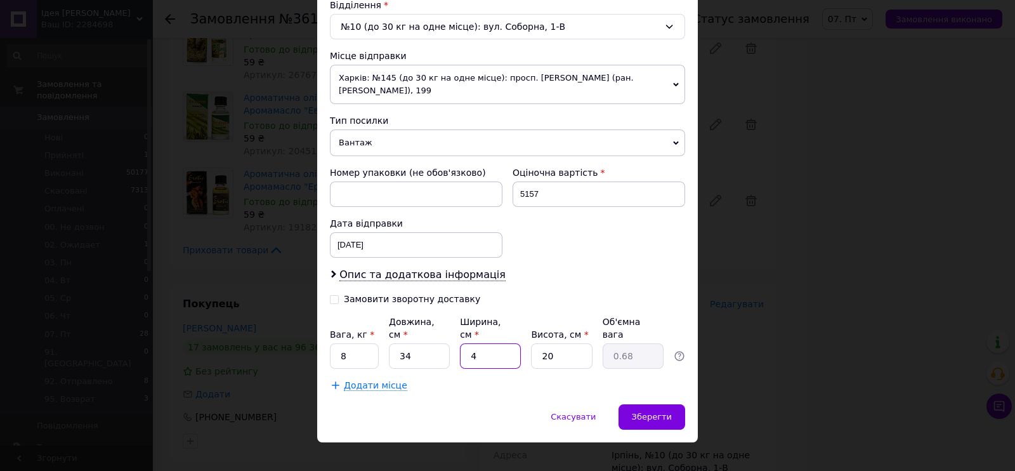
type input "7.82"
type input "46"
type input "2"
type input "0.78"
type input "26"
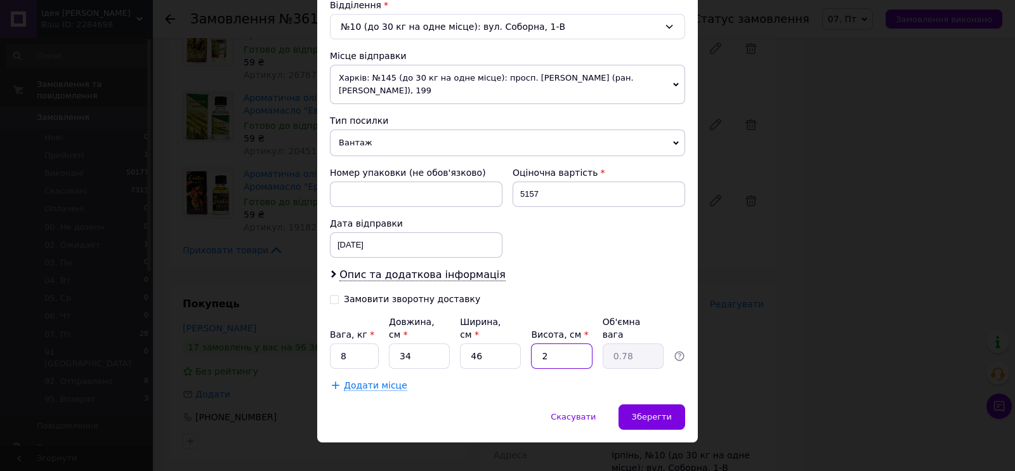
type input "10.17"
type input "2"
type input "0.78"
type input "25"
type input "9.78"
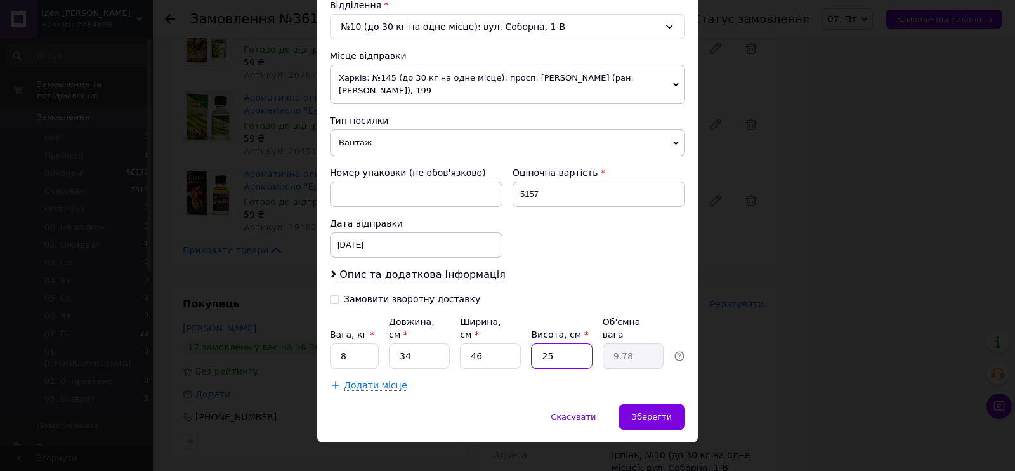
type input "25"
drag, startPoint x: 337, startPoint y: 335, endPoint x: 349, endPoint y: 337, distance: 12.7
click at [349, 343] on input "8" at bounding box center [354, 355] width 49 height 25
type input "10"
click at [656, 412] on span "Зберегти" at bounding box center [652, 417] width 40 height 10
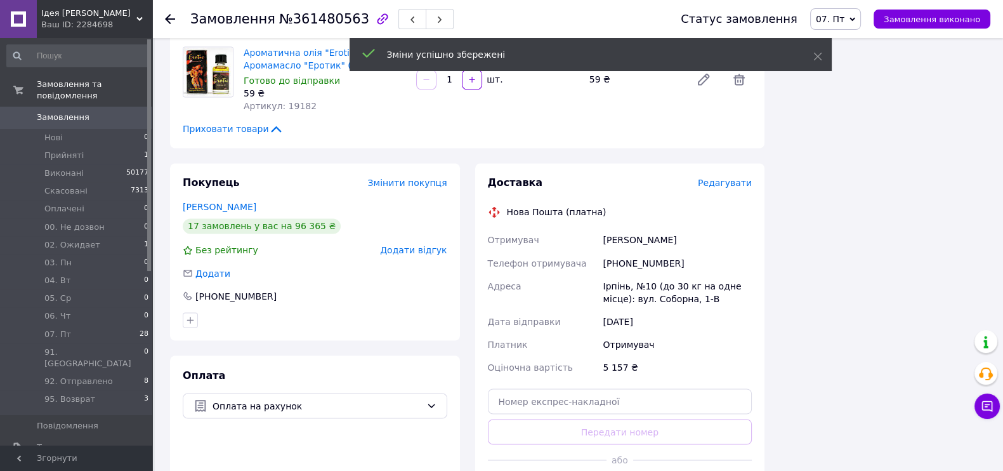
scroll to position [1854, 0]
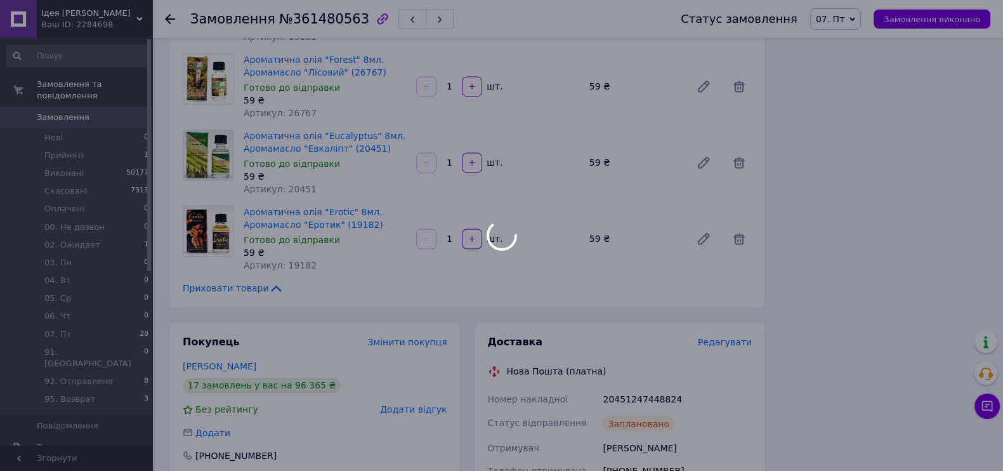
scroll to position [1884, 0]
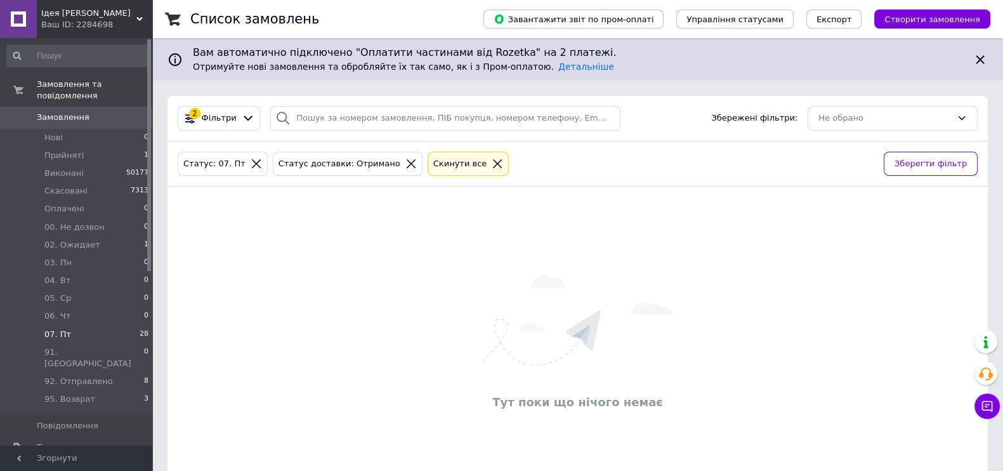
click at [66, 328] on span "07. Пт" at bounding box center [57, 333] width 27 height 11
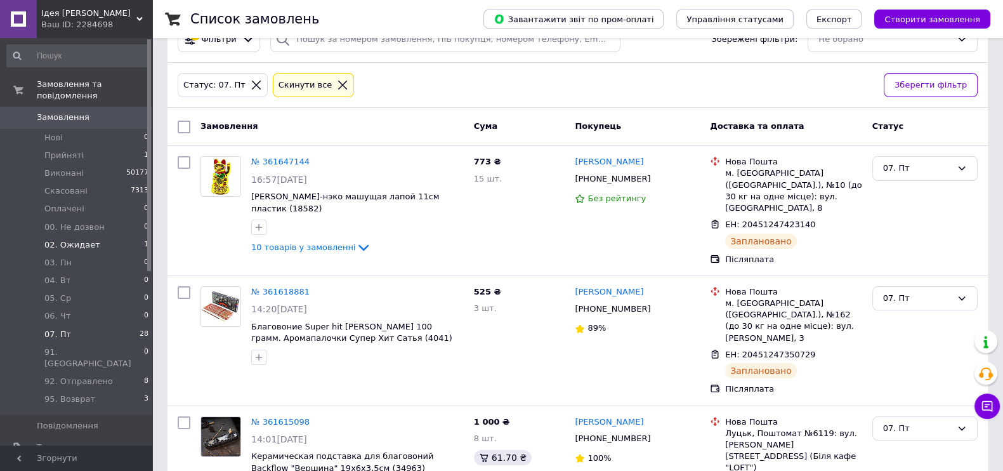
scroll to position [158, 0]
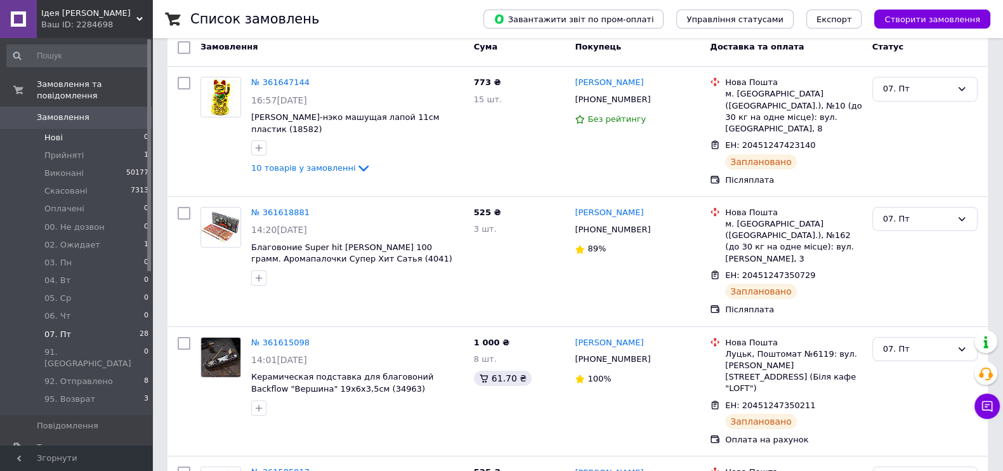
click at [44, 132] on span "Нові" at bounding box center [53, 137] width 18 height 11
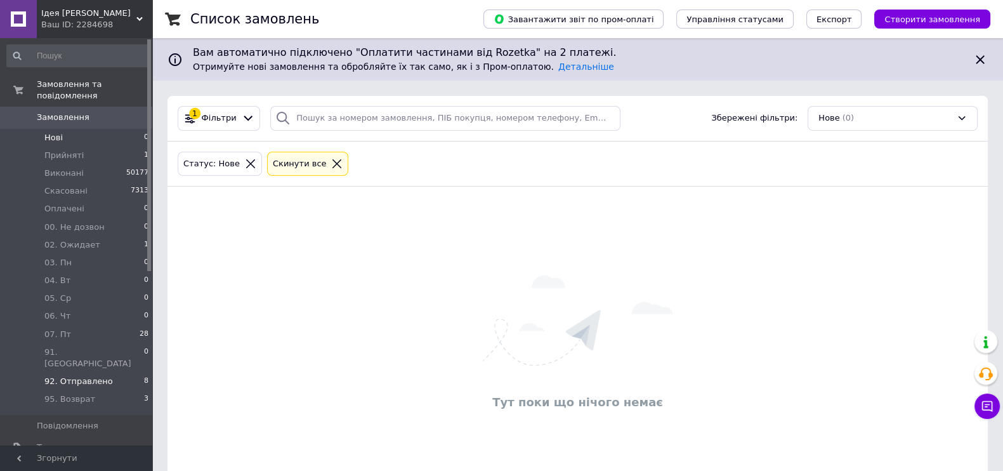
click at [84, 375] on span "92. Отправлено" at bounding box center [78, 380] width 68 height 11
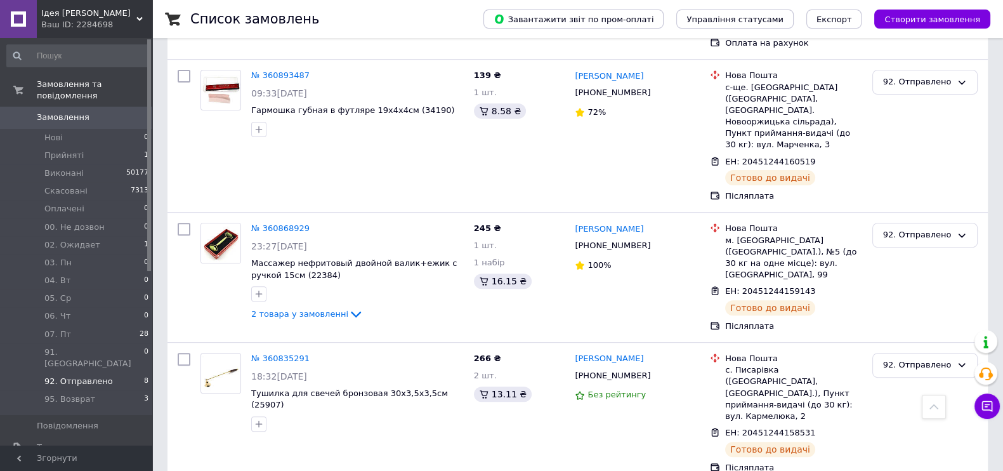
scroll to position [695, 0]
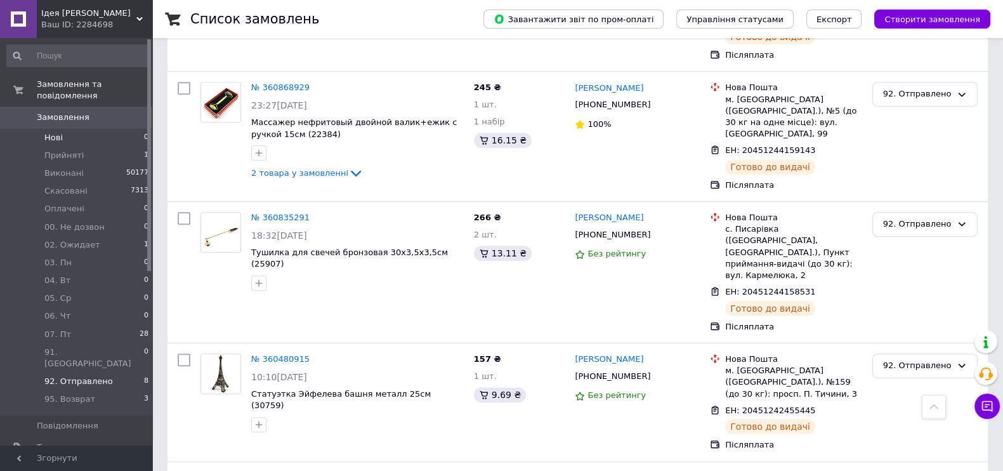
click at [59, 132] on span "Нові" at bounding box center [53, 137] width 18 height 11
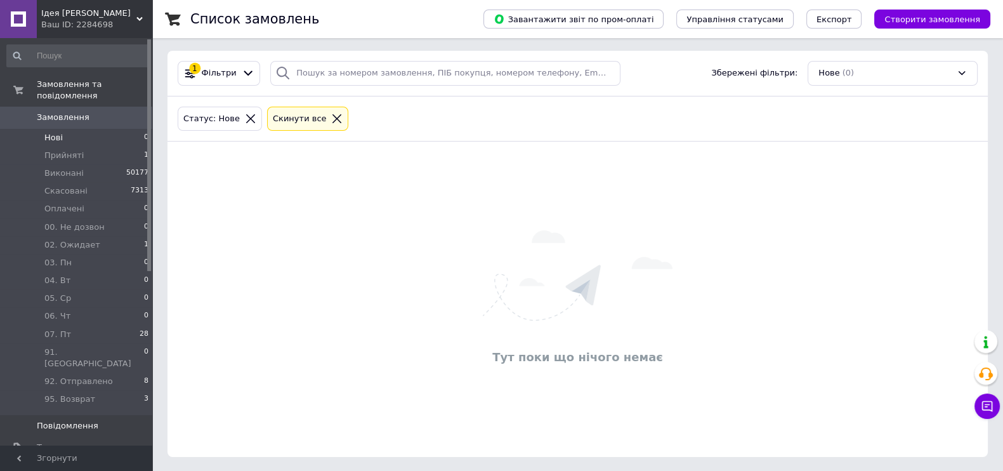
scroll to position [158, 0]
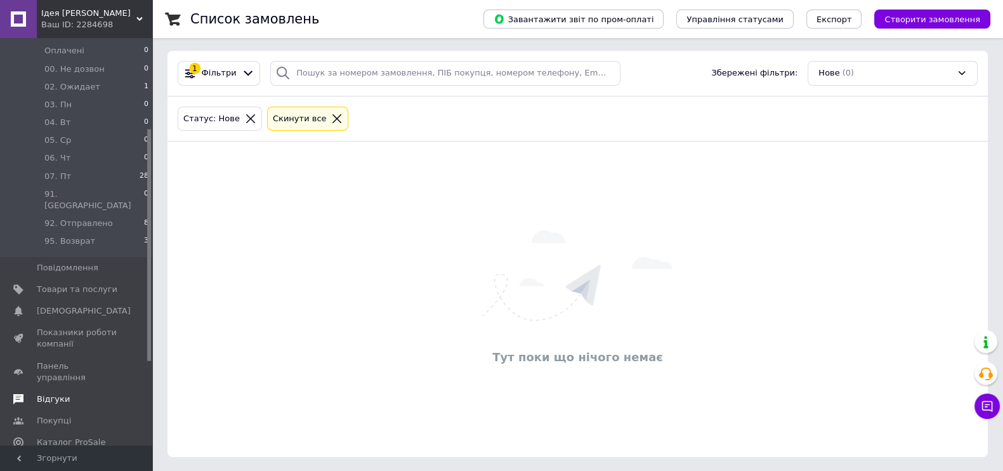
click at [59, 393] on span "Відгуки" at bounding box center [53, 398] width 33 height 11
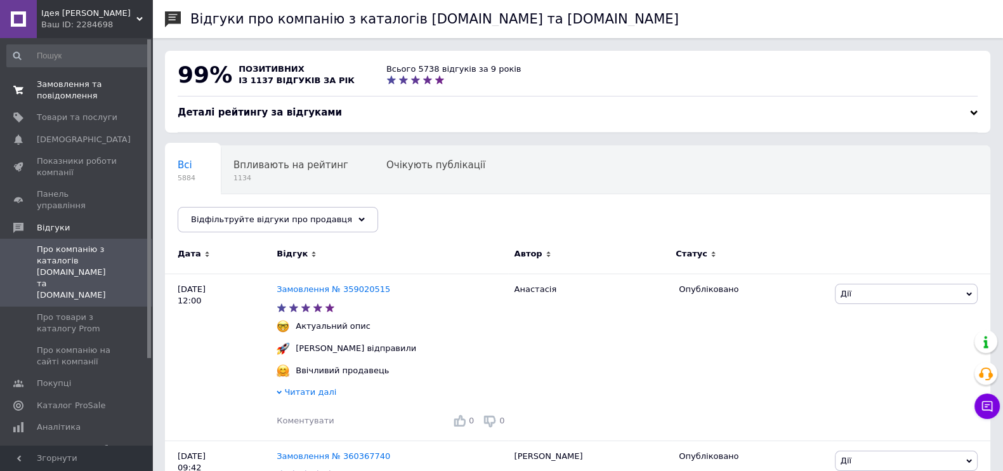
click at [78, 94] on span "Замовлення та повідомлення" at bounding box center [77, 90] width 81 height 23
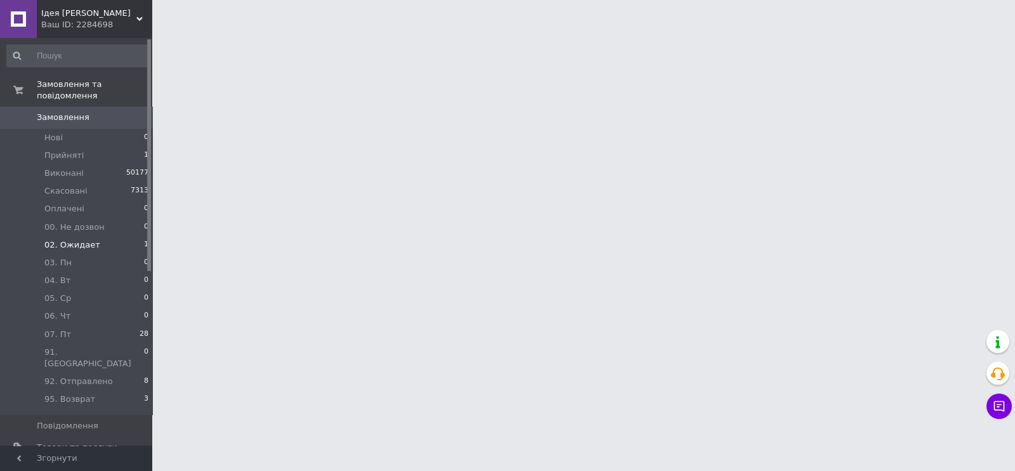
click at [70, 239] on span "02. Ожидает" at bounding box center [72, 244] width 56 height 11
